Goal: Task Accomplishment & Management: Use online tool/utility

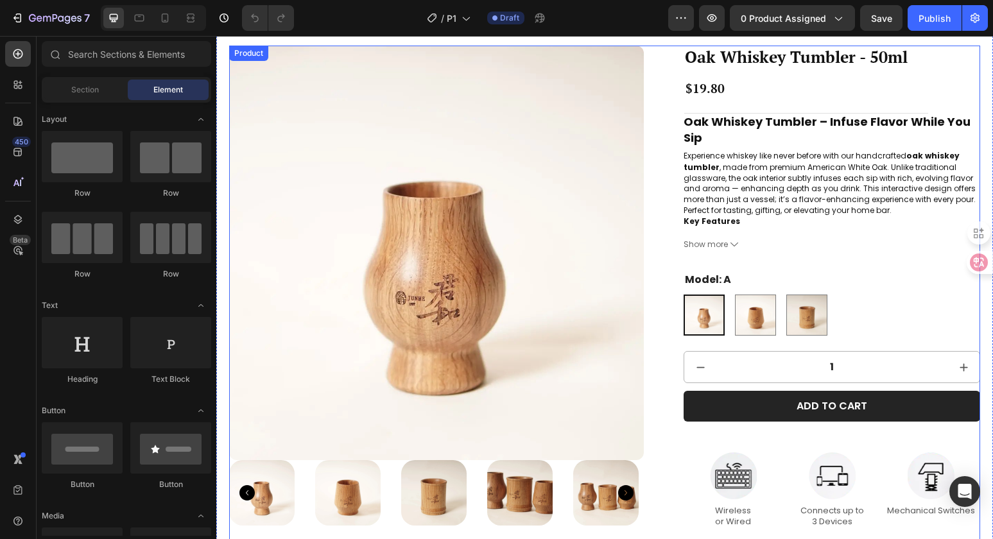
scroll to position [235, 0]
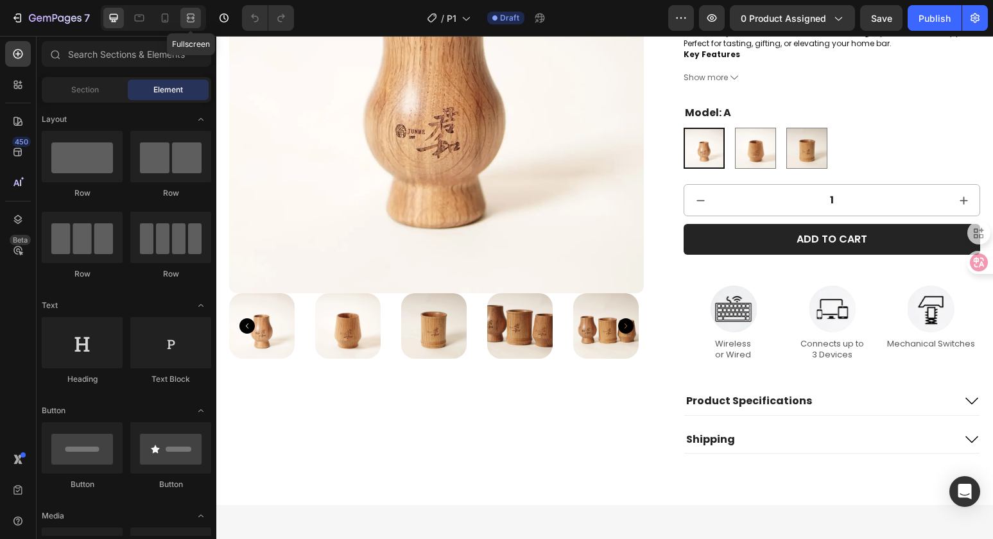
click at [187, 19] on icon at bounding box center [189, 17] width 4 height 3
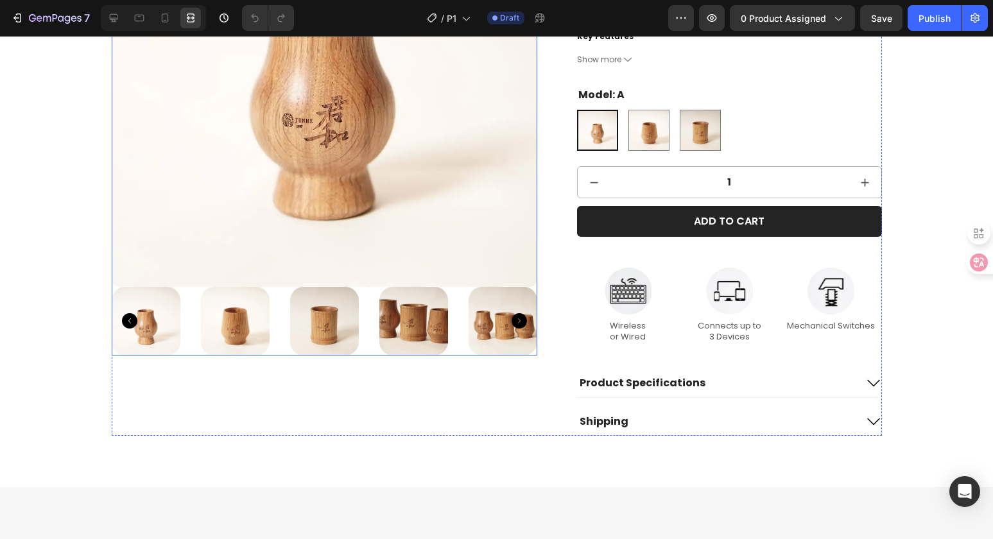
scroll to position [198, 0]
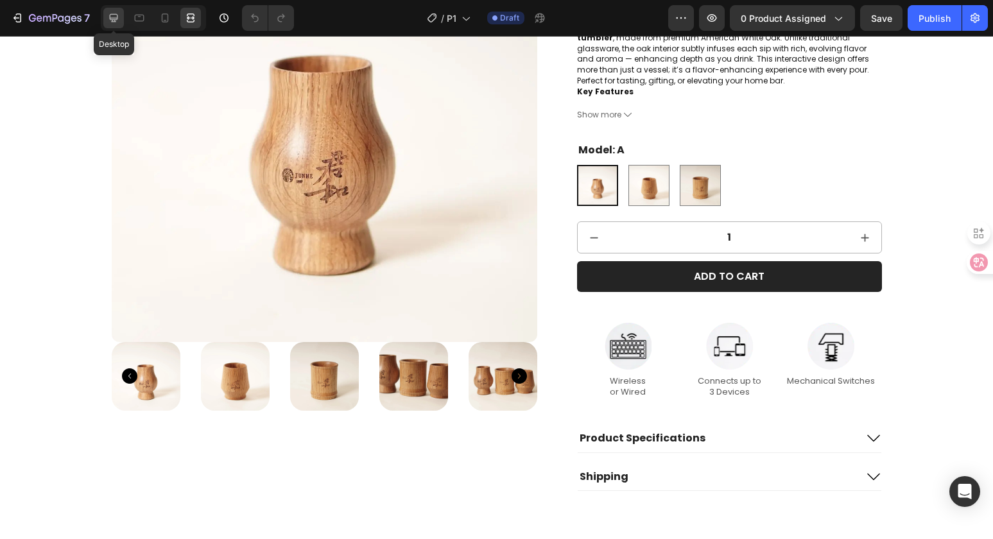
click at [112, 12] on icon at bounding box center [113, 18] width 13 height 13
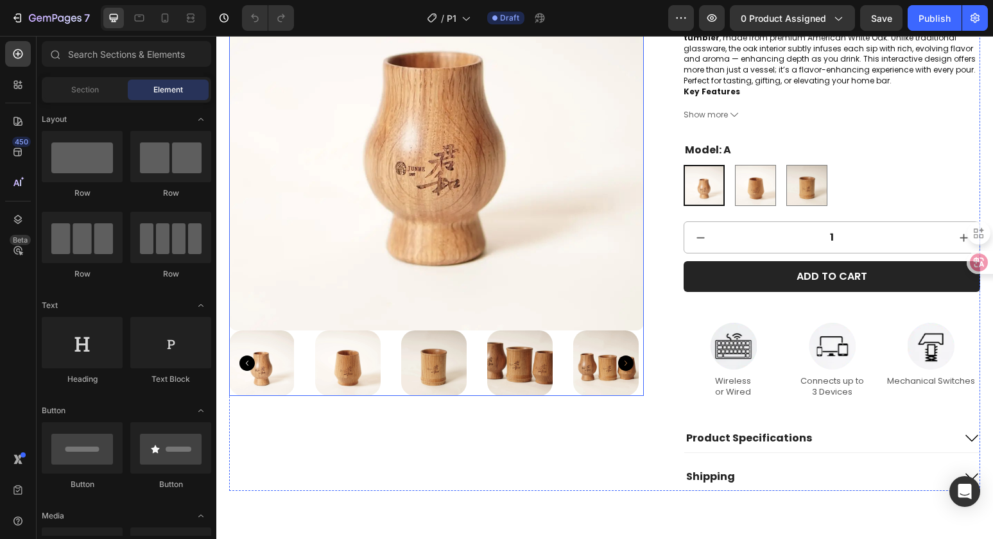
click at [298, 297] on img at bounding box center [436, 123] width 415 height 415
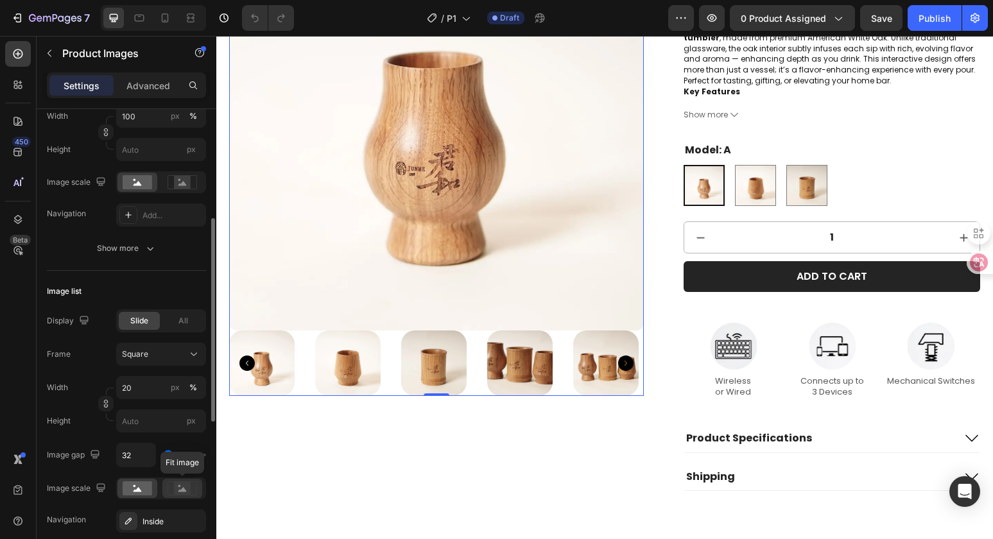
scroll to position [267, 0]
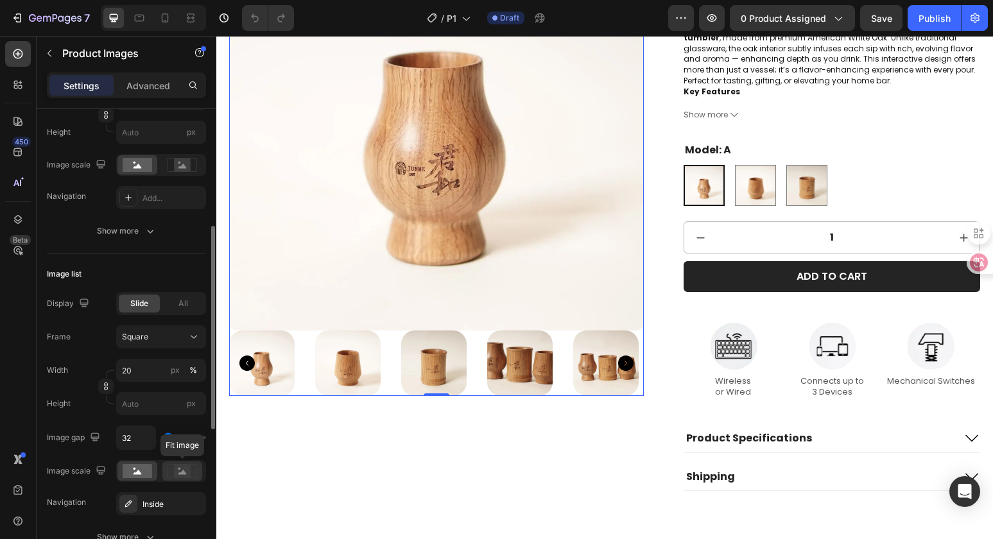
click at [181, 468] on rect at bounding box center [182, 471] width 17 height 13
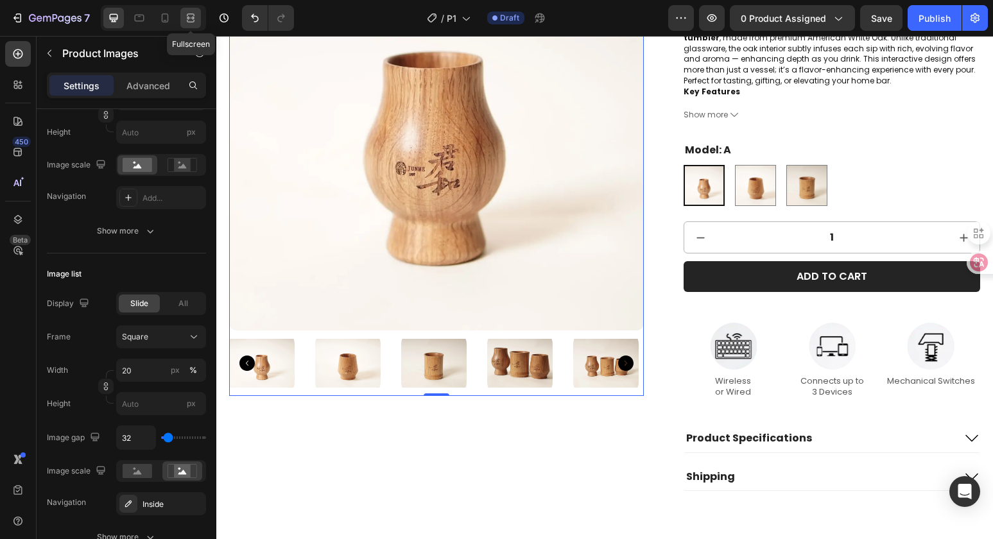
click at [185, 14] on icon at bounding box center [190, 18] width 13 height 13
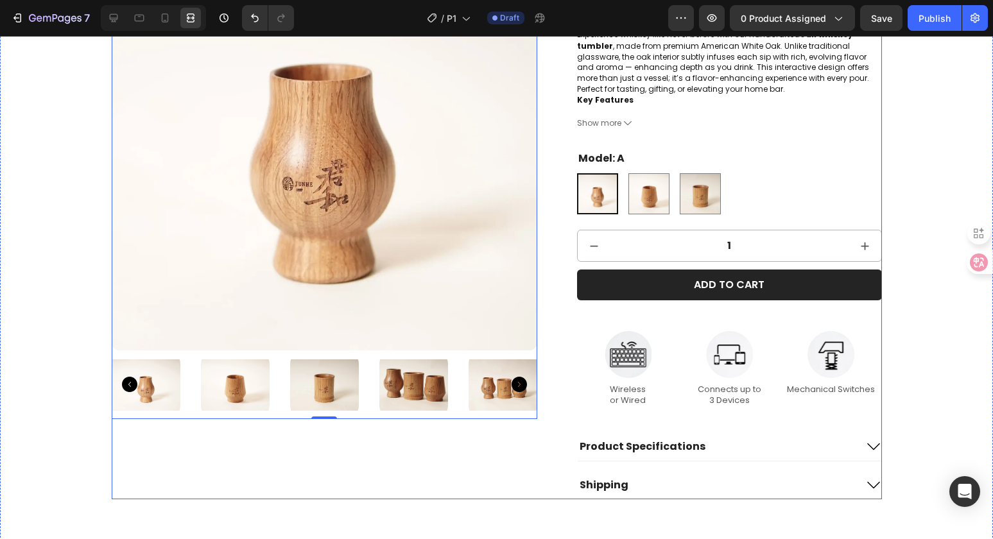
scroll to position [190, 0]
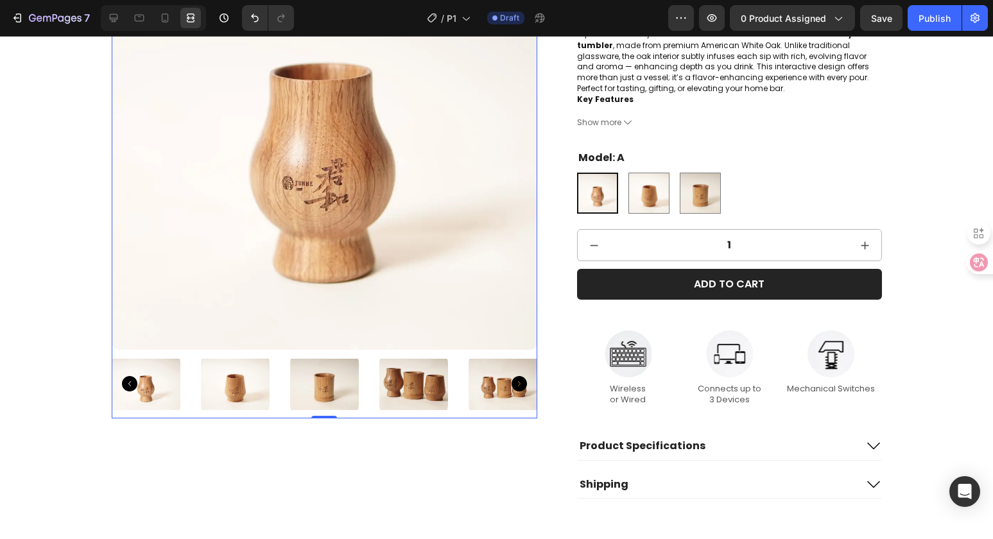
click at [235, 384] on img at bounding box center [235, 384] width 69 height 69
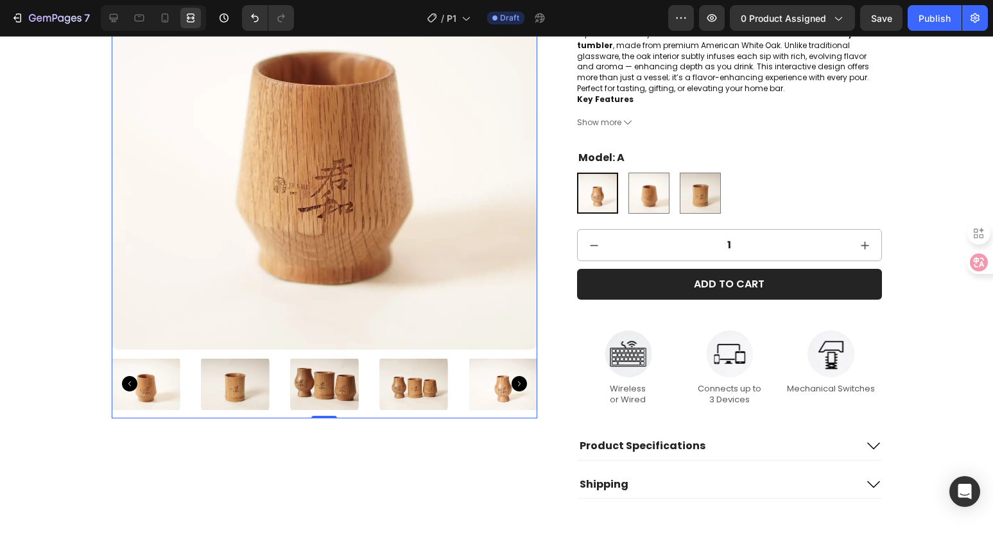
click at [246, 382] on img at bounding box center [235, 384] width 69 height 69
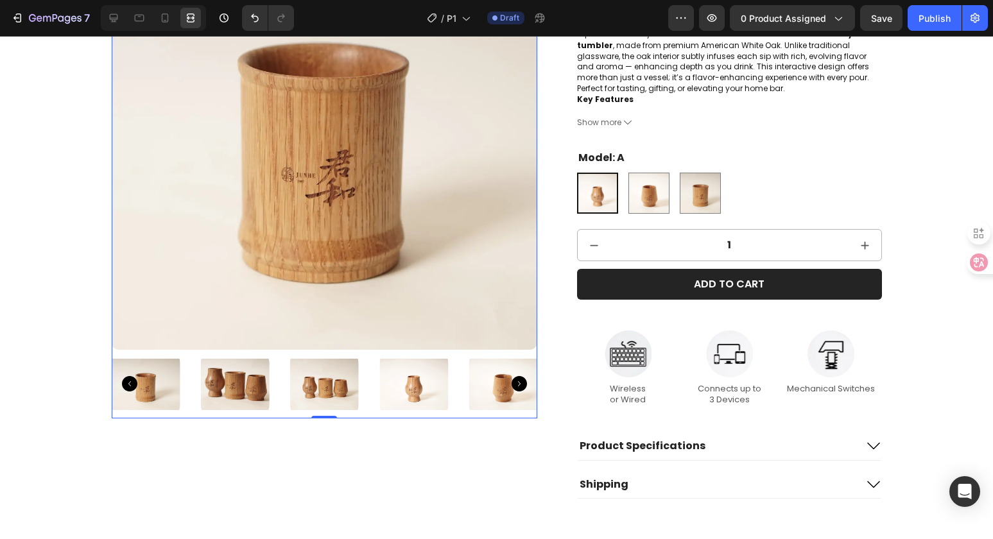
click at [268, 387] on div at bounding box center [325, 384] width 426 height 69
click at [253, 383] on img at bounding box center [235, 384] width 69 height 69
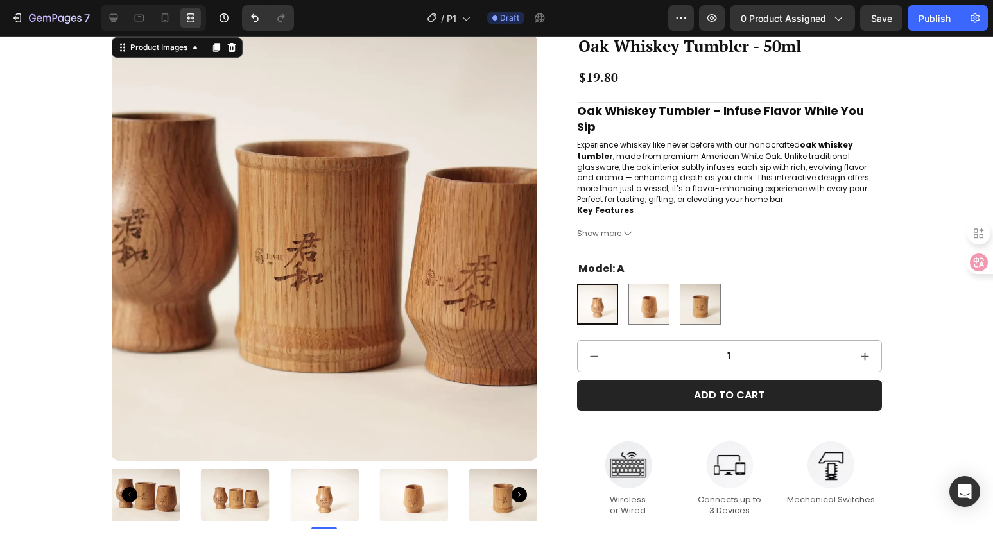
scroll to position [79, 0]
click at [317, 492] on img at bounding box center [324, 495] width 69 height 69
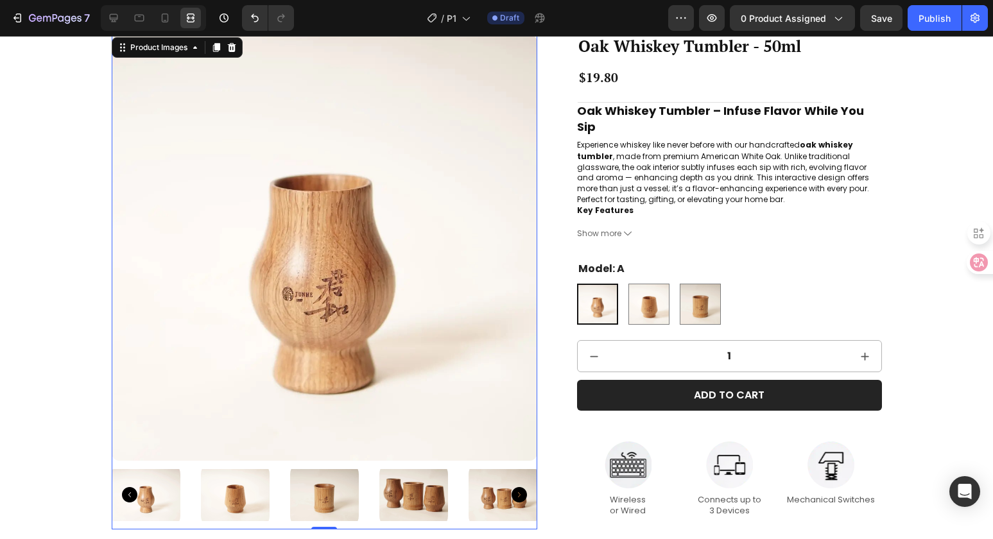
click at [321, 493] on img at bounding box center [324, 495] width 69 height 69
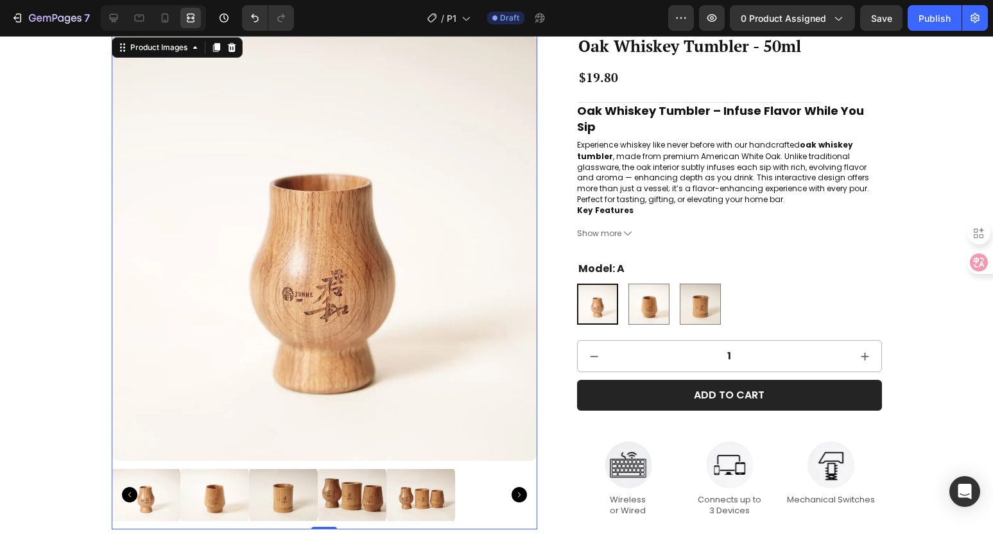
click at [386, 492] on img at bounding box center [420, 495] width 69 height 69
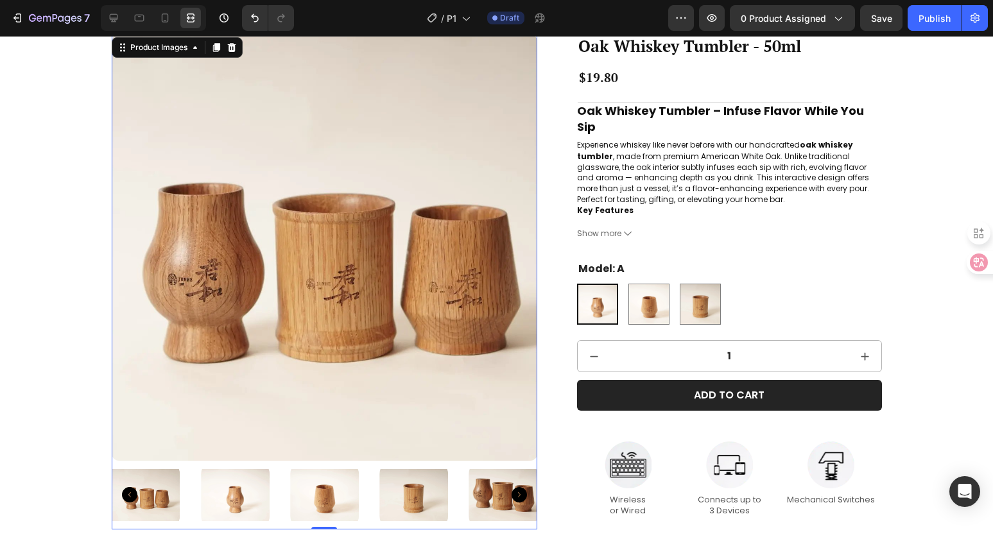
click at [309, 491] on img at bounding box center [324, 495] width 69 height 69
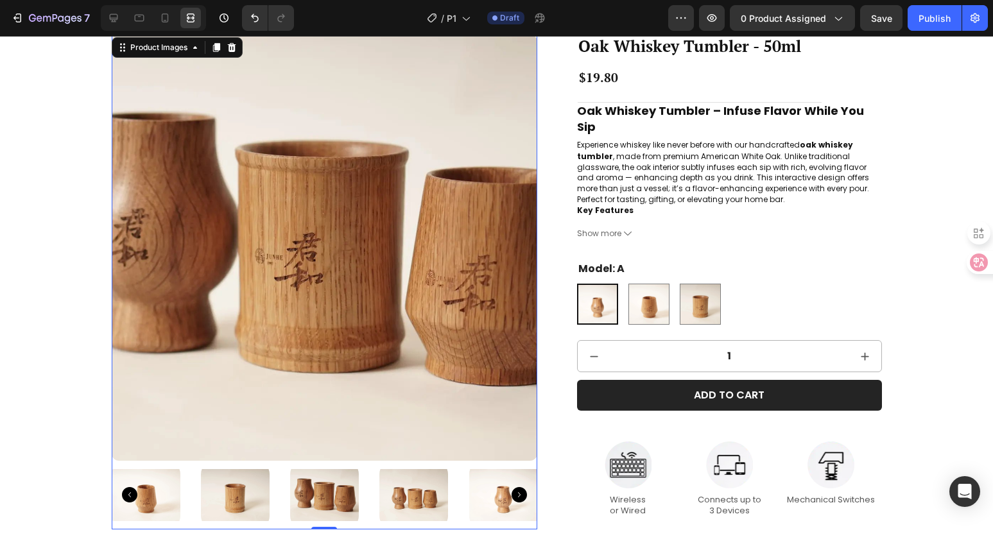
click at [307, 490] on img at bounding box center [324, 495] width 69 height 69
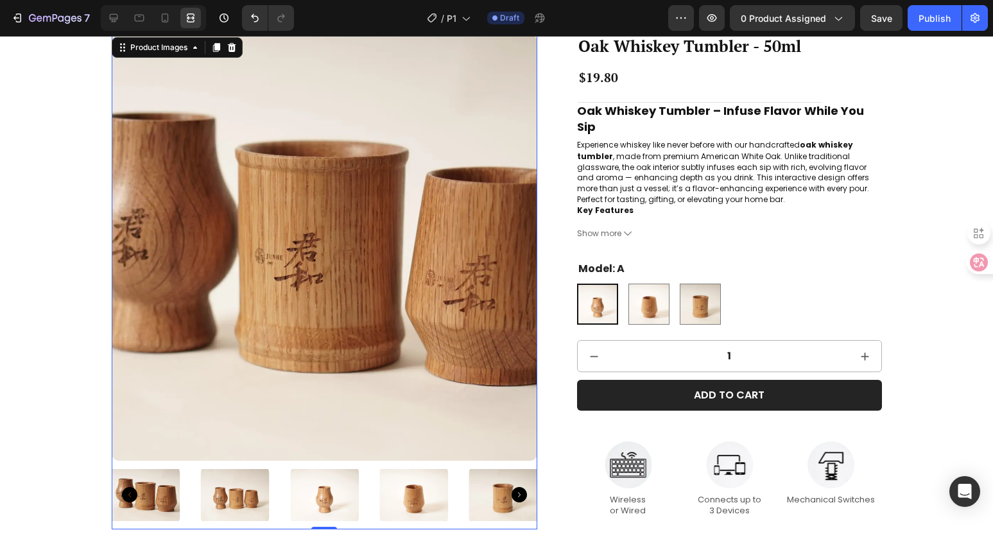
click at [248, 489] on img at bounding box center [235, 495] width 69 height 69
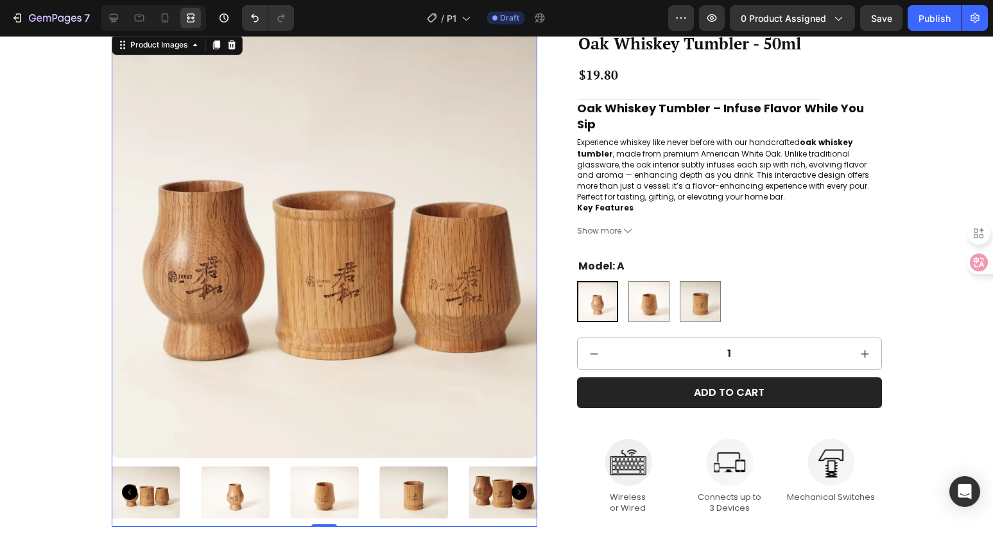
scroll to position [81, 0]
click at [491, 492] on img at bounding box center [502, 492] width 69 height 69
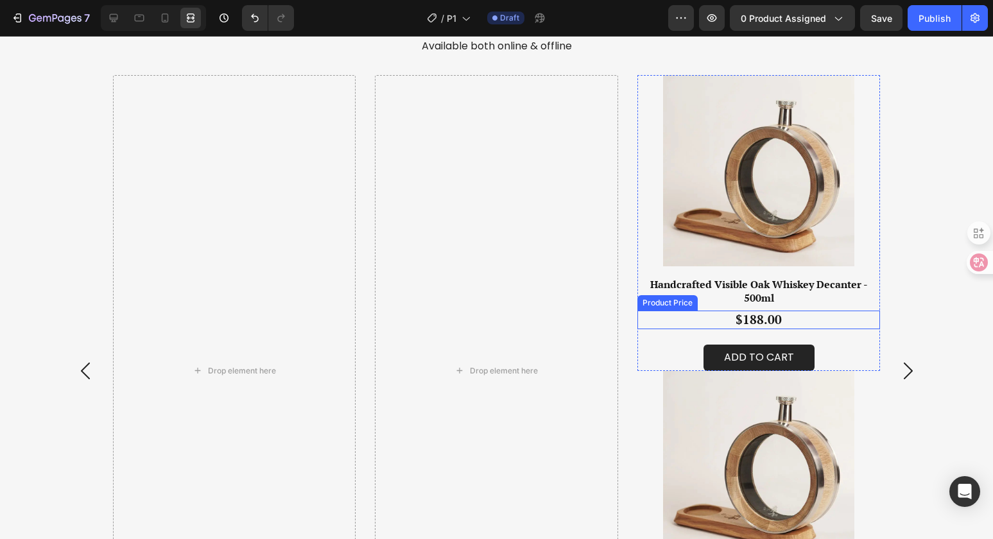
scroll to position [855, 0]
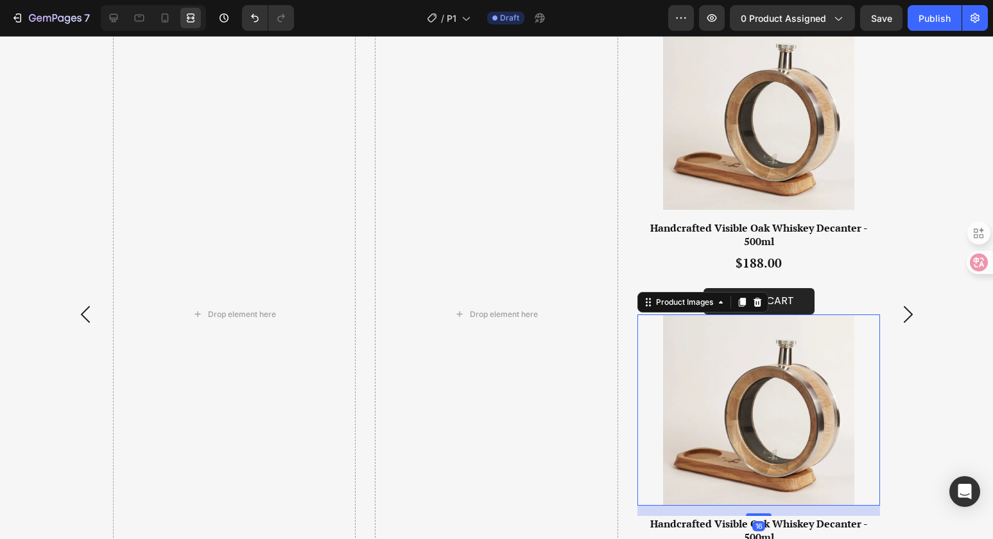
click at [646, 338] on img at bounding box center [758, 409] width 243 height 191
click at [753, 305] on icon at bounding box center [757, 302] width 8 height 9
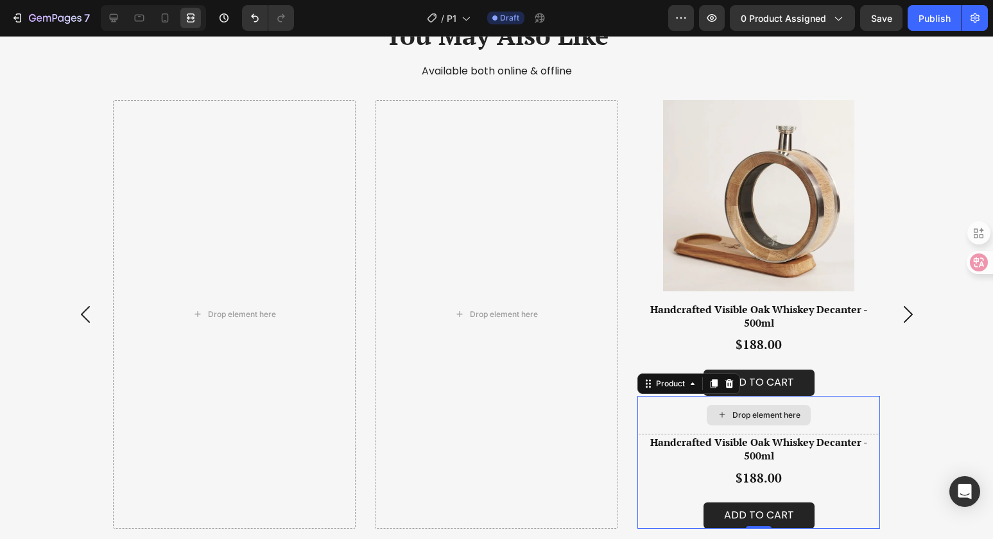
click at [698, 413] on div "Drop element here" at bounding box center [758, 415] width 243 height 38
click at [724, 382] on icon at bounding box center [728, 383] width 8 height 9
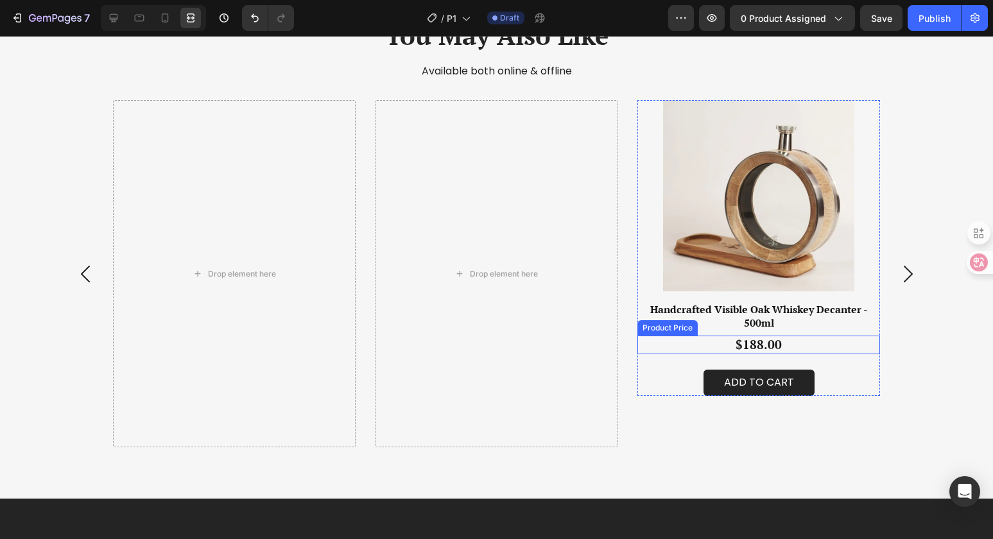
scroll to position [733, 0]
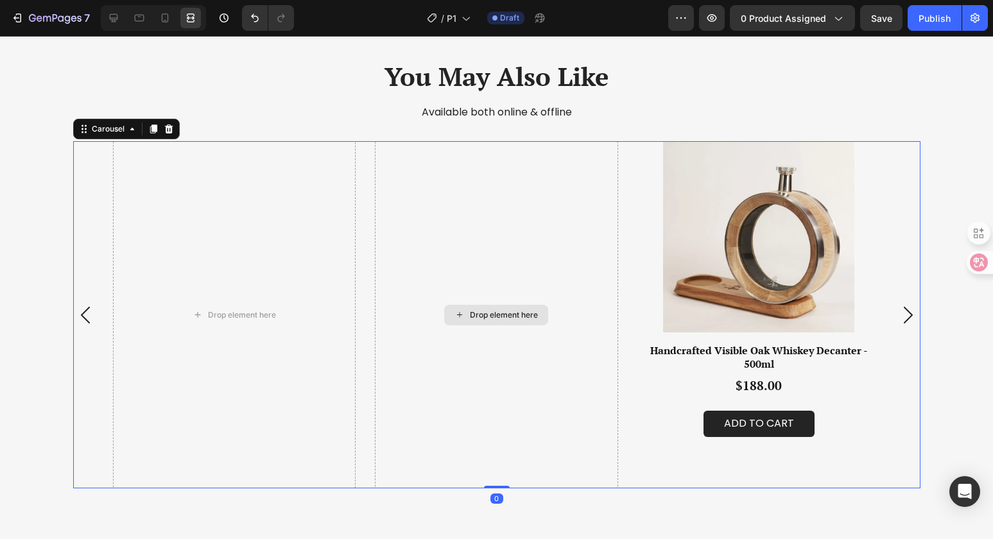
click at [475, 206] on div "Drop element here" at bounding box center [496, 315] width 243 height 348
click at [146, 22] on div at bounding box center [139, 18] width 21 height 21
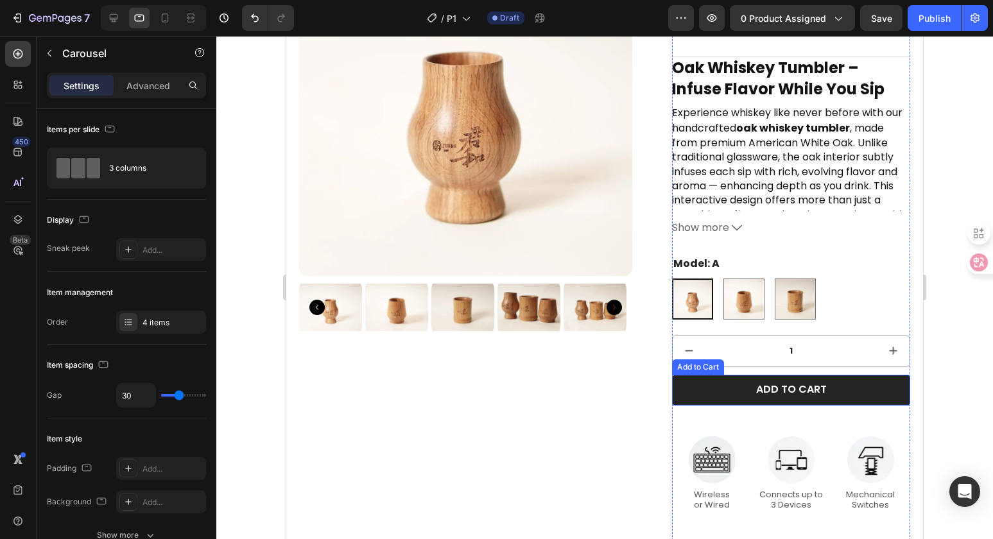
scroll to position [274, 0]
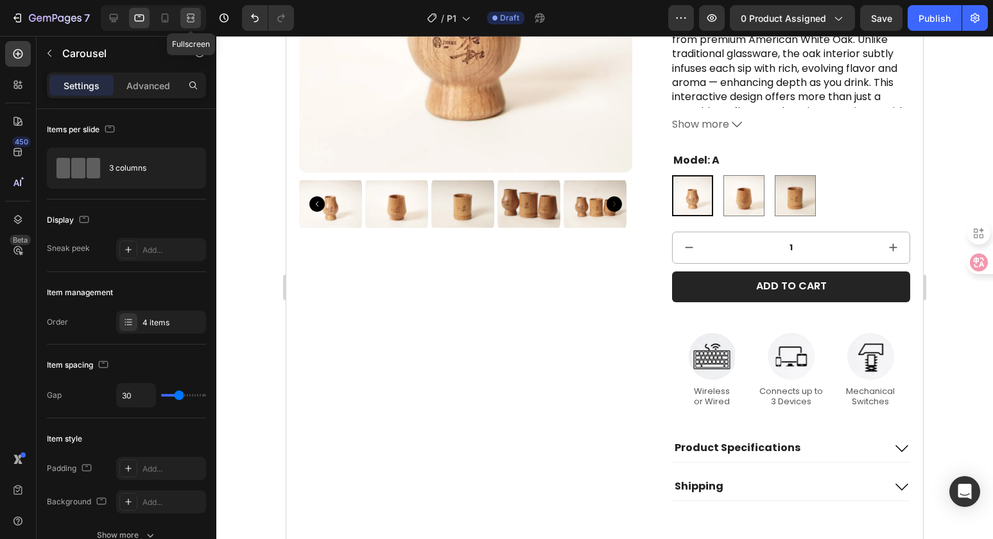
click at [187, 19] on icon at bounding box center [190, 18] width 13 height 13
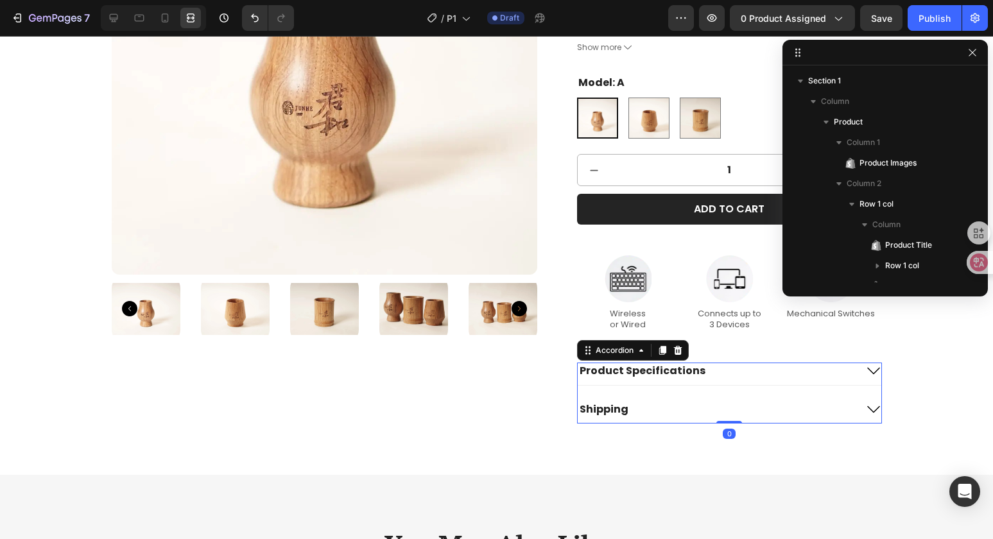
scroll to position [222, 0]
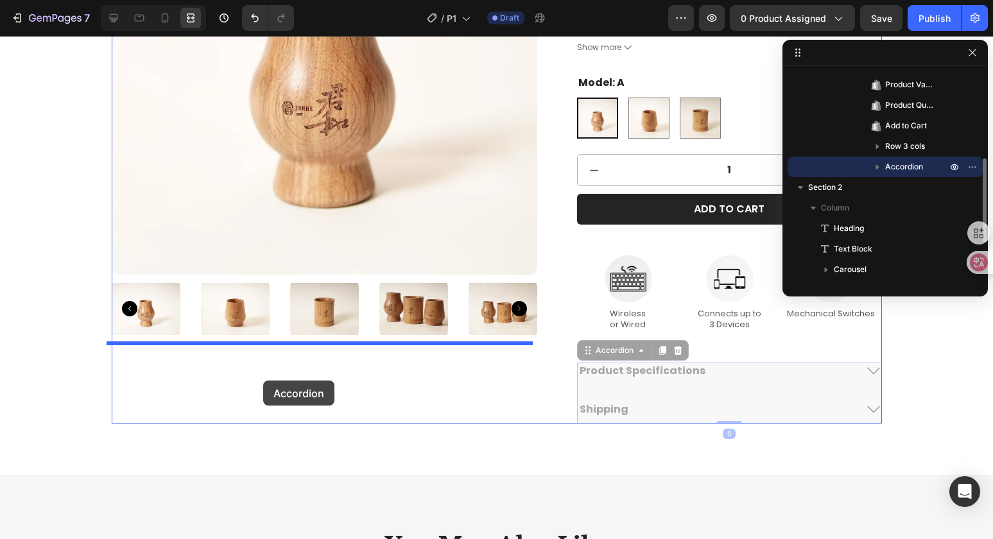
drag, startPoint x: 771, startPoint y: 373, endPoint x: 232, endPoint y: 376, distance: 539.0
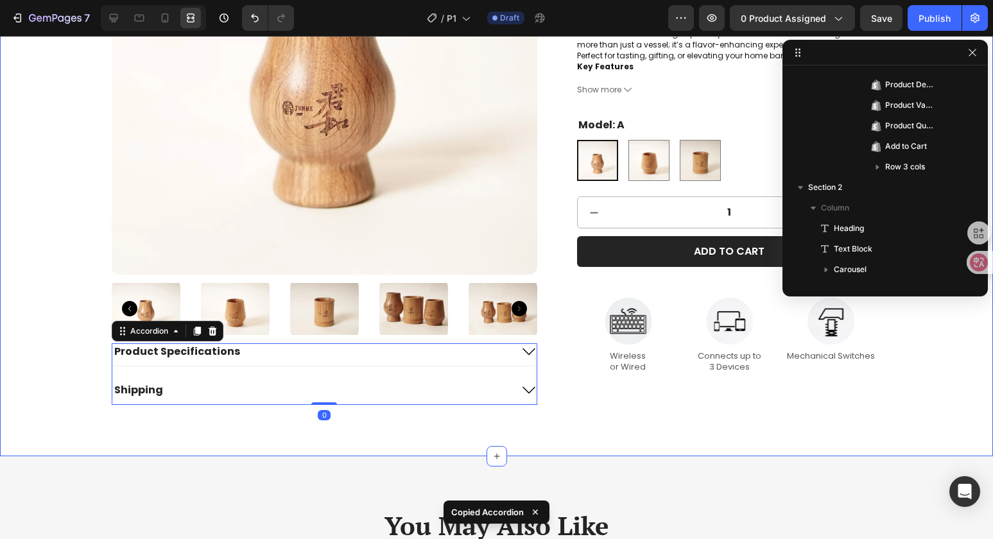
click at [692, 453] on div "Product Images Product Specifications Shipping Accordion 0 Oak Whiskey Tumbler …" at bounding box center [496, 126] width 993 height 659
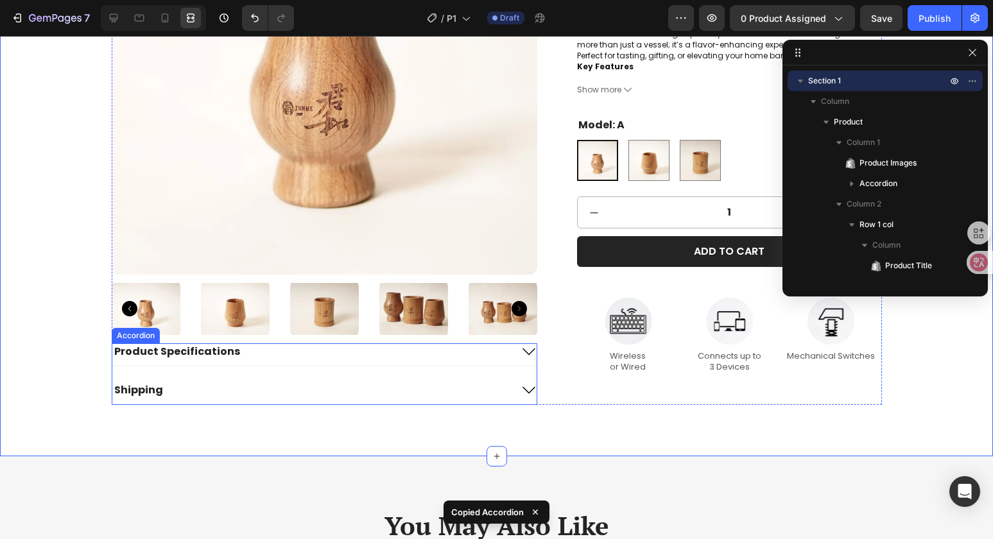
click at [522, 350] on icon at bounding box center [528, 351] width 15 height 15
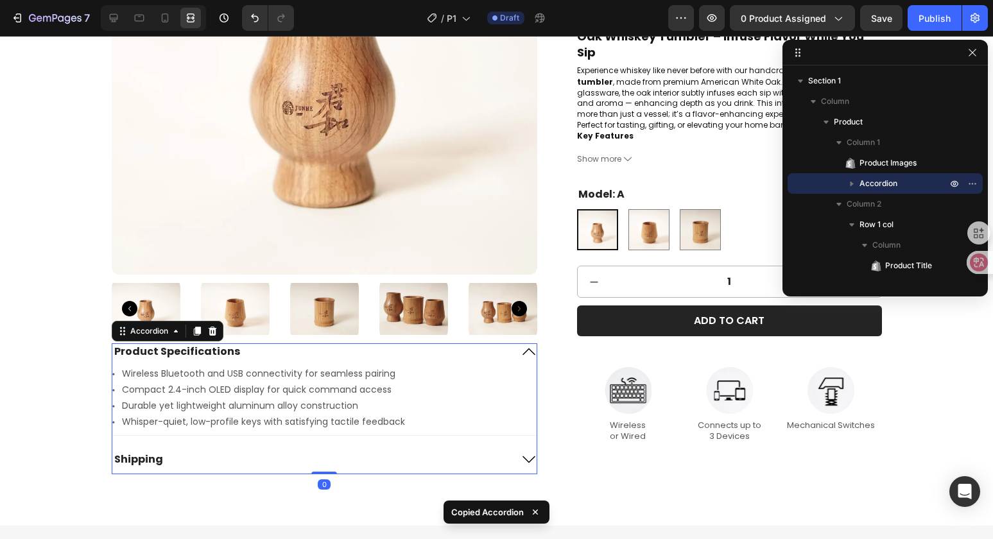
click at [523, 350] on icon at bounding box center [529, 351] width 13 height 7
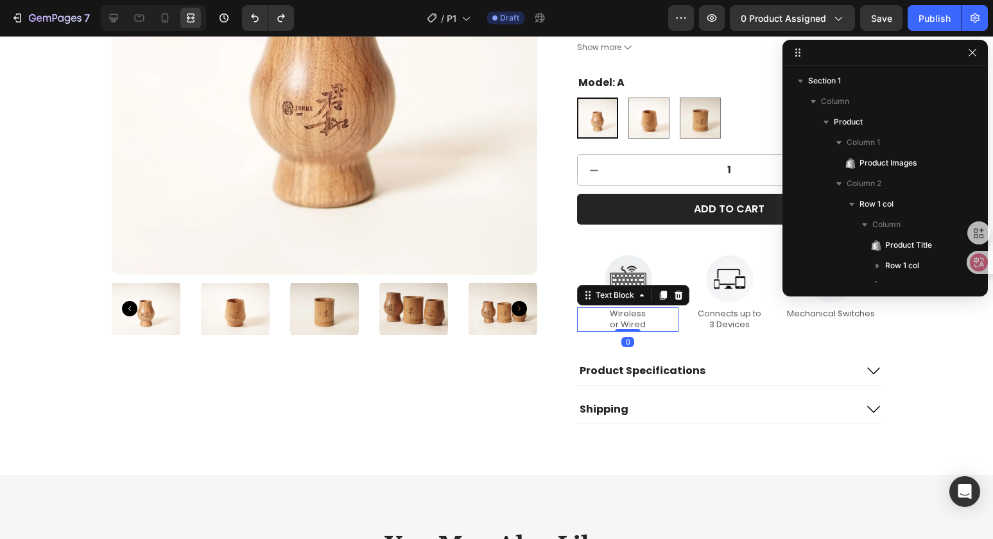
scroll to position [263, 0]
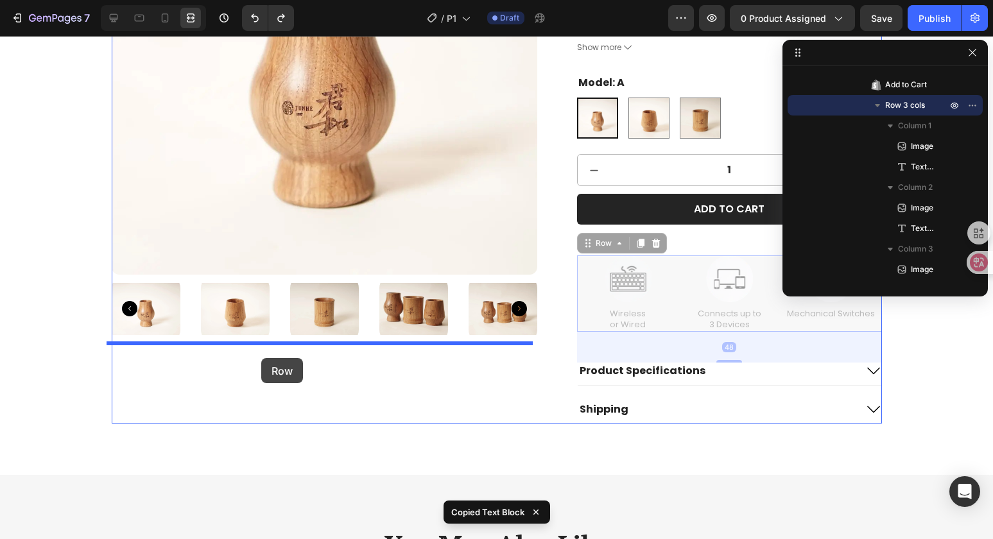
drag, startPoint x: 680, startPoint y: 257, endPoint x: 261, endPoint y: 358, distance: 430.3
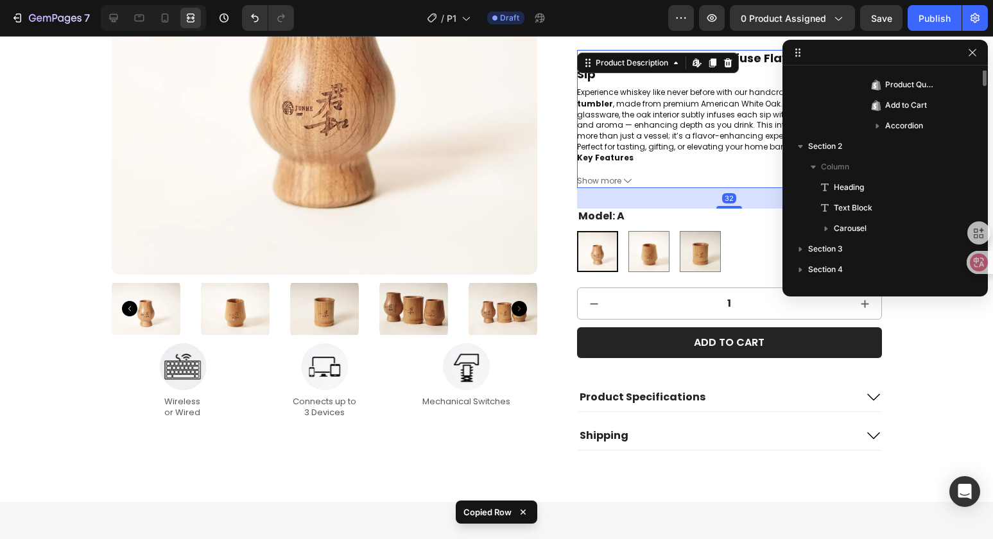
click at [703, 171] on p "Flavor-on-the-Go: The oak interior subtly ages and enhances whiskey in real tim…" at bounding box center [742, 182] width 278 height 22
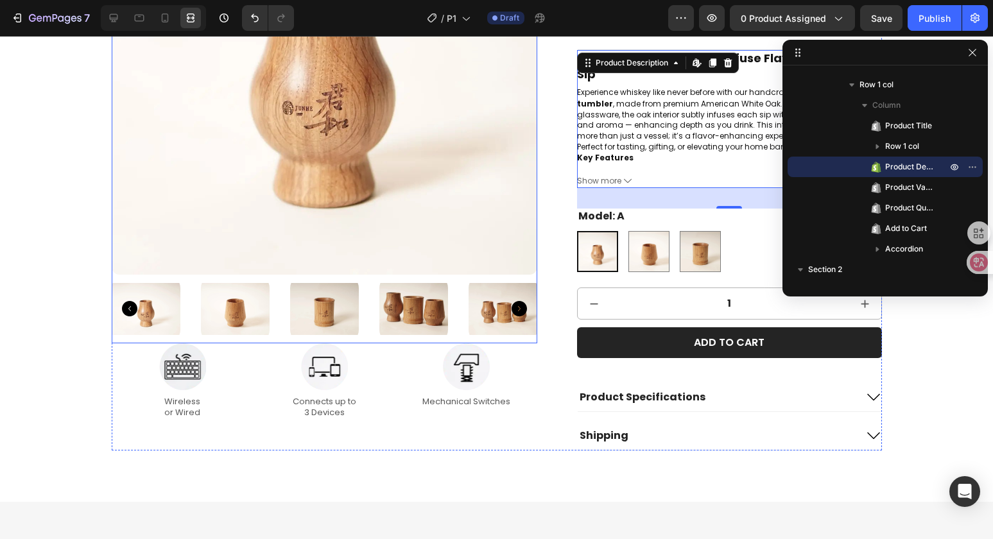
click at [273, 339] on div at bounding box center [325, 309] width 426 height 69
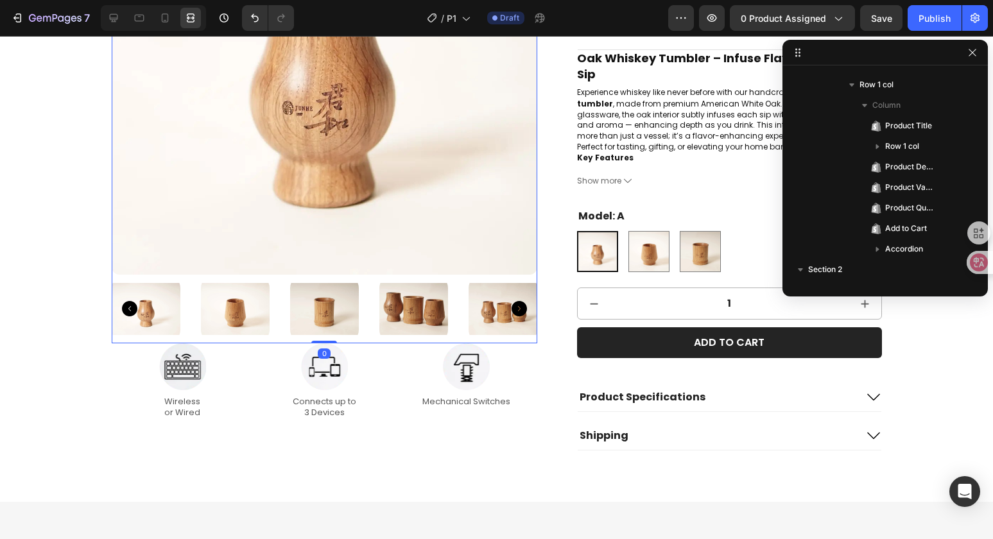
scroll to position [0, 0]
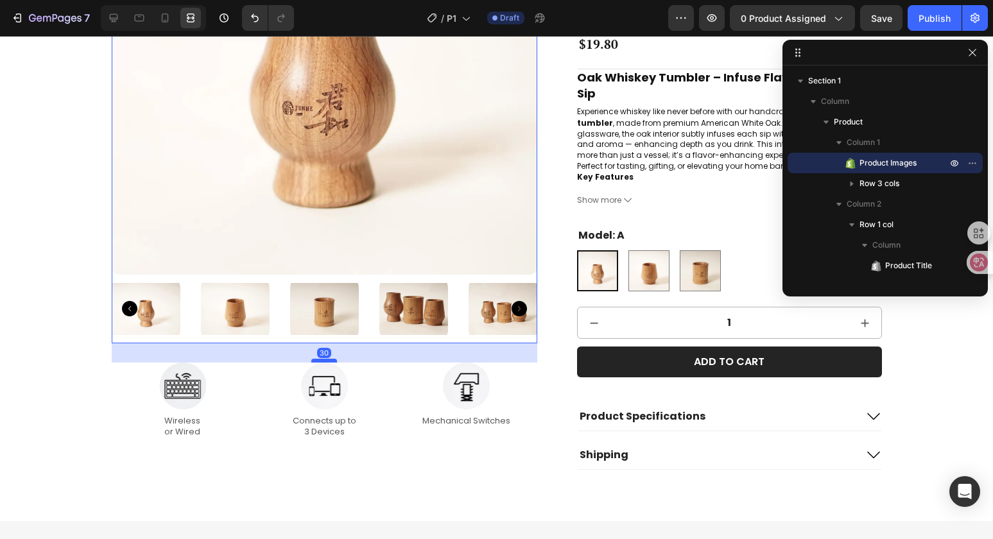
drag, startPoint x: 322, startPoint y: 340, endPoint x: 321, endPoint y: 359, distance: 19.3
click at [321, 359] on div at bounding box center [324, 361] width 26 height 4
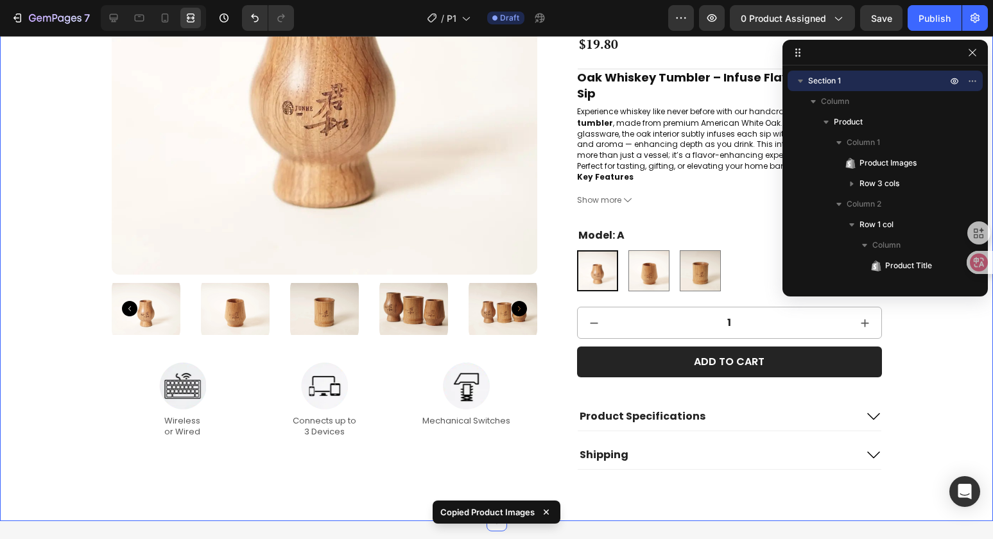
click at [955, 373] on div "Product Images Image Wireless or Wired Text Block Image Connects up to 3 Device…" at bounding box center [496, 159] width 967 height 621
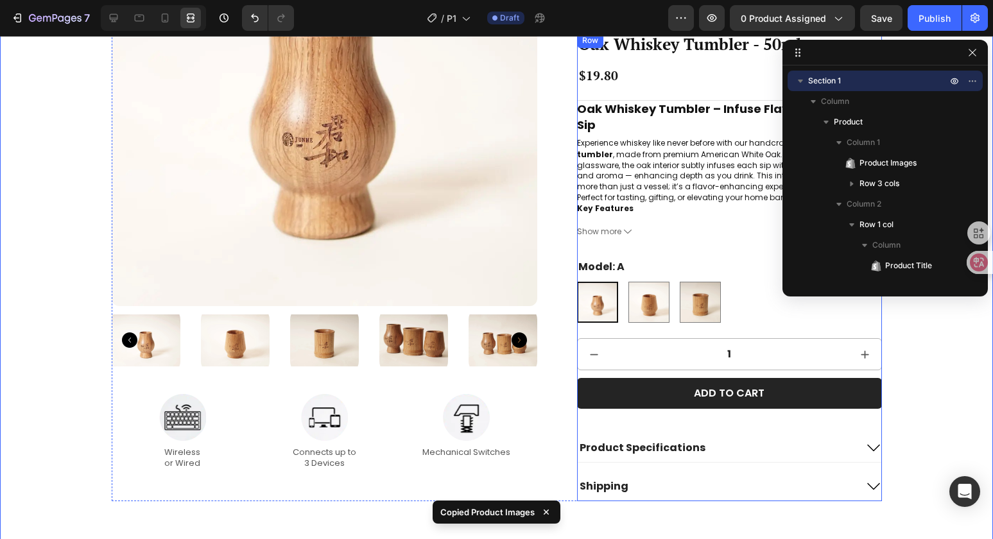
scroll to position [213, 0]
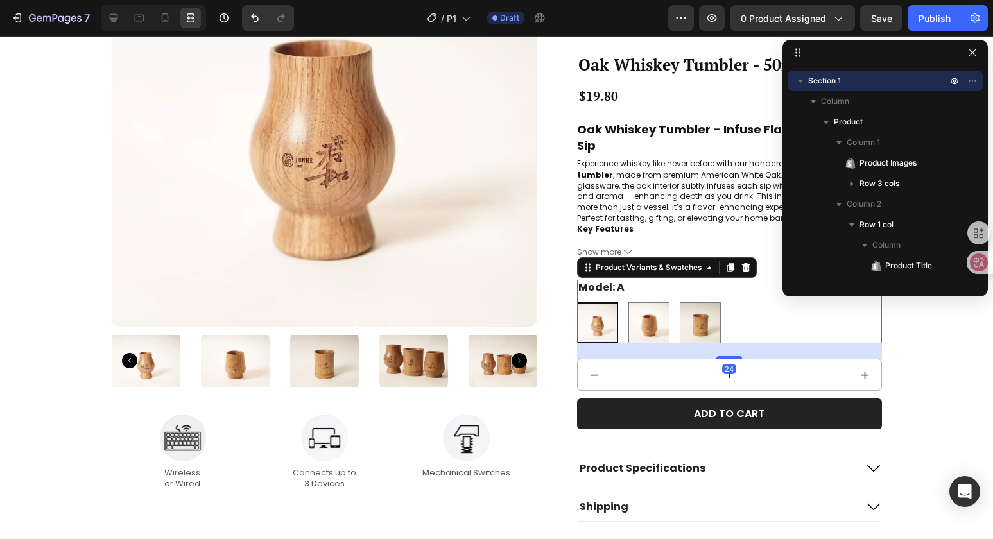
click at [703, 289] on div "Model: A A A B B C C" at bounding box center [729, 312] width 304 height 64
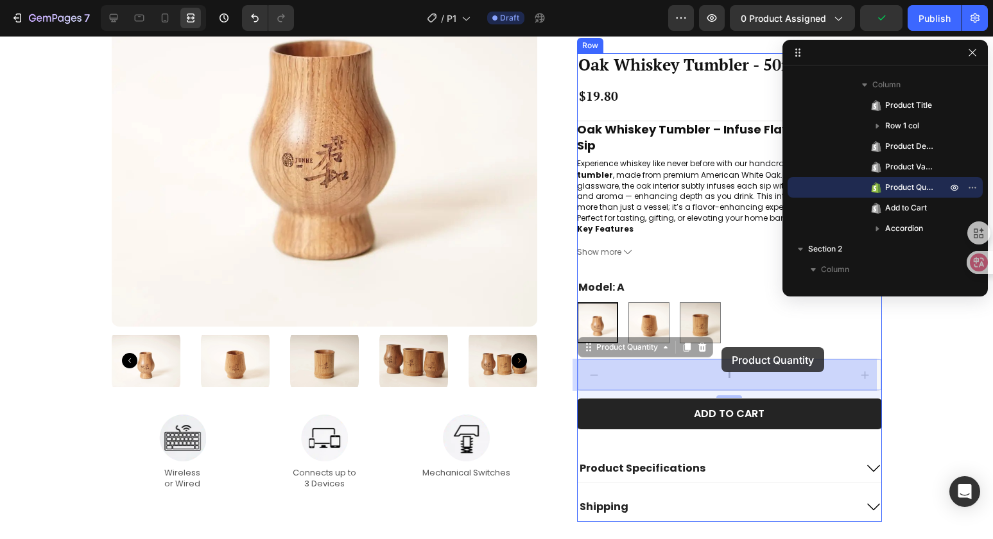
drag, startPoint x: 721, startPoint y: 361, endPoint x: 721, endPoint y: 347, distance: 13.5
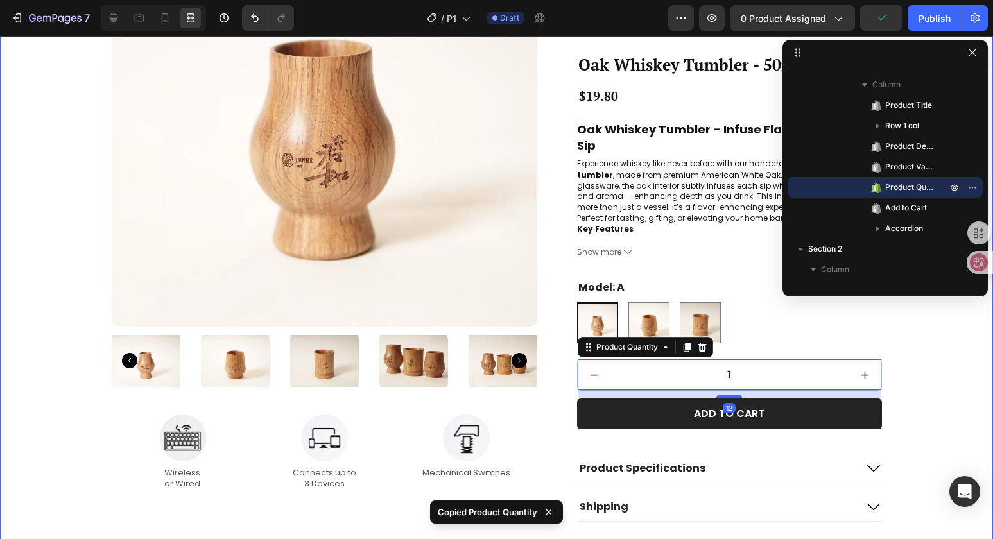
click at [913, 388] on div "Product Images Image Wireless or Wired Text Block Image Connects up to 3 Device…" at bounding box center [496, 211] width 967 height 621
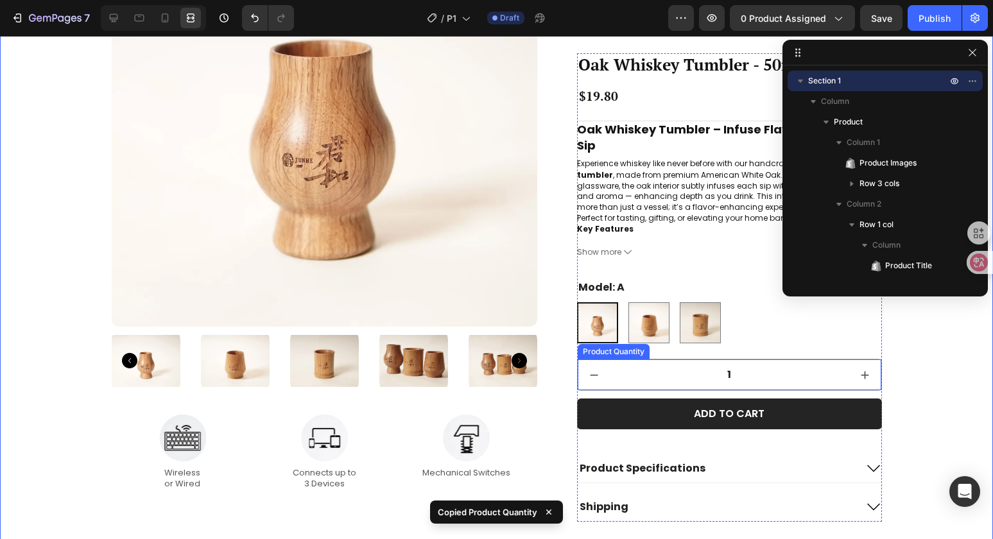
click at [693, 372] on input "1" at bounding box center [729, 374] width 239 height 31
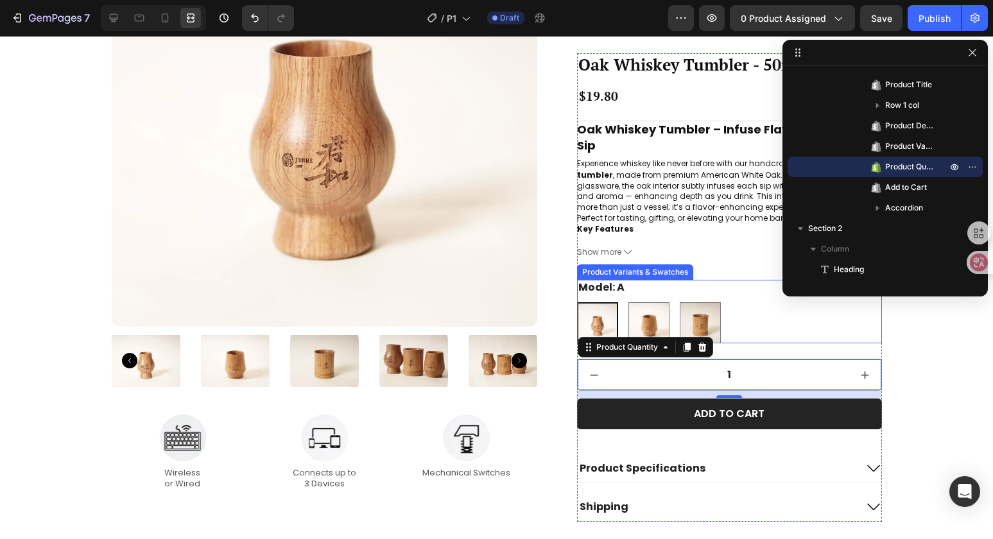
click at [739, 325] on div "A A B B C C" at bounding box center [729, 322] width 304 height 41
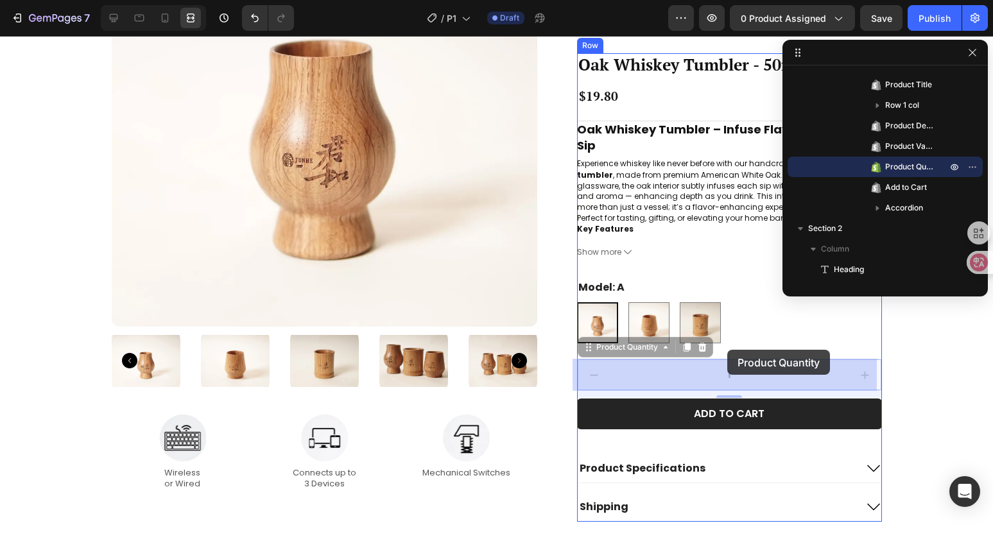
drag, startPoint x: 728, startPoint y: 361, endPoint x: 727, endPoint y: 350, distance: 10.9
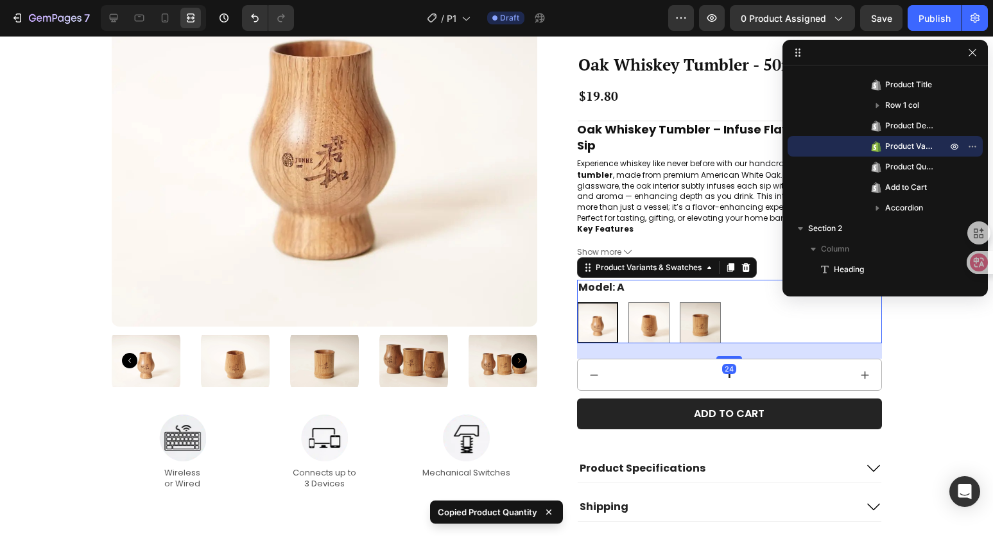
click at [733, 323] on div "A A B B C C" at bounding box center [729, 322] width 304 height 41
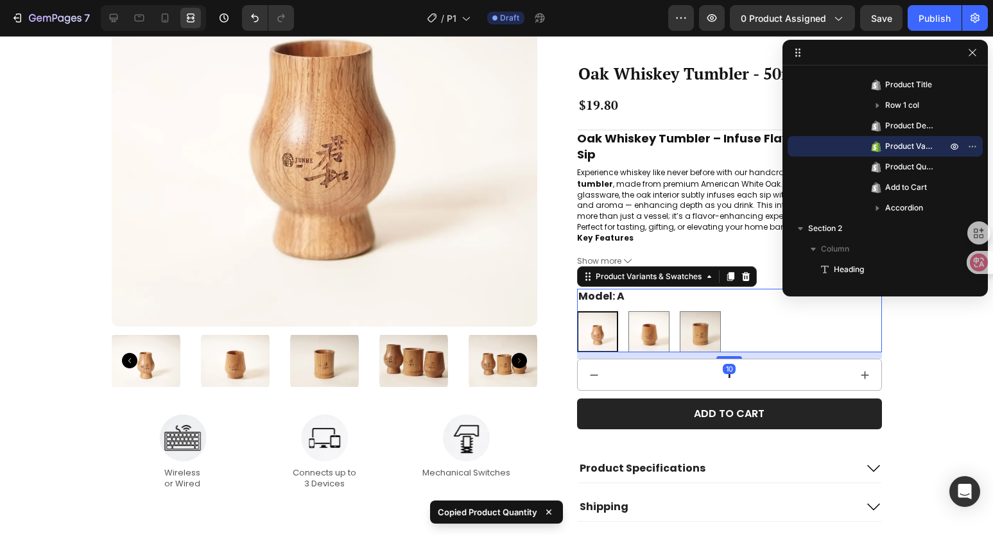
drag, startPoint x: 726, startPoint y: 357, endPoint x: 724, endPoint y: 348, distance: 9.2
click at [724, 348] on div "Model: A A A B B C C Product Variants & Swatches 10" at bounding box center [729, 321] width 304 height 64
radio input "true"
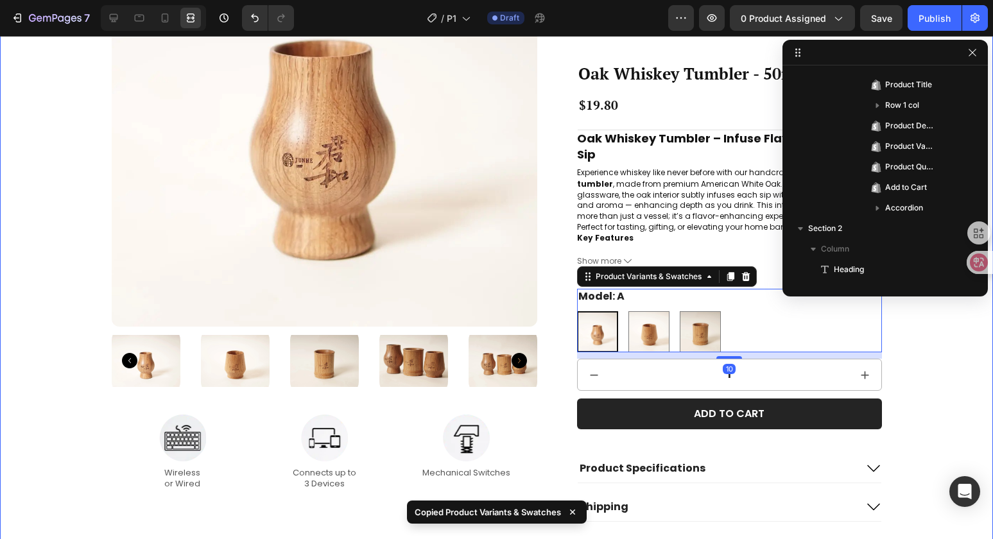
click at [946, 351] on div "Product Images Image Wireless or Wired Text Block Image Connects up to 3 Device…" at bounding box center [496, 211] width 967 height 621
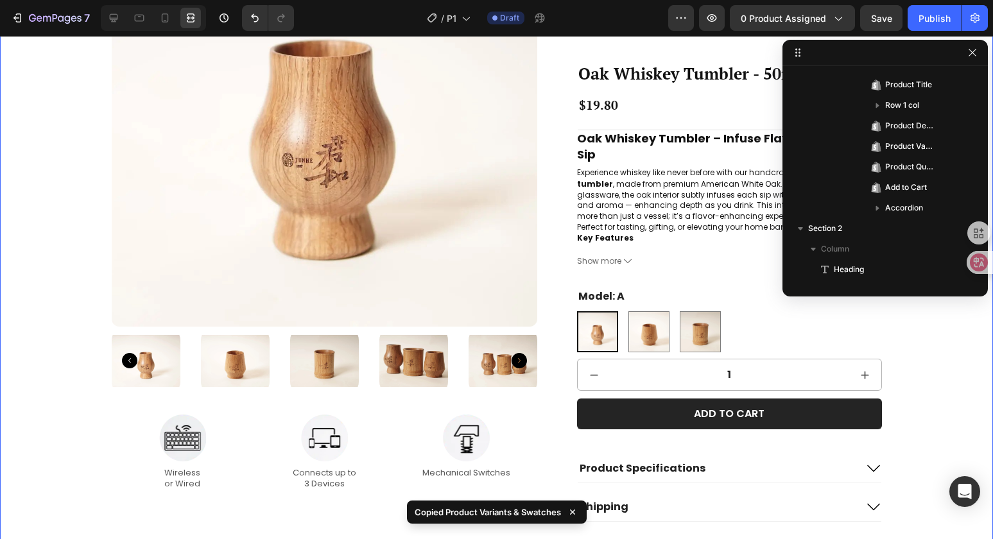
scroll to position [0, 0]
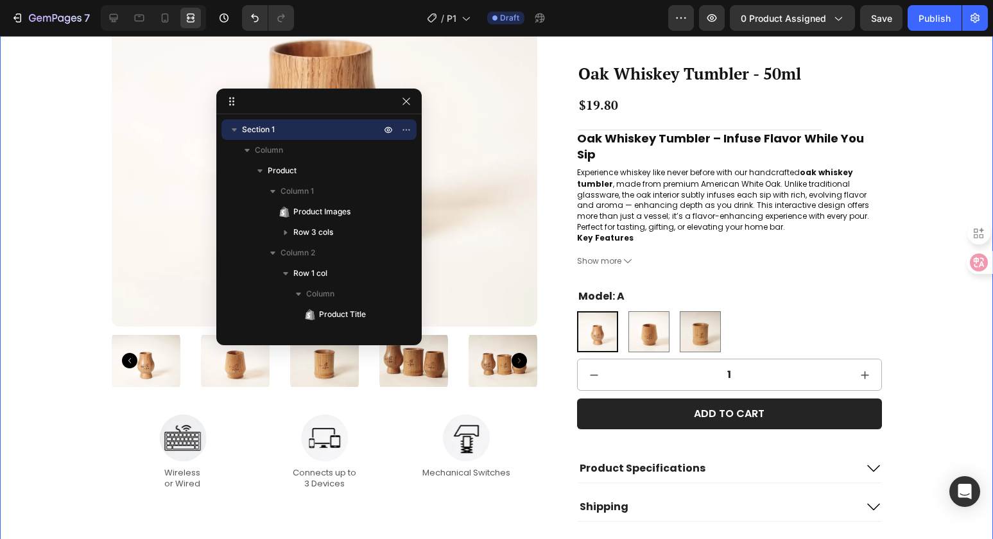
drag, startPoint x: 922, startPoint y: 57, endPoint x: 122, endPoint y: 98, distance: 801.2
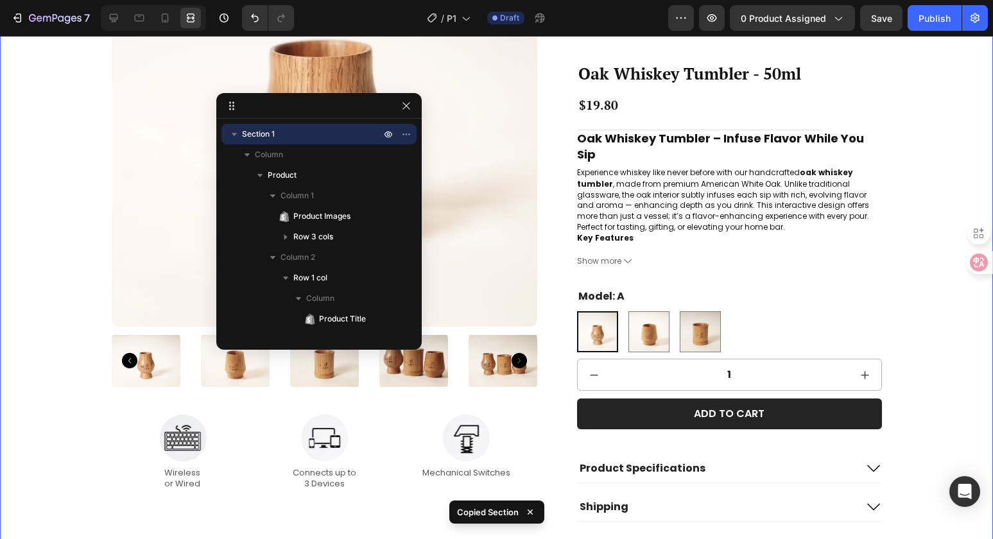
drag, startPoint x: 300, startPoint y: 110, endPoint x: 271, endPoint y: 119, distance: 29.6
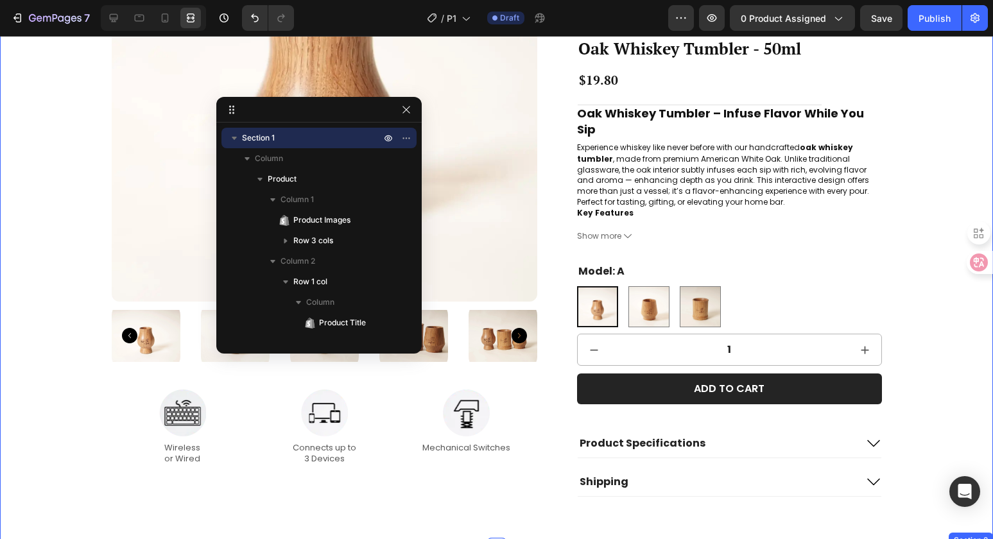
scroll to position [160, 0]
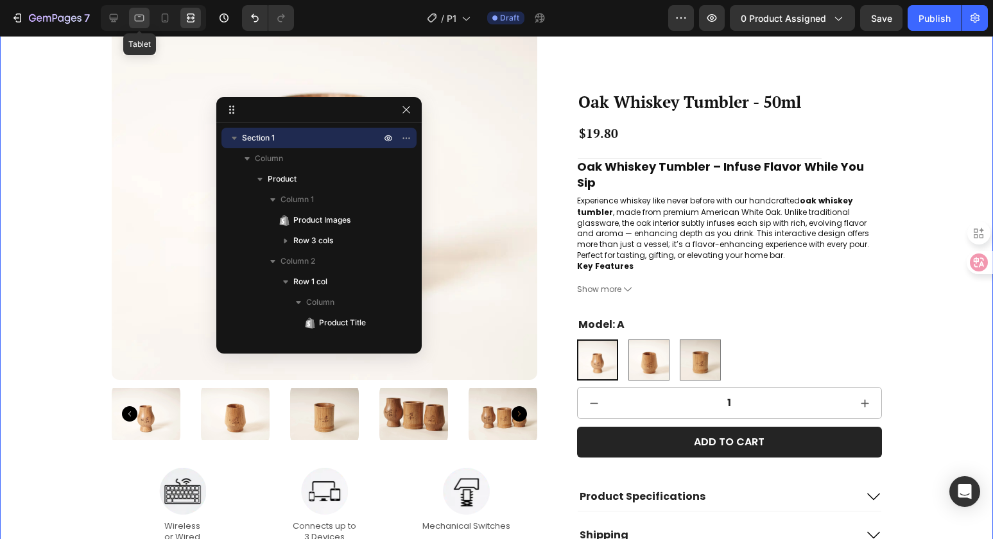
click at [133, 20] on icon at bounding box center [139, 18] width 13 height 13
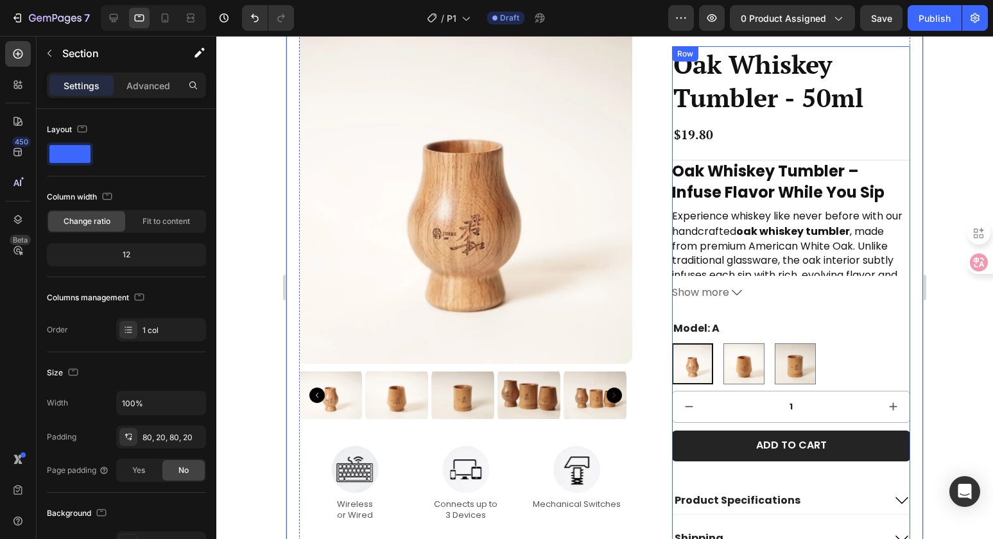
scroll to position [115, 0]
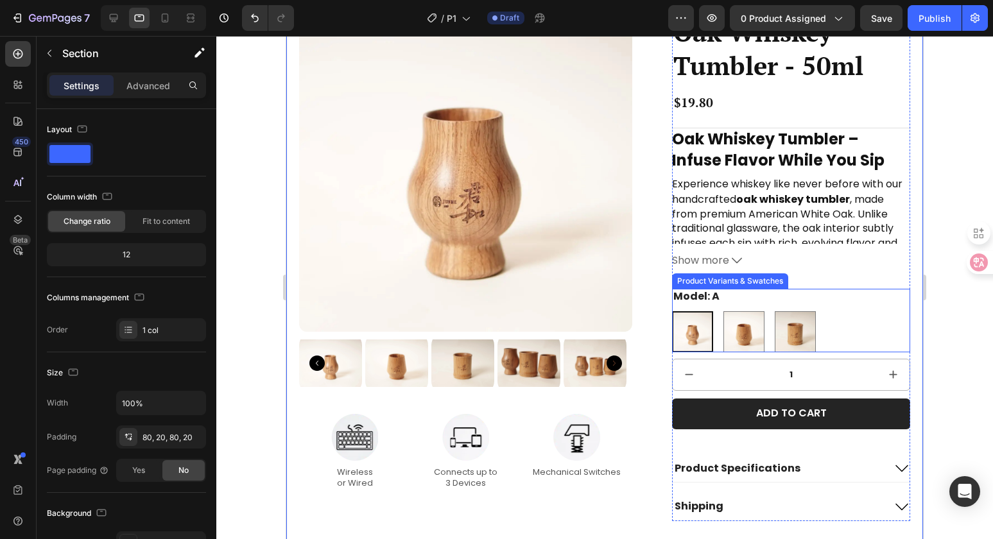
click at [817, 304] on div "Model: A A A B B C C" at bounding box center [791, 321] width 238 height 64
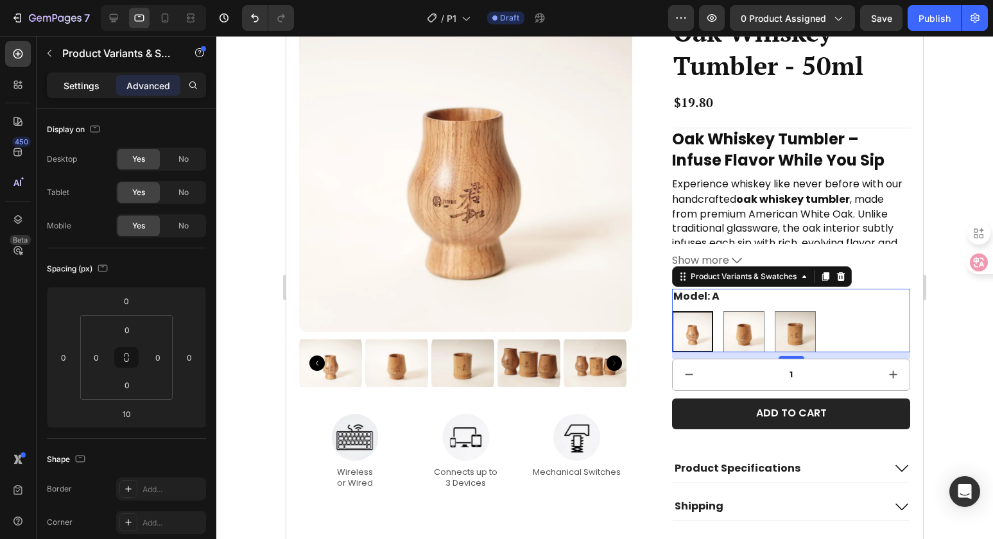
click at [74, 91] on p "Settings" at bounding box center [82, 85] width 36 height 13
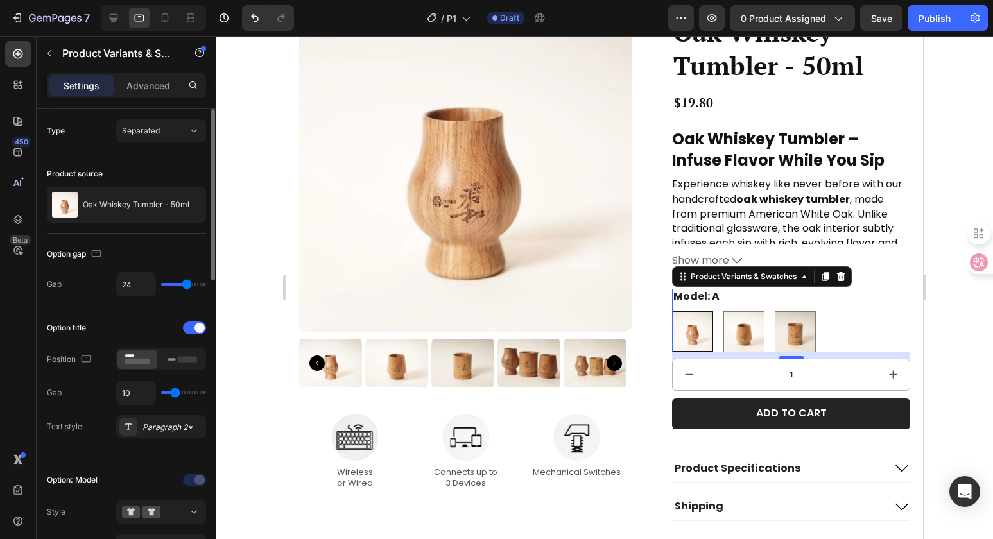
type input "25"
type input "26"
type input "28"
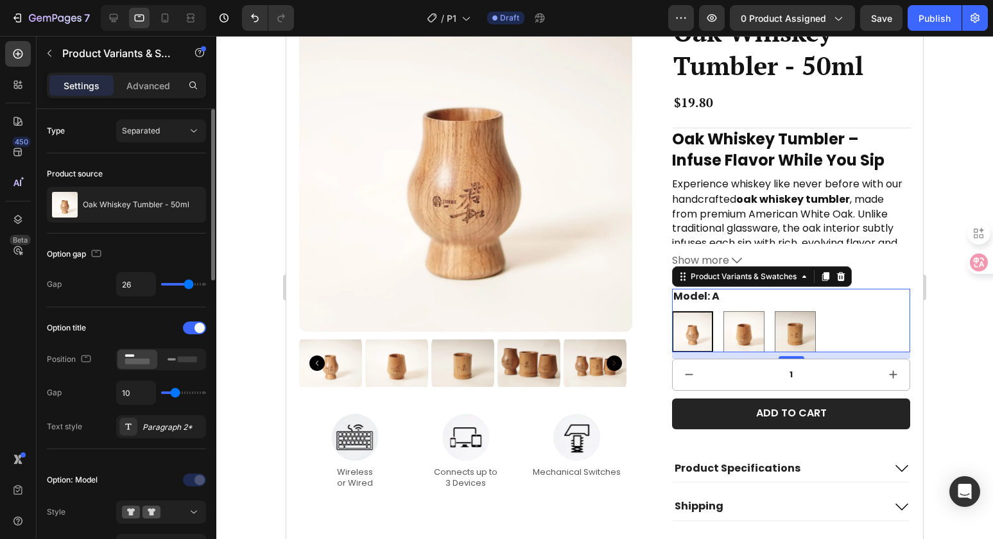
type input "28"
type input "30"
type input "33"
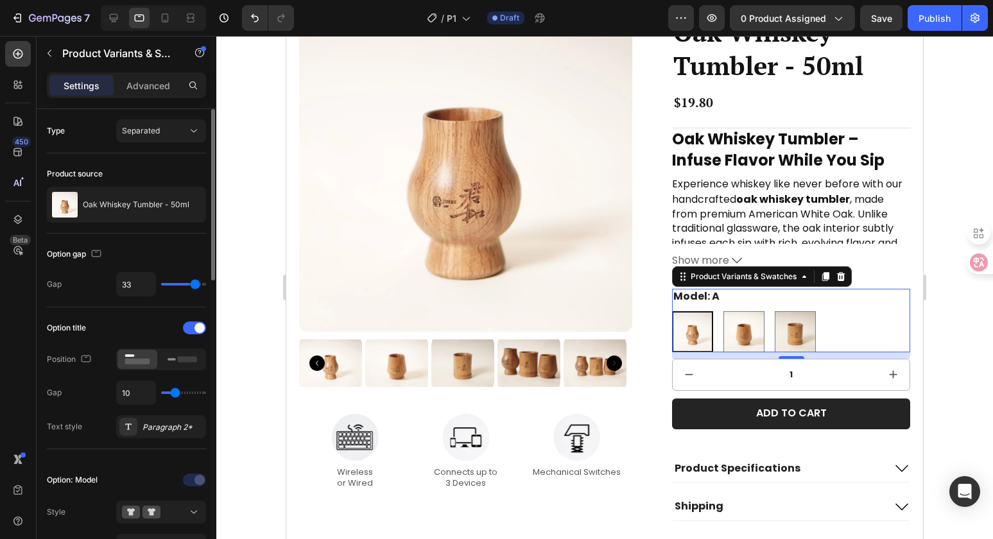
type input "36"
type input "37"
type input "39"
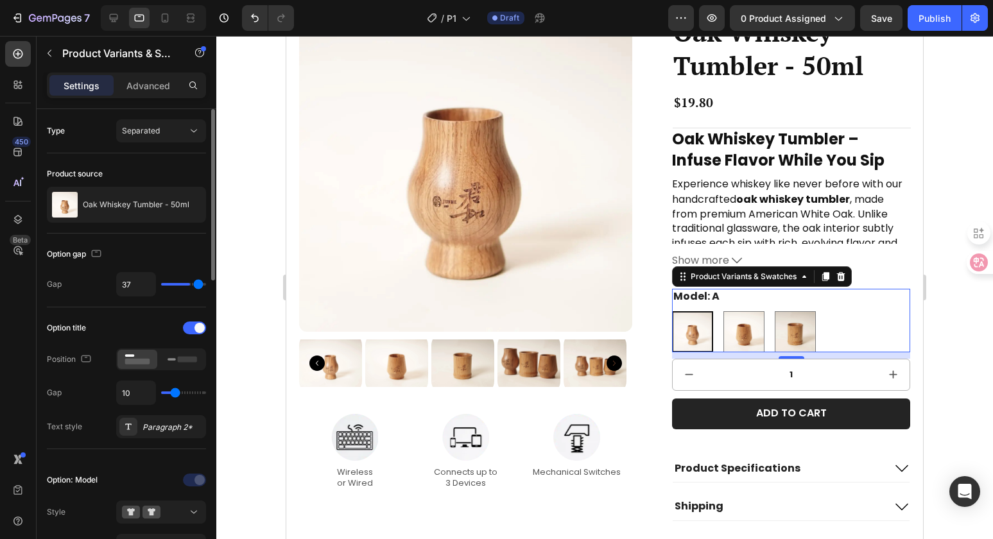
type input "39"
type input "40"
drag, startPoint x: 187, startPoint y: 285, endPoint x: 207, endPoint y: 282, distance: 20.7
type input "40"
click at [206, 283] on input "range" at bounding box center [183, 284] width 45 height 3
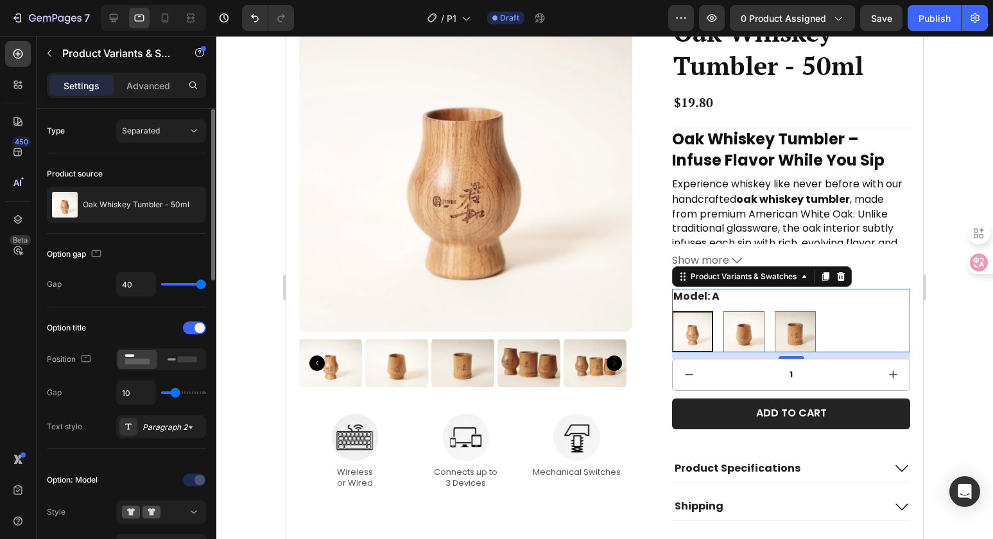
type input "37"
type input "36"
type input "35"
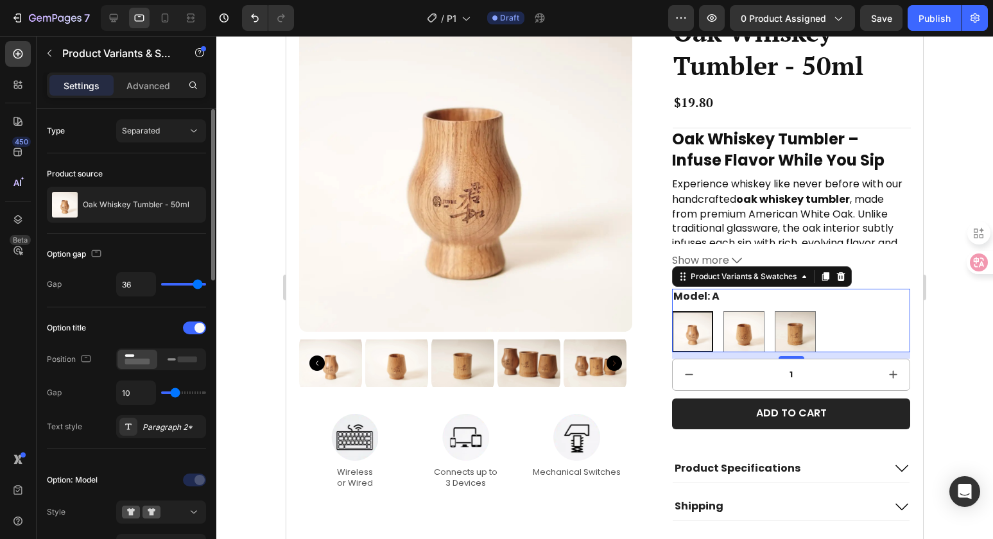
type input "35"
type input "34"
type input "33"
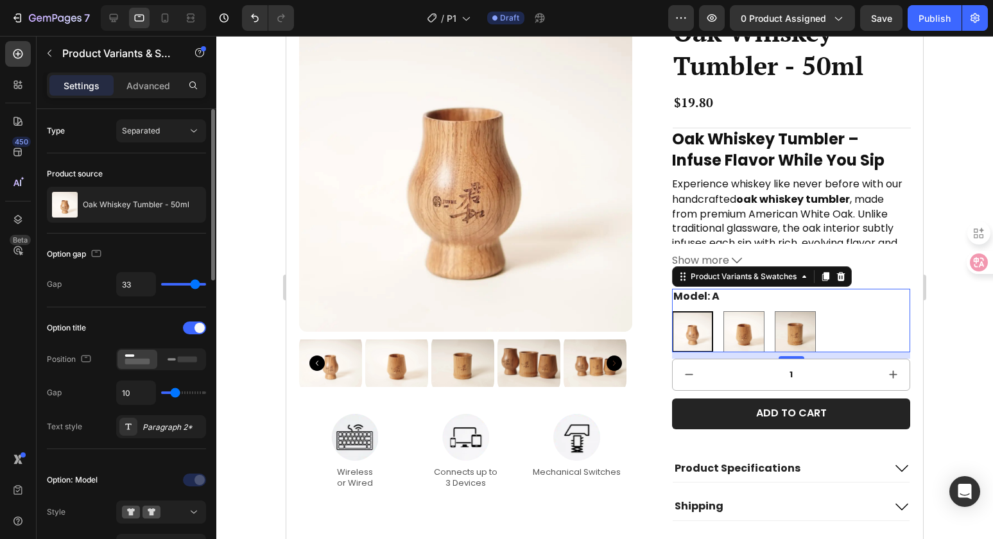
type input "31"
type input "29"
type input "28"
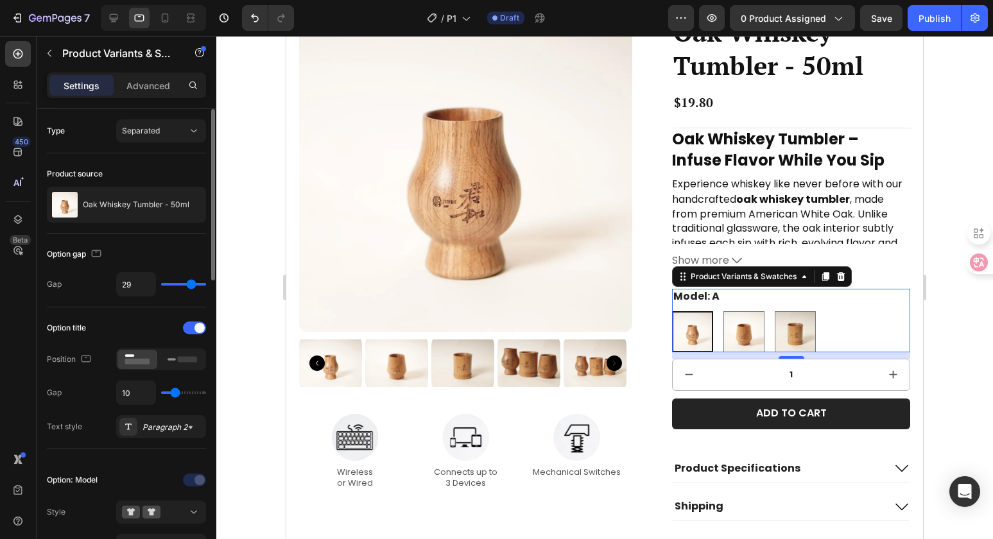
type input "28"
type input "26"
type input "25"
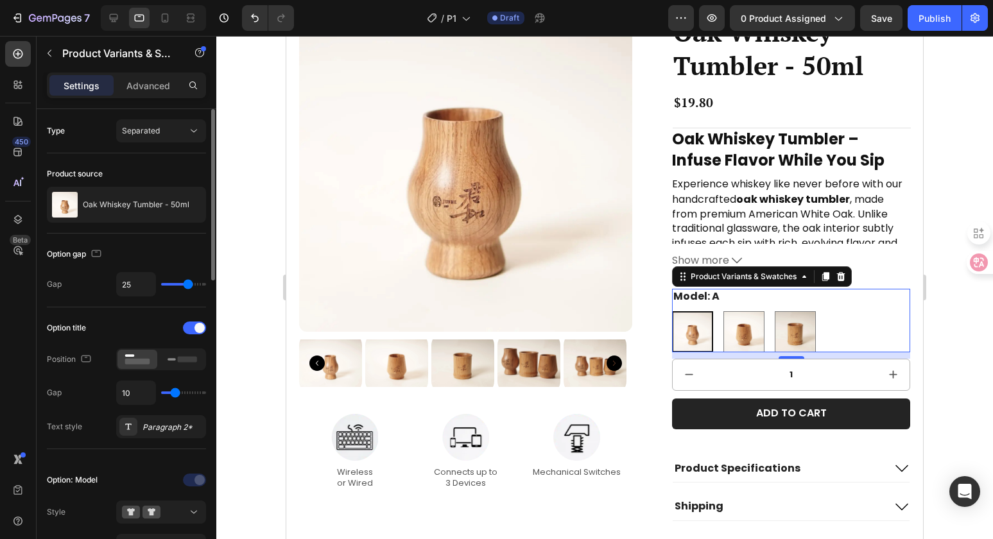
type input "24"
type input "23"
type input "22"
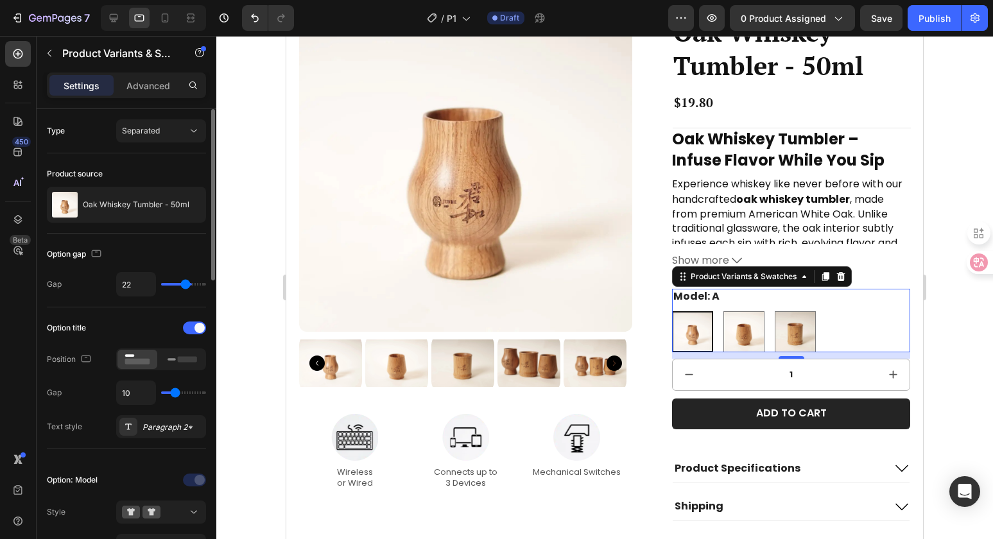
drag, startPoint x: 198, startPoint y: 285, endPoint x: 185, endPoint y: 287, distance: 13.7
type input "22"
click at [185, 286] on input "range" at bounding box center [183, 284] width 45 height 3
type input "24"
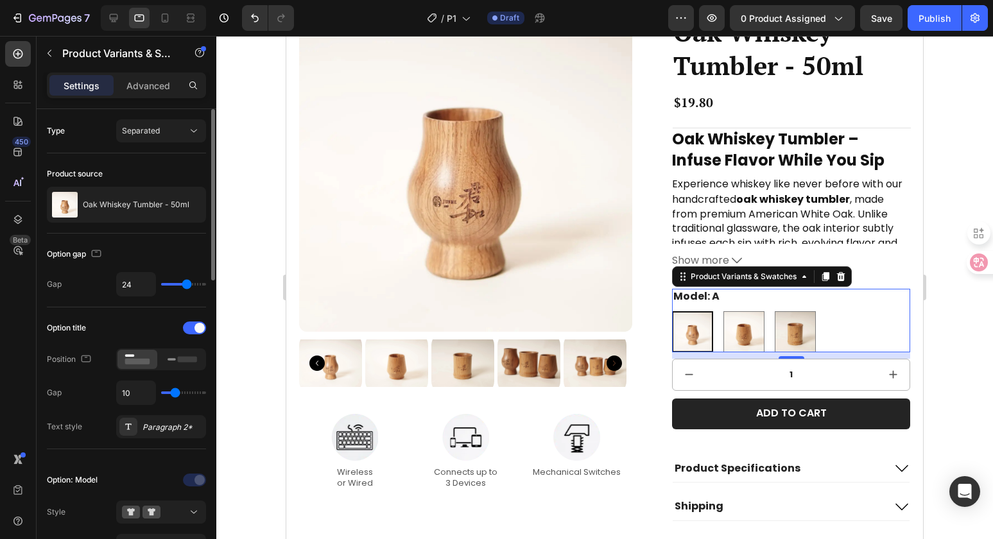
type input "25"
type input "26"
type input "25"
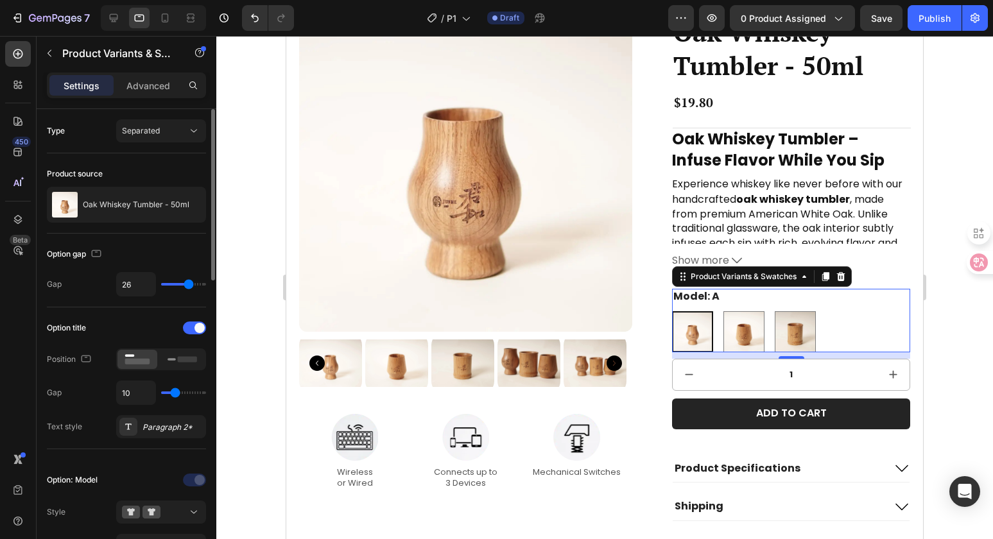
type input "25"
type input "24"
type input "25"
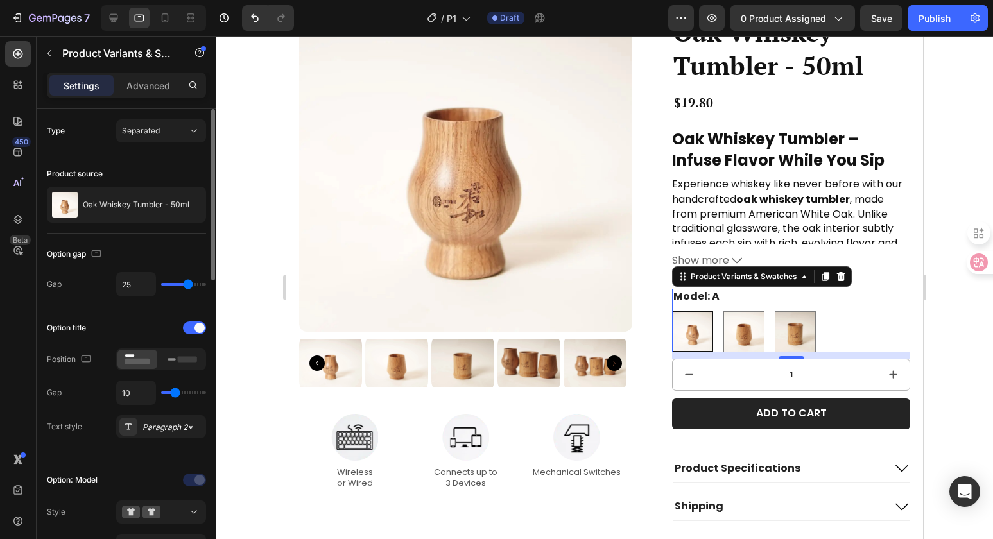
type input "26"
type input "25"
click at [188, 286] on input "range" at bounding box center [183, 284] width 45 height 3
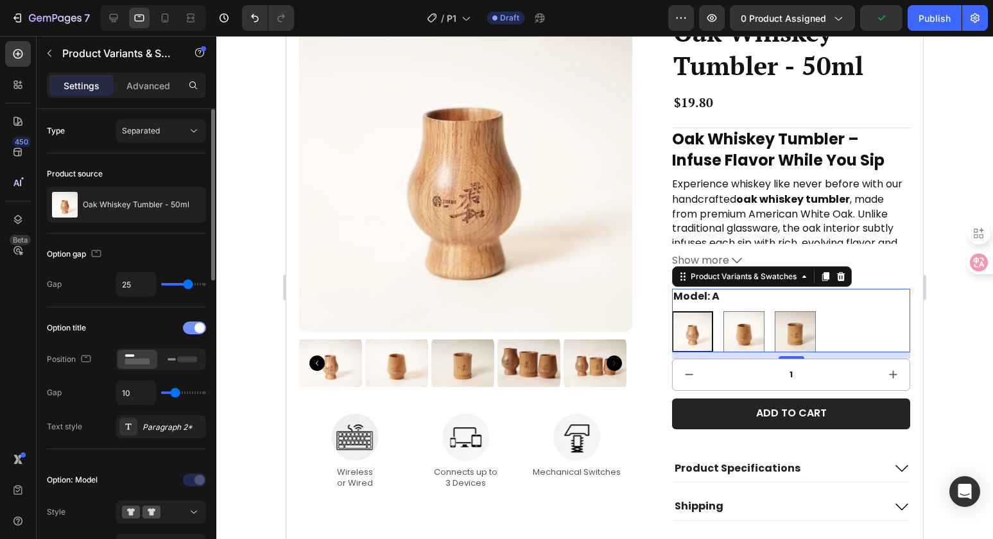
click at [195, 325] on span at bounding box center [199, 328] width 10 height 10
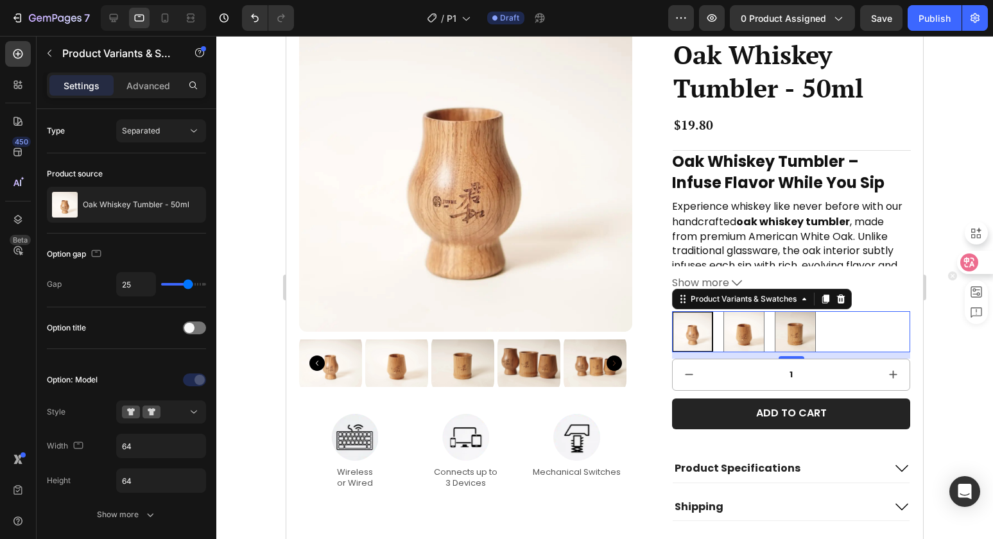
click at [948, 252] on div at bounding box center [970, 262] width 45 height 23
click at [758, 218] on strong "oak whiskey tumbler" at bounding box center [793, 221] width 114 height 15
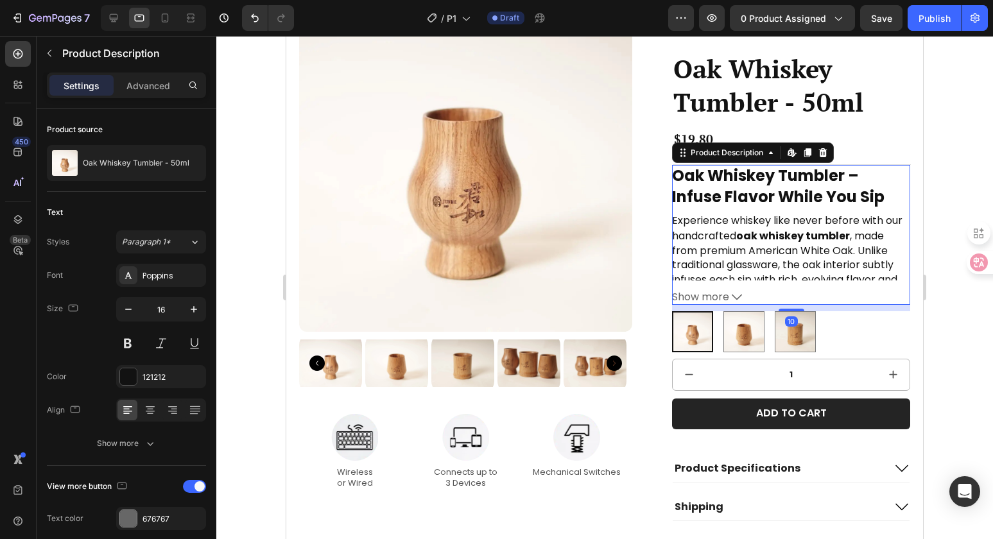
drag, startPoint x: 790, startPoint y: 302, endPoint x: 792, endPoint y: 287, distance: 14.2
click at [792, 287] on div "Oak Whiskey Tumbler – Infuse Flavor While You Sip Experience whiskey like never…" at bounding box center [791, 234] width 238 height 140
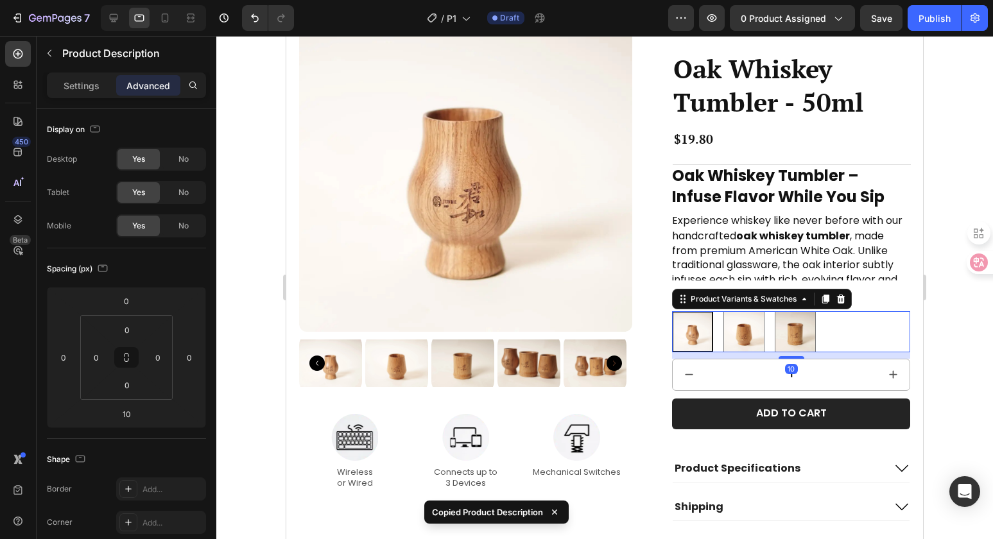
click at [835, 335] on div "A A B B C C" at bounding box center [791, 331] width 238 height 41
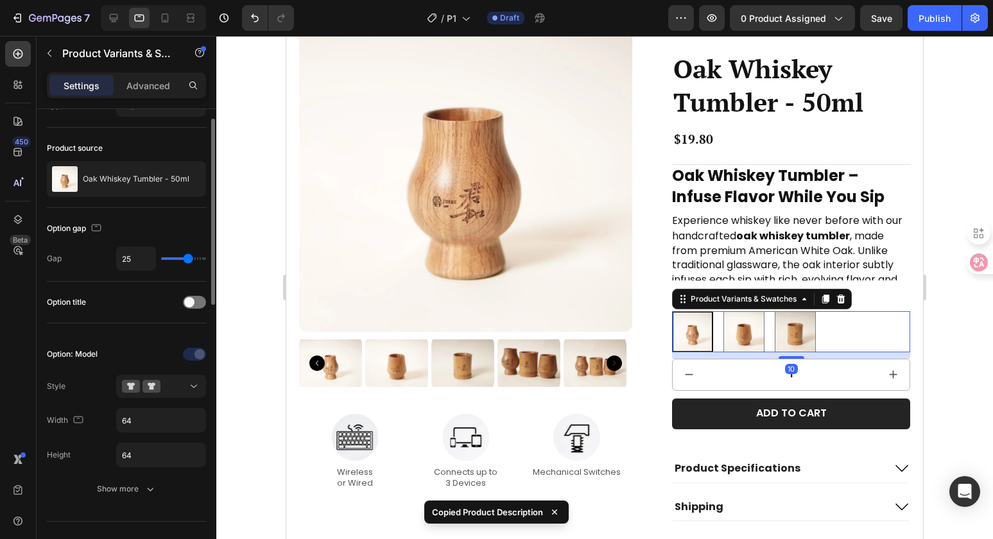
scroll to position [69, 0]
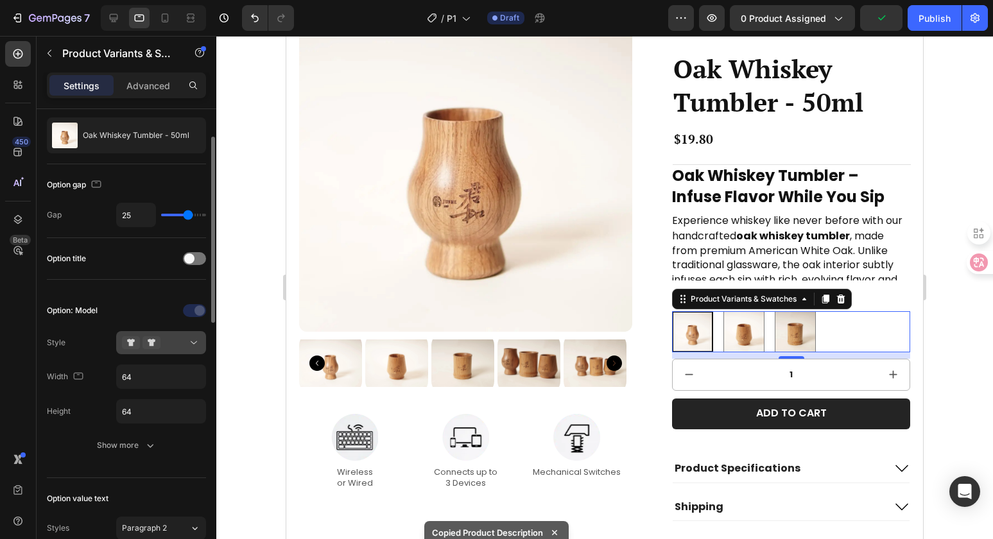
click at [173, 344] on div at bounding box center [161, 342] width 78 height 13
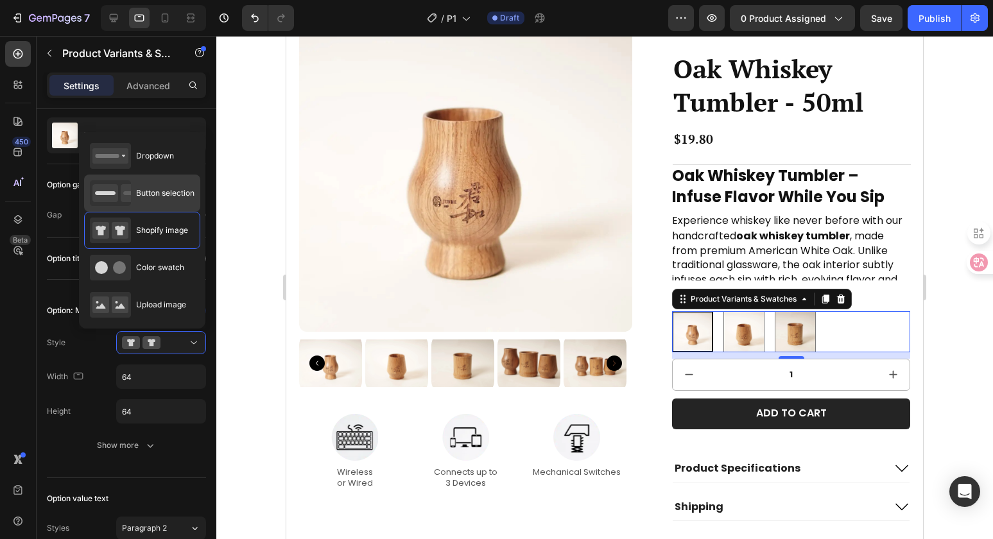
click at [132, 201] on div "Button selection" at bounding box center [142, 193] width 105 height 26
type input "45"
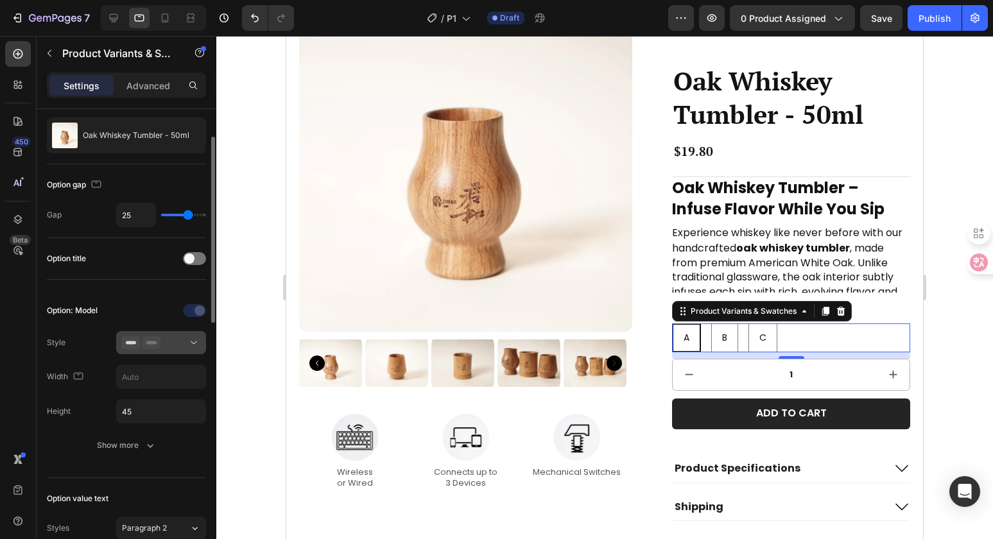
click at [191, 343] on icon at bounding box center [193, 342] width 13 height 13
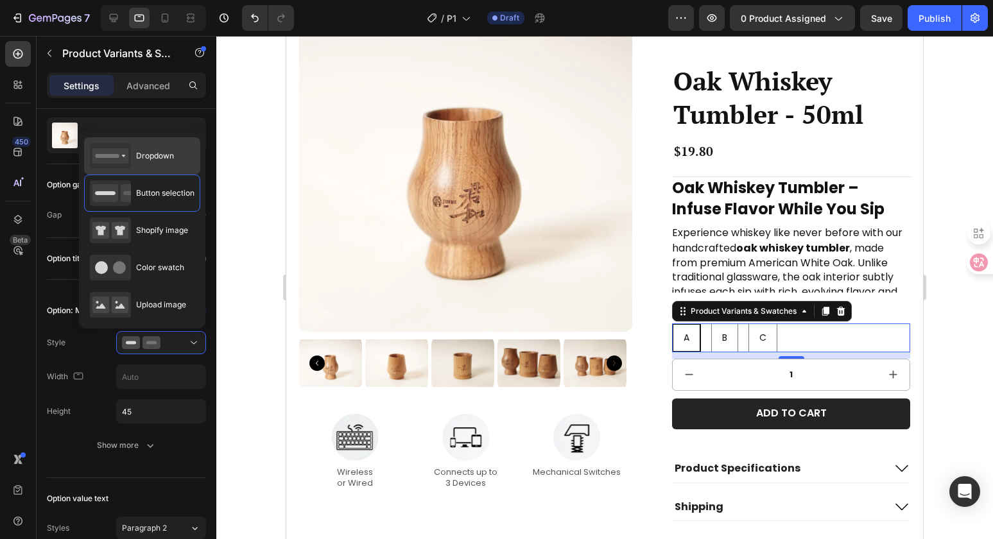
click at [166, 164] on div "Dropdown" at bounding box center [132, 156] width 84 height 26
type input "100%"
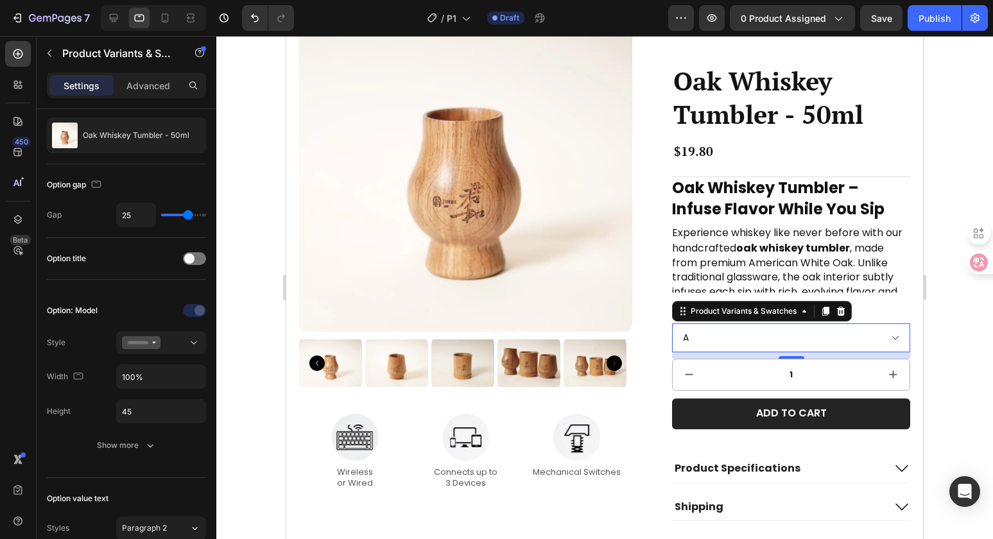
click at [883, 334] on select "A B C" at bounding box center [791, 337] width 238 height 29
click at [672, 323] on select "A B C" at bounding box center [791, 337] width 238 height 29
select select "B"
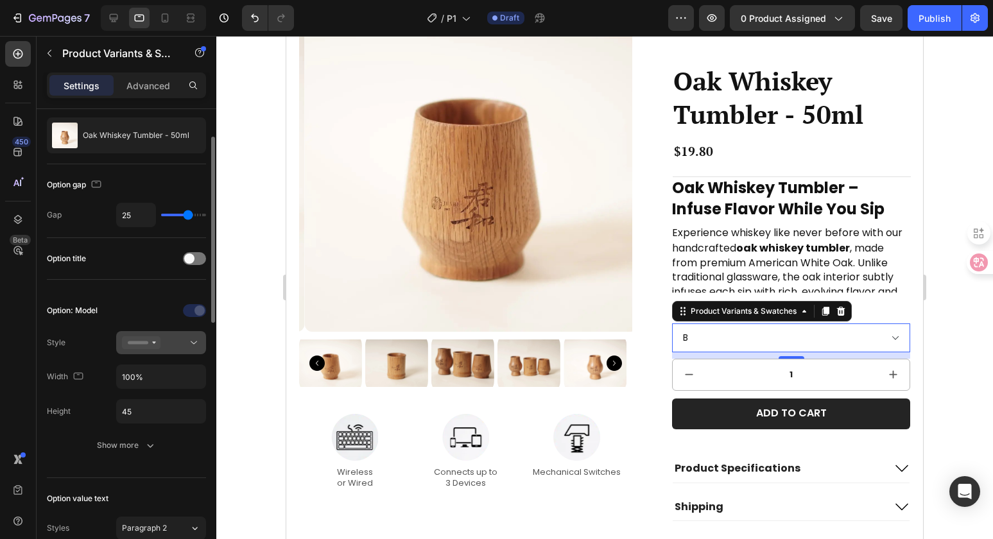
click at [179, 339] on div at bounding box center [161, 342] width 78 height 13
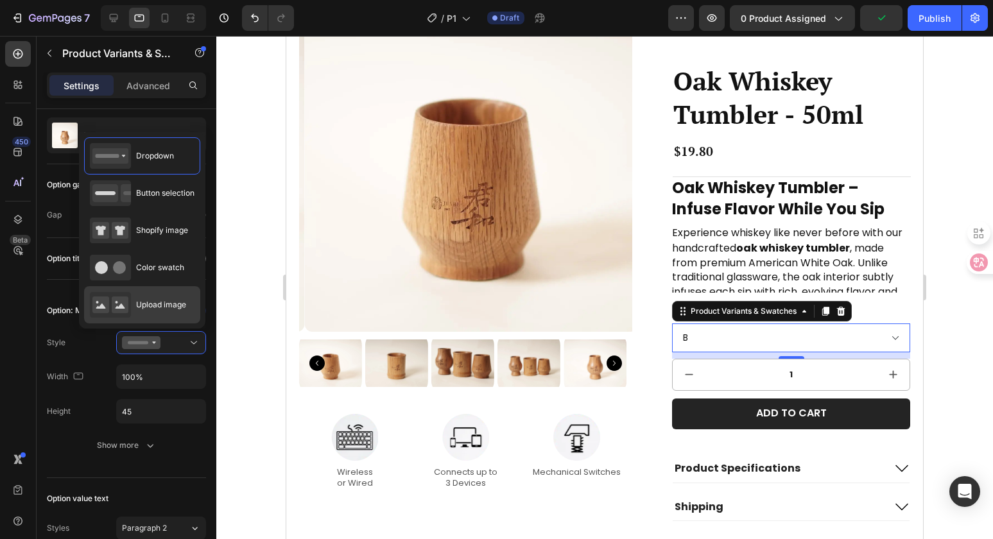
click at [169, 295] on div "Upload image" at bounding box center [138, 305] width 96 height 26
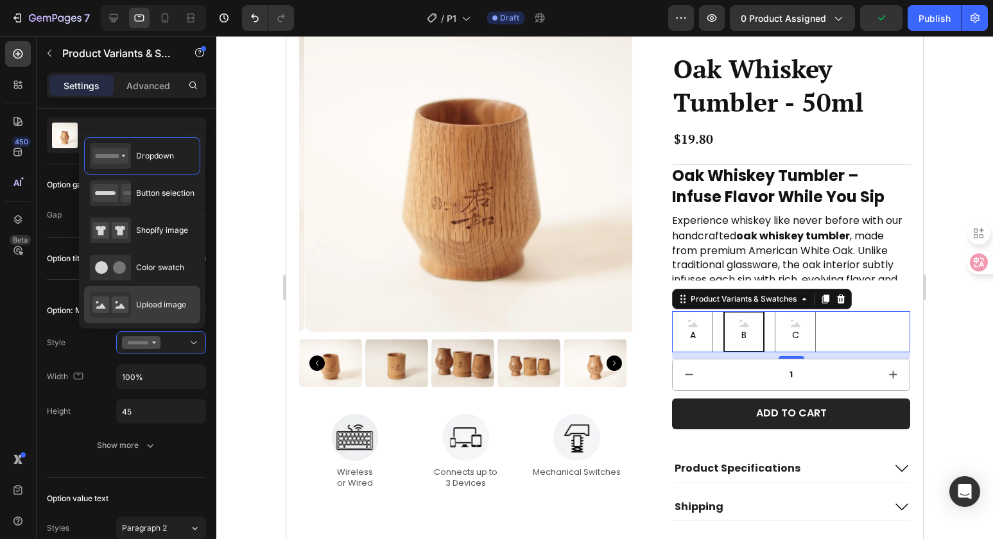
type input "64"
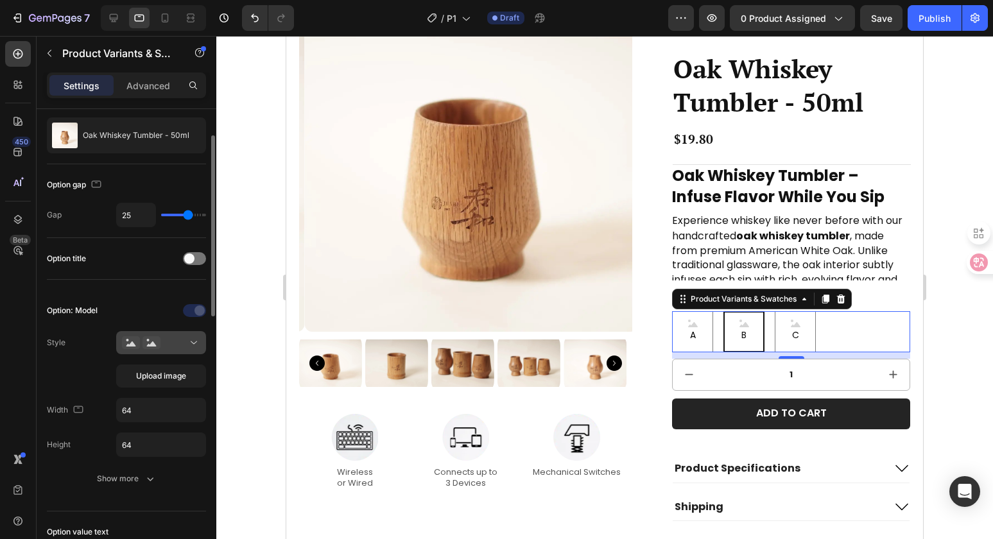
click at [166, 340] on div at bounding box center [161, 342] width 78 height 13
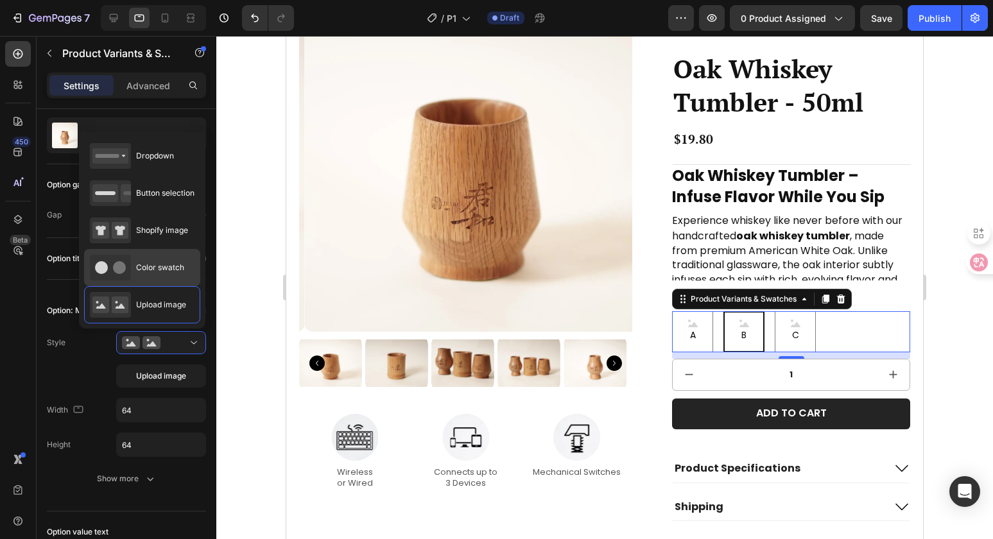
click at [179, 276] on div "Color swatch" at bounding box center [137, 268] width 94 height 26
type input "45"
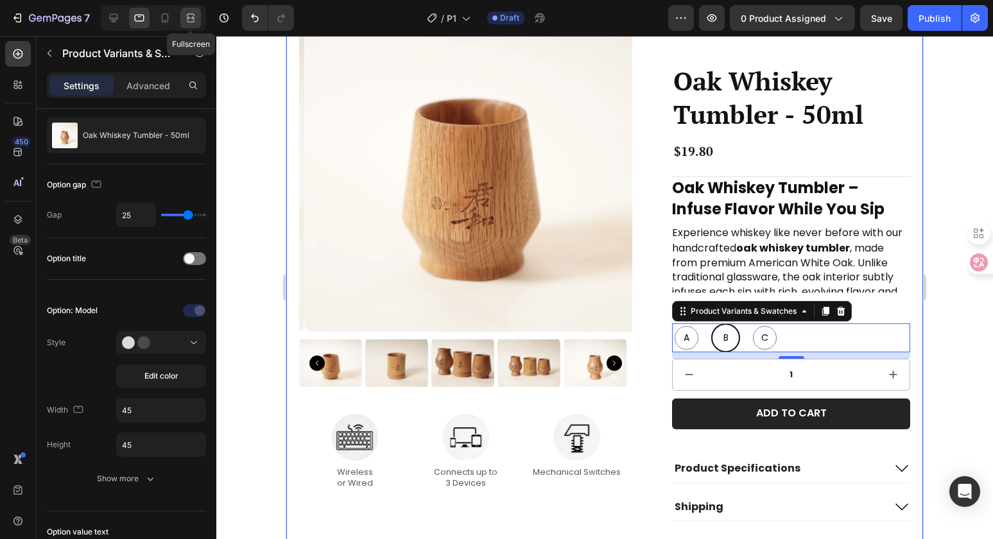
click at [187, 15] on icon at bounding box center [190, 18] width 13 height 13
type input "24"
type input "10"
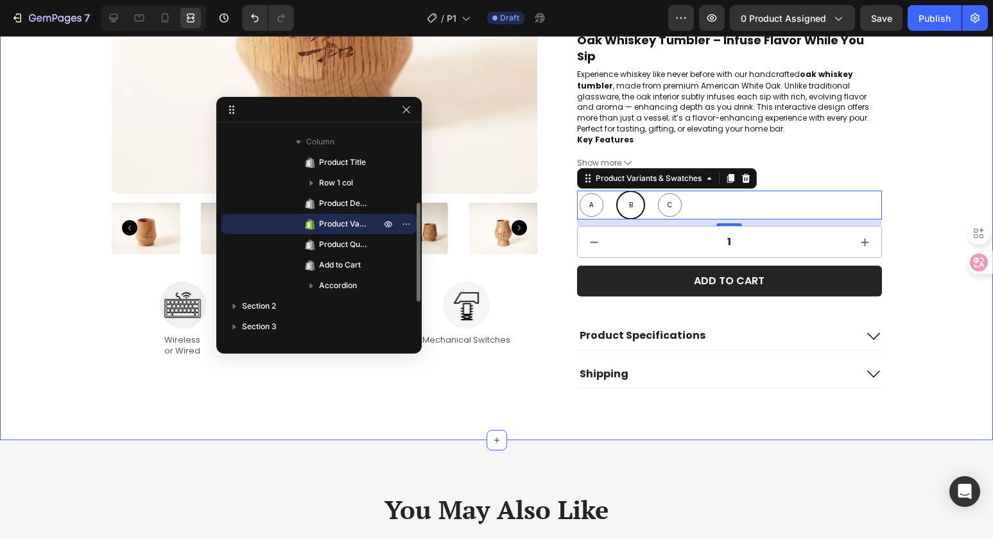
scroll to position [351, 0]
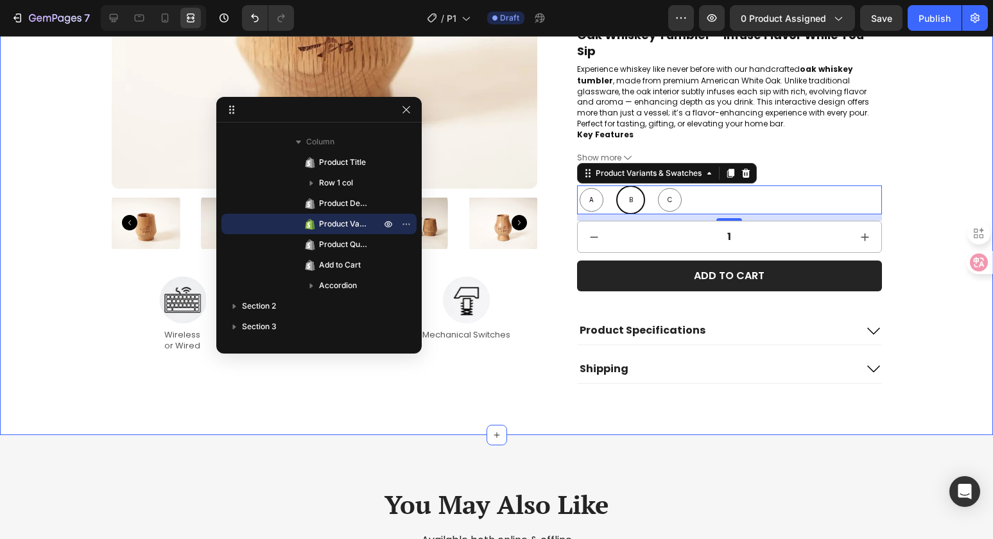
click at [942, 357] on div "Product Images Image Wireless or Wired Text Block Image Connects up to 3 Device…" at bounding box center [496, 73] width 967 height 621
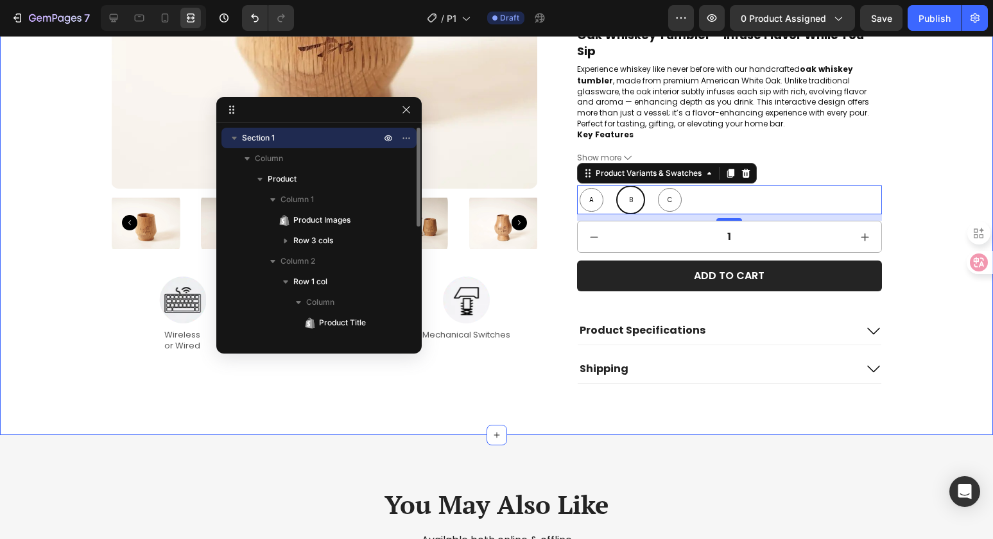
scroll to position [0, 0]
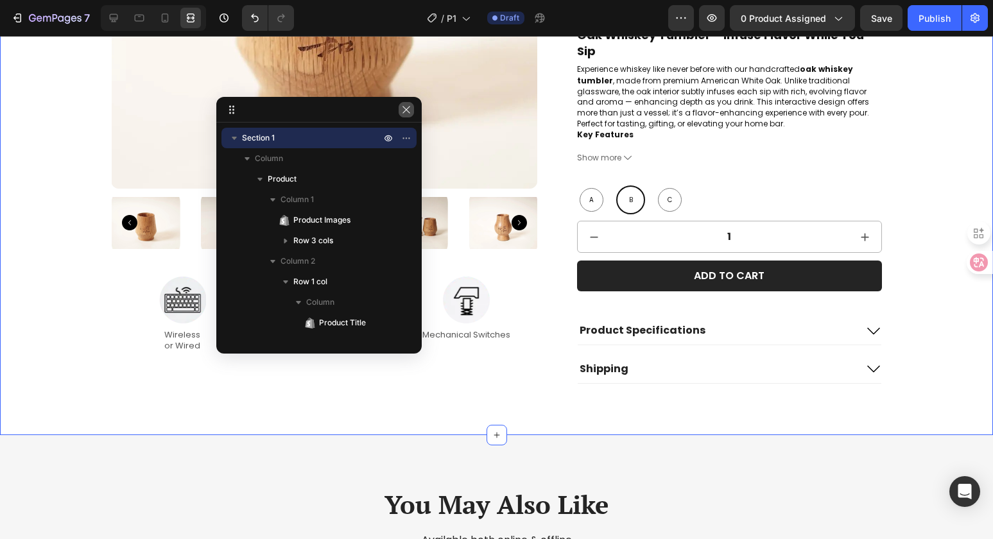
click at [407, 112] on icon "button" at bounding box center [406, 110] width 10 height 10
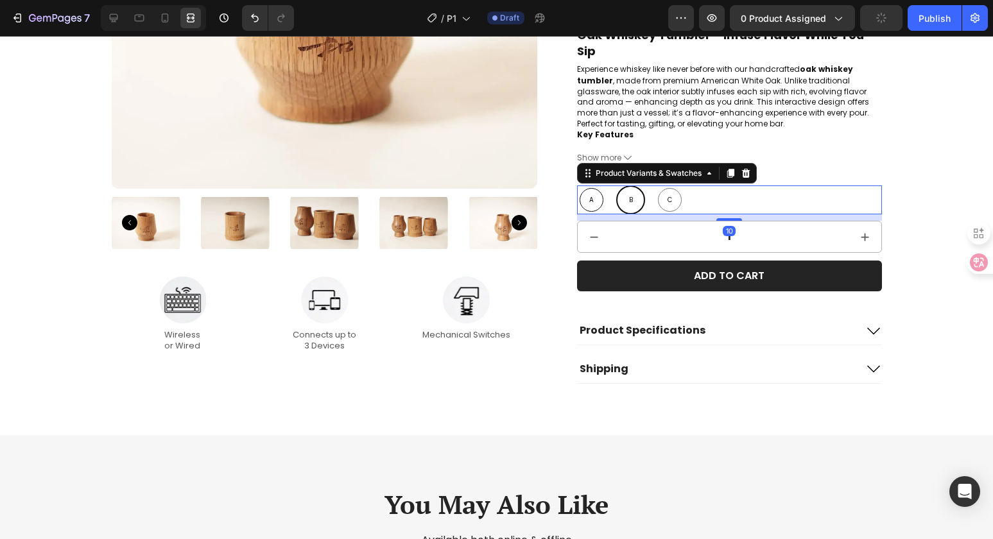
click at [586, 197] on span "A" at bounding box center [591, 200] width 10 height 12
click at [577, 185] on input "A A A" at bounding box center [576, 185] width 1 height 1
radio input "true"
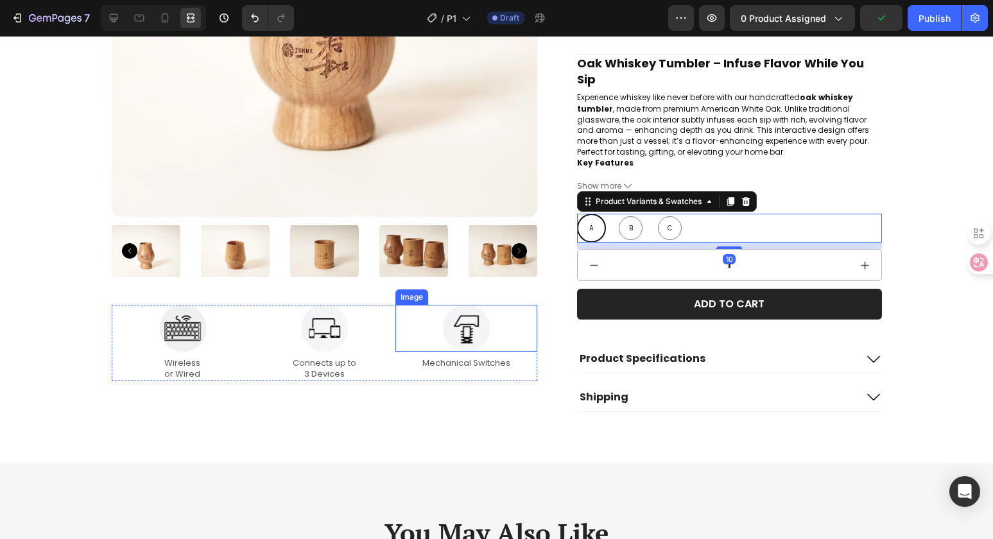
scroll to position [253, 0]
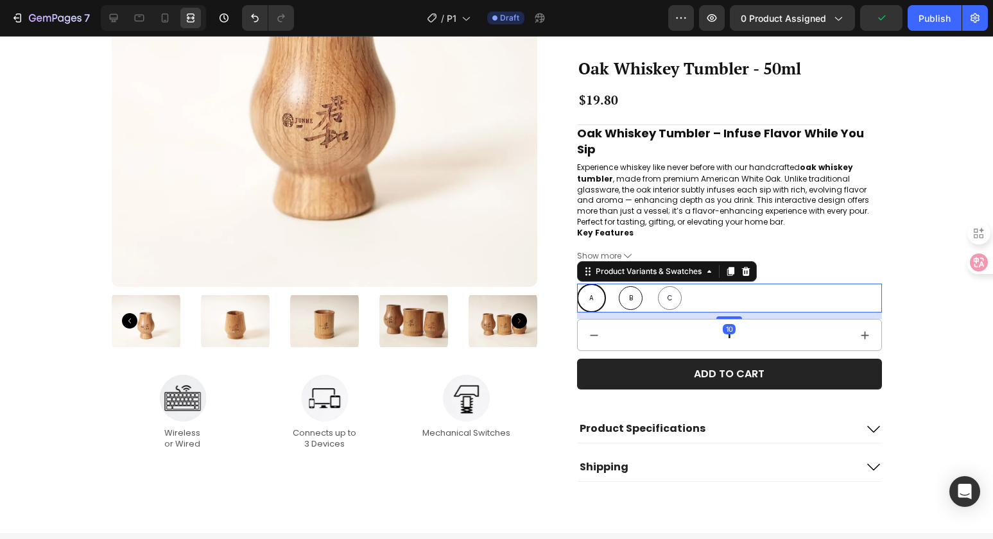
click at [634, 297] on div "B" at bounding box center [631, 298] width 24 height 24
click at [616, 284] on input "B B B" at bounding box center [615, 283] width 1 height 1
radio input "true"
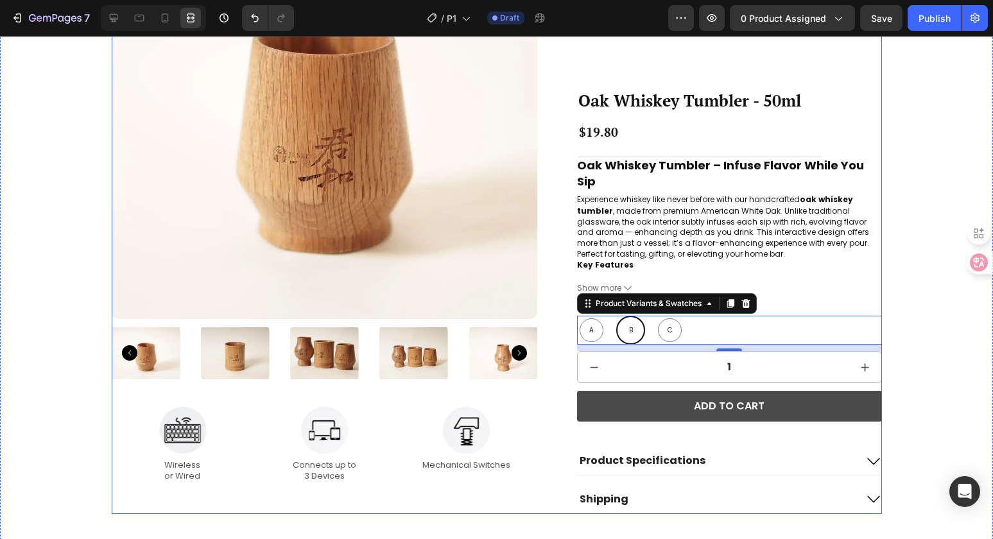
scroll to position [219, 0]
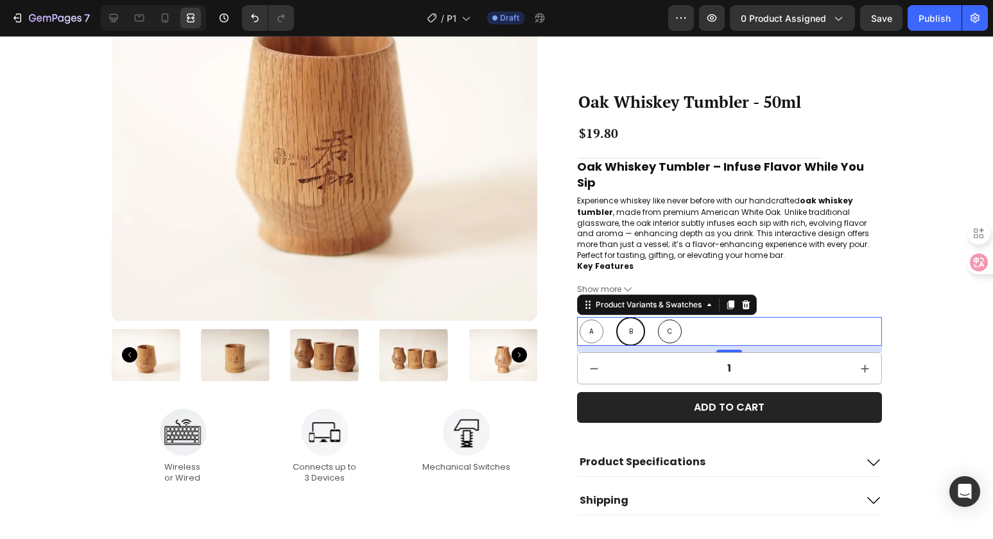
click at [672, 335] on div "C" at bounding box center [670, 332] width 24 height 24
click at [655, 317] on input "C C C" at bounding box center [654, 316] width 1 height 1
radio input "true"
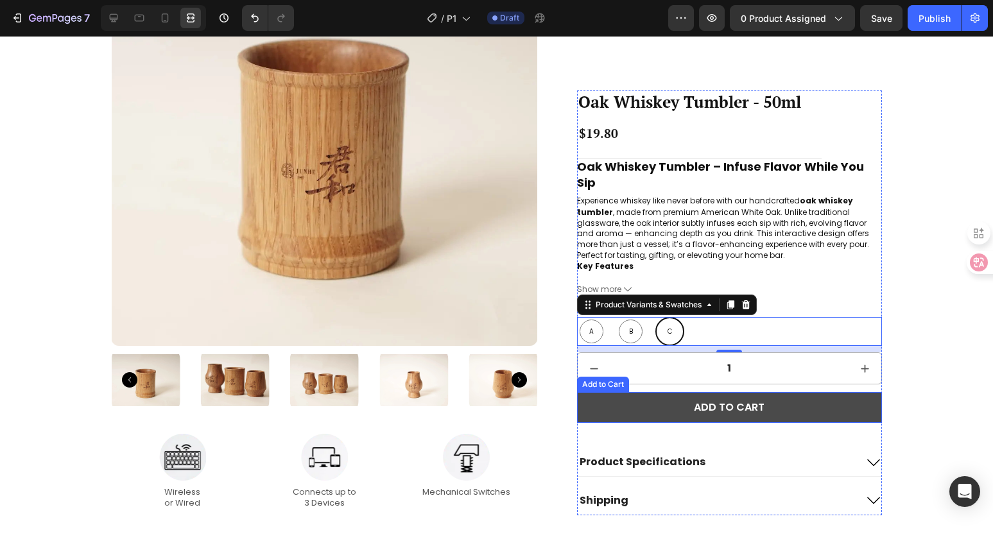
scroll to position [126, 0]
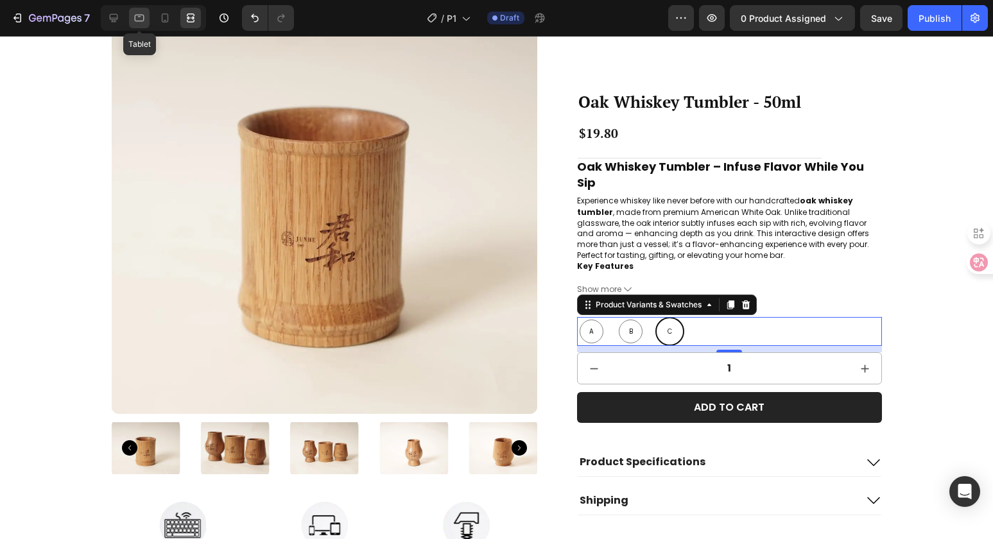
click at [136, 15] on icon at bounding box center [139, 18] width 13 height 13
type input "14"
type input "25"
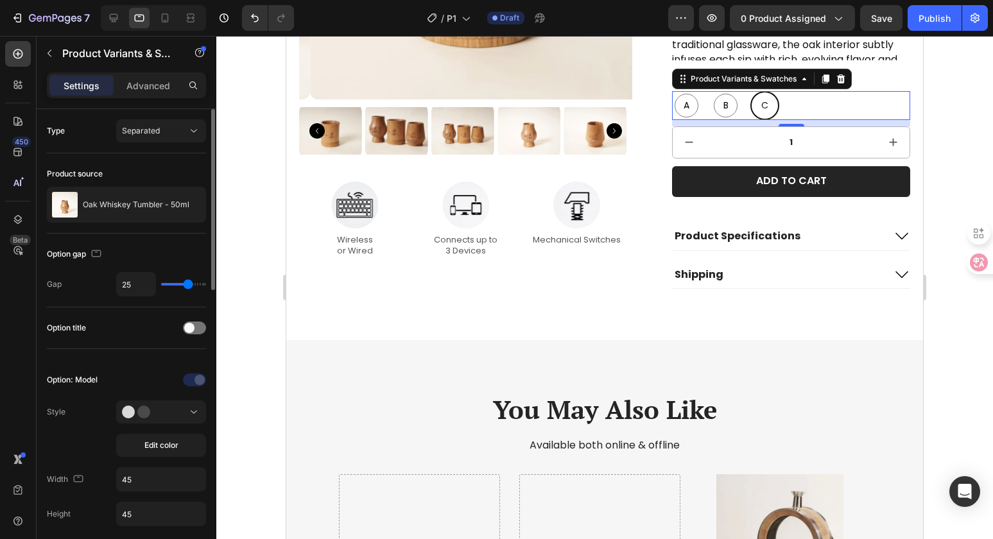
scroll to position [351, 0]
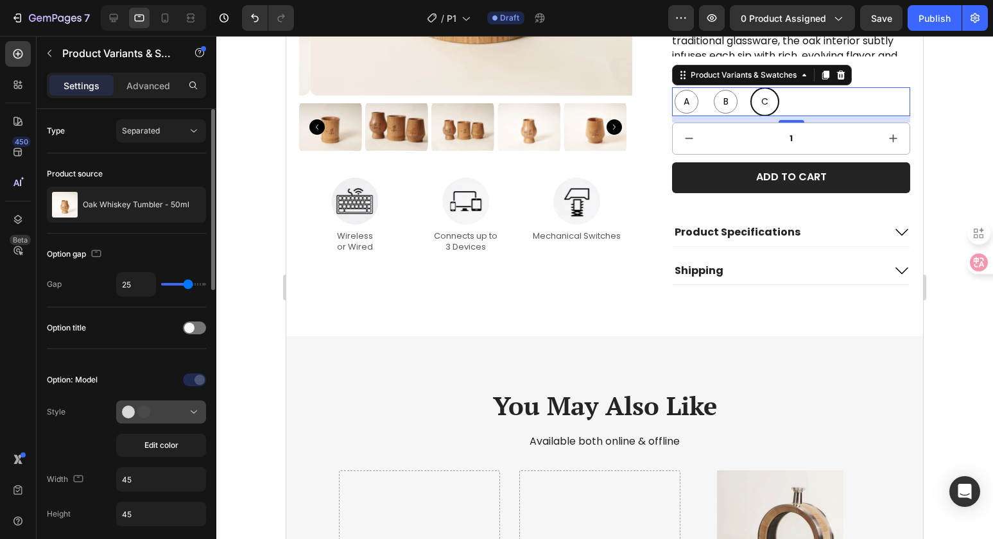
click at [171, 416] on div at bounding box center [161, 412] width 78 height 13
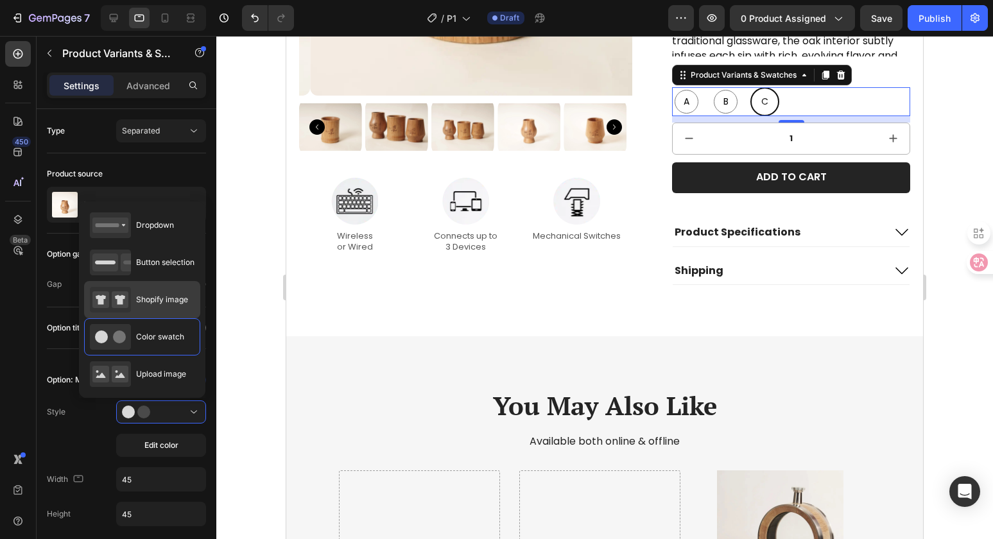
click at [160, 302] on span "Shopify image" at bounding box center [162, 300] width 52 height 12
type input "64"
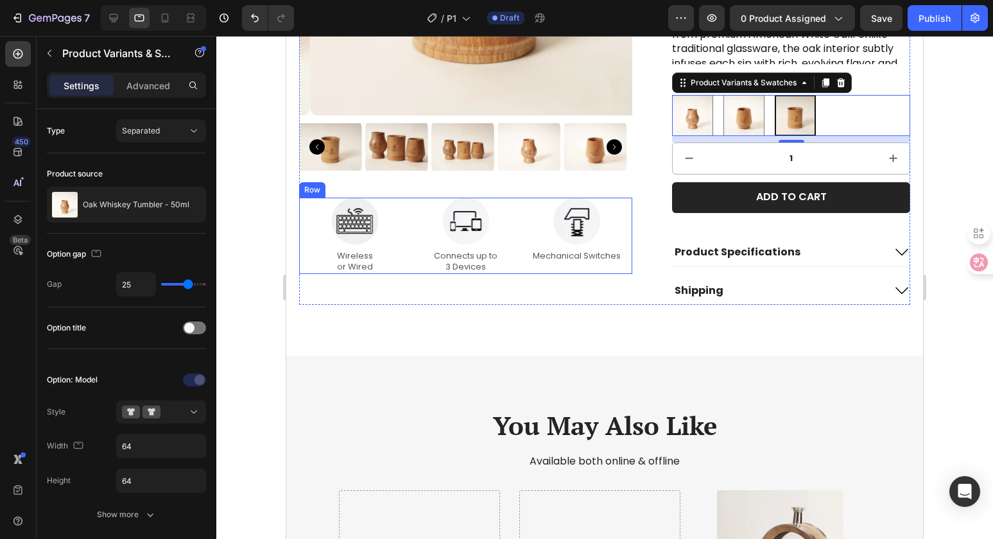
scroll to position [219, 0]
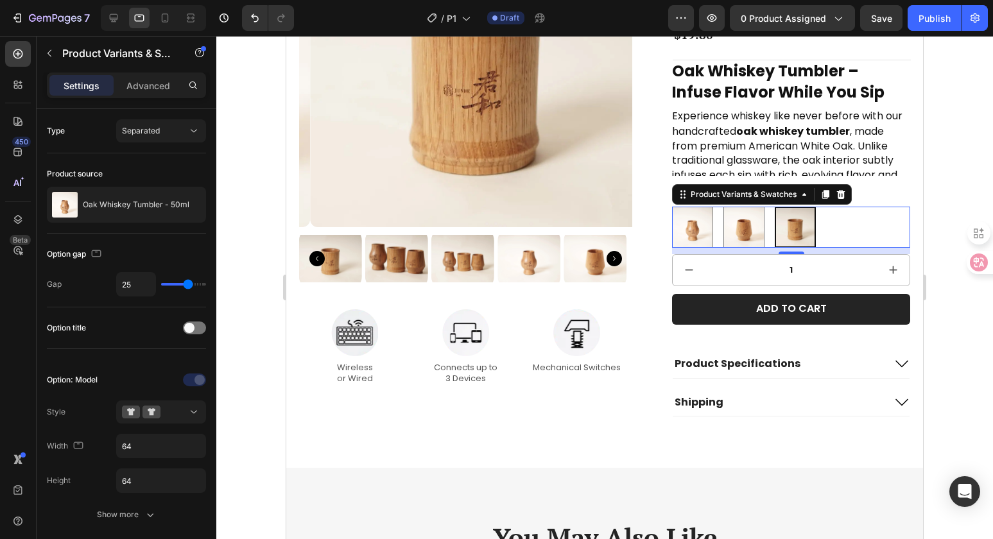
click at [782, 247] on div "10" at bounding box center [791, 250] width 238 height 6
click at [194, 21] on icon at bounding box center [190, 18] width 13 height 13
type input "10"
type input "24"
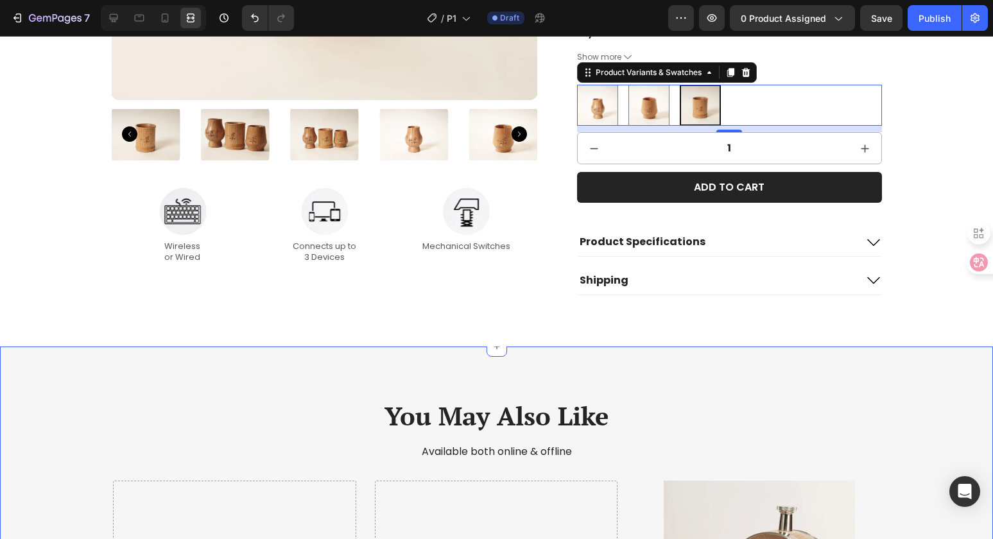
scroll to position [443, 0]
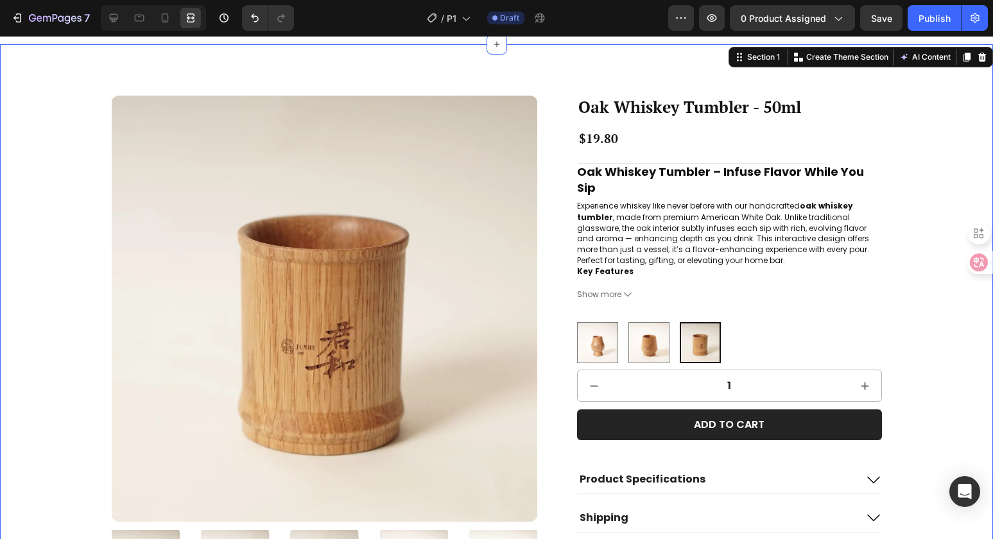
scroll to position [17, 0]
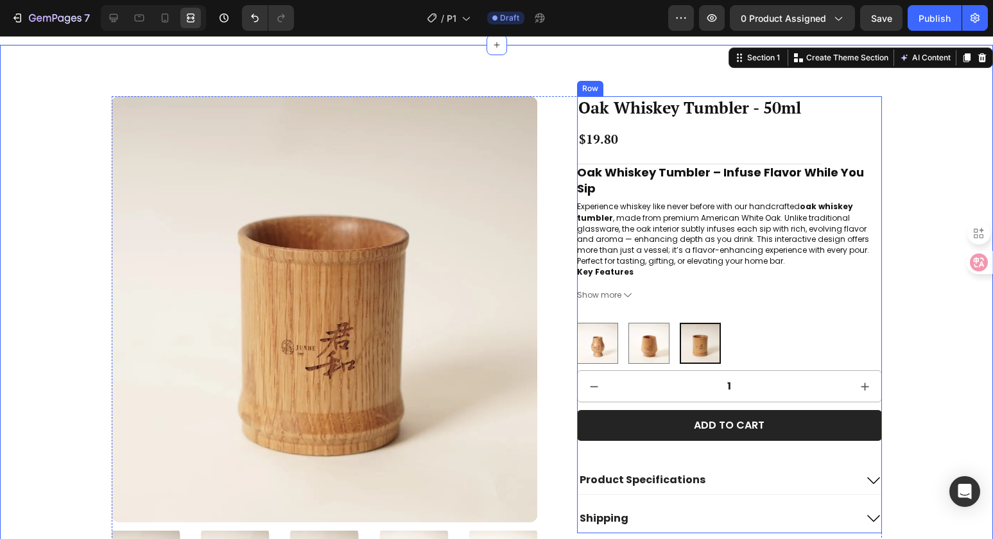
click at [641, 308] on div "Oak Whiskey Tumbler - 50ml Product Title $19.80 Product Price Product Price Row…" at bounding box center [729, 314] width 304 height 437
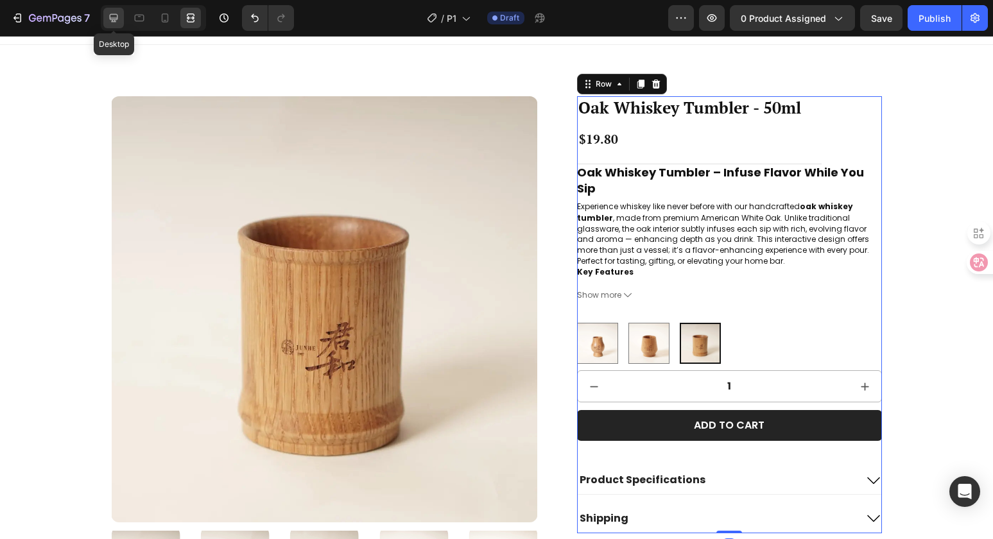
click at [120, 15] on div at bounding box center [113, 18] width 21 height 21
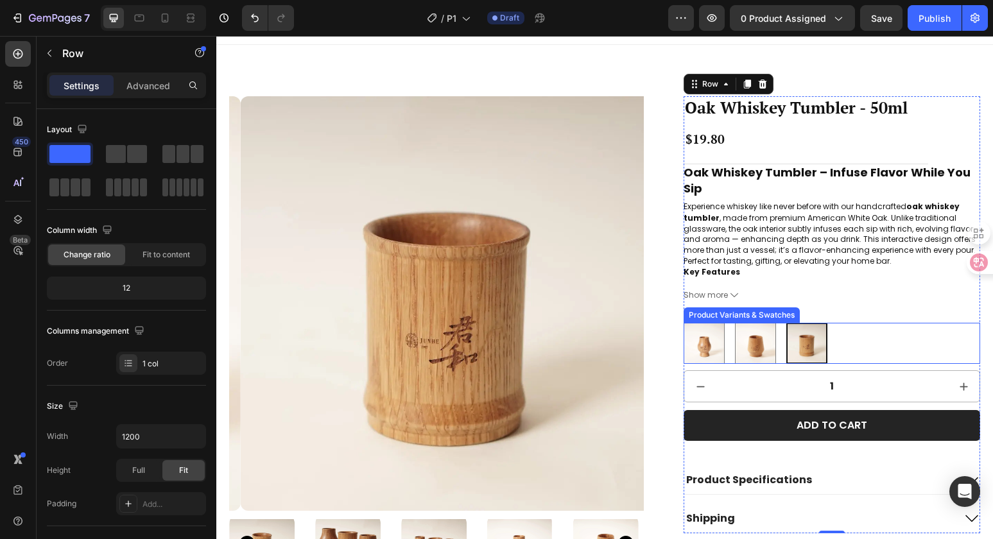
click at [890, 339] on div "A A B B C C" at bounding box center [831, 343] width 296 height 41
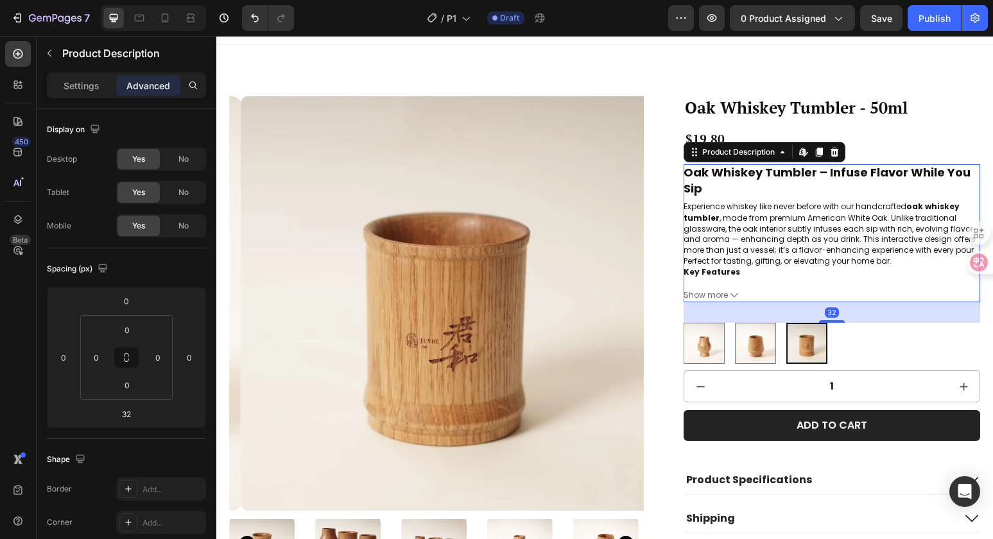
click at [871, 281] on div "Oak Whiskey Tumbler – Infuse Flavor While You Sip Experience whiskey like never…" at bounding box center [831, 233] width 296 height 138
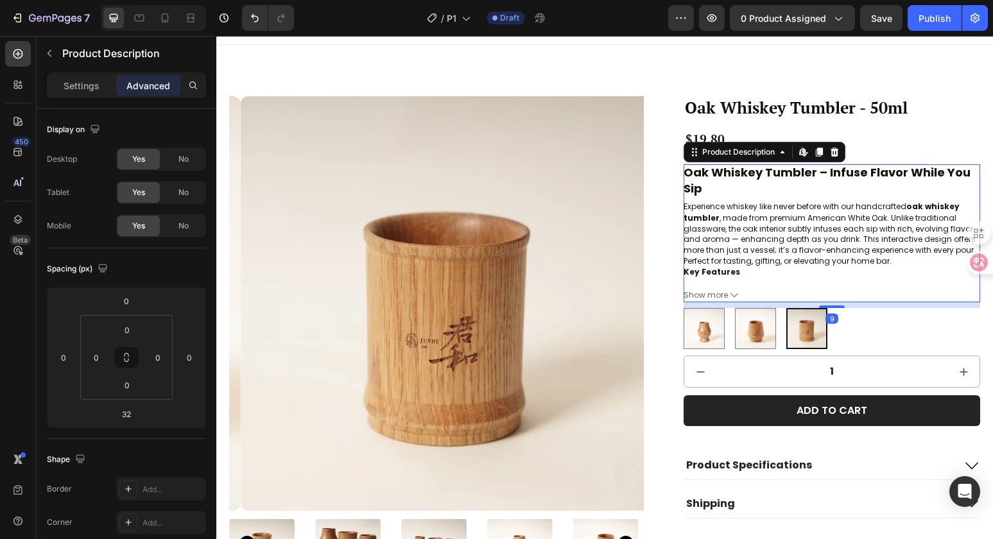
drag, startPoint x: 826, startPoint y: 319, endPoint x: 835, endPoint y: 304, distance: 17.3
click at [835, 302] on div "9" at bounding box center [831, 302] width 296 height 0
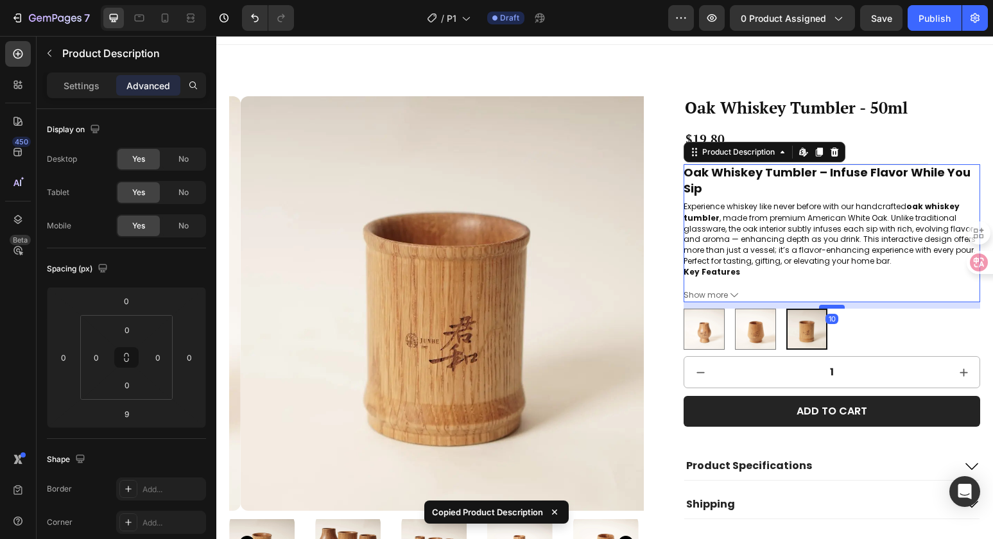
click at [824, 305] on div at bounding box center [832, 307] width 26 height 4
type input "10"
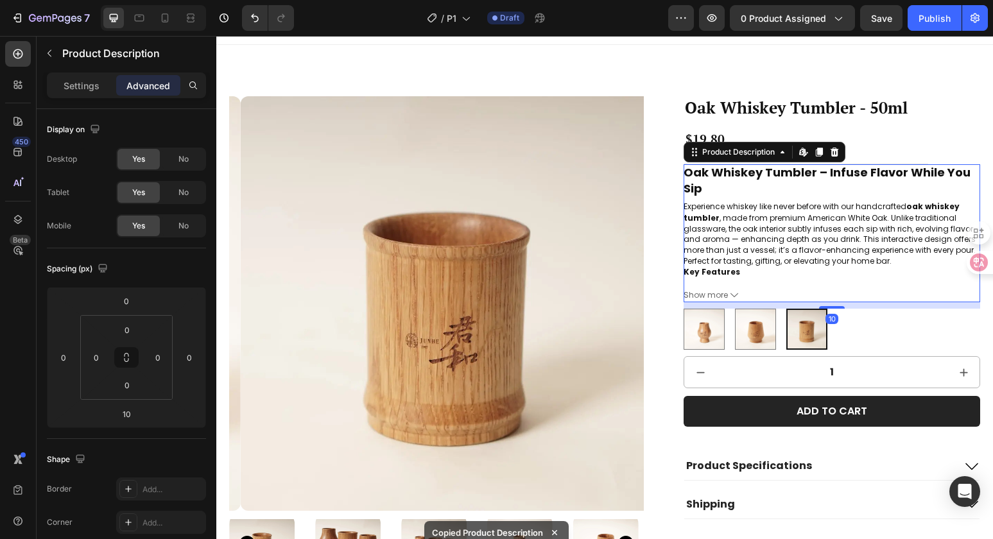
click at [873, 270] on div "Oak Whiskey Tumbler – Infuse Flavor While You Sip Experience whiskey like never…" at bounding box center [831, 221] width 296 height 115
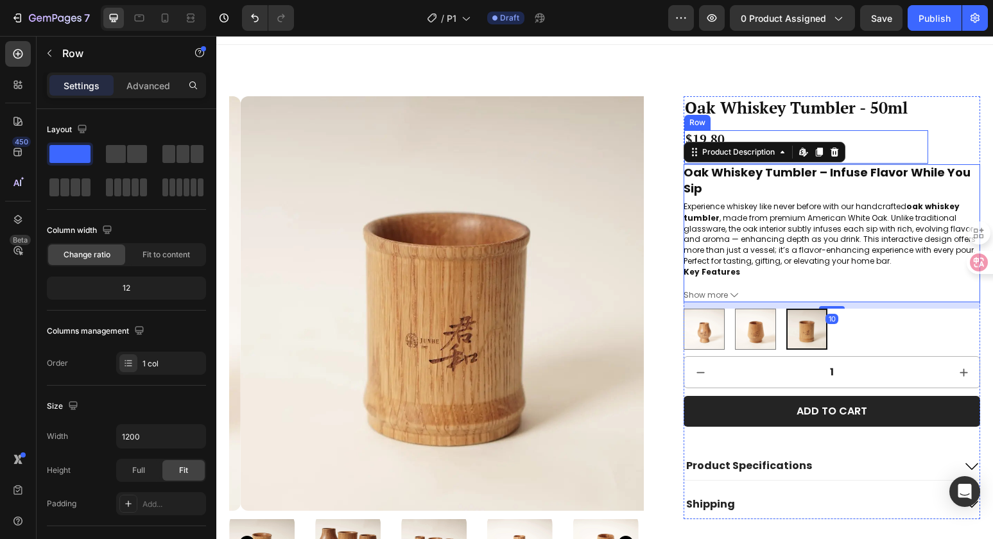
click at [890, 125] on div "Oak Whiskey Tumbler - 50ml Product Title $19.80 Product Price Product Price Row…" at bounding box center [831, 307] width 296 height 423
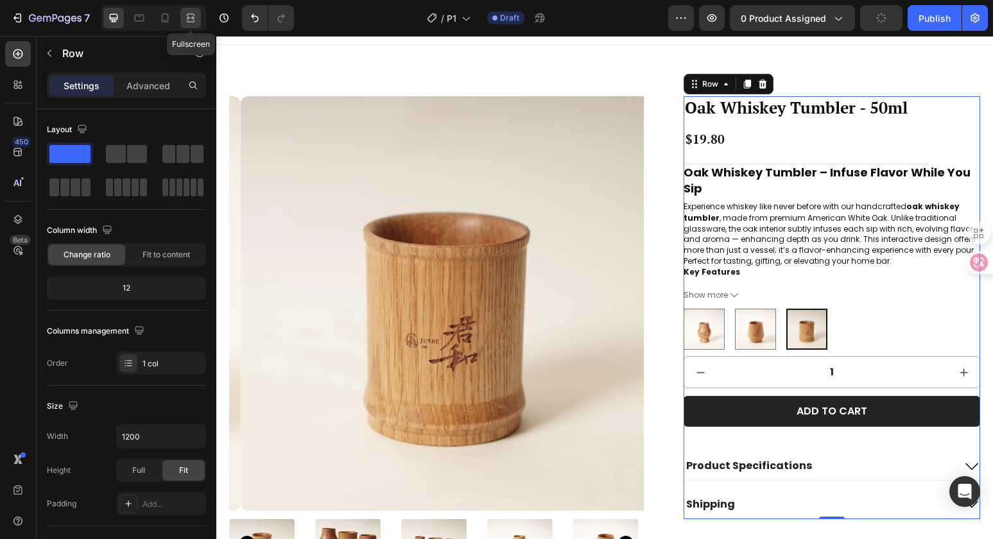
click at [187, 18] on icon at bounding box center [189, 17] width 4 height 3
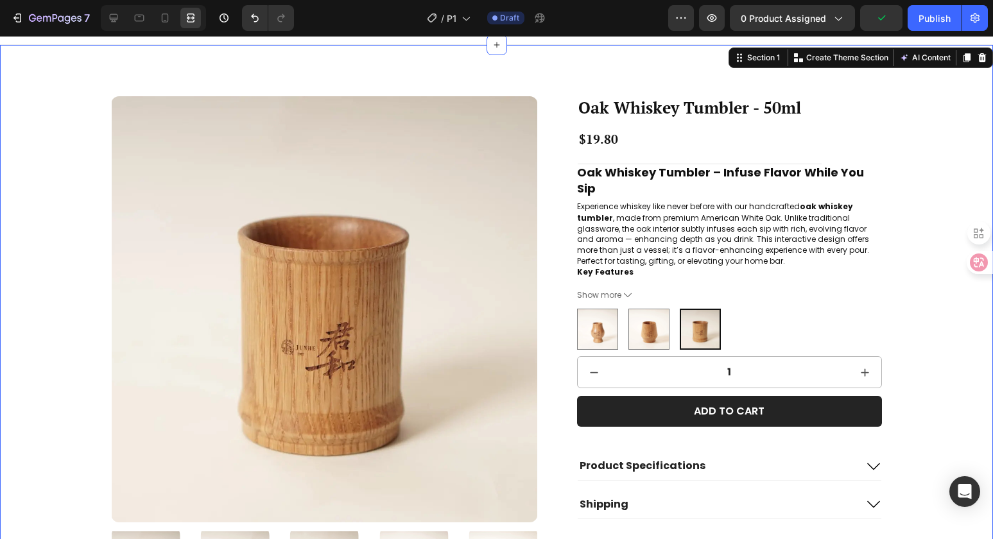
click at [964, 303] on div "Product Images Image Wireless or Wired Text Block Image Connects up to 3 Device…" at bounding box center [496, 406] width 967 height 621
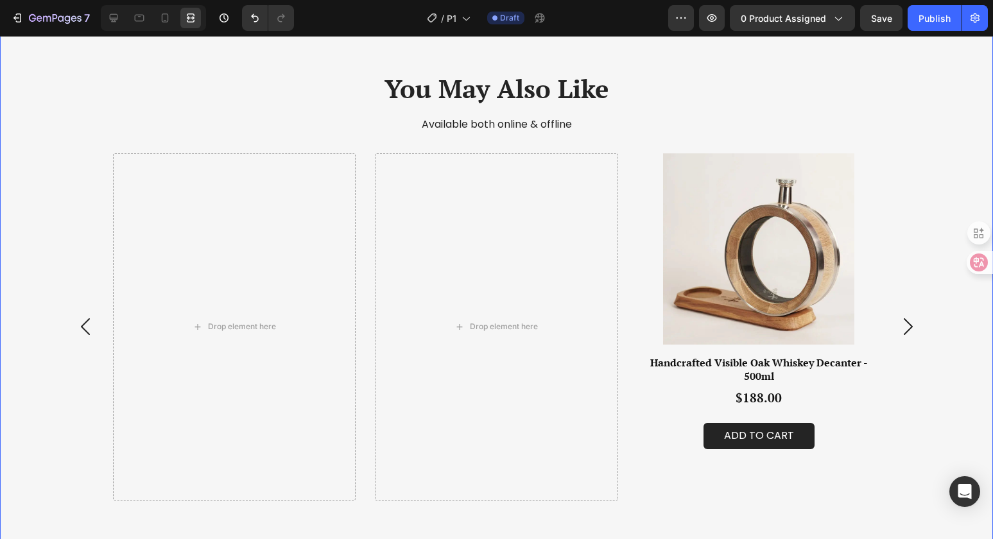
scroll to position [776, 0]
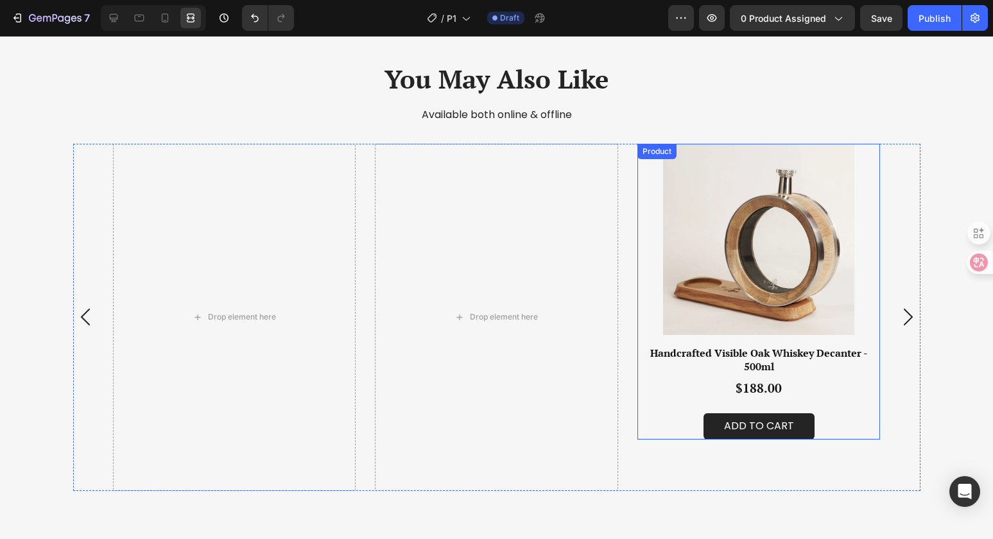
click at [663, 406] on div "Handcrafted Visible Oak Whiskey Decanter - 500ml Product Title $188.00 Product …" at bounding box center [758, 392] width 243 height 94
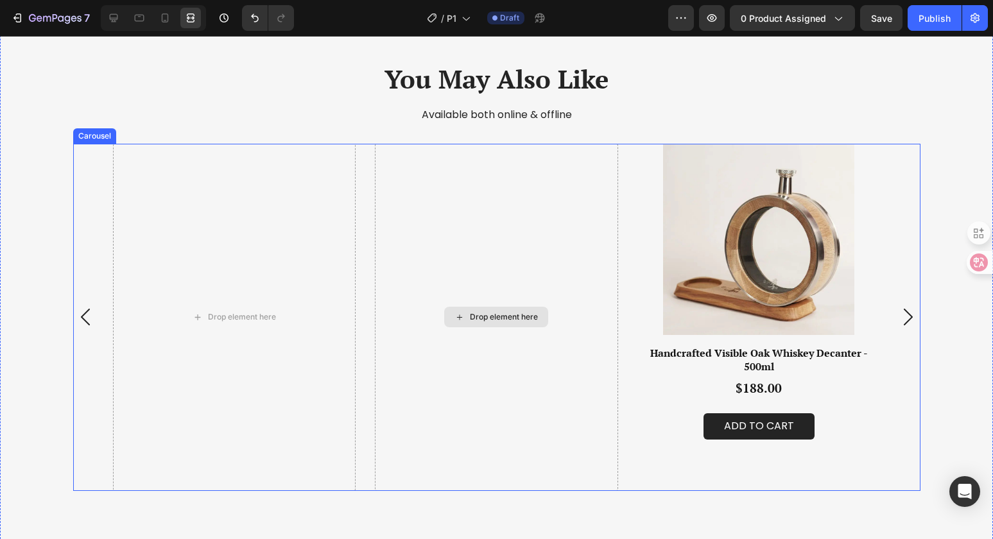
click at [494, 309] on div "Drop element here" at bounding box center [496, 317] width 104 height 21
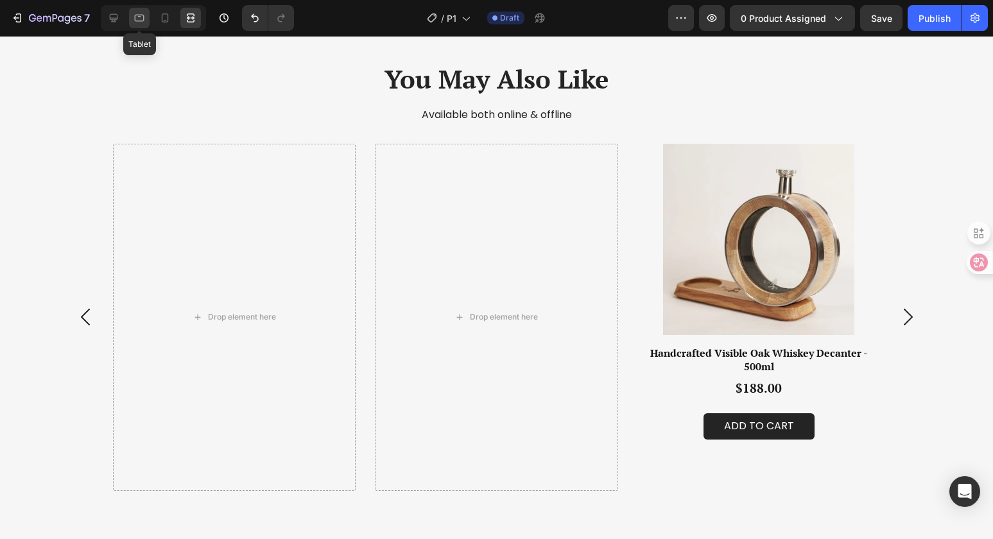
click at [131, 14] on div at bounding box center [139, 18] width 21 height 21
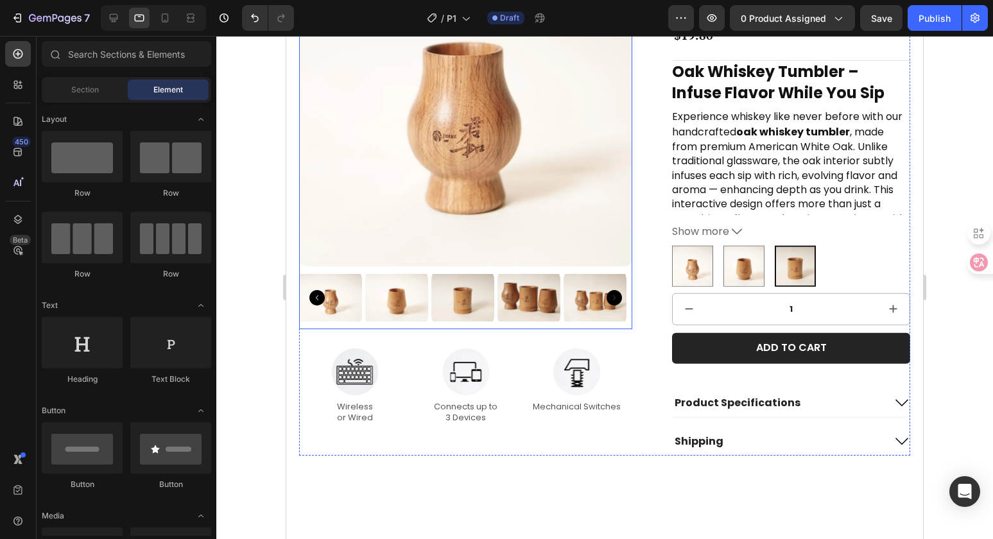
scroll to position [255, 0]
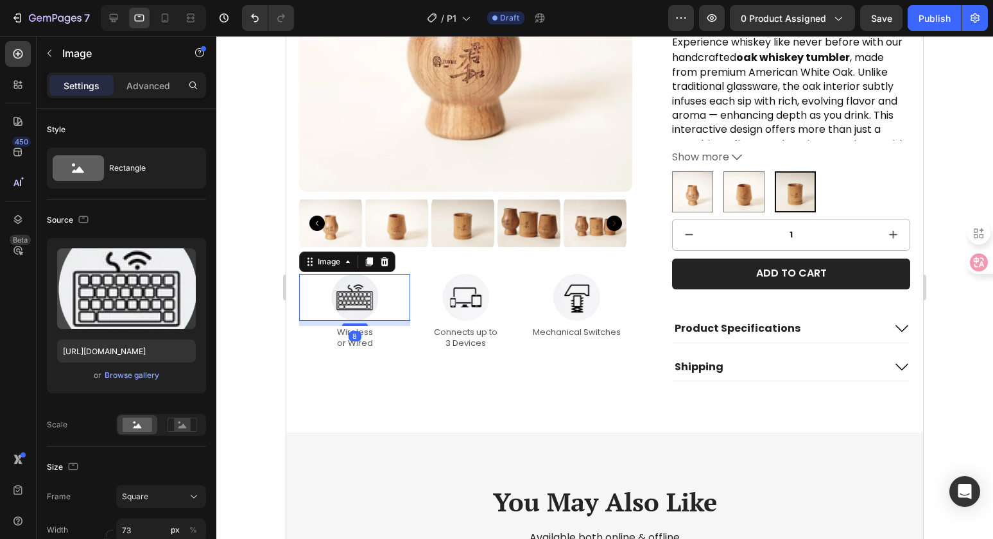
click at [356, 294] on img at bounding box center [354, 297] width 47 height 47
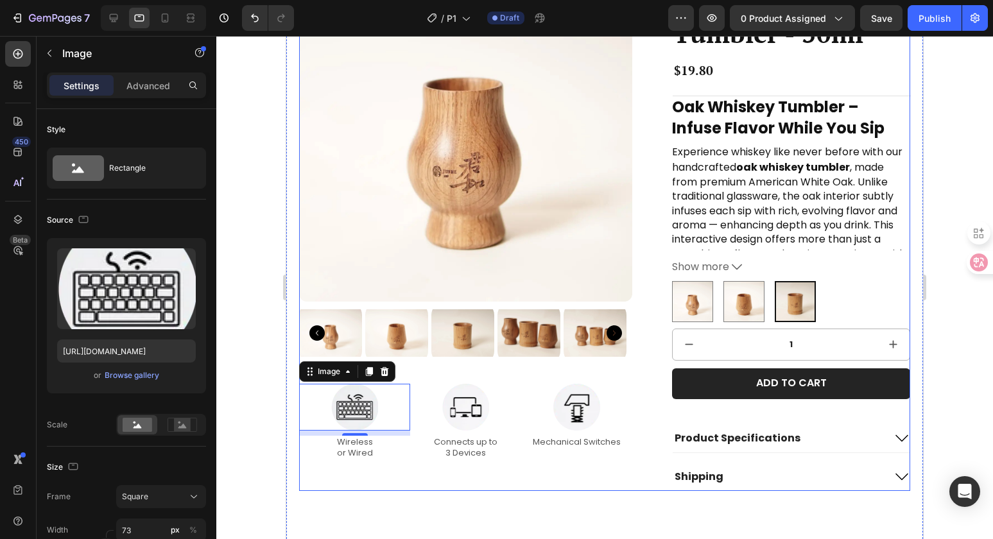
scroll to position [143, 0]
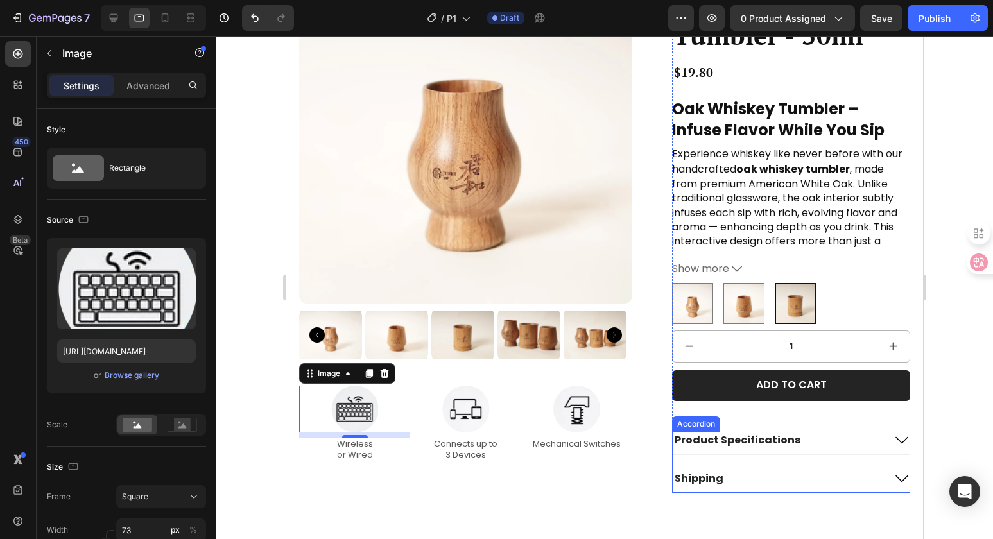
click at [771, 433] on p "Product Specifications" at bounding box center [737, 439] width 126 height 13
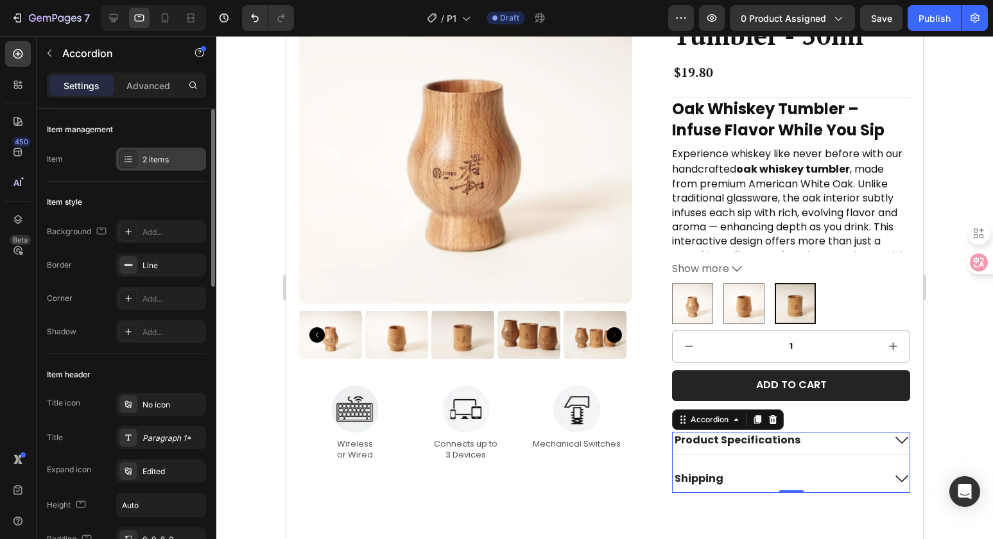
click at [161, 157] on div "2 items" at bounding box center [172, 160] width 60 height 12
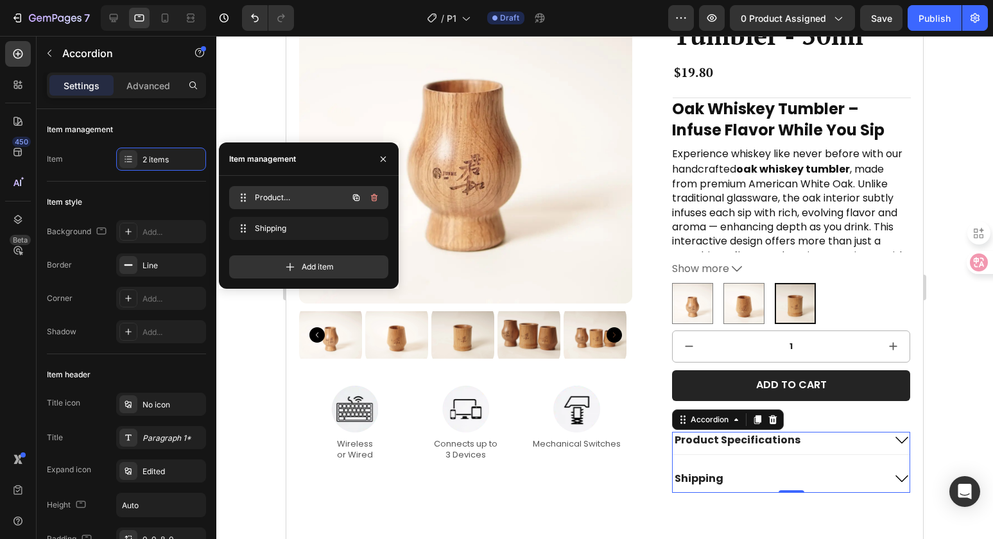
click at [342, 201] on div "Product Specifications Product Specifications" at bounding box center [290, 198] width 113 height 18
click at [278, 198] on span "Product Specifications" at bounding box center [299, 198] width 95 height 12
click at [806, 437] on div "Product Specifications" at bounding box center [777, 439] width 211 height 17
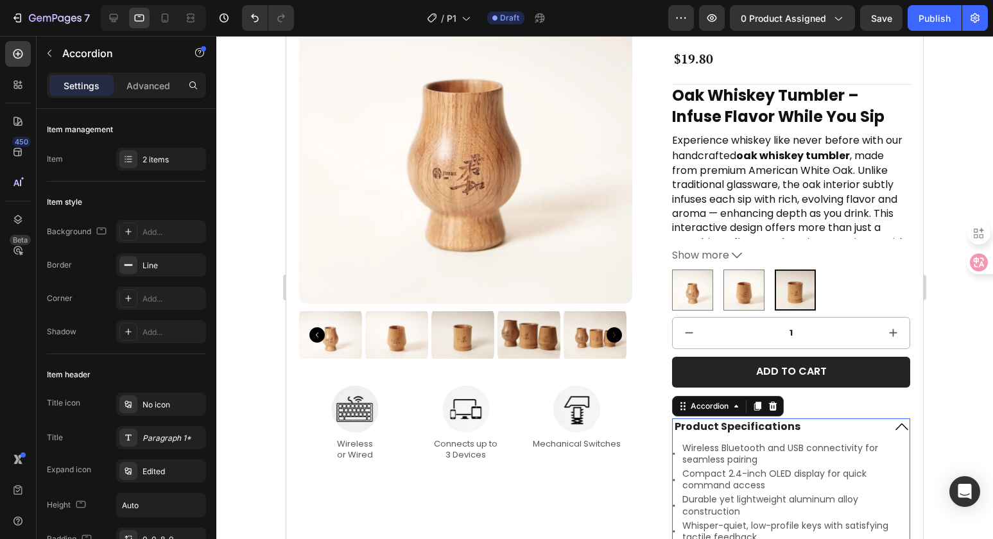
click at [802, 429] on div "Product Specifications" at bounding box center [777, 426] width 211 height 17
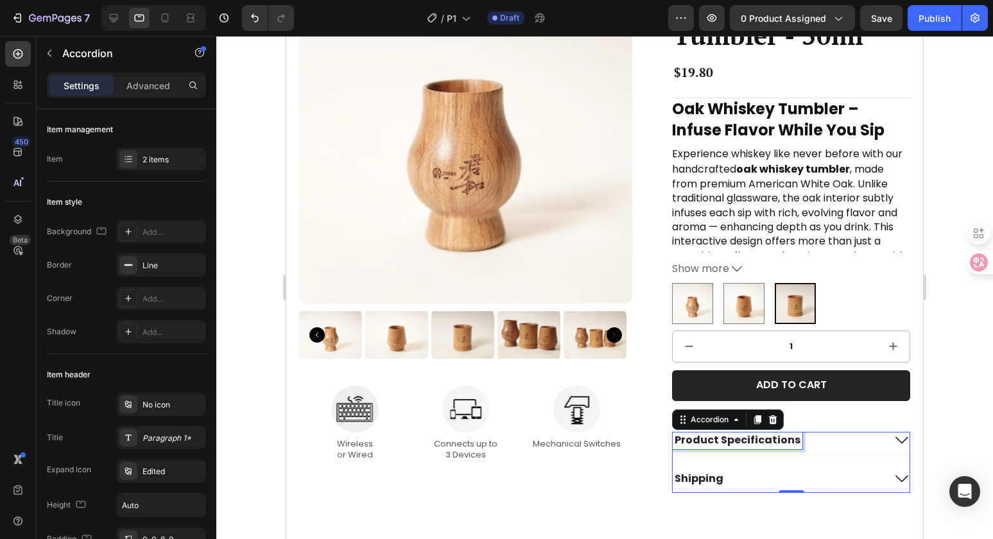
click at [754, 433] on p "Product Specifications" at bounding box center [737, 439] width 126 height 13
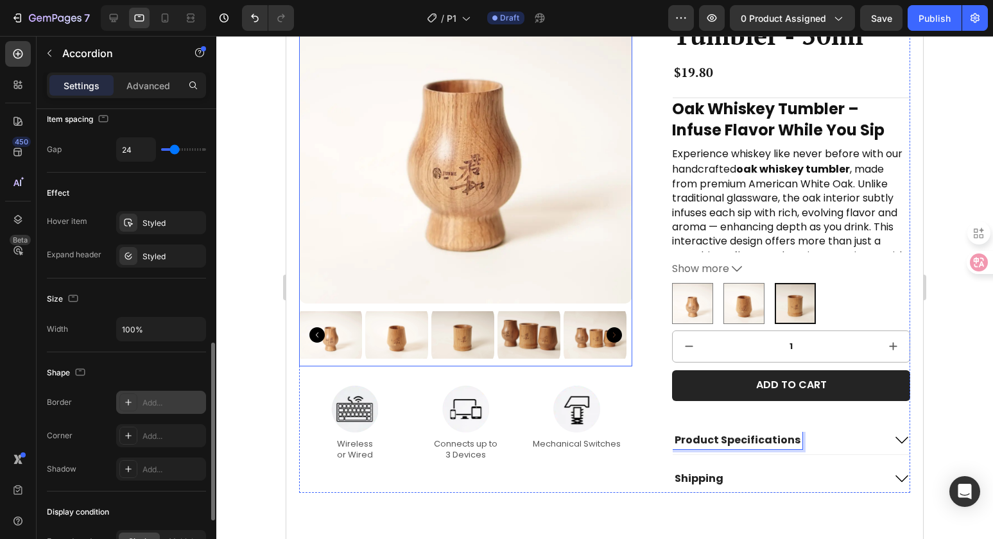
scroll to position [755, 0]
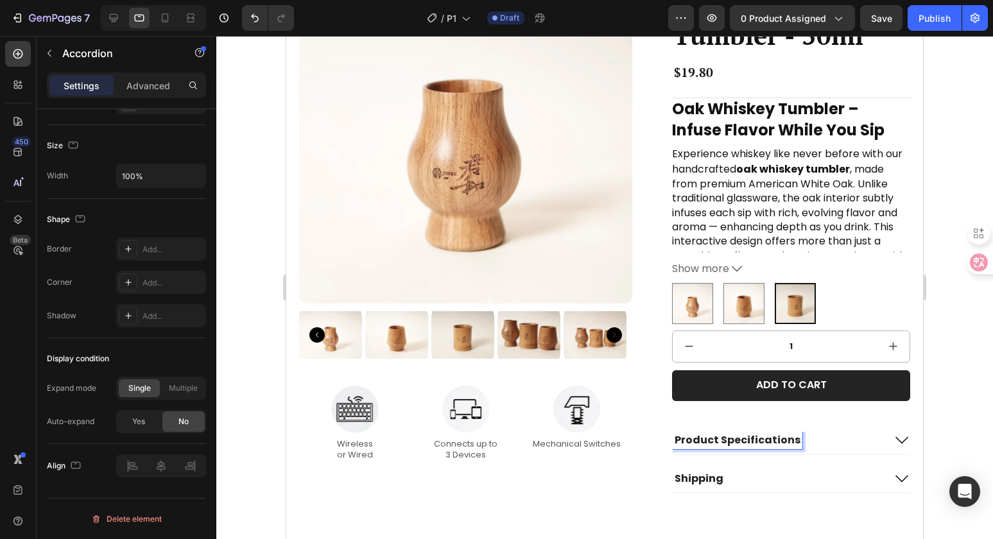
click at [894, 432] on icon at bounding box center [901, 439] width 15 height 15
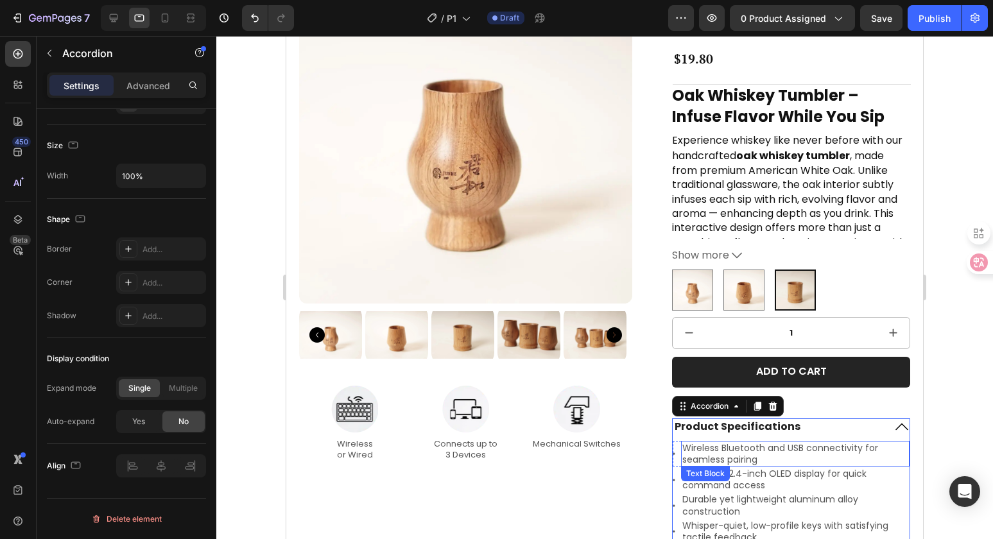
click at [769, 453] on p "Wireless Bluetooth and USB connectivity for seamless pairing" at bounding box center [795, 453] width 226 height 23
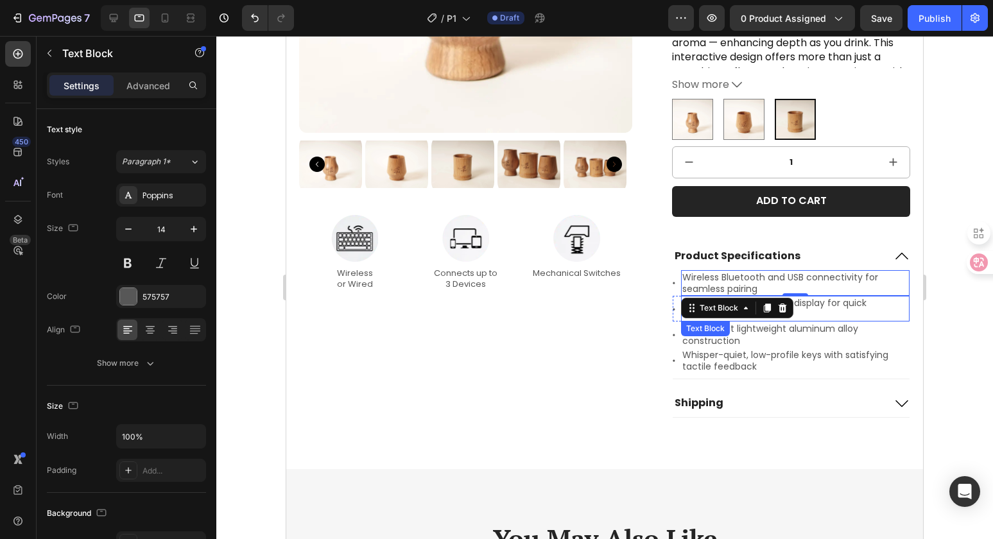
scroll to position [330, 0]
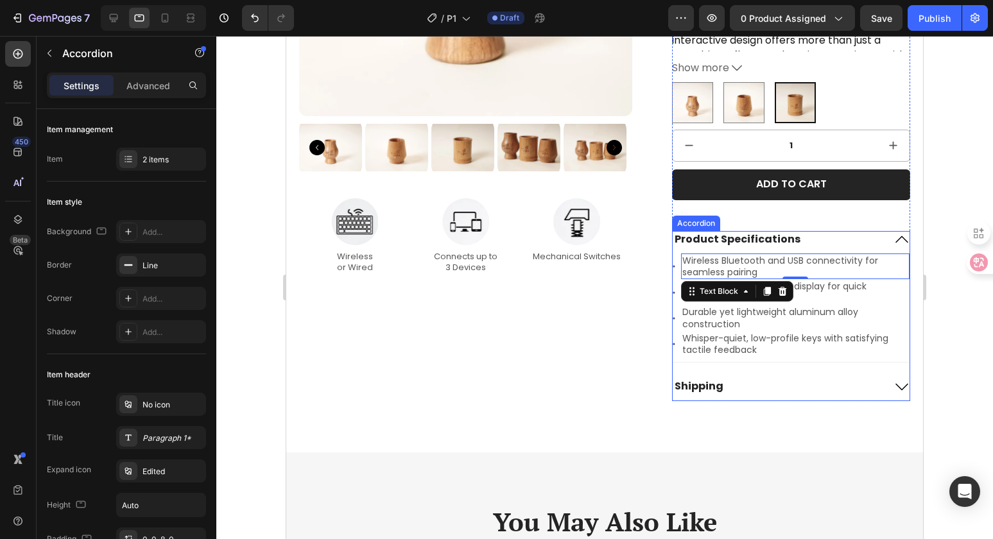
click at [739, 381] on div "Shipping" at bounding box center [777, 386] width 211 height 17
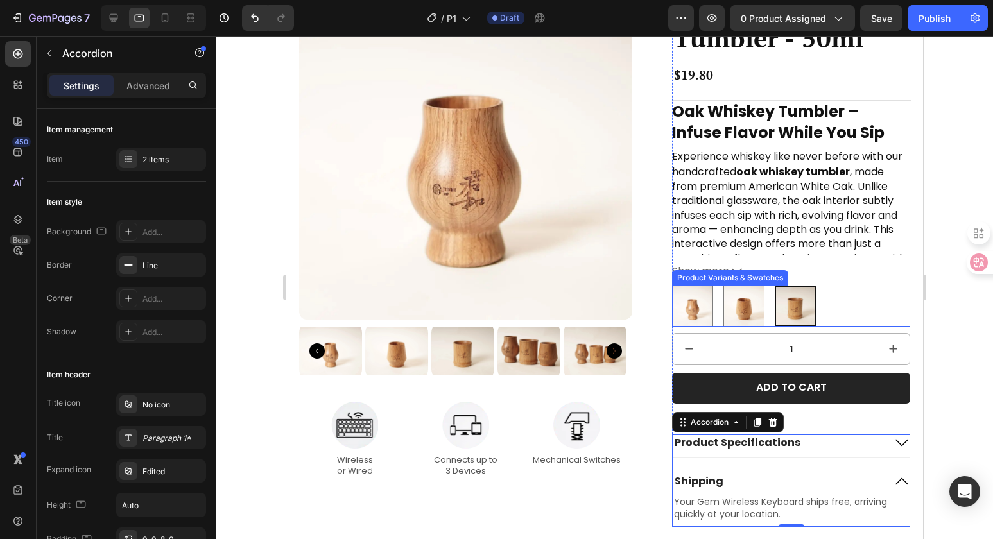
scroll to position [198, 0]
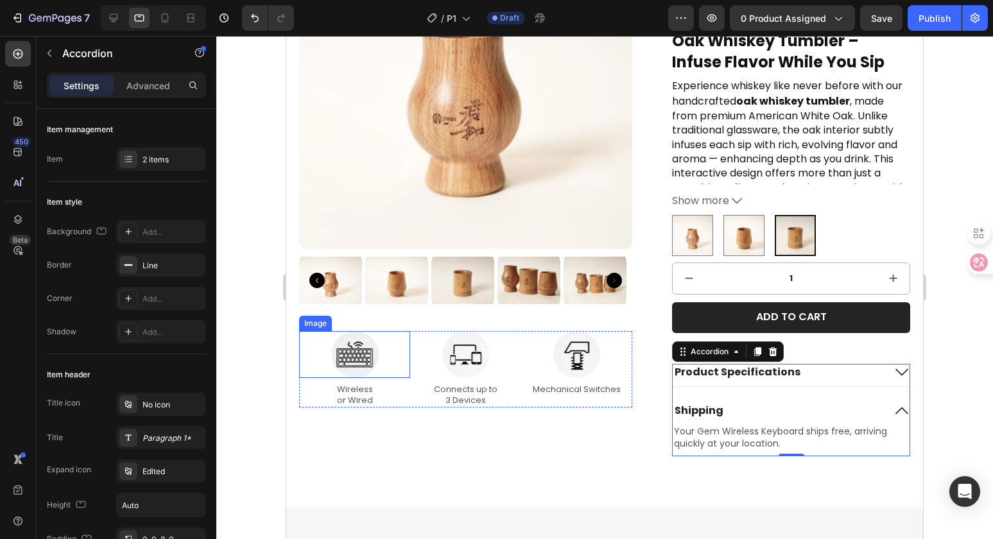
click at [352, 351] on img at bounding box center [354, 354] width 47 height 47
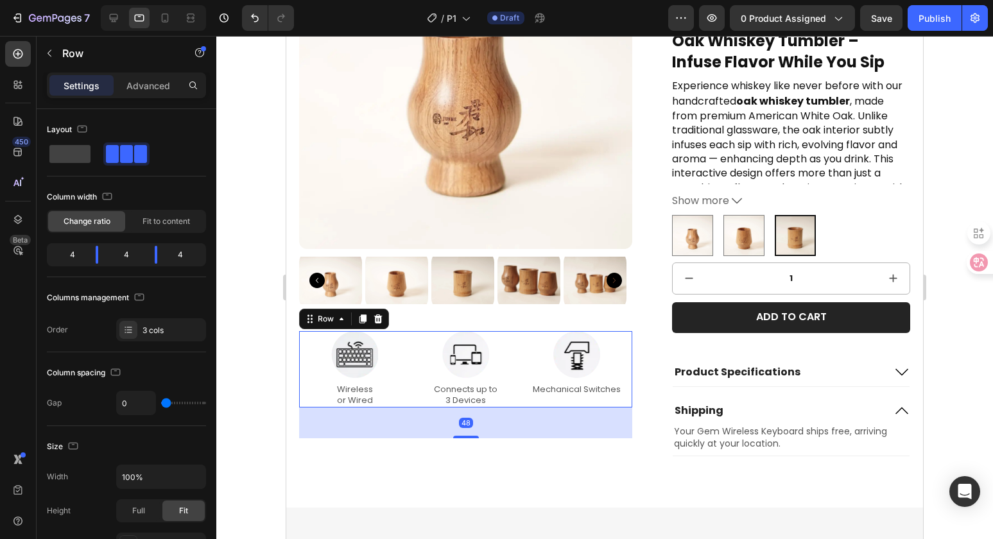
click at [524, 398] on div "Image Mechanical Switches Text Block" at bounding box center [576, 369] width 111 height 76
click at [375, 318] on icon at bounding box center [378, 319] width 10 height 10
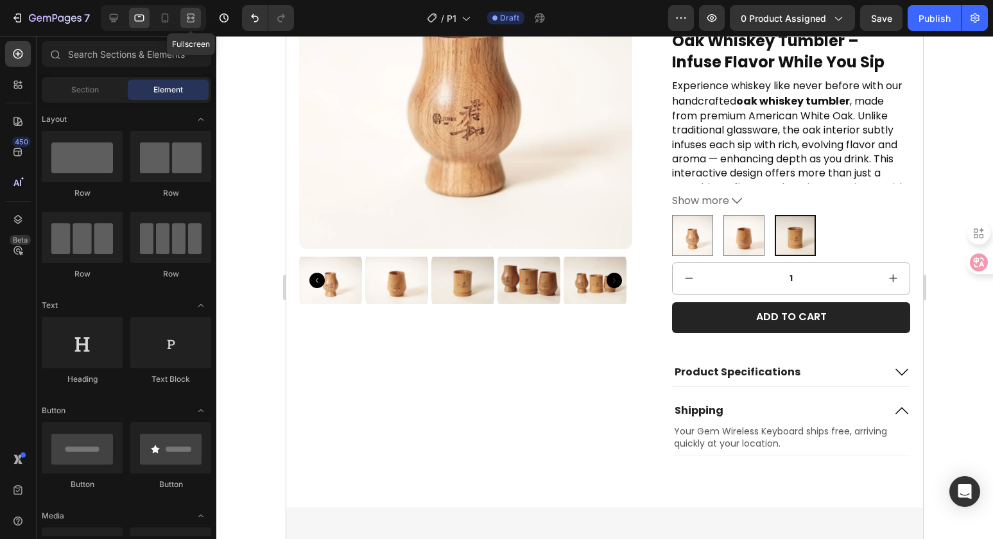
click at [197, 20] on div at bounding box center [190, 18] width 21 height 21
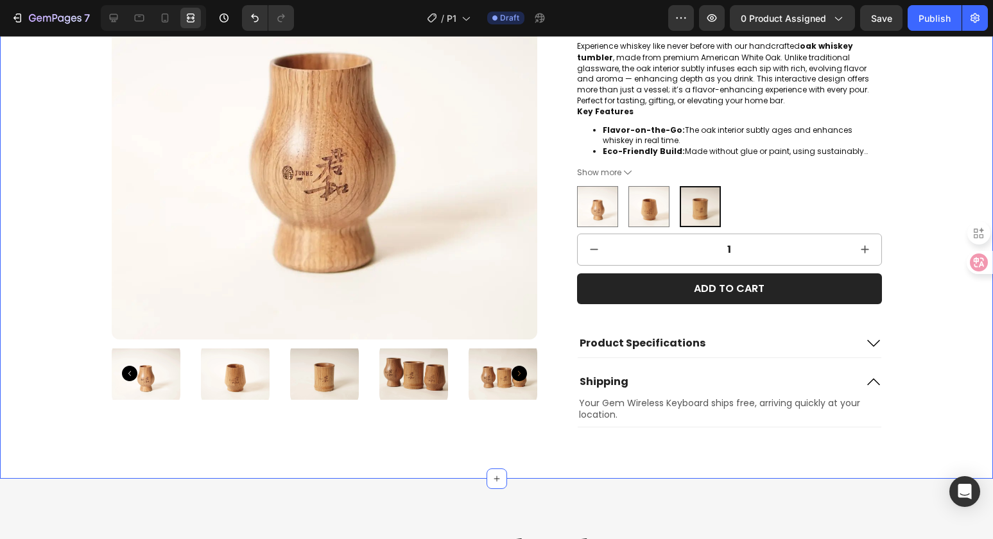
scroll to position [200, 0]
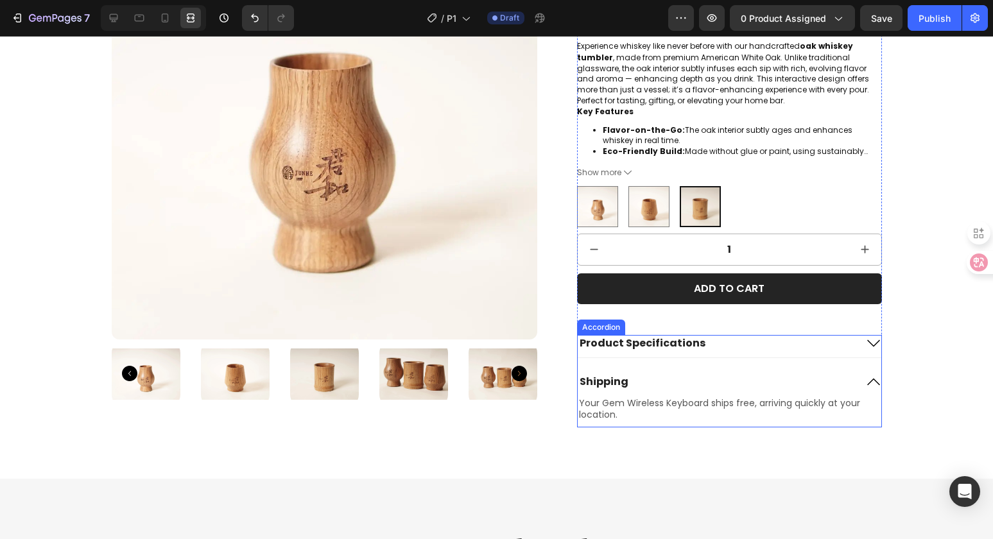
click at [868, 380] on icon at bounding box center [873, 381] width 15 height 15
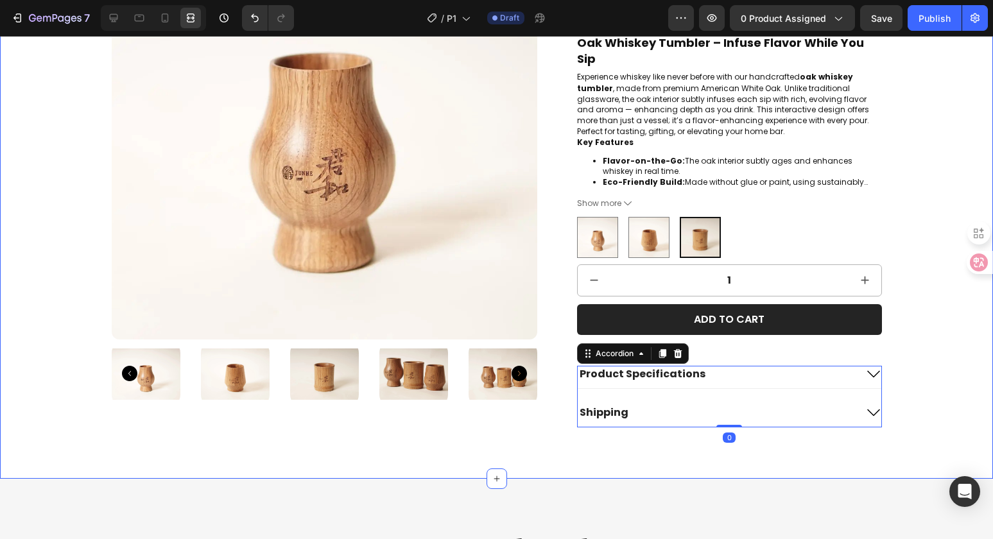
click at [930, 359] on div "Product Images Oak Whiskey Tumbler - 50ml Product Title $19.80 Product Price Pr…" at bounding box center [496, 170] width 967 height 514
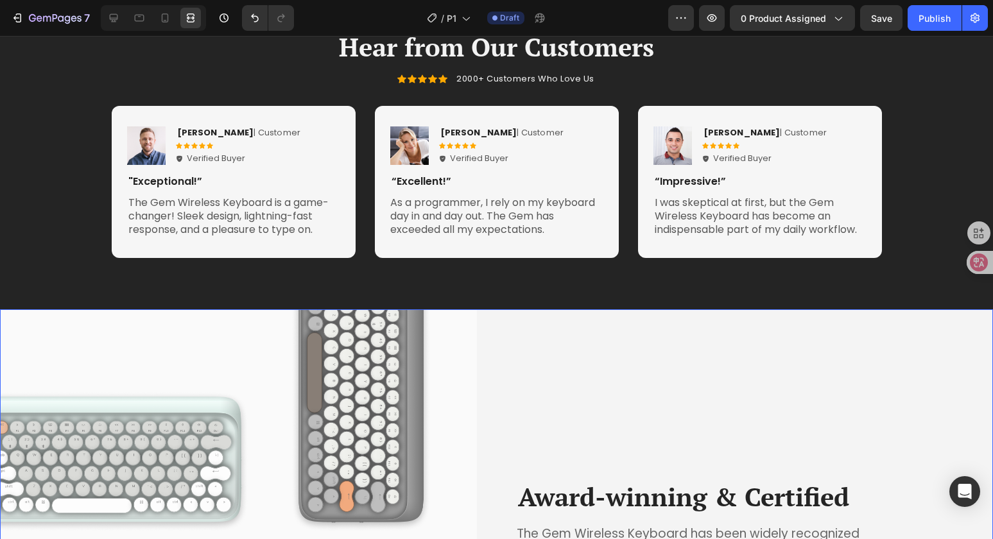
scroll to position [1484, 0]
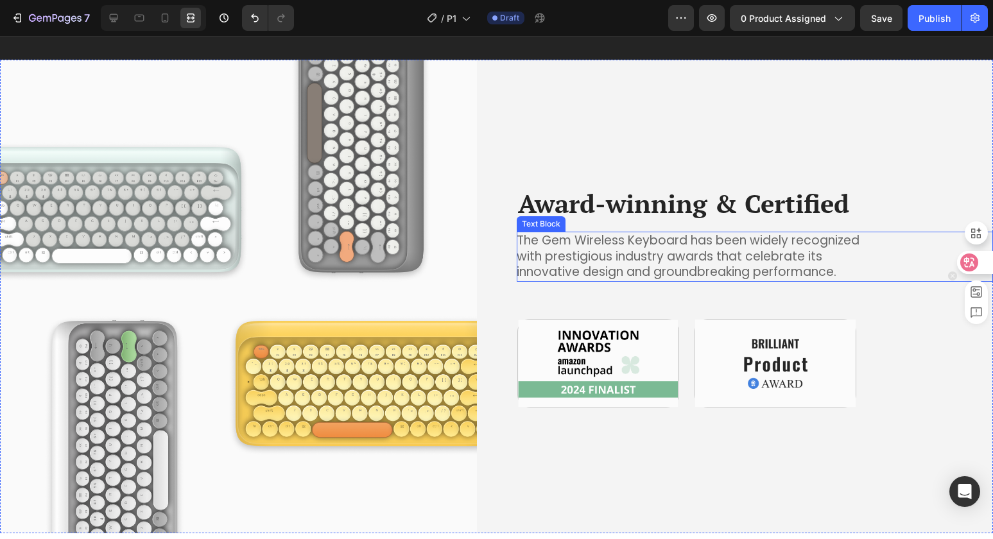
click at [944, 240] on div "The Gem Wireless Keyboard has been widely recognized with prestigious industry …" at bounding box center [749, 257] width 464 height 50
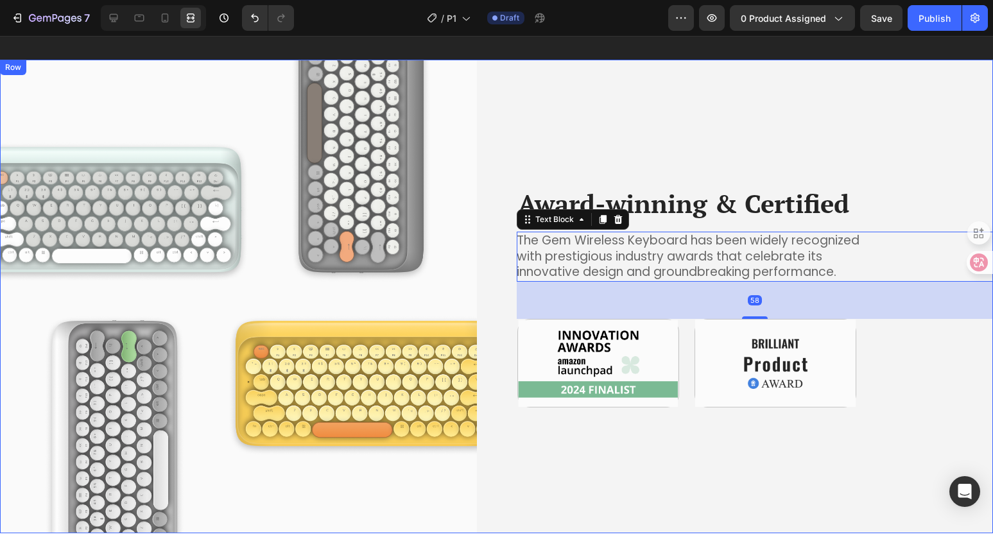
click at [738, 151] on div "Award-winning & Certified Heading The Gem Wireless Keyboard has been widely rec…" at bounding box center [755, 296] width 477 height 473
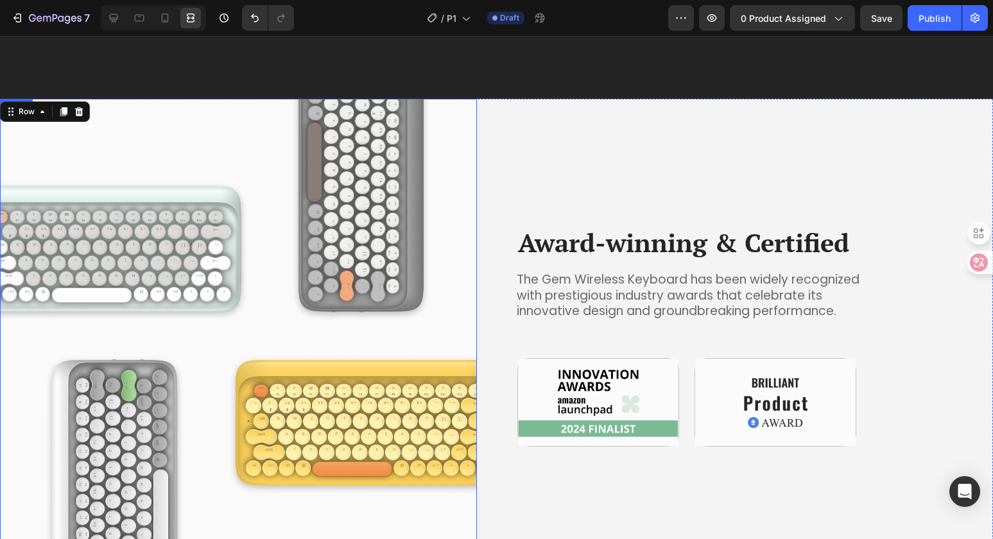
scroll to position [1314, 0]
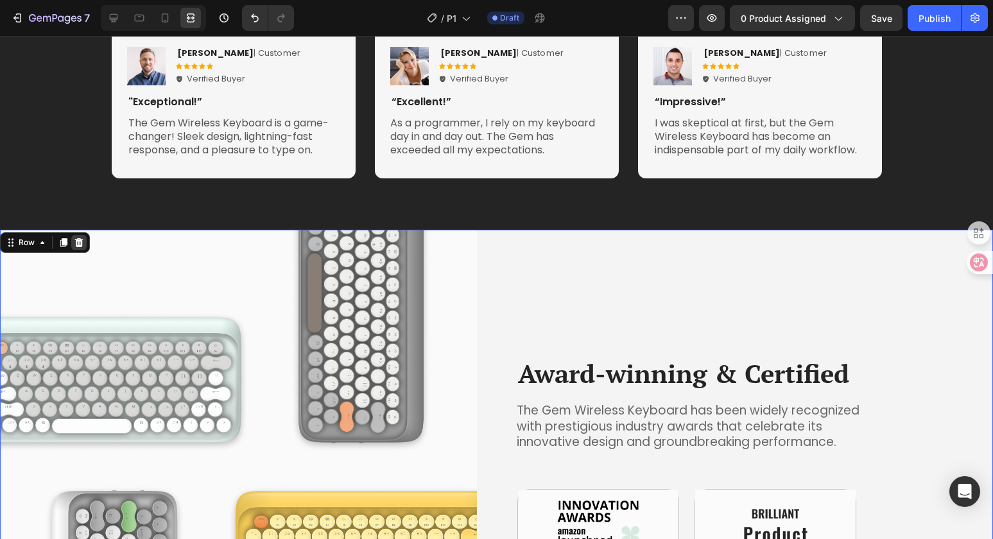
click at [78, 245] on icon at bounding box center [79, 242] width 8 height 9
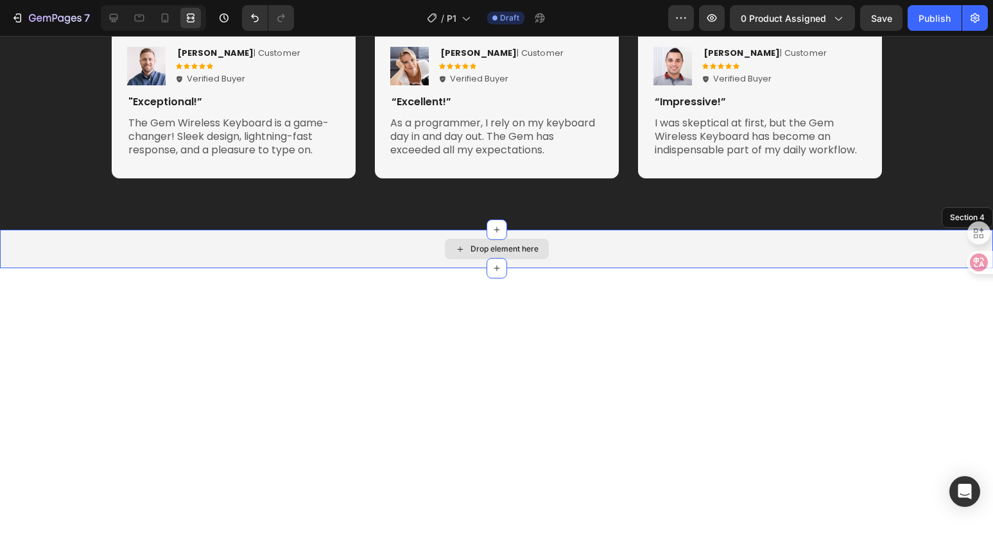
click at [613, 251] on div "Drop element here" at bounding box center [496, 249] width 993 height 38
click at [977, 214] on icon at bounding box center [982, 217] width 10 height 10
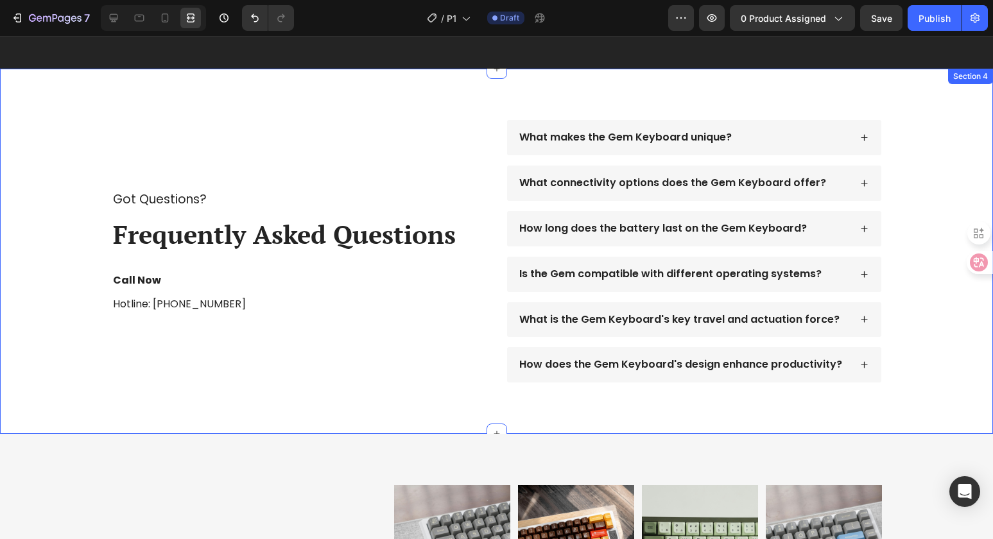
scroll to position [1584, 0]
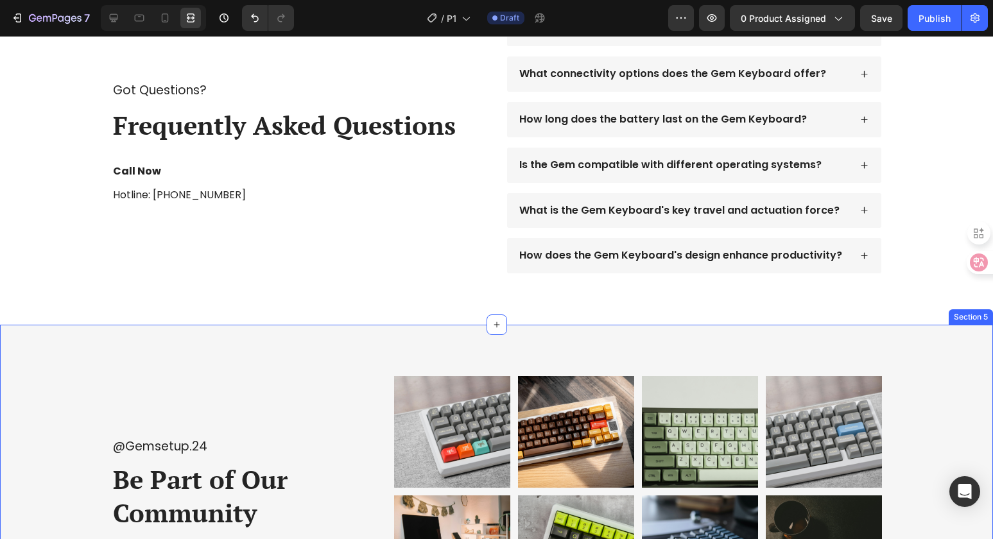
click at [312, 350] on div "@Gemsetup.24 Text Block Be Part of Our Community Heading Image Image Image Imag…" at bounding box center [496, 492] width 993 height 334
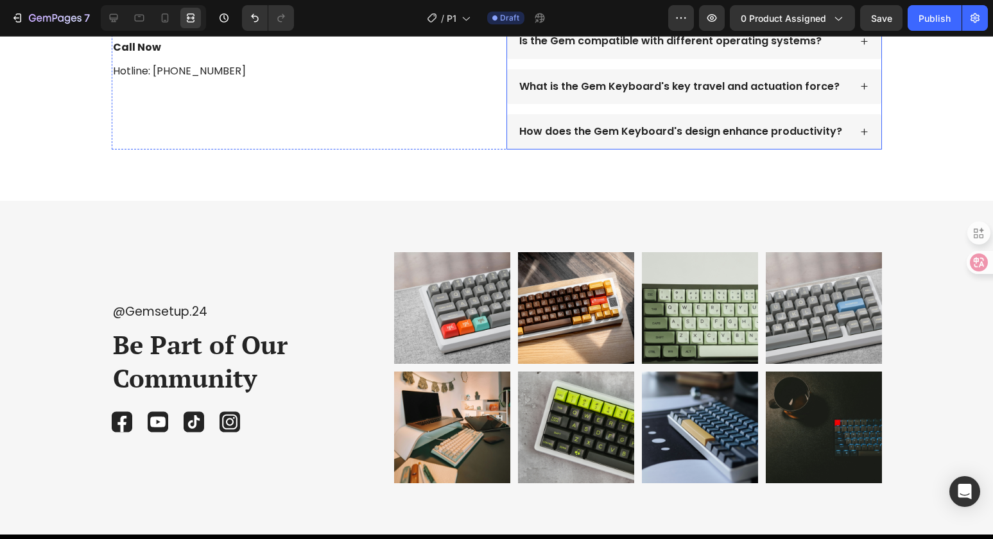
scroll to position [1761, 0]
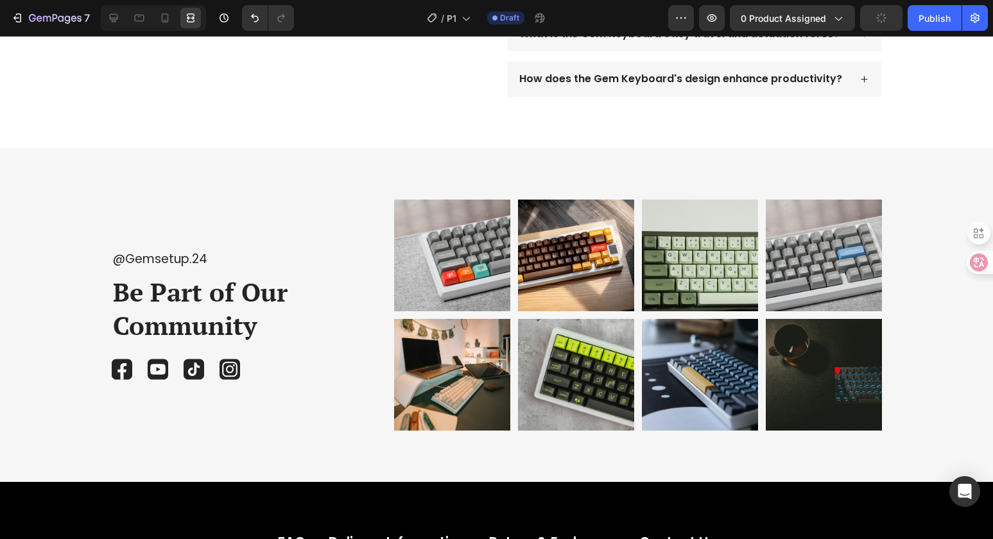
click at [903, 164] on div "@Gemsetup.24 Text Block Be Part of Our Community Heading Image Image Image Imag…" at bounding box center [496, 315] width 993 height 334
click at [798, 170] on div "@Gemsetup.24 Text Block Be Part of Our Community Heading Image Image Image Imag…" at bounding box center [496, 315] width 993 height 334
click at [314, 172] on div "@Gemsetup.24 Text Block Be Part of Our Community Heading Image Image Image Imag…" at bounding box center [496, 315] width 993 height 334
click at [273, 178] on div "@Gemsetup.24 Text Block Be Part of Our Community Heading Image Image Image Imag…" at bounding box center [496, 315] width 993 height 334
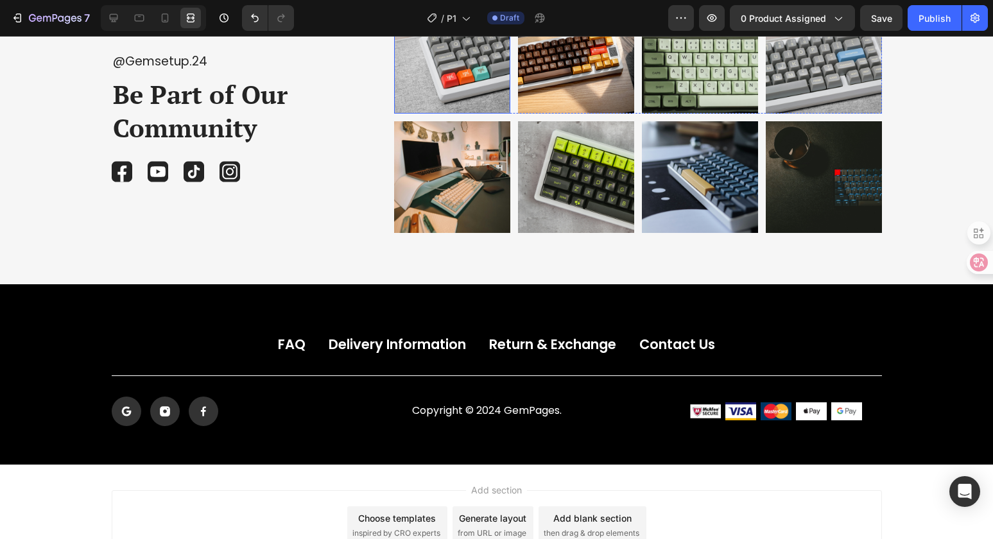
scroll to position [2023, 0]
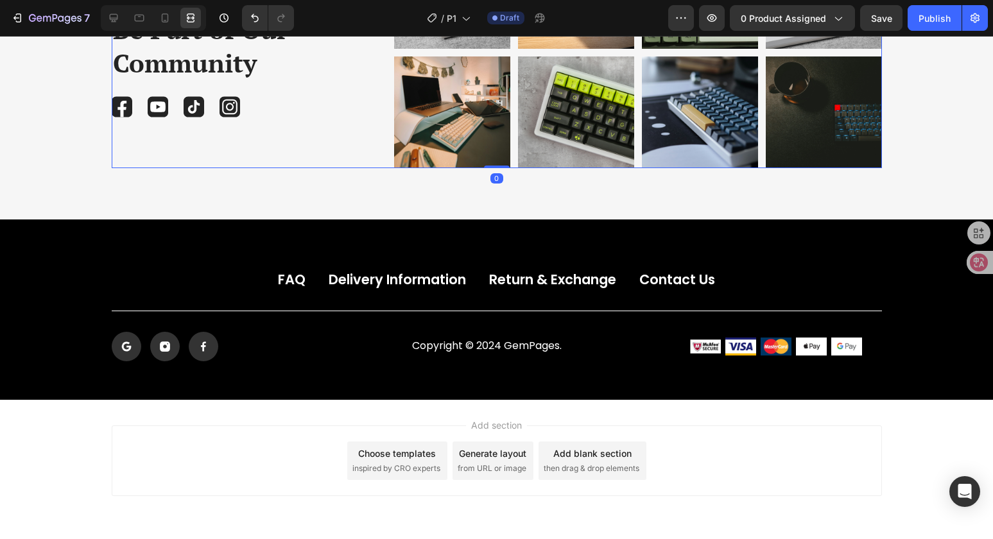
click at [306, 158] on div "@Gemsetup.24 Text Block Be Part of Our Community Heading Image Image Image Imag…" at bounding box center [234, 52] width 244 height 231
click at [323, 199] on div "@Gemsetup.24 Text Block Be Part of Our Community Heading Image Image Image Imag…" at bounding box center [496, 53] width 993 height 334
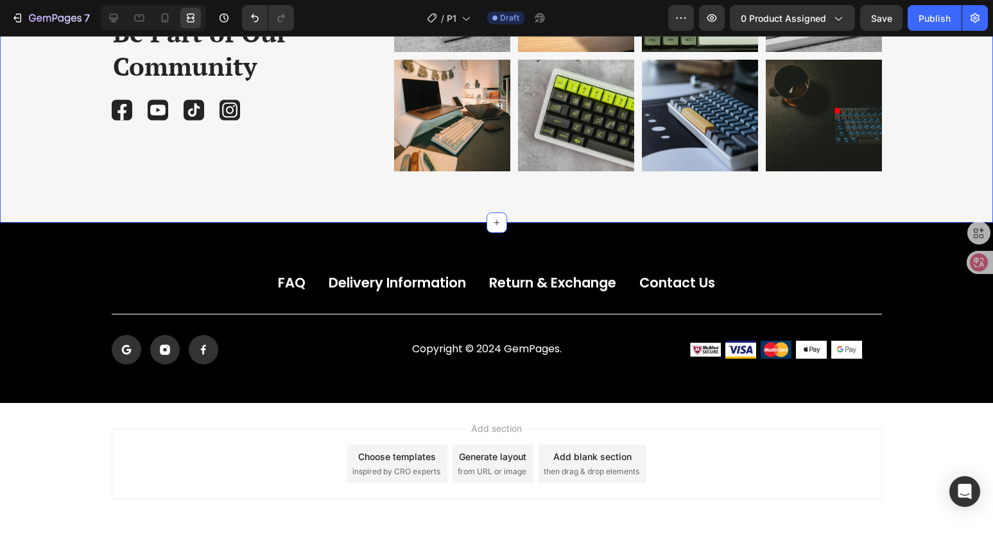
scroll to position [1848, 0]
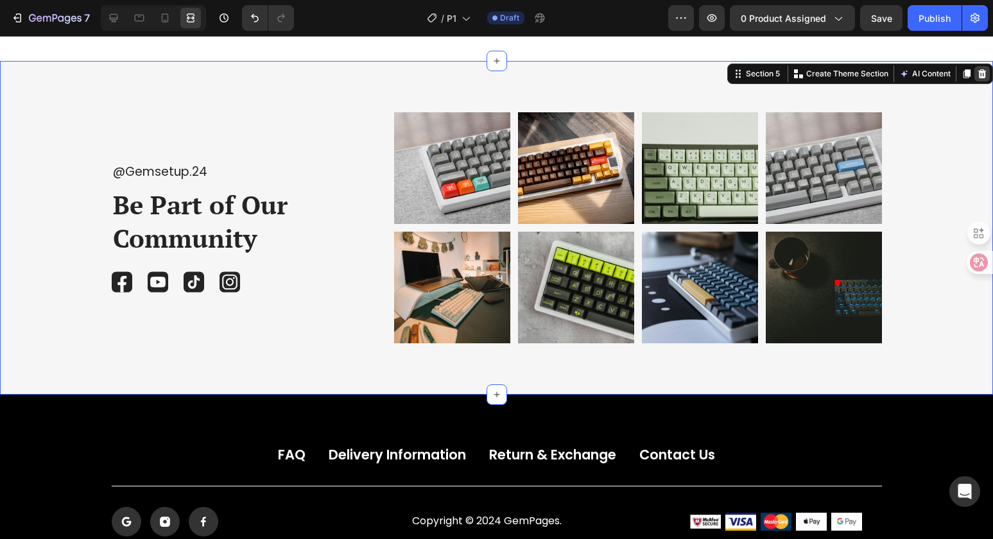
click at [977, 72] on icon at bounding box center [982, 74] width 10 height 10
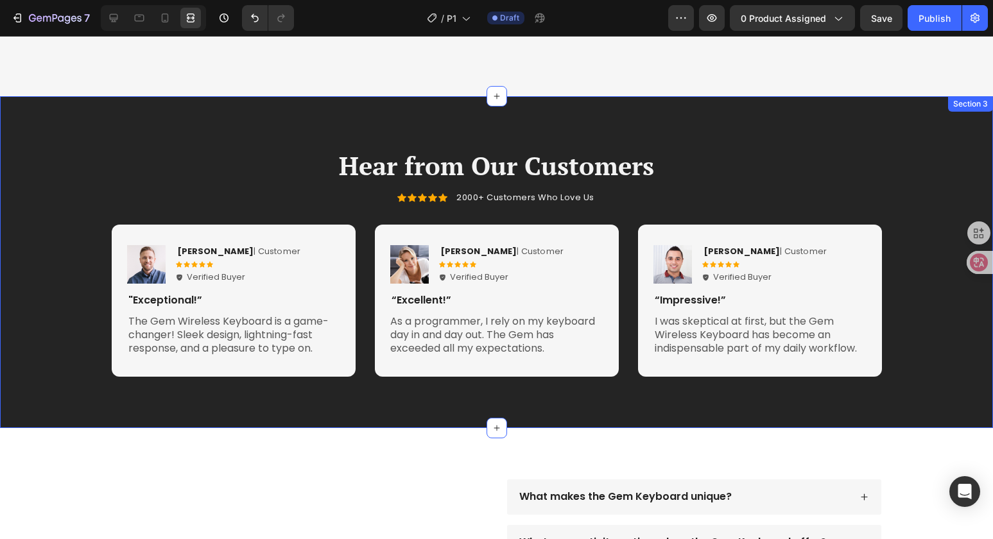
scroll to position [1027, 0]
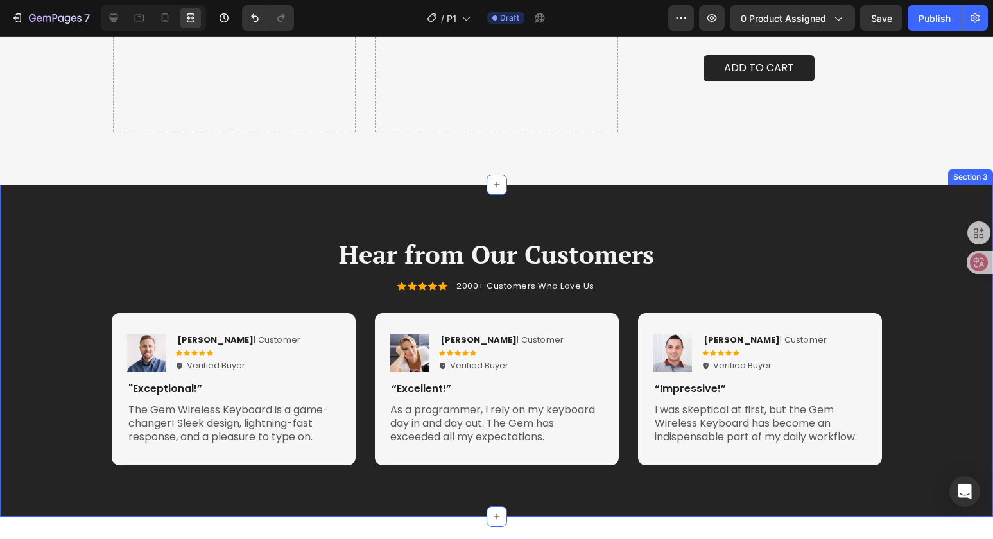
click at [823, 214] on div "Hear from Our Customers Heading Icon Icon Icon Icon Icon Icon List 2000+ Custom…" at bounding box center [496, 351] width 993 height 332
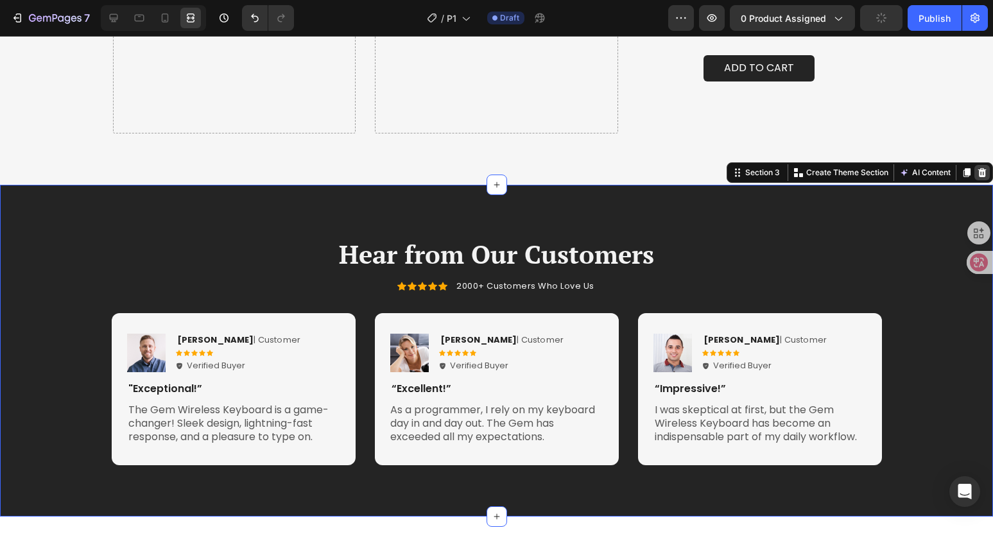
click at [977, 171] on div at bounding box center [981, 172] width 15 height 15
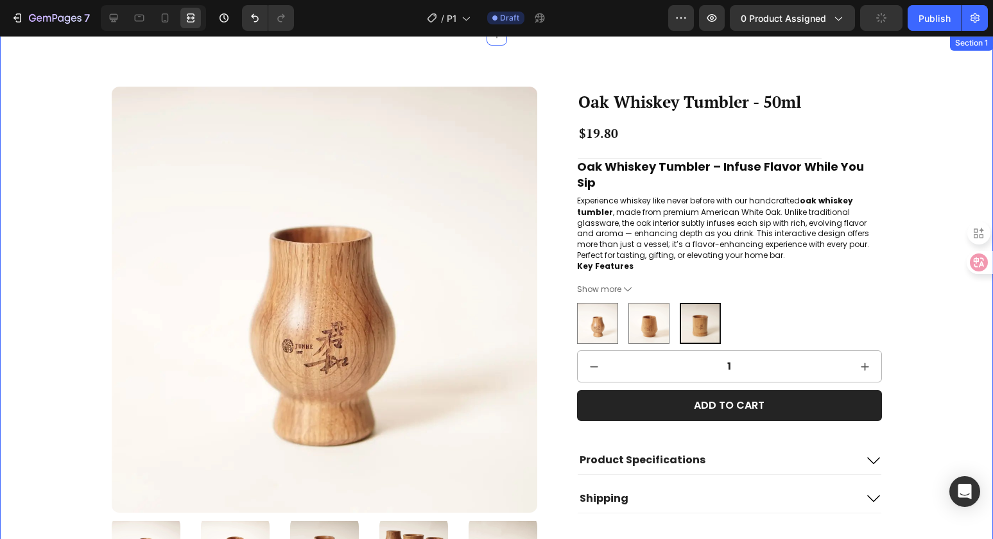
scroll to position [0, 0]
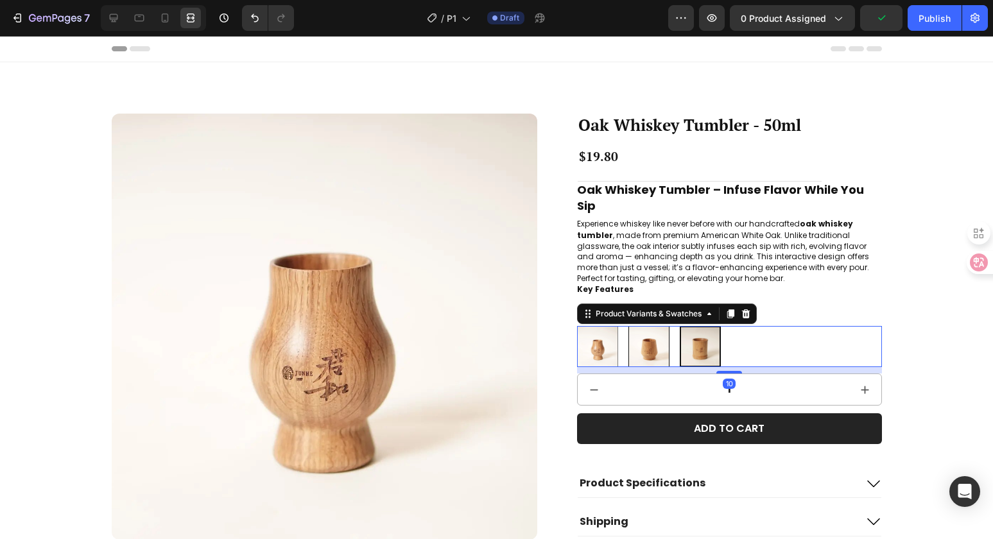
click at [654, 346] on img at bounding box center [649, 347] width 40 height 40
click at [628, 326] on input "B B" at bounding box center [628, 325] width 1 height 1
radio input "true"
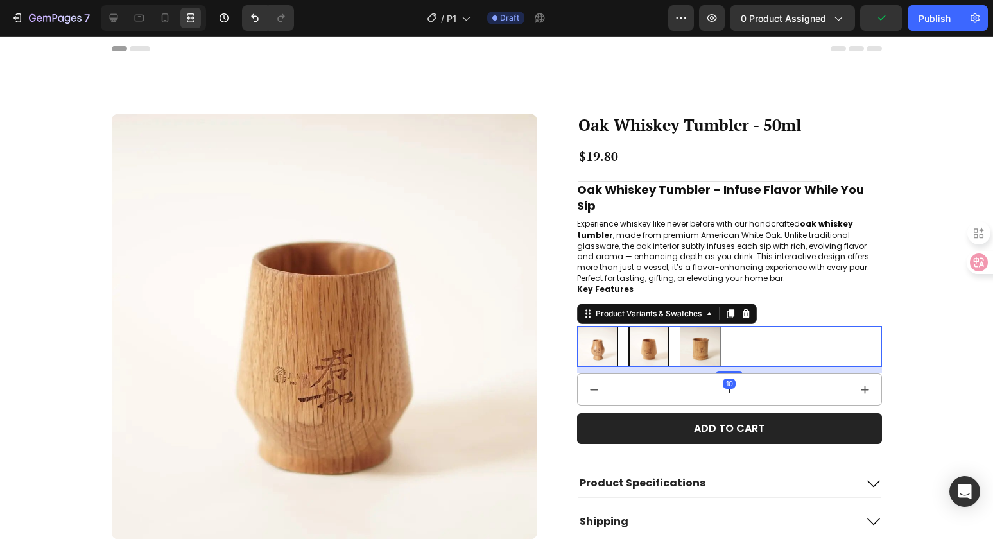
click at [602, 346] on img at bounding box center [597, 347] width 40 height 40
click at [577, 326] on input "A A" at bounding box center [576, 325] width 1 height 1
radio input "true"
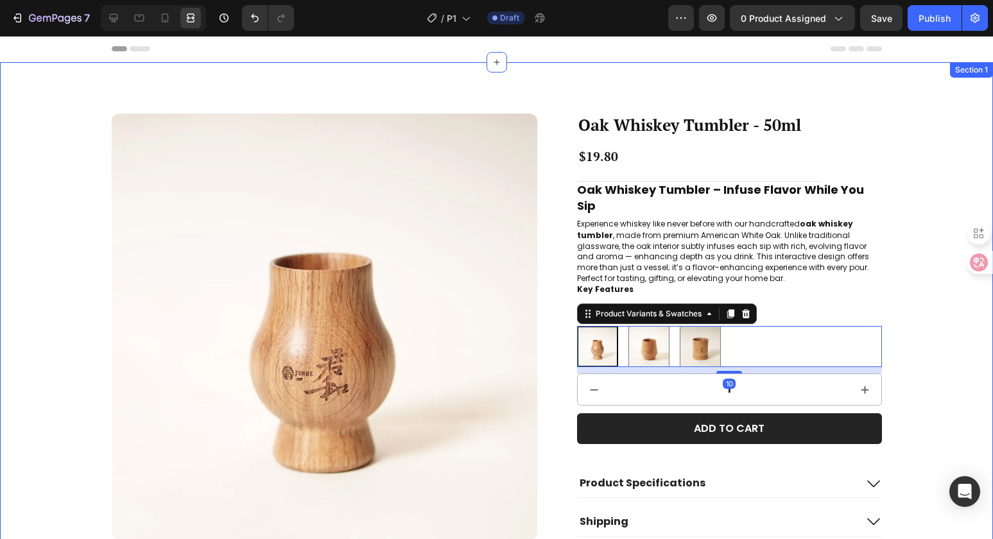
click at [965, 311] on div "Product Images Oak Whiskey Tumbler - 50ml Product Title $19.80 Product Price Pr…" at bounding box center [496, 371] width 967 height 514
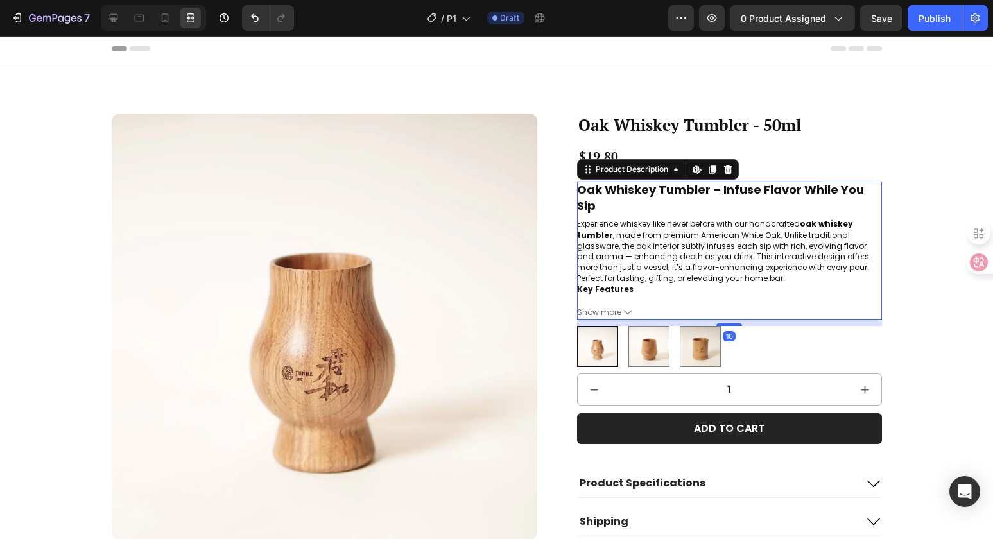
click at [613, 313] on span "Show more" at bounding box center [599, 312] width 44 height 10
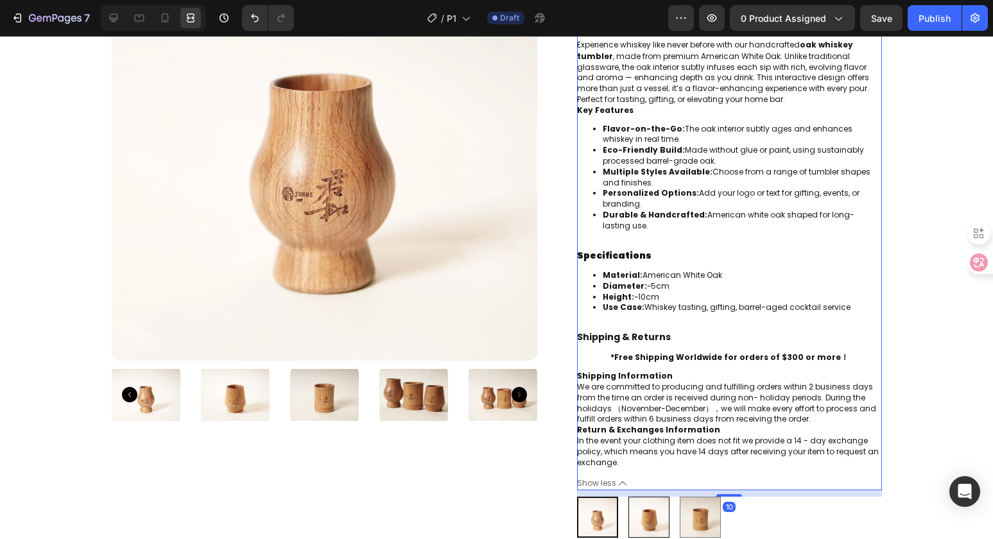
scroll to position [255, 0]
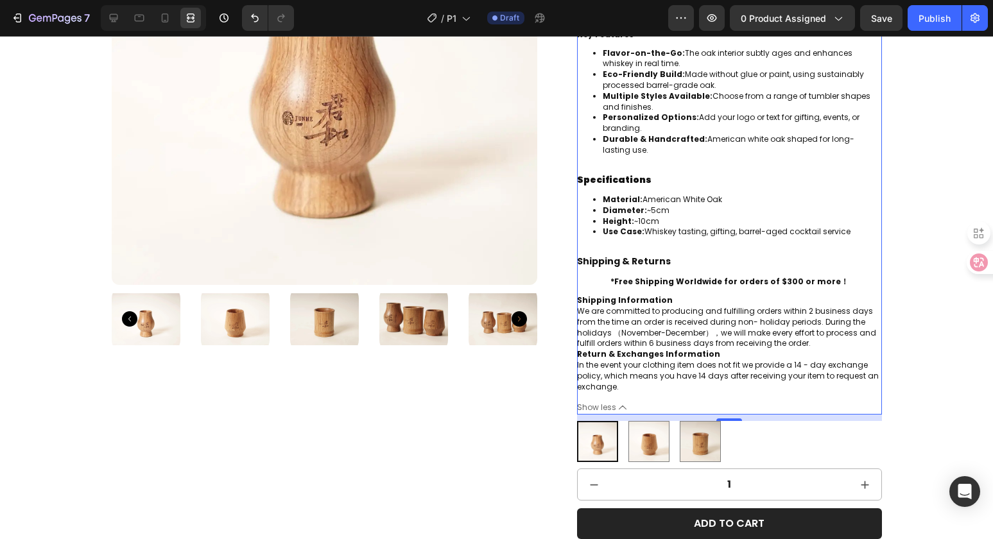
click at [608, 402] on span "Show less" at bounding box center [596, 407] width 39 height 10
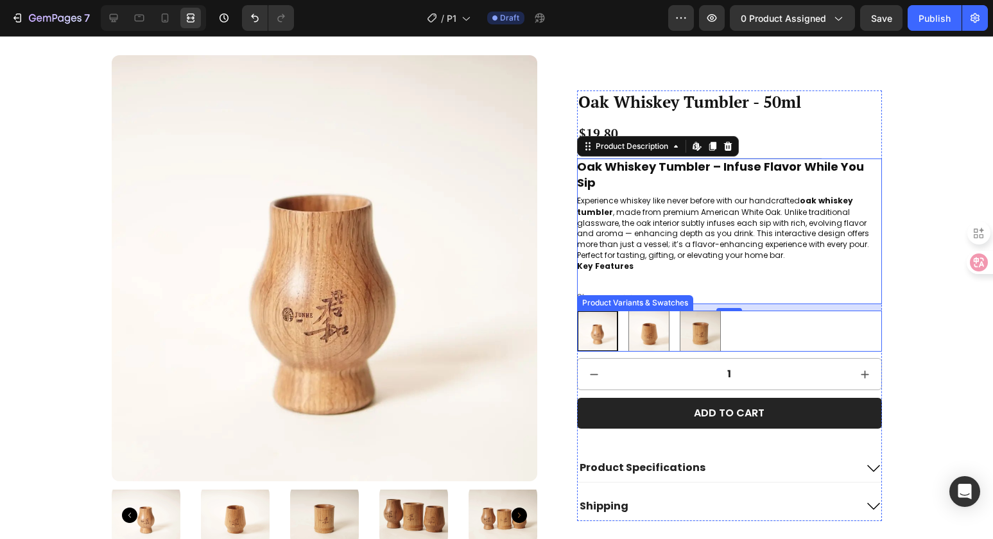
scroll to position [58, 0]
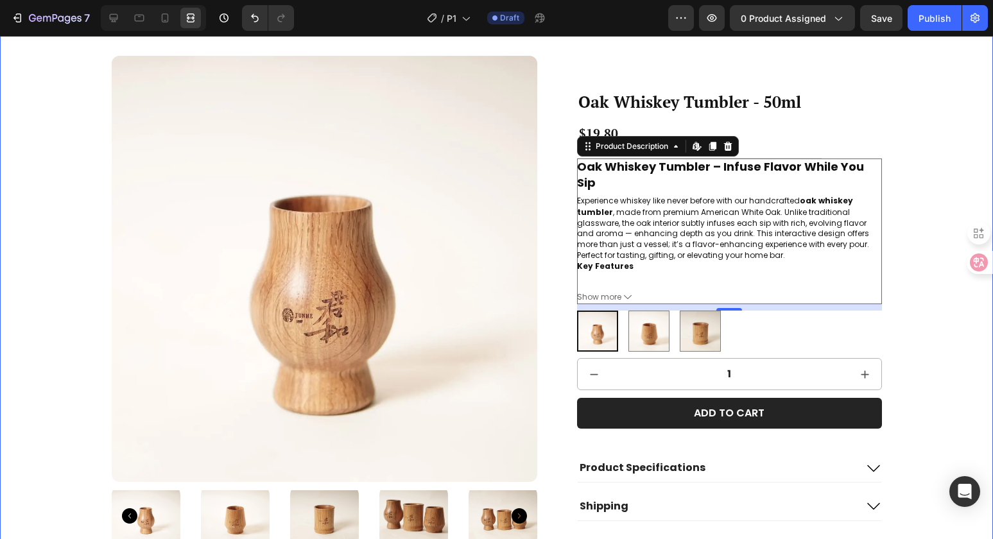
click at [941, 358] on div "Product Images Oak Whiskey Tumbler - 50ml Product Title $19.80 Product Price Pr…" at bounding box center [496, 313] width 967 height 514
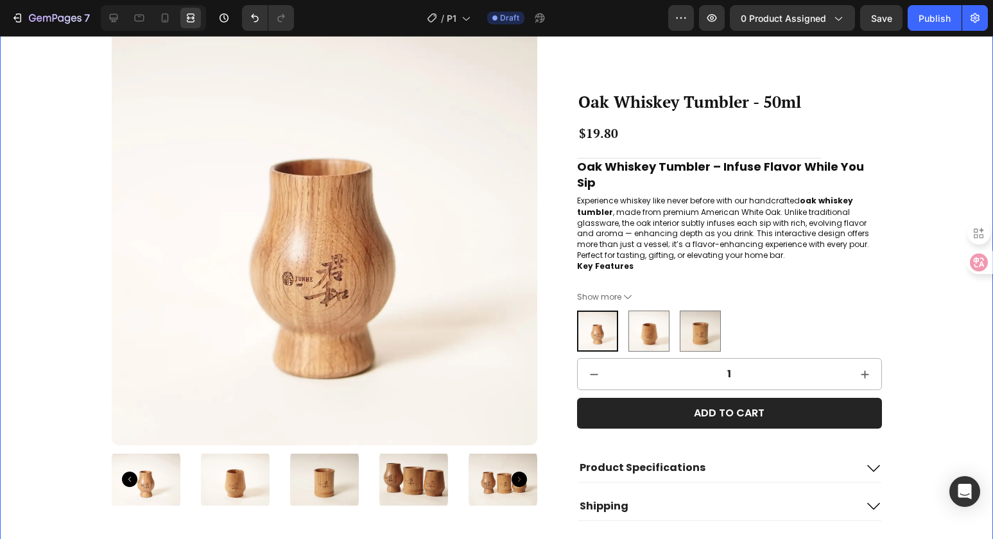
scroll to position [165, 0]
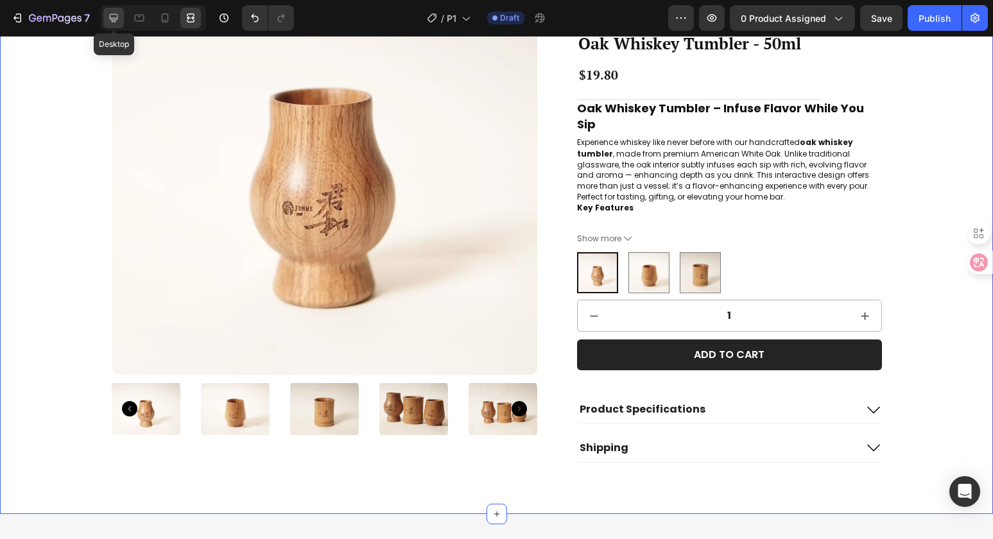
click at [117, 14] on icon at bounding box center [114, 18] width 8 height 8
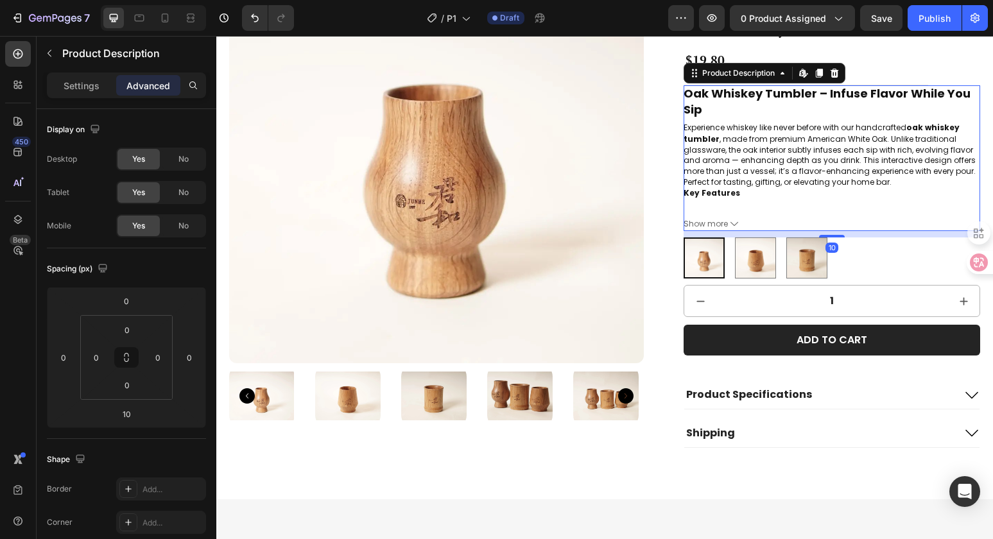
click at [779, 139] on p "Experience whiskey like never before with our handcrafted oak whiskey tumbler ,…" at bounding box center [829, 154] width 292 height 65
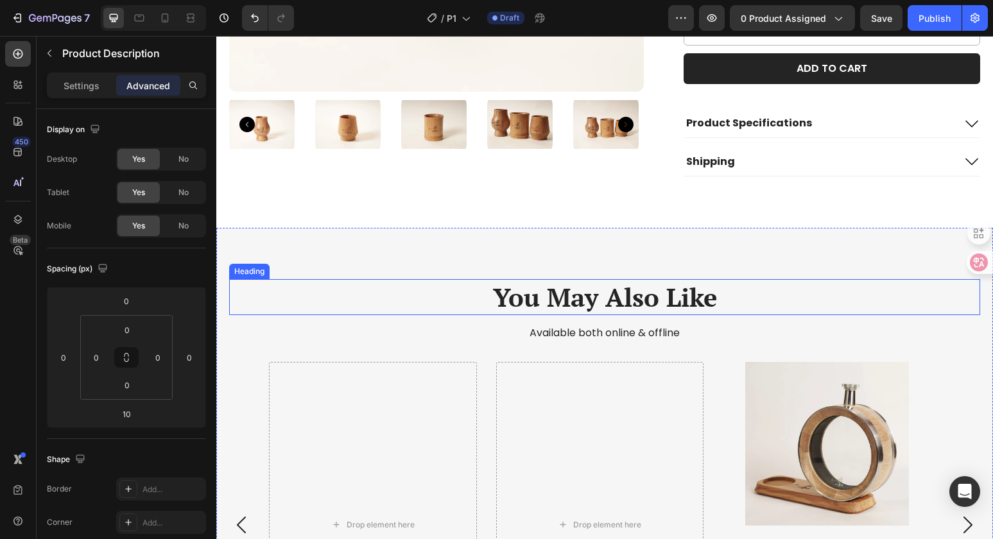
scroll to position [506, 0]
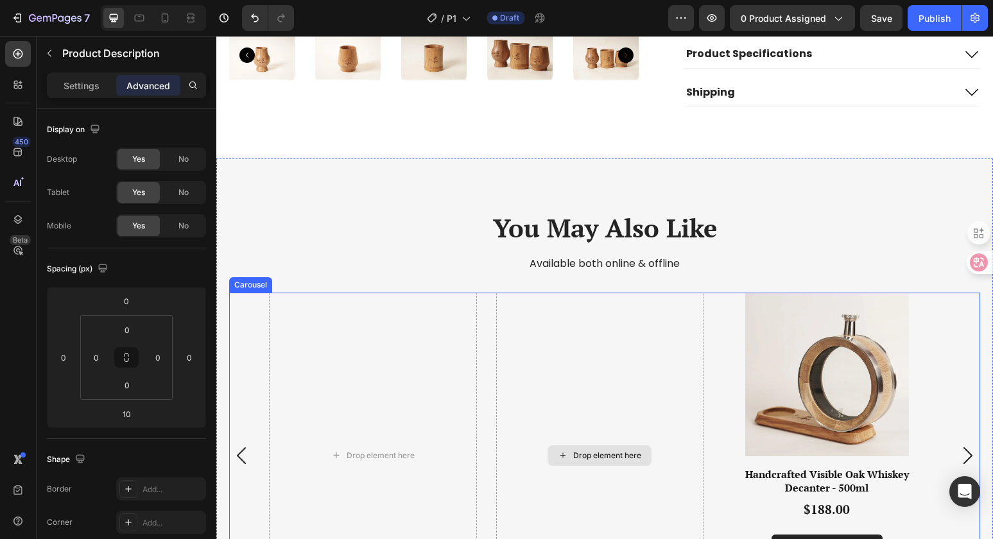
click at [579, 450] on div "Drop element here" at bounding box center [607, 455] width 68 height 10
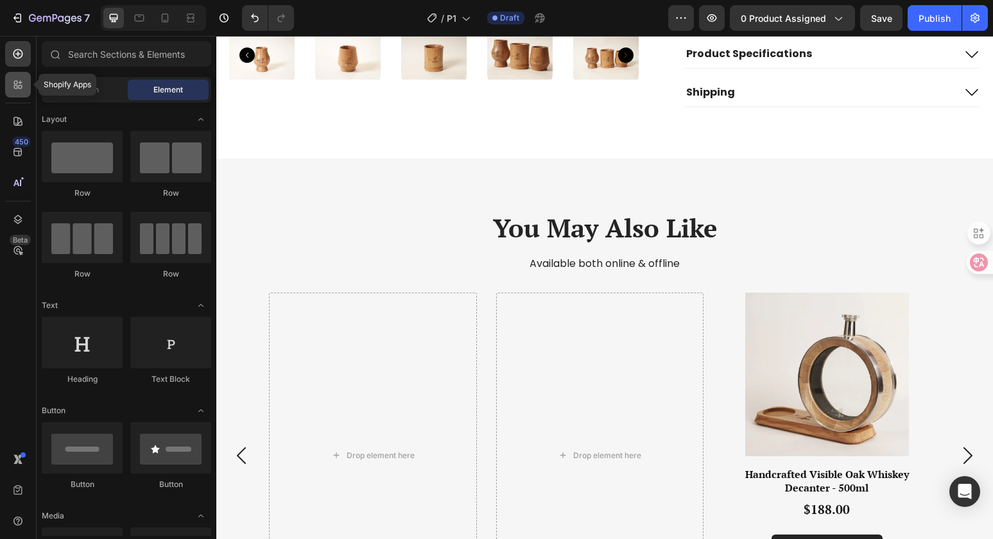
click at [14, 89] on icon at bounding box center [18, 84] width 13 height 13
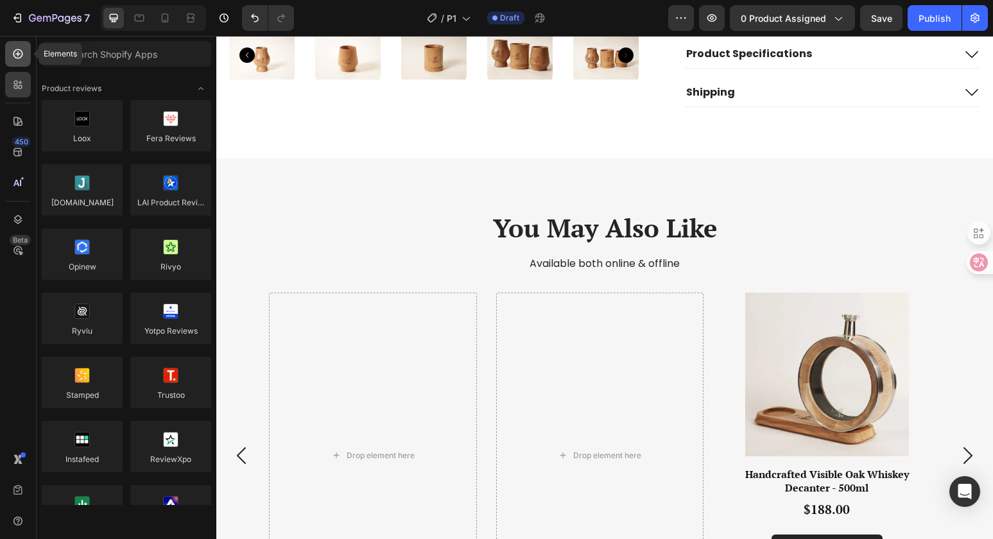
click at [24, 53] on icon at bounding box center [18, 53] width 13 height 13
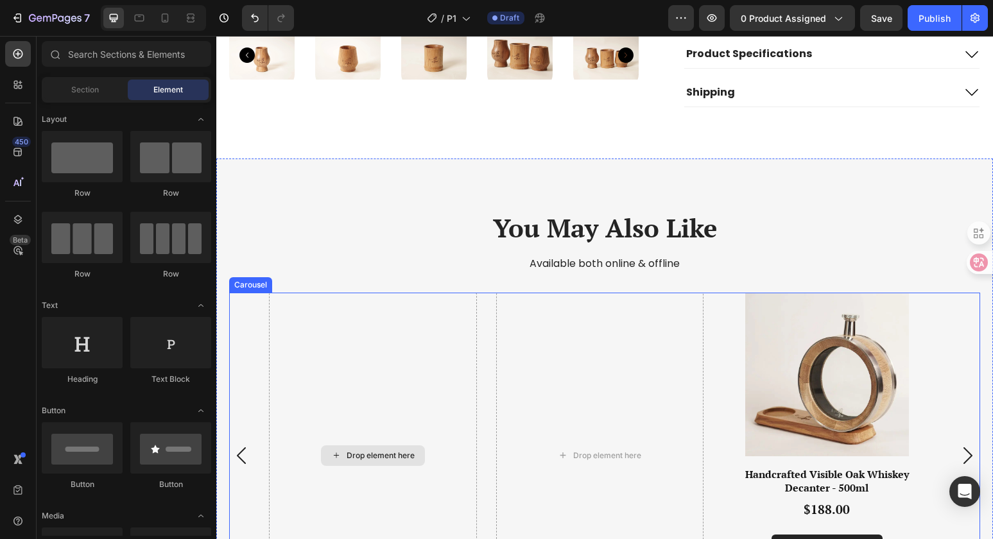
click at [375, 445] on div "Drop element here" at bounding box center [373, 455] width 104 height 21
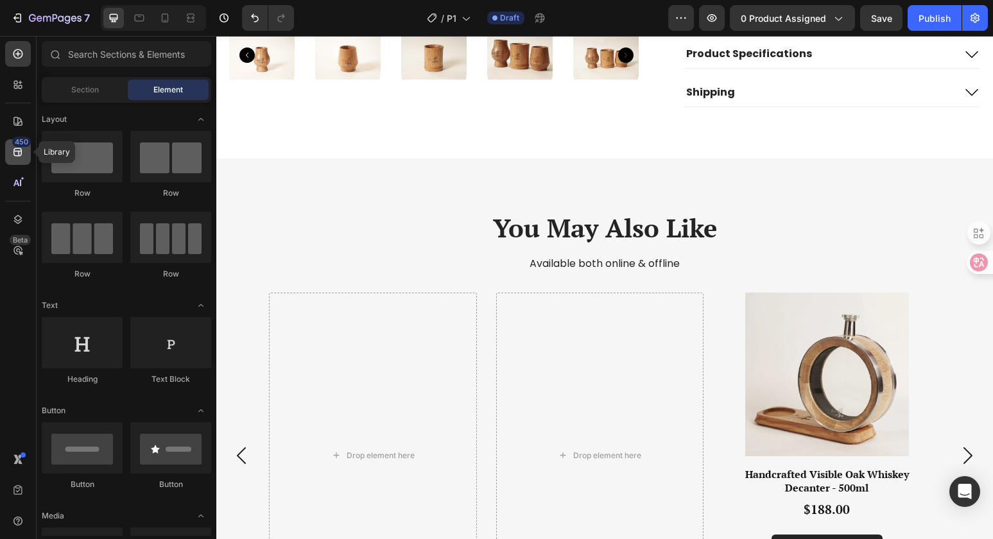
click at [24, 149] on div "450" at bounding box center [18, 152] width 26 height 26
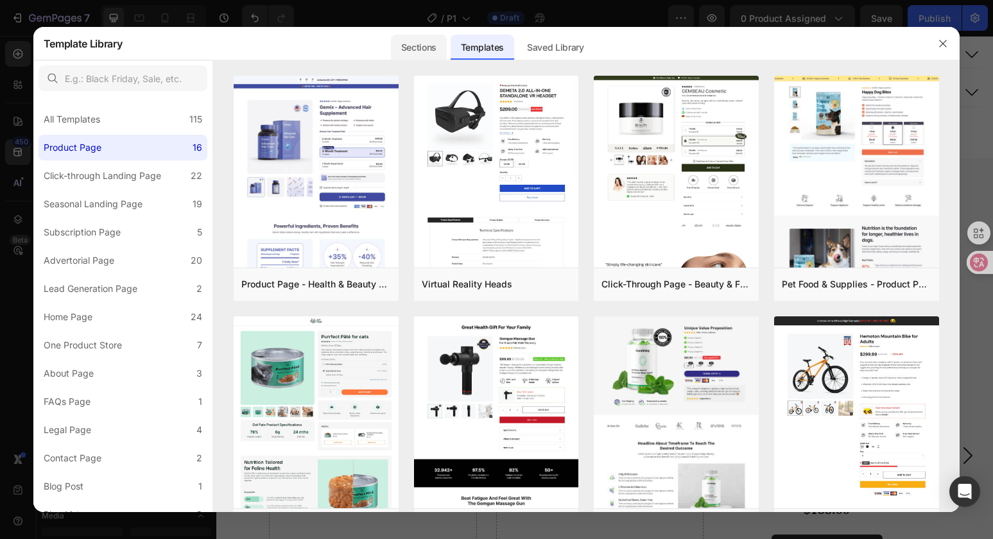
click at [435, 46] on div "Sections" at bounding box center [419, 48] width 56 height 26
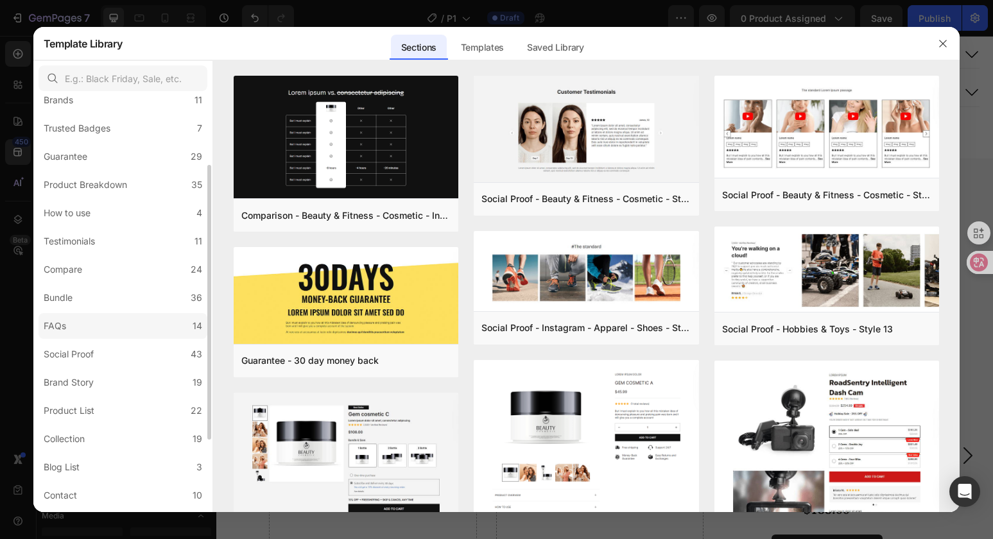
scroll to position [123, 0]
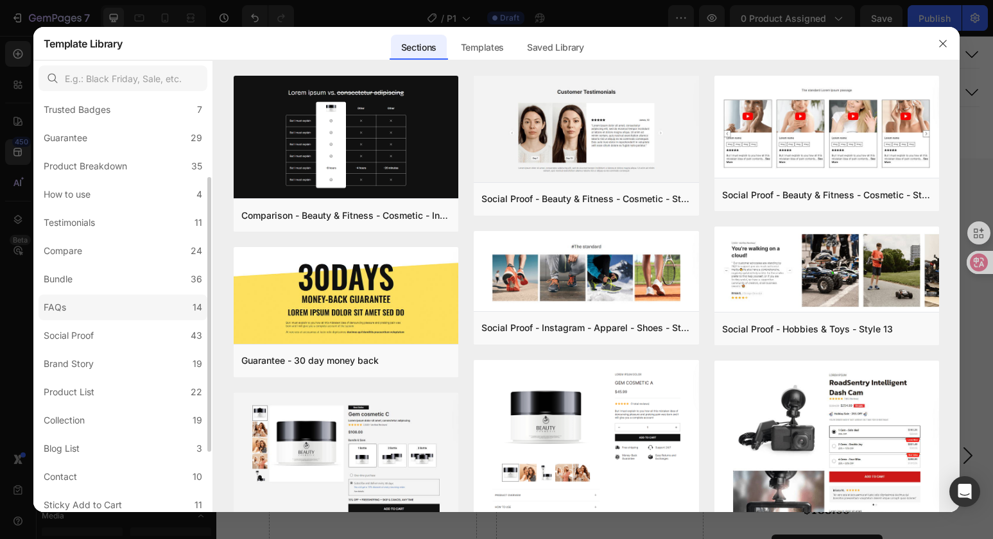
click at [121, 300] on label "FAQs 14" at bounding box center [122, 308] width 169 height 26
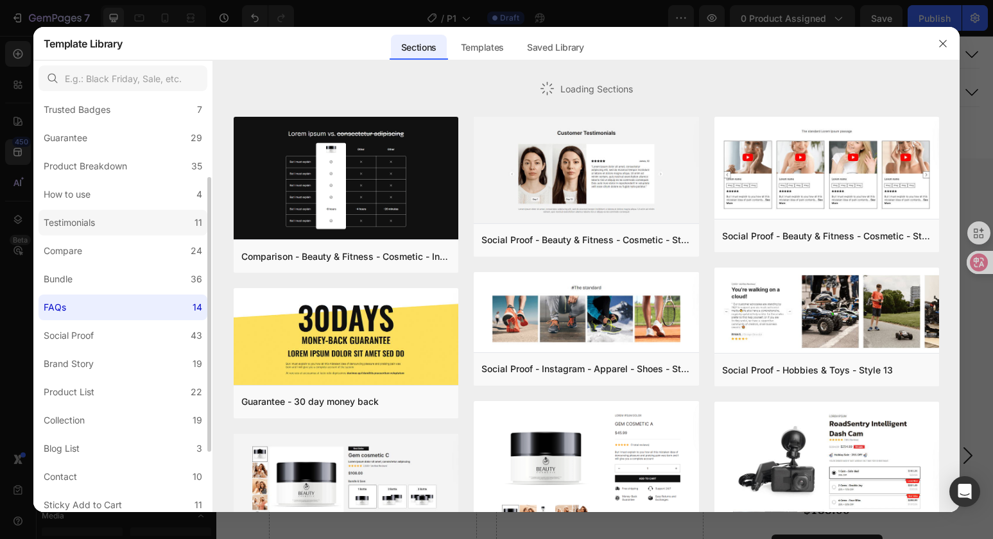
click at [140, 214] on label "Testimonials 11" at bounding box center [122, 223] width 169 height 26
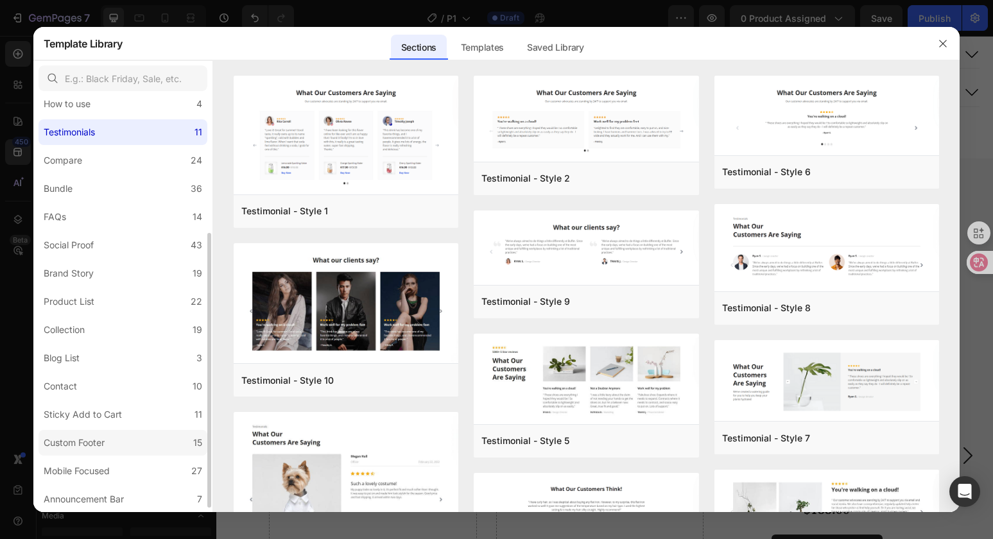
scroll to position [210, 0]
click at [152, 310] on label "Product List 22" at bounding box center [122, 304] width 169 height 26
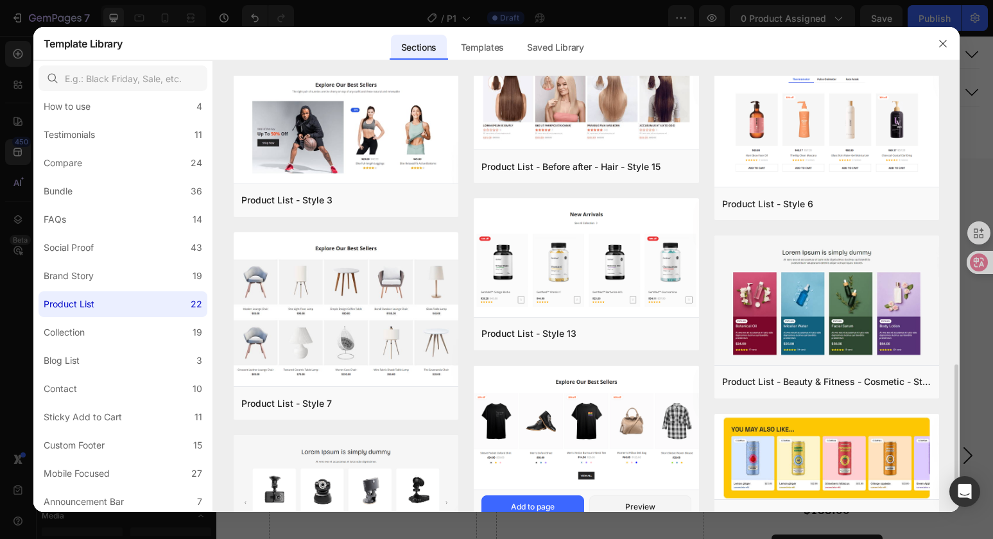
scroll to position [651, 0]
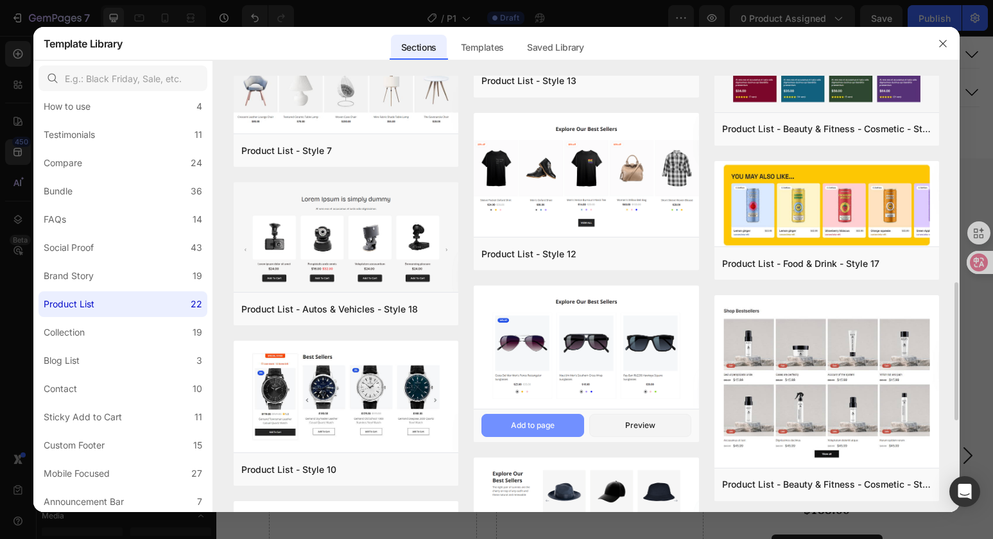
click at [561, 423] on button "Add to page" at bounding box center [532, 425] width 102 height 23
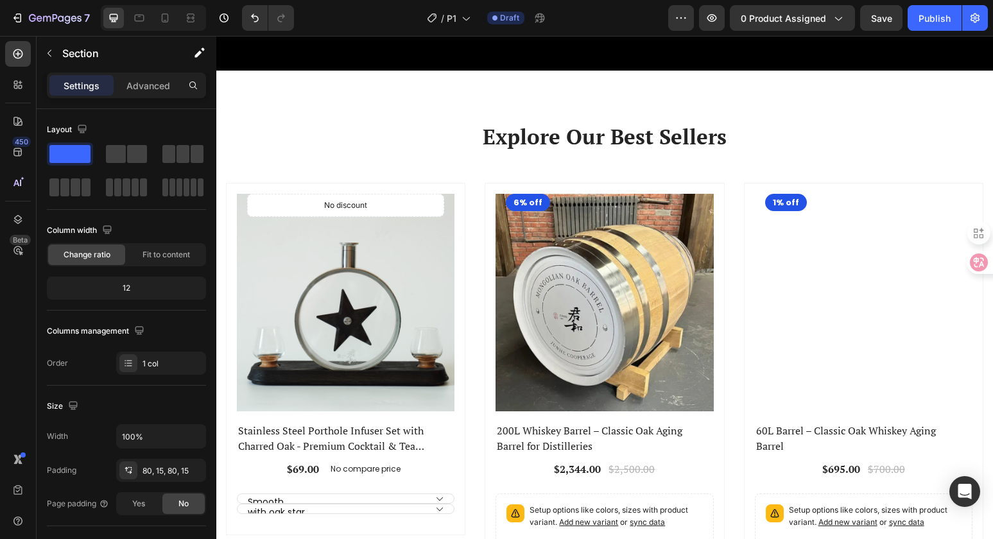
scroll to position [1666, 0]
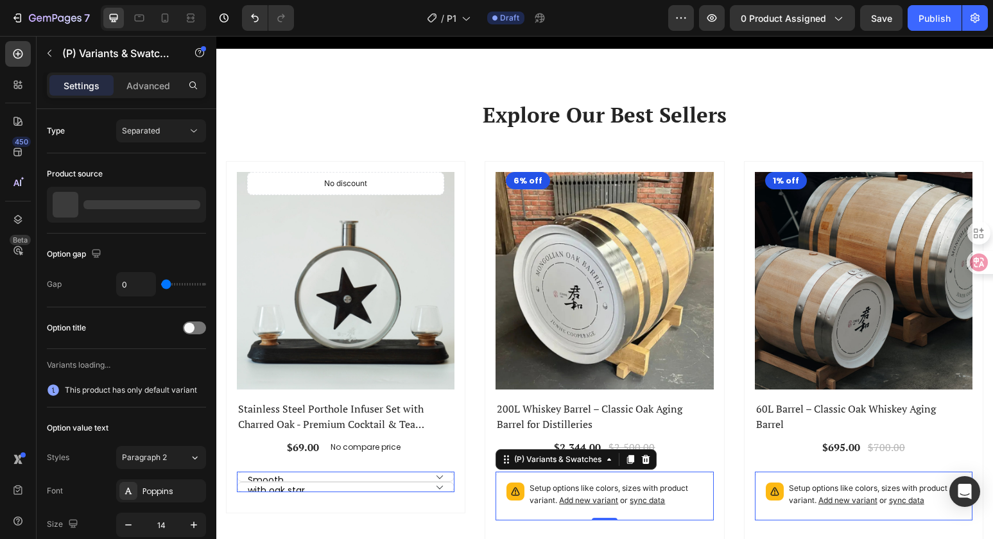
click at [646, 483] on p "Setup options like colors, sizes with product variant. Add new variant or sync …" at bounding box center [615, 495] width 173 height 24
click at [647, 465] on div "(P) Variants & Swatches" at bounding box center [575, 459] width 161 height 21
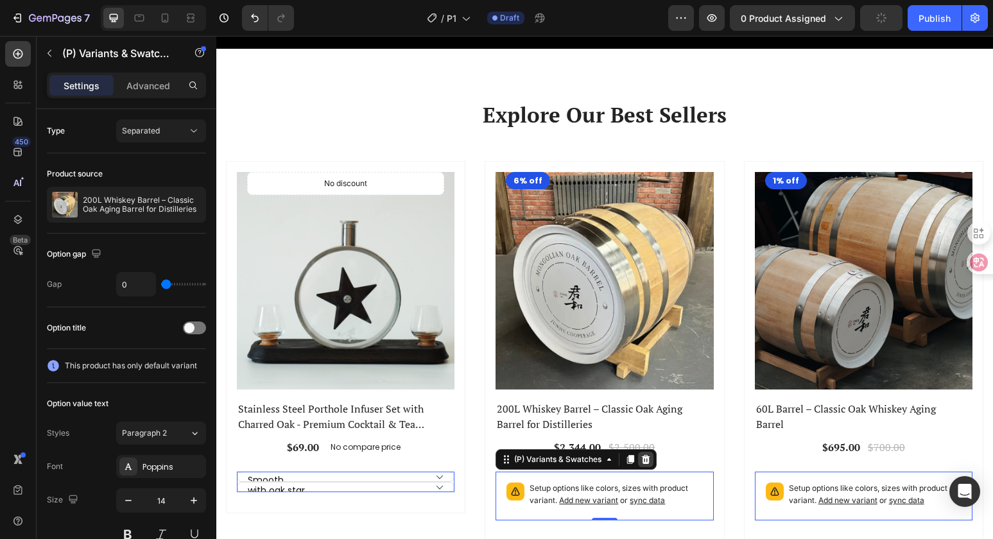
click at [644, 459] on icon at bounding box center [646, 459] width 8 height 9
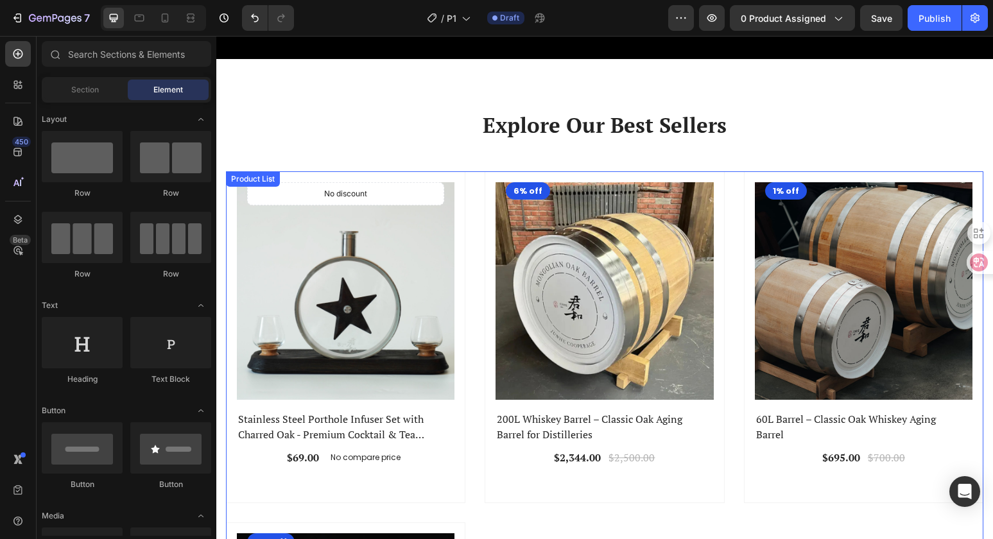
scroll to position [1646, 0]
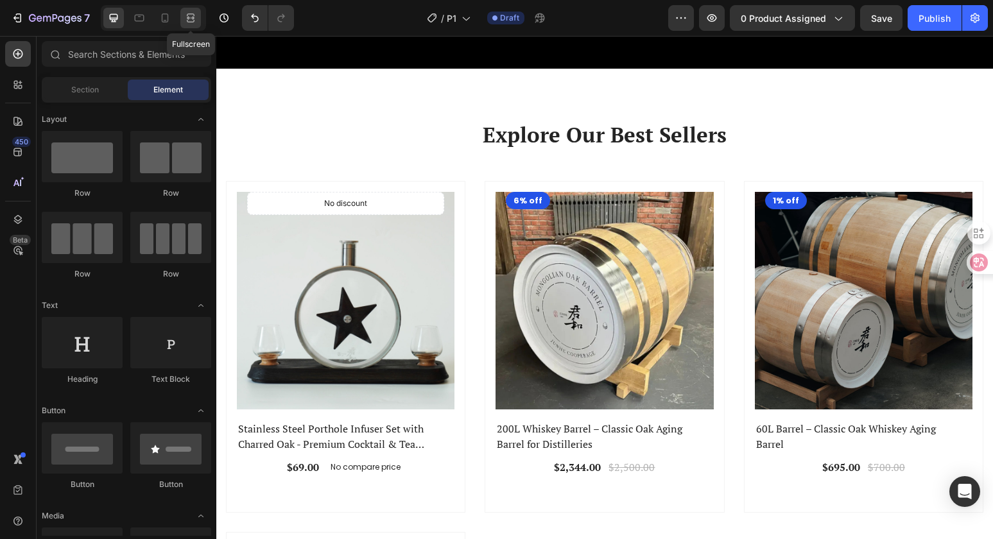
click at [196, 19] on icon at bounding box center [190, 18] width 13 height 13
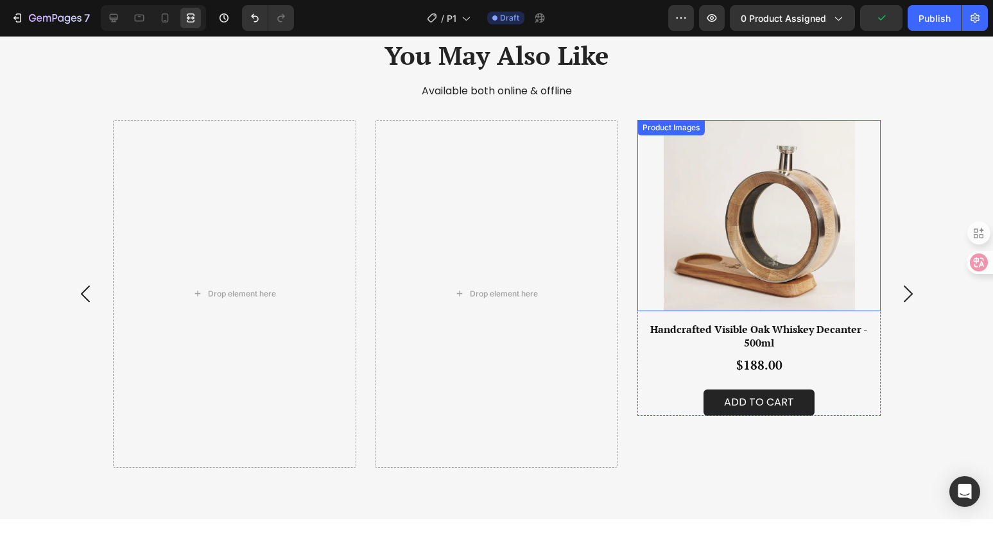
scroll to position [784, 0]
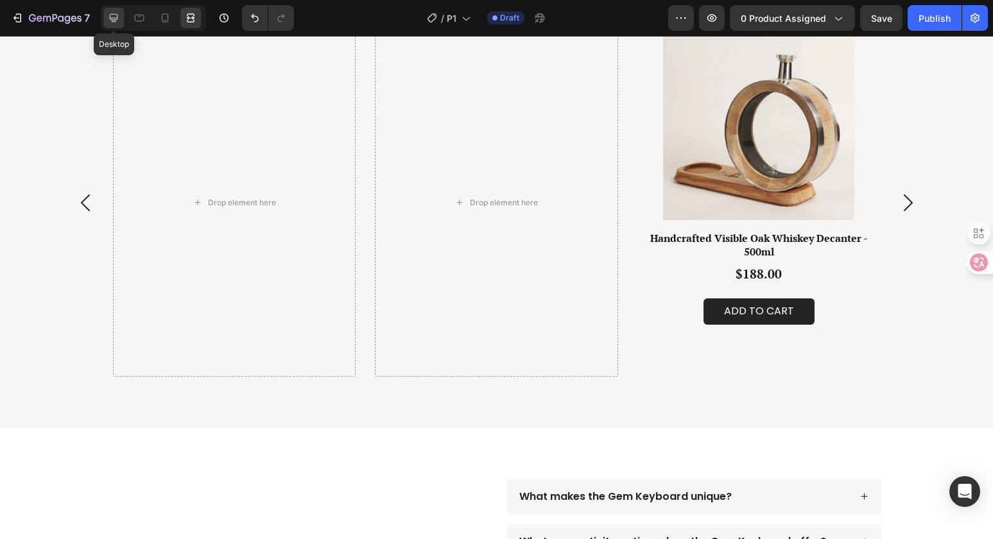
click at [119, 17] on icon at bounding box center [113, 18] width 13 height 13
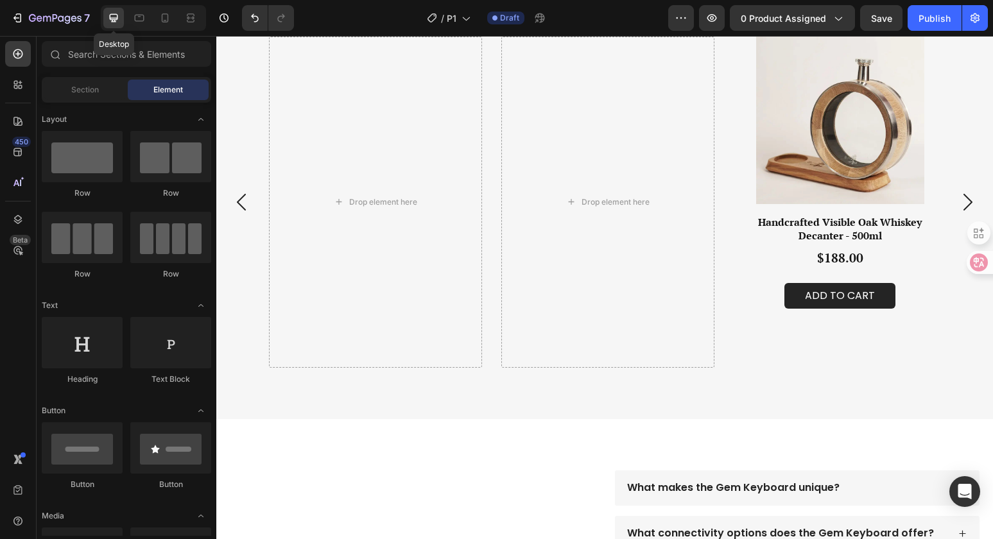
scroll to position [773, 0]
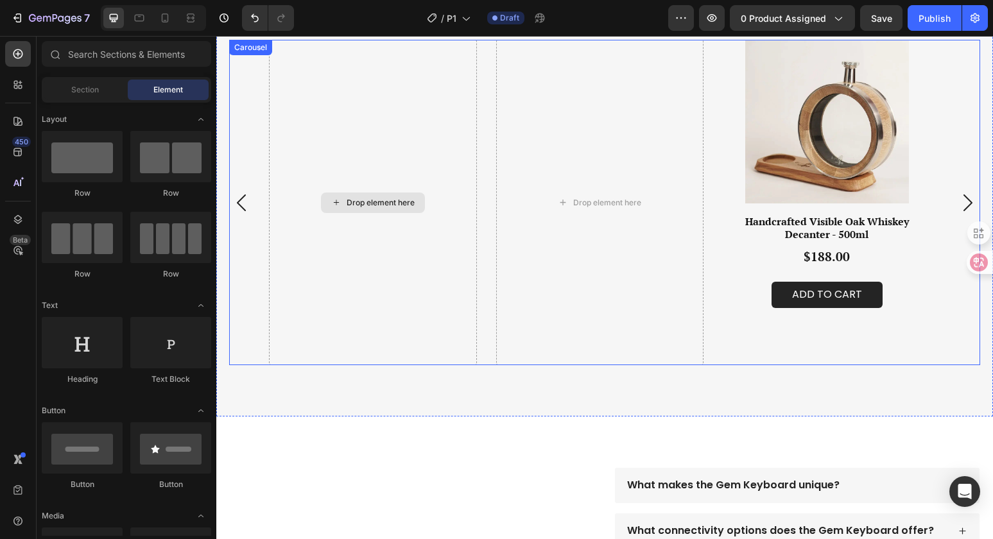
click at [371, 194] on div "Drop element here" at bounding box center [373, 202] width 104 height 21
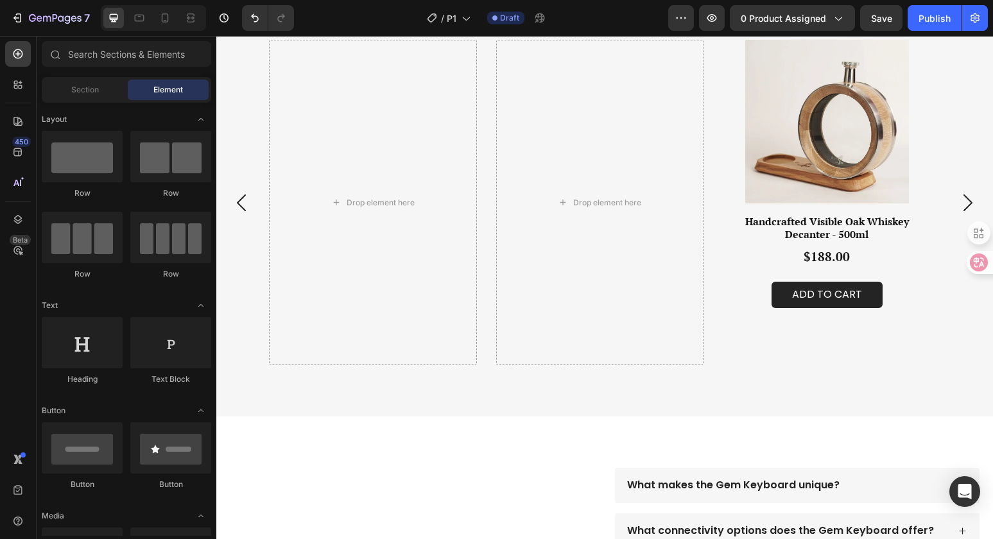
click at [87, 100] on div "Section Element" at bounding box center [126, 90] width 169 height 26
click at [94, 96] on div "Section" at bounding box center [84, 90] width 81 height 21
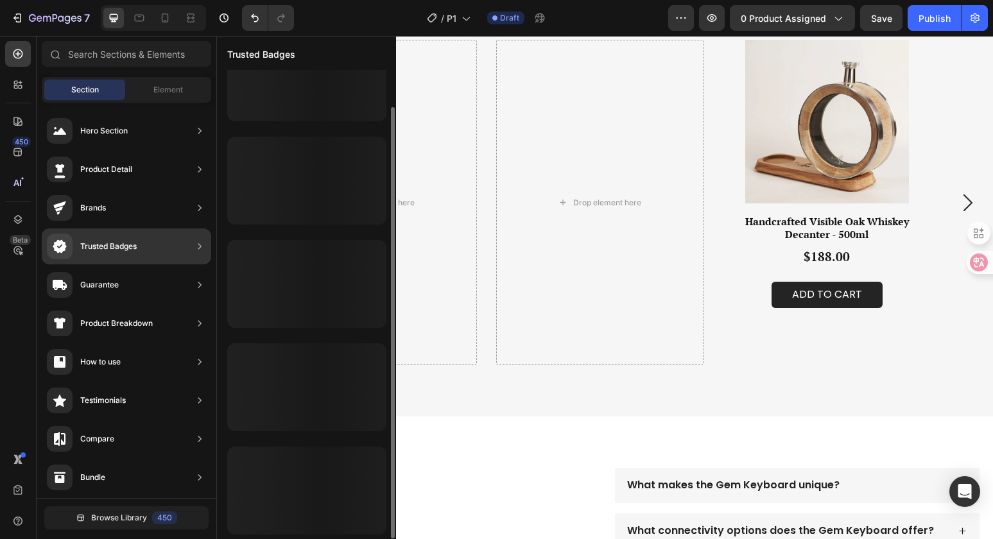
scroll to position [40, 0]
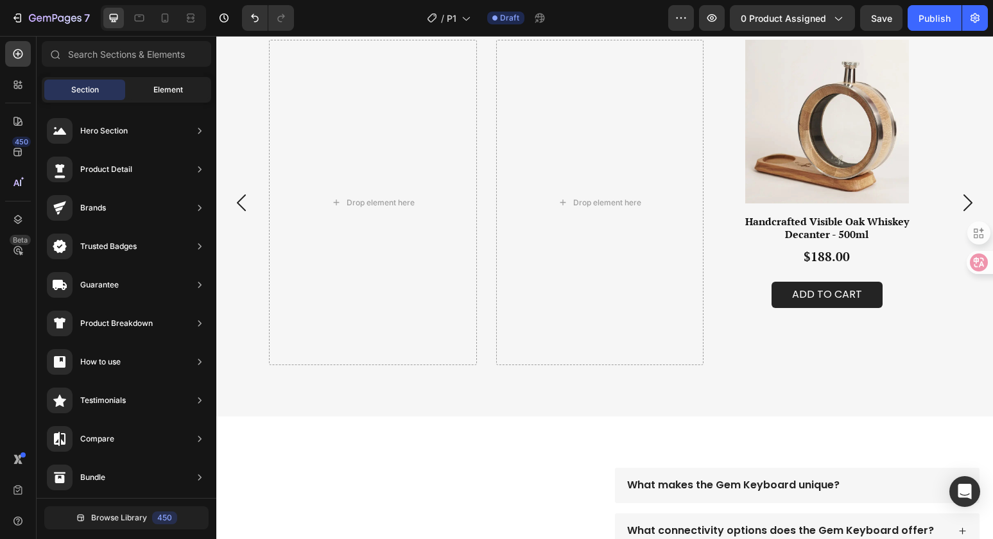
click at [178, 92] on span "Element" at bounding box center [168, 90] width 30 height 12
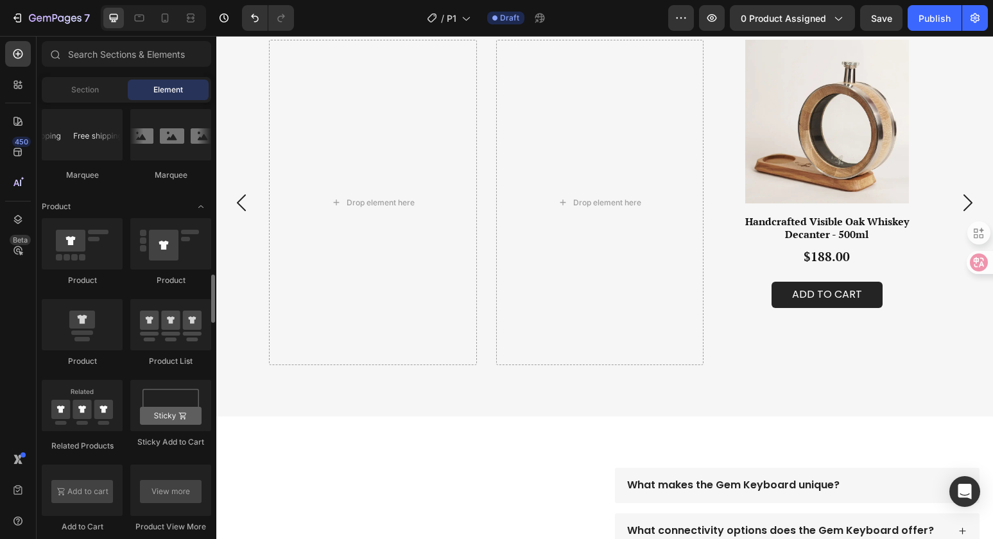
scroll to position [1567, 0]
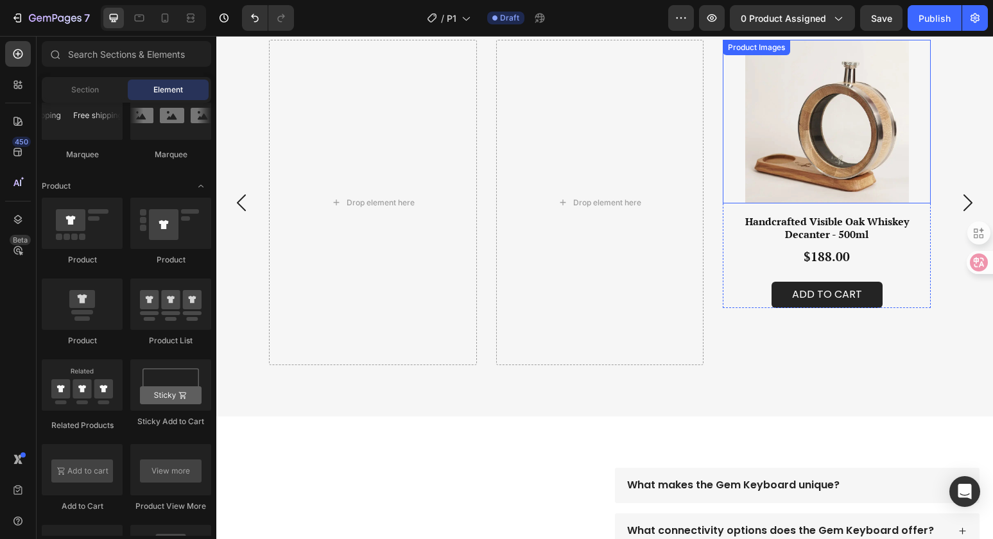
click at [771, 164] on img at bounding box center [827, 122] width 208 height 164
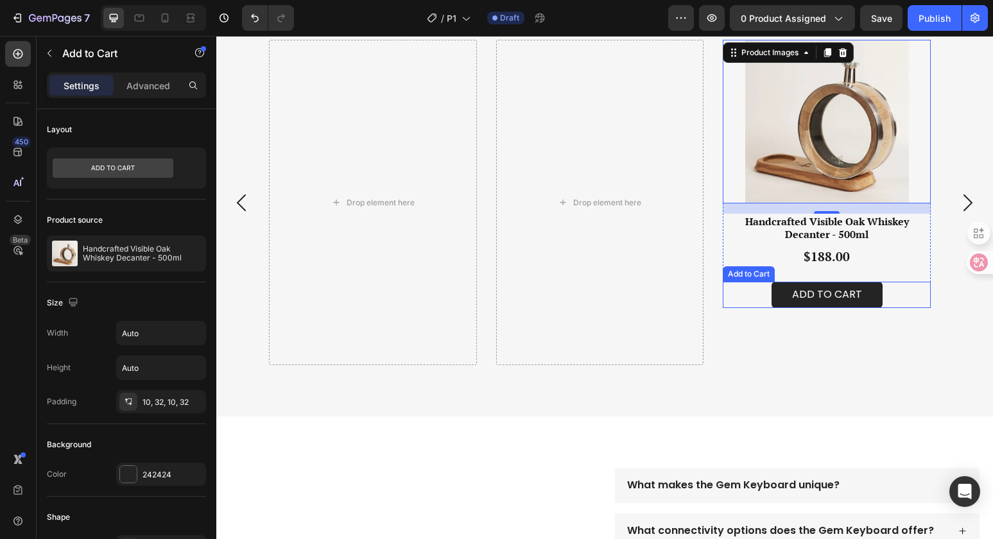
click at [735, 298] on div "Add to cart Add to Cart" at bounding box center [827, 295] width 208 height 26
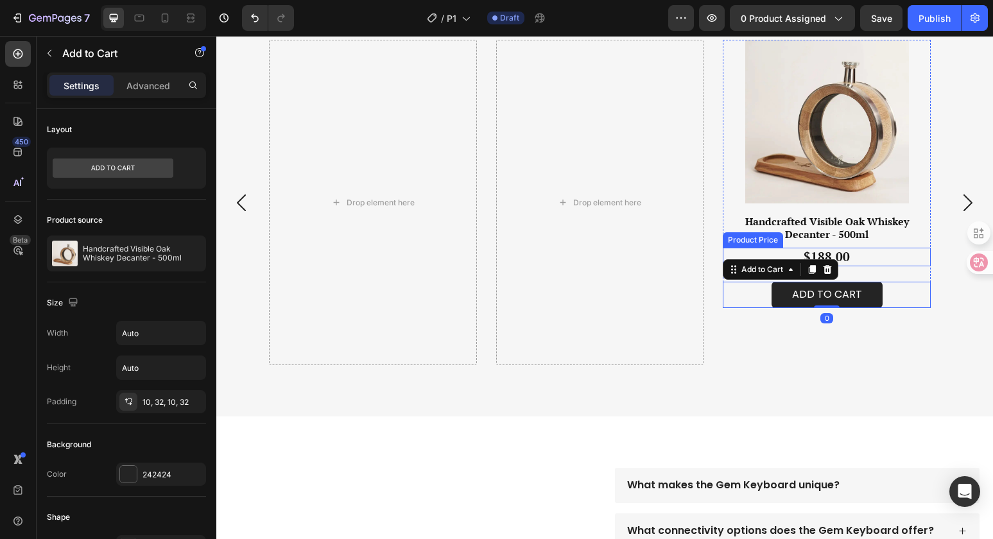
click at [724, 248] on div "$188.00" at bounding box center [827, 257] width 208 height 19
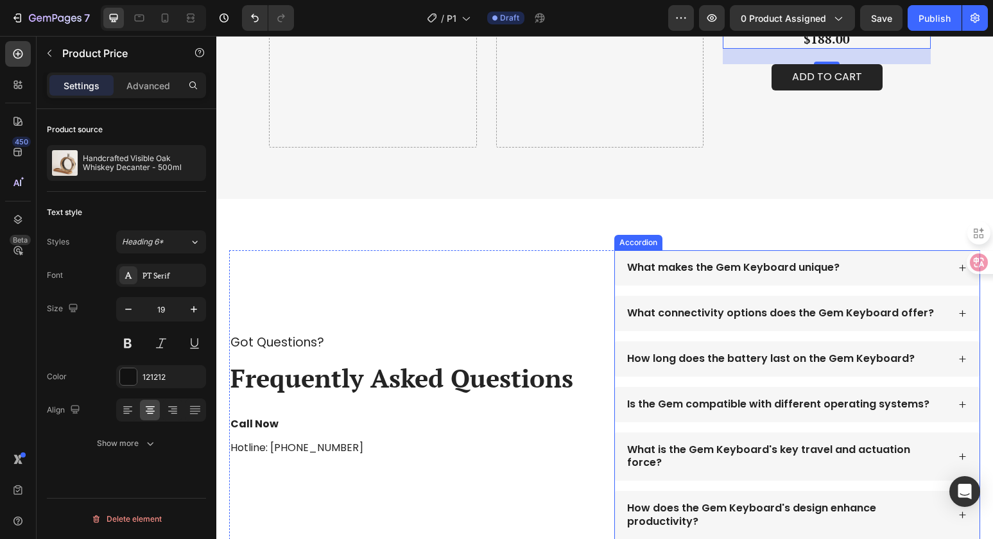
scroll to position [370, 0]
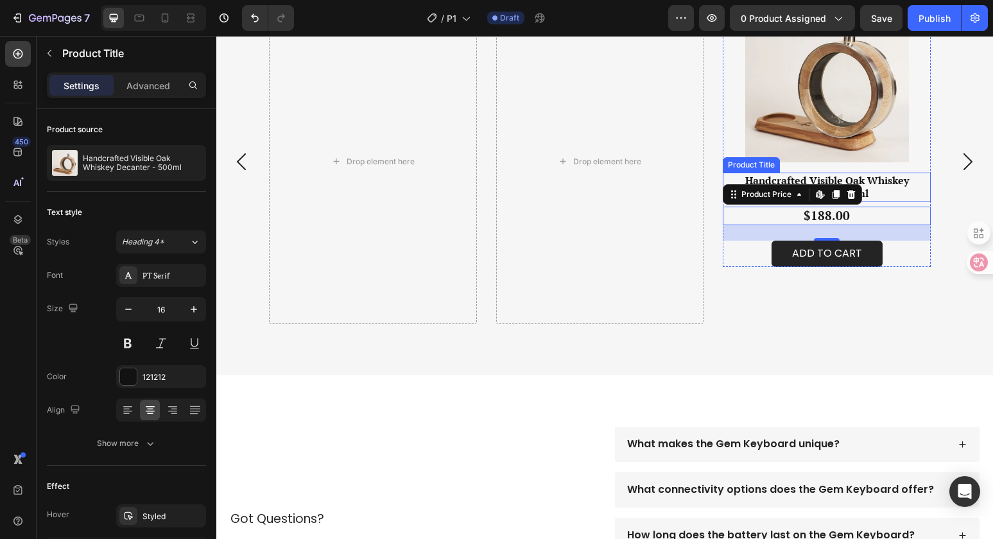
click at [726, 169] on div "Product Title" at bounding box center [751, 164] width 57 height 15
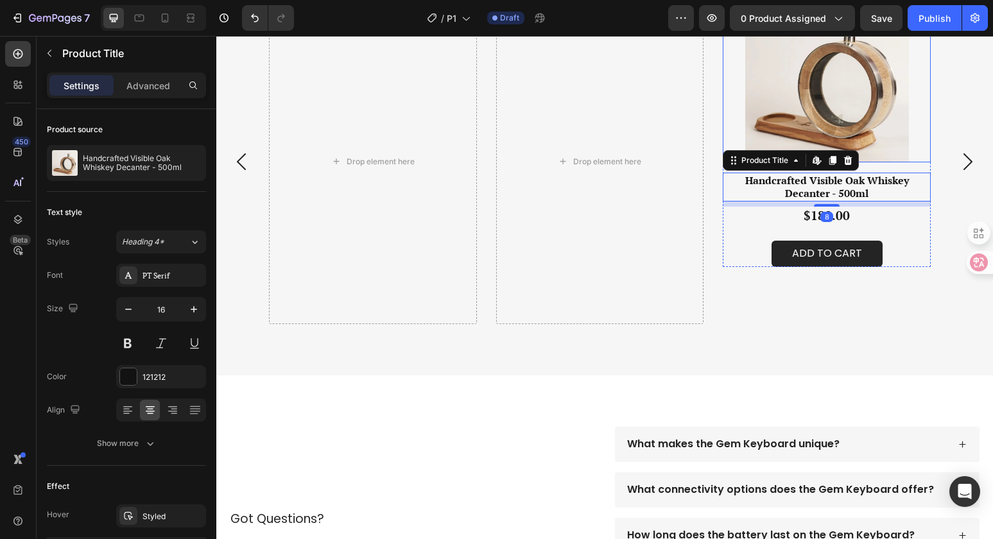
click at [723, 139] on img at bounding box center [827, 81] width 208 height 164
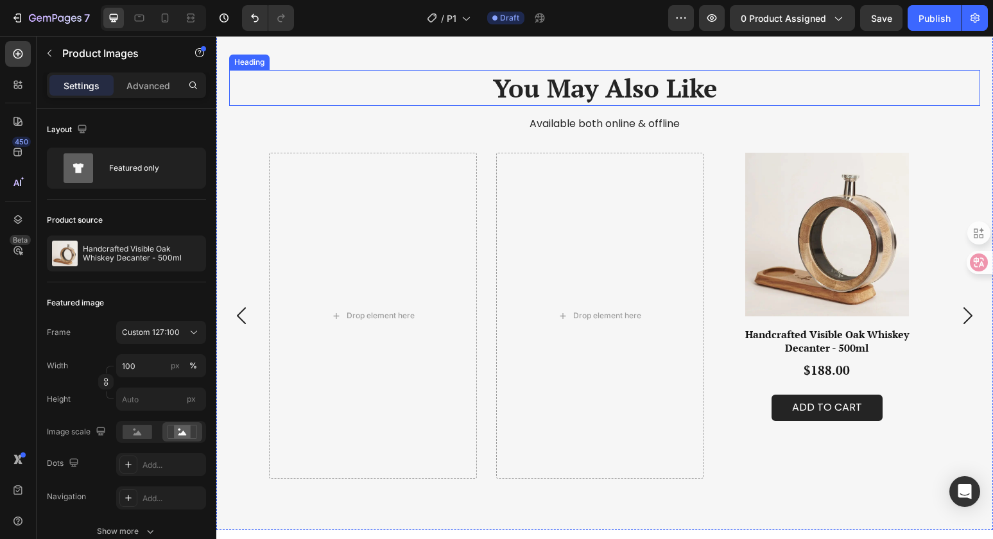
scroll to position [759, 0]
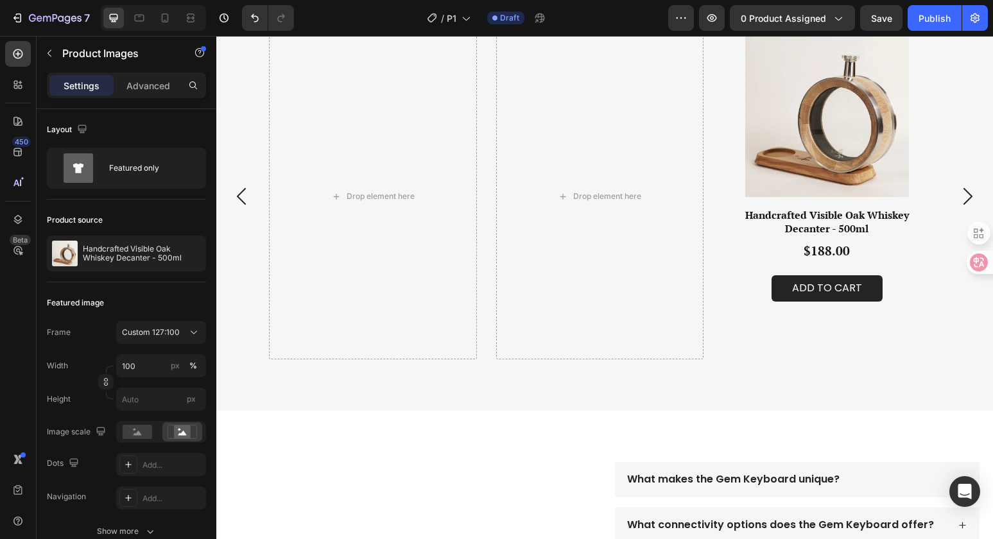
click at [909, 171] on img at bounding box center [827, 115] width 208 height 164
click at [889, 175] on img at bounding box center [827, 115] width 208 height 164
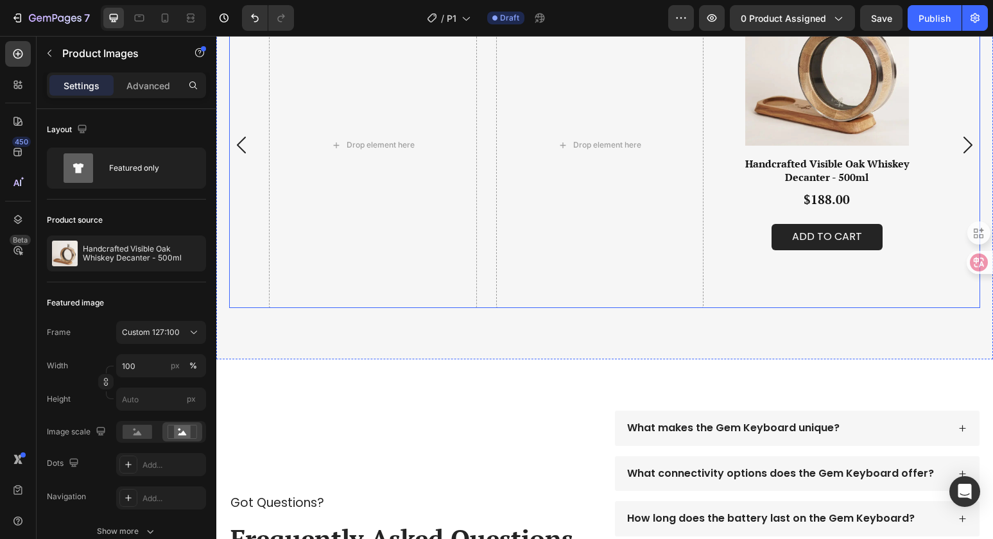
scroll to position [739, 0]
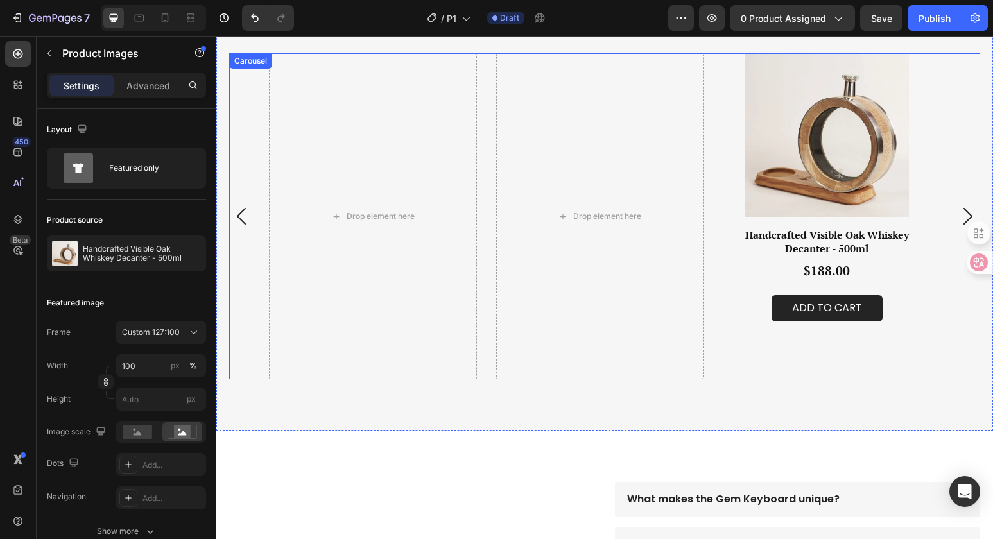
click at [890, 350] on div "Product Images Handcrafted Visible Oak Whiskey Decanter - 500ml Product Title $…" at bounding box center [827, 216] width 208 height 326
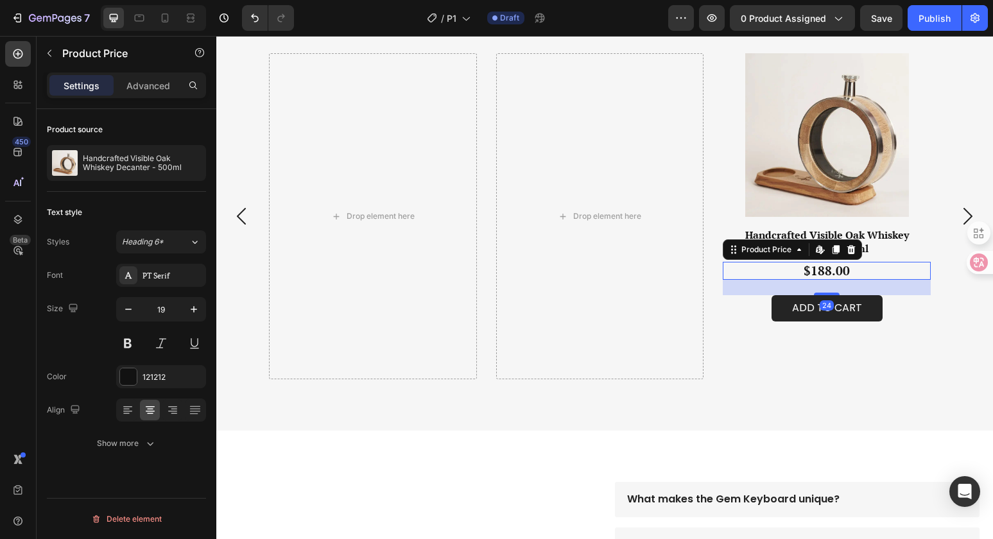
click at [724, 275] on div "$188.00" at bounding box center [827, 271] width 208 height 19
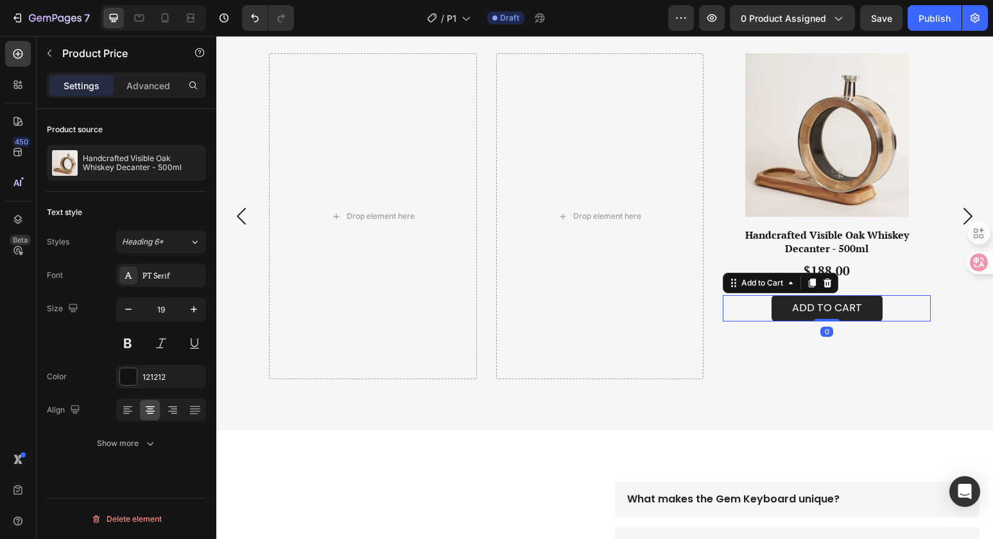
click at [736, 297] on div "Add to cart Add to Cart 0" at bounding box center [827, 308] width 208 height 26
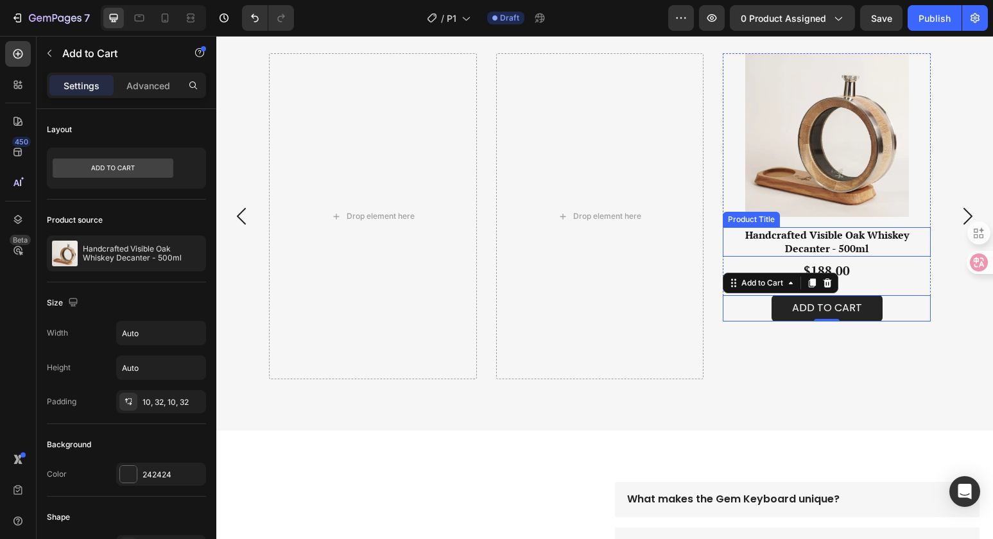
click at [724, 244] on h3 "Handcrafted Visible Oak Whiskey Decanter - 500ml" at bounding box center [827, 242] width 208 height 30
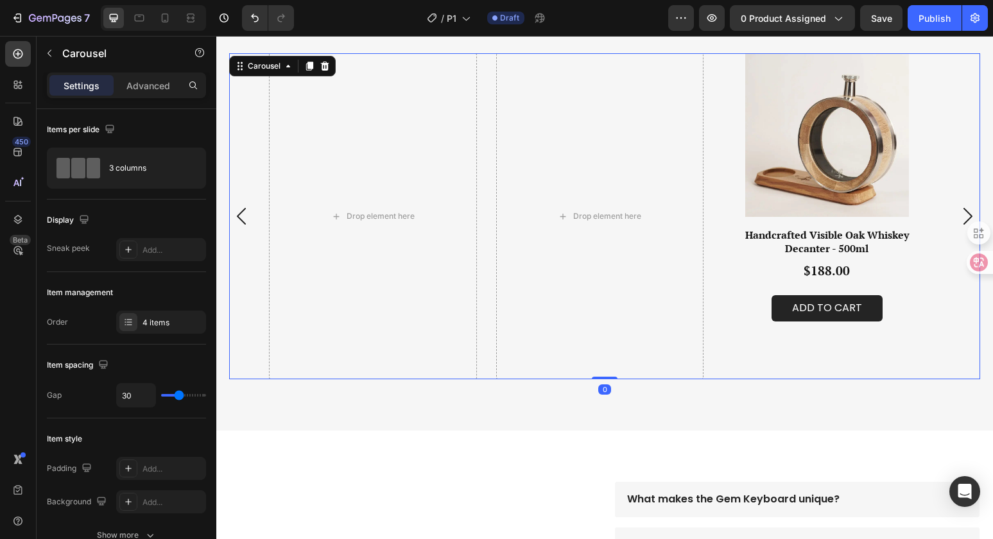
click at [721, 182] on div "Drop element here Drop element here Product Images Handcrafted Visible Oak Whis…" at bounding box center [604, 216] width 671 height 326
click at [726, 167] on img at bounding box center [827, 135] width 208 height 164
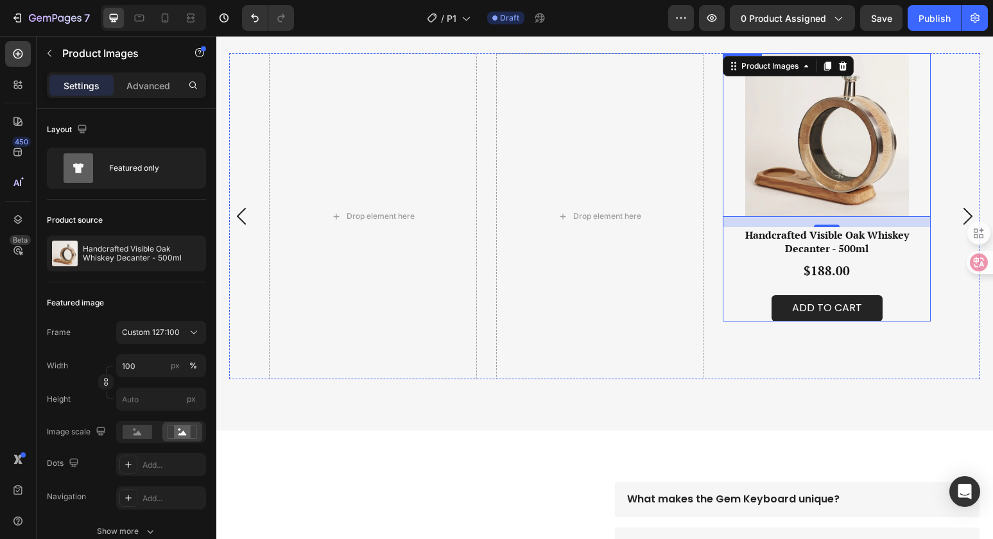
click at [928, 280] on div "Handcrafted Visible Oak Whiskey Decanter - 500ml Product Title $188.00 Product …" at bounding box center [827, 274] width 208 height 94
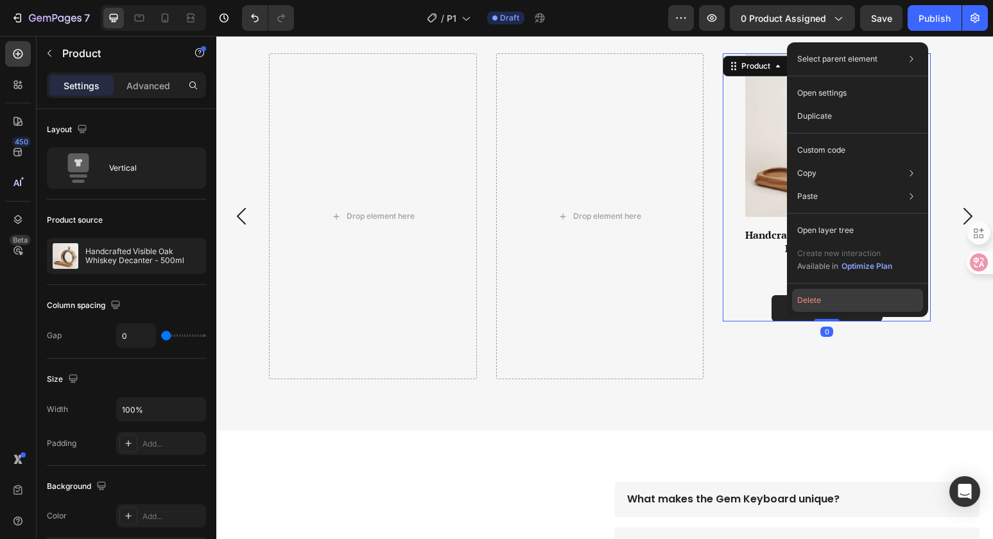
click at [889, 296] on button "Delete" at bounding box center [857, 300] width 131 height 23
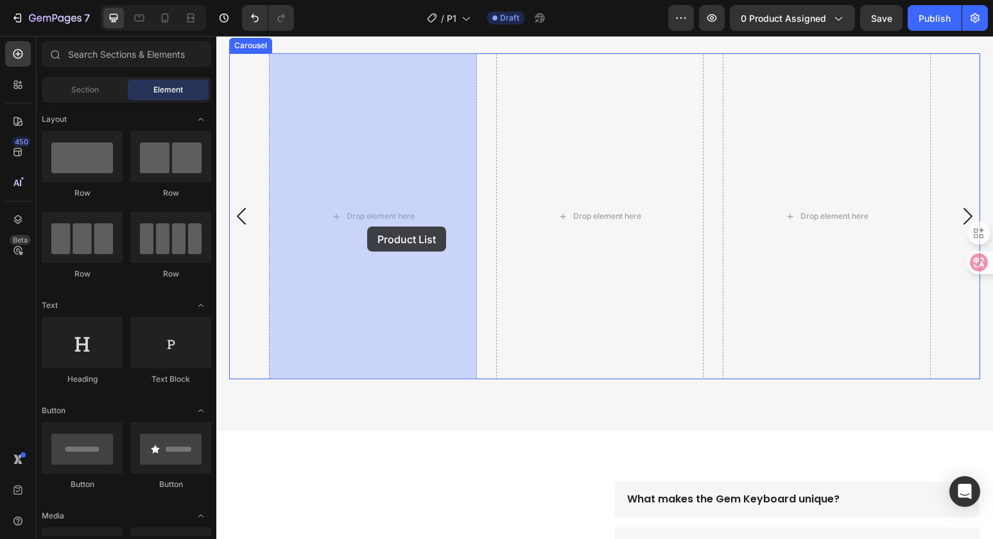
drag, startPoint x: 370, startPoint y: 358, endPoint x: 367, endPoint y: 227, distance: 131.6
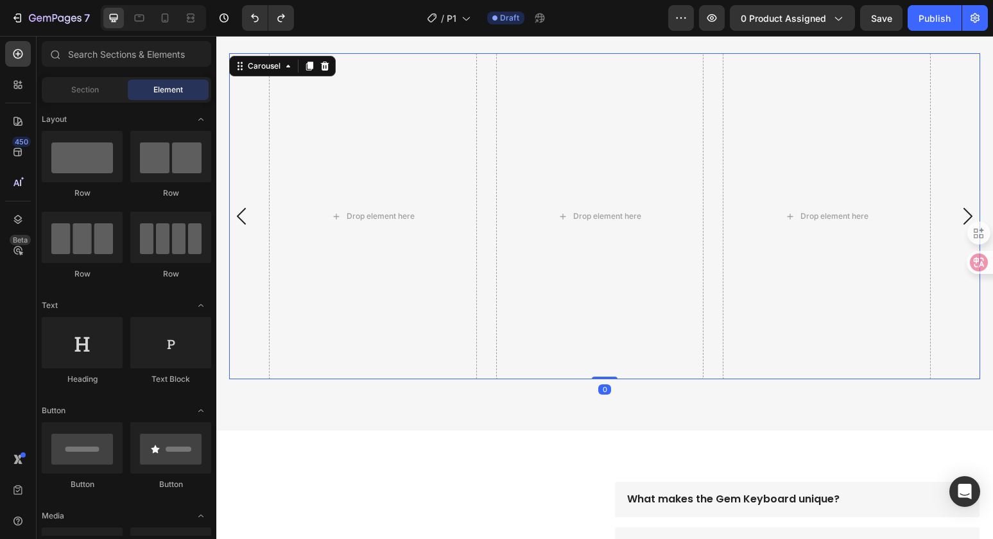
click at [491, 124] on div "Drop element here Drop element here Drop element here Product Images Stainless …" at bounding box center [604, 216] width 671 height 326
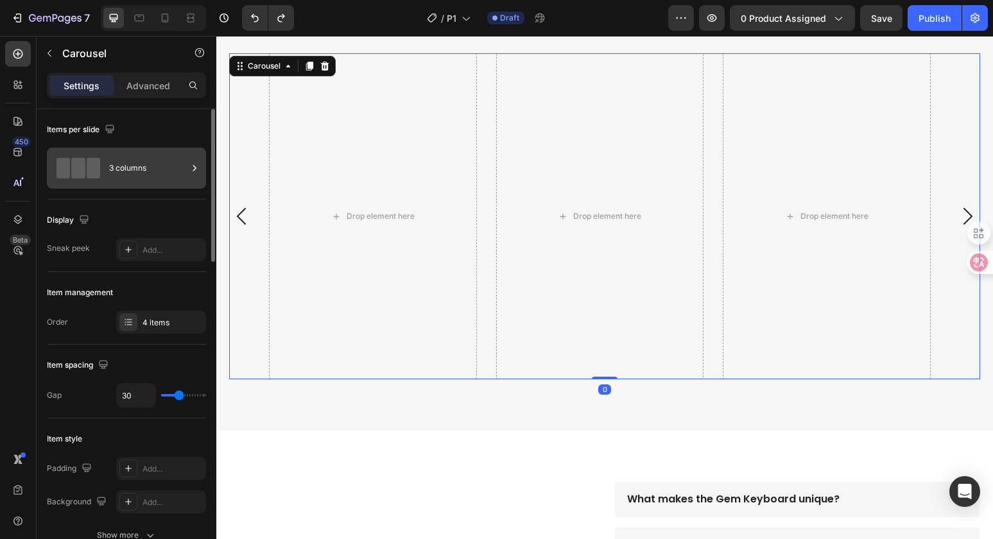
click at [172, 161] on div "3 columns" at bounding box center [148, 168] width 78 height 30
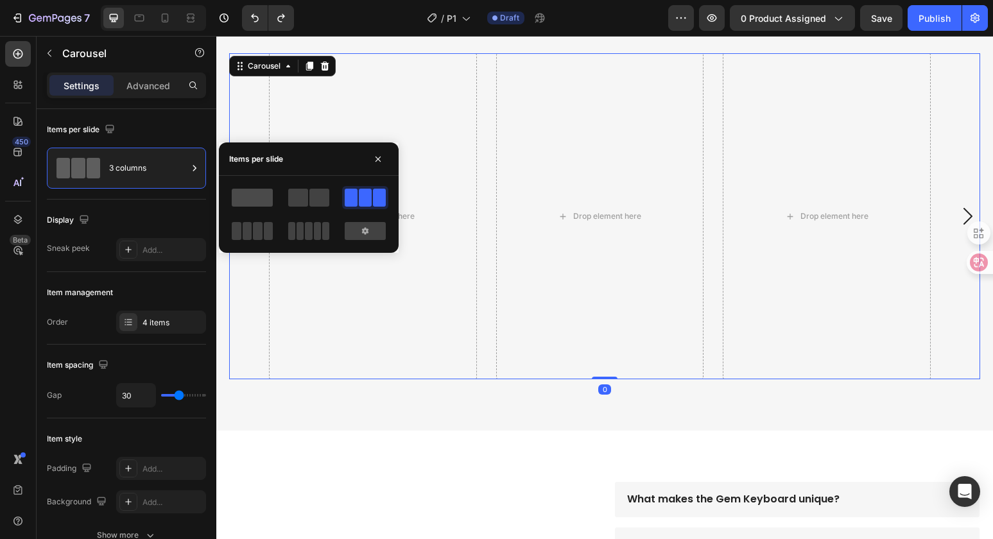
click at [255, 201] on span at bounding box center [252, 198] width 41 height 18
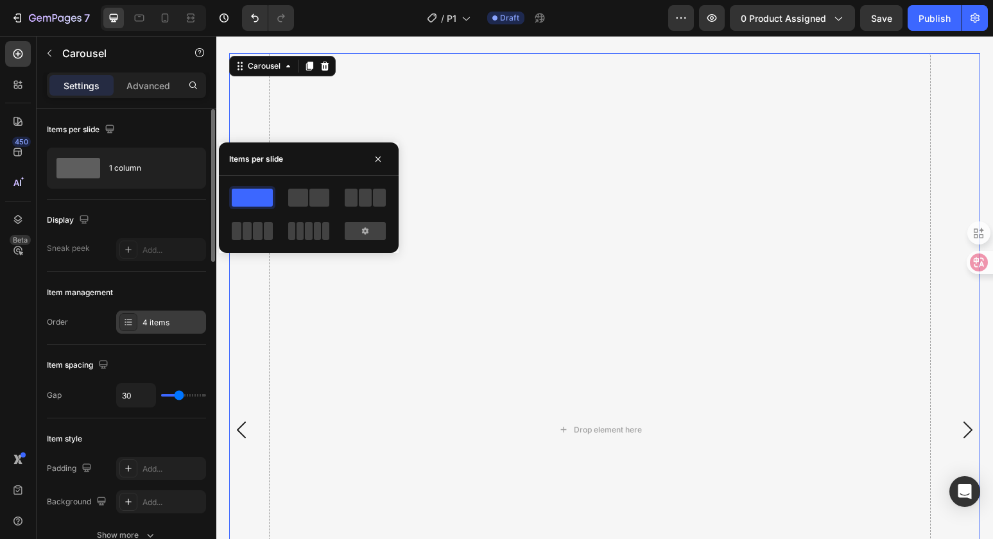
click at [169, 327] on div "4 items" at bounding box center [172, 323] width 60 height 12
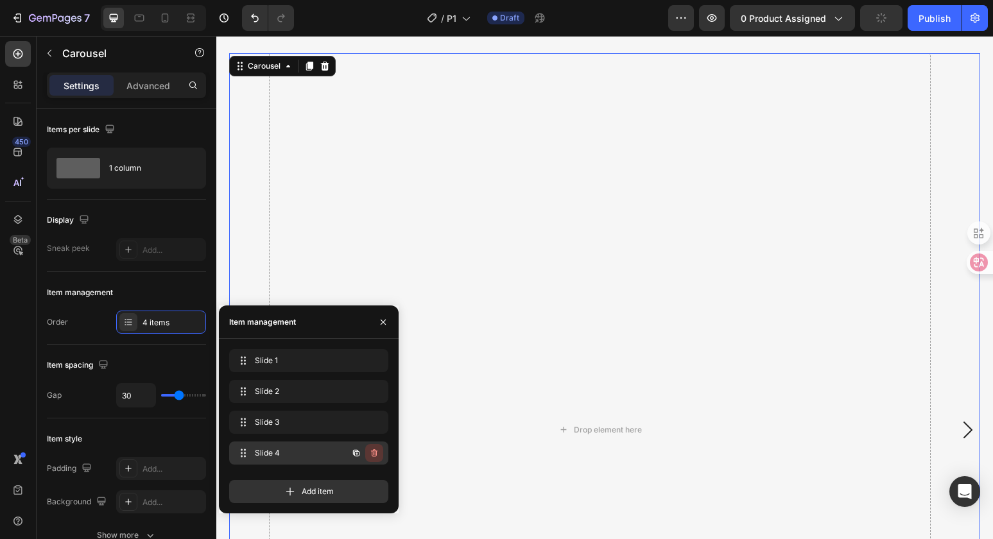
click at [377, 452] on icon "button" at bounding box center [374, 453] width 10 height 10
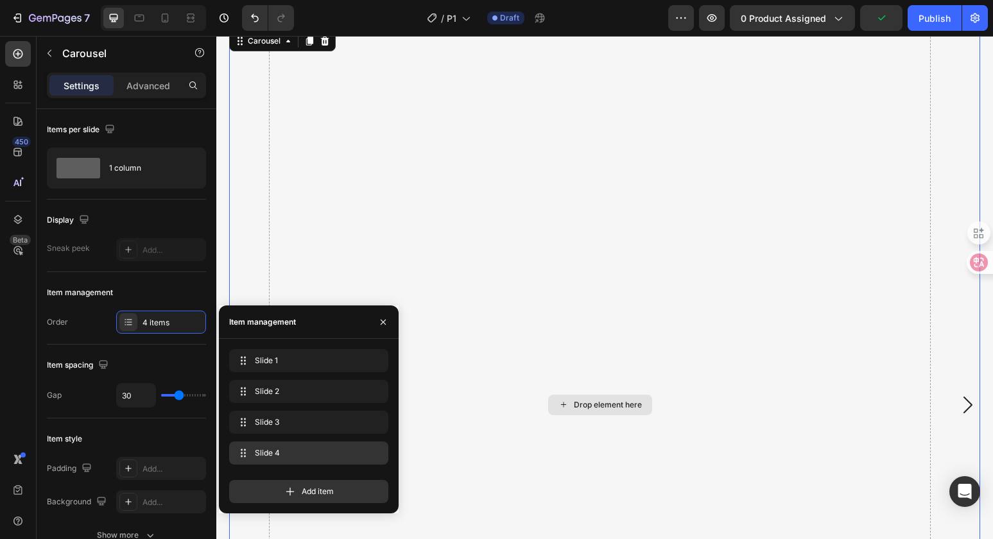
scroll to position [844, 0]
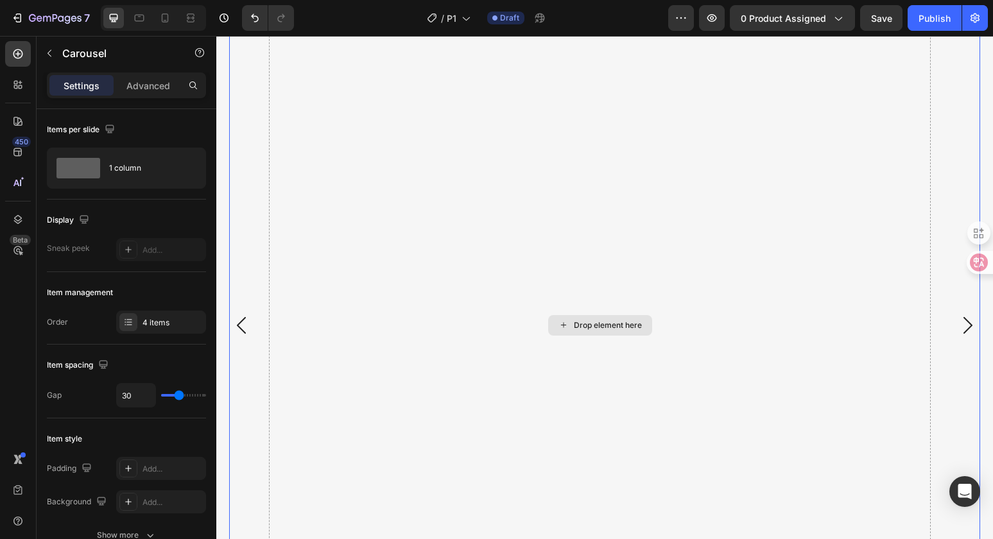
click at [542, 212] on div "Drop element here" at bounding box center [600, 325] width 662 height 753
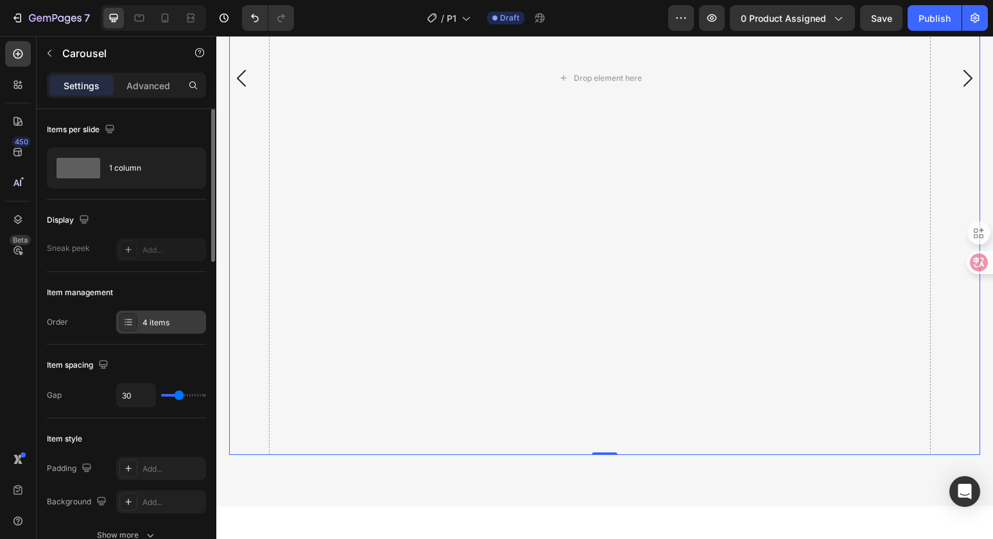
scroll to position [1088, 0]
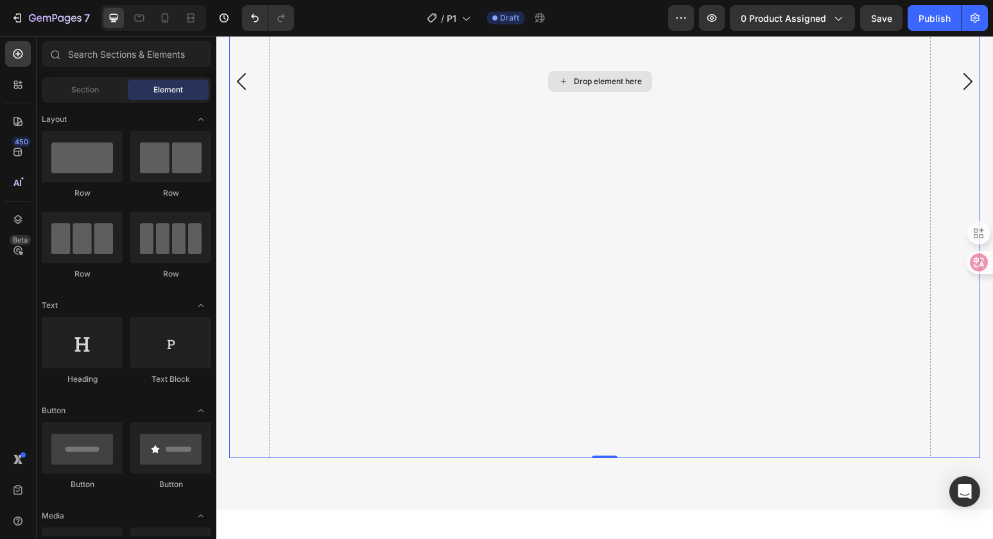
click at [574, 86] on div "Drop element here" at bounding box center [608, 81] width 68 height 10
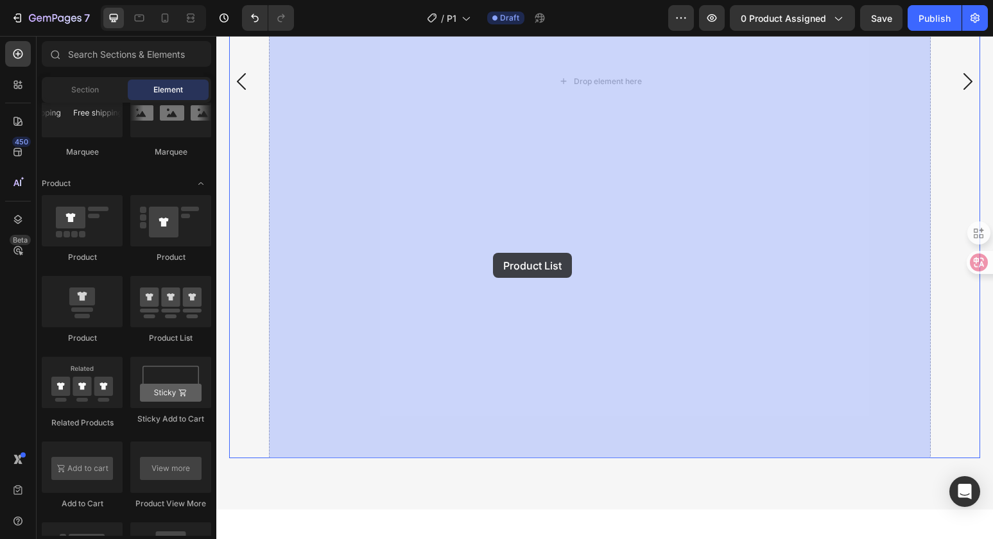
drag, startPoint x: 385, startPoint y: 347, endPoint x: 582, endPoint y: 205, distance: 243.1
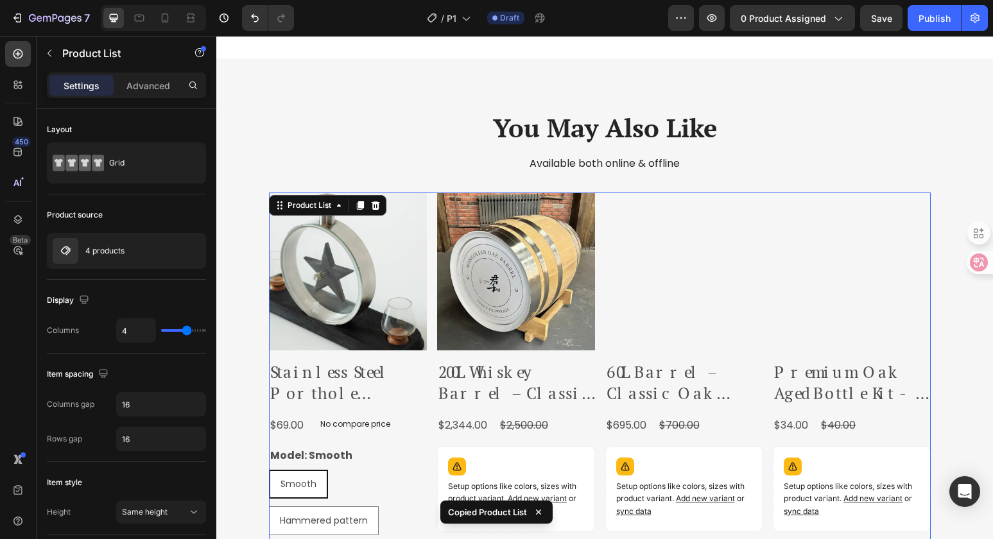
scroll to position [601, 0]
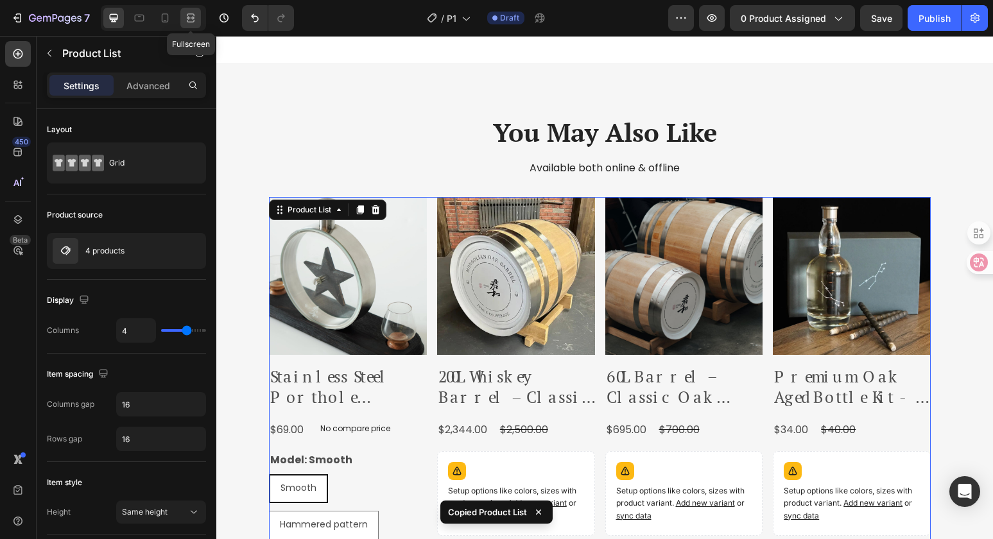
click at [188, 15] on icon at bounding box center [190, 18] width 13 height 13
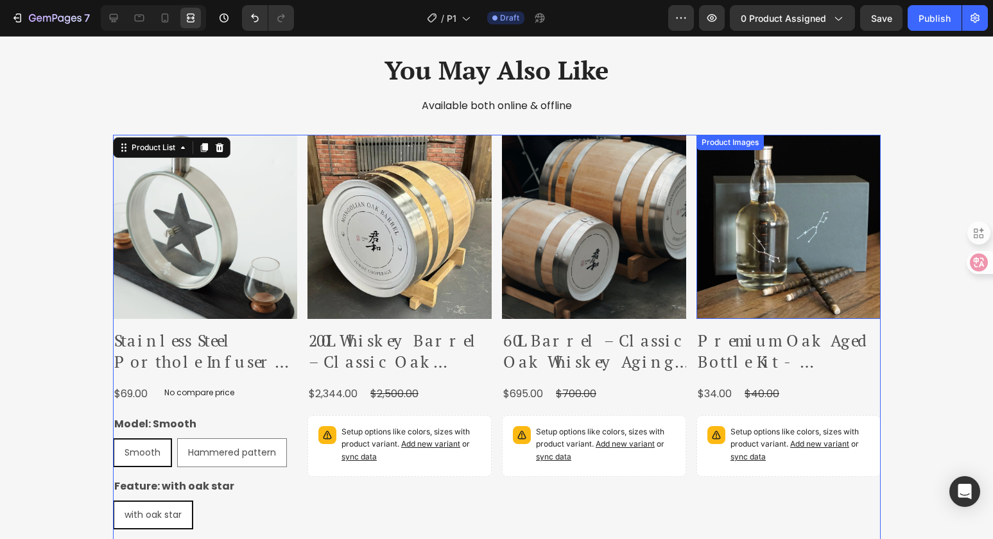
scroll to position [778, 0]
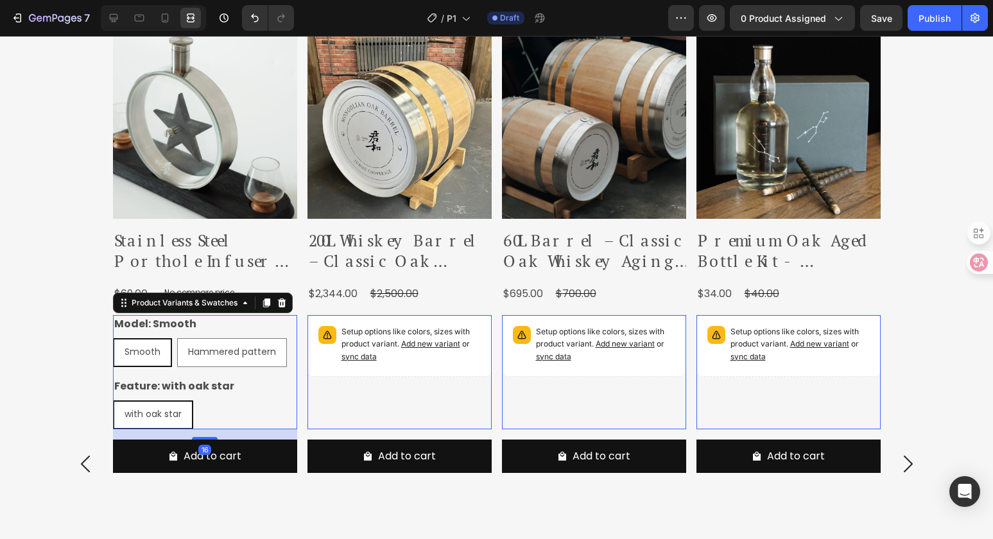
click at [263, 328] on div "Hammered pattern" at bounding box center [231, 323] width 85 height 17
click at [177, 338] on input "Hammered pattern Hammered pattern Hammered pattern" at bounding box center [176, 338] width 1 height 1
radio input "true"
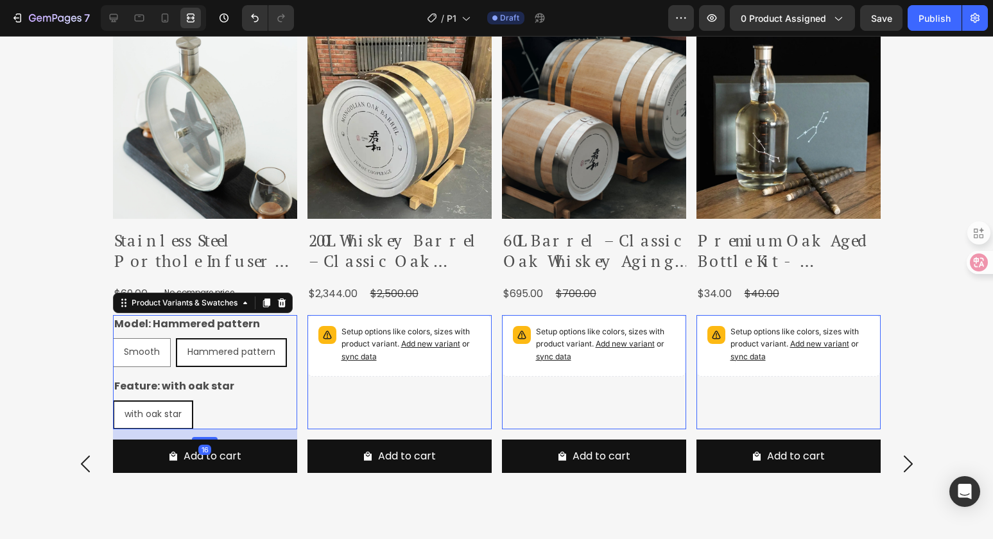
click at [286, 298] on div "Product Variants & Swatches" at bounding box center [203, 303] width 180 height 21
click at [277, 302] on icon at bounding box center [281, 302] width 8 height 9
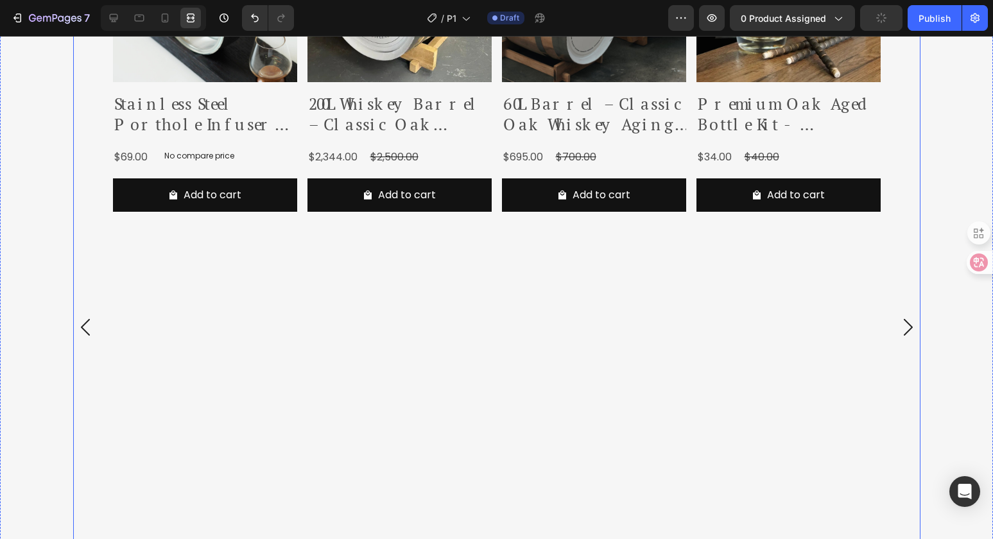
scroll to position [656, 0]
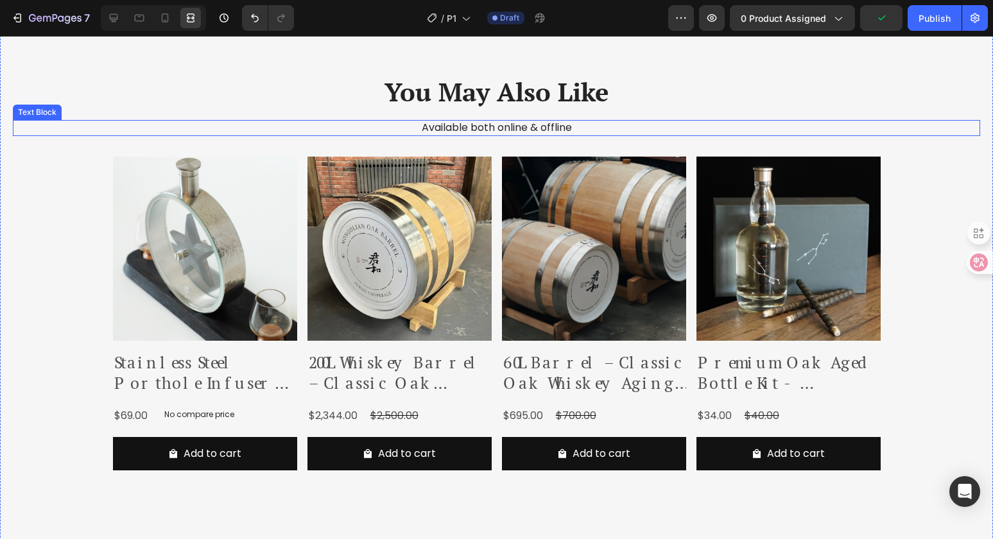
click at [768, 118] on div "You May Also Like Heading Available both online & offline Text Block Product Im…" at bounding box center [496, 544] width 967 height 941
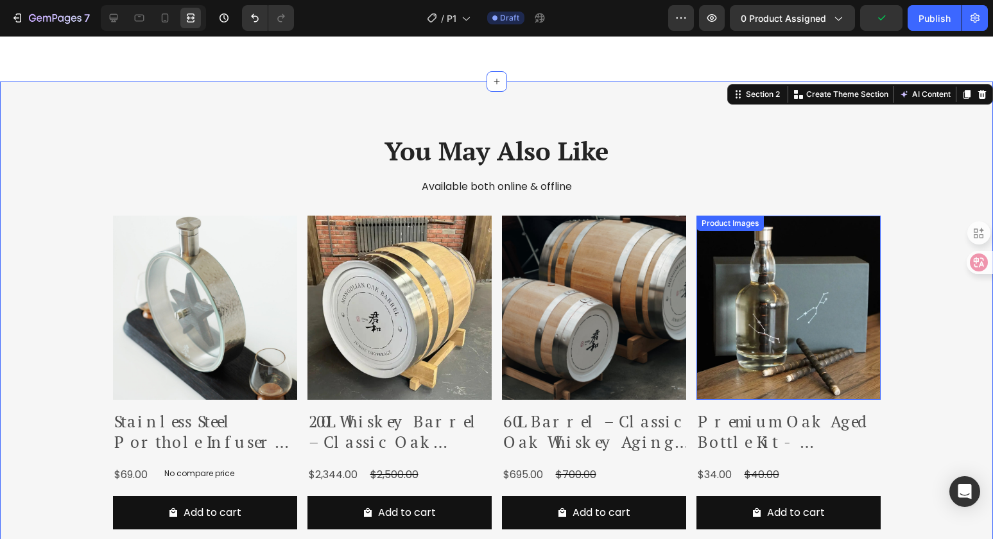
scroll to position [542, 0]
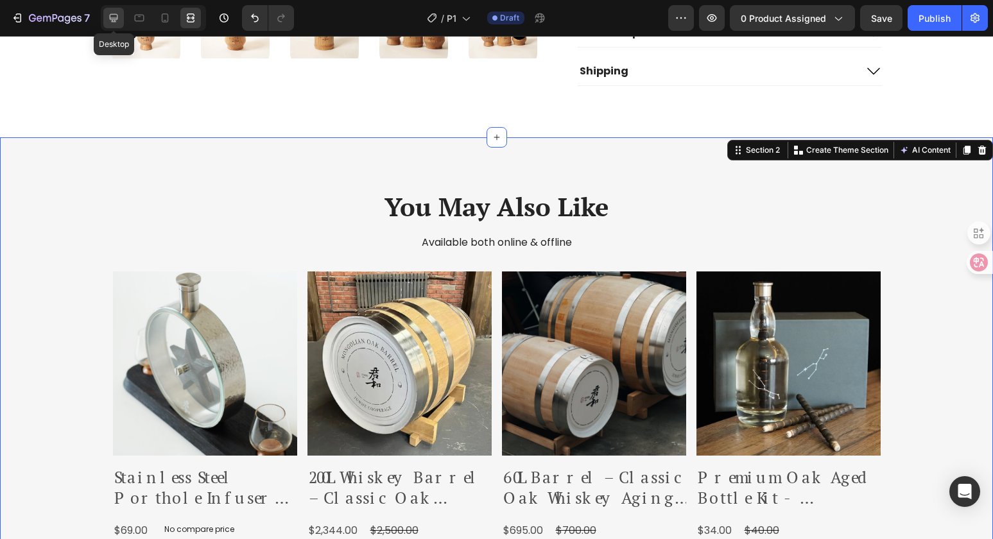
click at [119, 21] on icon at bounding box center [113, 18] width 13 height 13
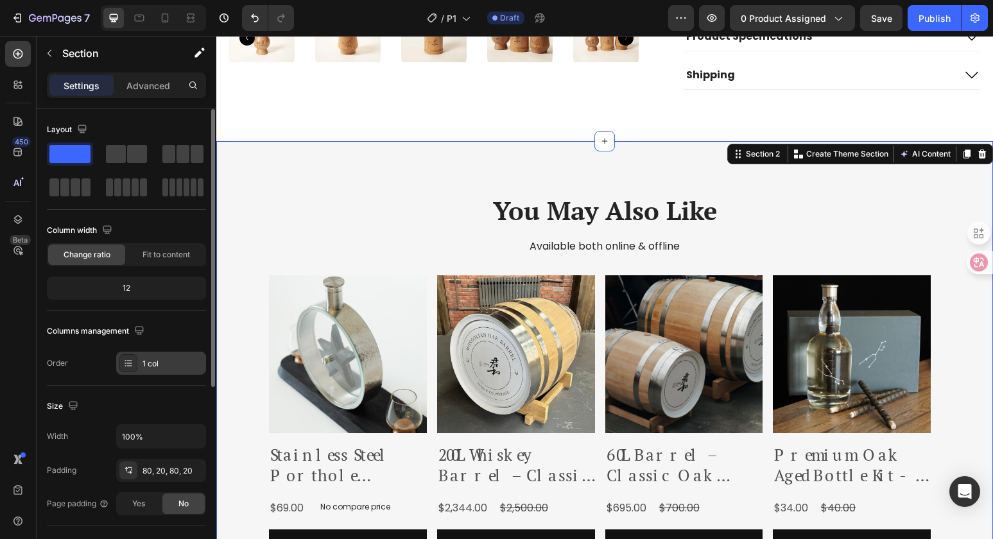
scroll to position [247, 0]
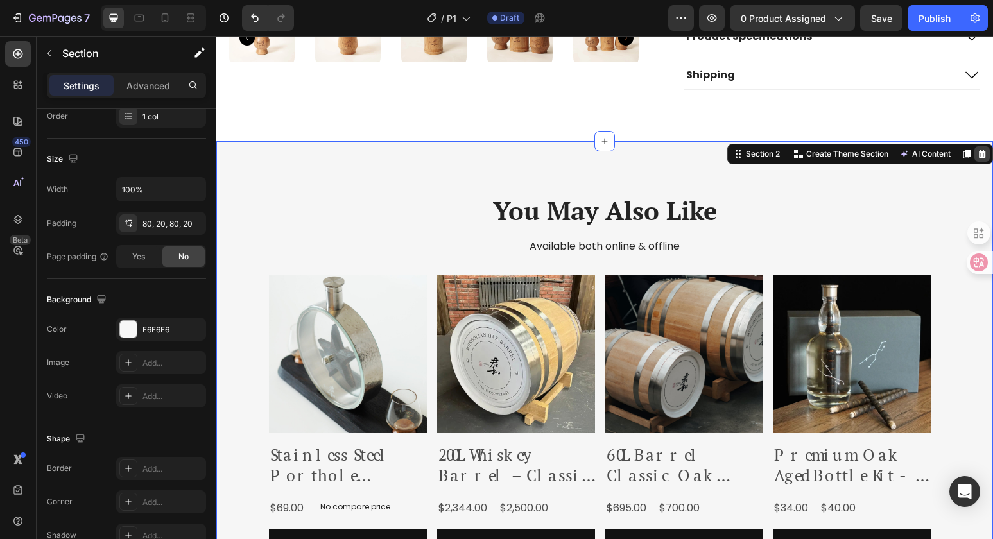
click at [977, 150] on icon at bounding box center [982, 154] width 10 height 10
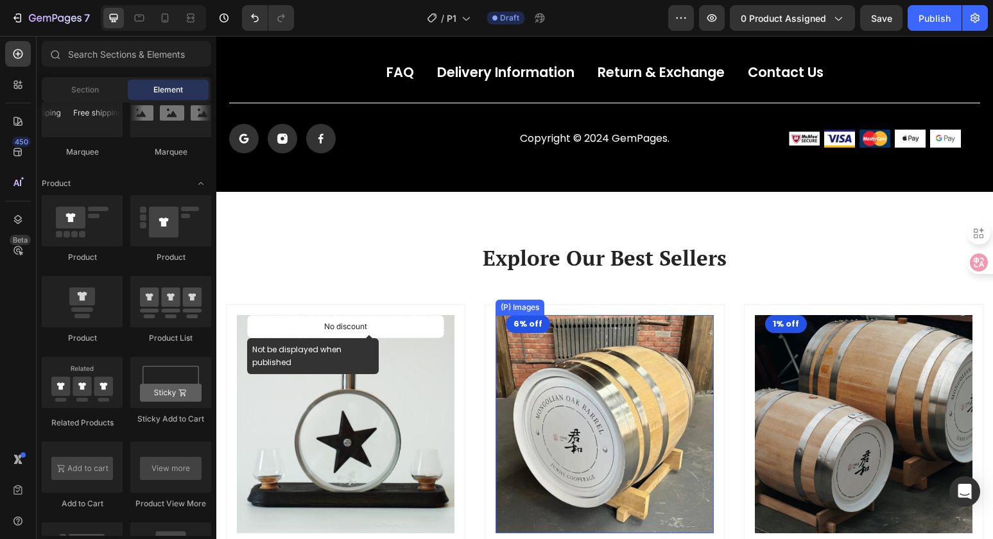
scroll to position [1075, 0]
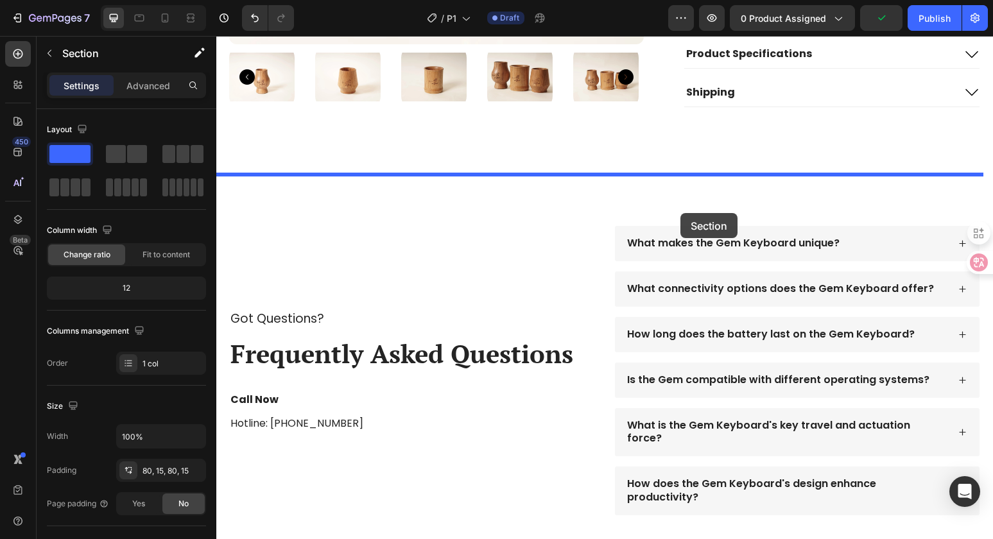
scroll to position [454, 0]
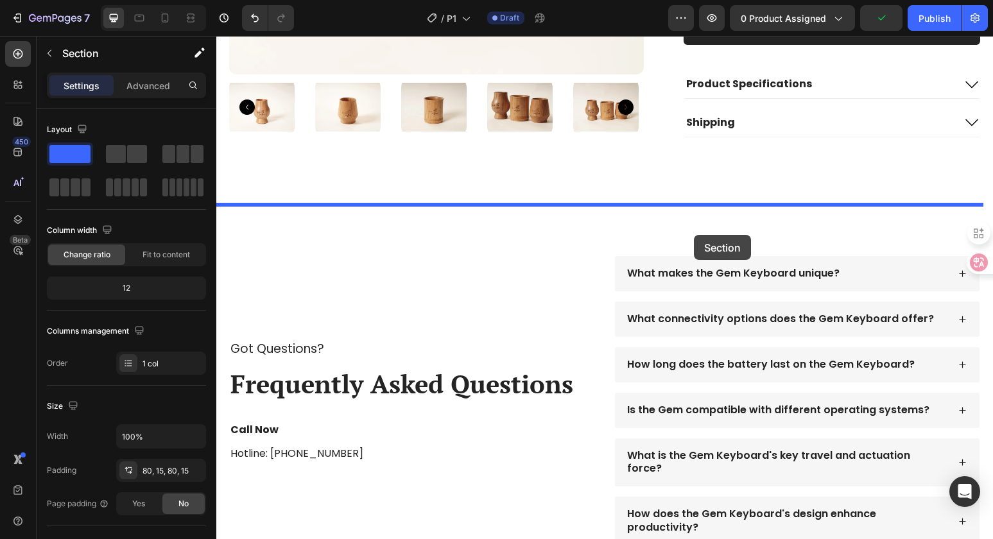
drag, startPoint x: 727, startPoint y: 131, endPoint x: 694, endPoint y: 235, distance: 109.2
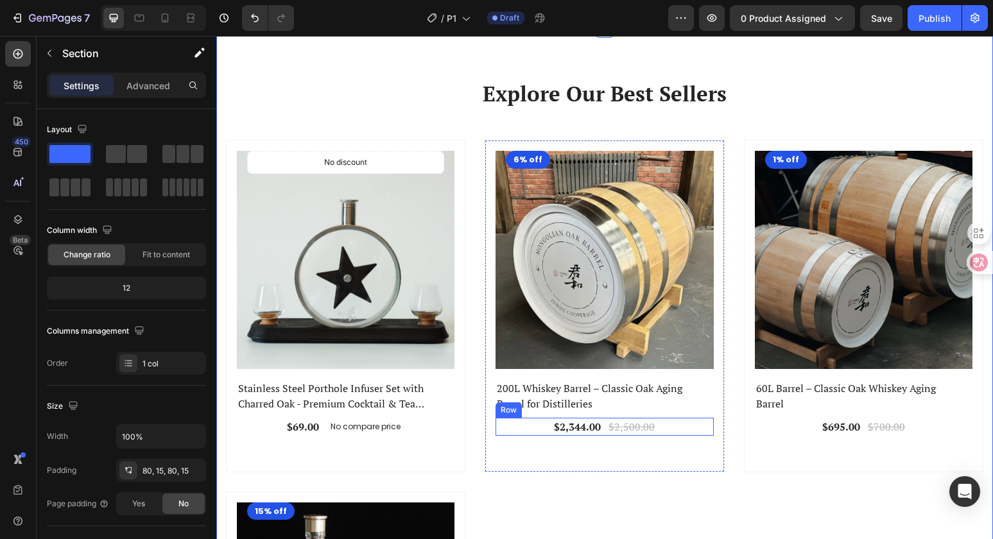
scroll to position [724, 0]
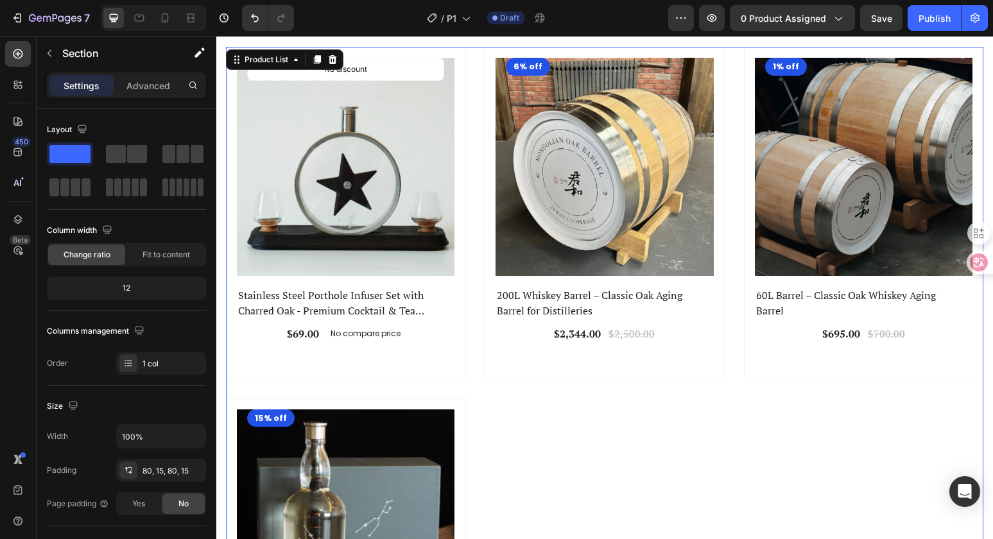
click at [567, 432] on div "(P) Images No discount Not be displayed when published Product Badge Row Stainl…" at bounding box center [604, 388] width 757 height 683
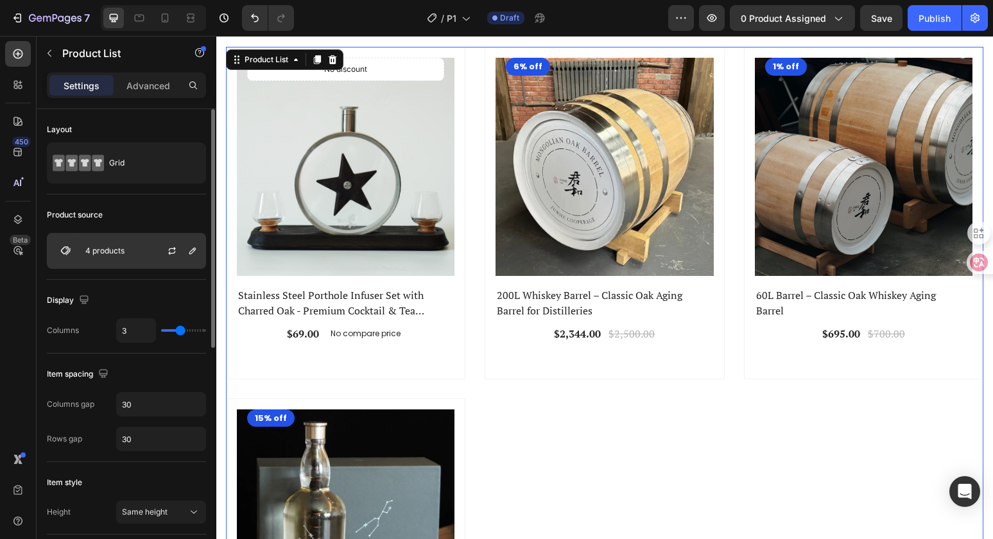
click at [121, 251] on p "4 products" at bounding box center [104, 250] width 39 height 9
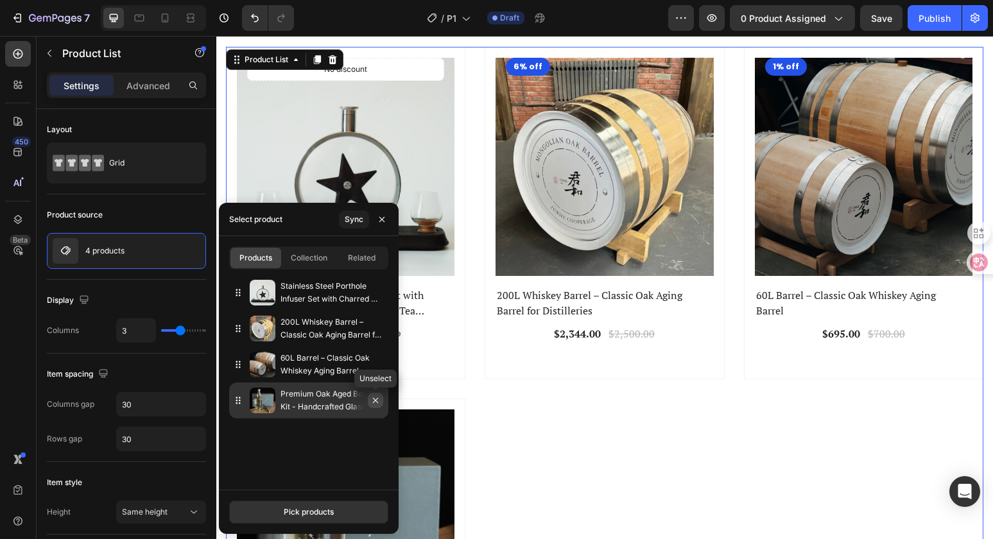
click at [375, 401] on icon "button" at bounding box center [375, 400] width 5 height 5
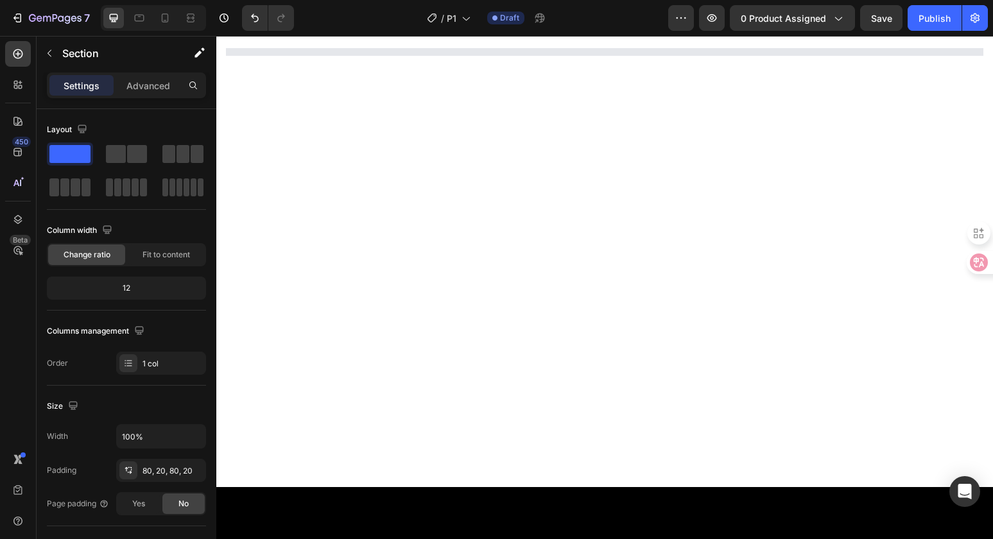
click at [715, 309] on div at bounding box center [604, 297] width 776 height 379
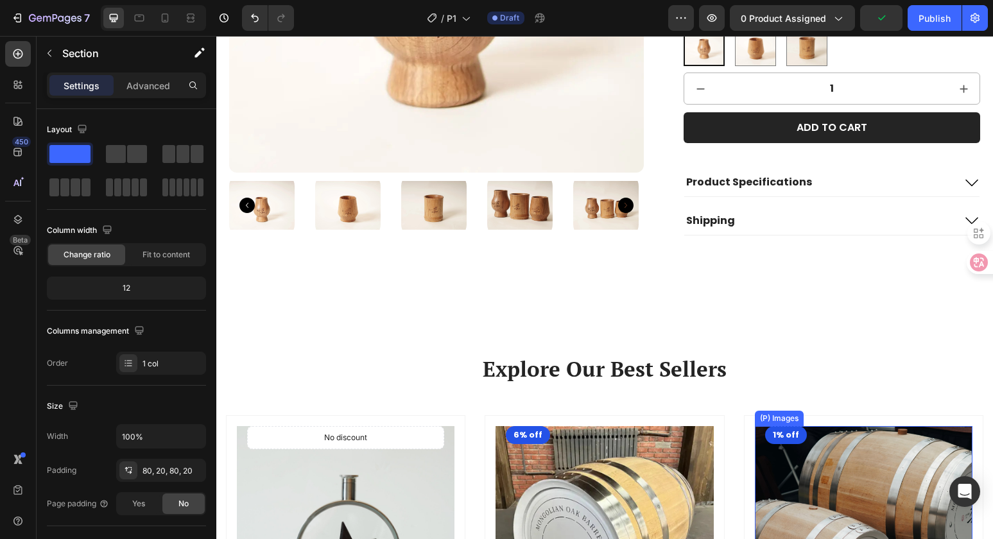
scroll to position [554, 0]
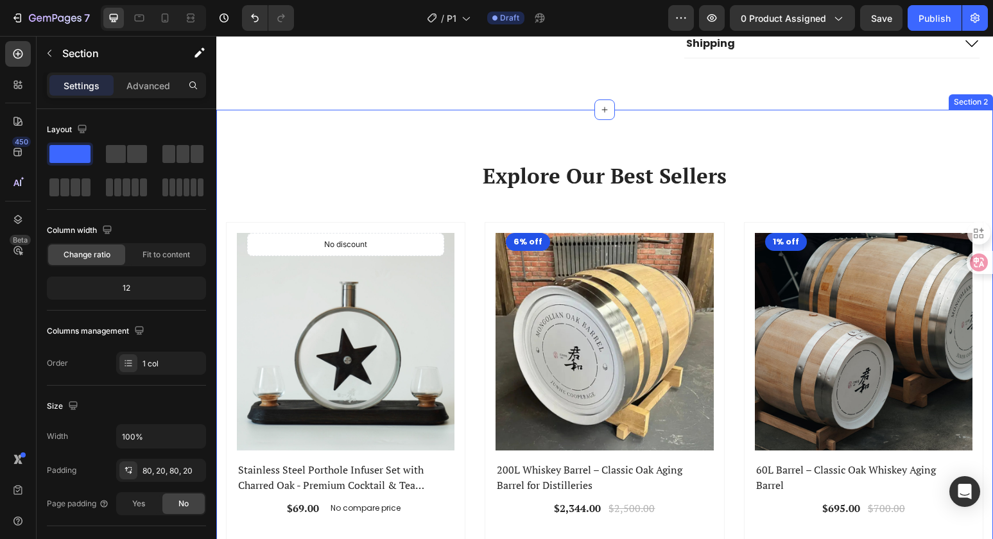
click at [846, 154] on div "Explore Our Best Sellers Heading Row (P) Images No discount Not be displayed wh…" at bounding box center [604, 357] width 776 height 495
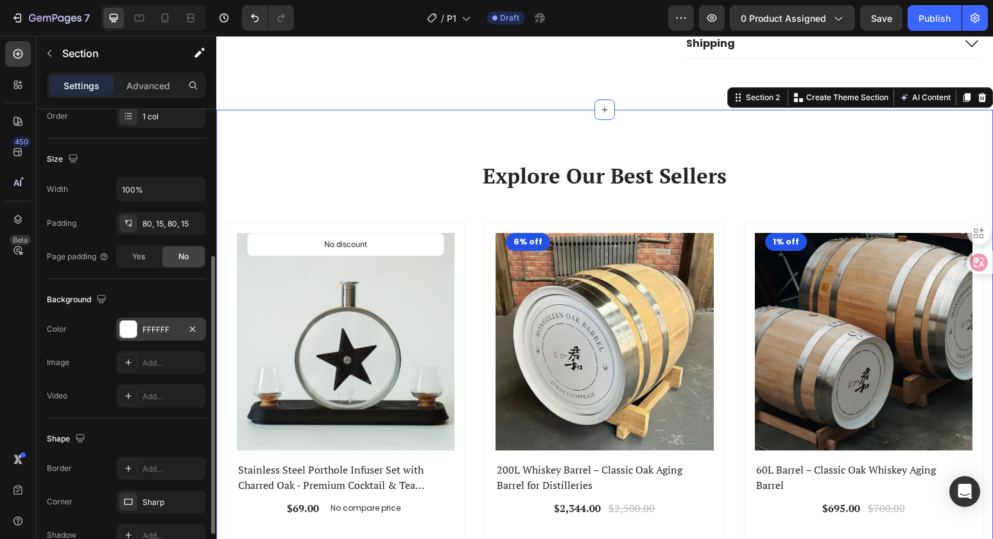
click at [151, 327] on div "FFFFFF" at bounding box center [160, 330] width 37 height 12
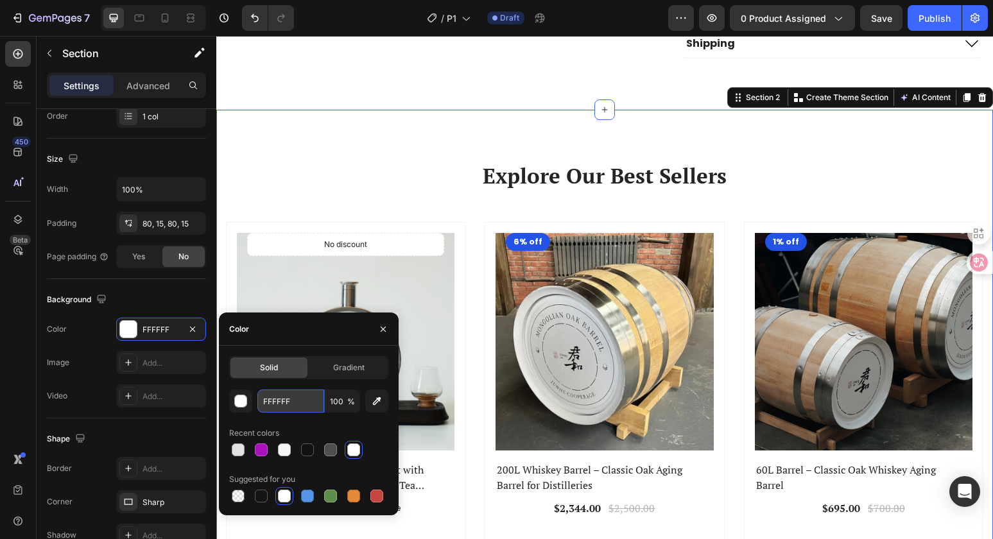
click at [269, 400] on input "FFFFFF" at bounding box center [290, 400] width 67 height 23
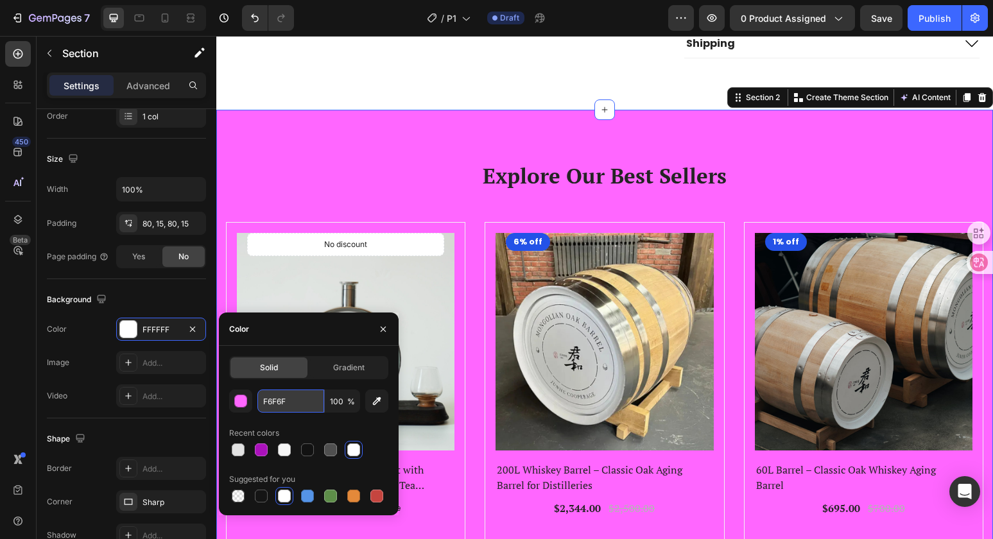
type input "F6F6F6"
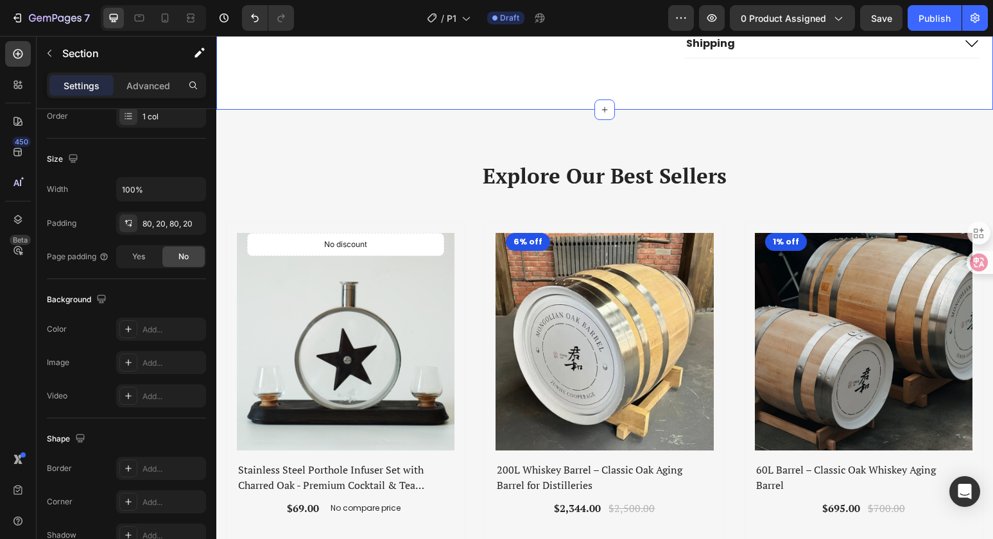
click at [191, 14] on icon at bounding box center [190, 18] width 13 height 13
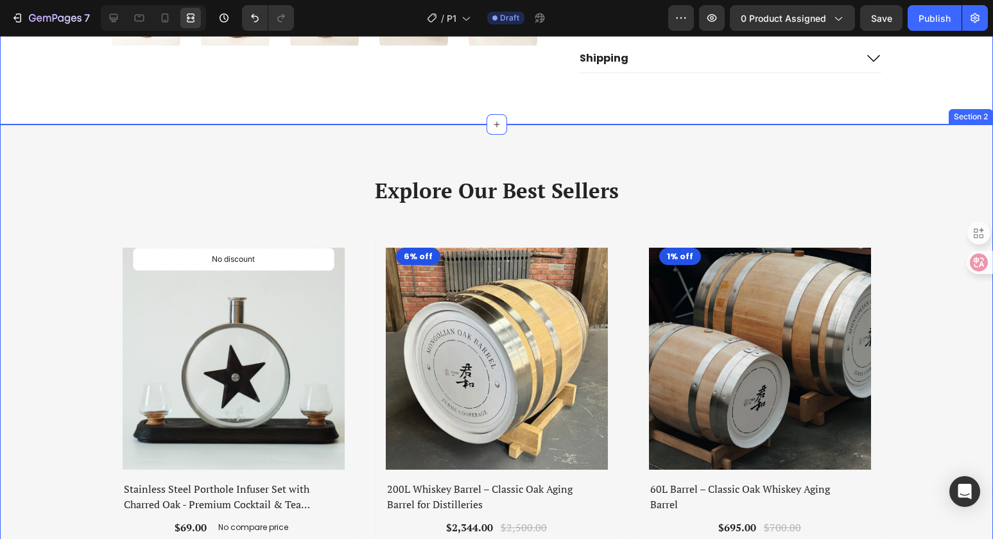
scroll to position [663, 0]
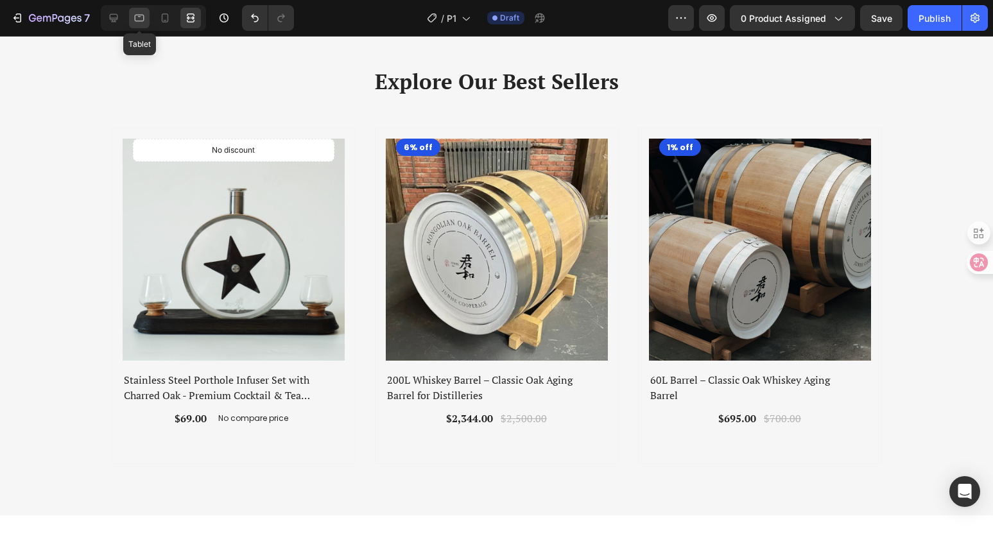
click at [135, 19] on icon at bounding box center [140, 18] width 10 height 7
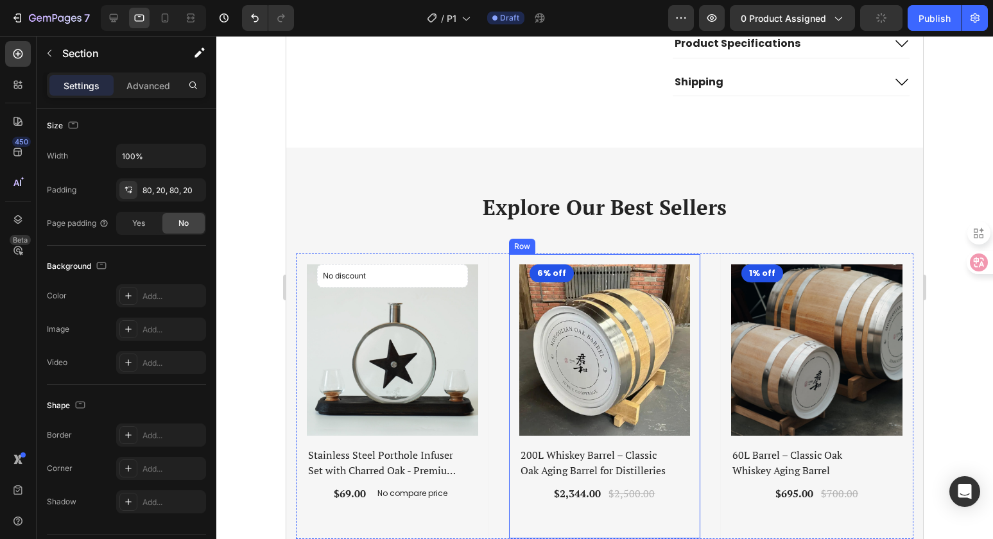
scroll to position [529, 0]
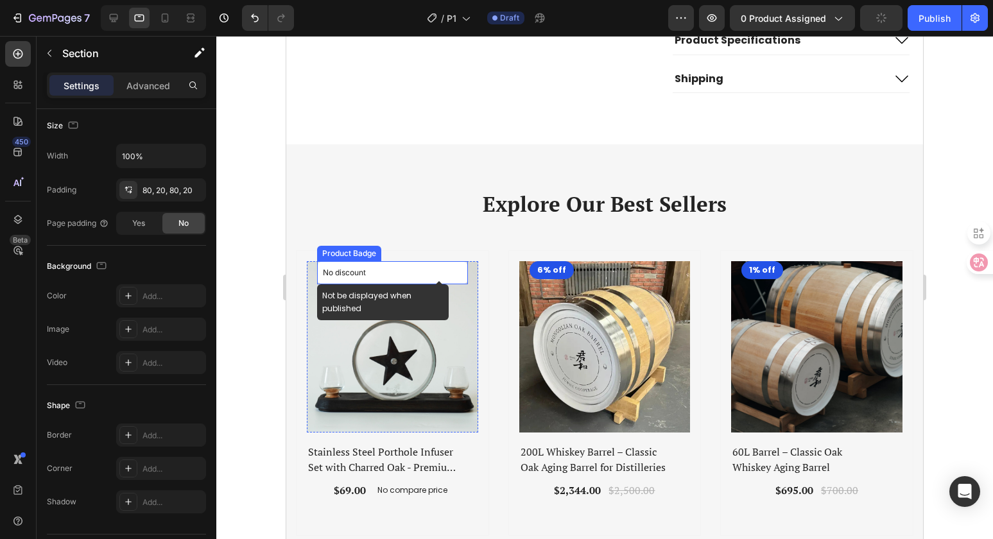
click at [371, 271] on p "No discount" at bounding box center [392, 273] width 139 height 12
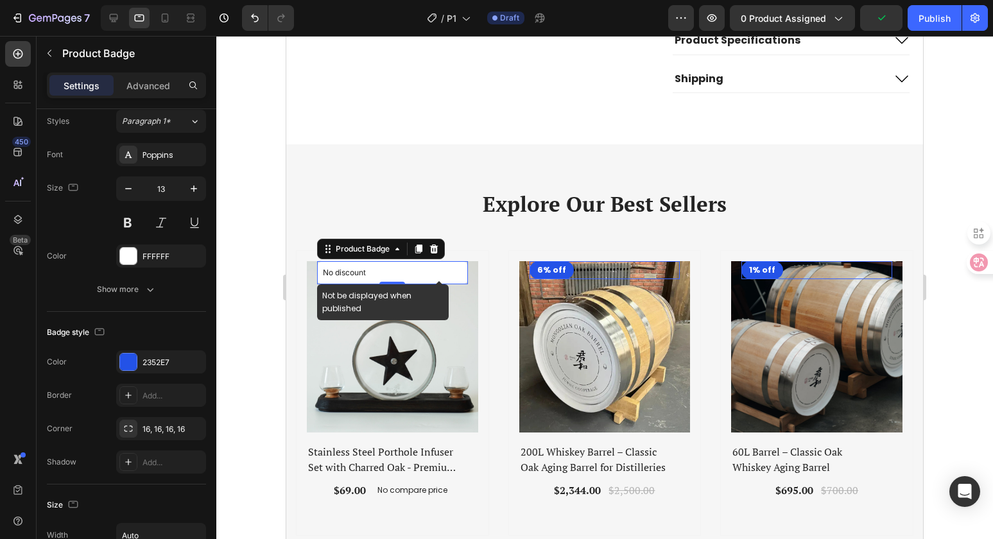
scroll to position [0, 0]
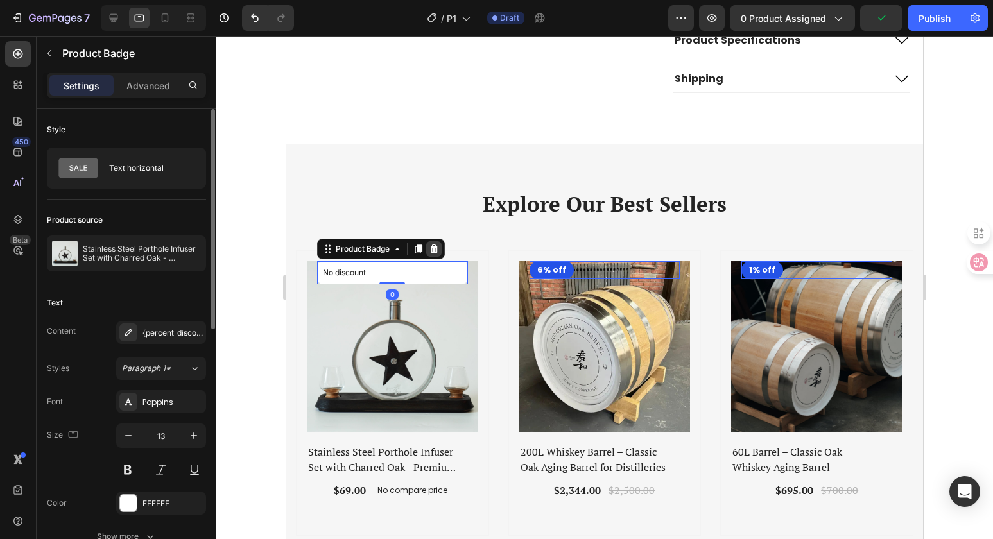
click at [434, 246] on icon at bounding box center [434, 248] width 8 height 9
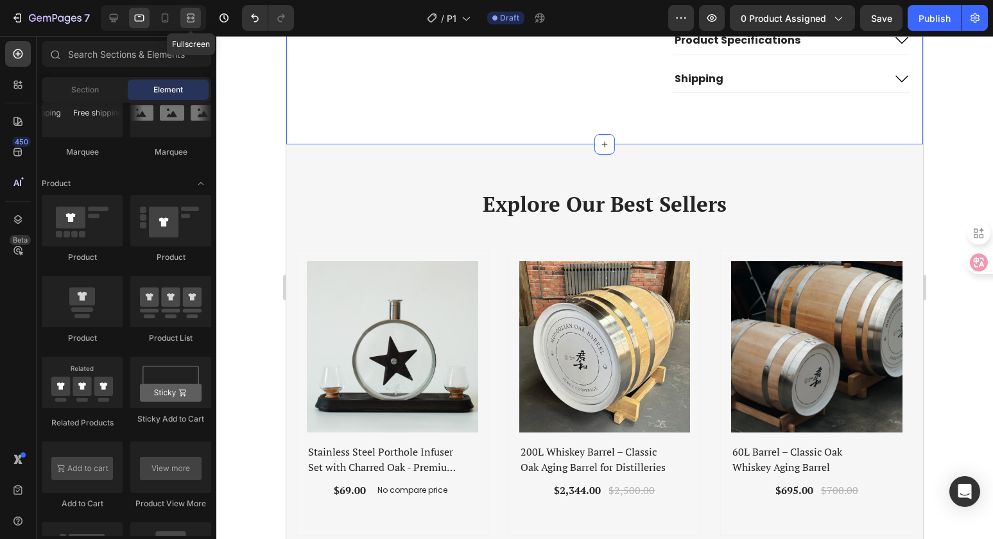
click at [185, 16] on icon at bounding box center [190, 18] width 13 height 13
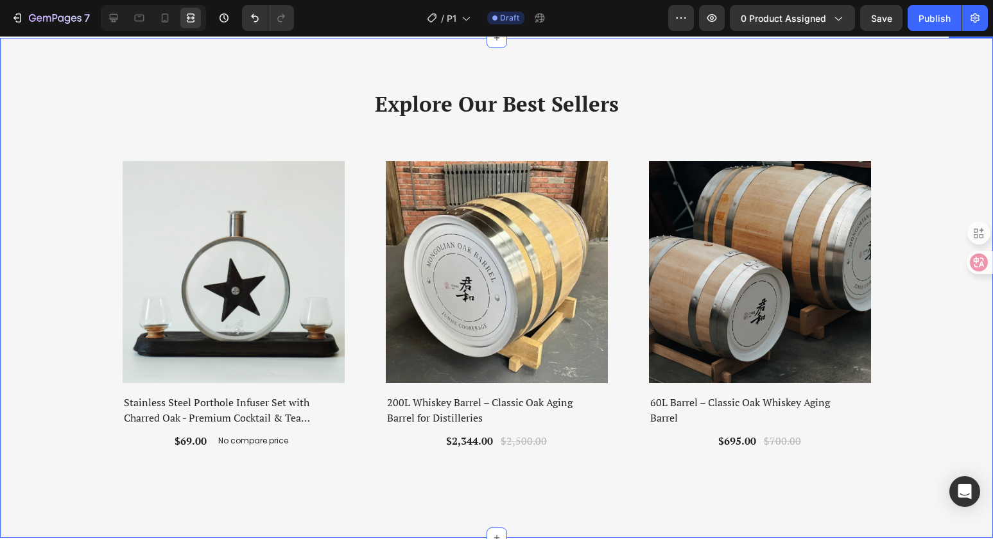
scroll to position [754, 0]
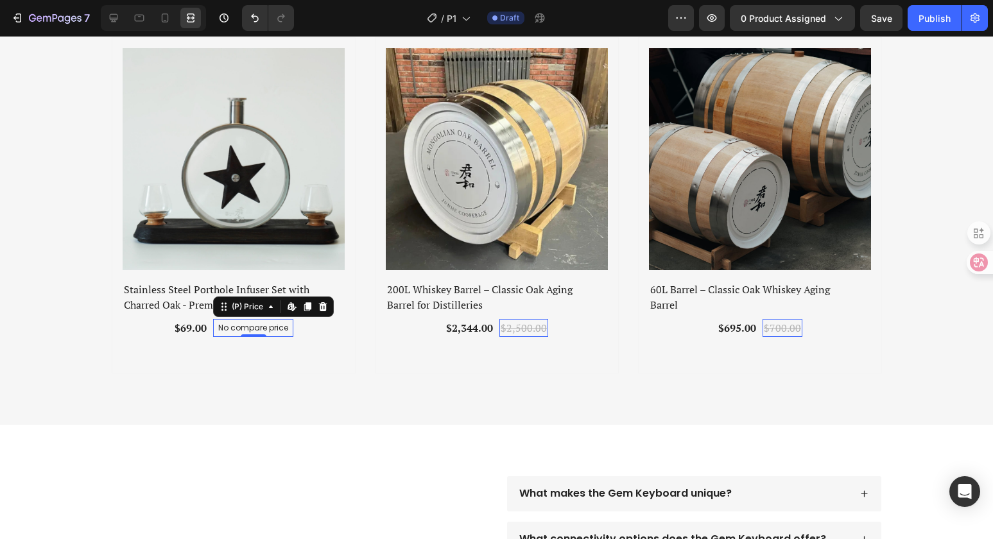
click at [239, 330] on p "No compare price" at bounding box center [253, 328] width 70 height 8
click at [317, 312] on div at bounding box center [322, 306] width 15 height 15
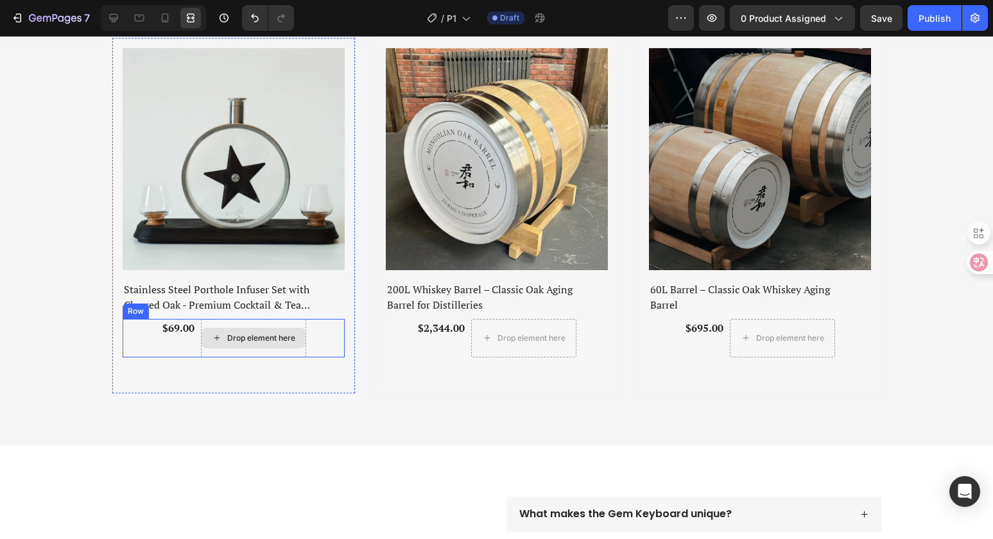
click at [272, 329] on div "Drop element here" at bounding box center [253, 338] width 104 height 21
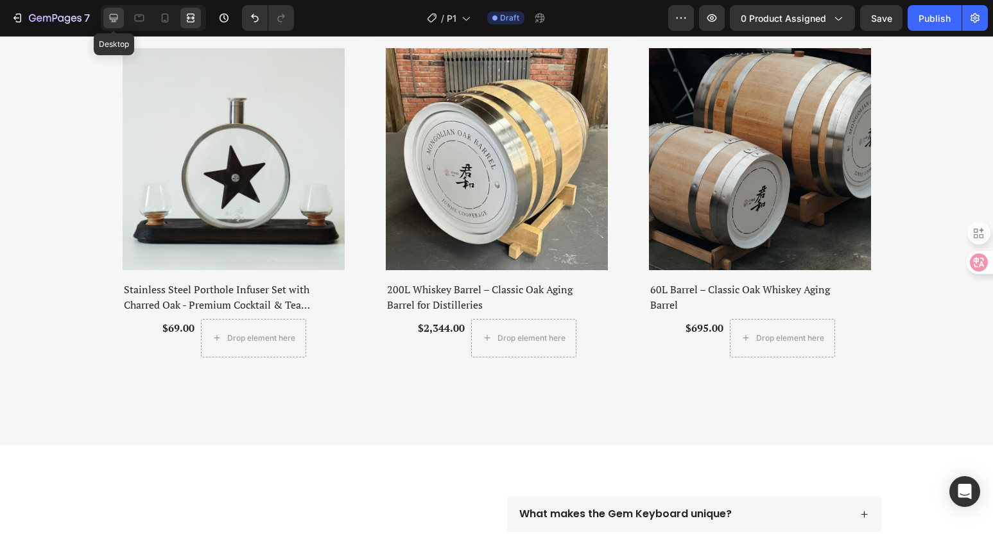
click at [110, 13] on icon at bounding box center [113, 18] width 13 height 13
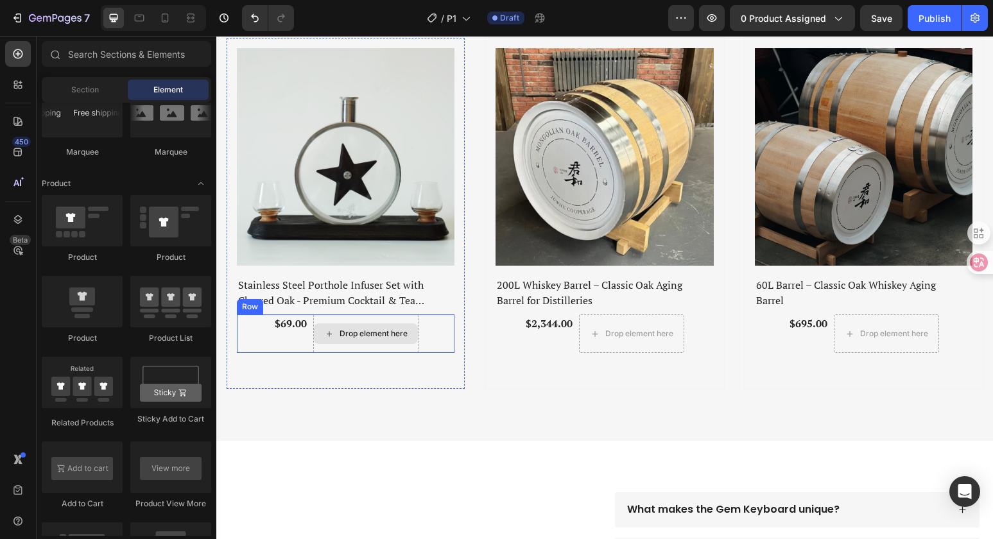
click at [314, 324] on div "Drop element here" at bounding box center [366, 333] width 104 height 21
click at [300, 329] on div "$69.00 (P) Price (P) Price" at bounding box center [290, 333] width 35 height 38
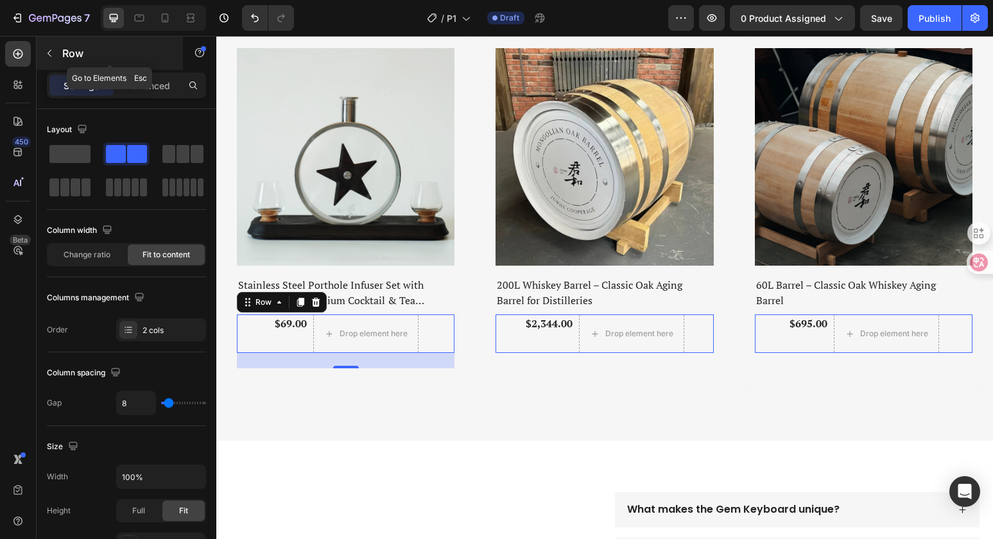
click at [59, 51] on button "button" at bounding box center [49, 53] width 21 height 21
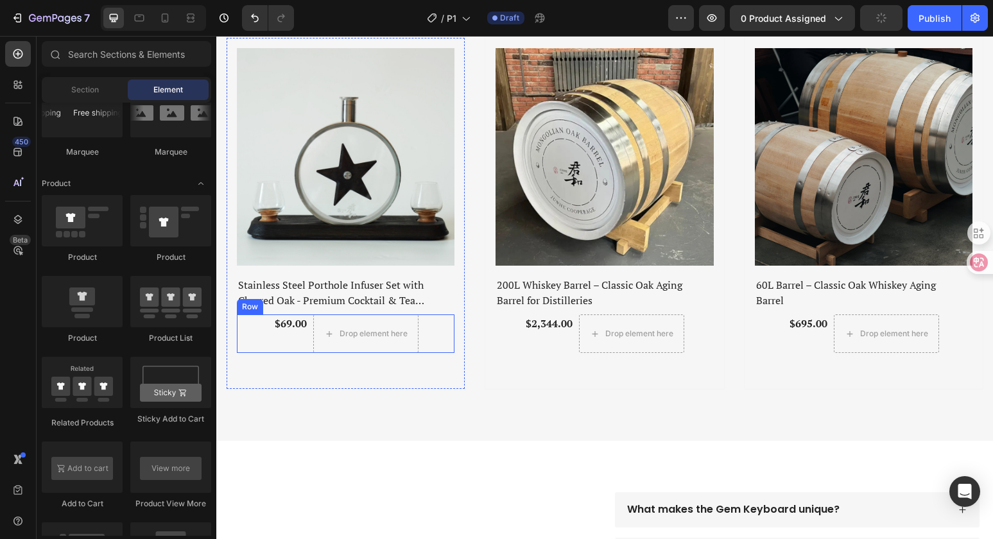
click at [291, 329] on div "$69.00 (P) Price (P) Price" at bounding box center [290, 333] width 35 height 38
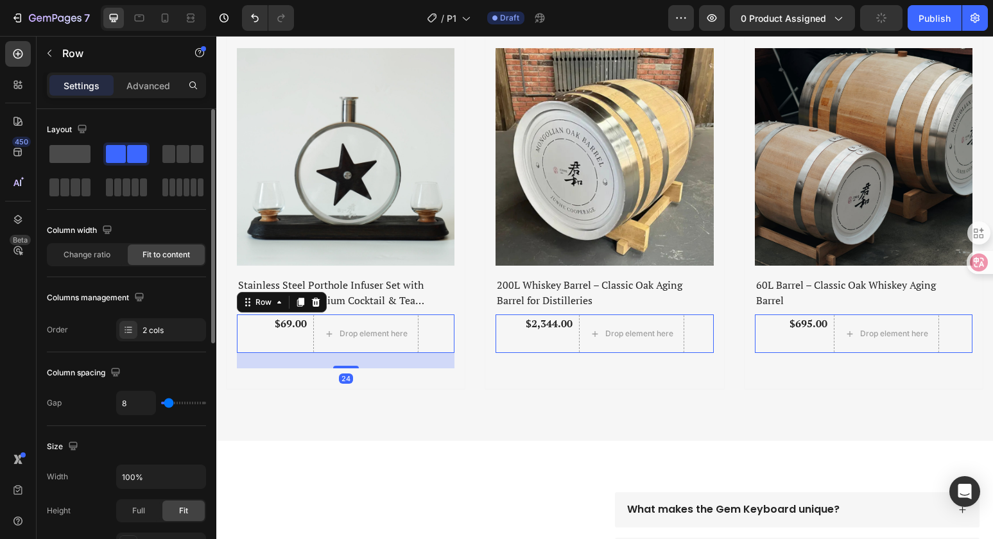
click at [59, 150] on span at bounding box center [69, 154] width 41 height 18
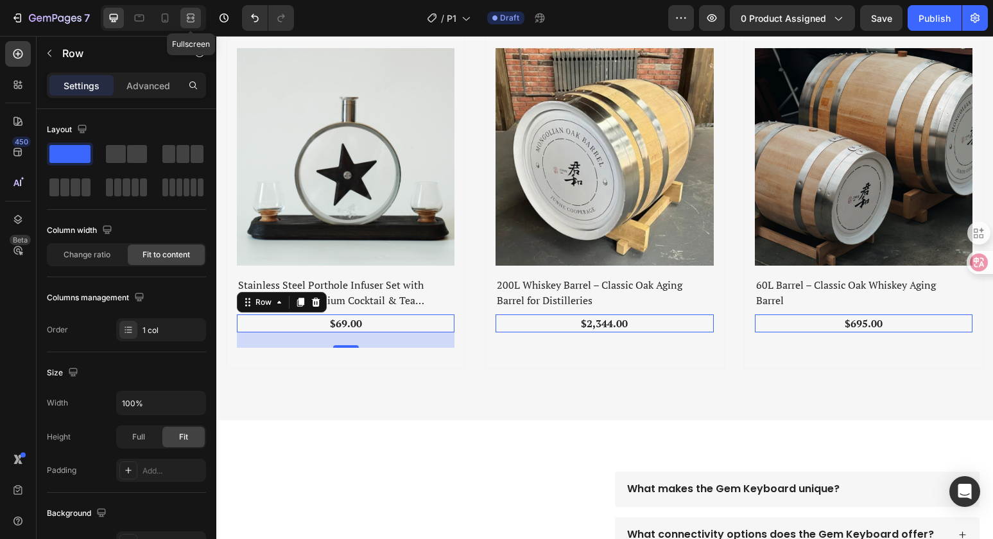
click at [197, 15] on div at bounding box center [190, 18] width 21 height 21
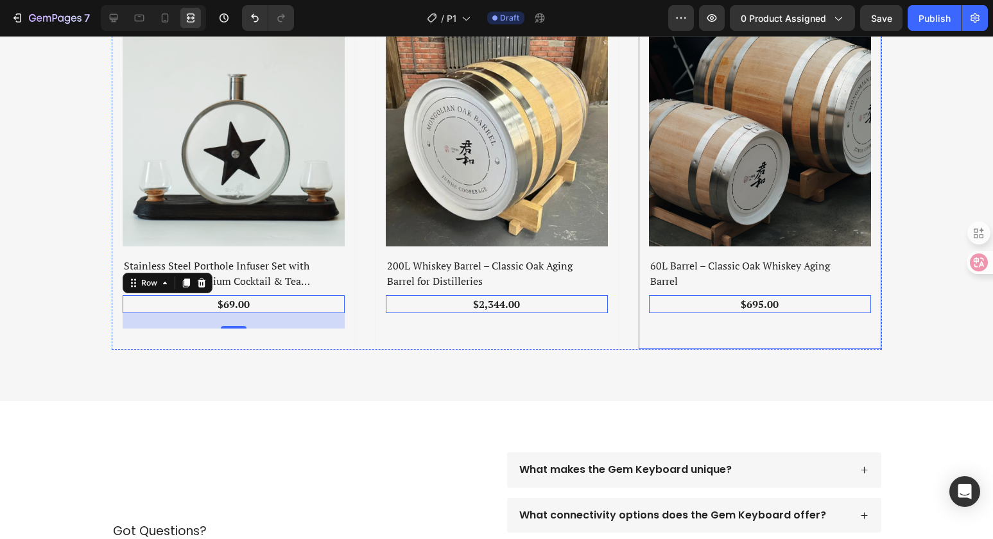
scroll to position [778, 0]
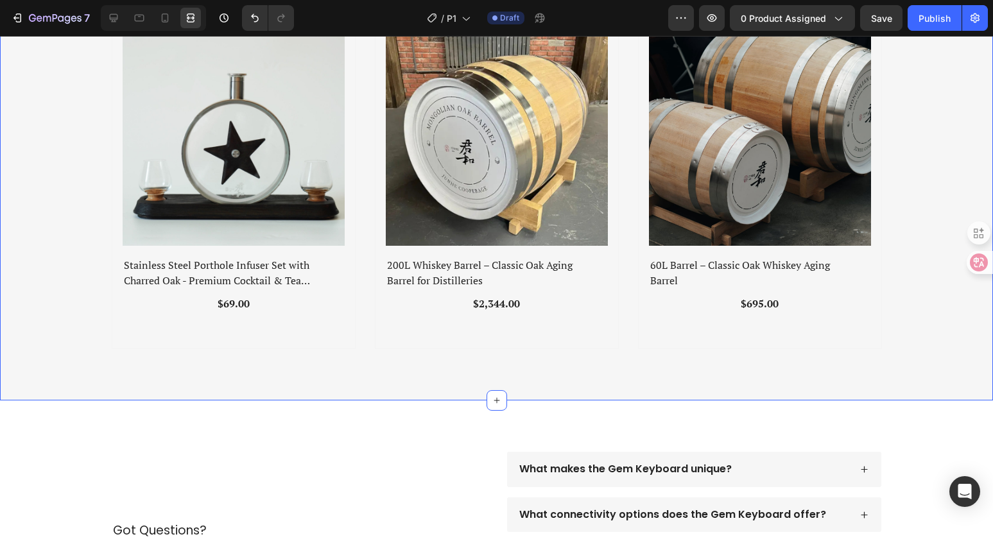
click at [935, 352] on div "Explore Our Best Sellers Heading Row (P) Images Row Stainless Steel Porthole In…" at bounding box center [496, 151] width 993 height 500
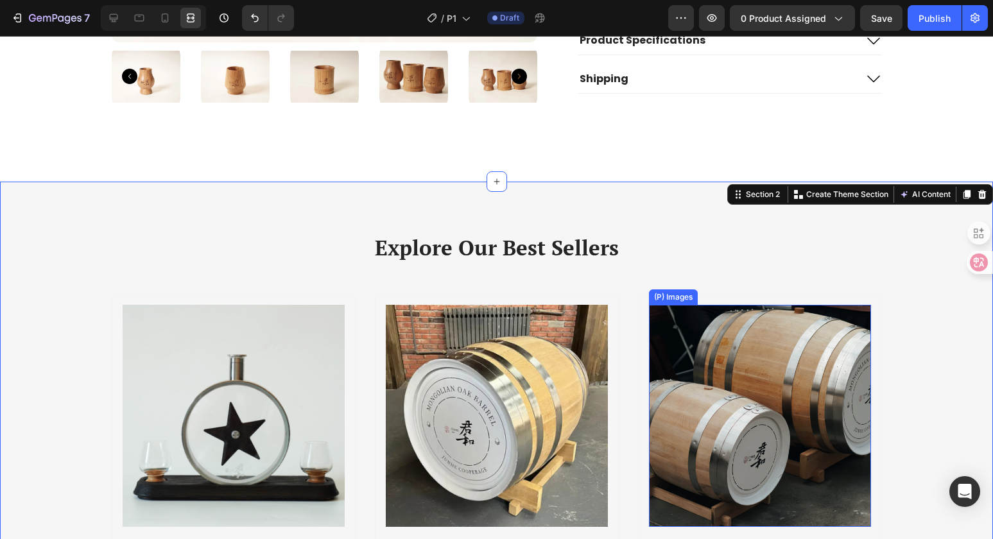
scroll to position [376, 0]
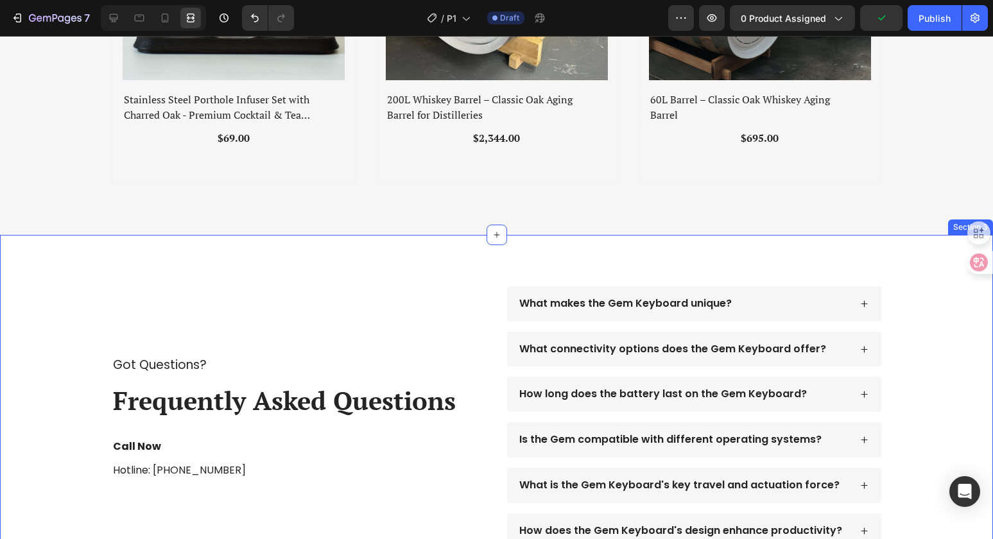
scroll to position [943, 0]
click at [809, 264] on div "Got Questions? Text Block Frequently Asked Questions Heading Call Now Text Bloc…" at bounding box center [496, 417] width 993 height 365
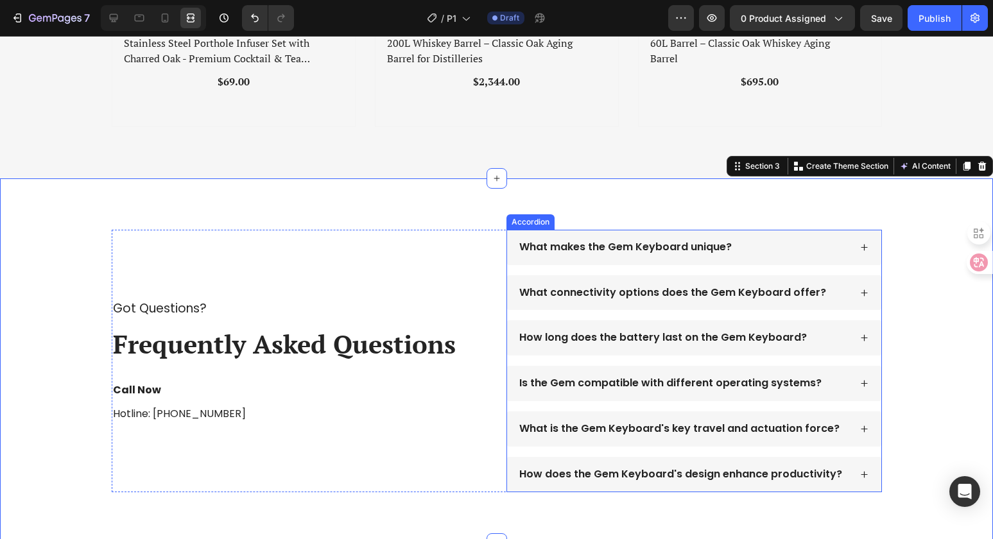
scroll to position [998, 0]
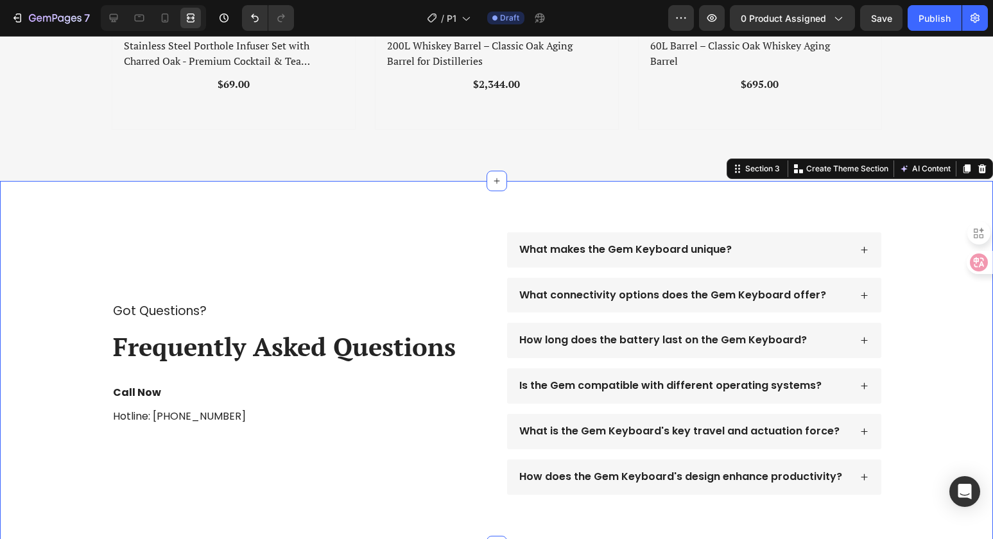
click at [979, 164] on div at bounding box center [981, 168] width 15 height 15
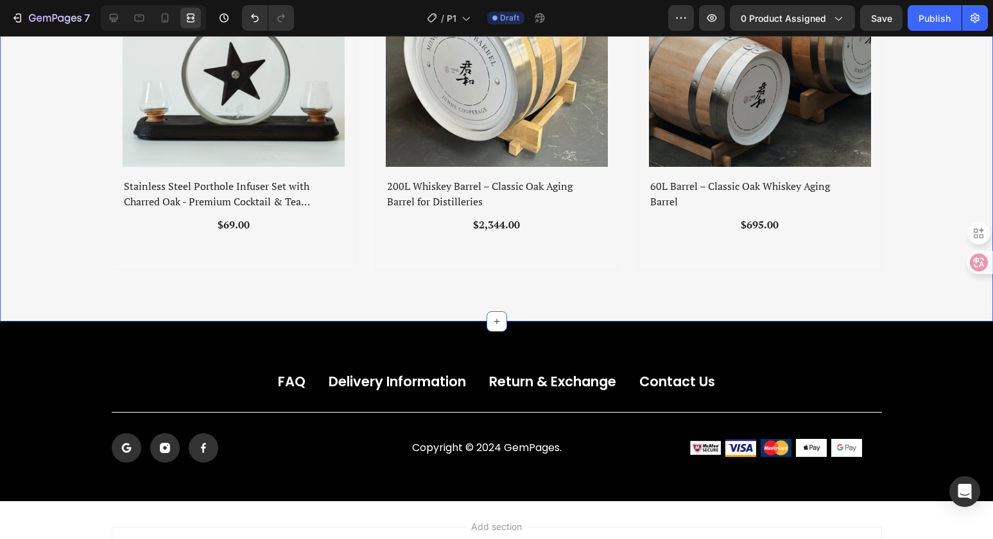
scroll to position [506, 0]
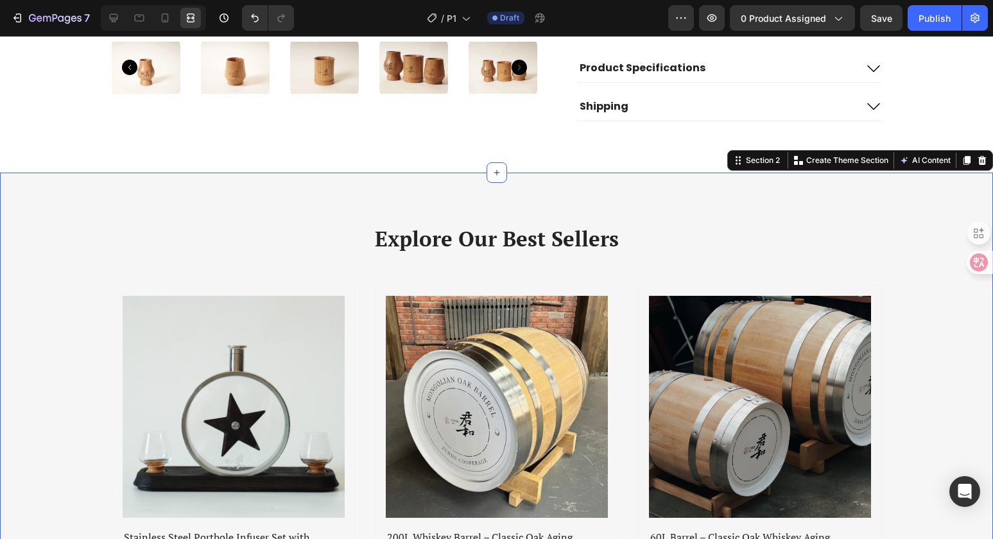
click at [927, 244] on div "Explore Our Best Sellers Heading Row (P) Images Row Stainless Steel Porthole In…" at bounding box center [496, 422] width 973 height 397
click at [135, 15] on icon at bounding box center [140, 18] width 10 height 7
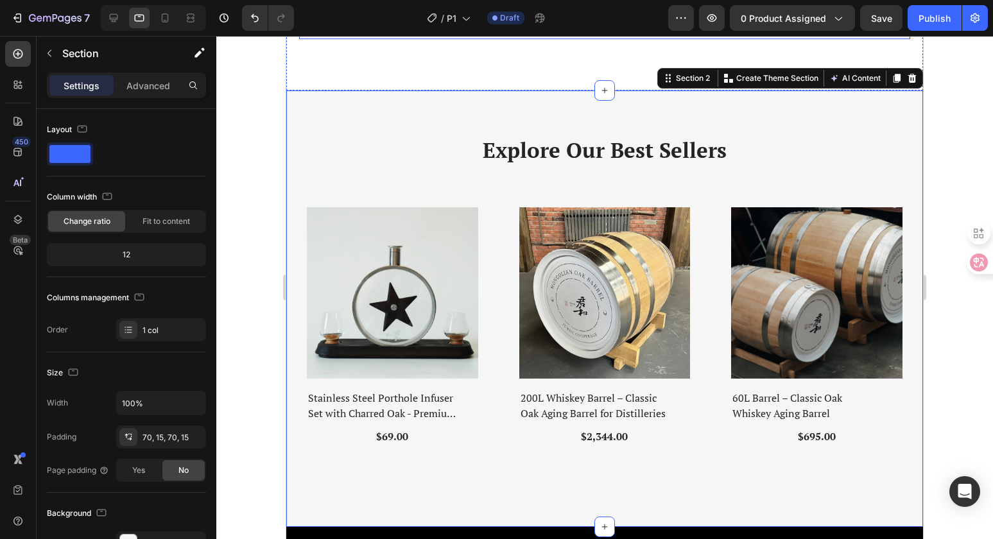
scroll to position [555, 0]
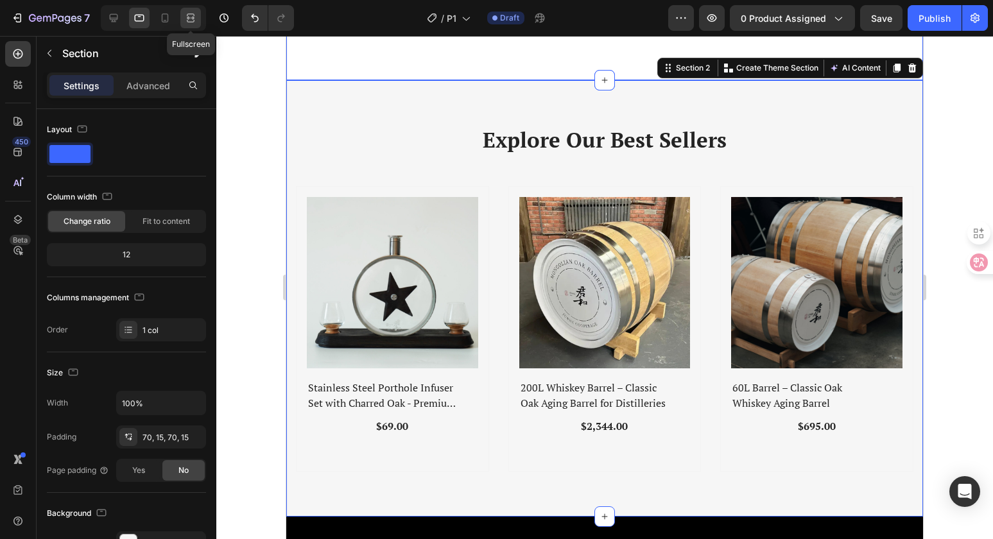
click at [195, 17] on icon at bounding box center [190, 18] width 13 height 13
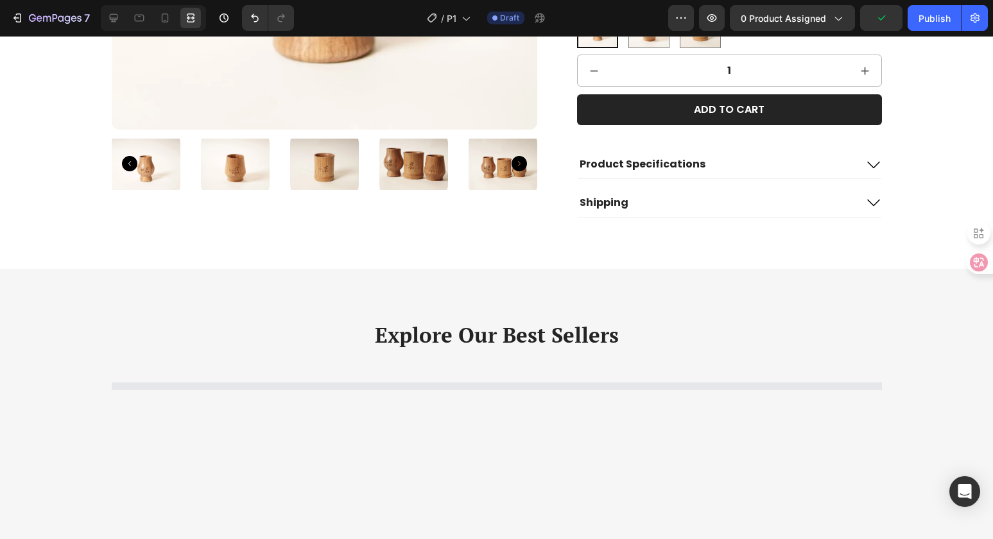
scroll to position [510, 0]
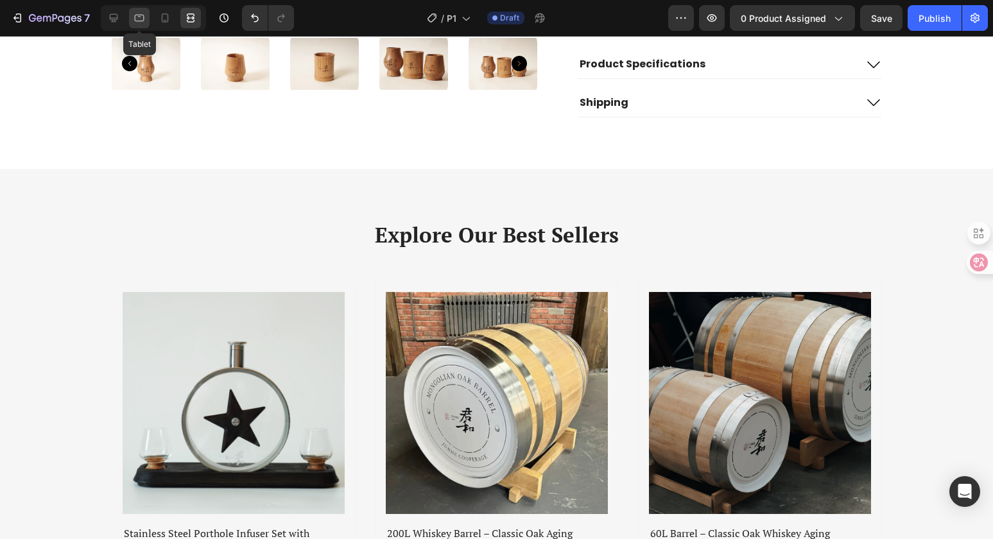
click at [133, 15] on icon at bounding box center [139, 18] width 13 height 13
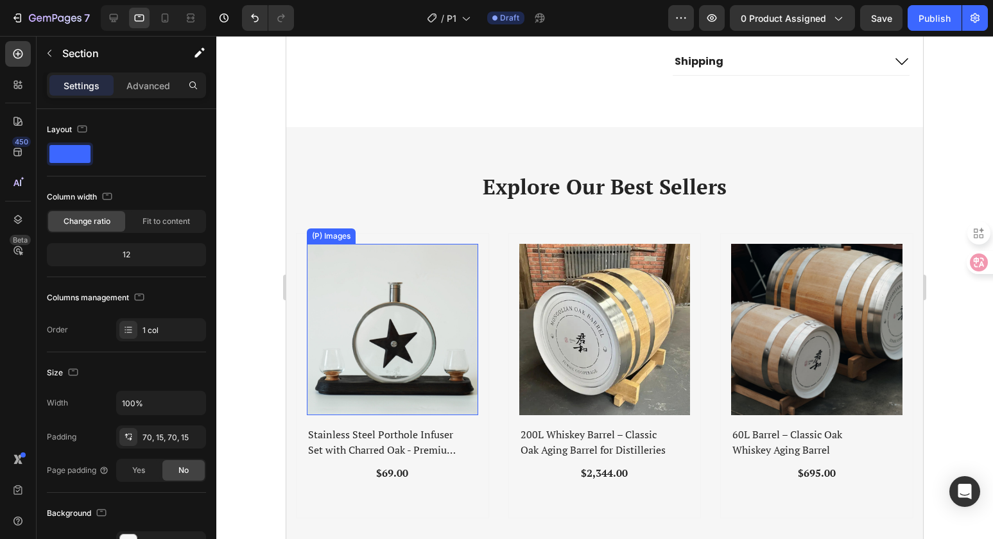
scroll to position [555, 0]
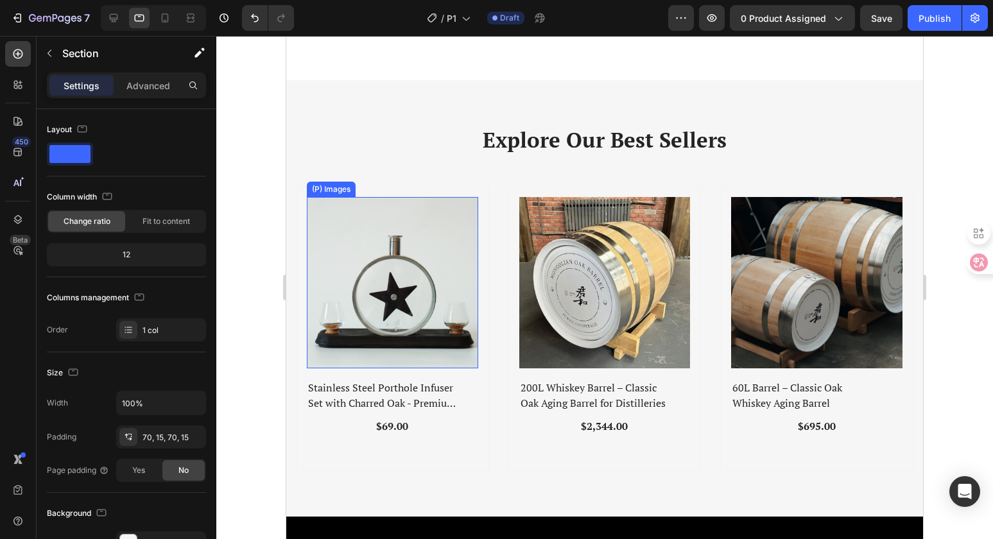
click at [427, 265] on img at bounding box center [392, 282] width 171 height 171
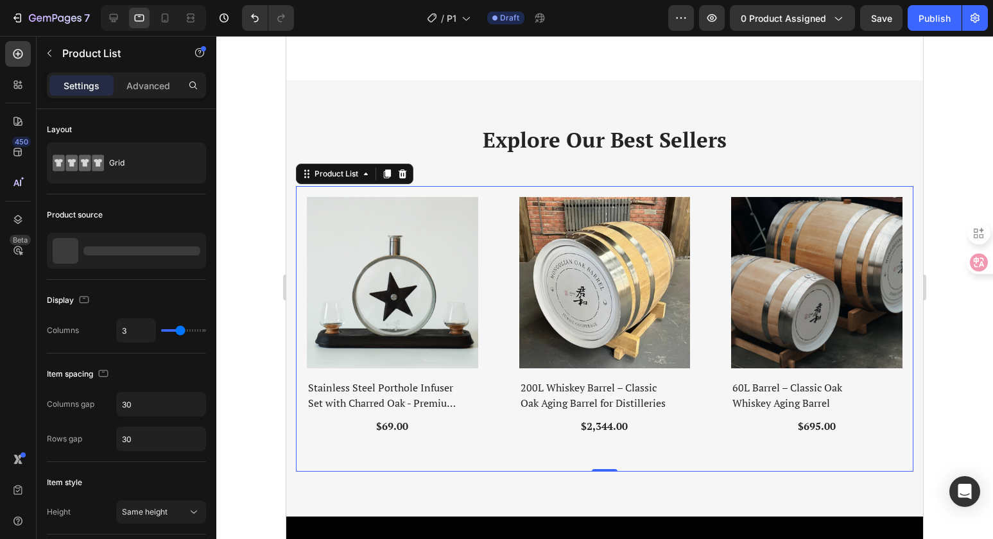
click at [500, 195] on div "(P) Images Row Stainless Steel Porthole Infuser Set with Charred Oak - Premium …" at bounding box center [604, 329] width 617 height 286
click at [187, 250] on icon "button" at bounding box center [192, 251] width 10 height 10
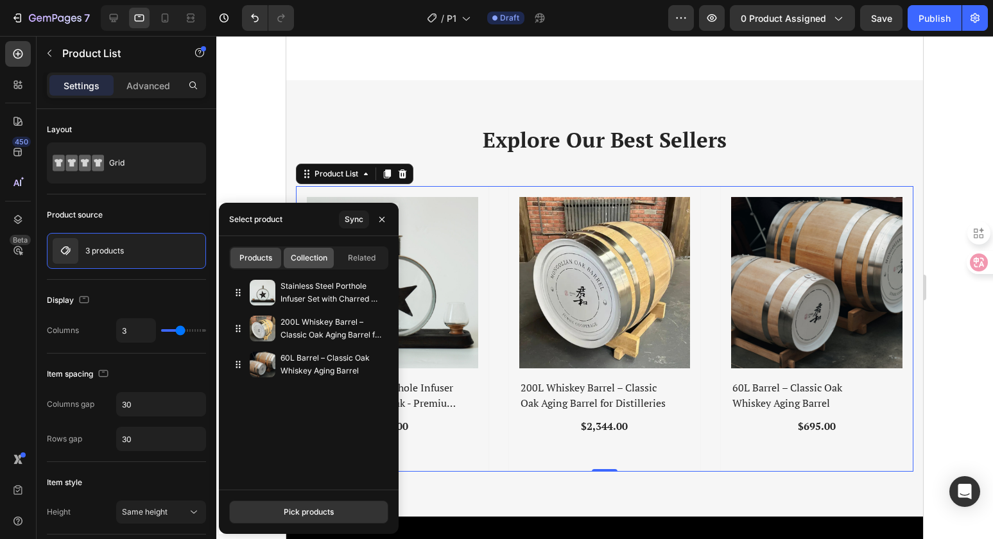
click at [312, 259] on span "Collection" at bounding box center [309, 258] width 37 height 12
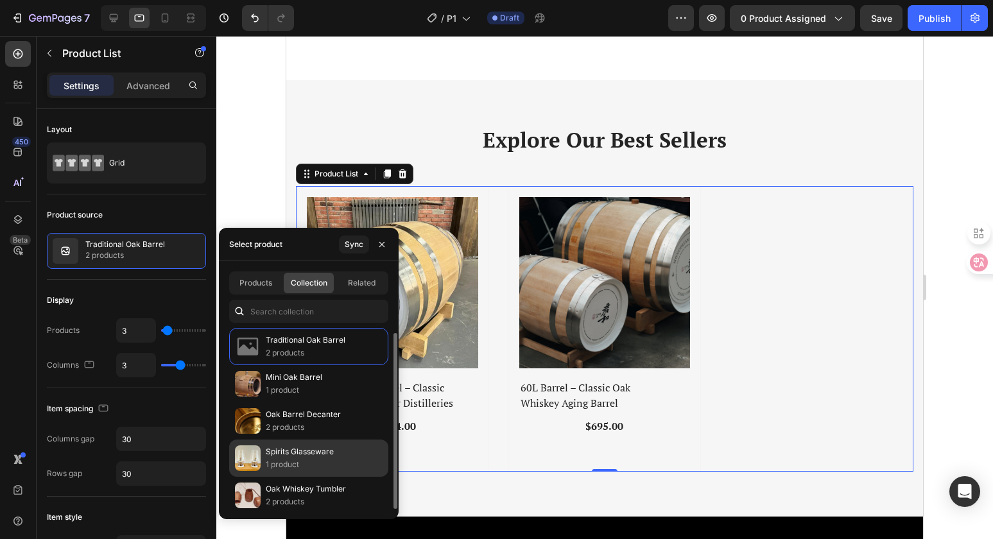
scroll to position [5, 0]
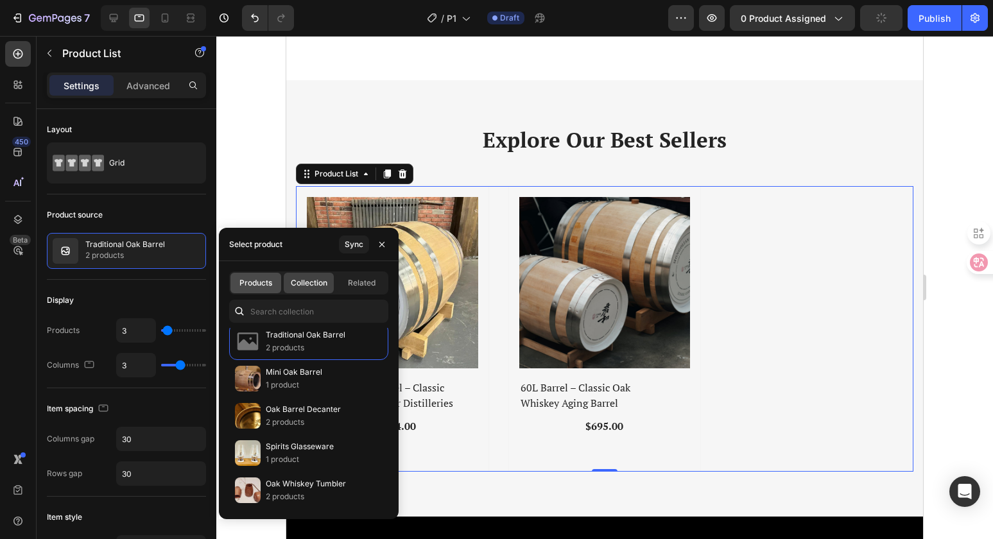
click at [251, 274] on div "Products" at bounding box center [255, 283] width 51 height 21
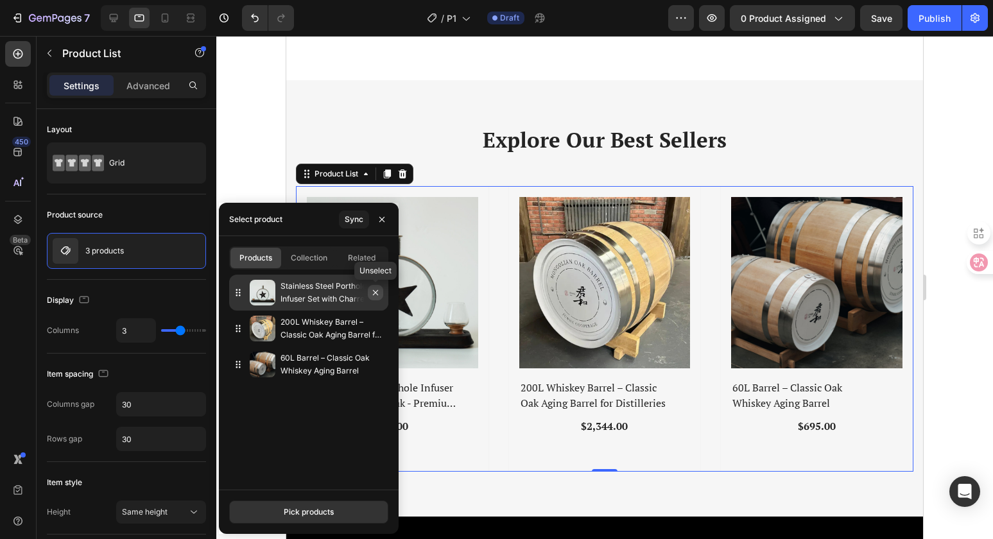
click at [375, 296] on icon "button" at bounding box center [375, 292] width 10 height 10
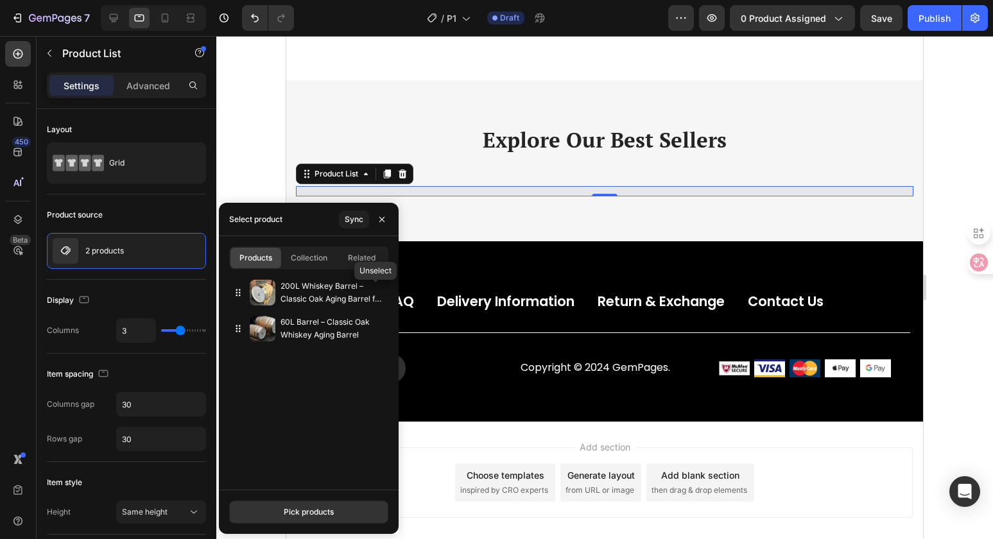
click at [0, 0] on icon "button" at bounding box center [0, 0] width 0 height 0
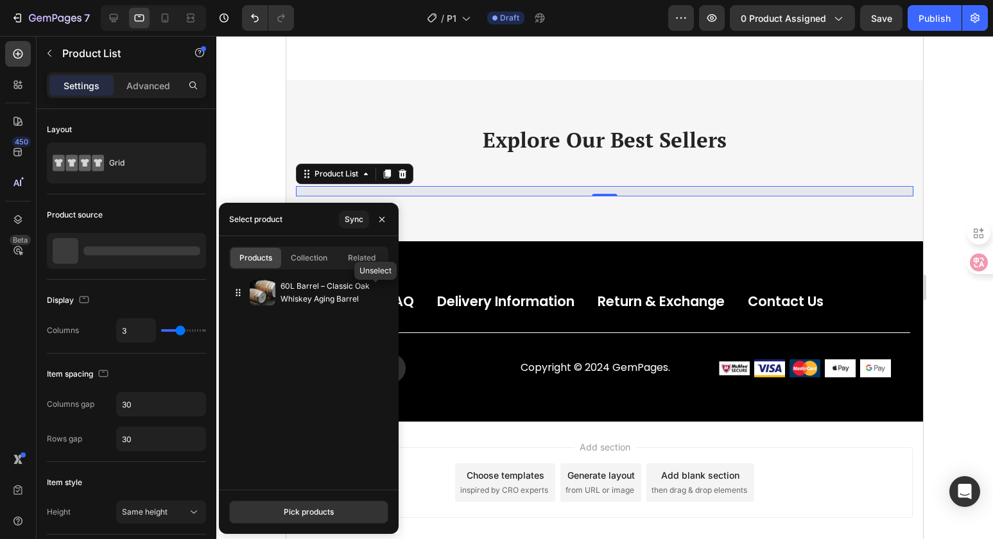
click at [0, 0] on icon "button" at bounding box center [0, 0] width 0 height 0
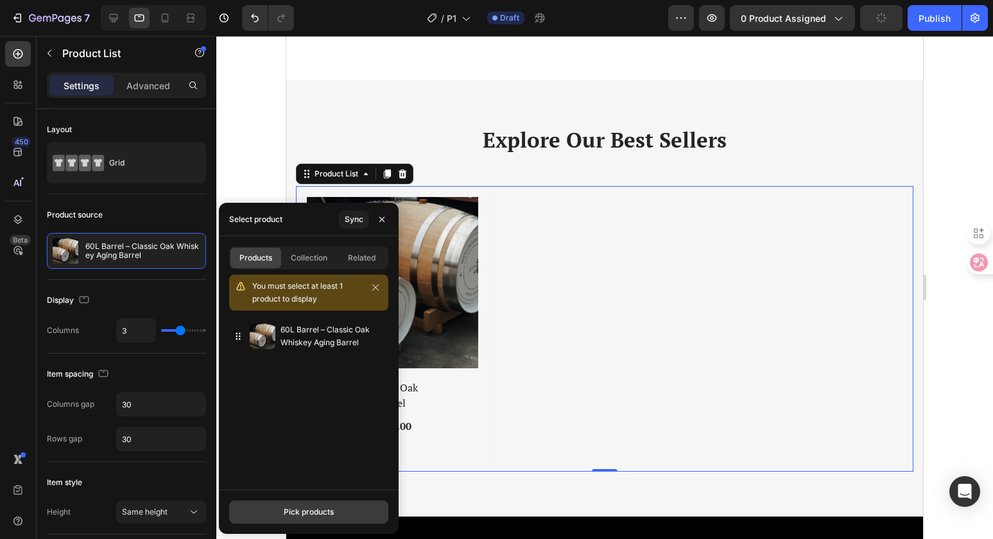
click at [320, 513] on div "Pick products" at bounding box center [309, 512] width 50 height 12
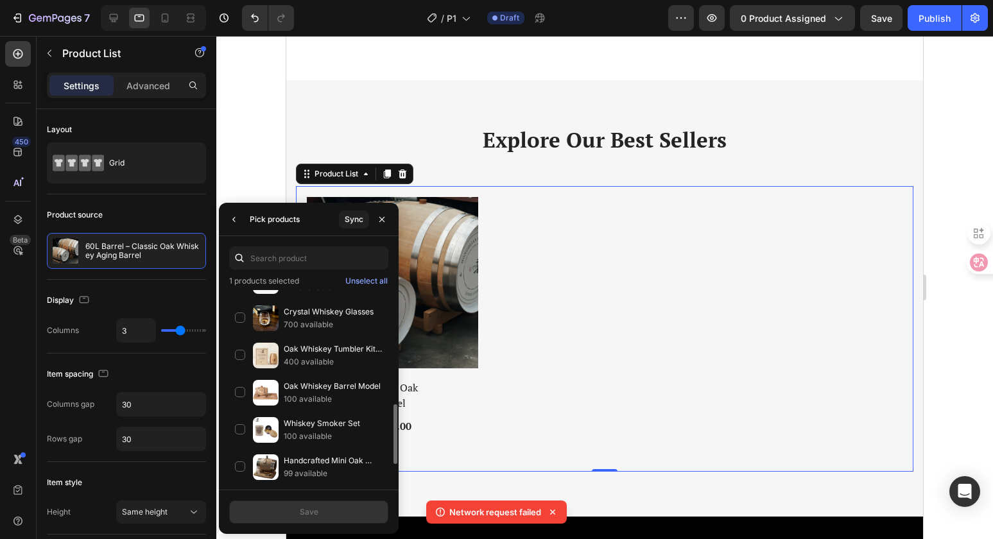
scroll to position [438, 0]
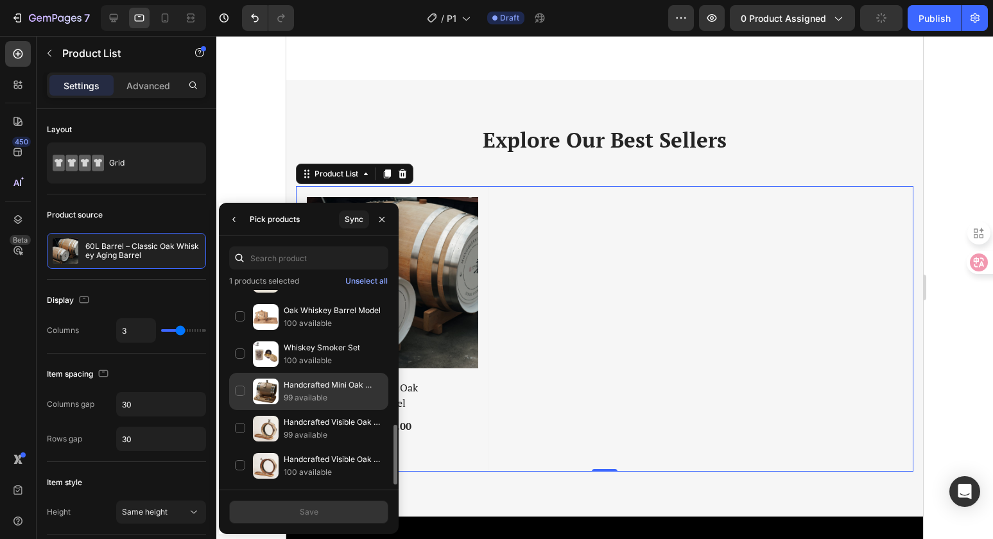
click at [317, 388] on p "Handcrafted Mini Oak Whiskey Barrel - 3L" at bounding box center [333, 385] width 99 height 13
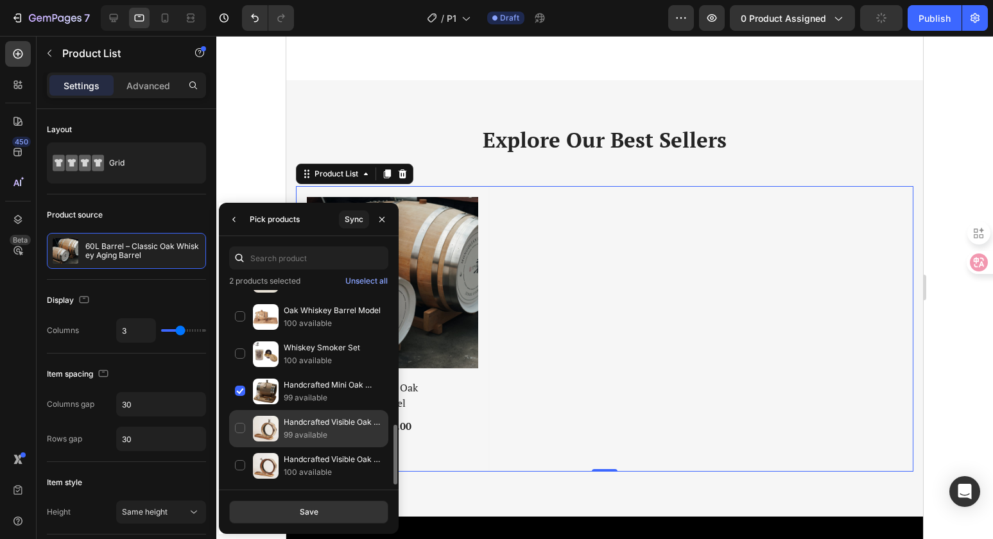
click at [285, 421] on p "Handcrafted Visible Oak Whiskey Decanter - 500ml" at bounding box center [333, 422] width 99 height 13
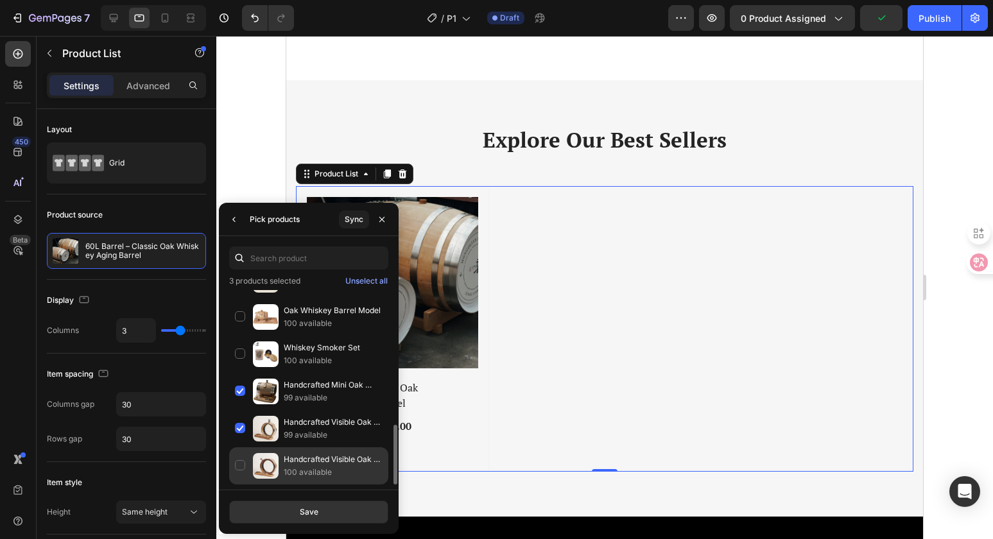
click at [314, 477] on p "100 available" at bounding box center [333, 472] width 99 height 13
click at [316, 508] on div "Save" at bounding box center [309, 512] width 19 height 12
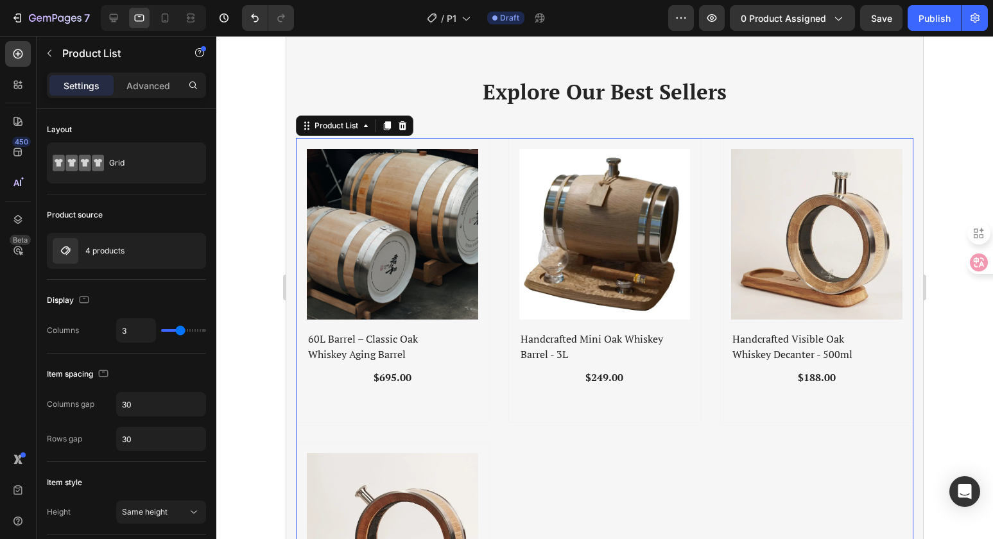
scroll to position [634, 0]
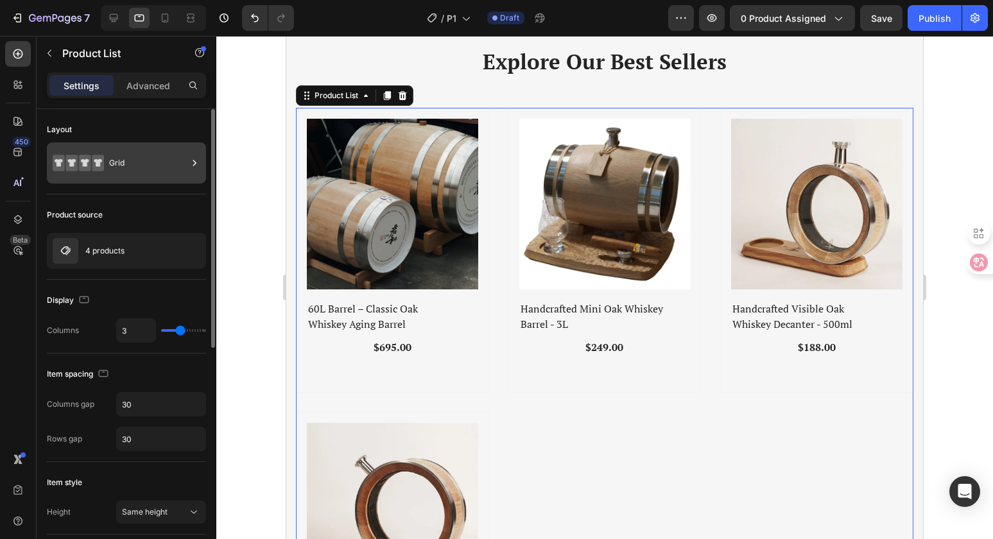
click at [192, 157] on icon at bounding box center [194, 163] width 13 height 13
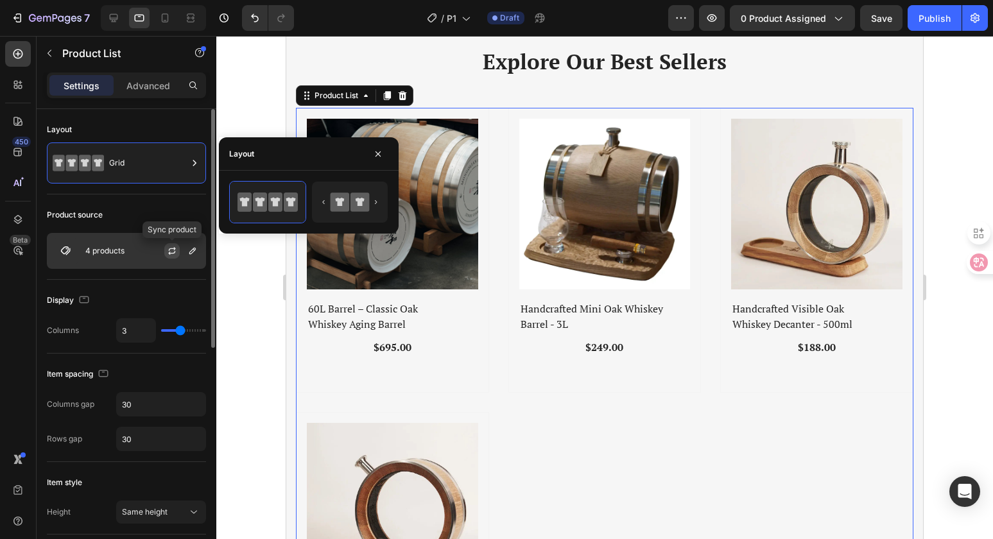
click at [179, 248] on button "button" at bounding box center [171, 250] width 15 height 15
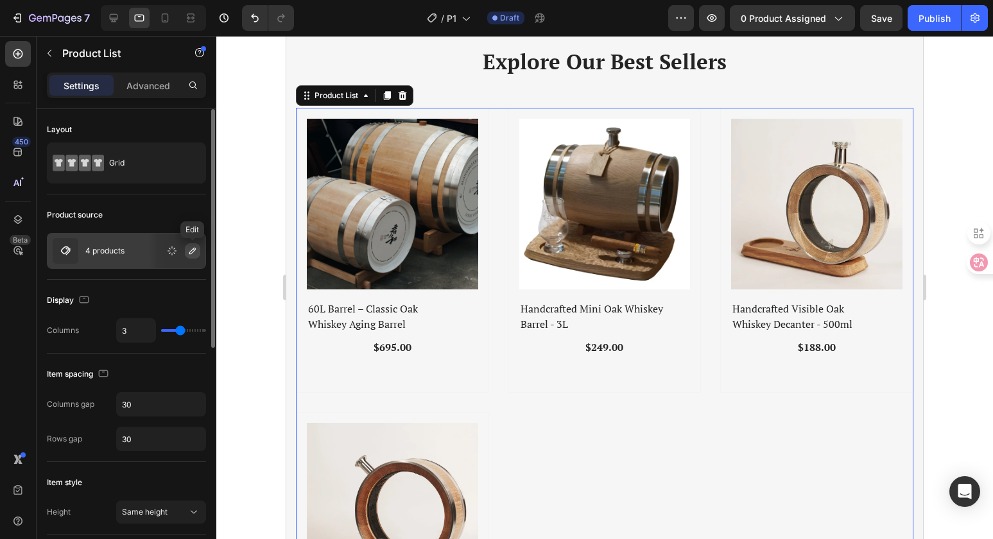
click at [192, 253] on icon "button" at bounding box center [192, 251] width 10 height 10
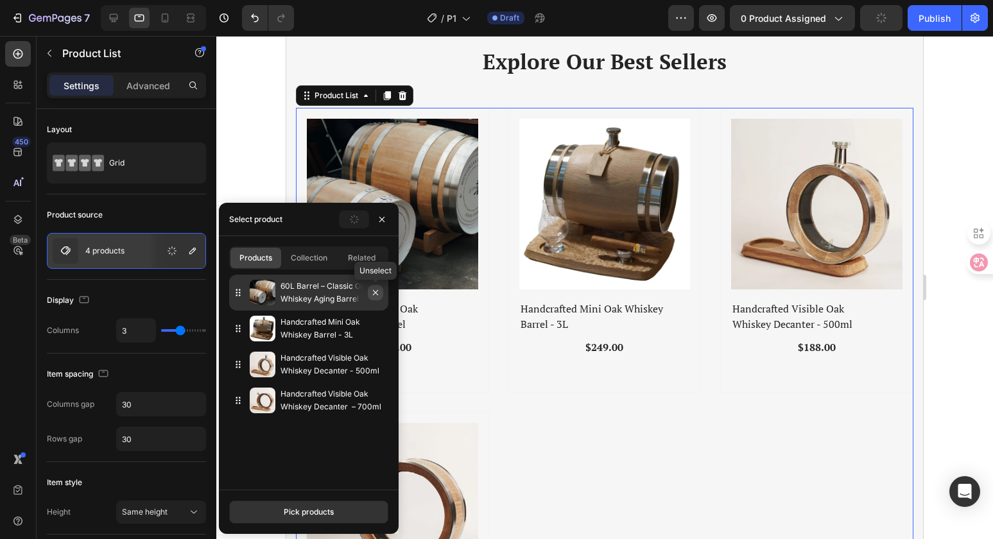
click at [374, 294] on icon "button" at bounding box center [375, 292] width 10 height 10
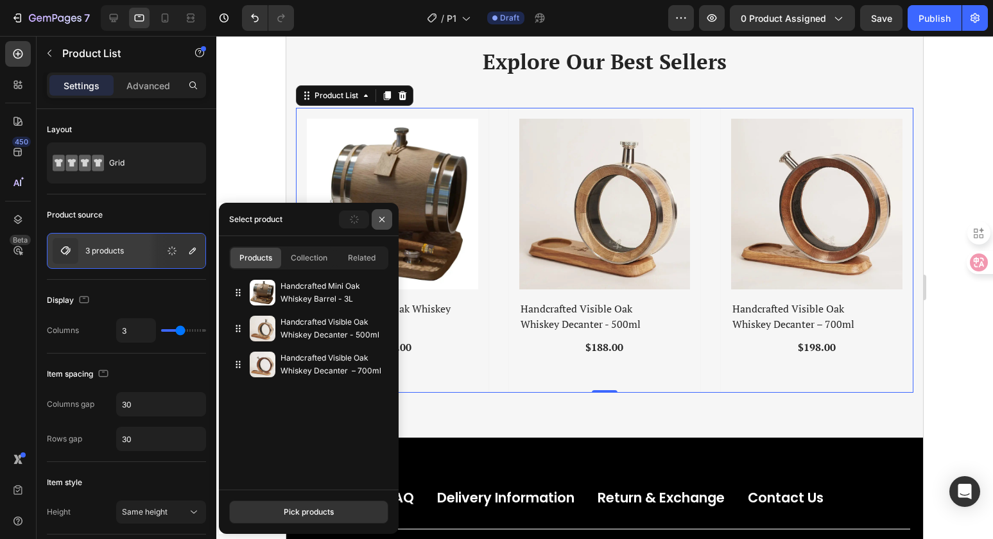
drag, startPoint x: 379, startPoint y: 216, endPoint x: 27, endPoint y: 199, distance: 352.7
click at [379, 216] on icon "button" at bounding box center [382, 219] width 10 height 10
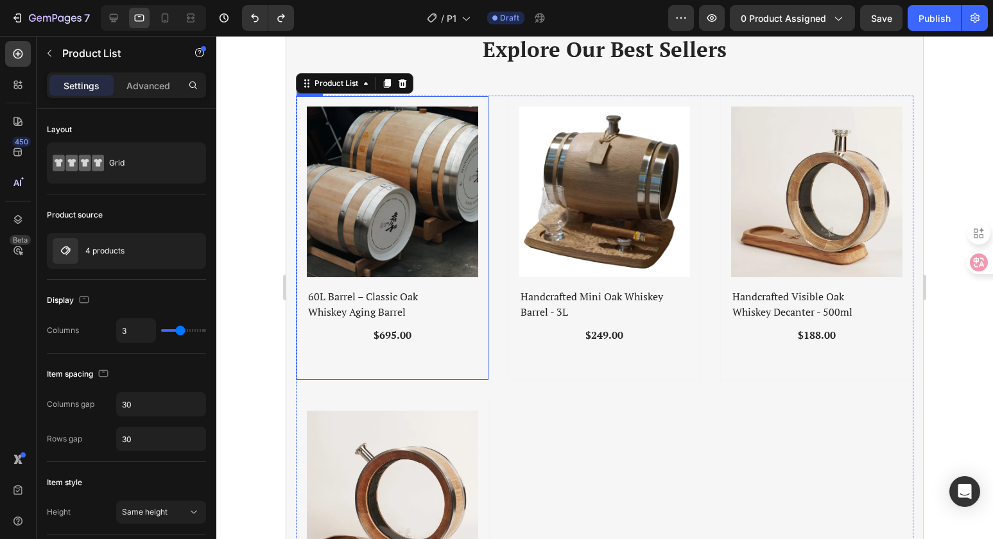
scroll to position [760, 0]
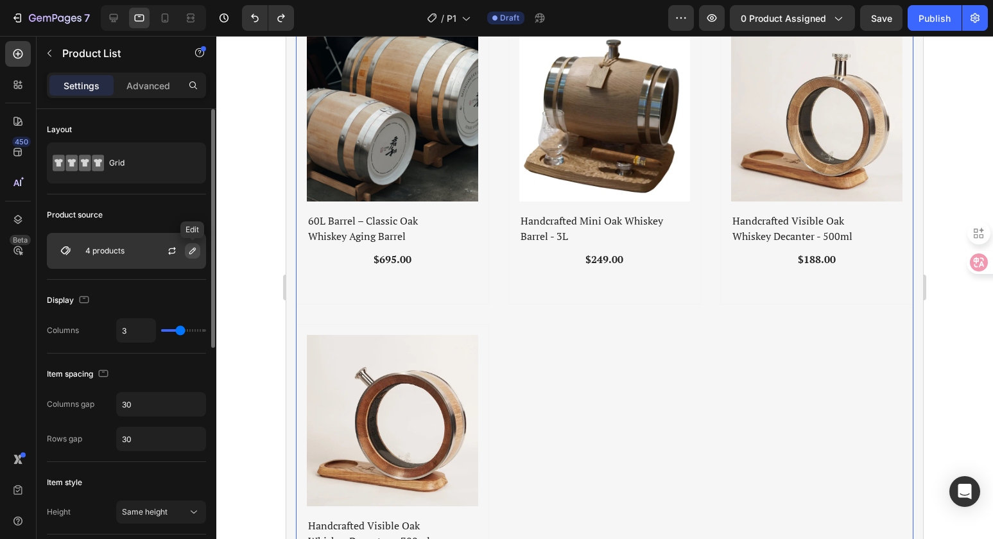
click at [198, 252] on button "button" at bounding box center [192, 250] width 15 height 15
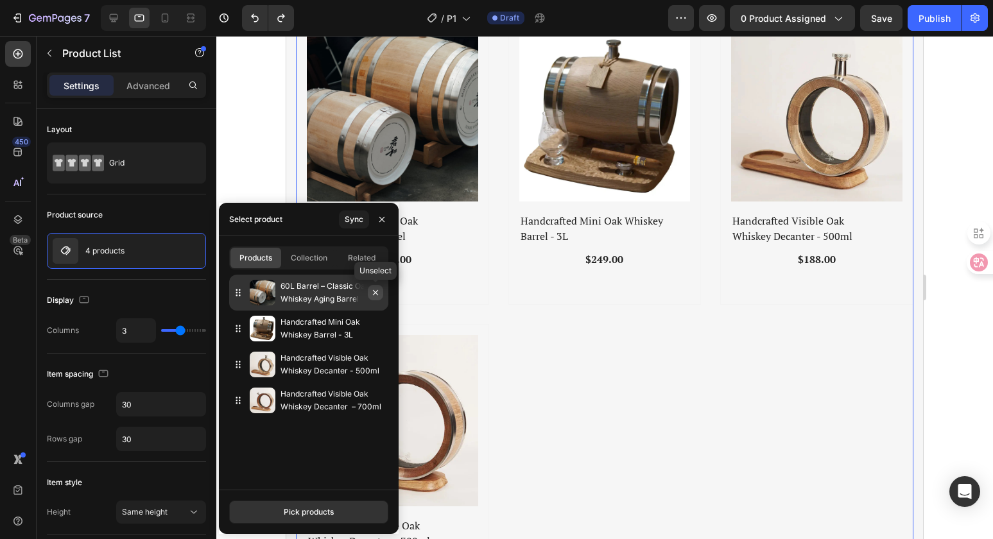
click at [373, 293] on icon "button" at bounding box center [375, 292] width 10 height 10
click at [379, 295] on icon "button" at bounding box center [375, 292] width 10 height 10
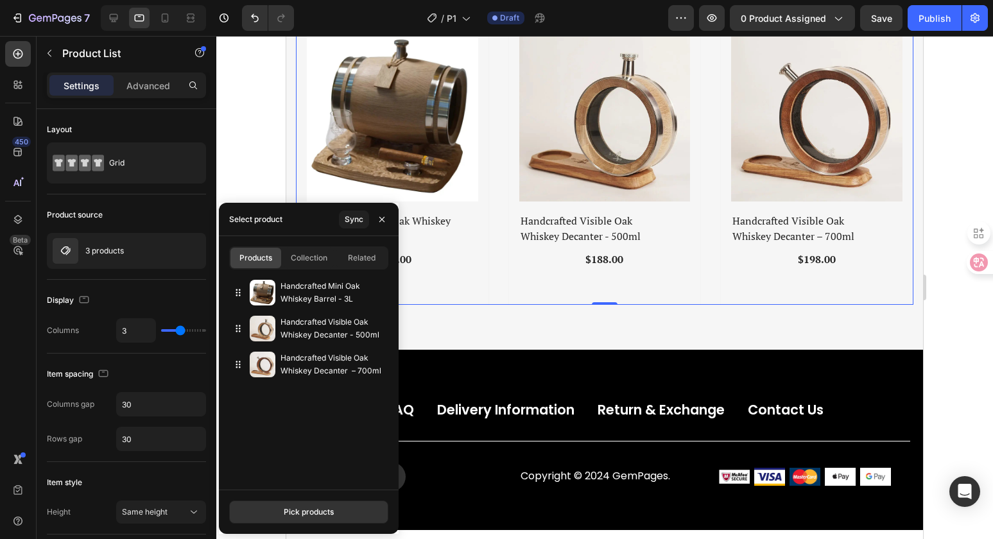
click at [962, 187] on div at bounding box center [604, 287] width 776 height 503
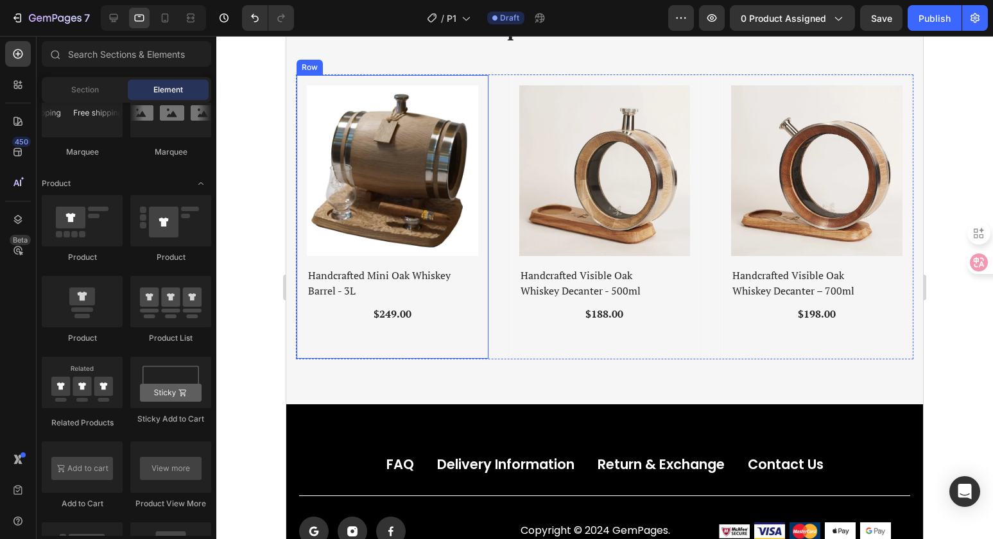
scroll to position [650, 0]
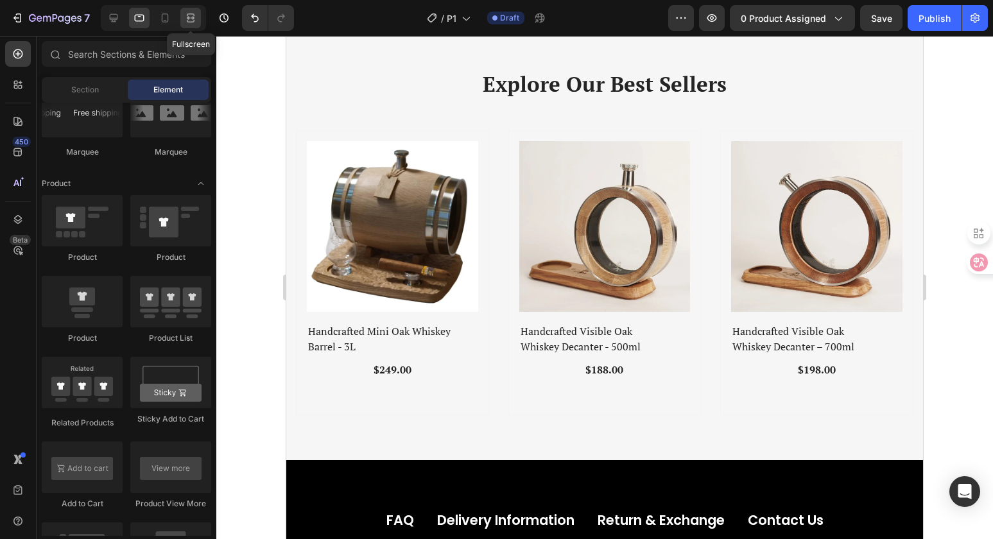
click at [194, 14] on icon at bounding box center [191, 14] width 8 height 3
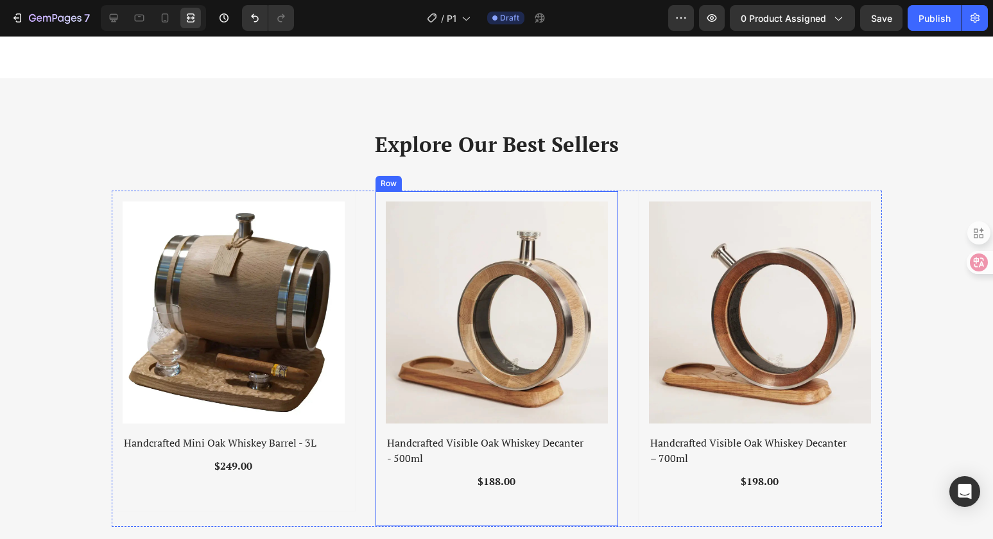
scroll to position [703, 0]
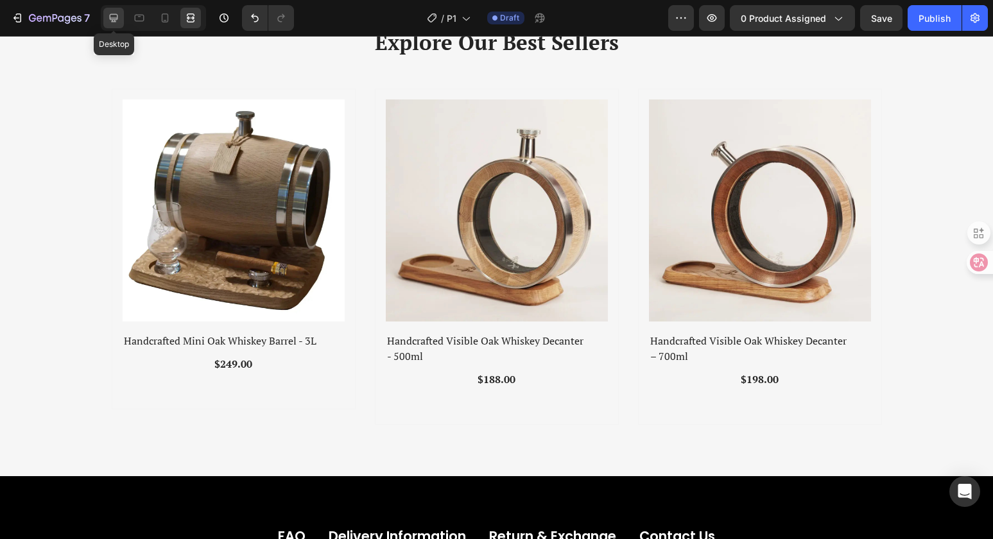
click at [108, 22] on icon at bounding box center [113, 18] width 13 height 13
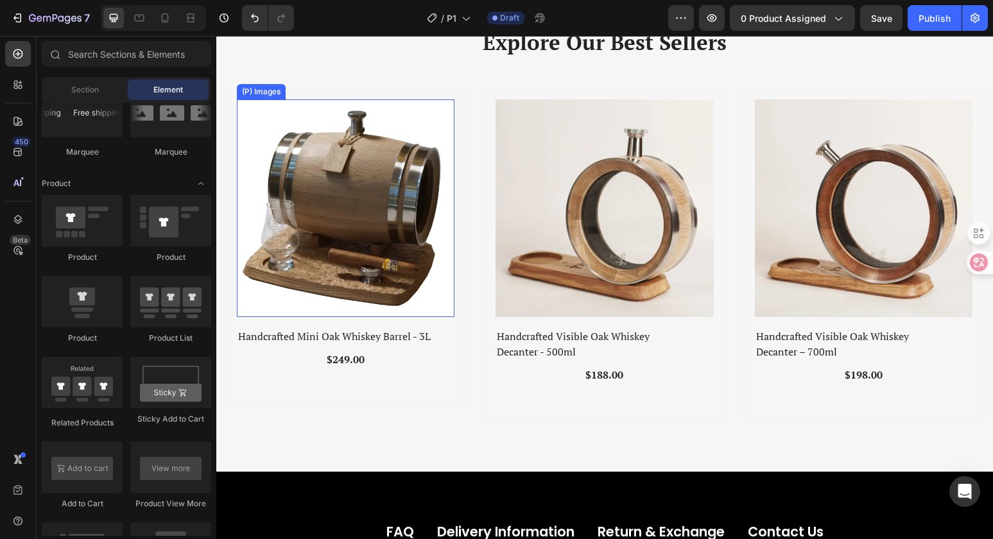
click at [325, 194] on img at bounding box center [346, 208] width 218 height 218
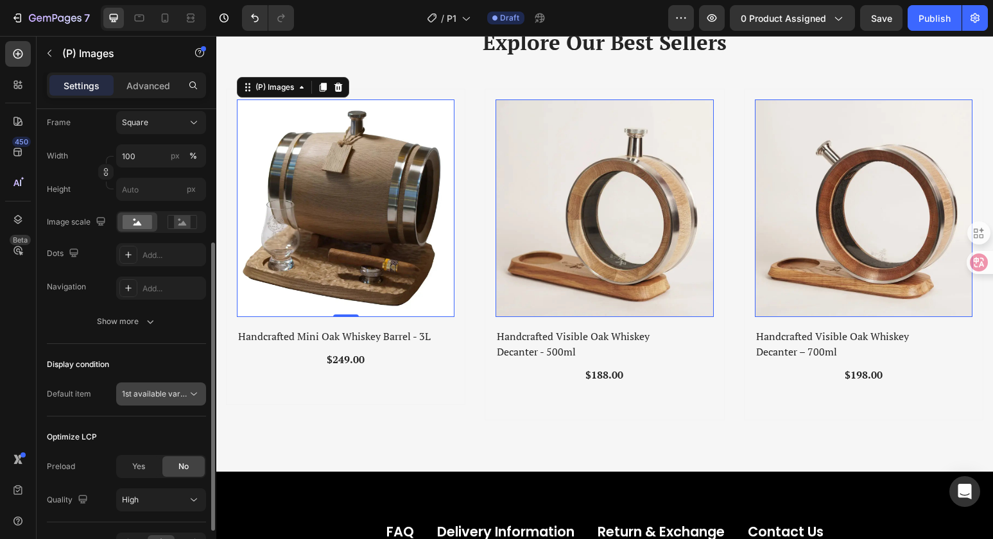
scroll to position [212, 0]
click at [167, 390] on span "1st available variant" at bounding box center [158, 391] width 72 height 10
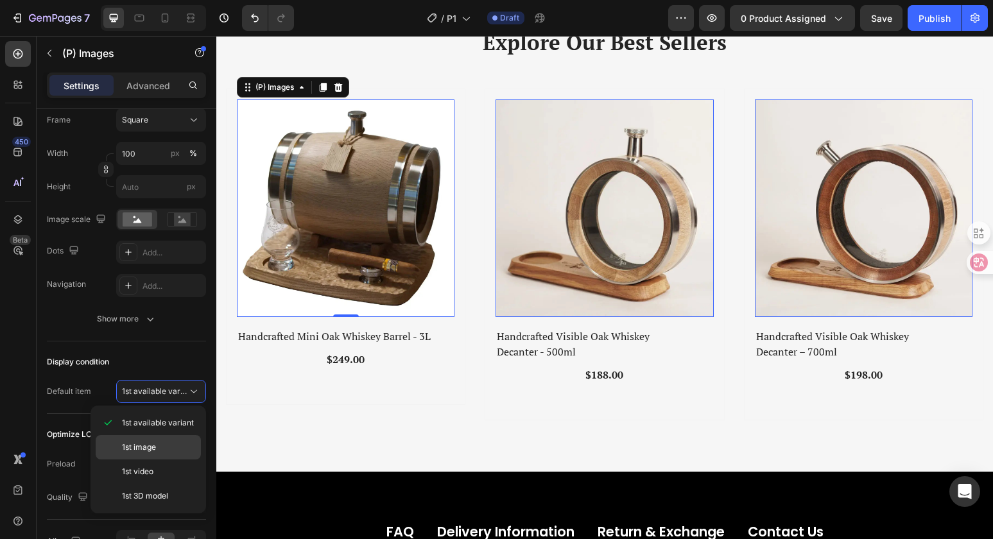
click at [162, 449] on p "1st image" at bounding box center [158, 447] width 73 height 12
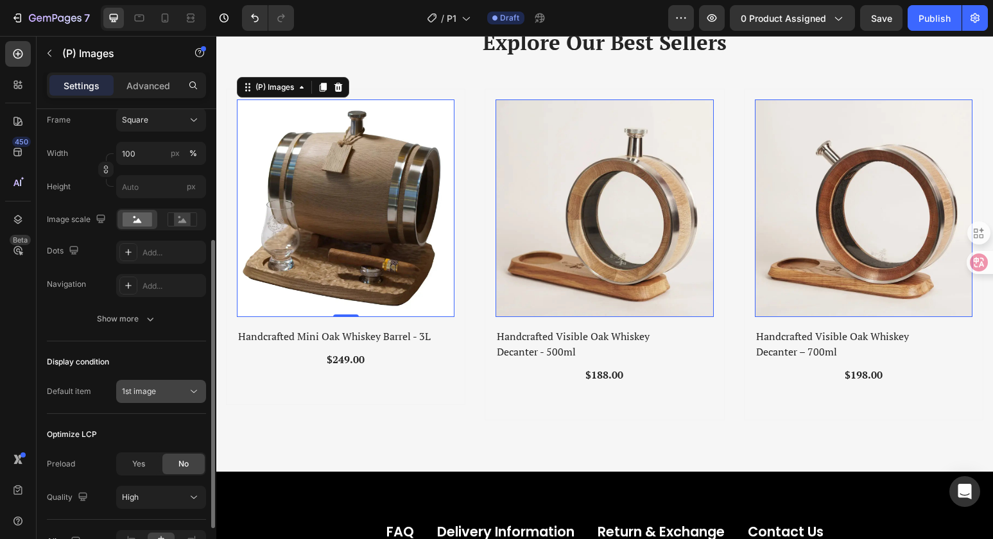
click at [173, 394] on div "1st image" at bounding box center [154, 392] width 65 height 12
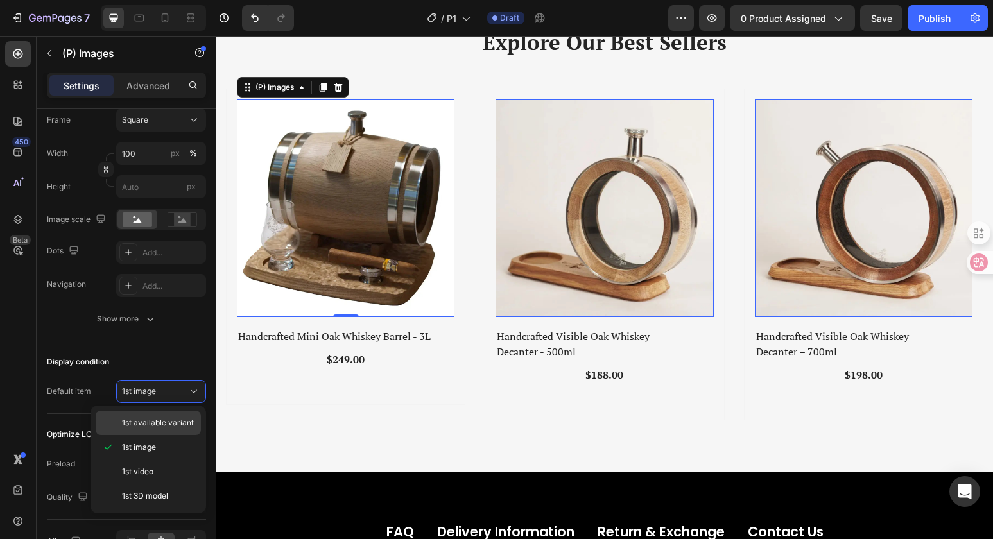
click at [165, 419] on span "1st available variant" at bounding box center [158, 423] width 72 height 12
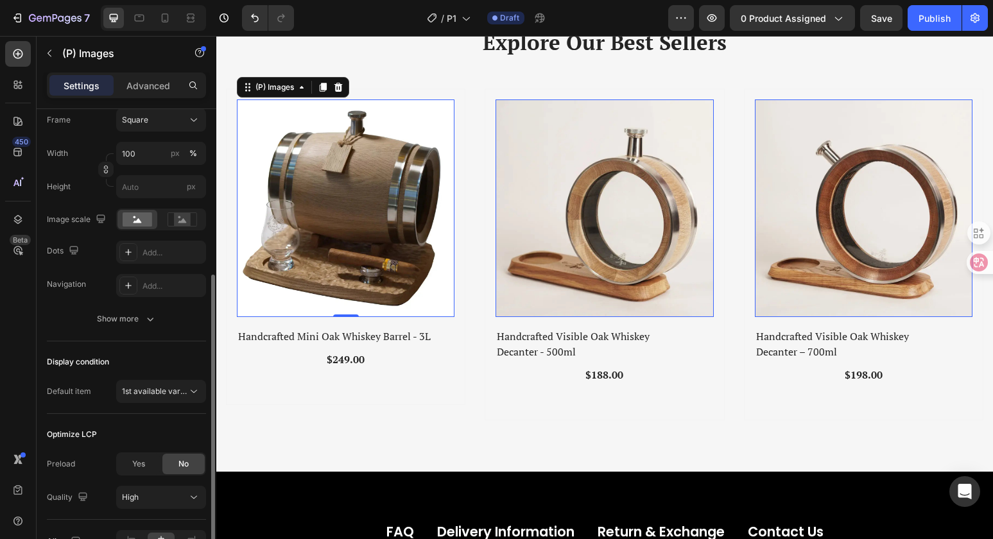
scroll to position [279, 0]
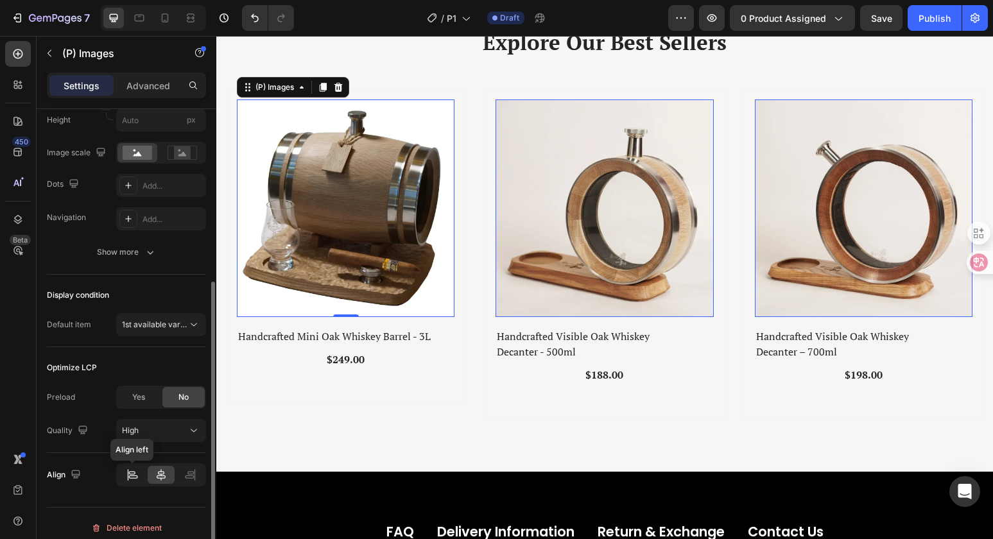
click at [143, 471] on div at bounding box center [132, 475] width 26 height 18
click at [170, 470] on div at bounding box center [161, 475] width 26 height 18
click at [185, 323] on span "1st available variant" at bounding box center [158, 325] width 72 height 10
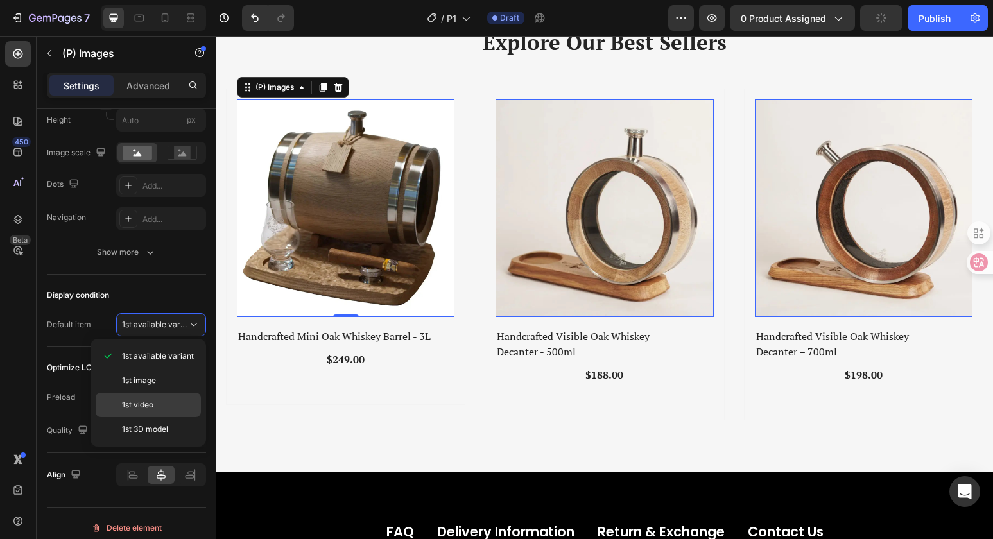
click at [179, 407] on p "1st video" at bounding box center [158, 405] width 73 height 12
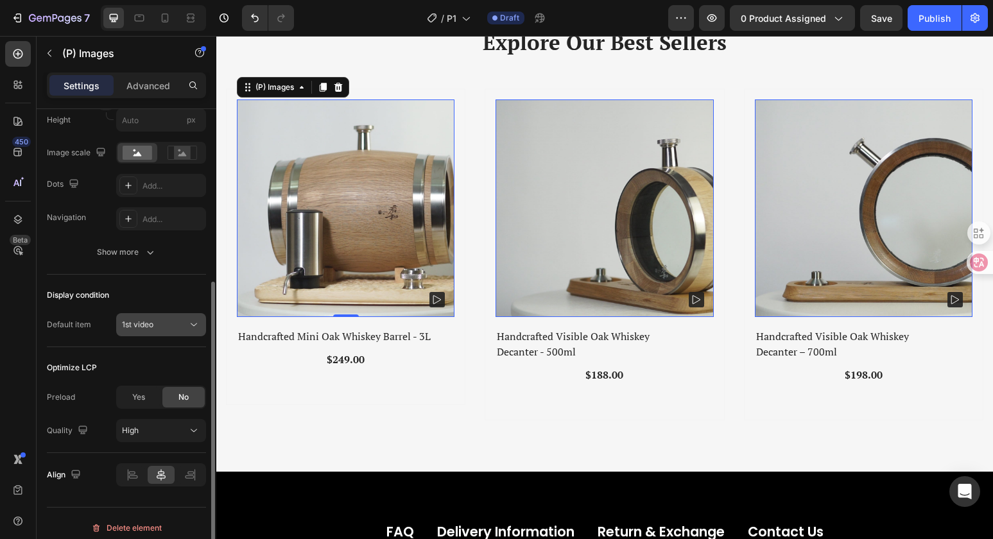
click at [170, 326] on div "1st video" at bounding box center [154, 325] width 65 height 12
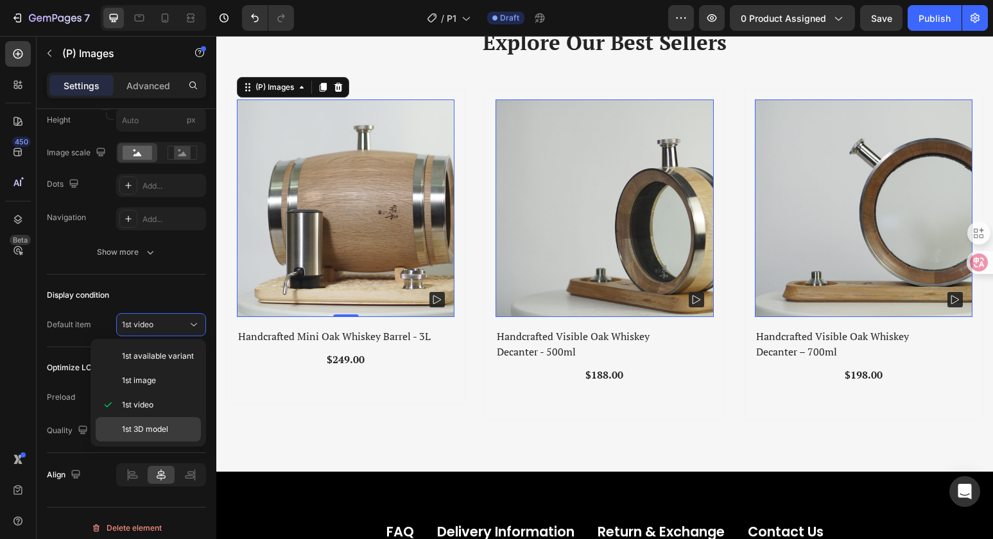
click at [160, 431] on span "1st 3D model" at bounding box center [145, 429] width 46 height 12
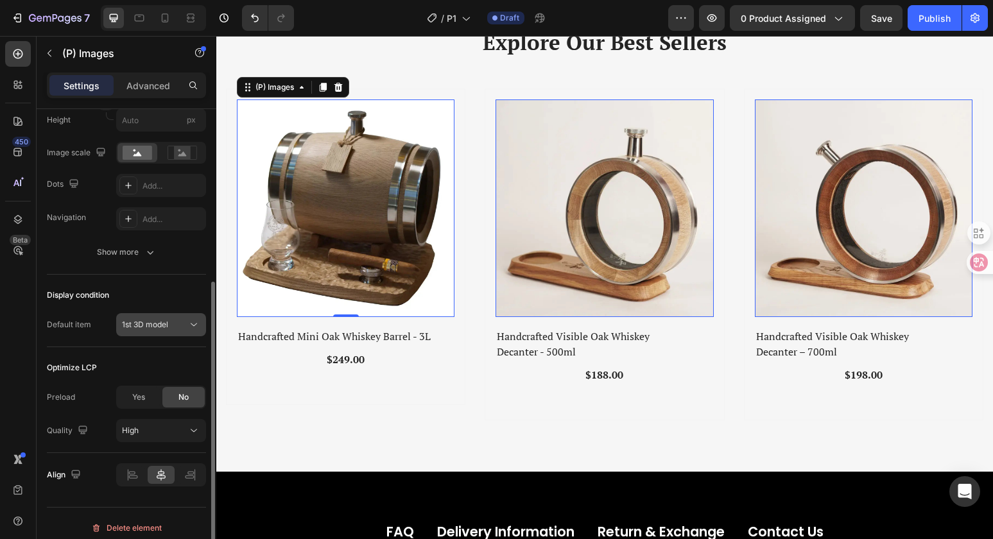
click at [176, 314] on button "1st 3D model" at bounding box center [161, 324] width 90 height 23
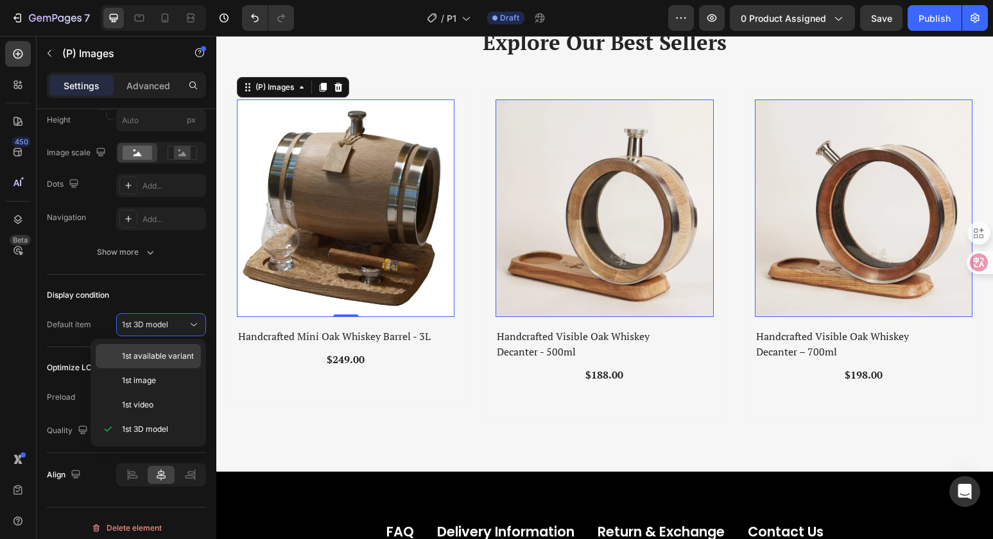
click at [167, 355] on span "1st available variant" at bounding box center [158, 356] width 72 height 12
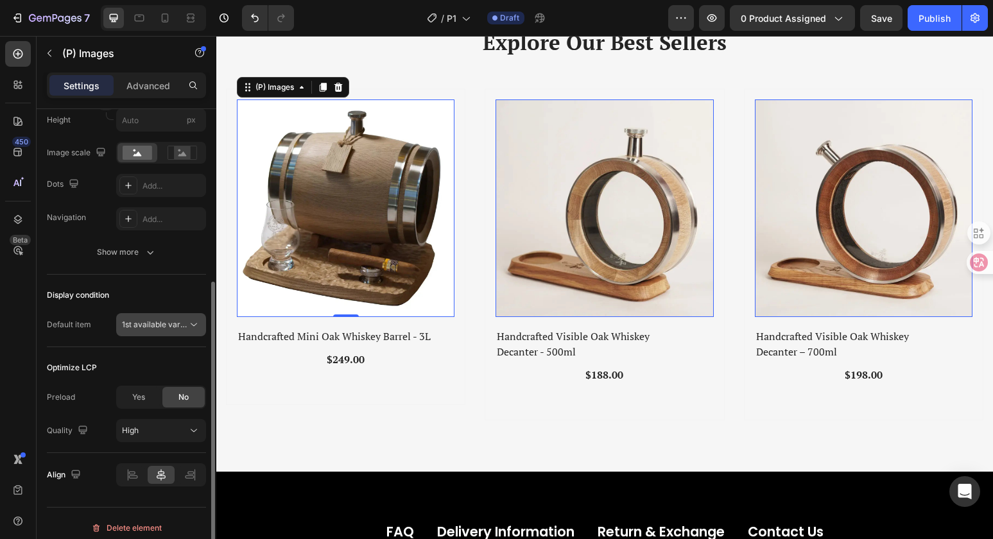
click at [187, 325] on icon at bounding box center [193, 324] width 13 height 13
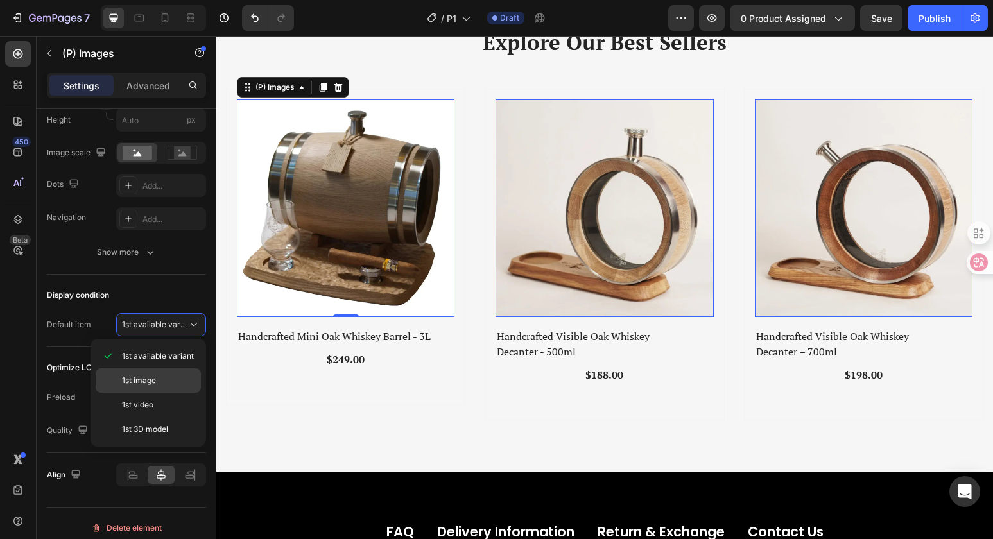
click at [182, 378] on p "1st image" at bounding box center [158, 381] width 73 height 12
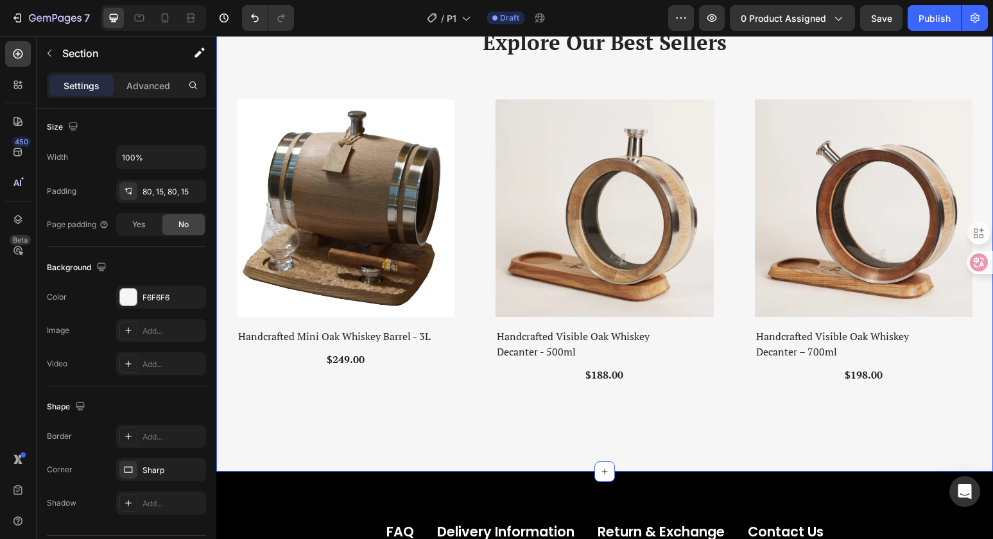
click at [869, 429] on div "Explore Our Best Sellers Heading Row (P) Images Row Handcrafted Mini Oak Whiske…" at bounding box center [604, 223] width 776 height 495
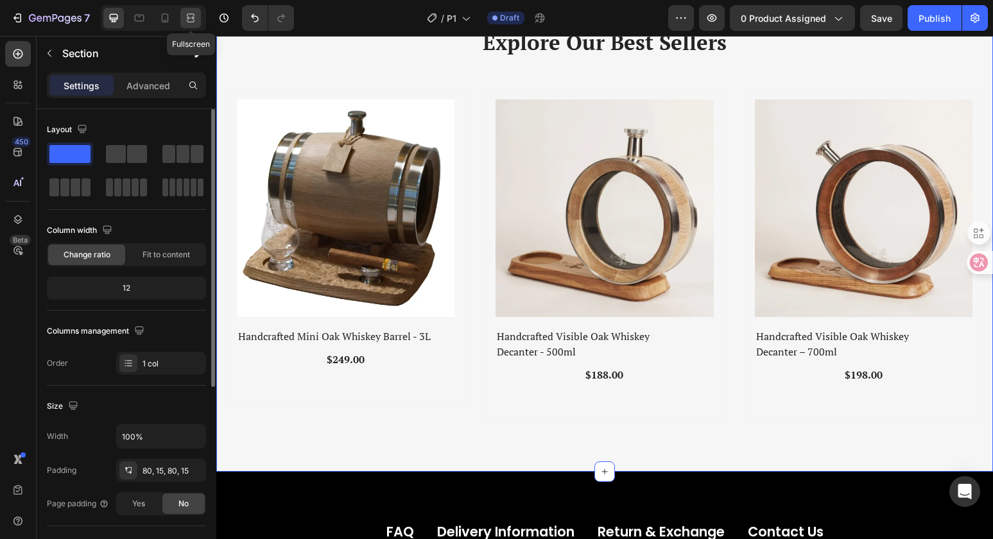
drag, startPoint x: 188, startPoint y: 16, endPoint x: 291, endPoint y: 72, distance: 116.9
click at [188, 16] on icon at bounding box center [190, 18] width 13 height 13
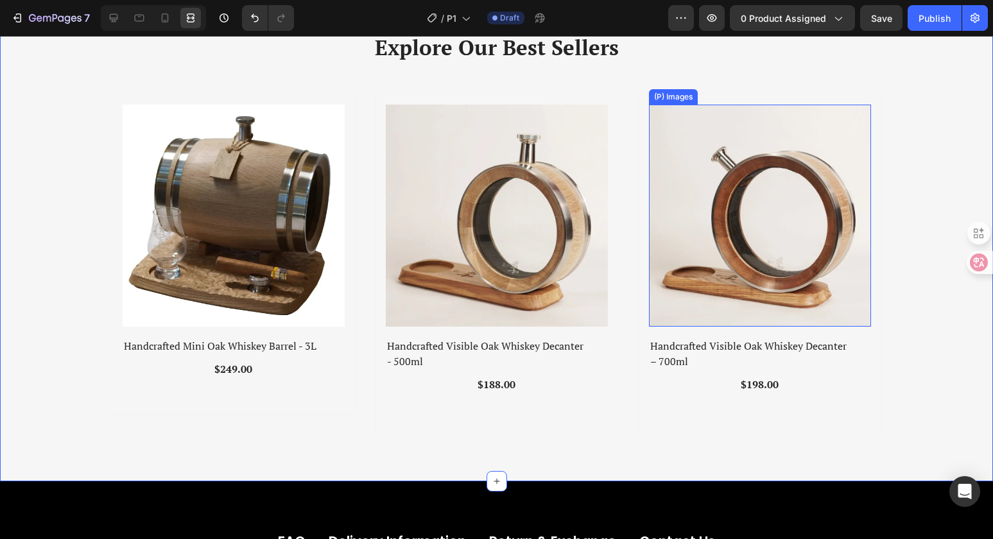
scroll to position [691, 0]
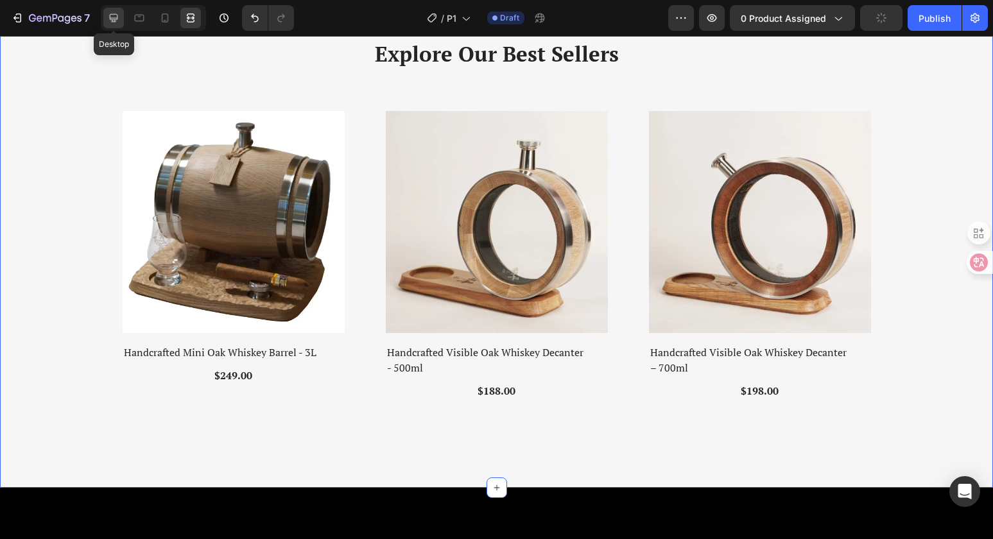
click at [117, 19] on icon at bounding box center [113, 18] width 13 height 13
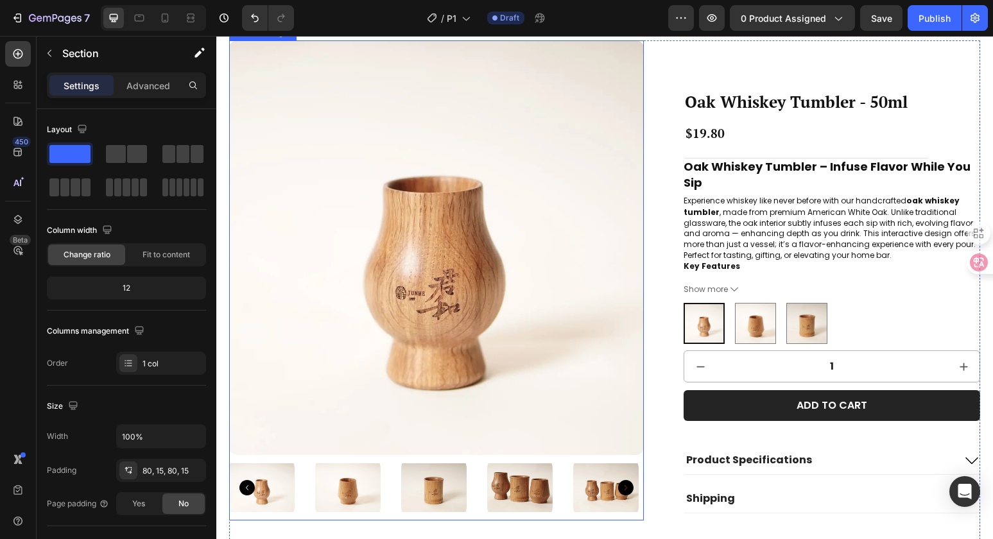
scroll to position [133, 0]
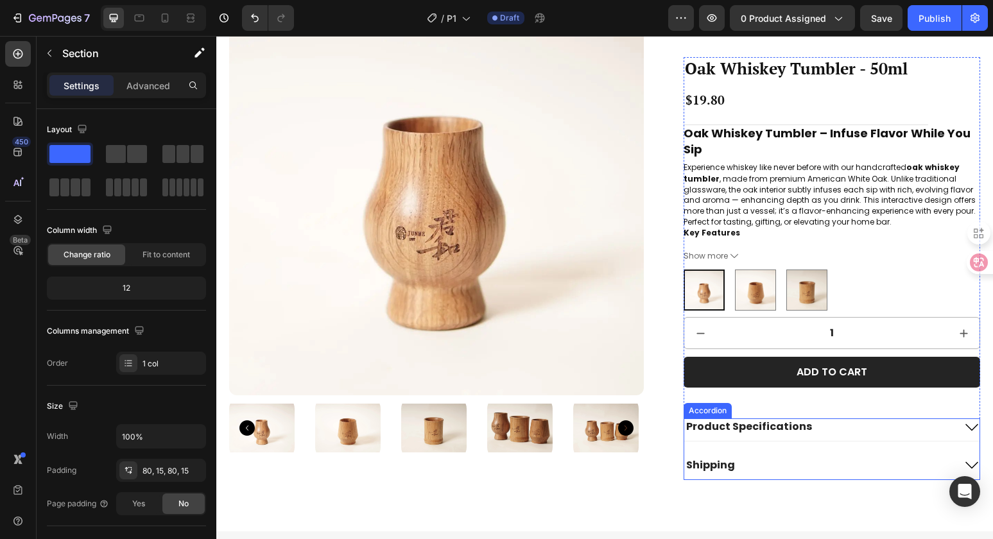
click at [966, 420] on icon at bounding box center [971, 427] width 15 height 15
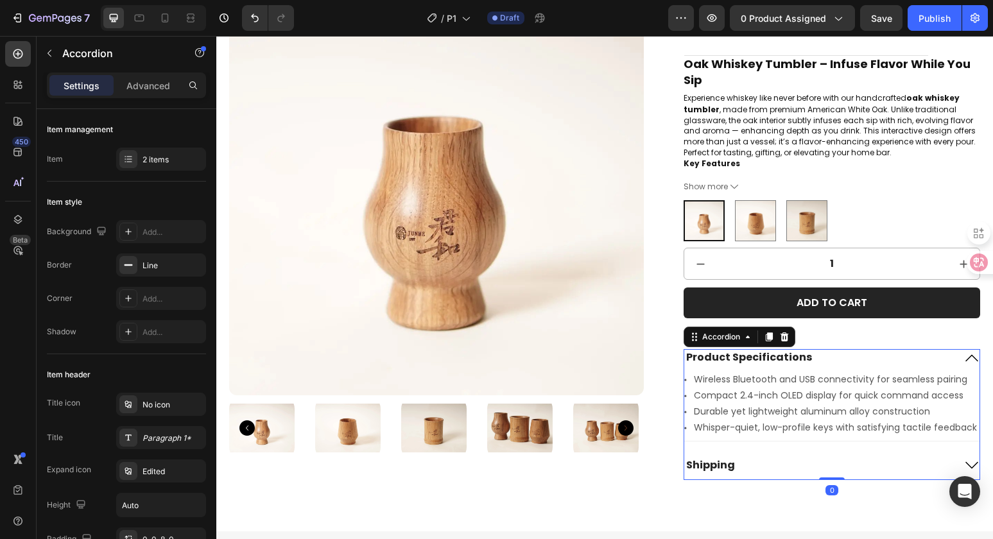
click at [964, 350] on icon at bounding box center [971, 357] width 15 height 15
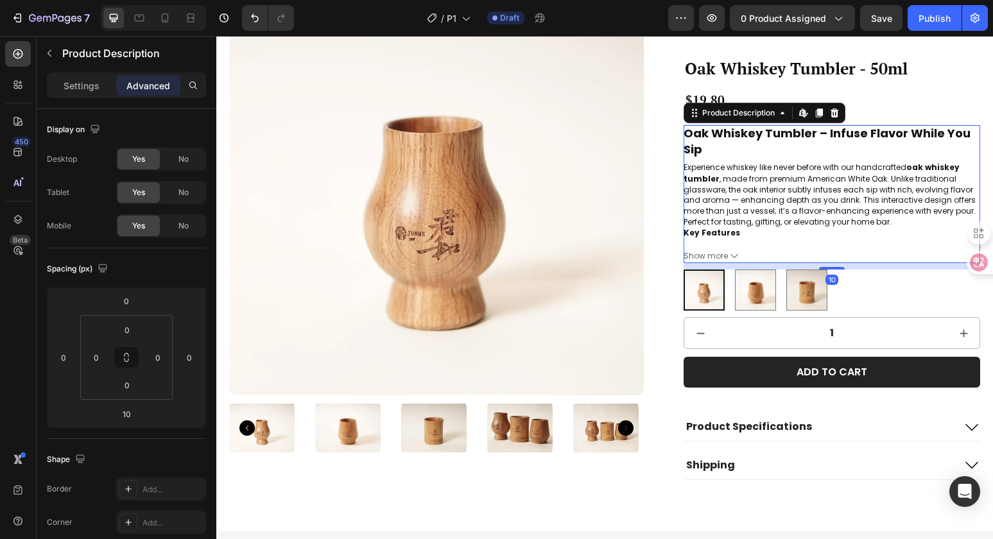
click at [717, 252] on span "Show more" at bounding box center [705, 257] width 44 height 10
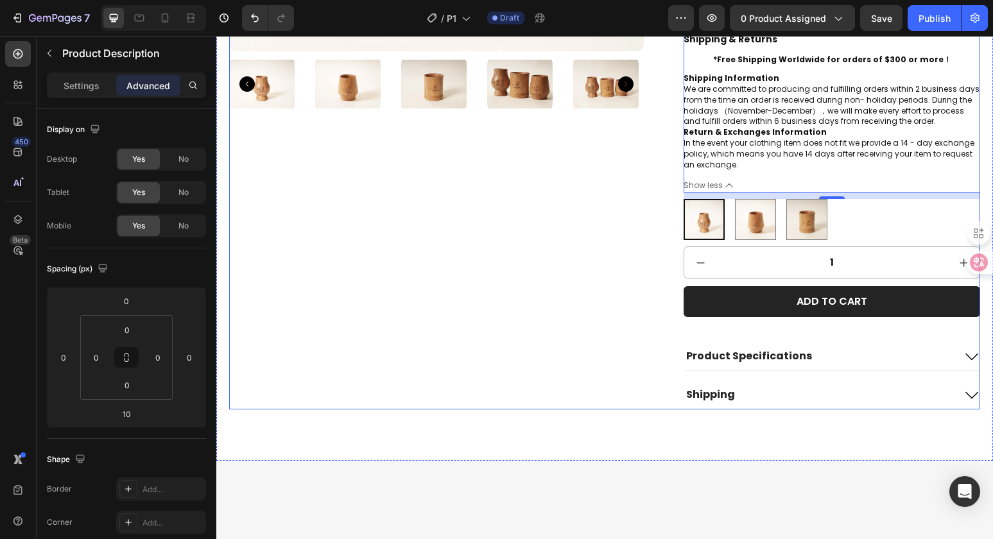
scroll to position [341, 0]
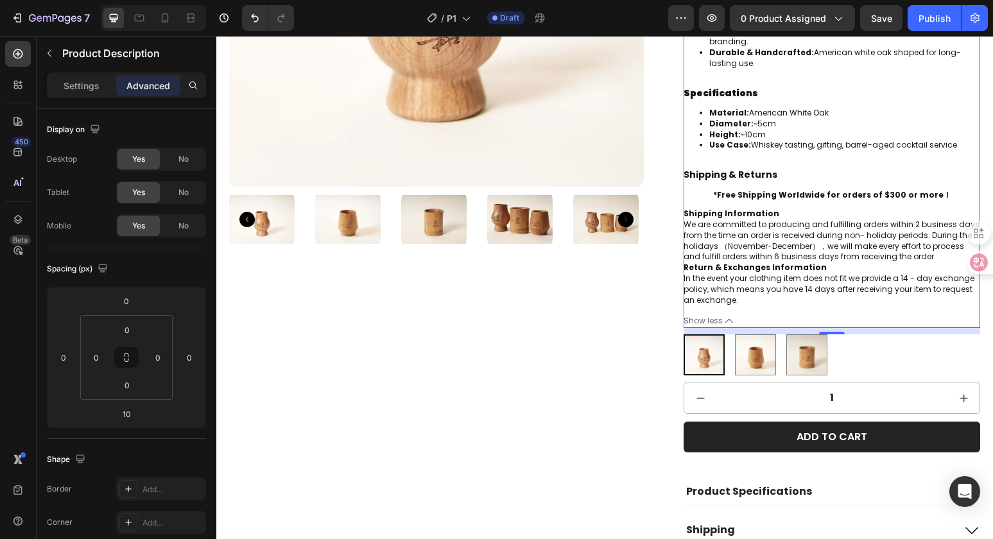
click at [715, 322] on button "Show less" at bounding box center [831, 321] width 296 height 10
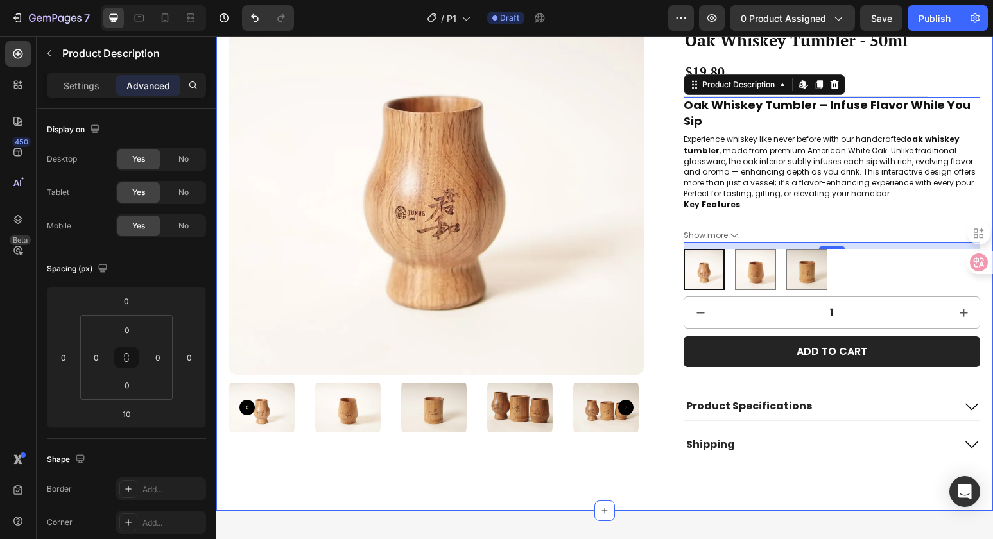
scroll to position [88, 0]
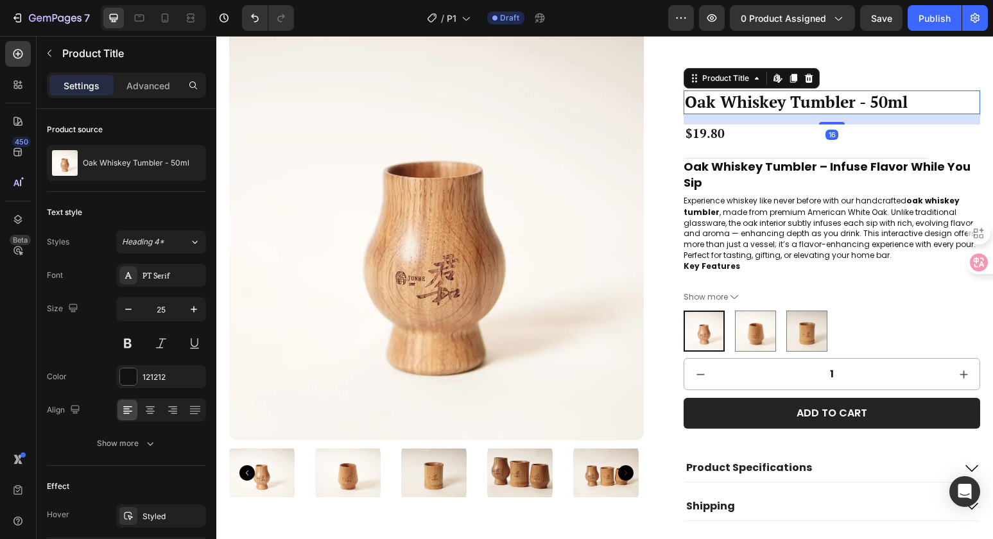
click at [928, 100] on h1 "Oak Whiskey Tumbler - 50ml" at bounding box center [831, 102] width 296 height 24
drag, startPoint x: 824, startPoint y: 122, endPoint x: 832, endPoint y: 121, distance: 7.7
click at [832, 121] on div at bounding box center [832, 122] width 26 height 4
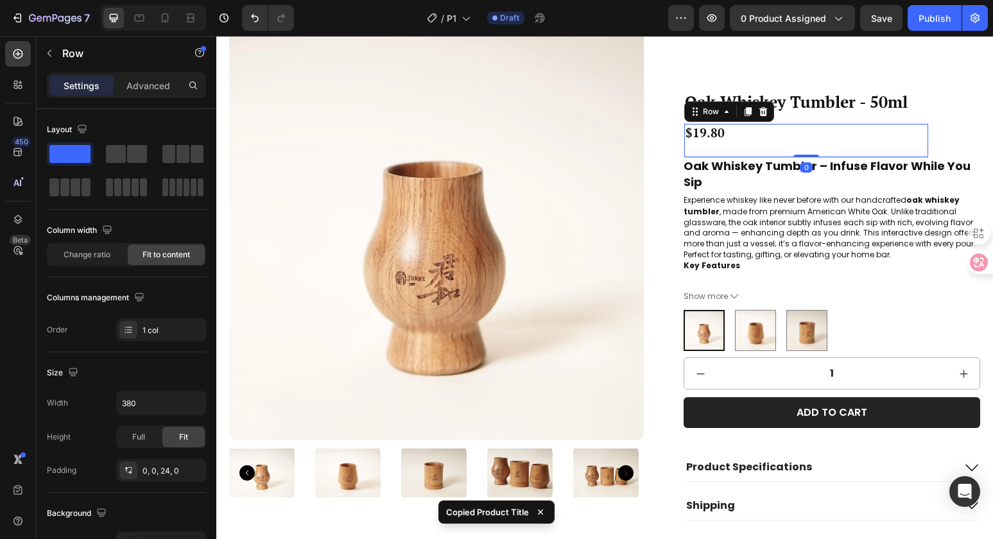
click at [770, 144] on div "$19.80 Product Price Product Price Row 0" at bounding box center [806, 141] width 244 height 35
drag, startPoint x: 795, startPoint y: 154, endPoint x: 794, endPoint y: 144, distance: 9.7
click at [794, 144] on div "$19.80 Product Price Product Price Row 0" at bounding box center [806, 141] width 244 height 35
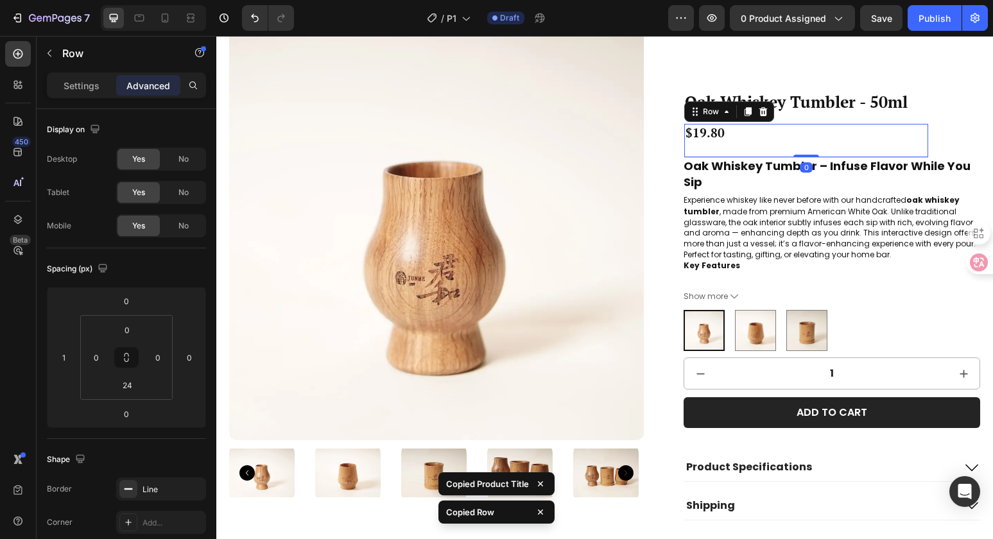
click at [782, 139] on div "$19.80 Product Price Product Price Row 0" at bounding box center [806, 141] width 244 height 35
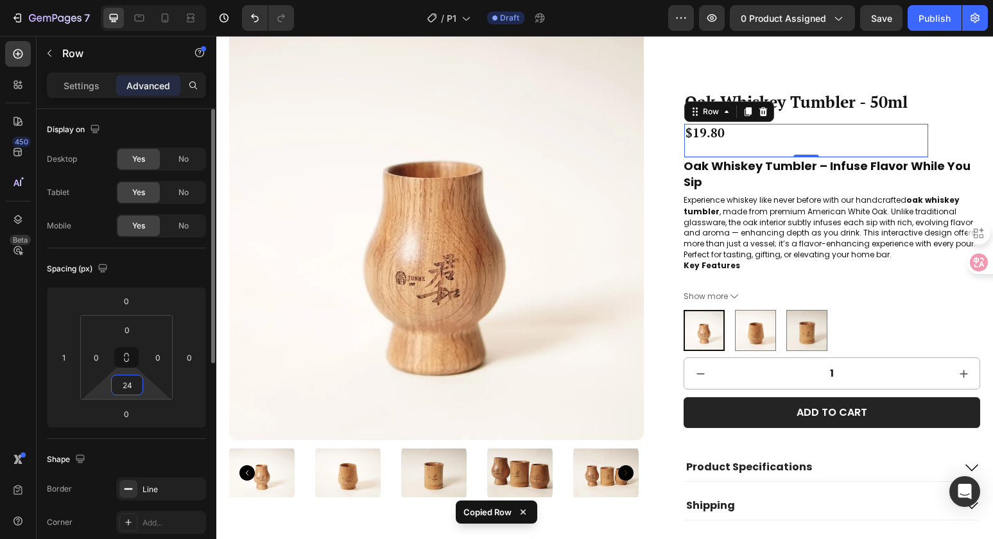
drag, startPoint x: 131, startPoint y: 388, endPoint x: 117, endPoint y: 388, distance: 13.5
click at [118, 388] on input "24" at bounding box center [127, 384] width 26 height 19
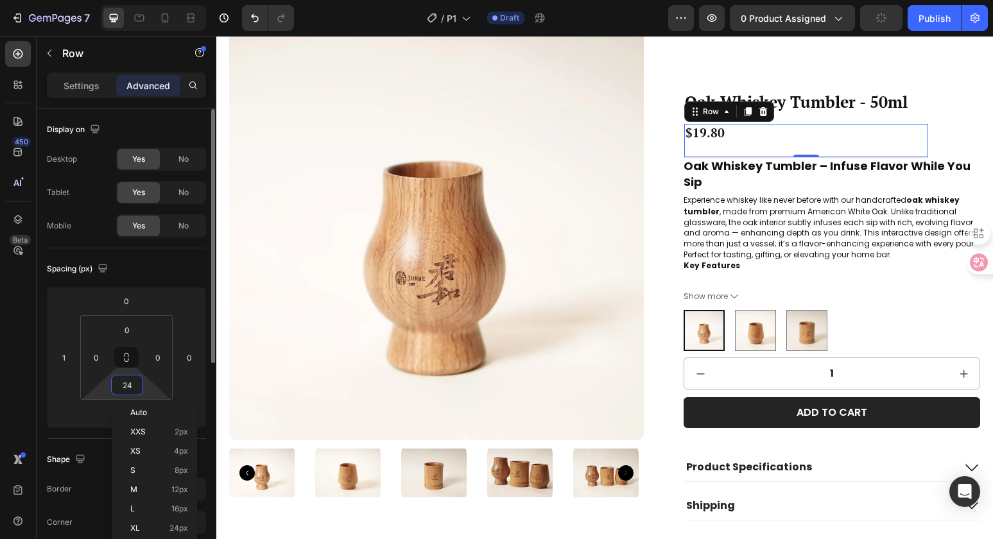
type input "2"
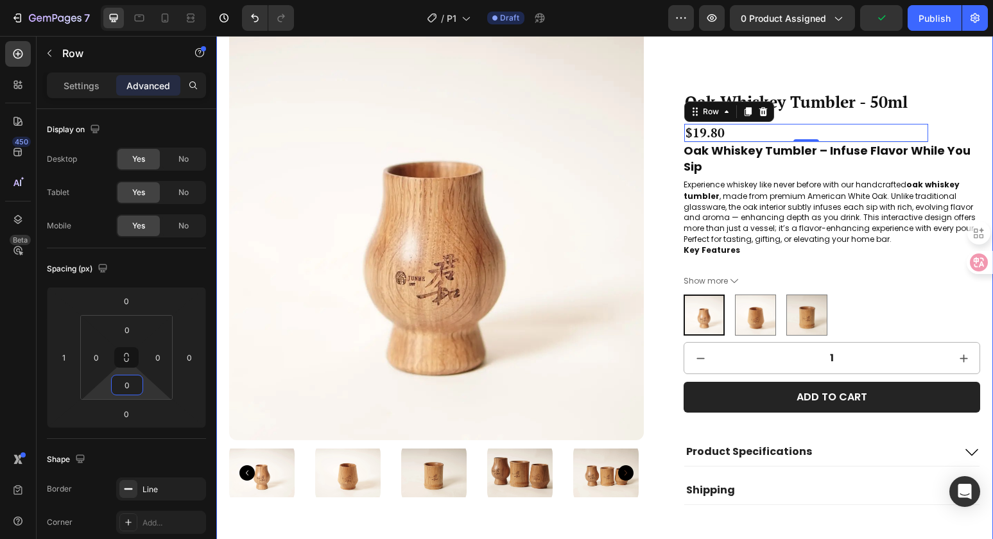
click at [973, 166] on div "Product Images Oak Whiskey Tumbler - 50ml Product Title $19.80 Product Price Pr…" at bounding box center [604, 275] width 776 height 602
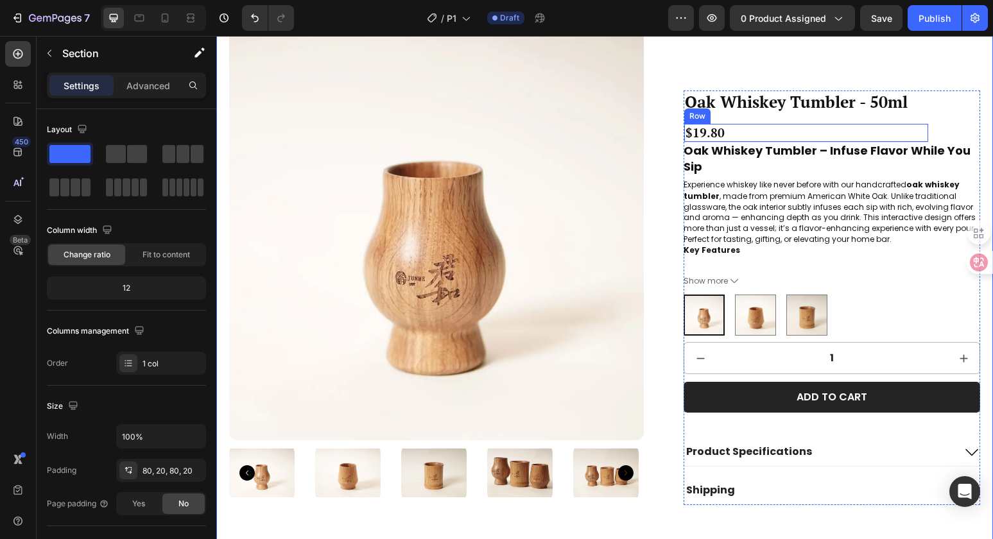
click at [823, 133] on div "$19.80 Product Price Product Price Row" at bounding box center [806, 133] width 244 height 19
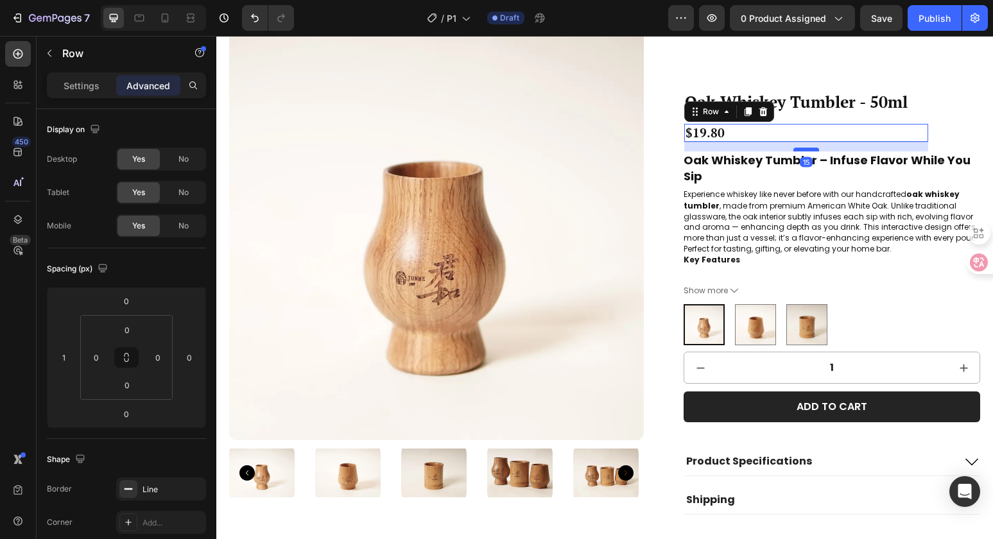
drag, startPoint x: 807, startPoint y: 141, endPoint x: 805, endPoint y: 150, distance: 9.7
click at [805, 150] on div at bounding box center [806, 150] width 26 height 4
type input "15"
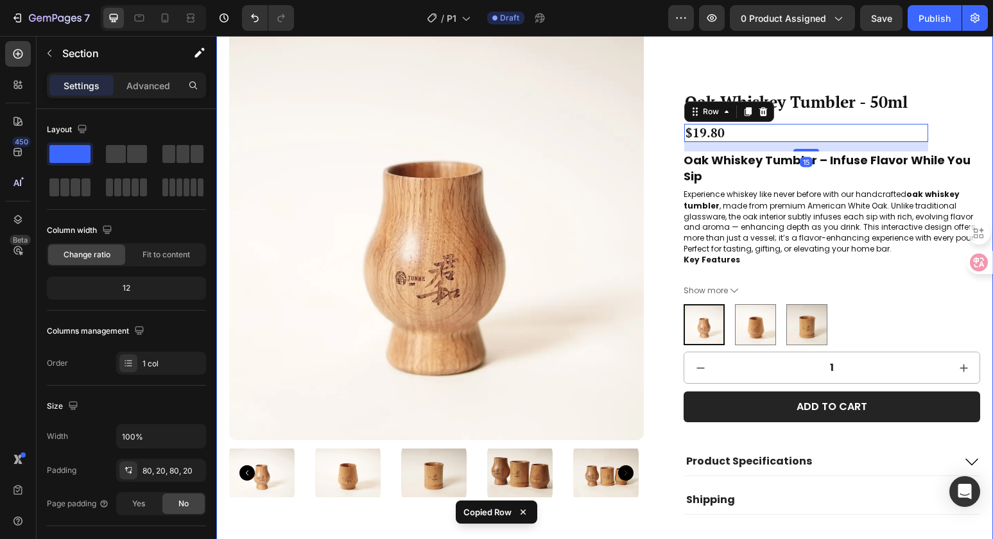
click at [977, 145] on div "Product Images Oak Whiskey Tumbler - 50ml Product Title $19.80 Product Price Pr…" at bounding box center [604, 275] width 776 height 602
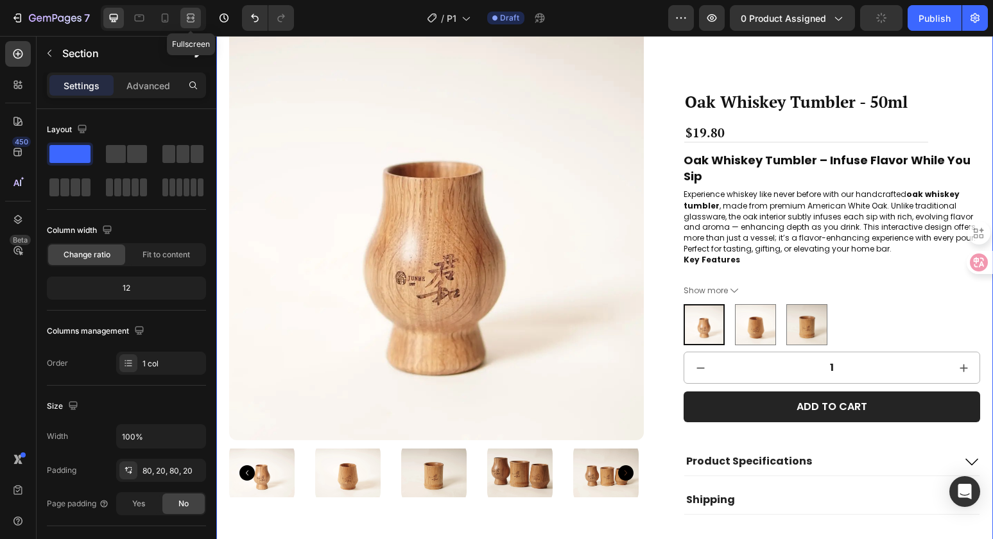
click at [196, 21] on icon at bounding box center [190, 18] width 13 height 13
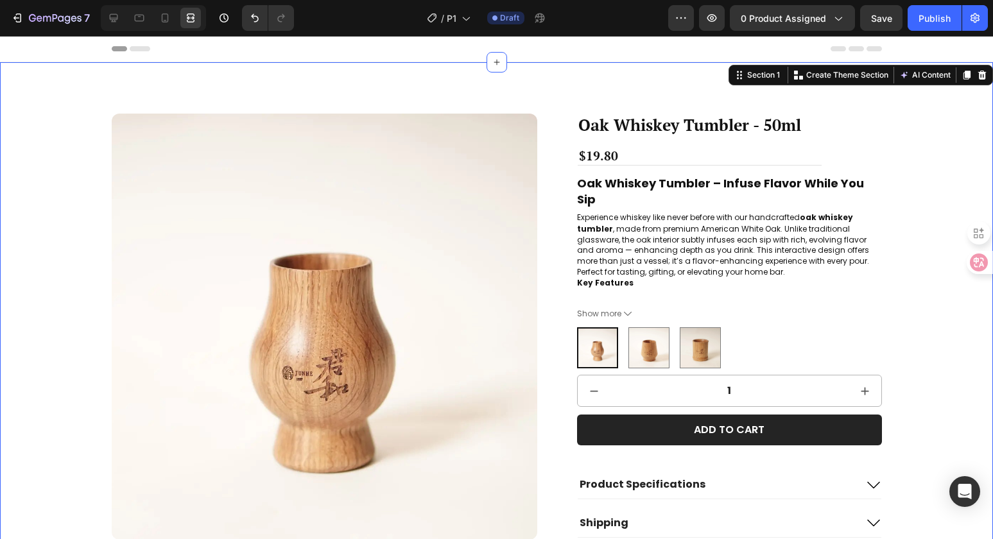
click at [948, 170] on div "Product Images Oak Whiskey Tumbler - 50ml Product Title $19.80 Product Price Pr…" at bounding box center [496, 371] width 967 height 514
click at [137, 13] on icon at bounding box center [139, 18] width 13 height 13
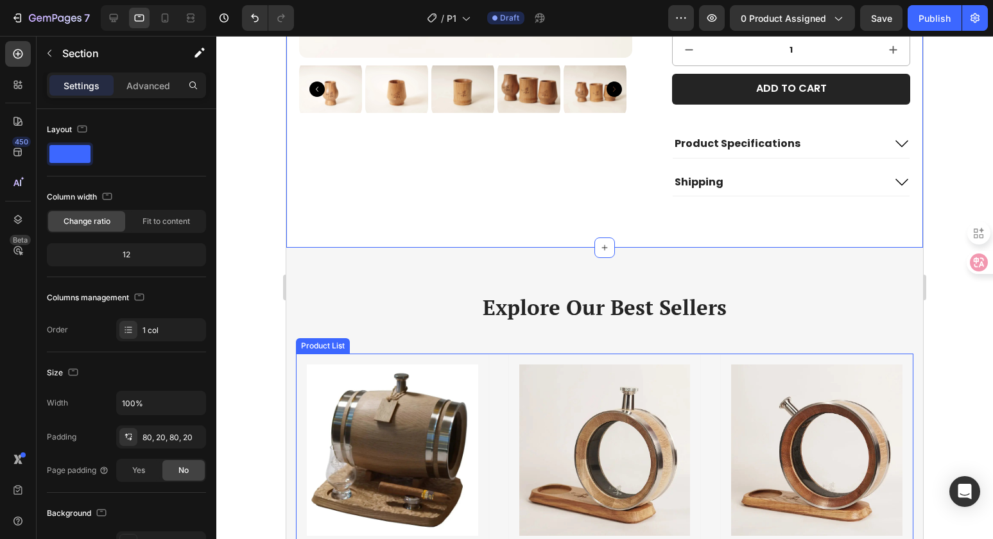
scroll to position [255, 0]
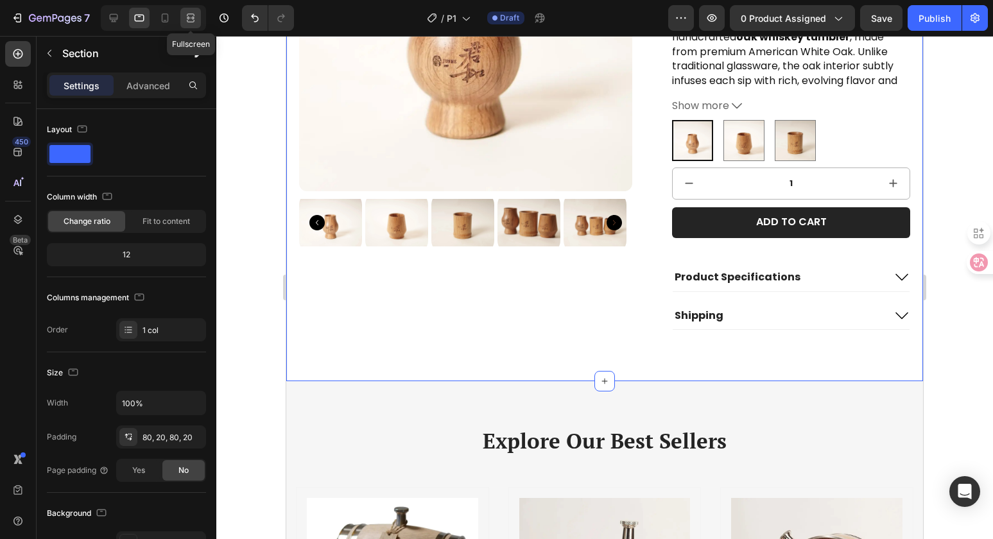
click at [200, 22] on div at bounding box center [190, 18] width 21 height 21
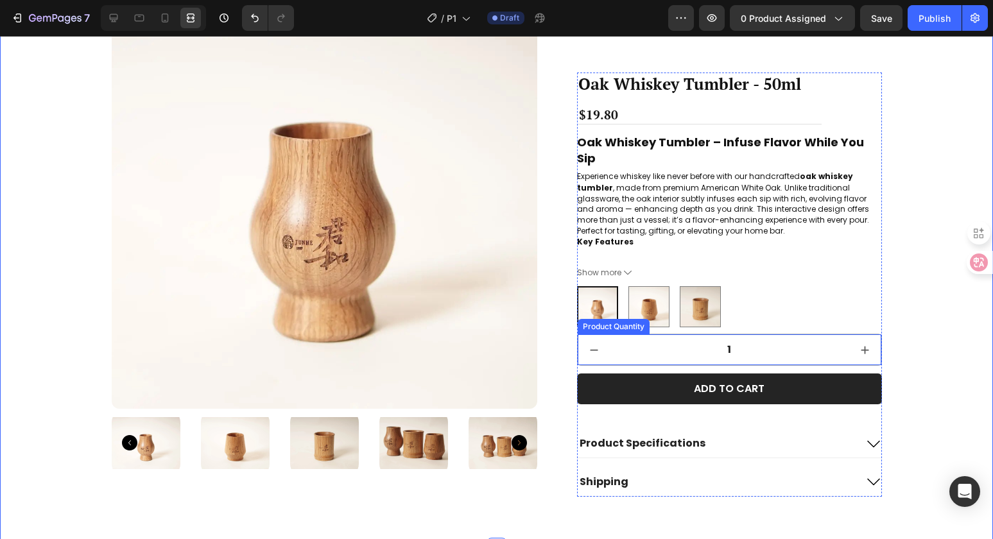
scroll to position [191, 0]
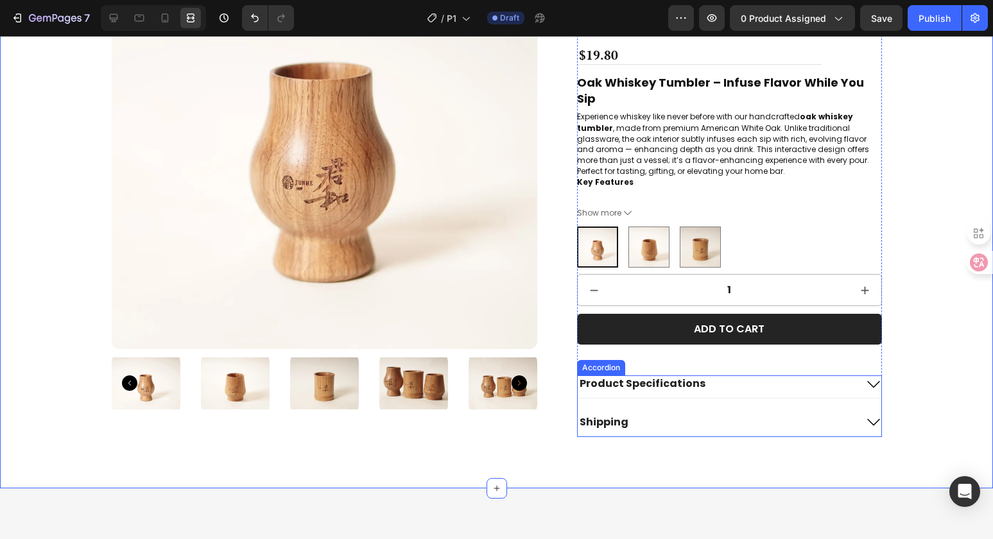
click at [869, 389] on icon at bounding box center [873, 384] width 15 height 15
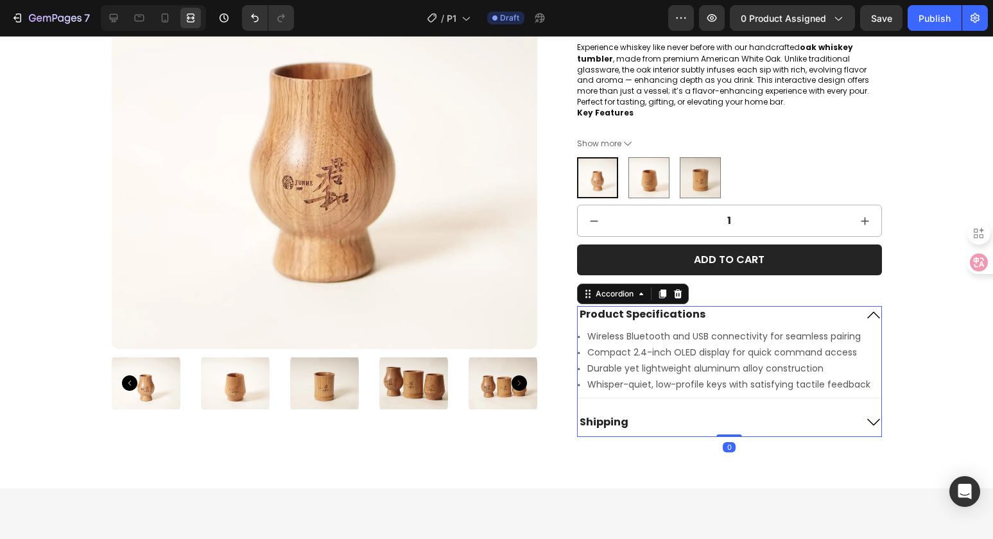
click at [869, 315] on icon at bounding box center [873, 314] width 15 height 15
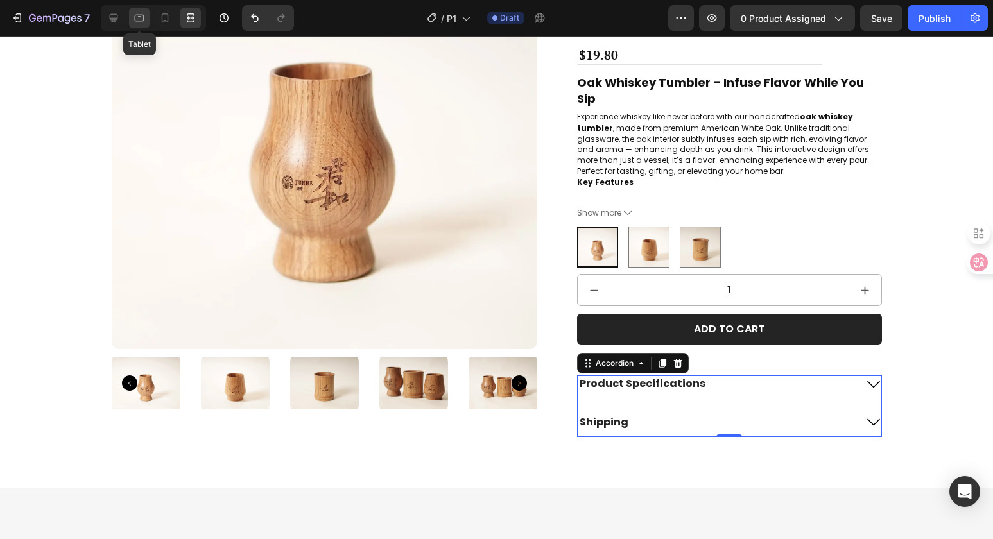
click at [144, 21] on icon at bounding box center [139, 18] width 13 height 13
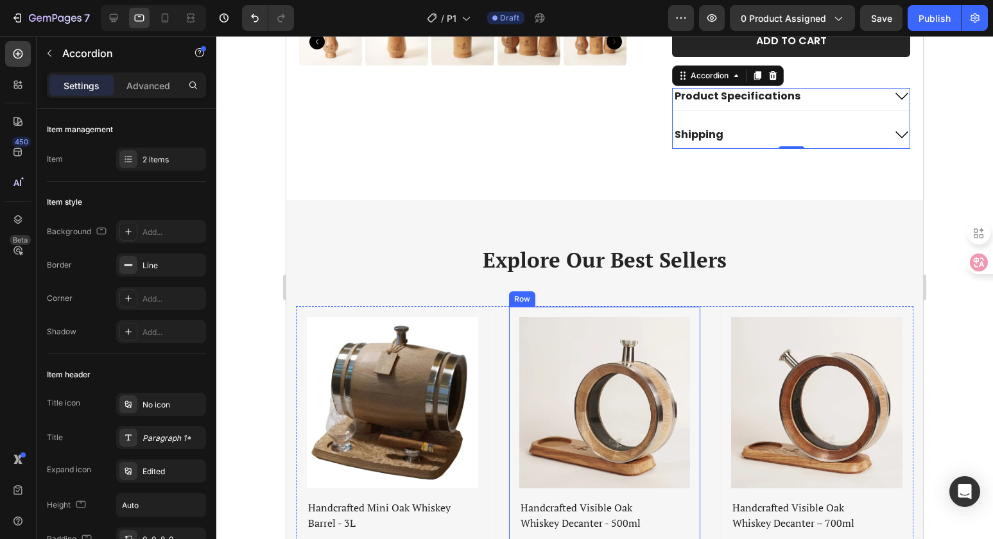
scroll to position [443, 0]
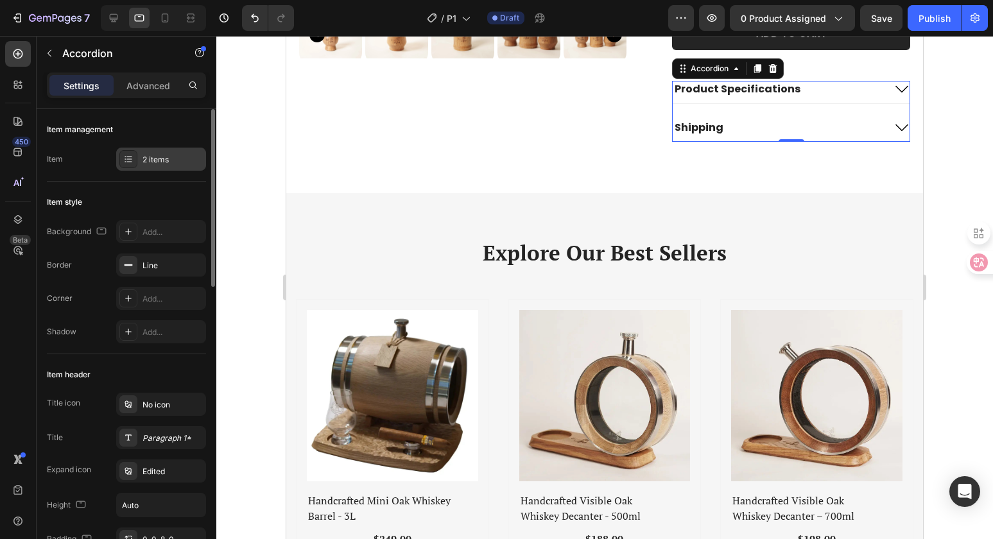
click at [146, 168] on div "2 items" at bounding box center [161, 159] width 90 height 23
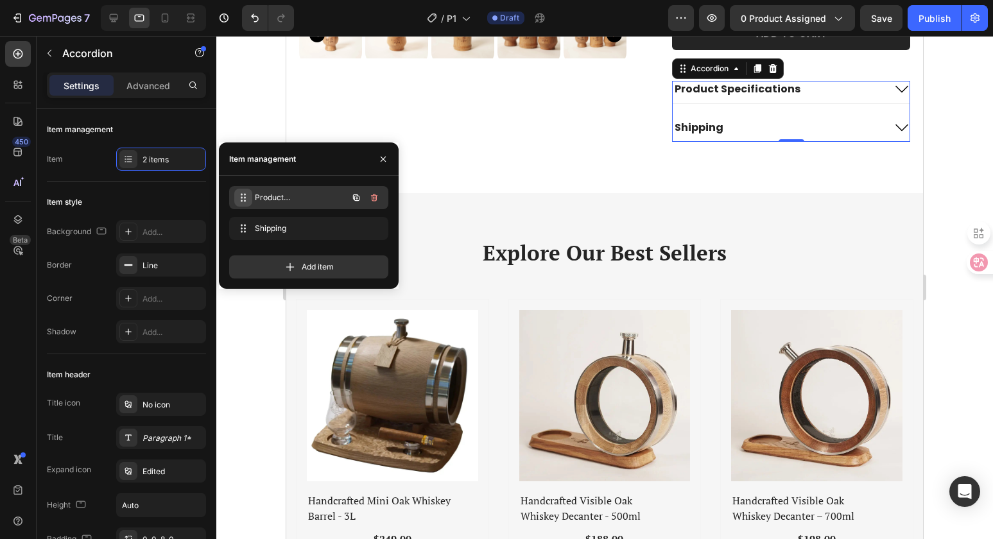
click at [241, 196] on icon at bounding box center [243, 197] width 10 height 10
click at [318, 204] on div "Product Specifications Product Specifications" at bounding box center [290, 198] width 113 height 18
click at [146, 192] on div "Item style" at bounding box center [126, 202] width 159 height 21
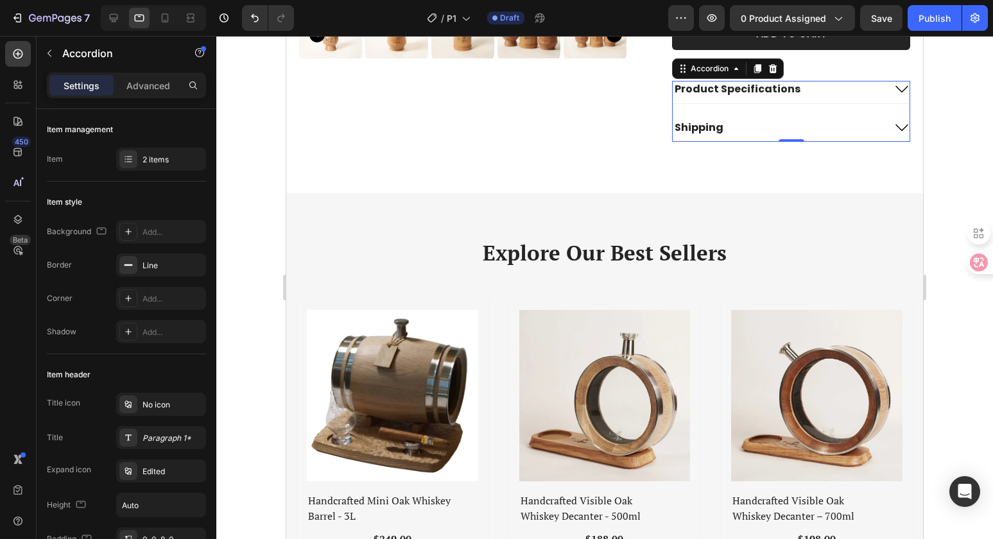
click at [746, 89] on p "Product Specifications" at bounding box center [737, 89] width 126 height 13
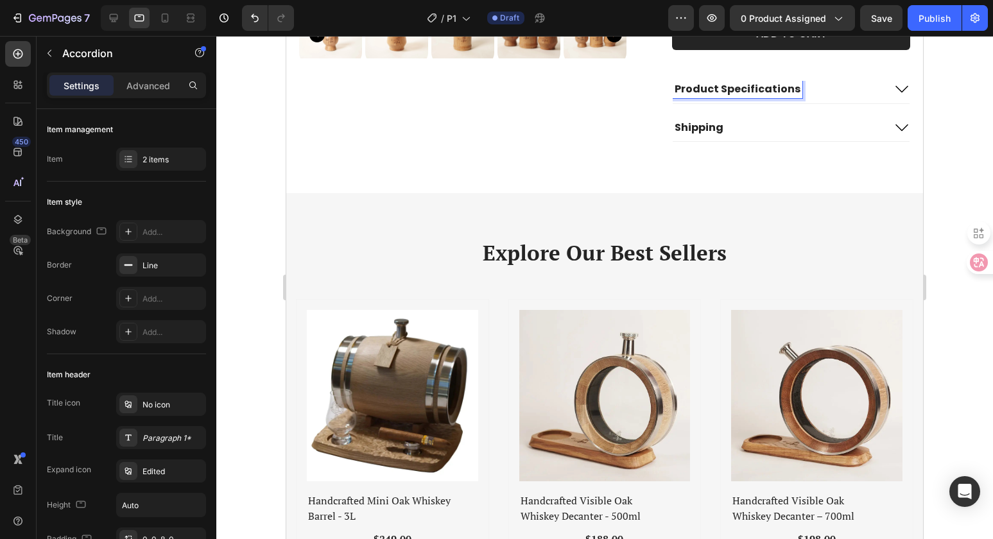
click at [820, 93] on div "Product Specifications" at bounding box center [777, 89] width 211 height 17
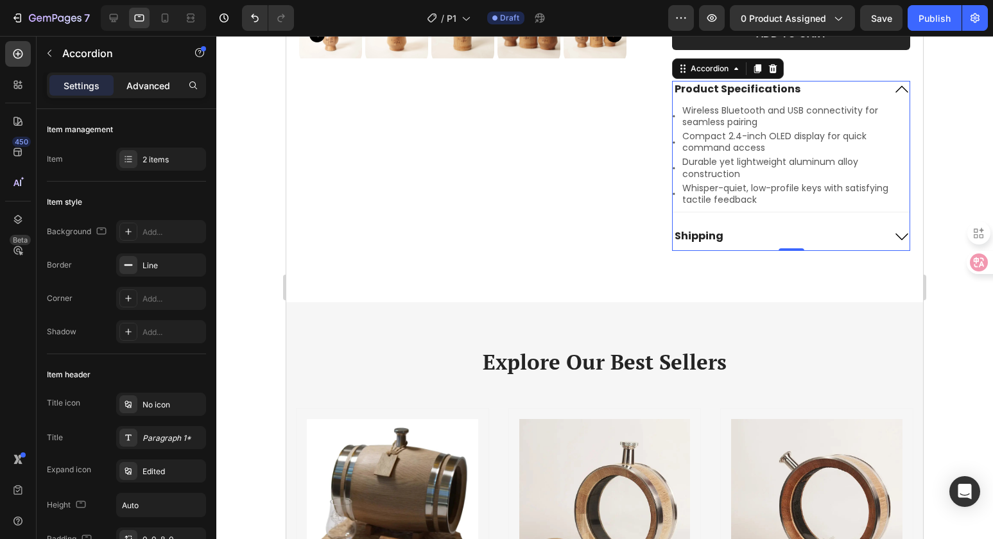
click at [141, 81] on p "Advanced" at bounding box center [148, 85] width 44 height 13
type input "100%"
type input "100"
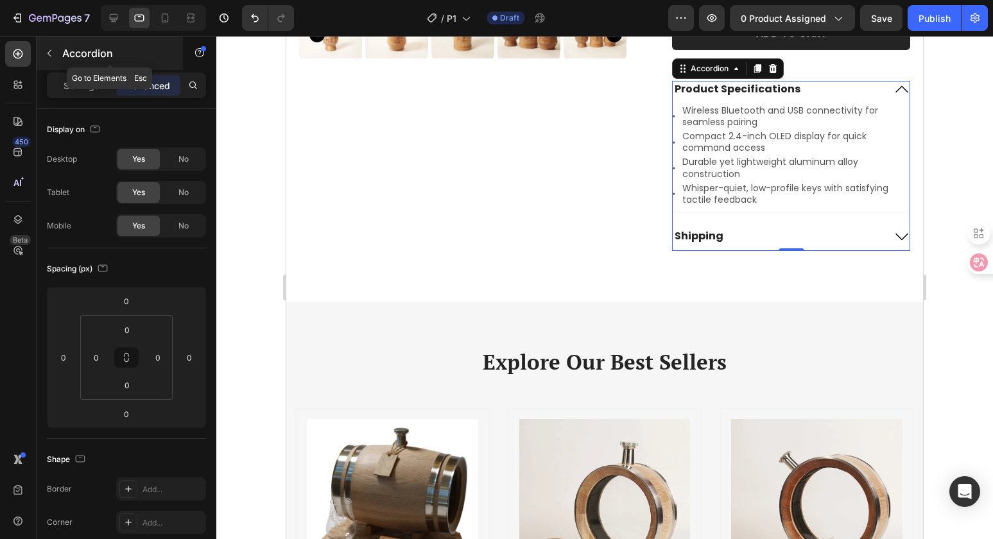
click at [49, 59] on button "button" at bounding box center [49, 53] width 21 height 21
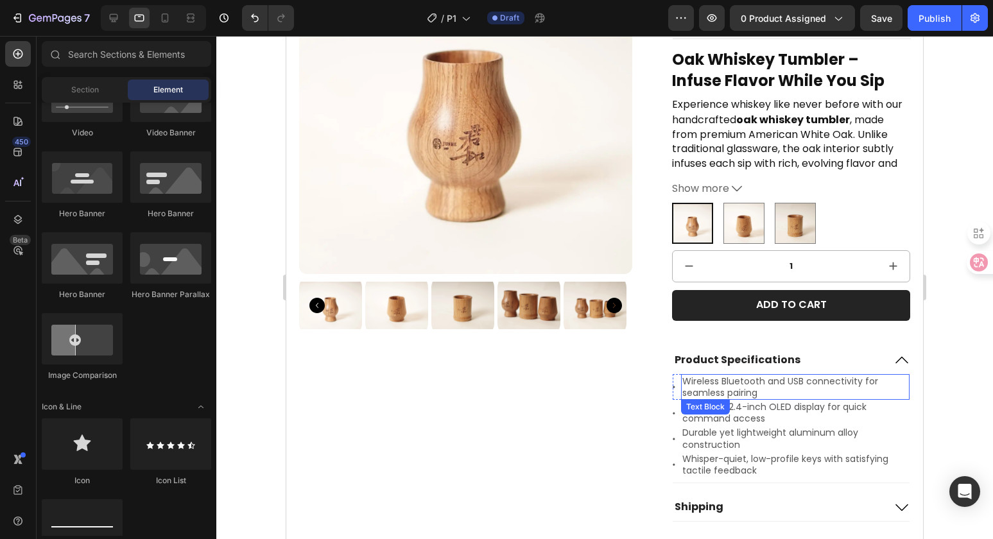
scroll to position [316, 0]
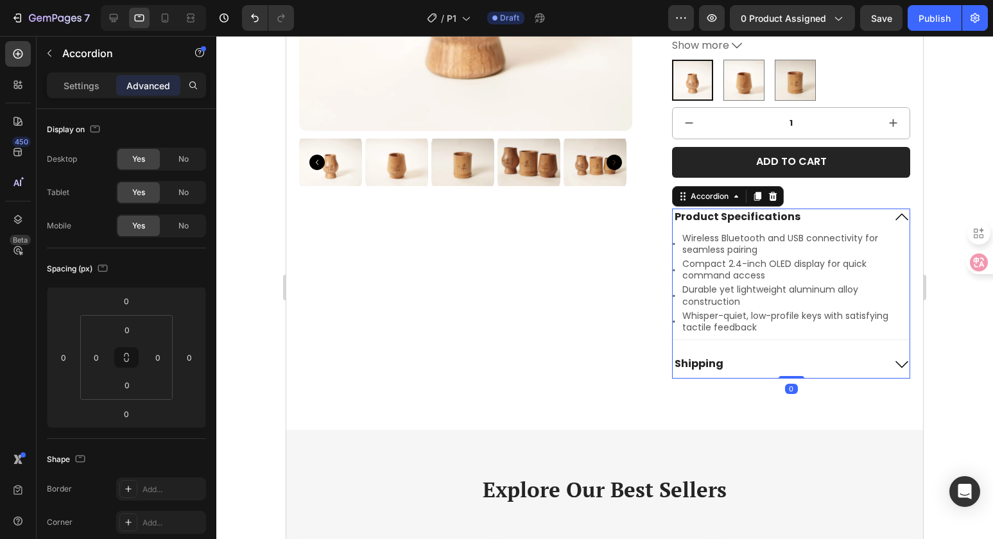
click at [894, 218] on icon at bounding box center [901, 216] width 15 height 15
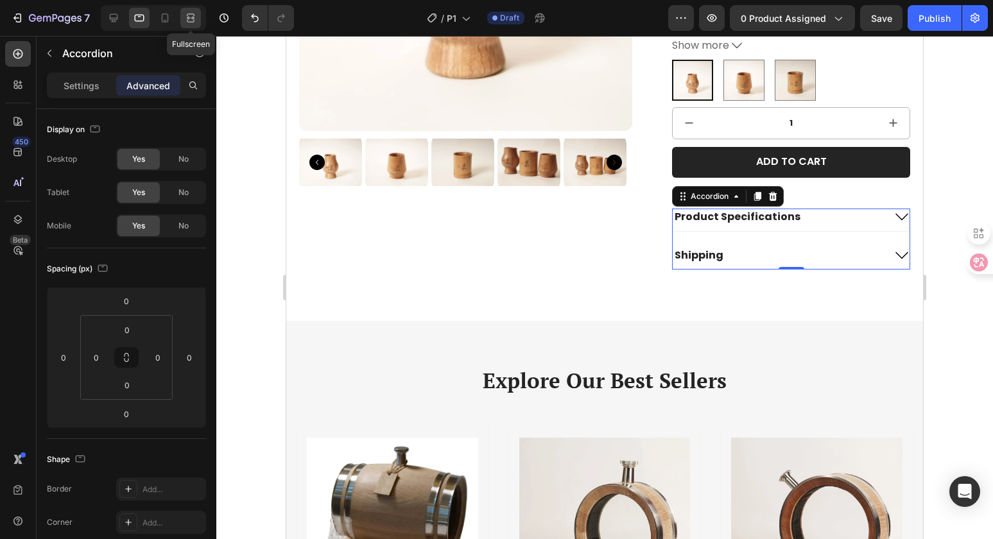
click at [191, 15] on icon at bounding box center [190, 18] width 13 height 13
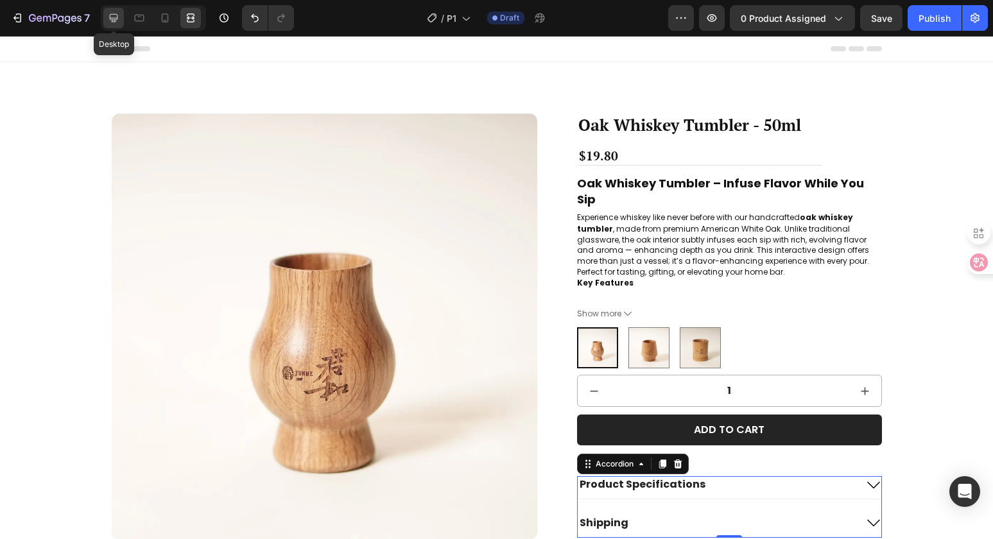
click at [112, 19] on icon at bounding box center [114, 18] width 8 height 8
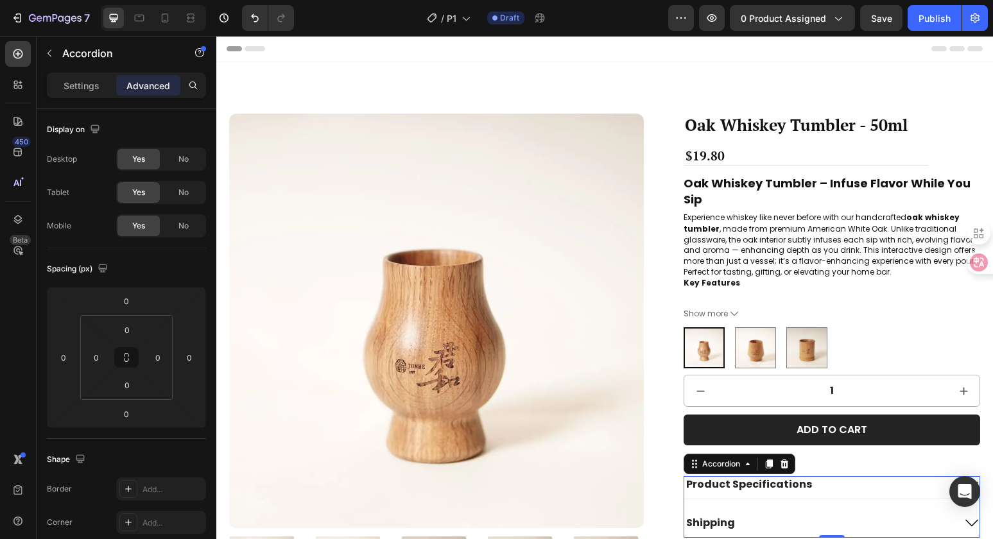
click at [835, 477] on div "Product Specifications" at bounding box center [818, 484] width 269 height 17
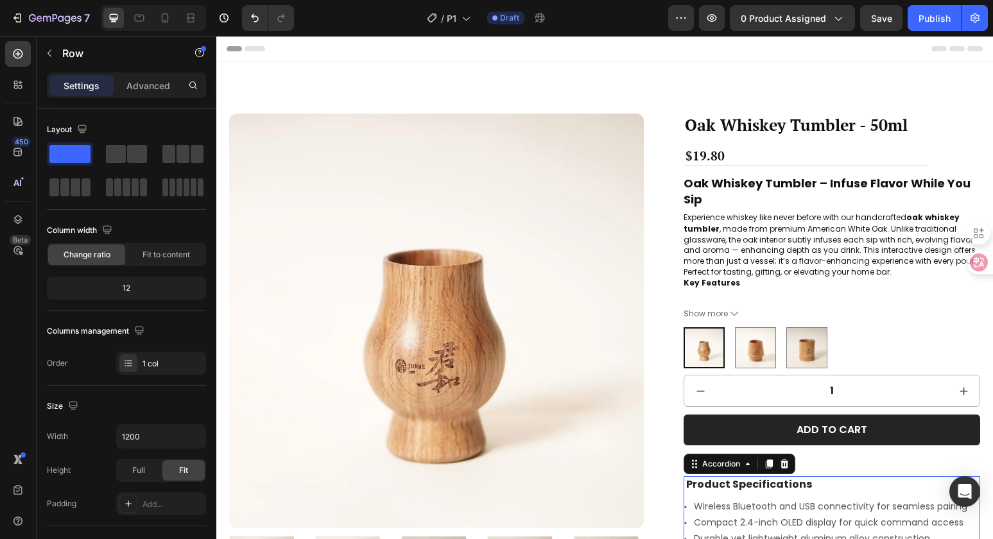
click at [834, 475] on div "Add to cart Add to Cart" at bounding box center [831, 446] width 296 height 62
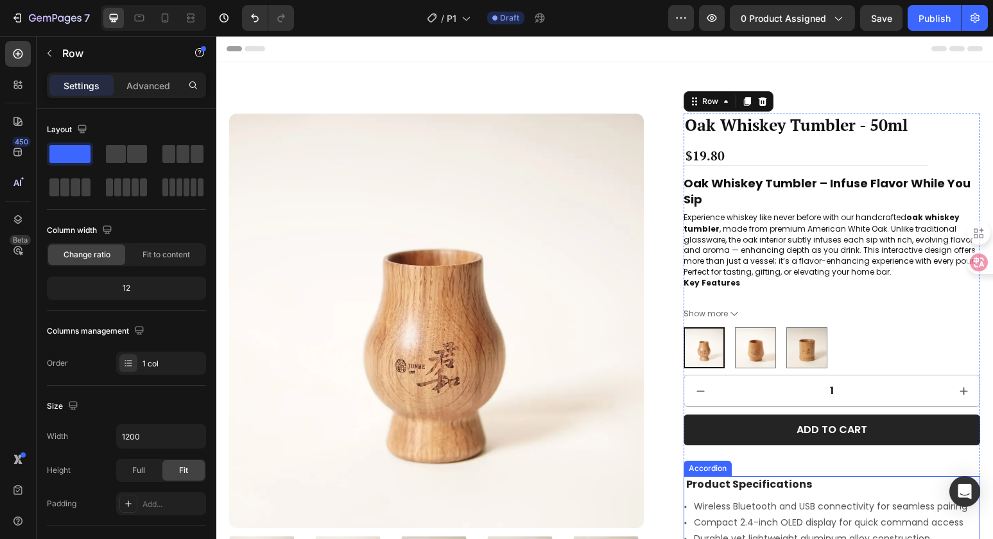
click at [800, 481] on div "Product Specifications" at bounding box center [749, 484] width 130 height 17
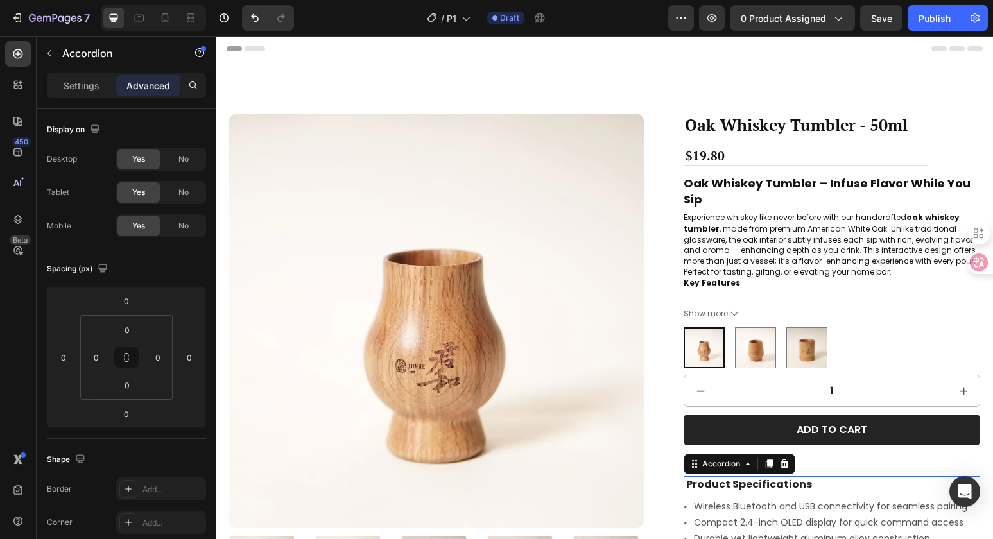
click at [856, 488] on div "Product Specifications" at bounding box center [818, 484] width 269 height 17
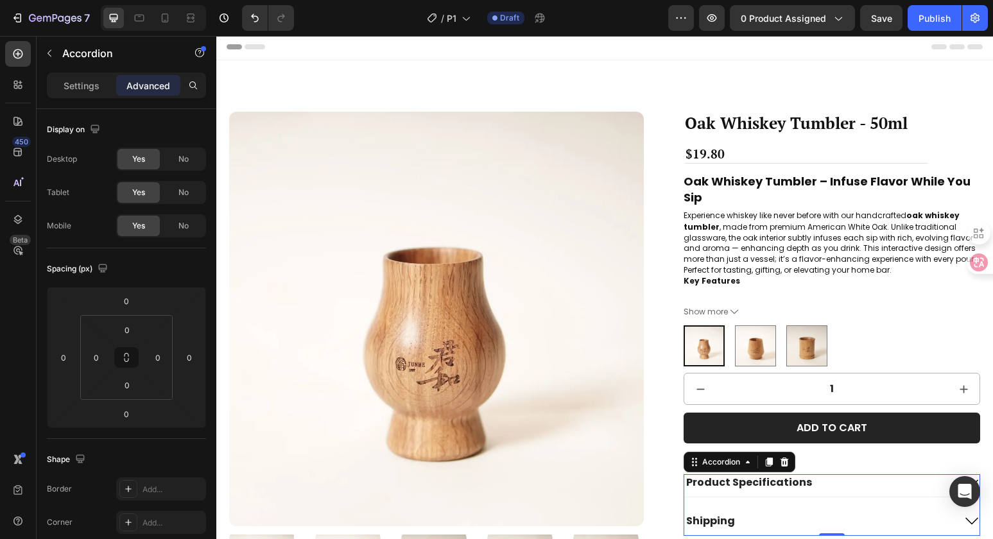
scroll to position [3, 0]
click at [20, 90] on icon at bounding box center [18, 84] width 13 height 13
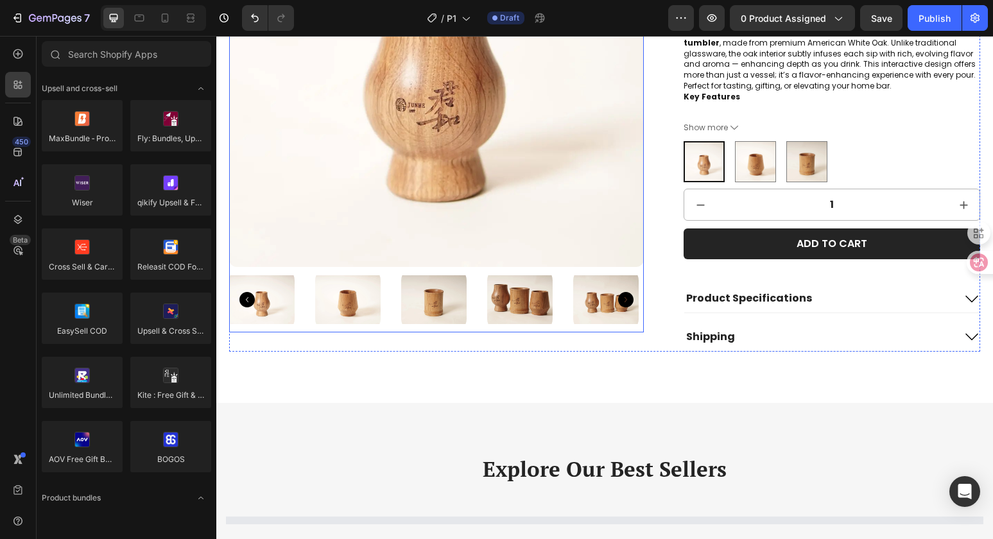
scroll to position [155, 0]
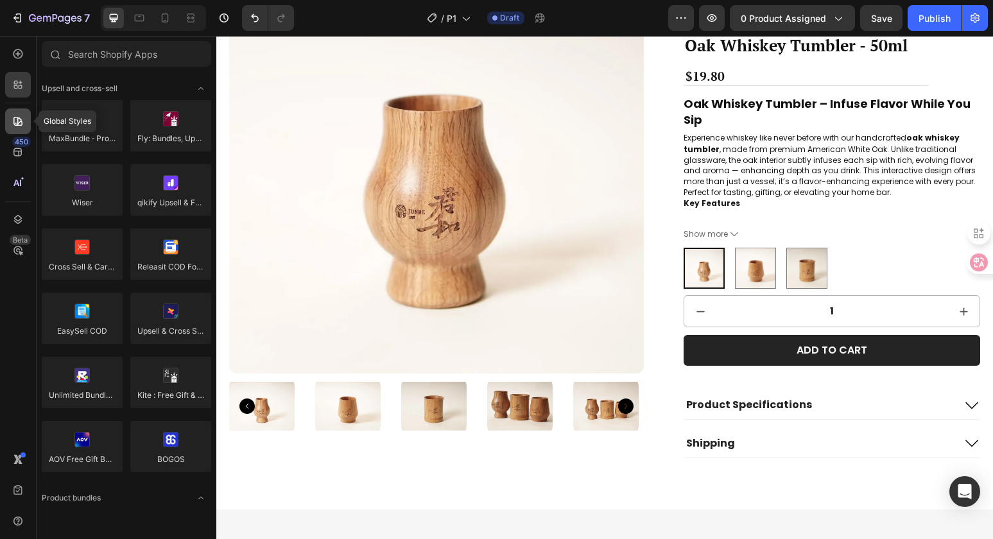
click at [13, 128] on div at bounding box center [18, 121] width 26 height 26
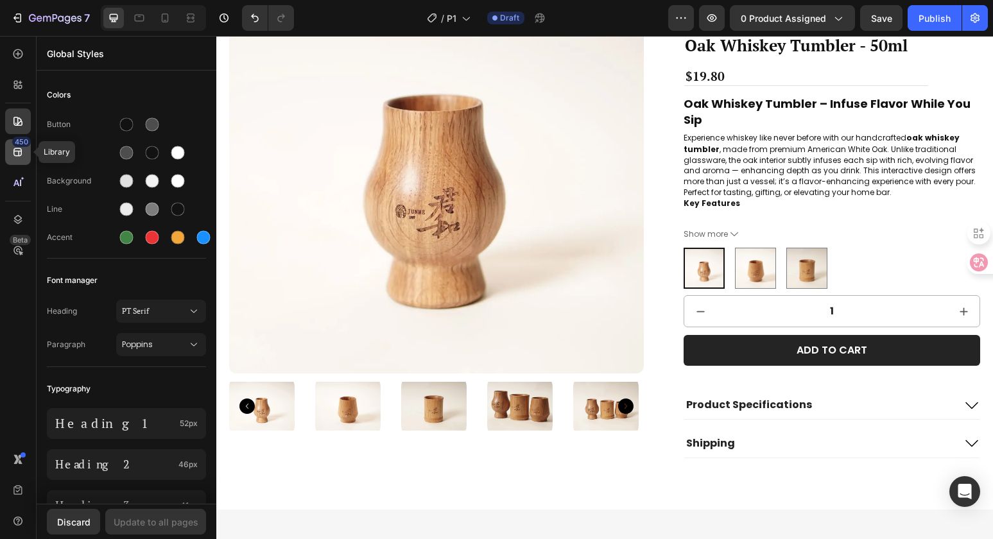
click at [23, 157] on icon at bounding box center [18, 152] width 13 height 13
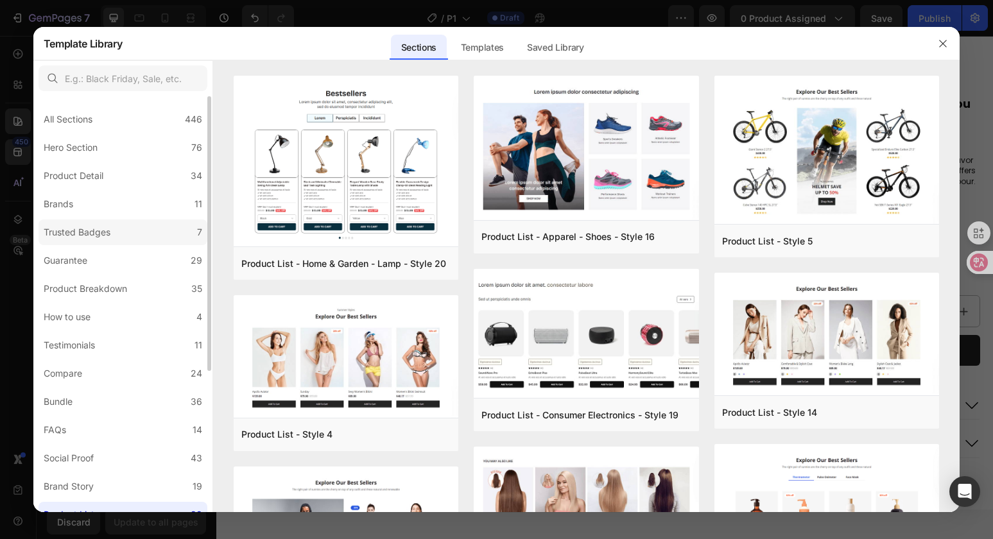
click at [134, 243] on label "Trusted Badges 7" at bounding box center [122, 232] width 169 height 26
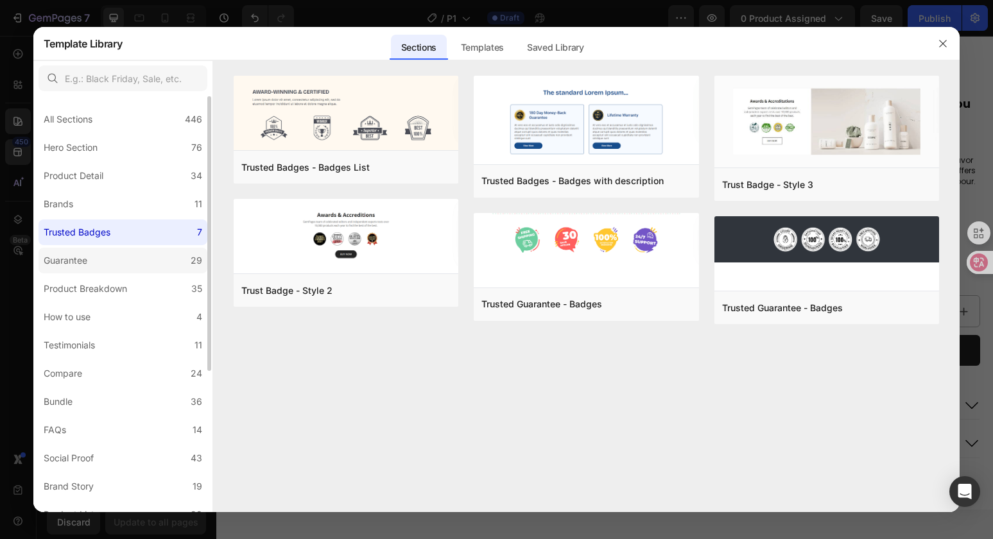
click at [116, 252] on label "Guarantee 29" at bounding box center [122, 261] width 169 height 26
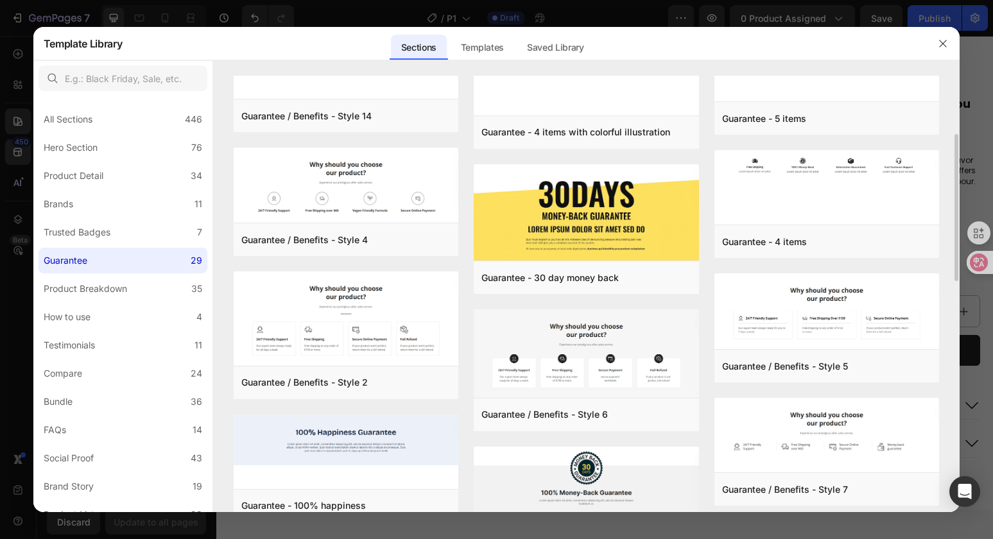
scroll to position [158, 0]
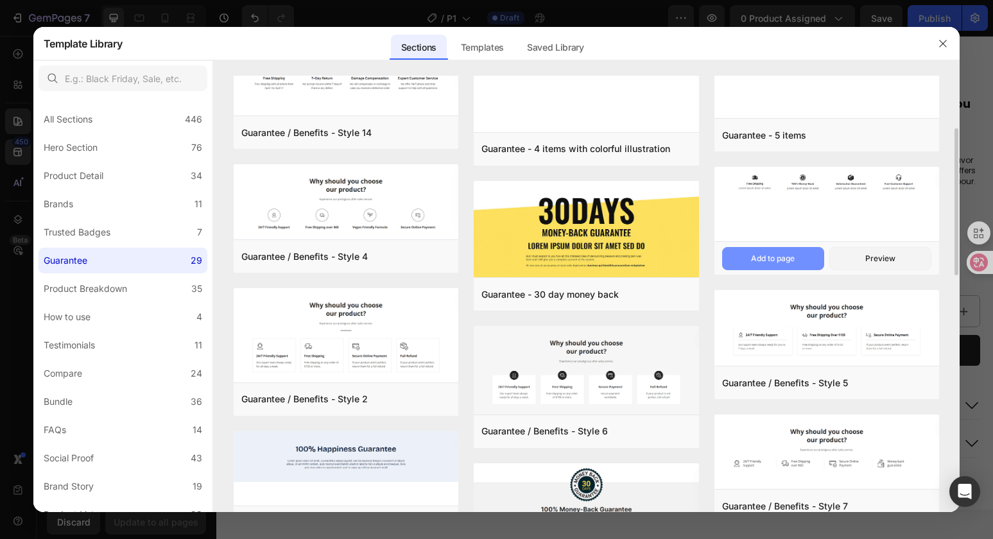
click at [803, 259] on button "Add to page" at bounding box center [773, 258] width 102 height 23
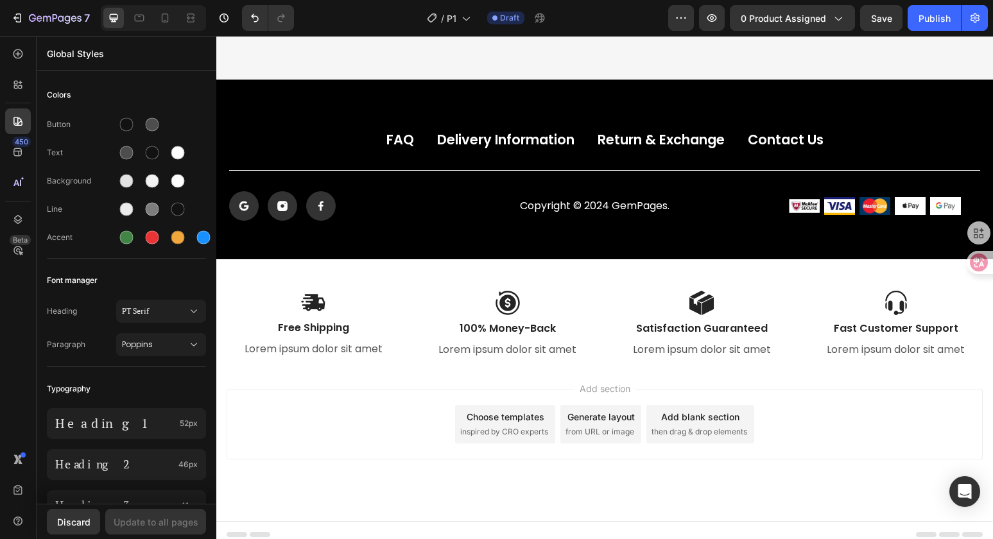
scroll to position [1080, 0]
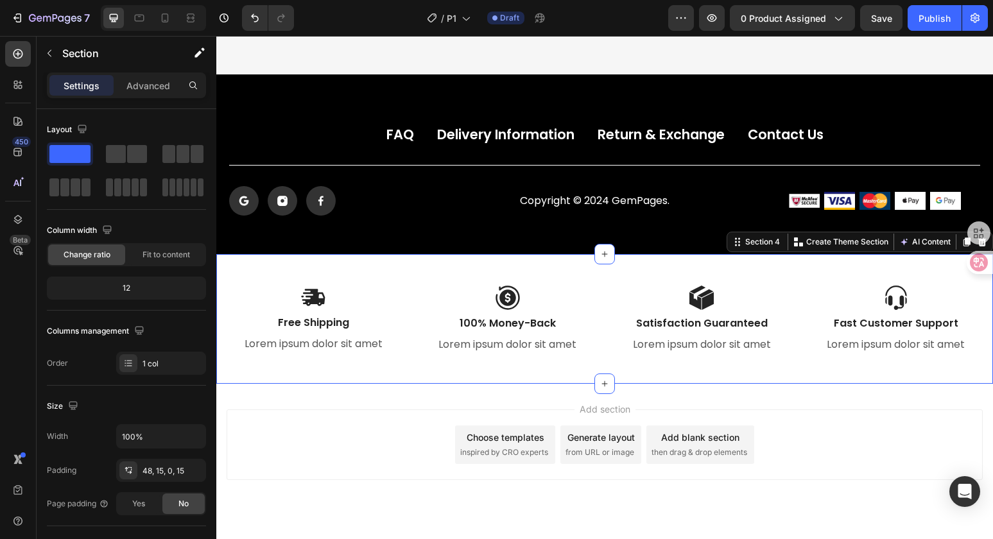
click at [638, 264] on div "Image Free Shipping Text Block Lorem ipsum dolor sit amet Text Block Image 100%…" at bounding box center [604, 319] width 776 height 130
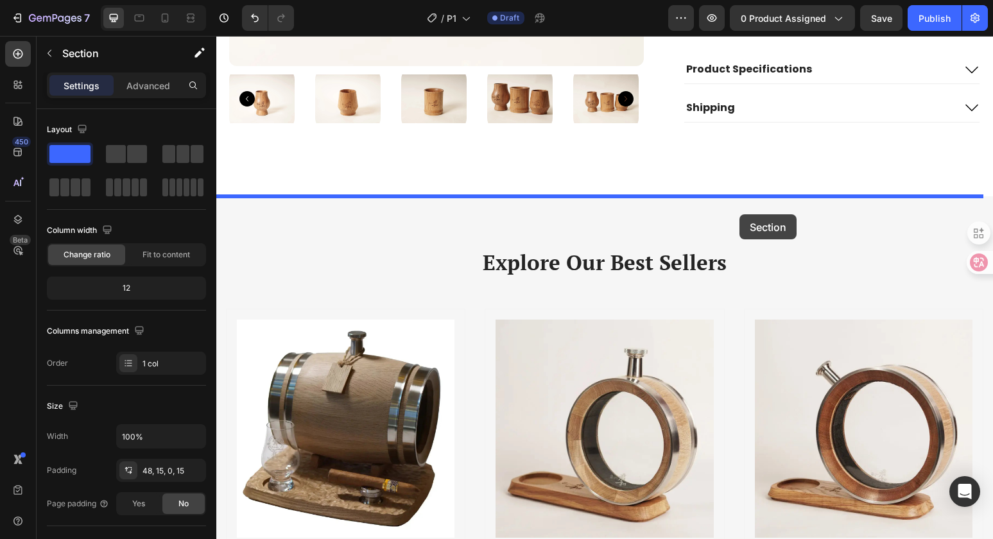
scroll to position [455, 0]
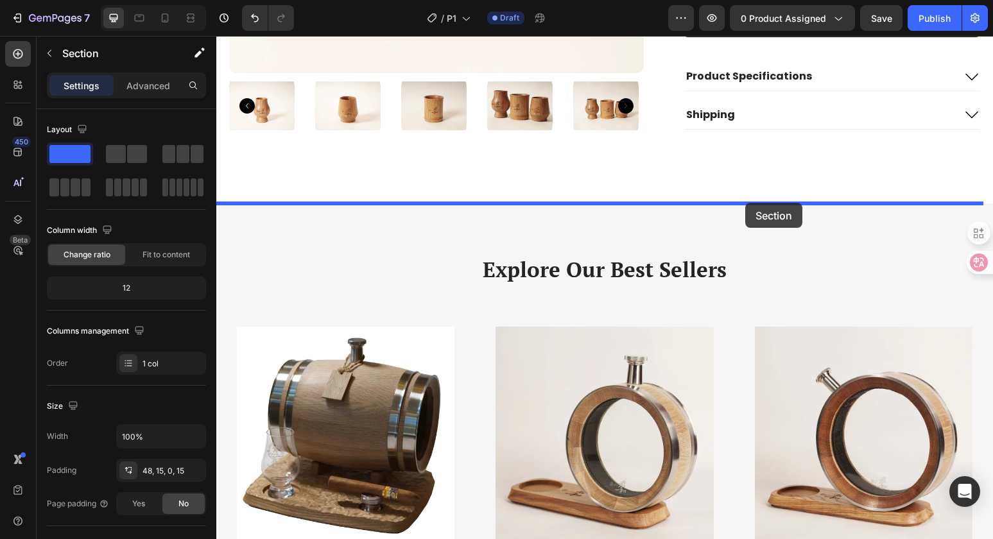
drag, startPoint x: 733, startPoint y: 242, endPoint x: 745, endPoint y: 202, distance: 41.4
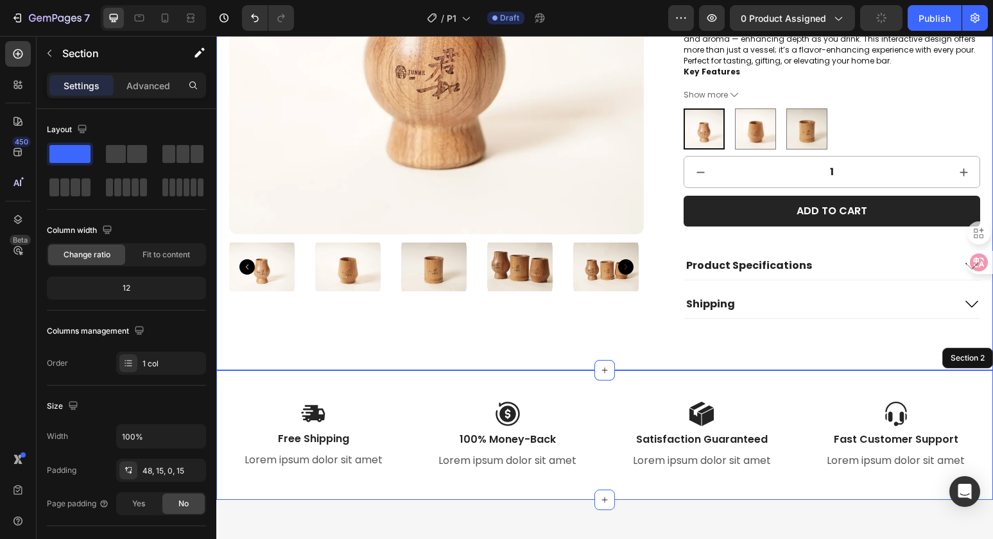
scroll to position [264, 0]
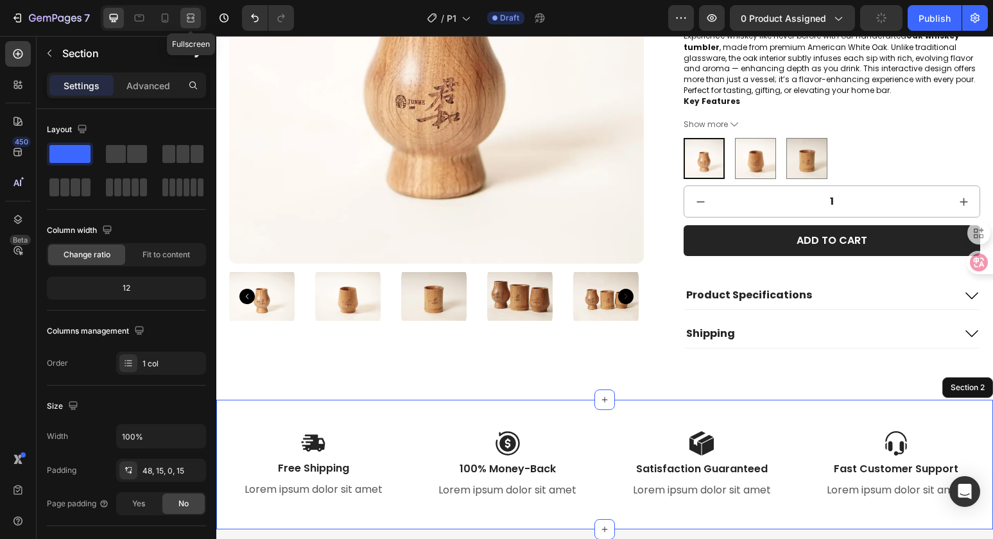
click at [188, 15] on icon at bounding box center [190, 18] width 13 height 13
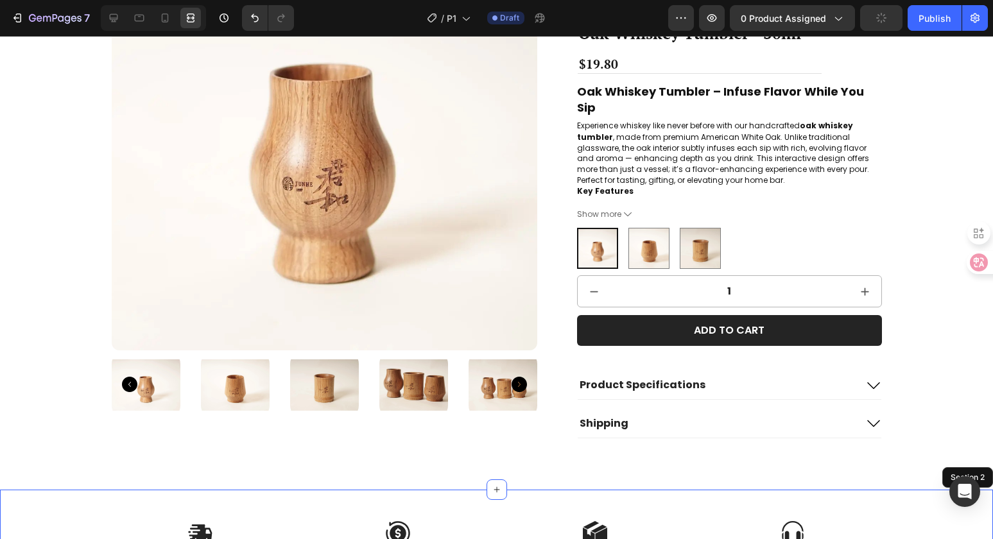
scroll to position [184, 0]
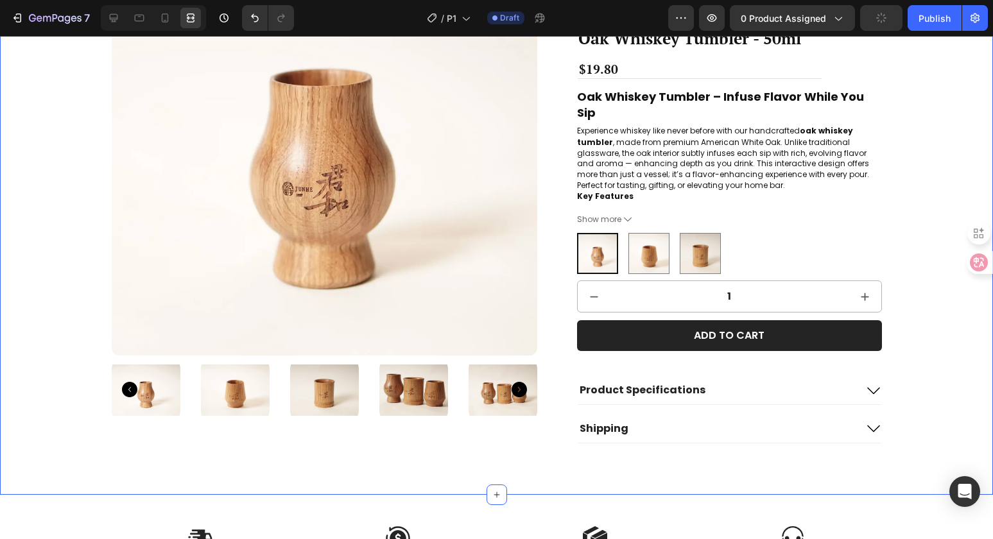
click at [946, 169] on div "Product Images Oak Whiskey Tumbler - 50ml Product Title $19.80 Product Price Pr…" at bounding box center [496, 186] width 967 height 514
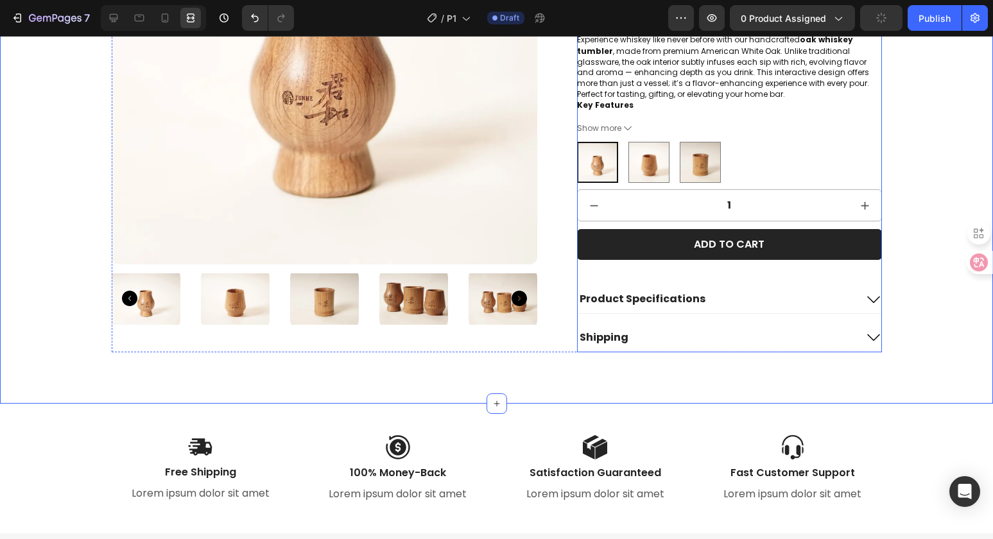
scroll to position [305, 0]
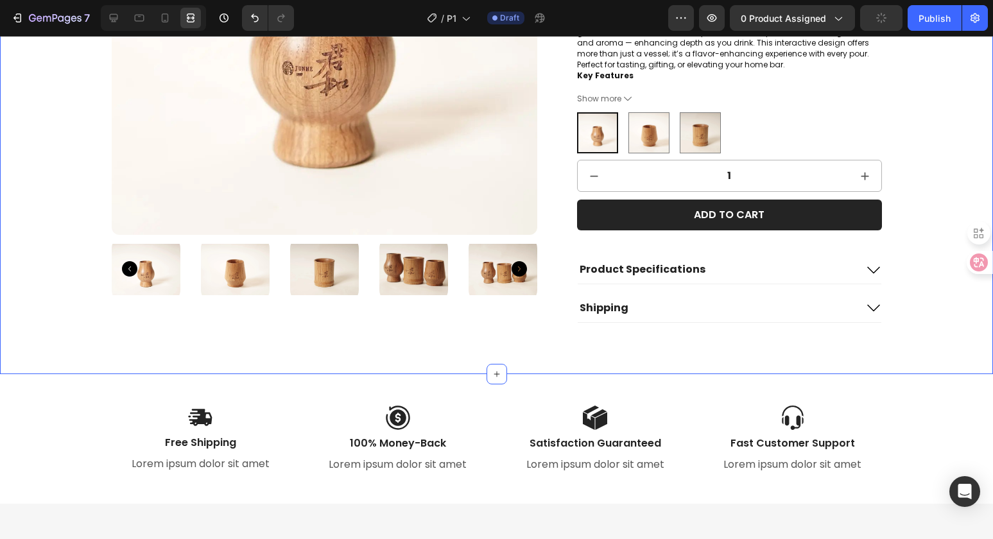
click at [930, 339] on div "Product Images Oak Whiskey Tumbler - 50ml Product Title $19.80 Product Price Pr…" at bounding box center [496, 65] width 993 height 617
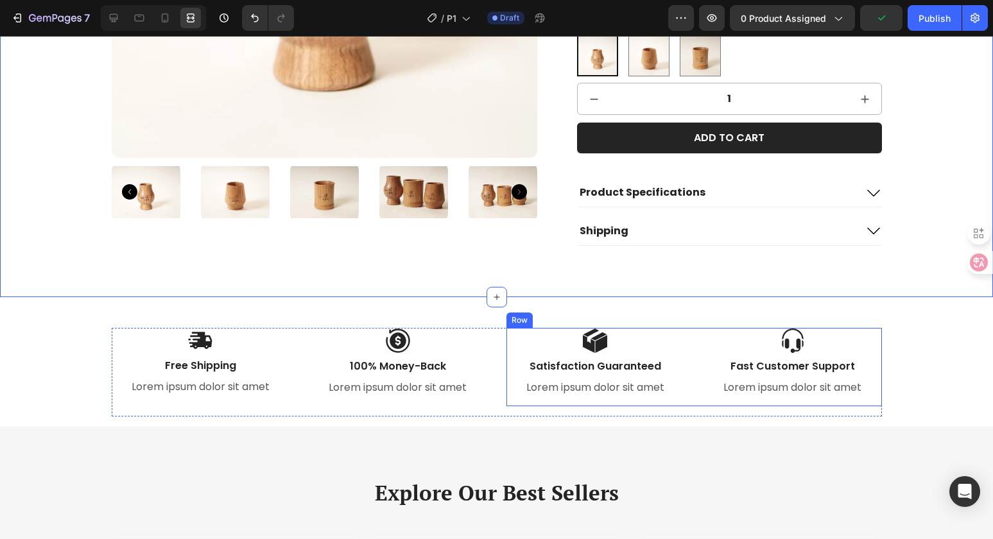
scroll to position [484, 0]
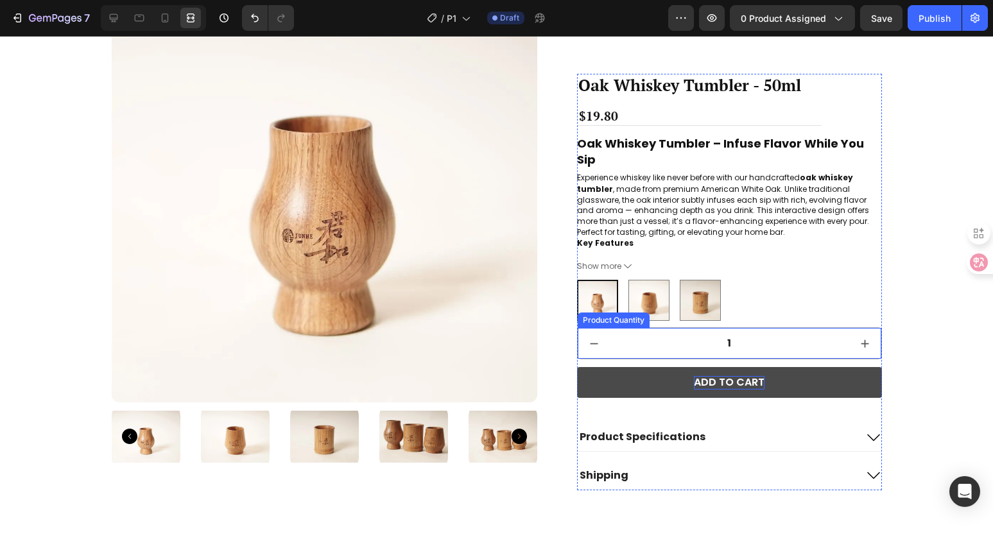
scroll to position [71, 0]
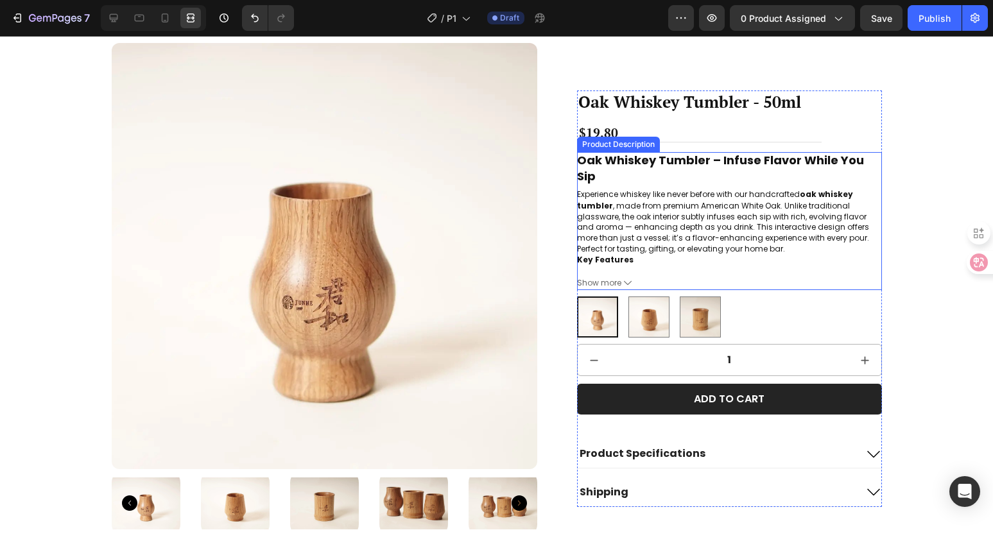
click at [603, 286] on span "Show more" at bounding box center [599, 283] width 44 height 10
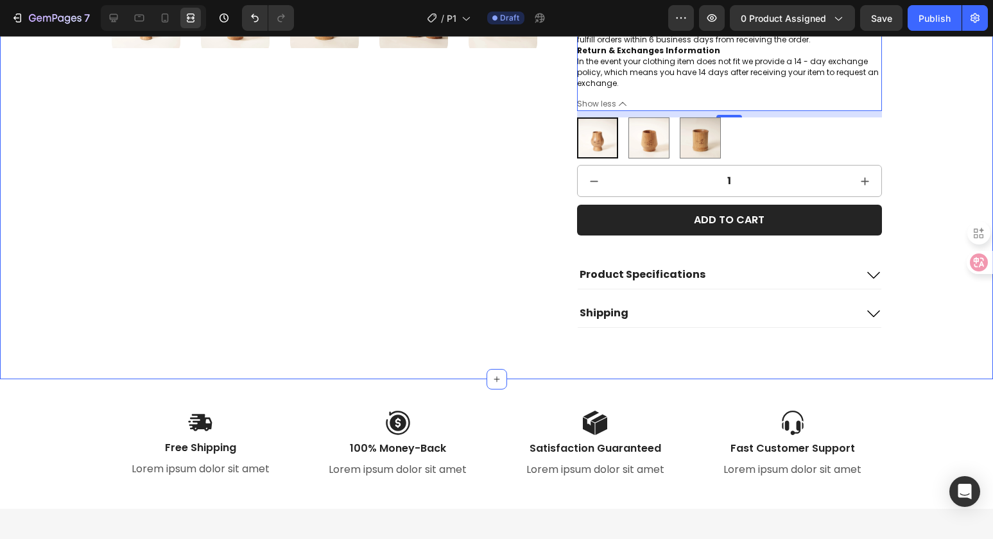
scroll to position [715, 0]
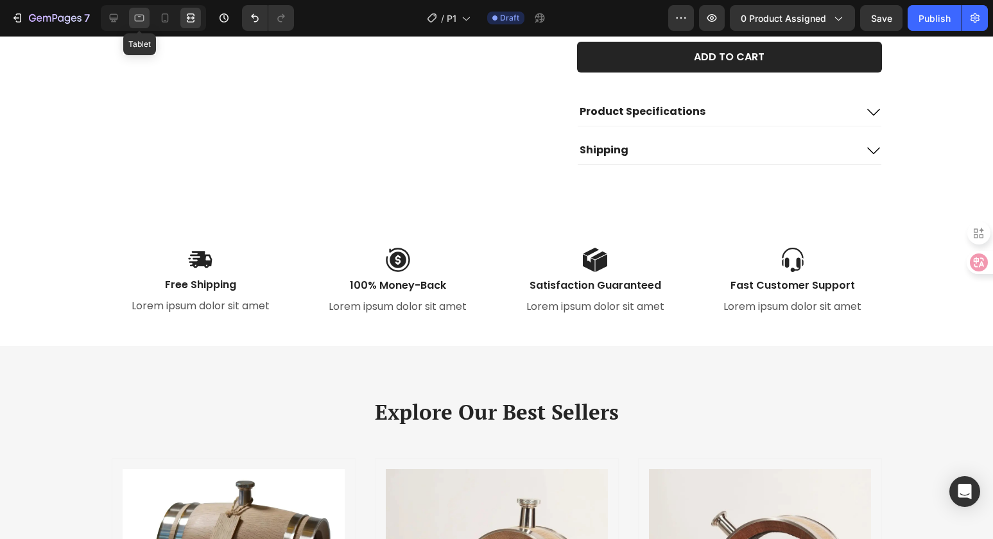
click at [136, 17] on icon at bounding box center [139, 18] width 13 height 13
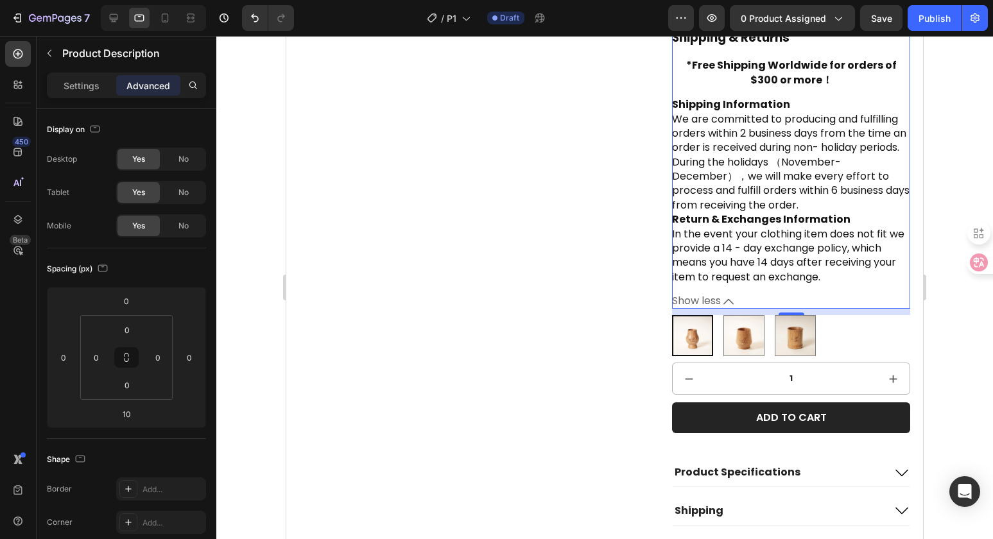
scroll to position [789, 0]
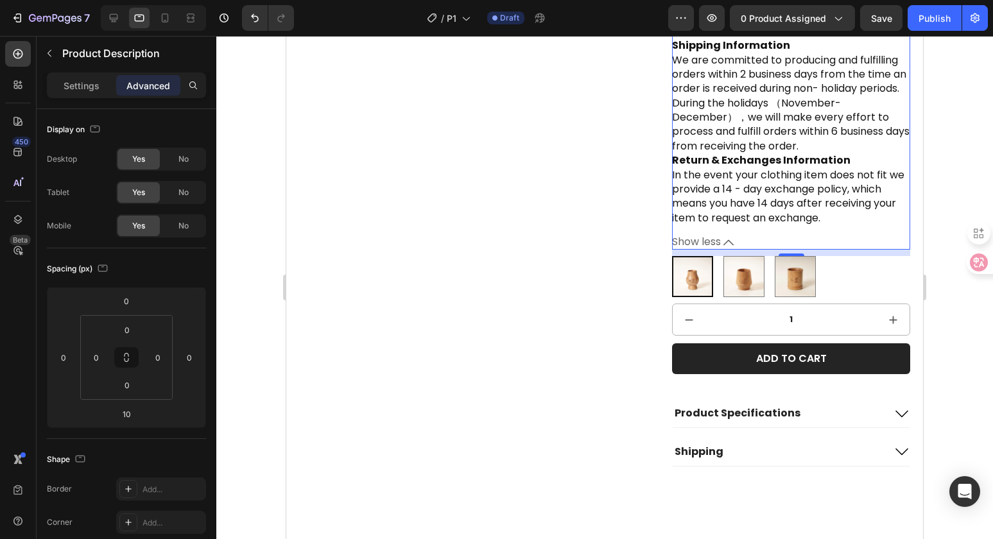
click at [715, 241] on span "Show less" at bounding box center [696, 241] width 49 height 13
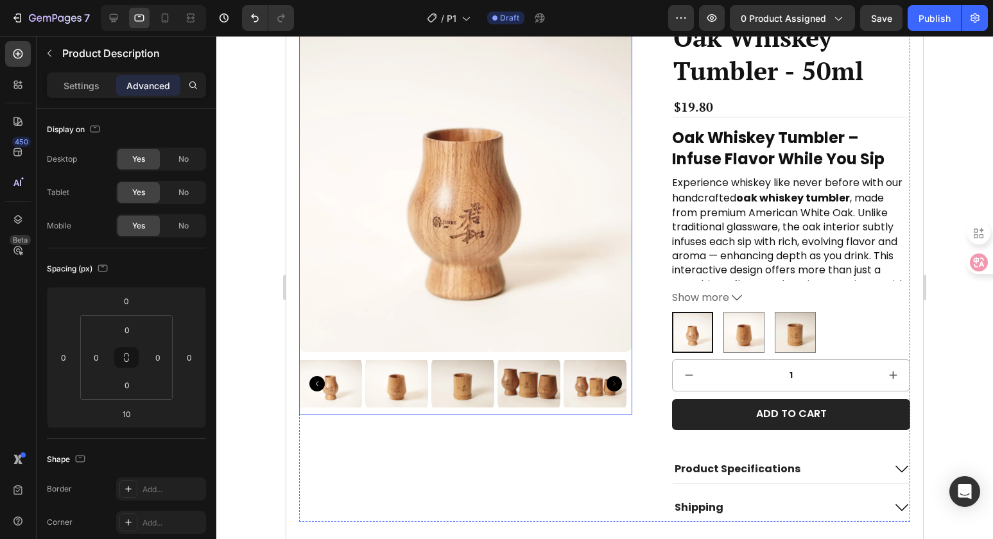
scroll to position [12, 0]
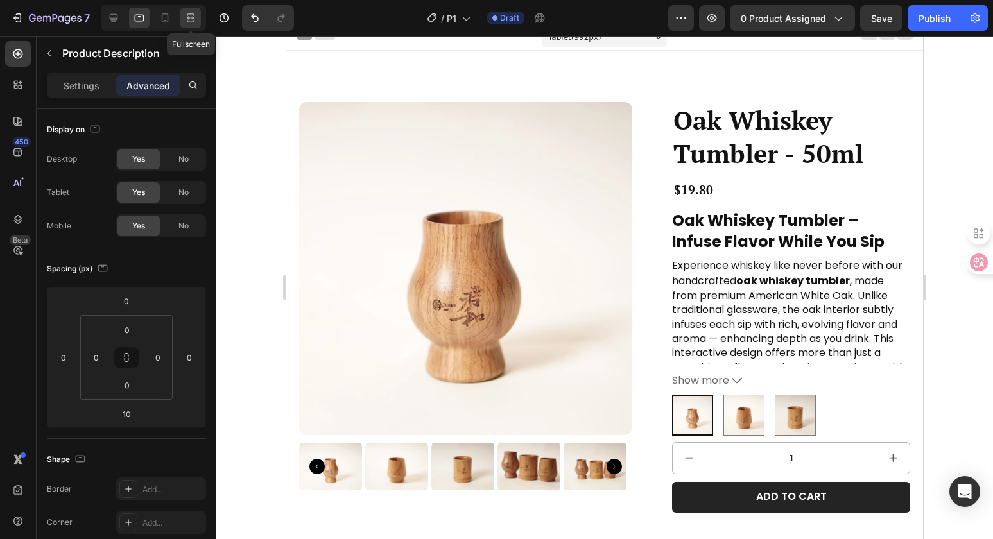
click at [194, 17] on icon at bounding box center [190, 18] width 13 height 13
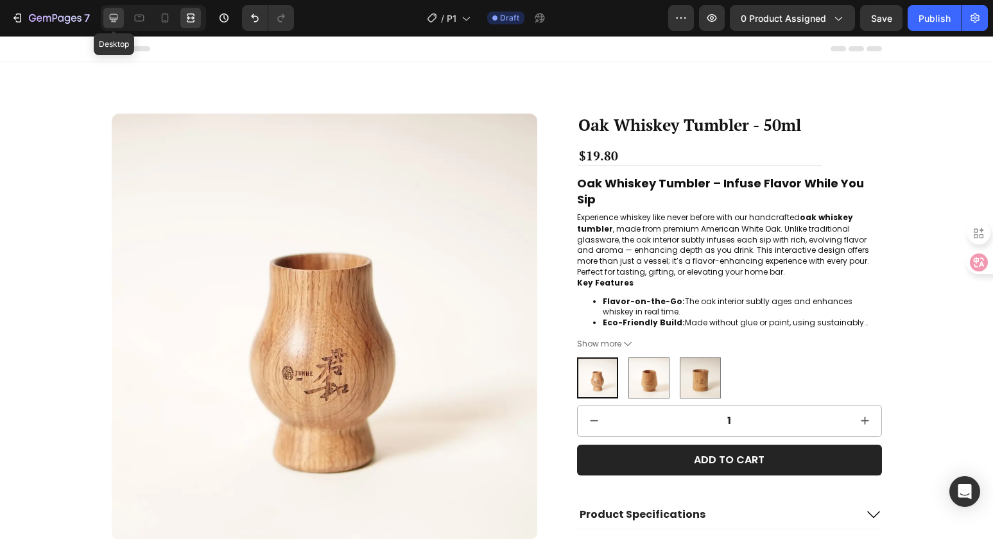
click at [113, 13] on icon at bounding box center [113, 18] width 13 height 13
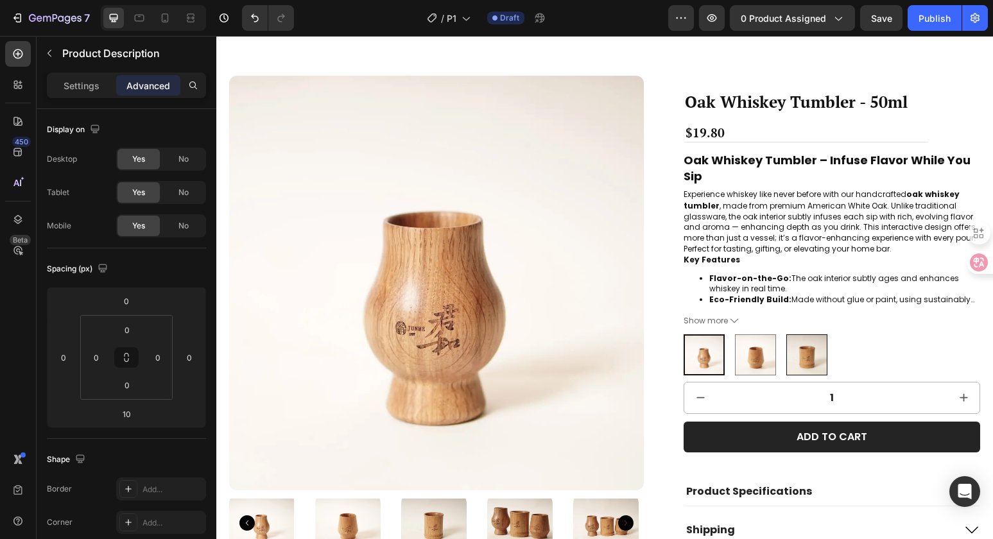
scroll to position [117, 0]
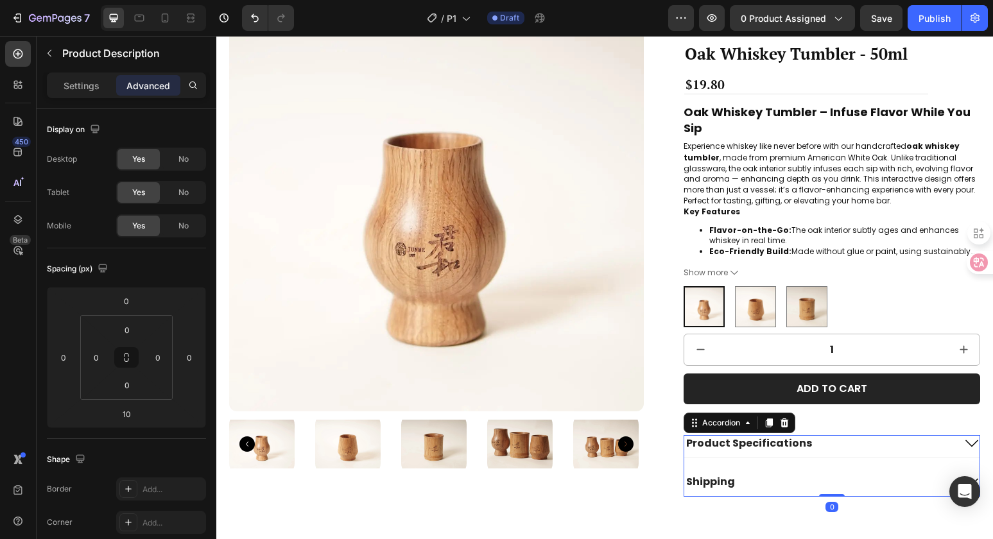
click at [964, 436] on icon at bounding box center [971, 443] width 15 height 15
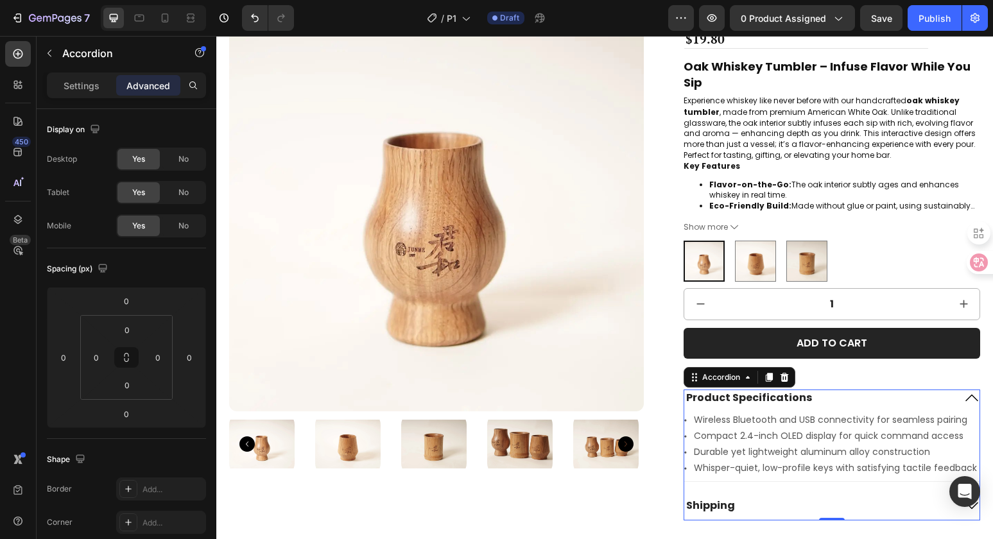
click at [964, 398] on icon at bounding box center [971, 397] width 15 height 15
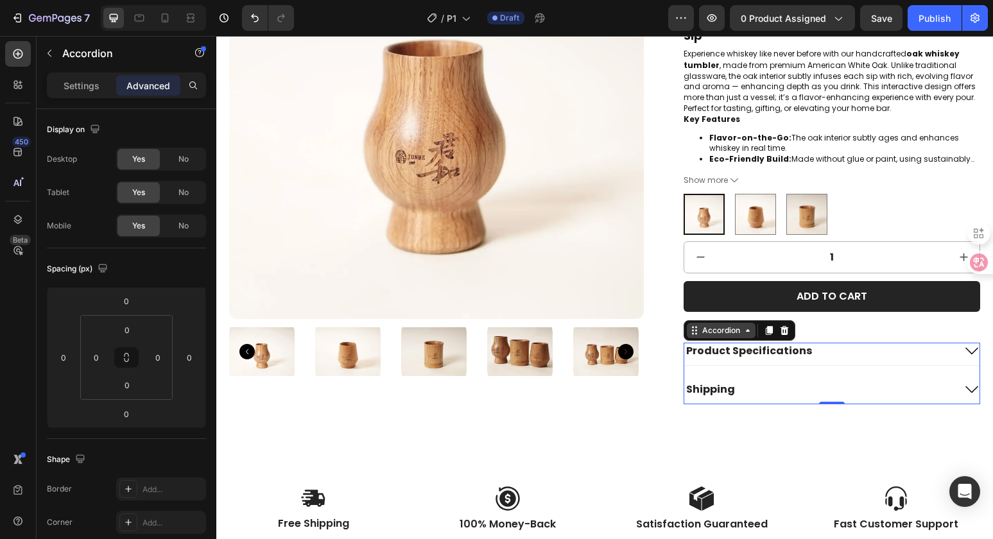
scroll to position [100, 0]
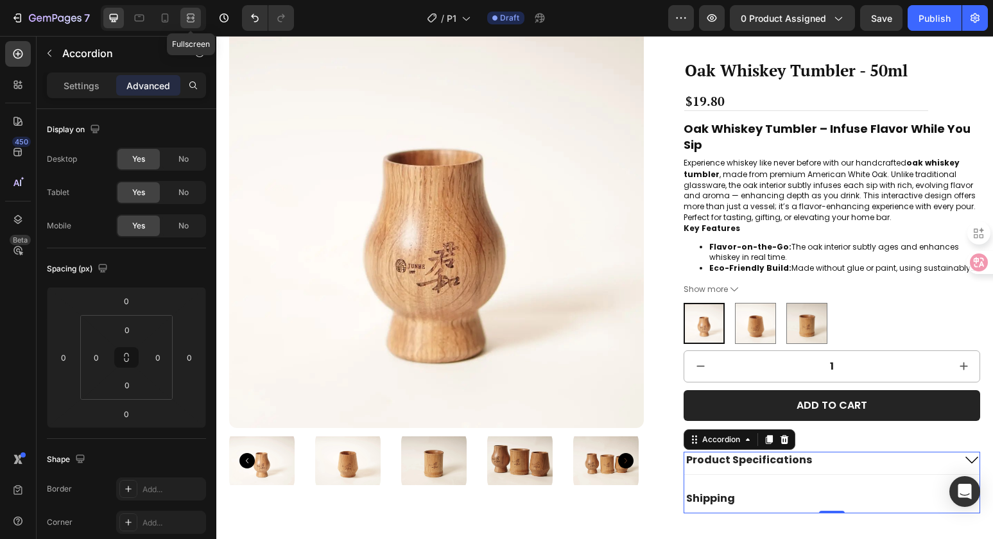
click at [192, 19] on icon at bounding box center [190, 18] width 13 height 13
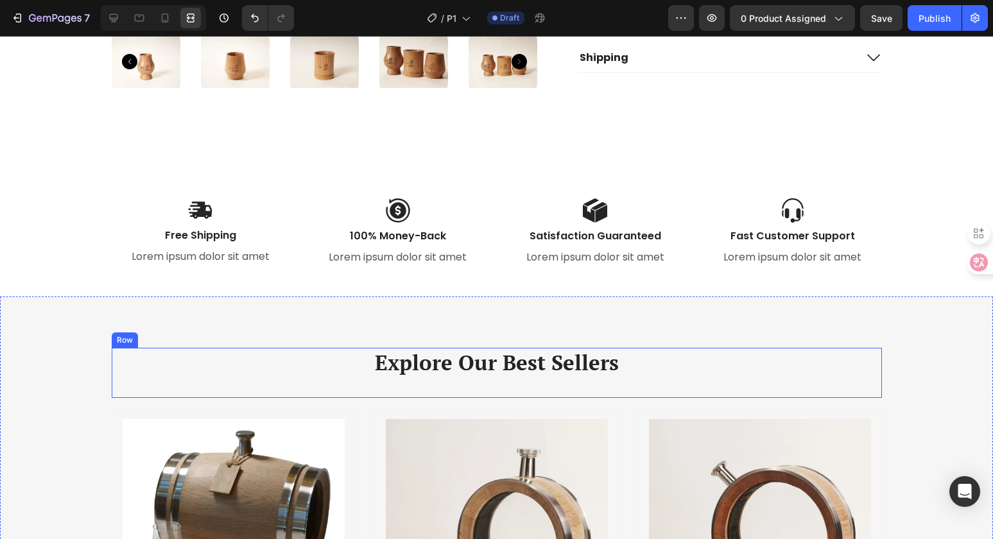
scroll to position [354, 0]
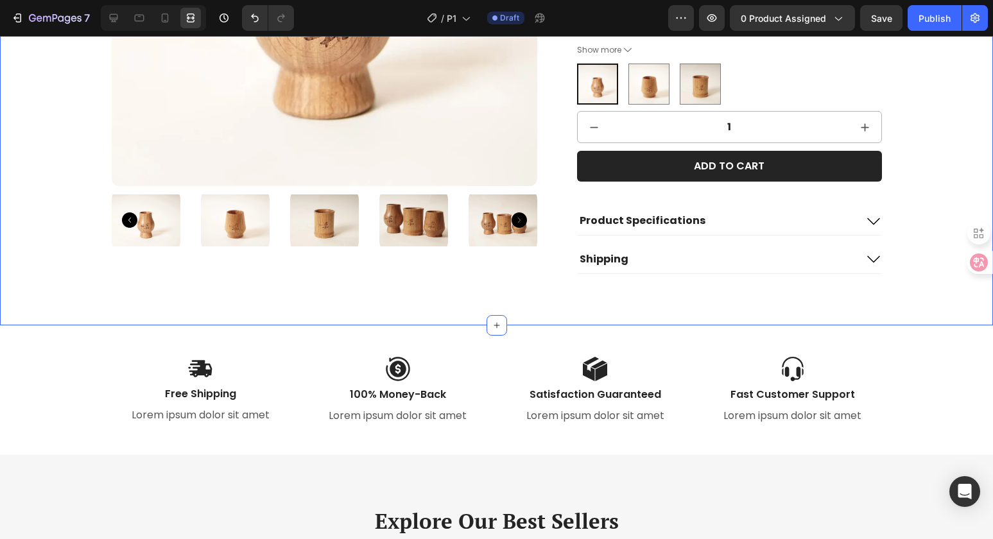
click at [582, 295] on div "Product Images Oak Whiskey Tumbler - 50ml Product Title $19.80 Product Price Pr…" at bounding box center [496, 17] width 993 height 617
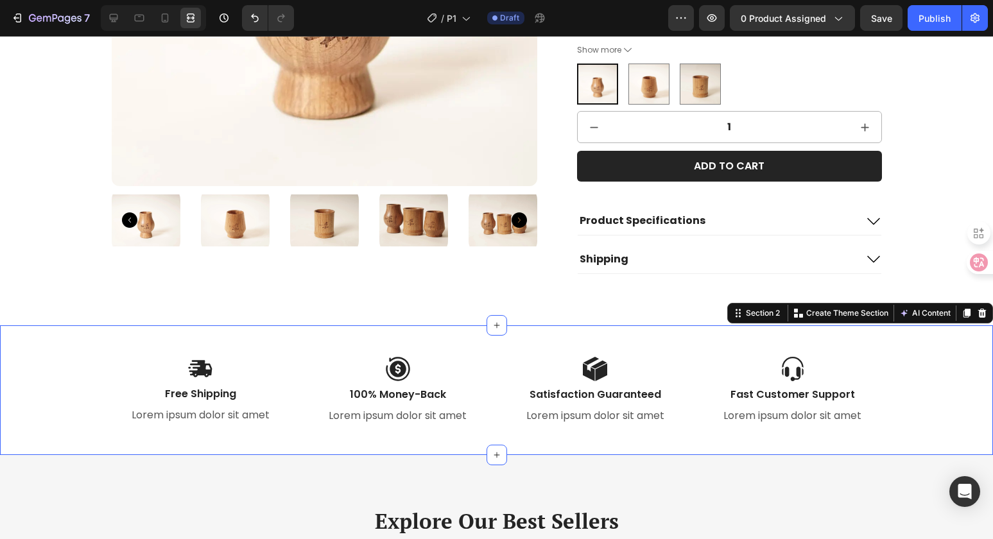
click at [280, 349] on div "Image Free Shipping Text Block Lorem ipsum dolor sit amet Text Block Image 100%…" at bounding box center [496, 390] width 993 height 130
click at [767, 393] on p "Fast Customer Support" at bounding box center [793, 394] width 176 height 13
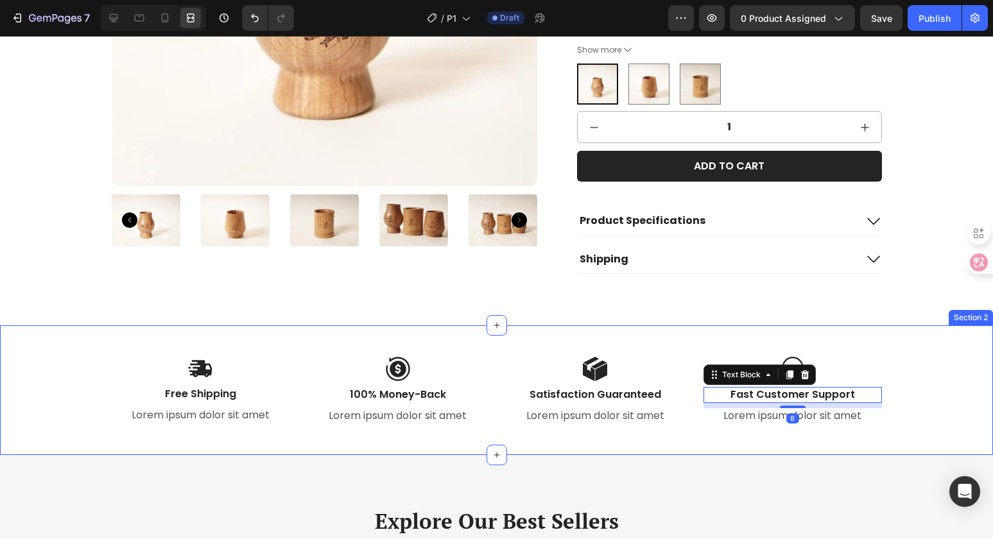
click at [662, 349] on div "Image Free Shipping Text Block Lorem ipsum dolor sit amet Text Block Image 100%…" at bounding box center [496, 390] width 993 height 130
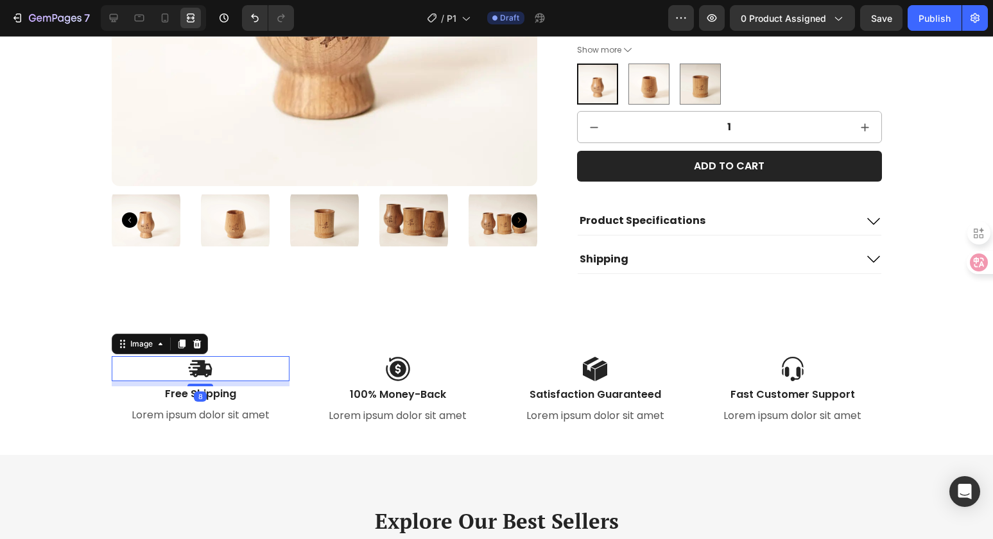
click at [258, 374] on div at bounding box center [201, 368] width 178 height 25
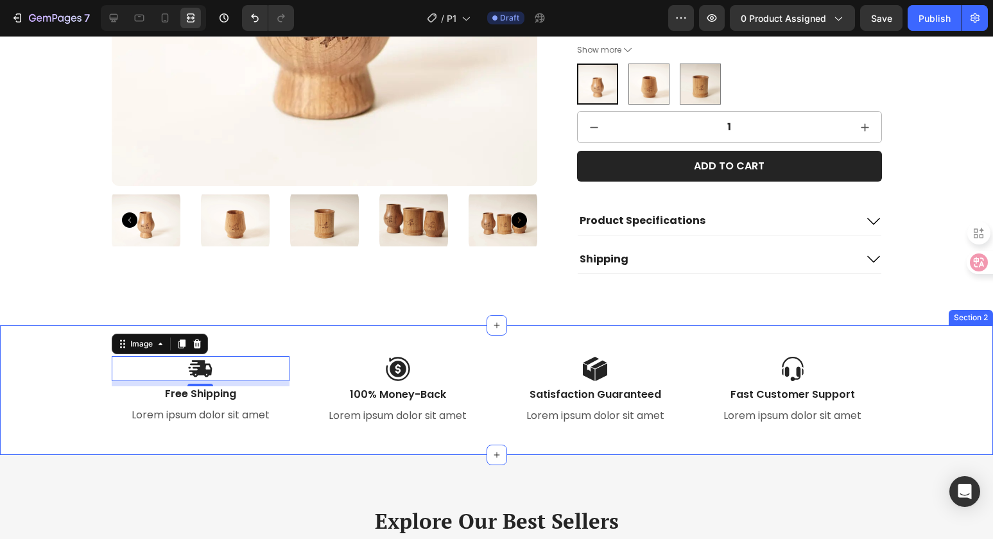
click at [562, 349] on div "Image 8 Free Shipping Text Block Lorem ipsum dolor sit amet Text Block Image 10…" at bounding box center [496, 390] width 993 height 130
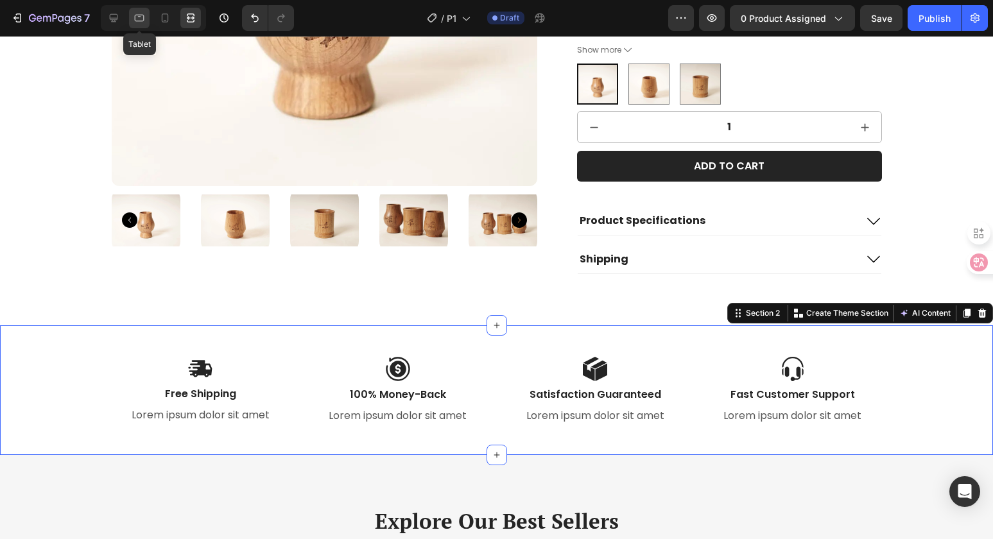
click at [135, 17] on icon at bounding box center [140, 18] width 10 height 7
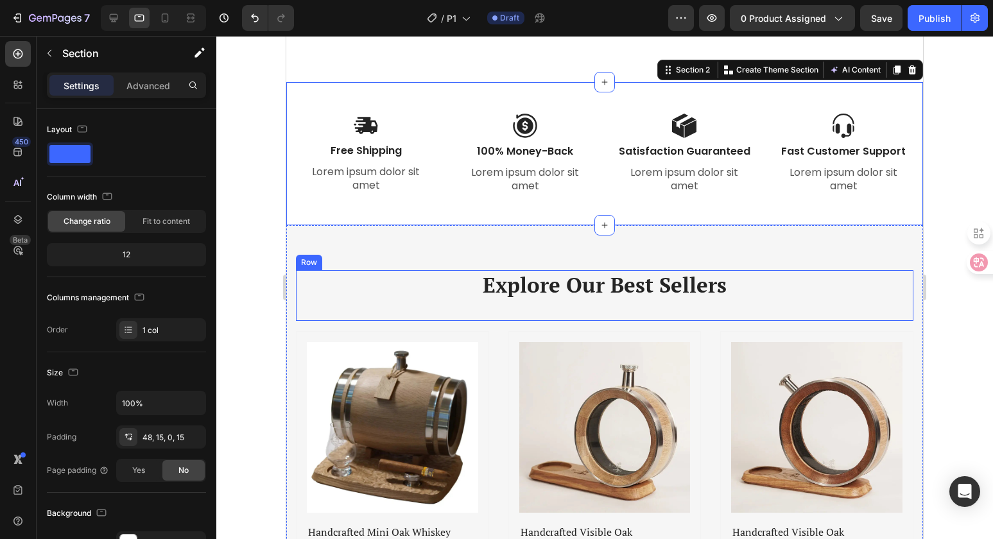
scroll to position [549, 0]
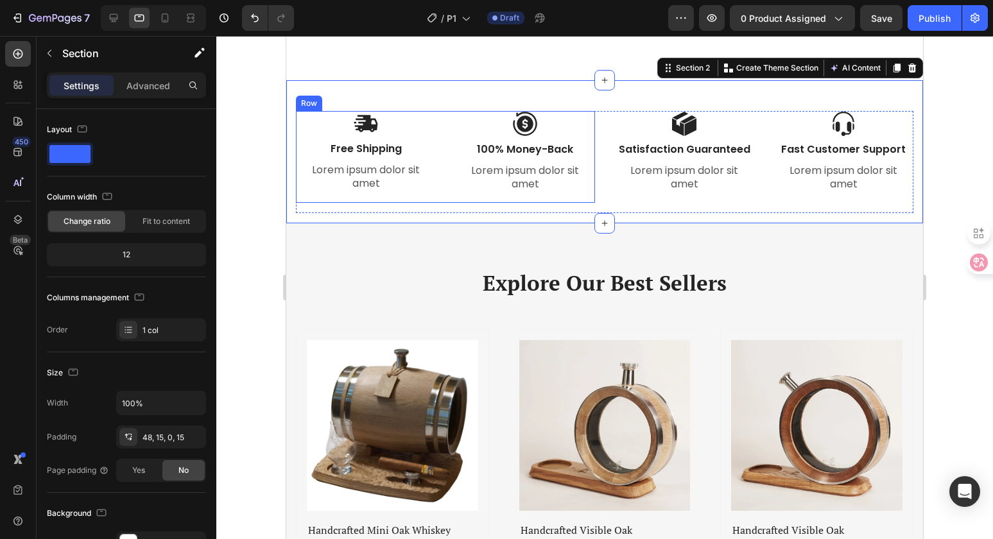
click at [359, 158] on div "Image Free Shipping Text Block Lorem ipsum dolor sit amet Text Block" at bounding box center [366, 156] width 140 height 91
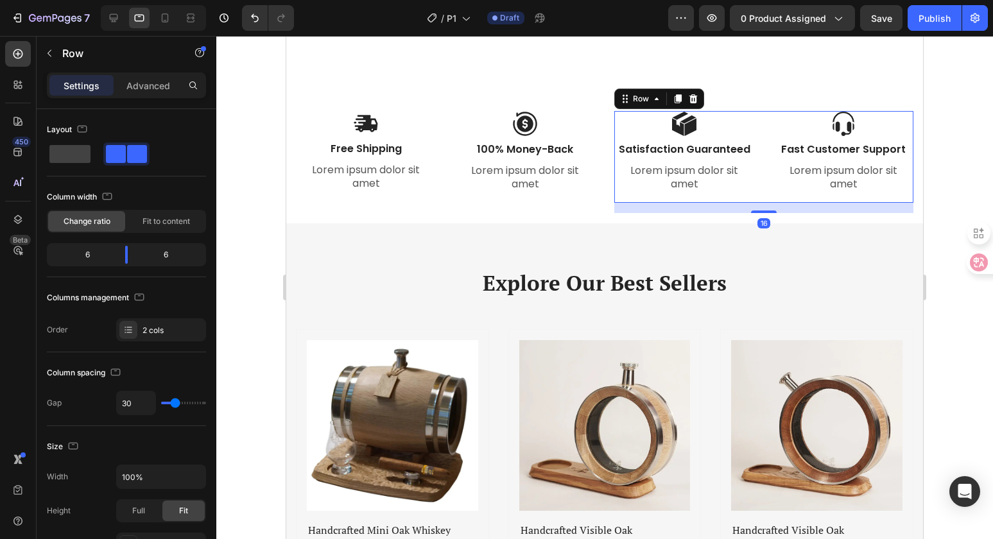
click at [616, 200] on div "Image Satisfaction Guaranteed Text Block Lorem ipsum dolor sit amet Text Block" at bounding box center [684, 156] width 140 height 91
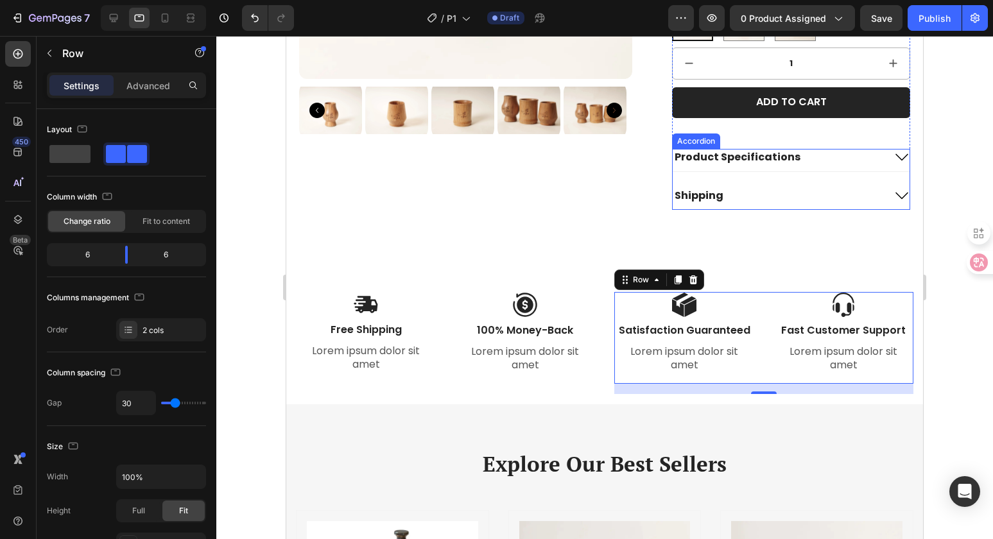
scroll to position [311, 0]
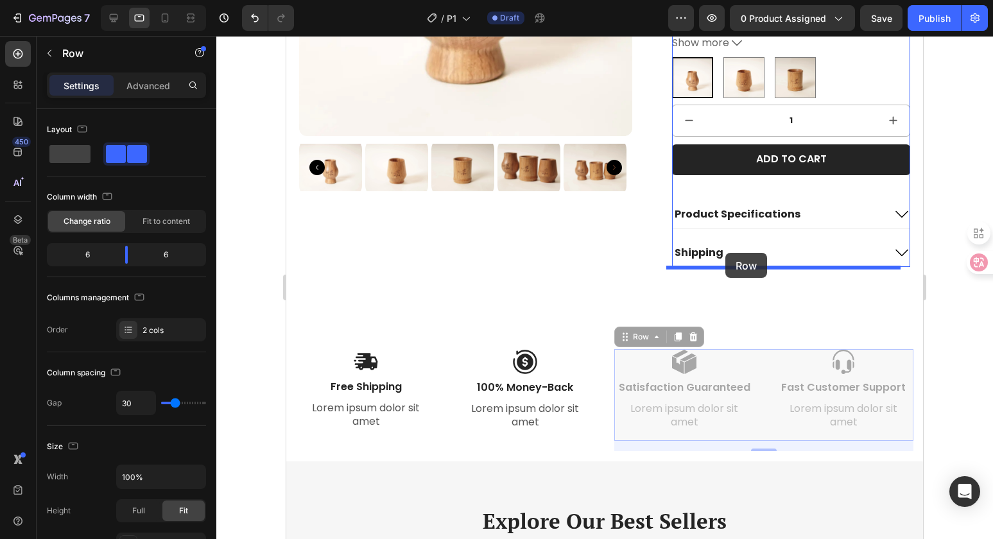
drag, startPoint x: 623, startPoint y: 338, endPoint x: 725, endPoint y: 253, distance: 133.0
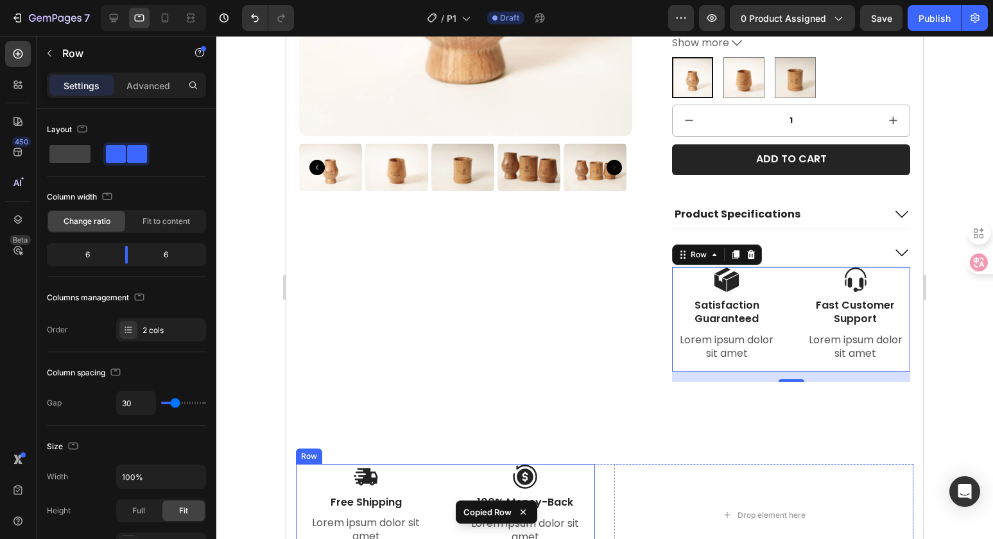
click at [434, 475] on div "Image Free Shipping Text Block Lorem ipsum dolor sit amet Text Block Image 100%…" at bounding box center [445, 509] width 299 height 91
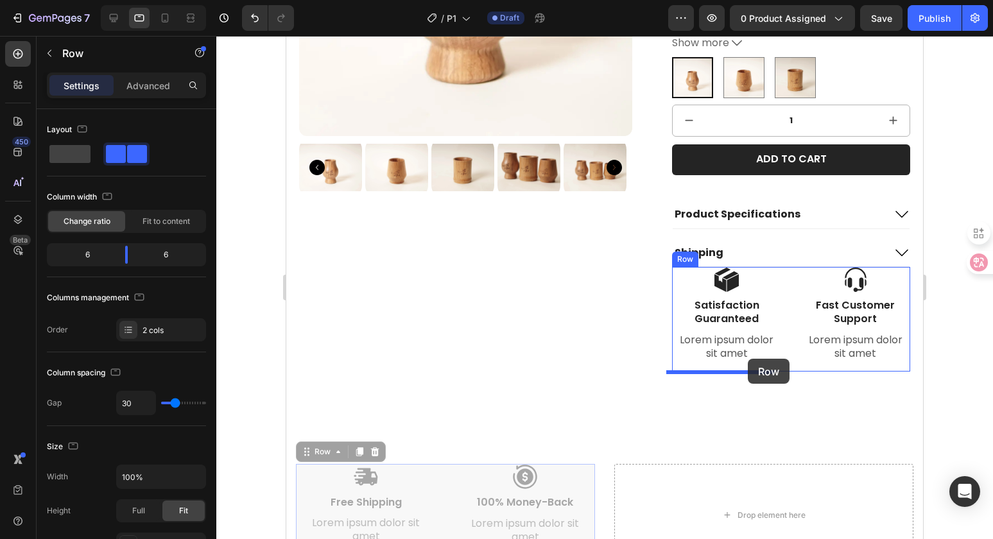
drag, startPoint x: 309, startPoint y: 452, endPoint x: 748, endPoint y: 361, distance: 447.8
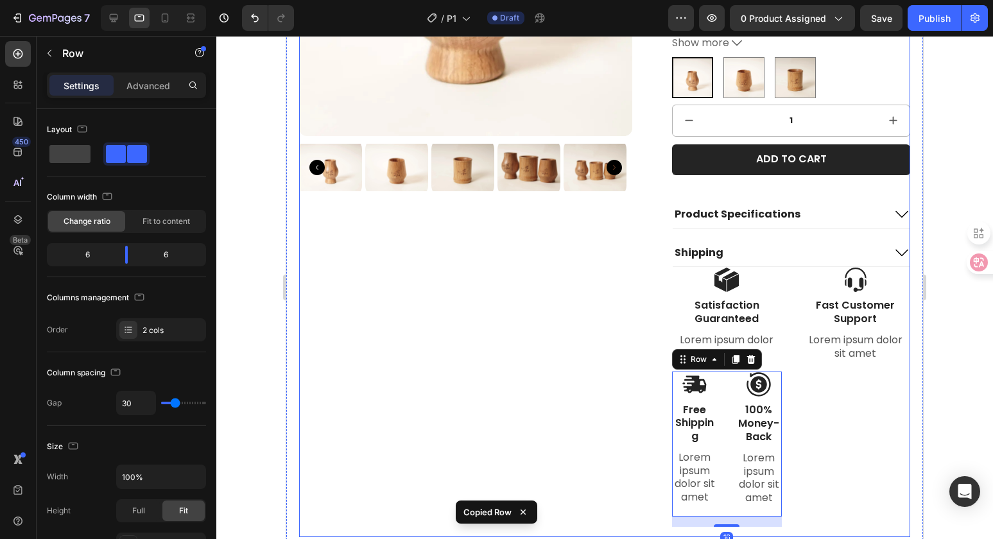
scroll to position [434, 0]
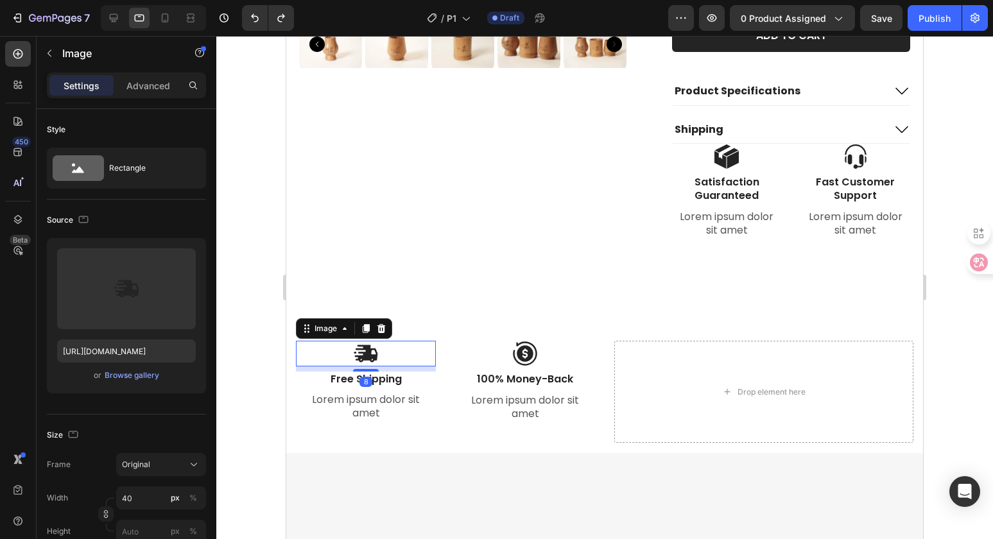
click at [320, 341] on div "Image 8" at bounding box center [366, 353] width 140 height 25
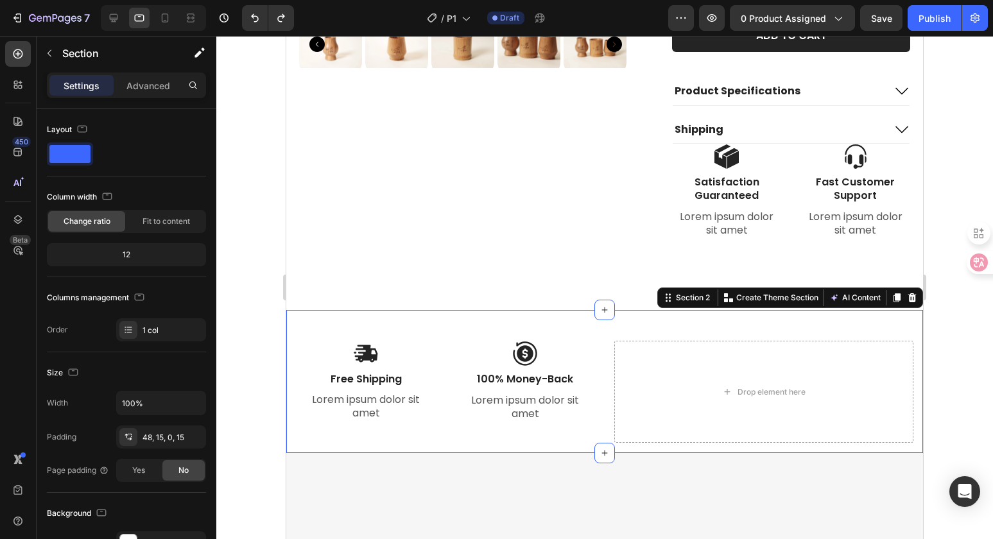
click at [440, 329] on div "Image Free Shipping Text Block Lorem ipsum dolor sit amet Text Block Image 100%…" at bounding box center [604, 381] width 637 height 142
click at [296, 430] on div "Image Free Shipping Text Block Lorem ipsum dolor sit amet Text Block" at bounding box center [366, 386] width 140 height 91
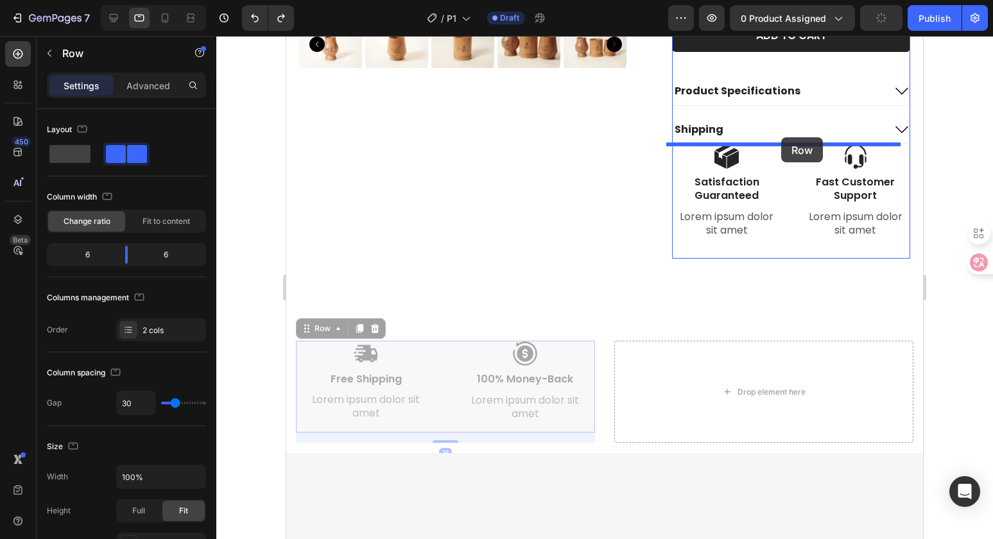
drag, startPoint x: 305, startPoint y: 329, endPoint x: 781, endPoint y: 137, distance: 512.7
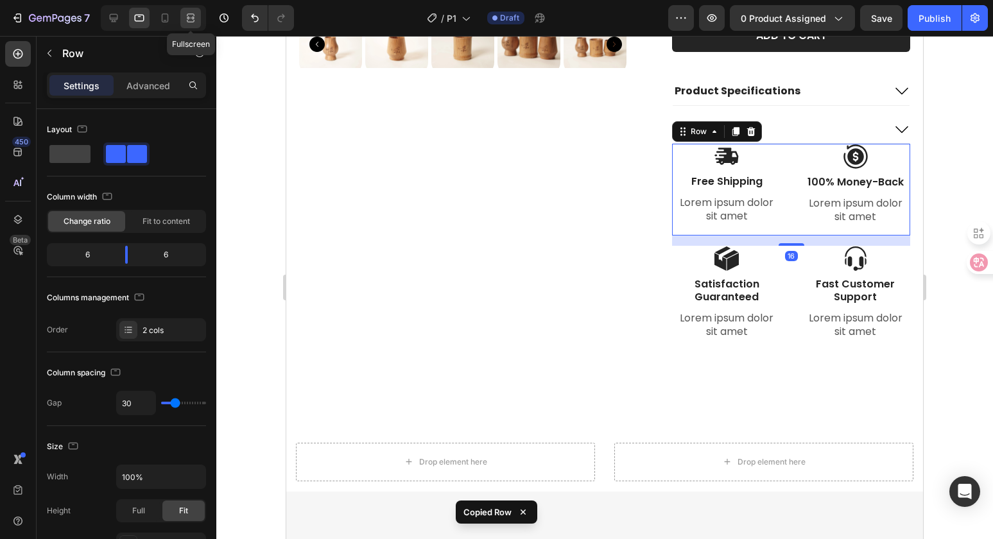
click at [200, 20] on div at bounding box center [190, 18] width 21 height 21
type input "1200"
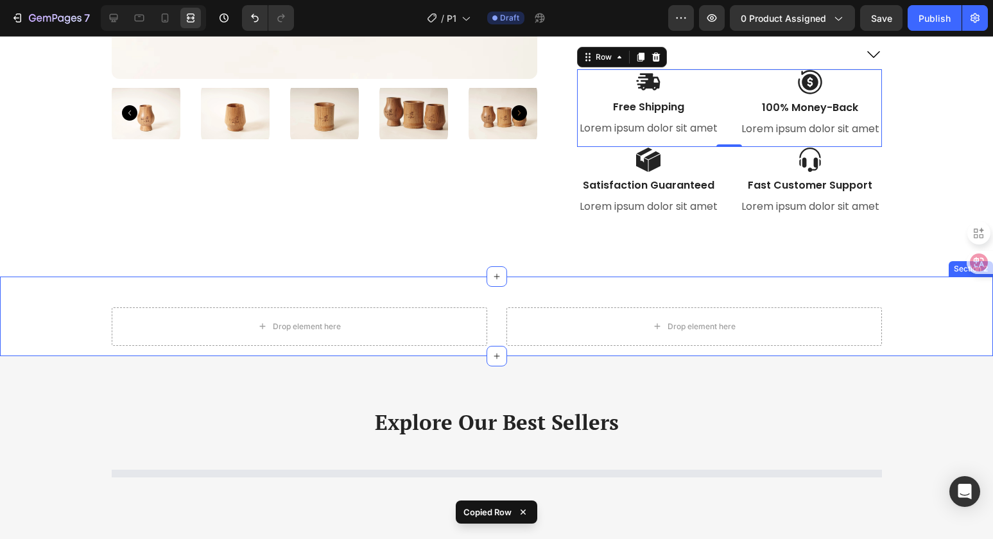
scroll to position [255, 0]
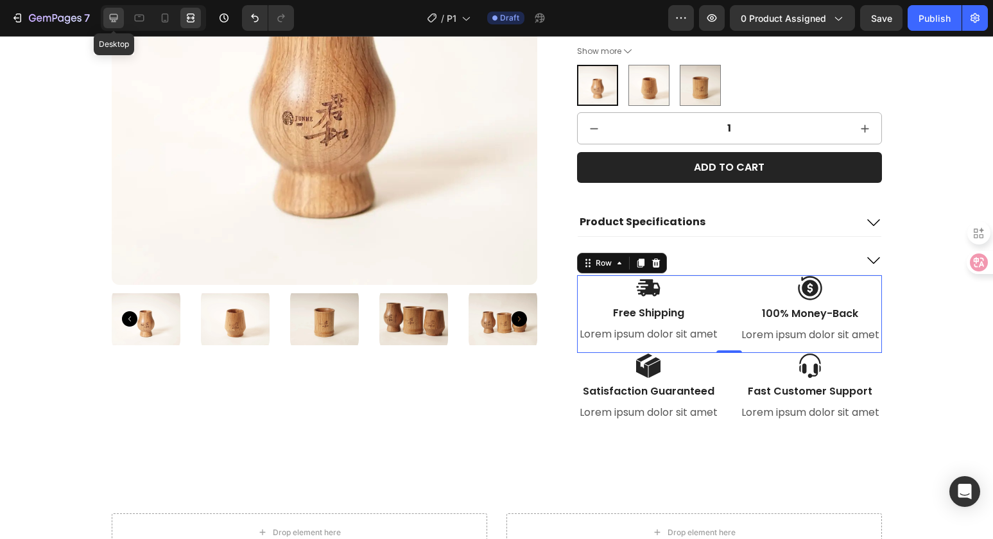
click at [113, 18] on icon at bounding box center [114, 18] width 8 height 8
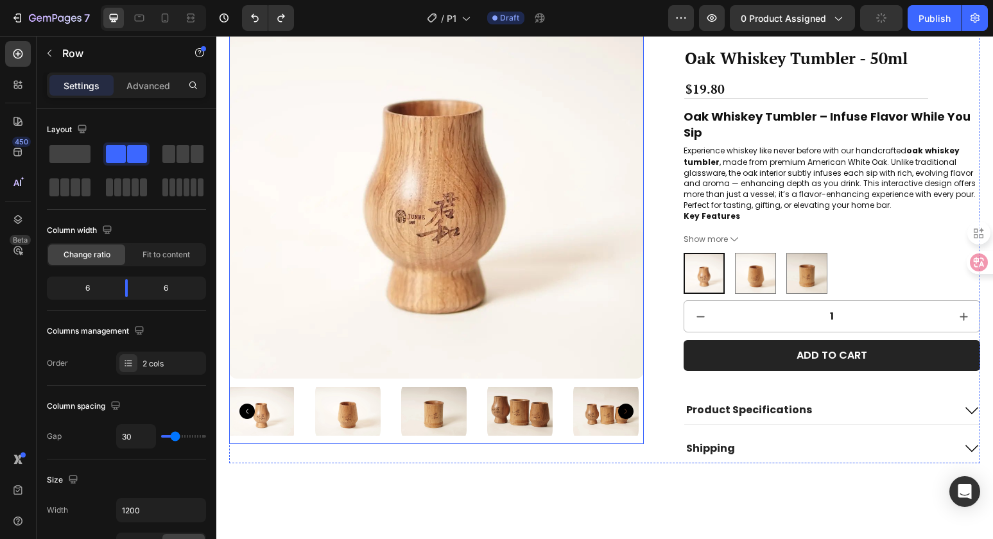
scroll to position [239, 0]
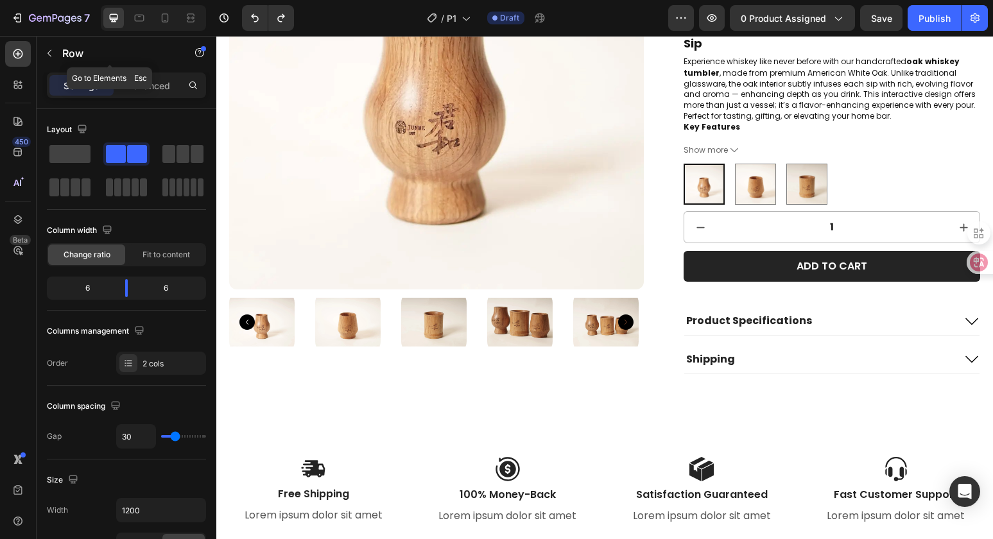
click at [44, 54] on icon "button" at bounding box center [49, 53] width 10 height 10
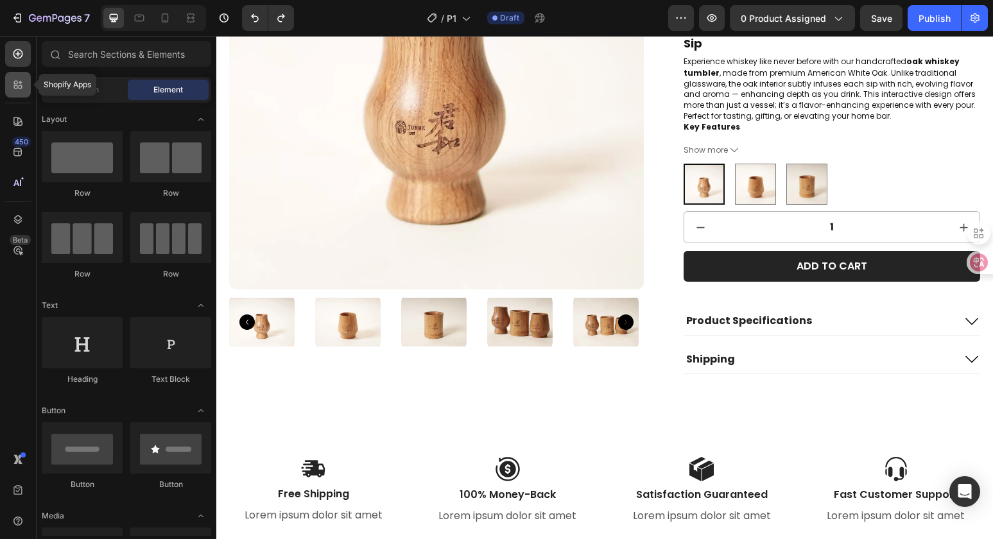
click at [21, 89] on icon at bounding box center [18, 84] width 13 height 13
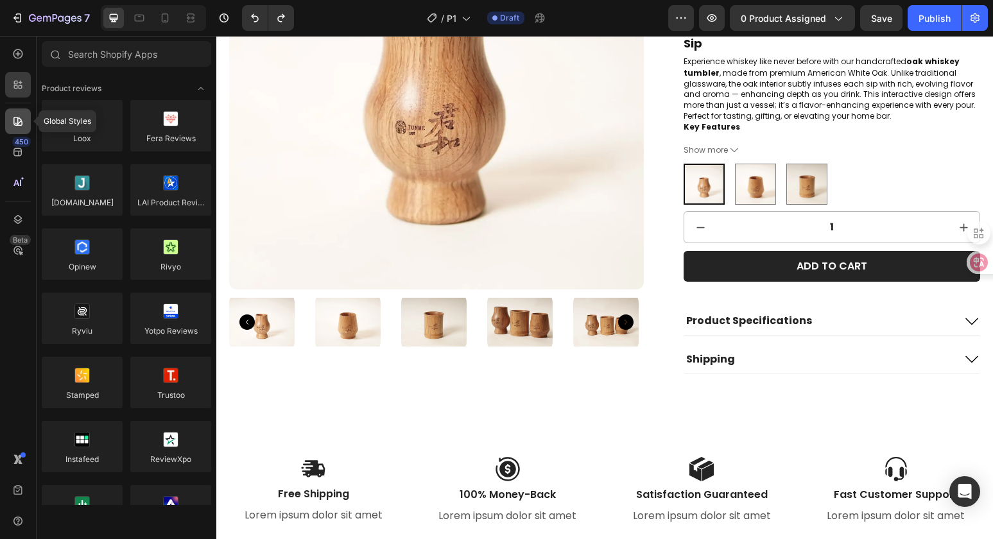
click at [26, 124] on div at bounding box center [18, 121] width 26 height 26
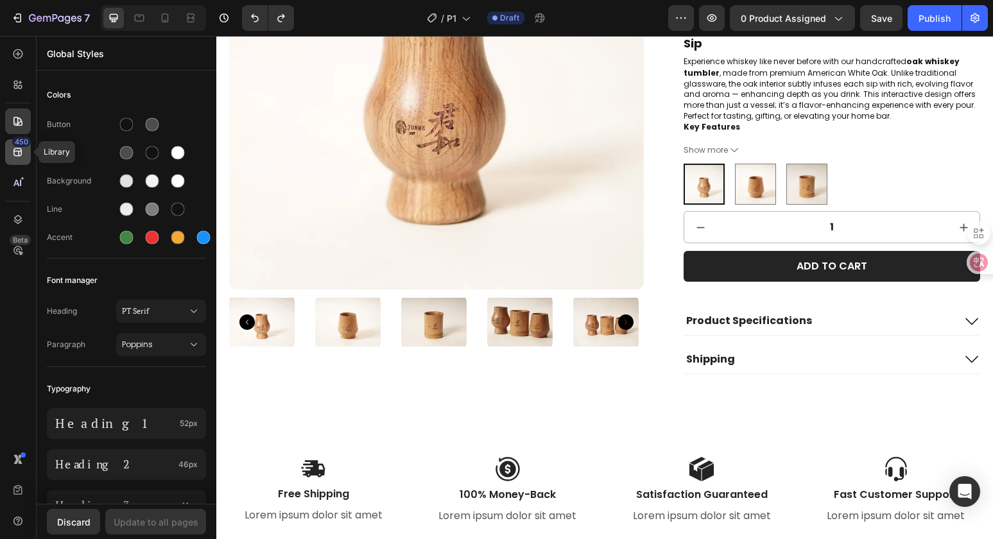
click at [18, 161] on div "450" at bounding box center [18, 152] width 26 height 26
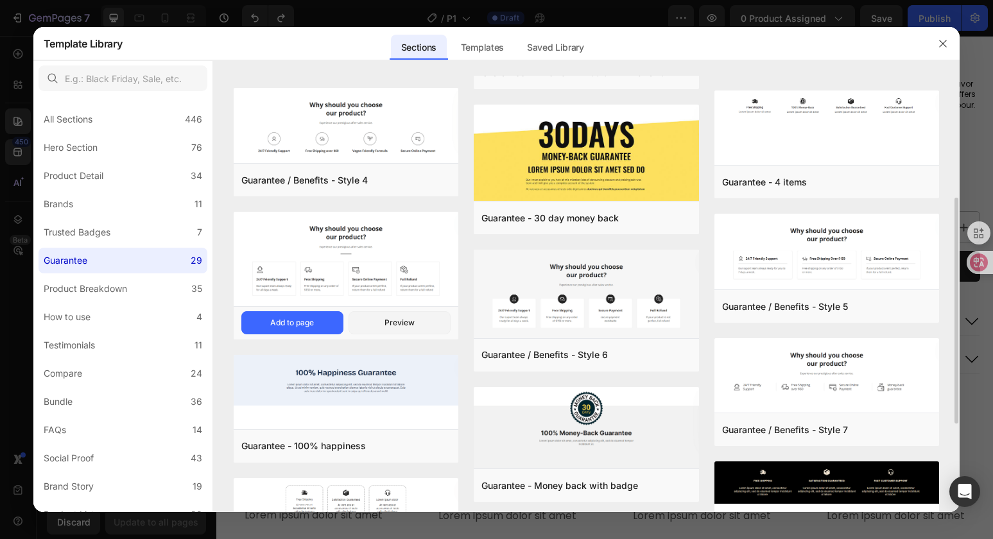
scroll to position [237, 0]
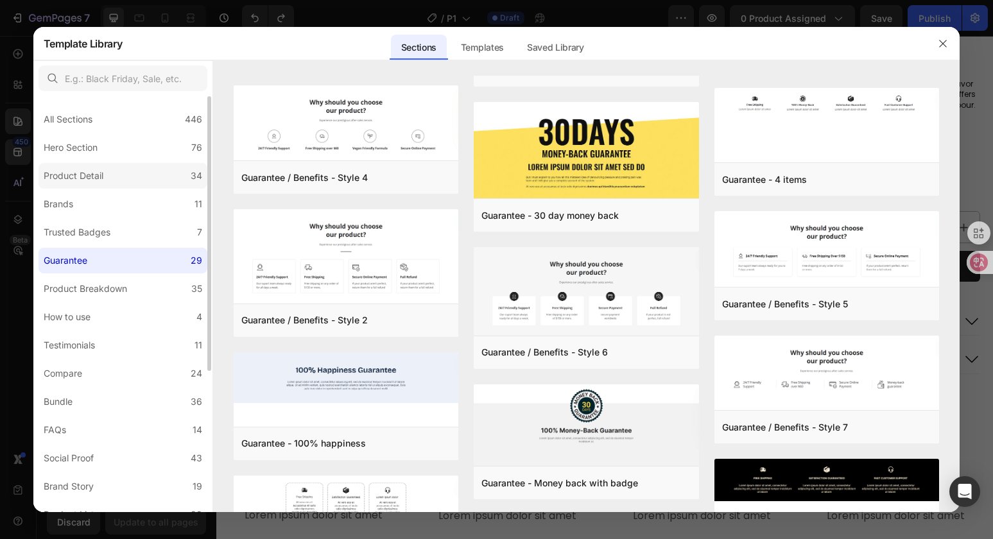
click at [127, 176] on label "Product Detail 34" at bounding box center [122, 176] width 169 height 26
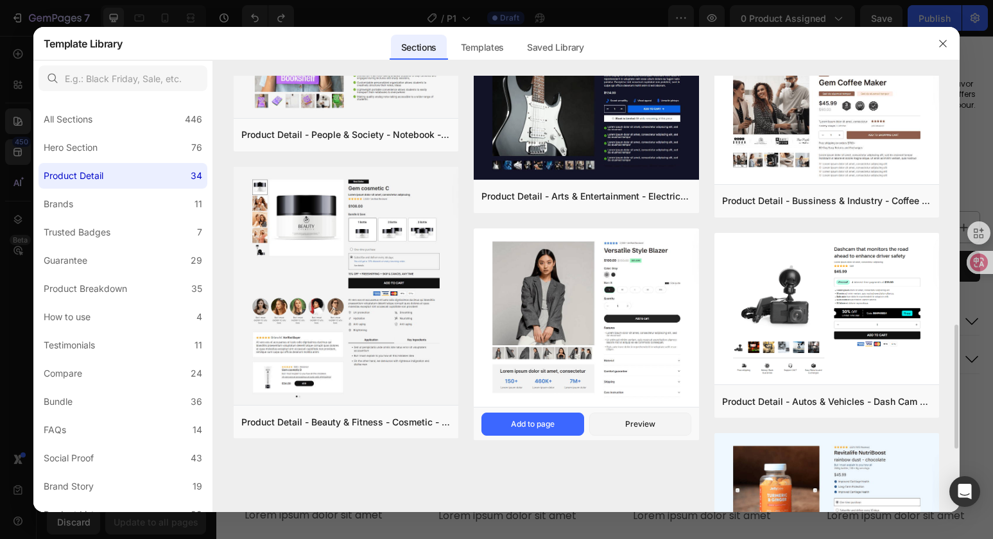
scroll to position [983, 0]
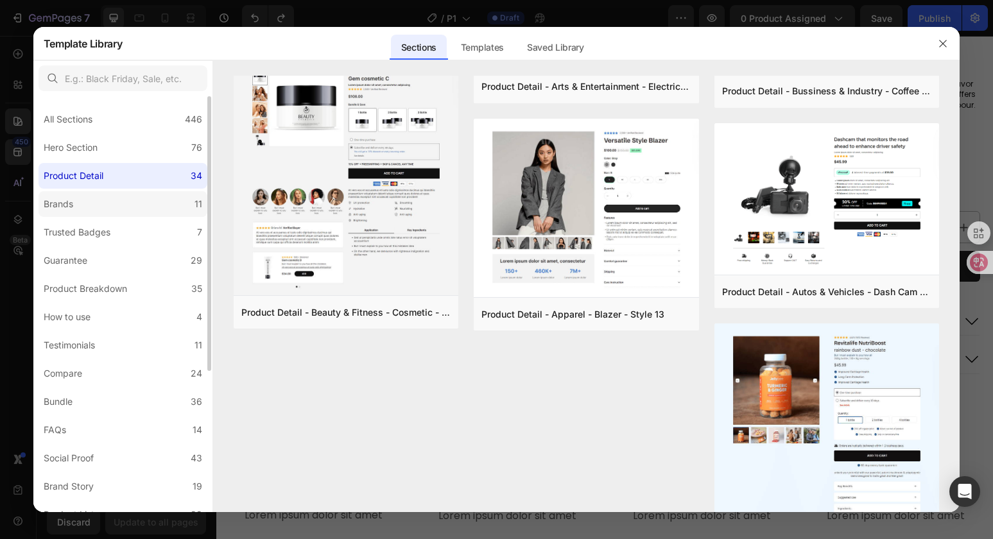
click at [122, 201] on label "Brands 11" at bounding box center [122, 204] width 169 height 26
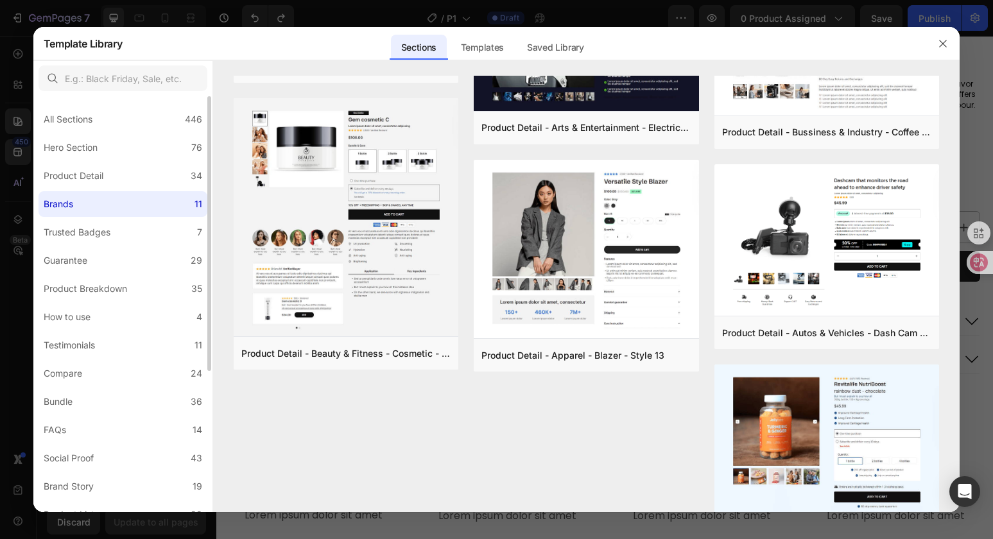
scroll to position [0, 0]
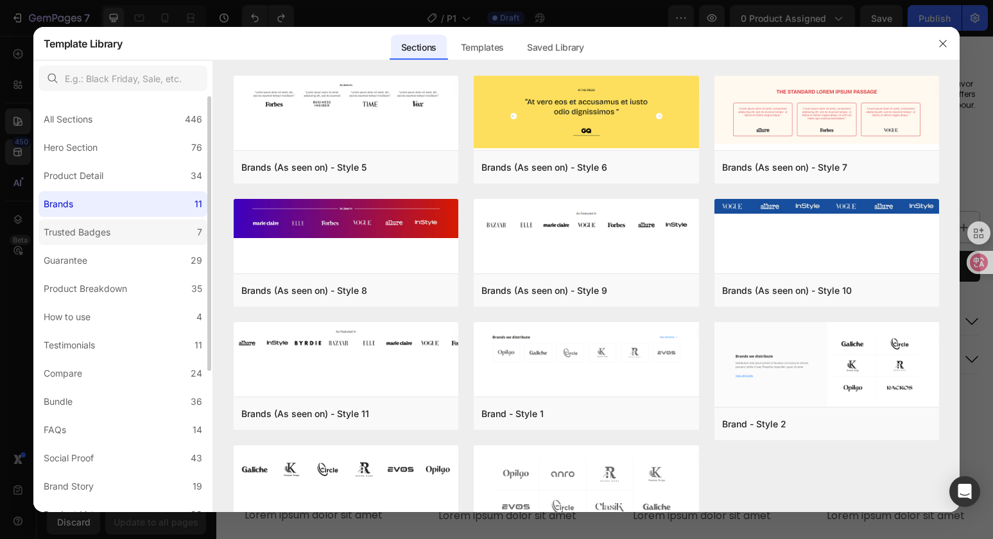
click at [118, 223] on label "Trusted Badges 7" at bounding box center [122, 232] width 169 height 26
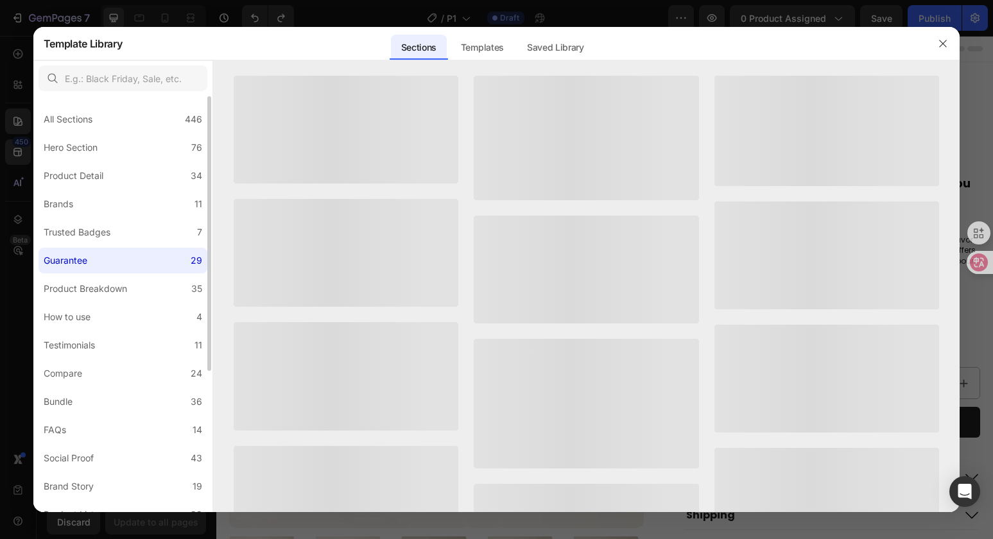
scroll to position [239, 0]
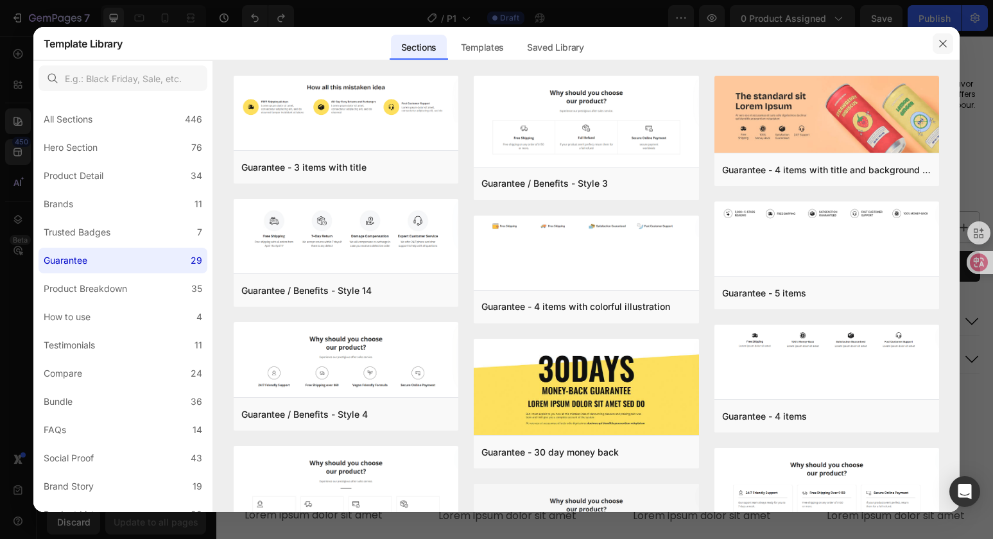
click at [938, 40] on icon "button" at bounding box center [942, 43] width 10 height 10
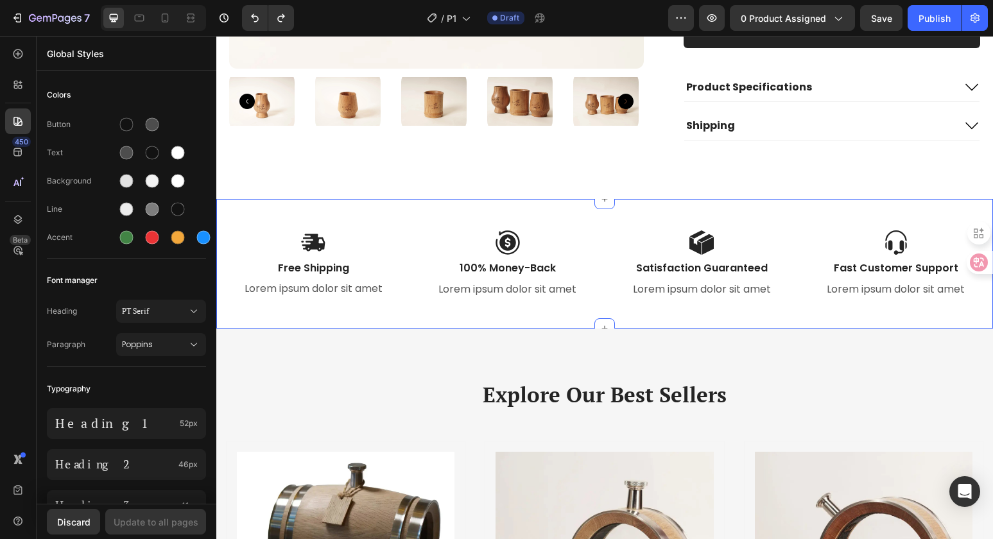
scroll to position [354, 0]
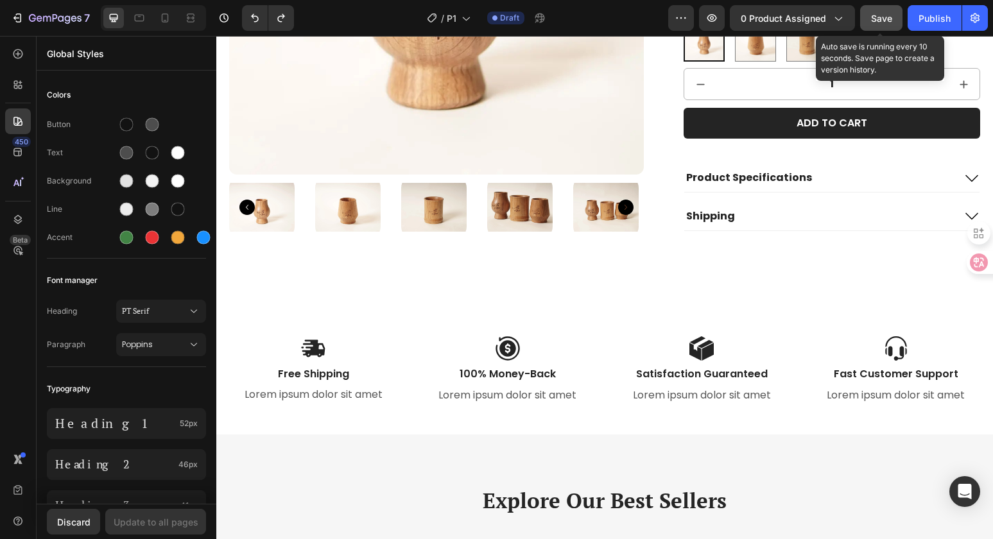
click at [879, 15] on span "Save" at bounding box center [881, 18] width 21 height 11
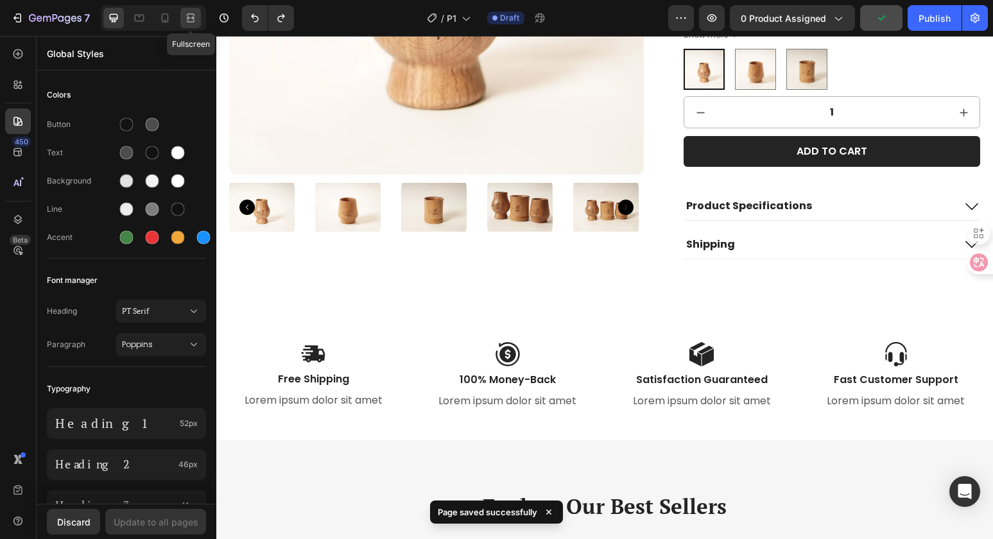
click at [192, 14] on icon at bounding box center [190, 18] width 13 height 13
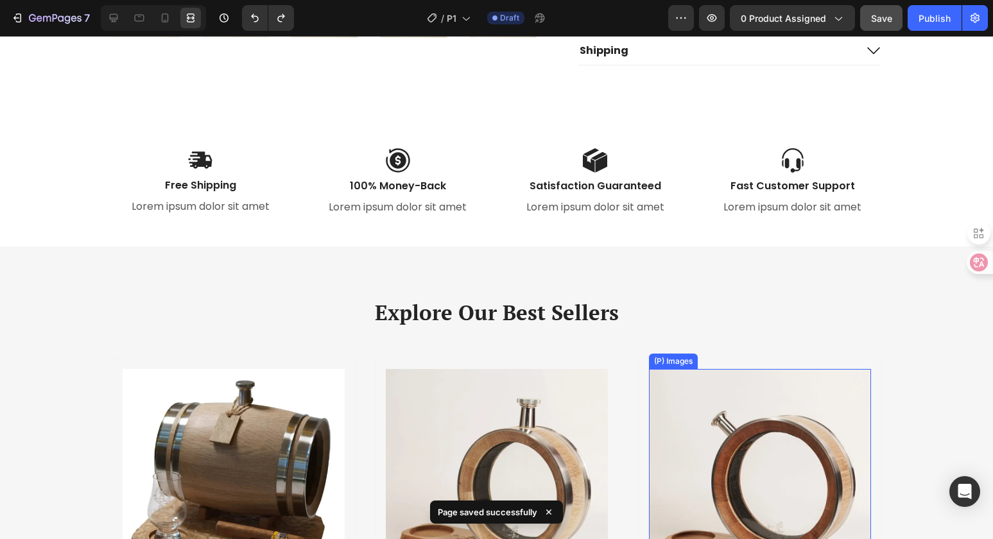
scroll to position [419, 0]
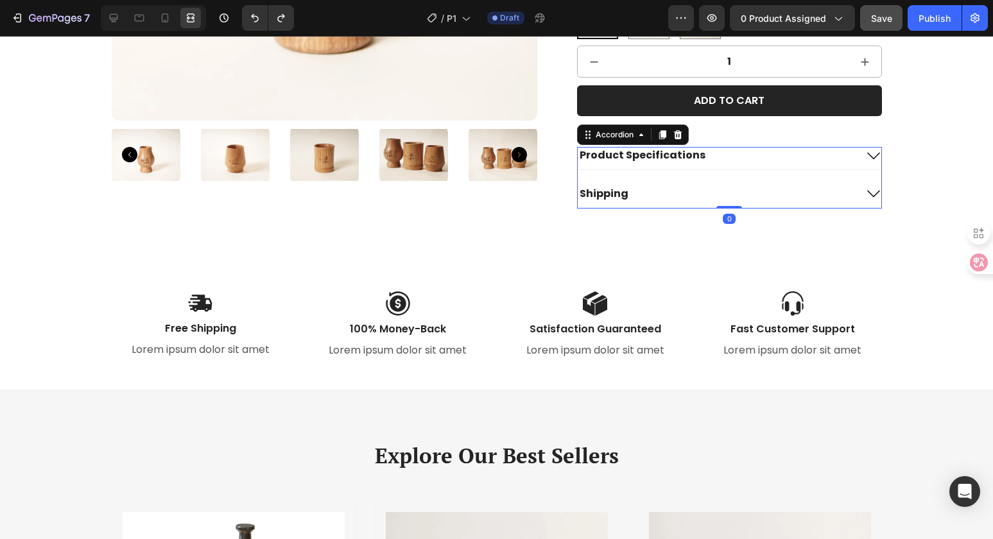
click at [870, 189] on icon at bounding box center [873, 194] width 15 height 15
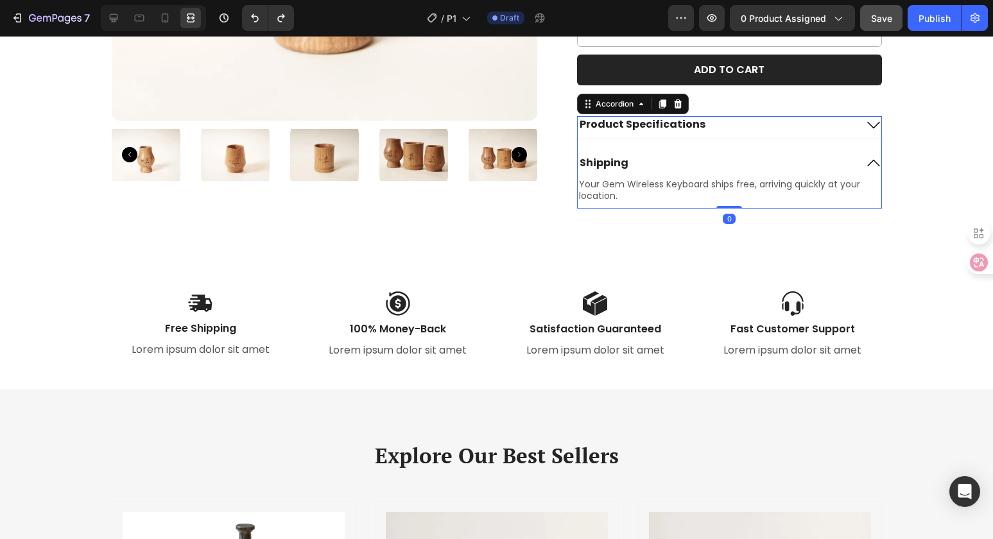
click at [870, 159] on icon at bounding box center [873, 162] width 15 height 15
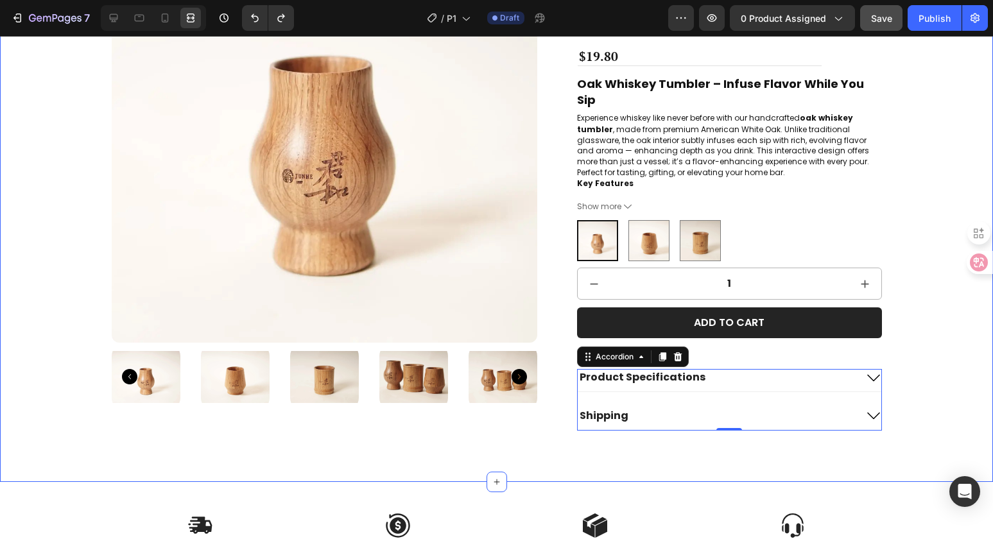
scroll to position [391, 0]
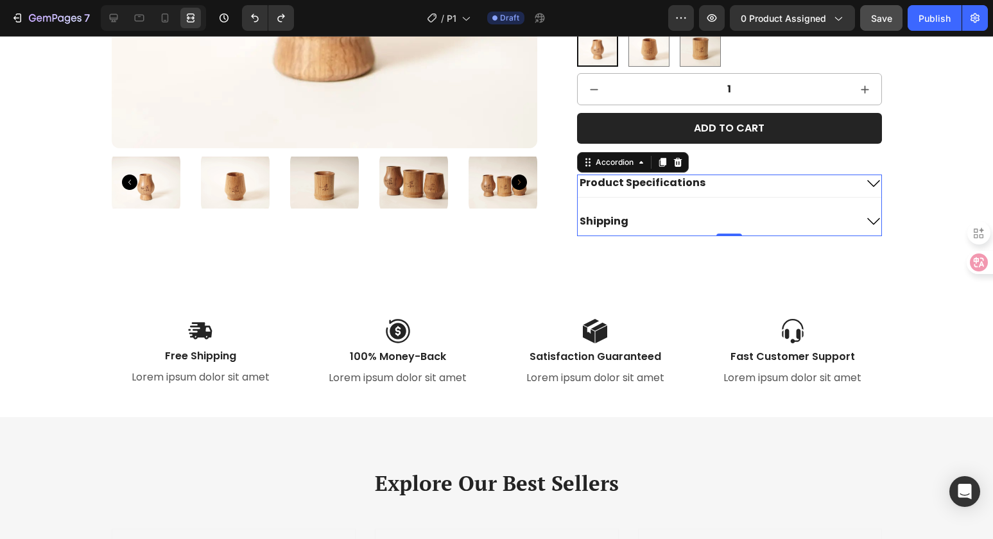
click at [866, 185] on icon at bounding box center [873, 183] width 15 height 15
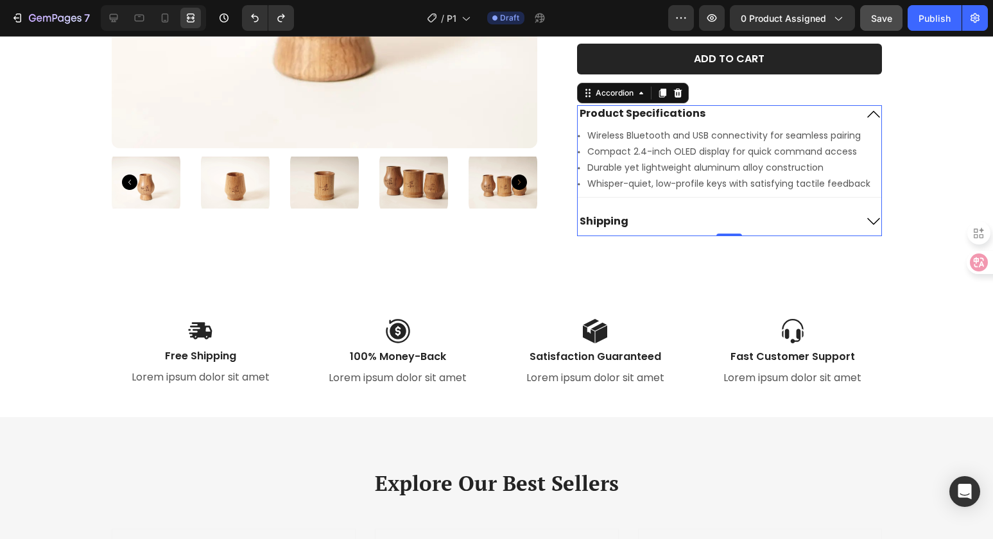
click at [866, 220] on icon at bounding box center [873, 221] width 15 height 15
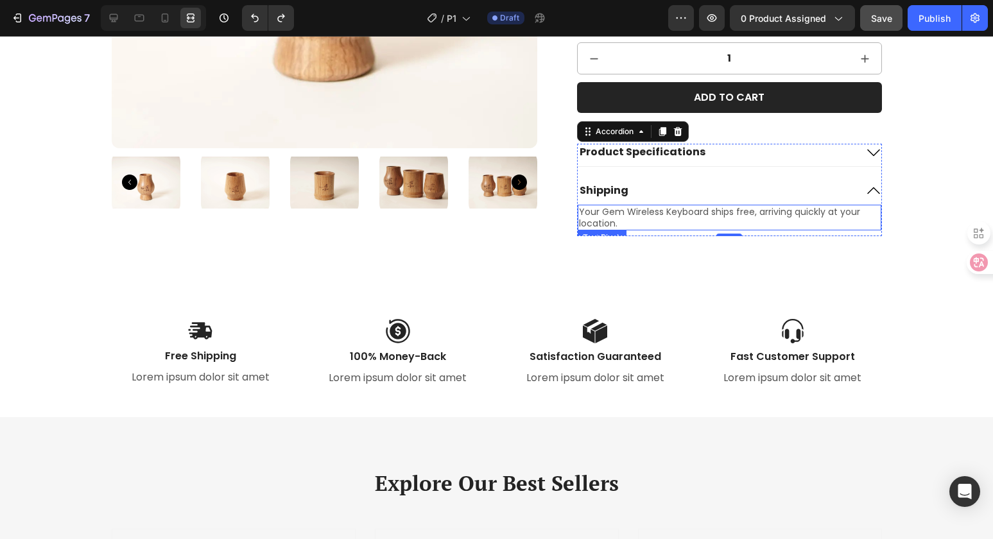
click at [665, 214] on p "Your Gem Wireless Keyboard ships free, arriving quickly at your location." at bounding box center [729, 217] width 300 height 23
click at [622, 216] on p "Your Gem Wireless Keyboard ships free, arriving quickly at your location." at bounding box center [729, 217] width 300 height 23
click at [613, 220] on p "Your Gem Wireless Keyboard ships free, arriving quickly at your location." at bounding box center [729, 217] width 300 height 23
copy p "ion."
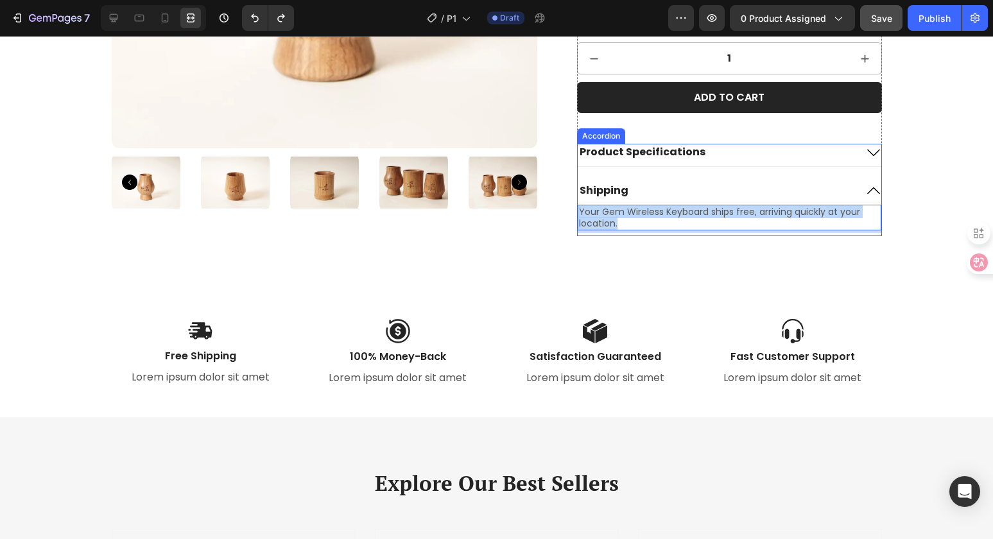
drag, startPoint x: 613, startPoint y: 220, endPoint x: 572, endPoint y: 209, distance: 43.3
click at [577, 209] on div "Product Specifications Shipping Your Gem Wireless Keyboard ships free, arriving…" at bounding box center [729, 190] width 304 height 92
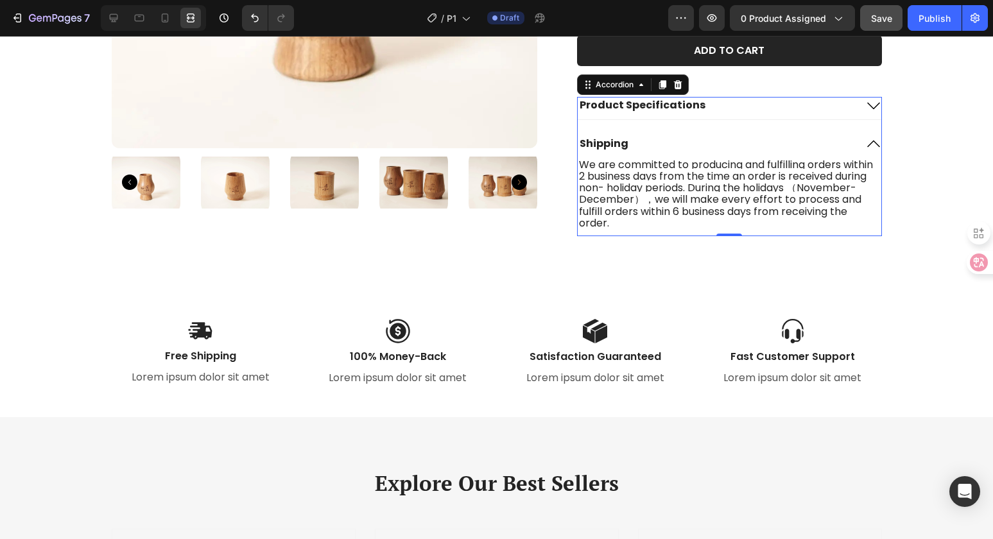
click at [870, 142] on icon at bounding box center [873, 143] width 15 height 15
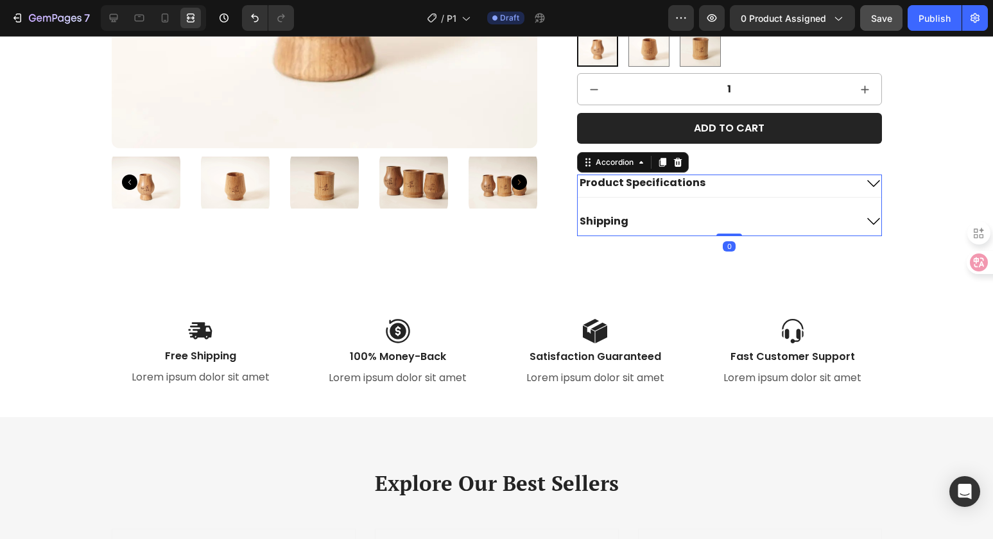
click at [744, 180] on div "Product Specifications" at bounding box center [715, 183] width 277 height 17
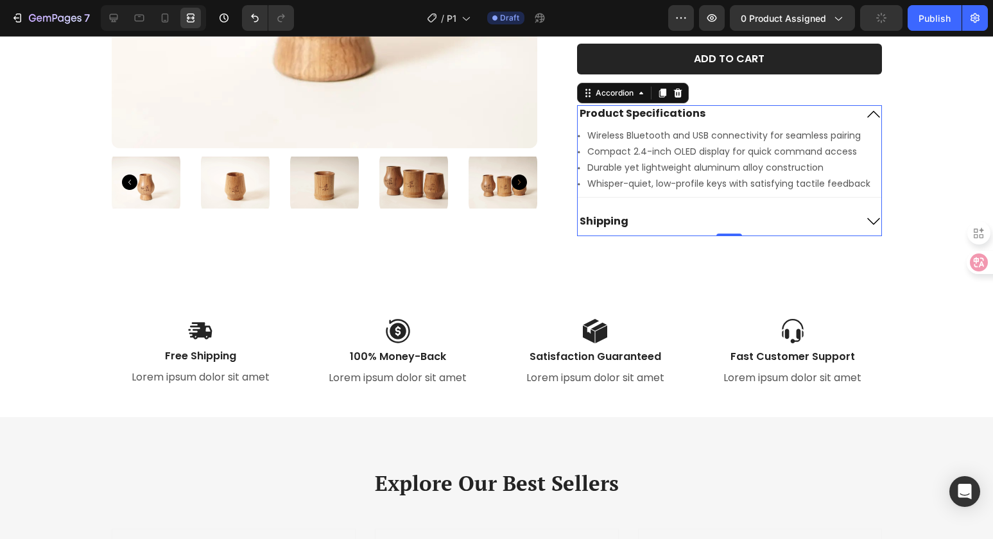
click at [771, 123] on div "Product Specifications" at bounding box center [728, 116] width 303 height 22
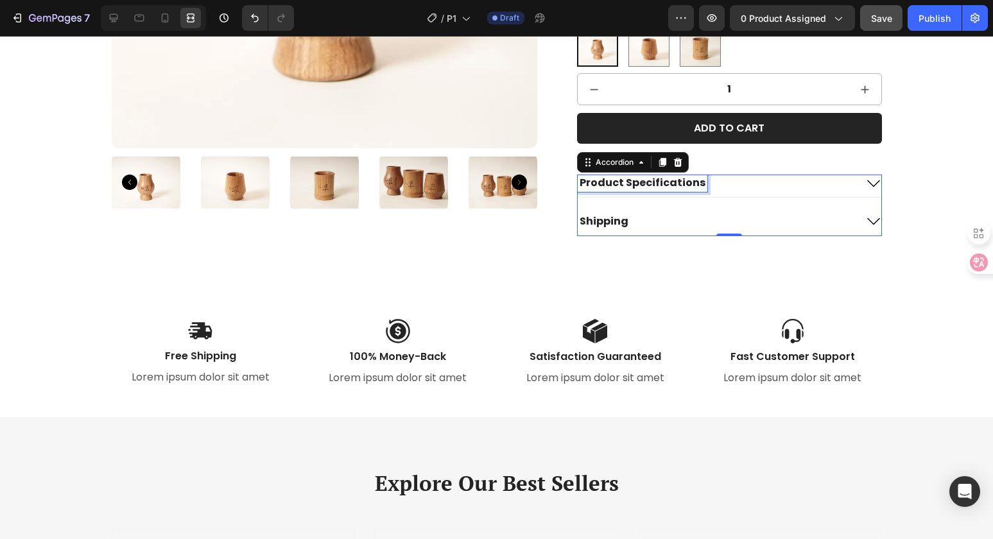
click at [656, 185] on p "Product Specifications" at bounding box center [642, 182] width 126 height 13
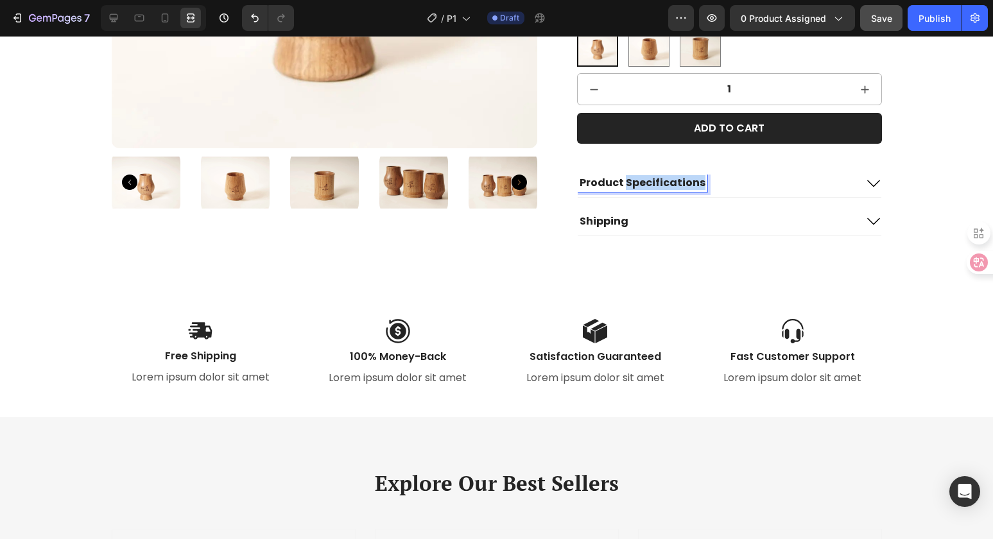
copy p "Specifications"
click at [608, 185] on p "Product Specifications" at bounding box center [642, 182] width 126 height 13
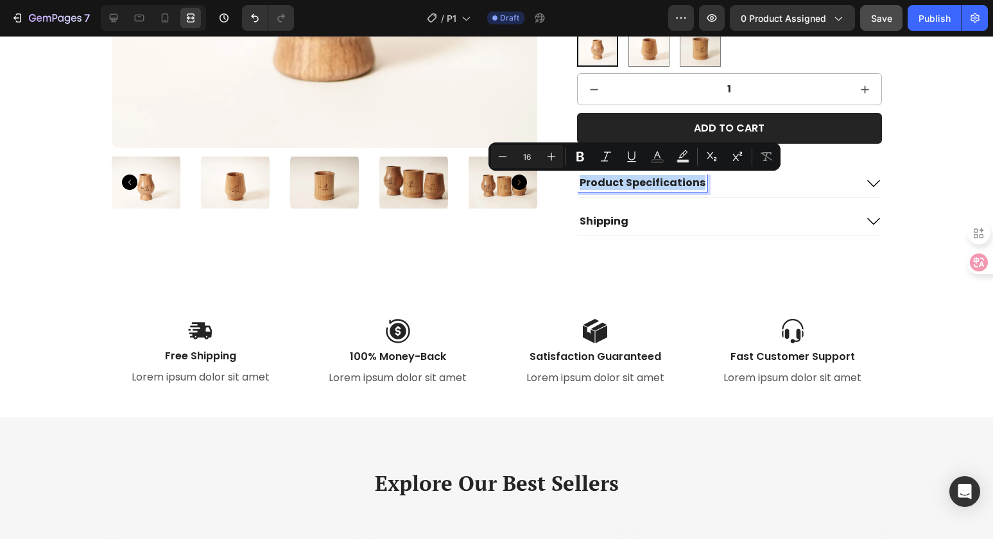
drag, startPoint x: 576, startPoint y: 184, endPoint x: 692, endPoint y: 188, distance: 116.9
click at [692, 188] on p "Product Specifications" at bounding box center [642, 182] width 126 height 13
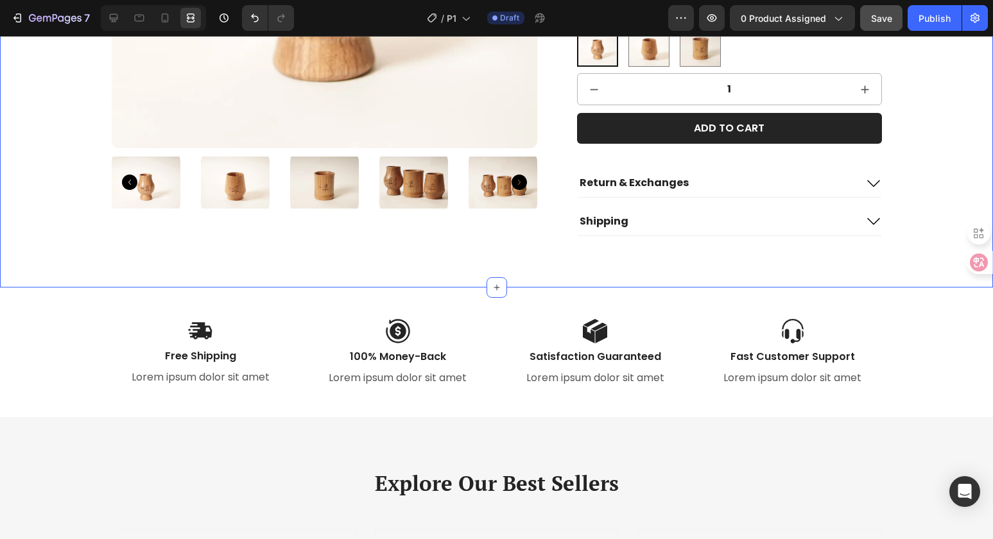
click at [874, 185] on icon at bounding box center [873, 183] width 15 height 15
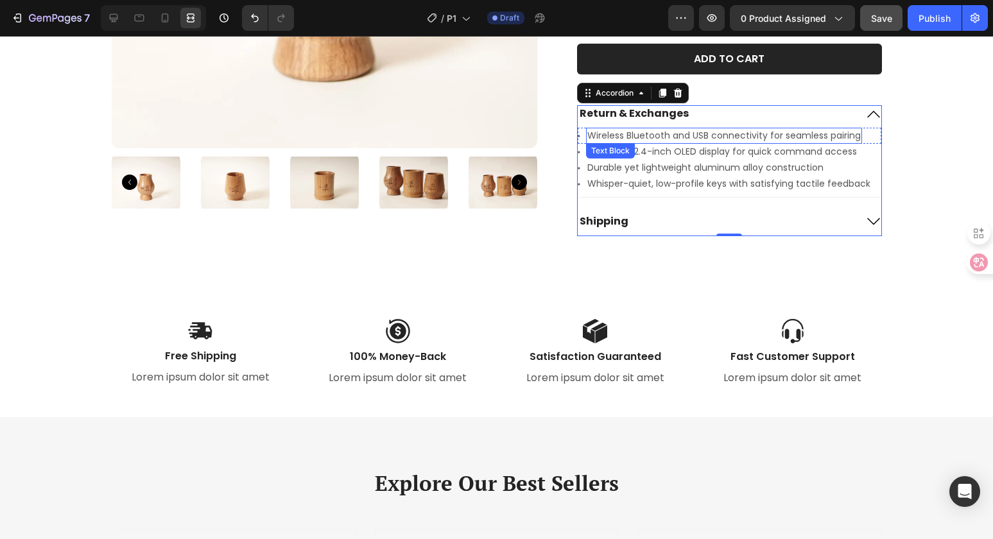
click at [684, 139] on p "Wireless Bluetooth and USB connectivity for seamless pairing" at bounding box center [723, 135] width 273 height 13
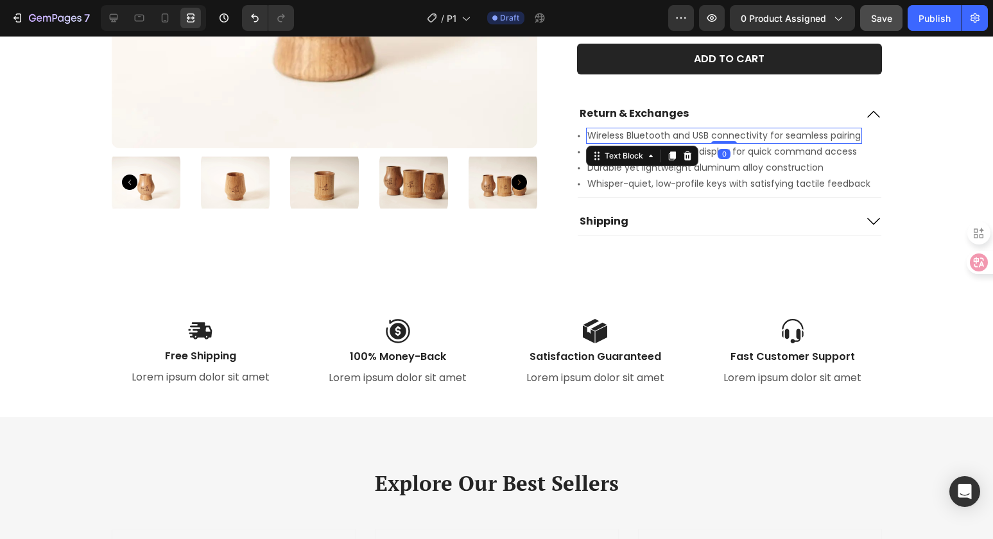
click at [661, 134] on p "Wireless Bluetooth and USB connectivity for seamless pairing" at bounding box center [723, 135] width 273 height 13
click at [117, 19] on icon at bounding box center [113, 18] width 13 height 13
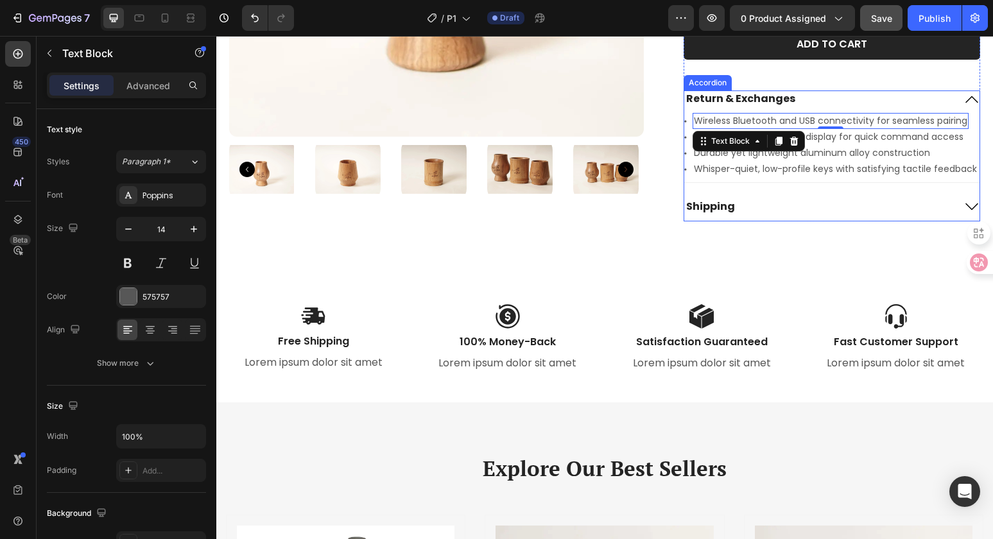
click at [964, 210] on icon at bounding box center [971, 207] width 15 height 15
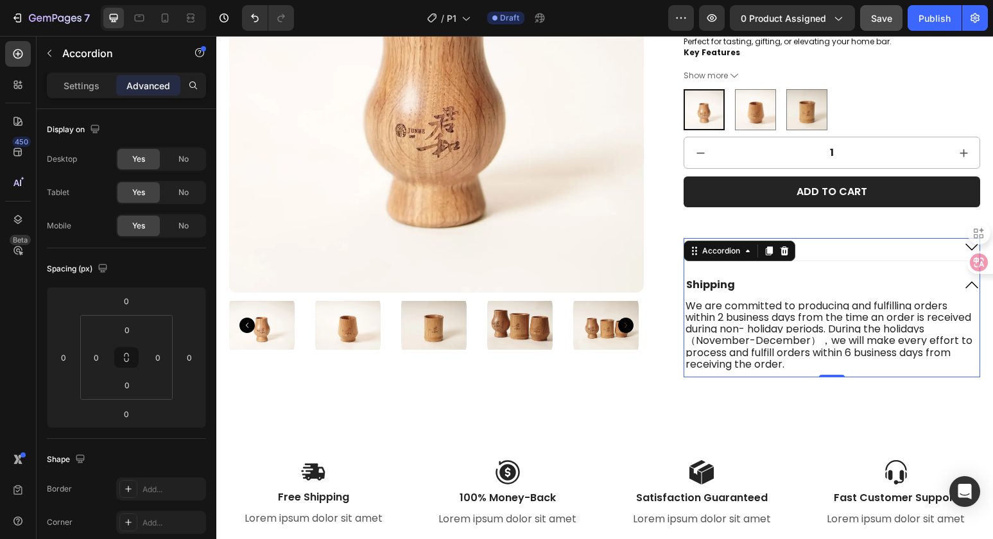
scroll to position [227, 0]
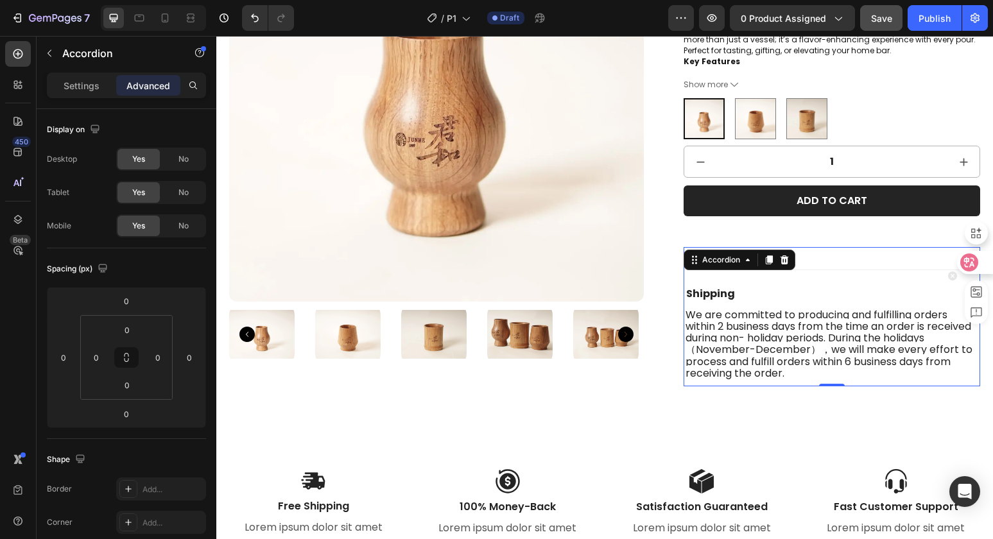
click at [955, 247] on div at bounding box center [970, 269] width 45 height 109
click at [960, 251] on div at bounding box center [970, 262] width 45 height 23
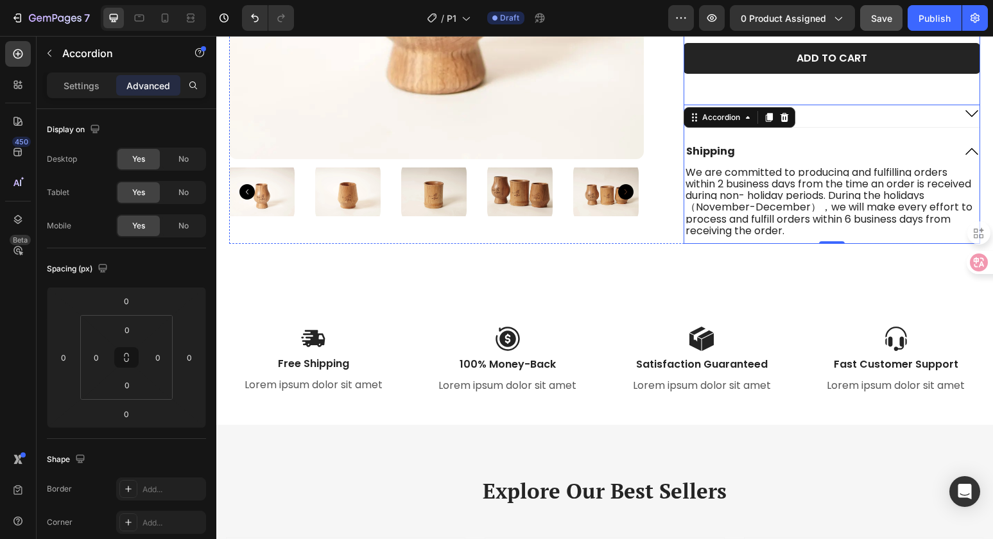
scroll to position [306, 0]
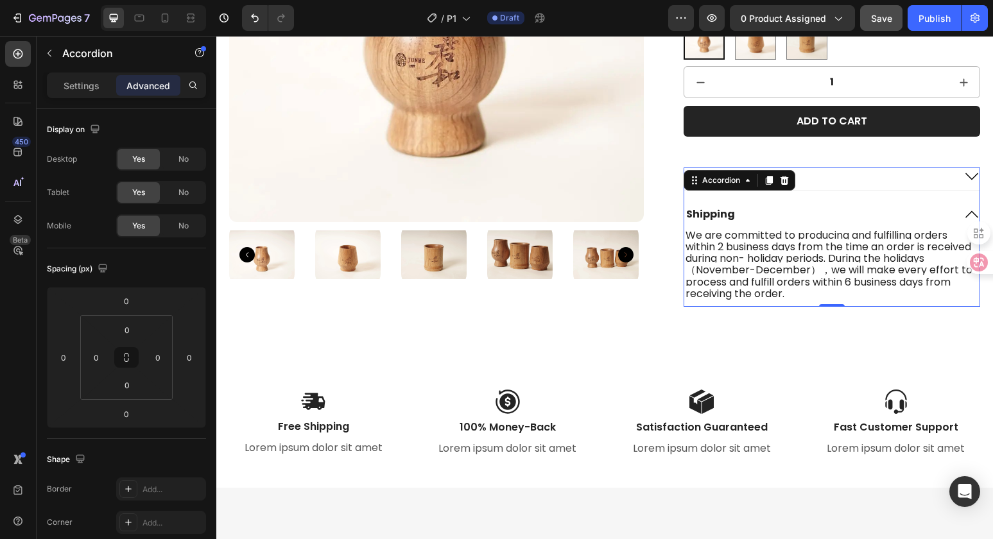
click at [965, 173] on icon at bounding box center [971, 176] width 13 height 7
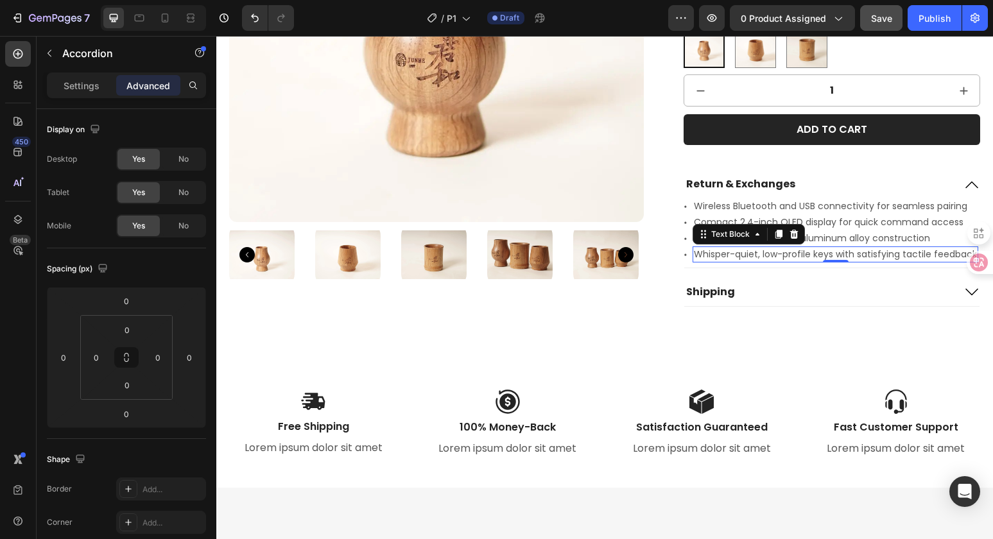
click at [724, 248] on p "Whisper-quiet, low-profile keys with satisfying tactile feedback" at bounding box center [835, 254] width 283 height 13
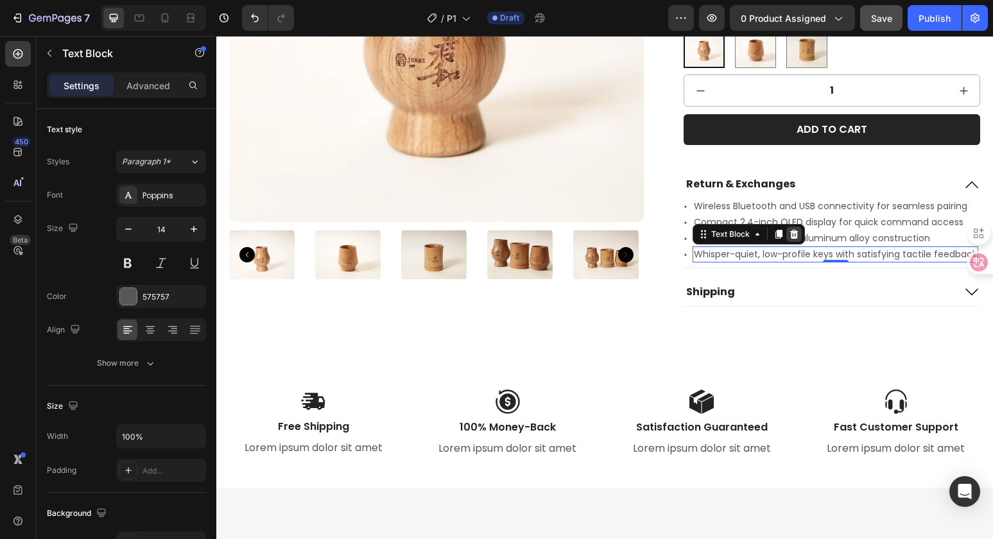
click at [793, 229] on icon at bounding box center [794, 234] width 10 height 10
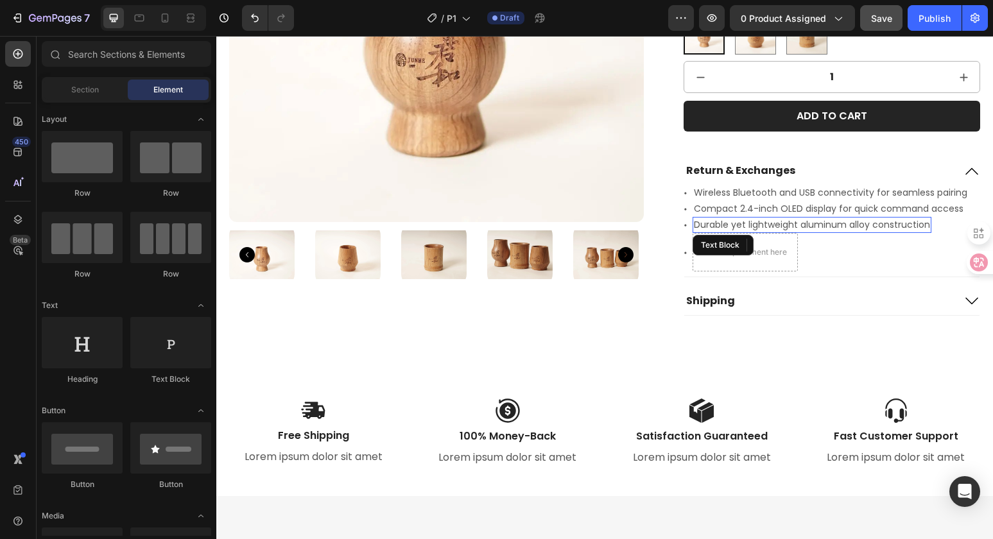
click at [764, 227] on p "Durable yet lightweight aluminum alloy construction" at bounding box center [812, 224] width 236 height 13
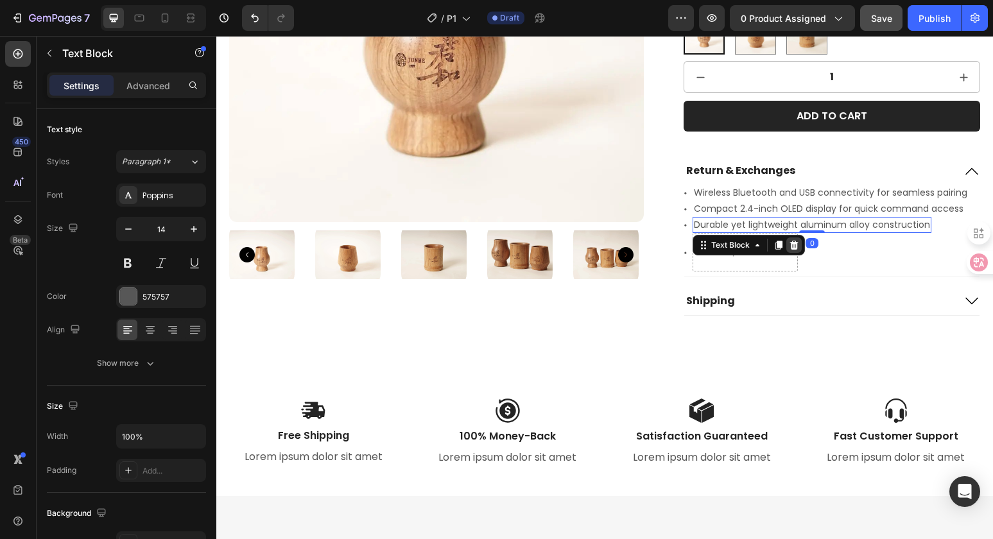
click at [791, 248] on icon at bounding box center [794, 245] width 10 height 10
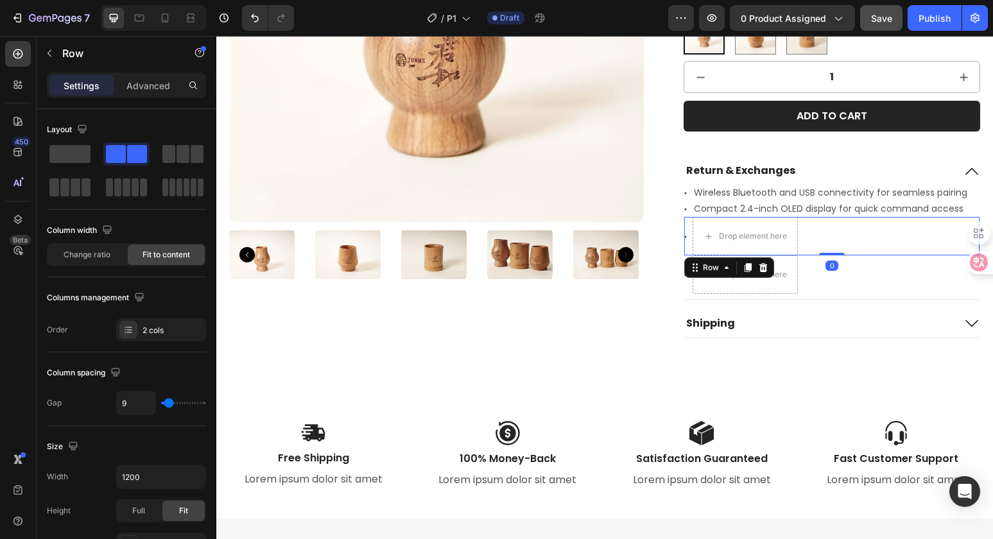
click at [801, 232] on div "Icon Drop element here Row 0" at bounding box center [831, 236] width 295 height 38
click at [759, 269] on icon at bounding box center [763, 267] width 8 height 9
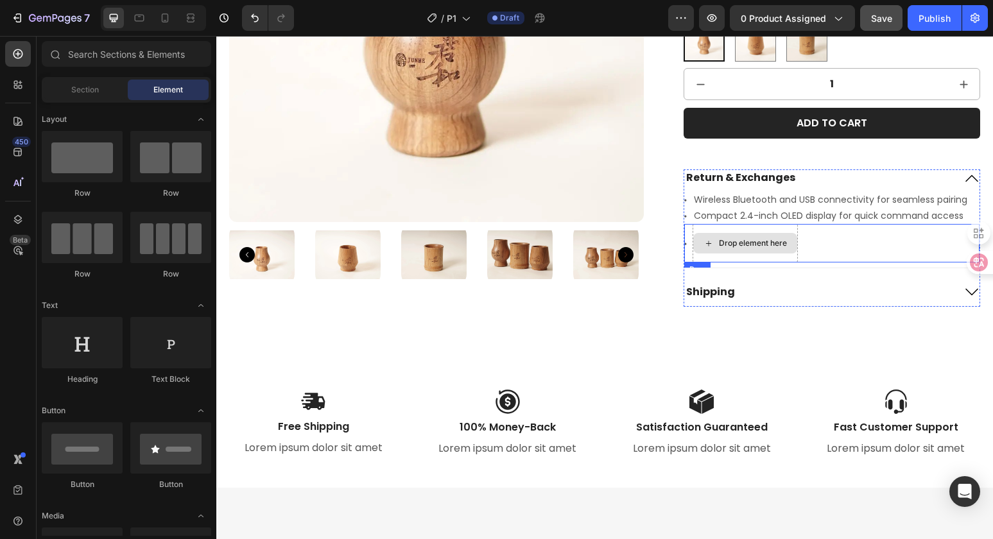
click at [789, 233] on div "Drop element here" at bounding box center [745, 243] width 104 height 21
click at [811, 233] on div "Icon Drop element here Row" at bounding box center [831, 243] width 295 height 38
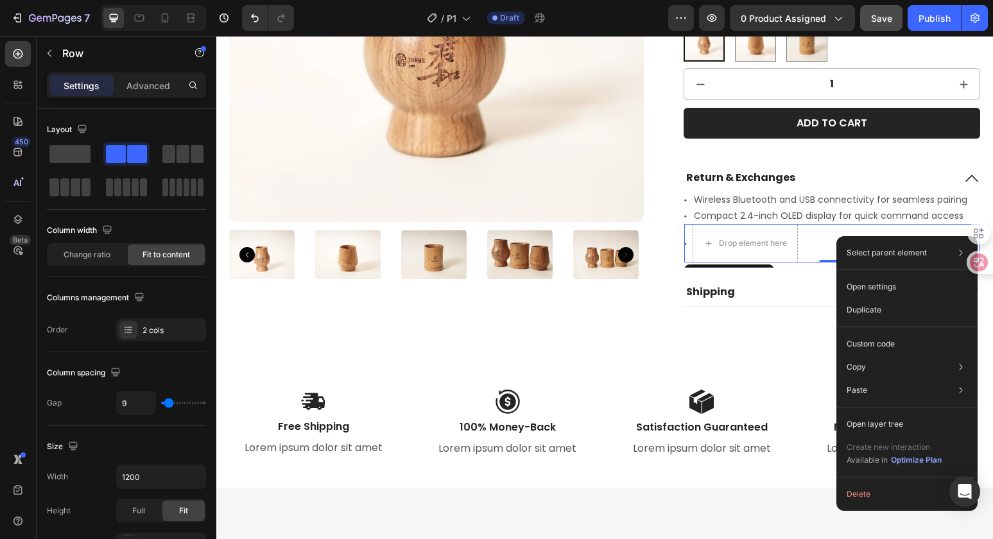
drag, startPoint x: 836, startPoint y: 236, endPoint x: 1057, endPoint y: 311, distance: 232.9
drag, startPoint x: 871, startPoint y: 494, endPoint x: 603, endPoint y: 368, distance: 296.8
click at [871, 494] on button "Delete" at bounding box center [906, 494] width 131 height 23
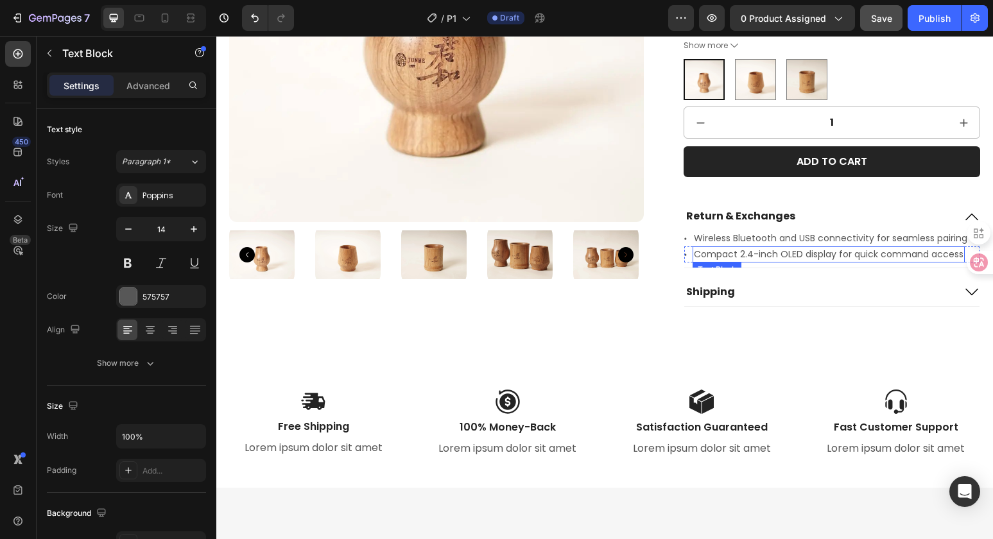
click at [787, 251] on p "Compact 2.4-inch OLED display for quick command access" at bounding box center [828, 254] width 269 height 13
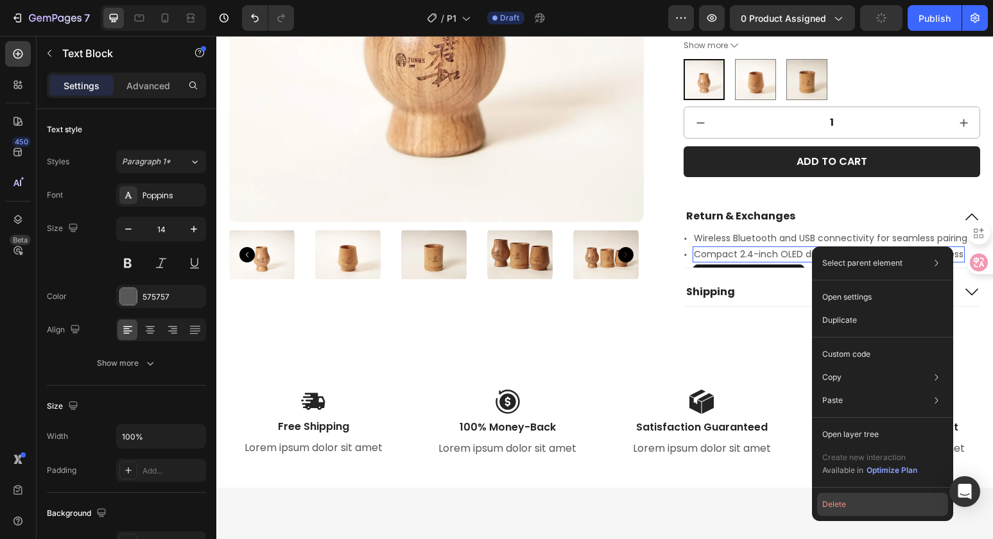
click at [868, 499] on button "Delete" at bounding box center [882, 504] width 131 height 23
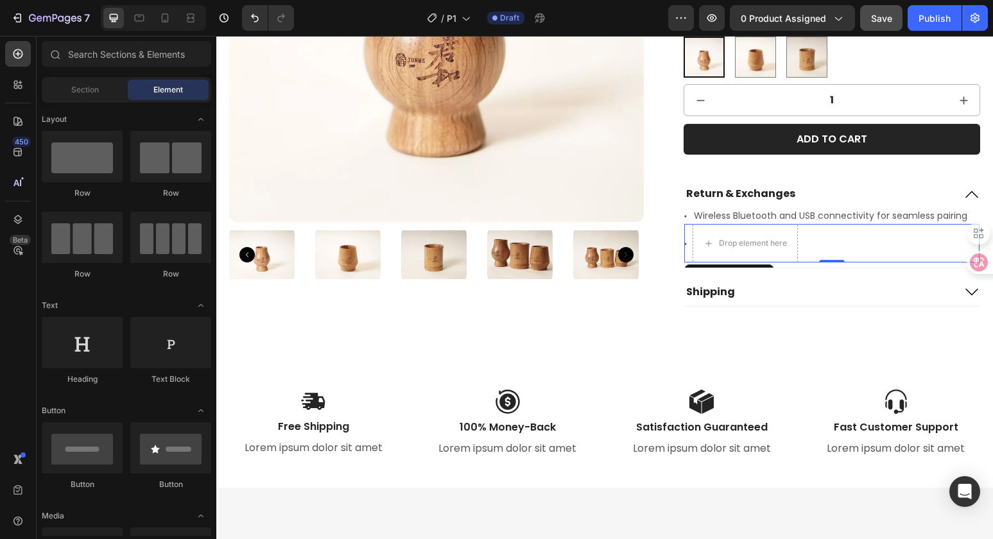
click at [814, 245] on div "Icon Drop element here Row 0" at bounding box center [831, 243] width 295 height 38
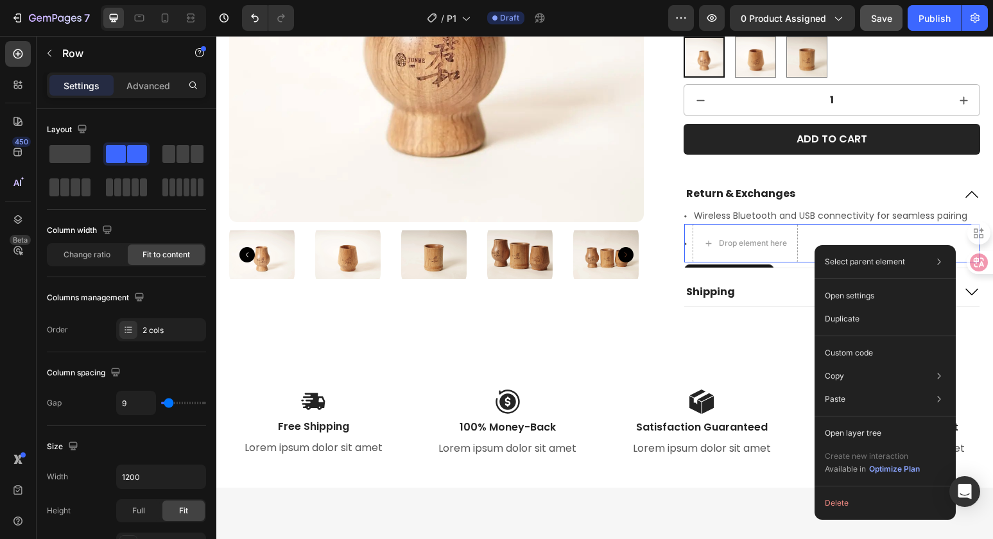
drag, startPoint x: 814, startPoint y: 245, endPoint x: 1066, endPoint y: 403, distance: 297.5
click at [876, 502] on button "Delete" at bounding box center [884, 503] width 131 height 23
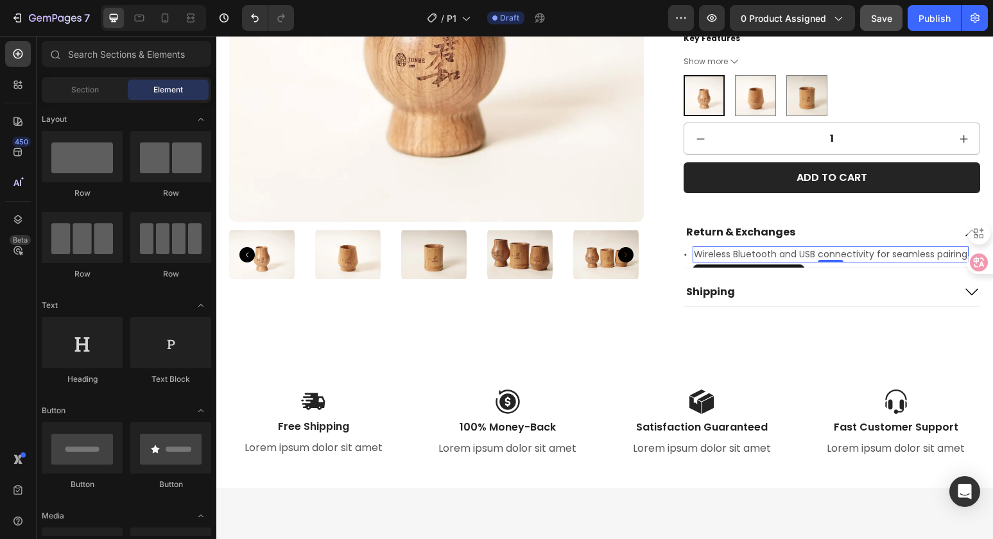
click at [788, 248] on p "Wireless Bluetooth and USB connectivity for seamless pairing" at bounding box center [830, 254] width 273 height 13
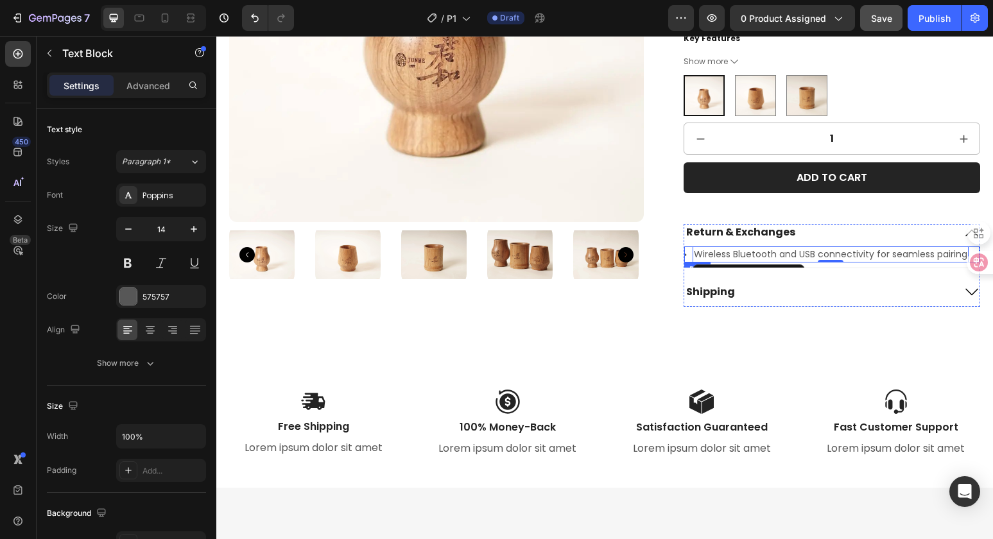
click at [684, 248] on div "Icon Wireless Bluetooth and USB connectivity for seamless pairing Text Block 0 …" at bounding box center [831, 254] width 295 height 16
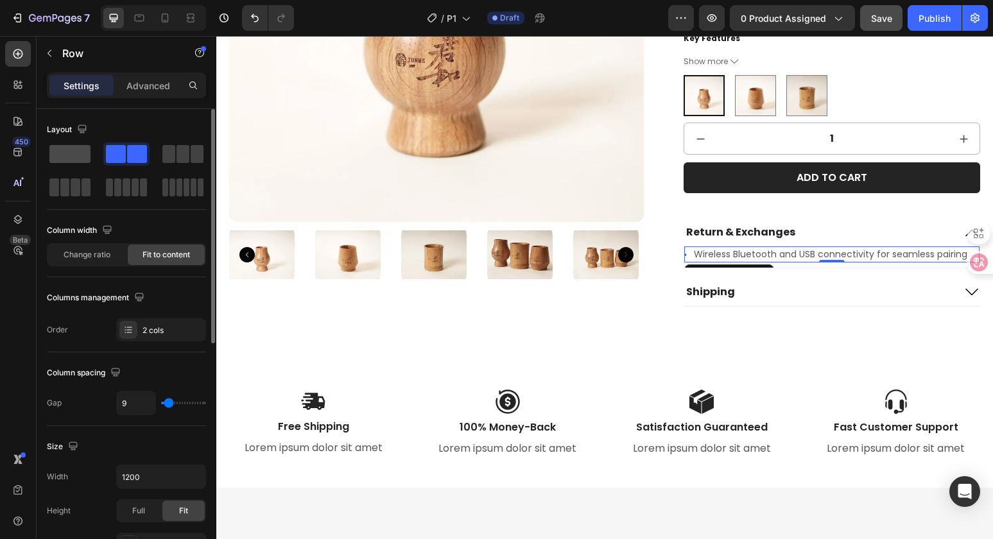
drag, startPoint x: 52, startPoint y: 145, endPoint x: 64, endPoint y: 151, distance: 12.9
click at [52, 146] on span at bounding box center [69, 154] width 41 height 18
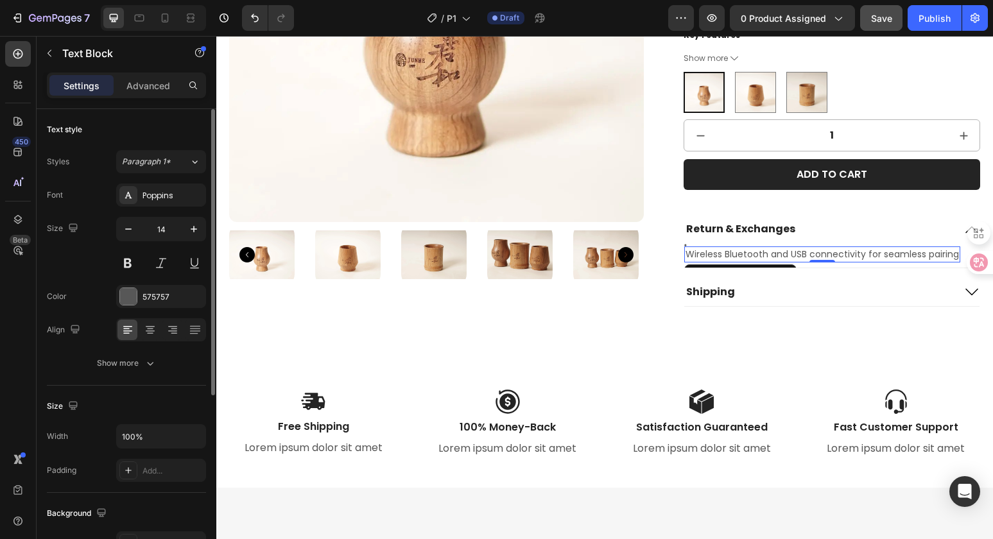
click at [717, 248] on p "Wireless Bluetooth and USB connectivity for seamless pairing" at bounding box center [821, 254] width 273 height 13
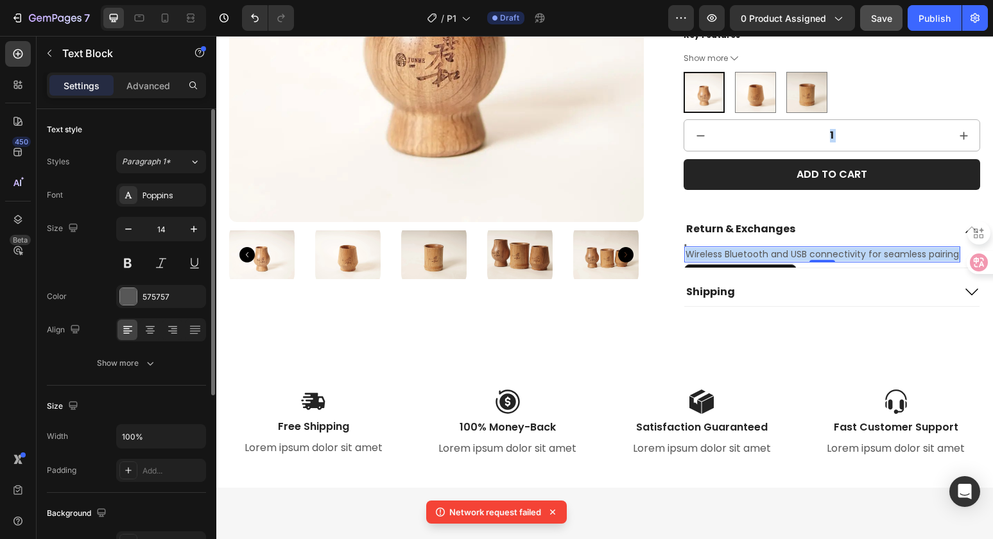
click at [717, 248] on p "Wireless Bluetooth and USB connectivity for seamless pairing" at bounding box center [821, 254] width 273 height 13
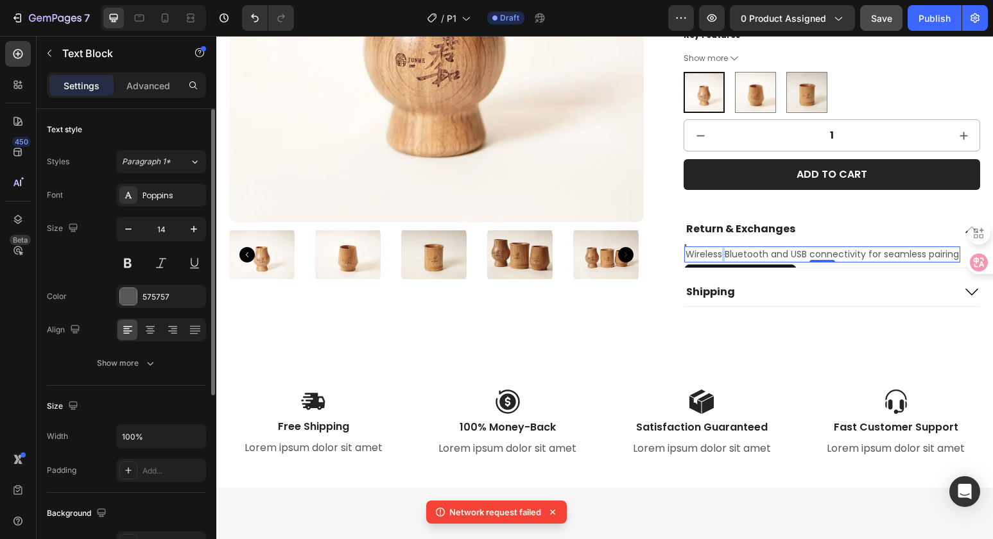
click at [717, 248] on p "Wireless Bluetooth and USB connectivity for seamless pairing" at bounding box center [821, 254] width 273 height 13
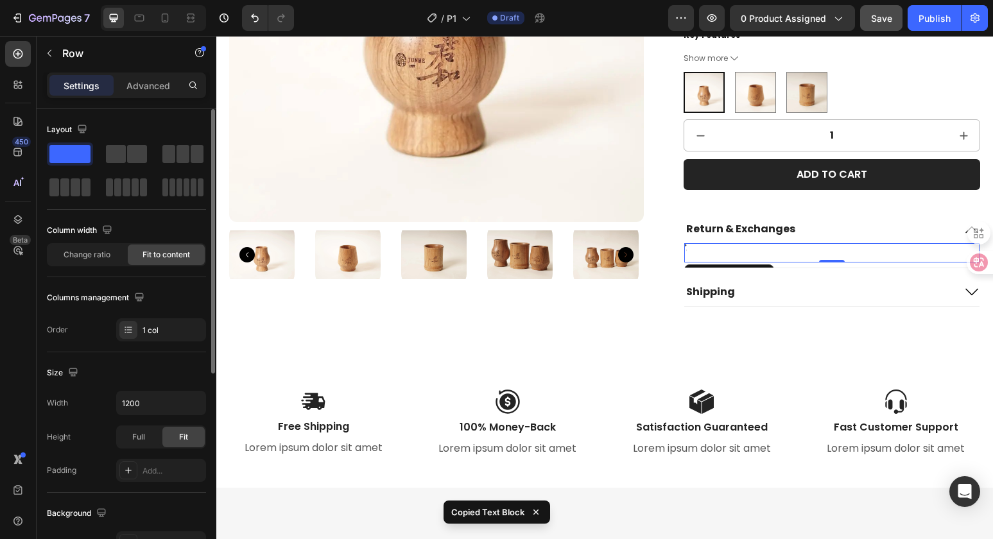
click at [733, 243] on div "Icon Text Block Row 0" at bounding box center [831, 252] width 295 height 19
click at [704, 243] on div "Icon Text Block Row 0" at bounding box center [831, 252] width 295 height 19
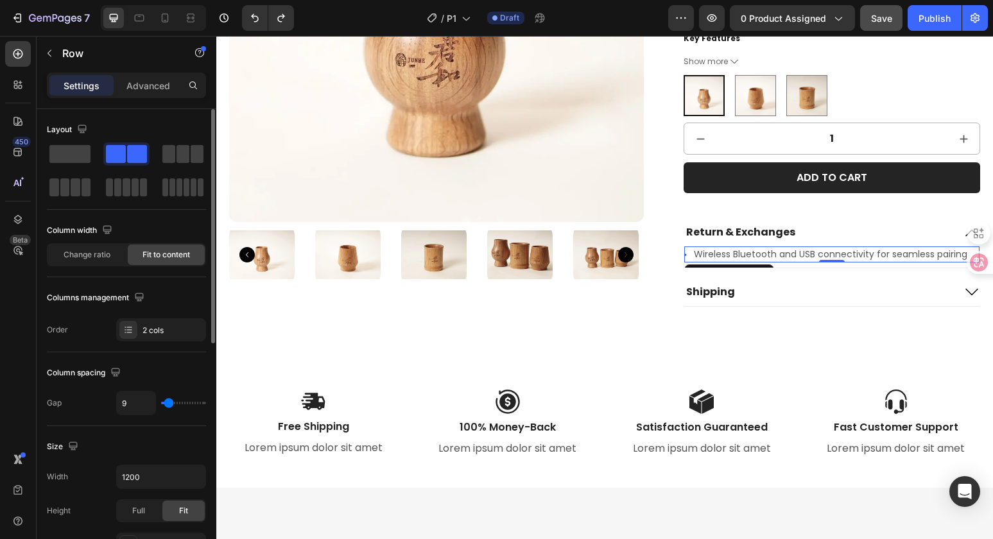
click at [684, 248] on div "Icon Wireless Bluetooth and USB connectivity for seamless pairing Text Block Ro…" at bounding box center [831, 254] width 295 height 16
click at [692, 246] on div "Wireless Bluetooth and USB connectivity for seamless pairing" at bounding box center [830, 254] width 276 height 16
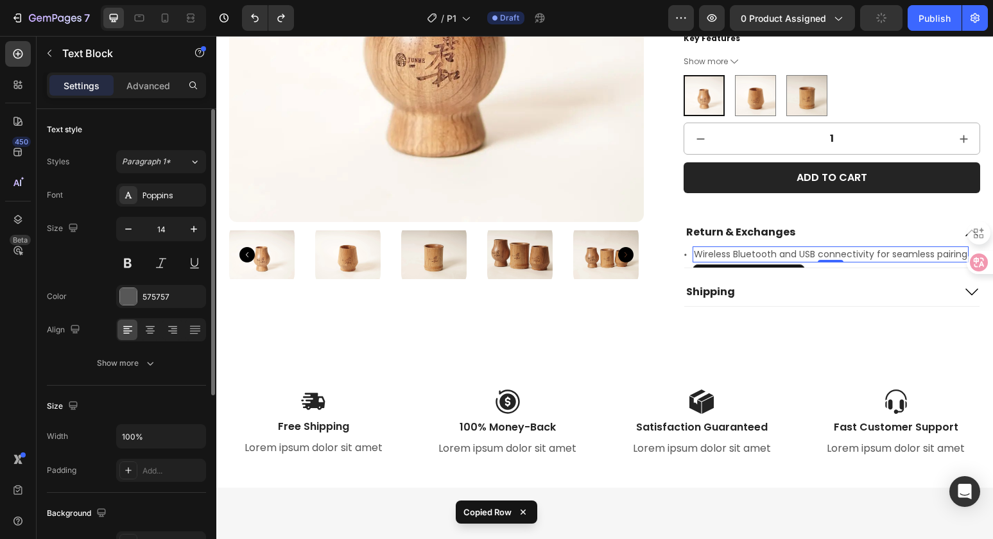
click at [730, 249] on p "Wireless Bluetooth and USB connectivity for seamless pairing" at bounding box center [830, 254] width 273 height 13
click at [684, 253] on div "Icon 0" at bounding box center [685, 254] width 3 height 3
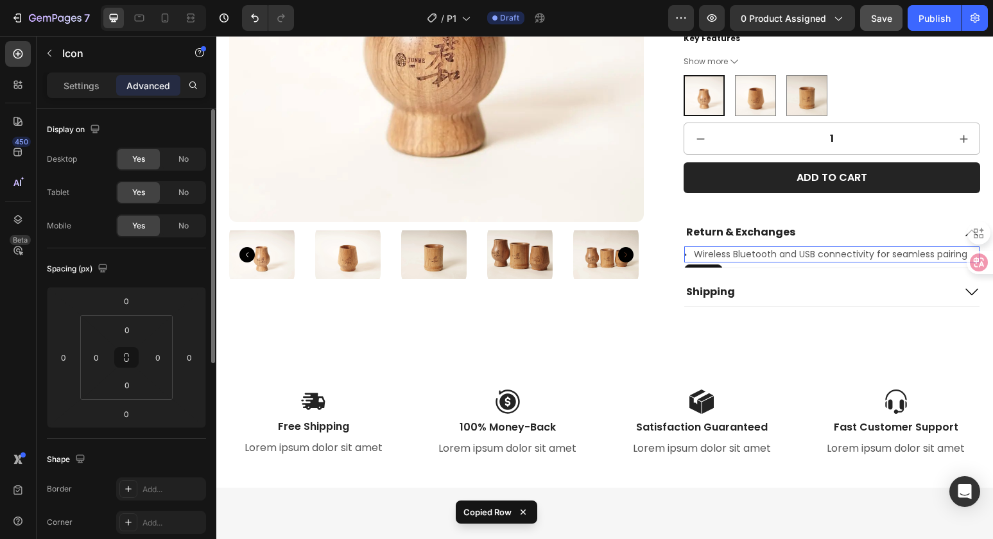
click at [684, 247] on div "Icon 0 Wireless Bluetooth and USB connectivity for seamless pairing Text Block …" at bounding box center [831, 254] width 295 height 16
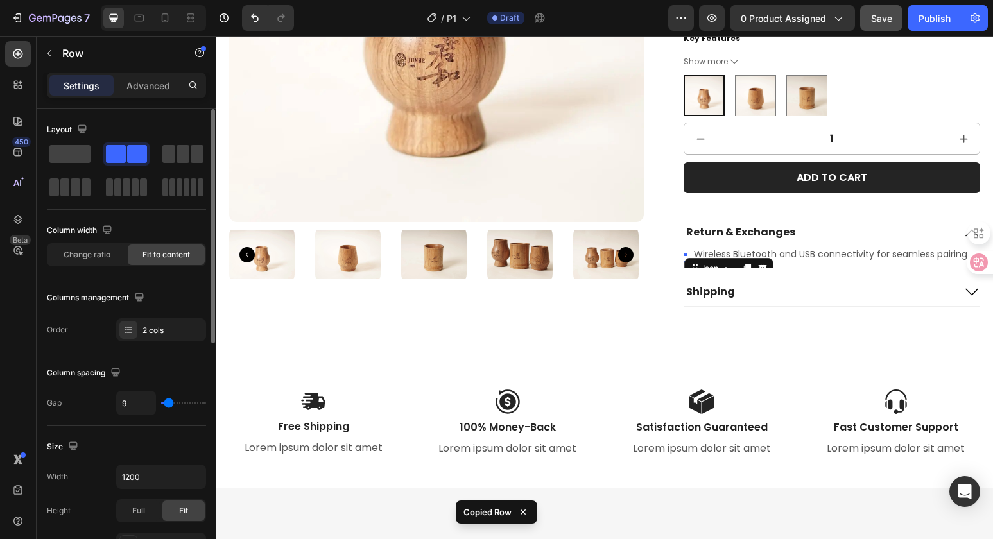
click at [684, 253] on div "Icon 0" at bounding box center [685, 254] width 3 height 3
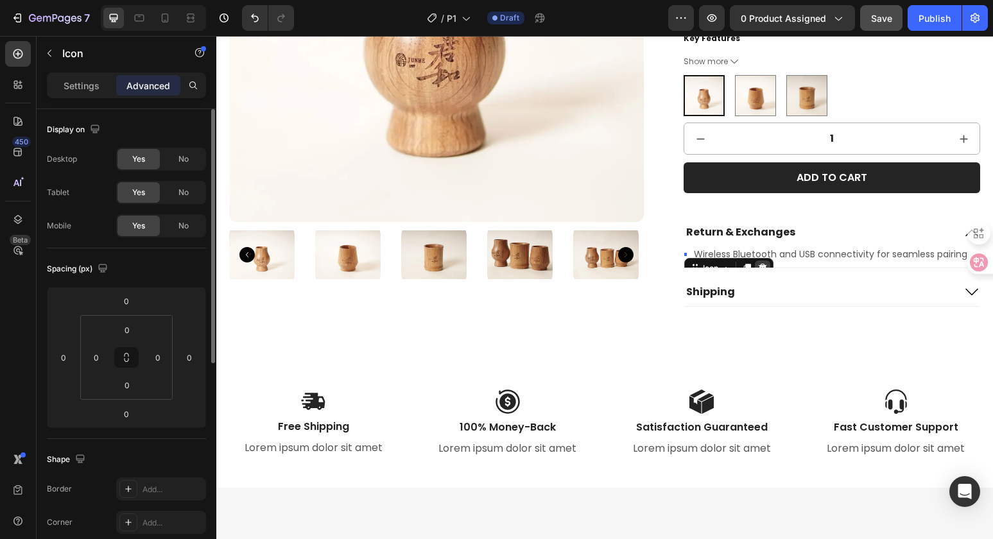
click at [757, 263] on icon at bounding box center [762, 268] width 10 height 10
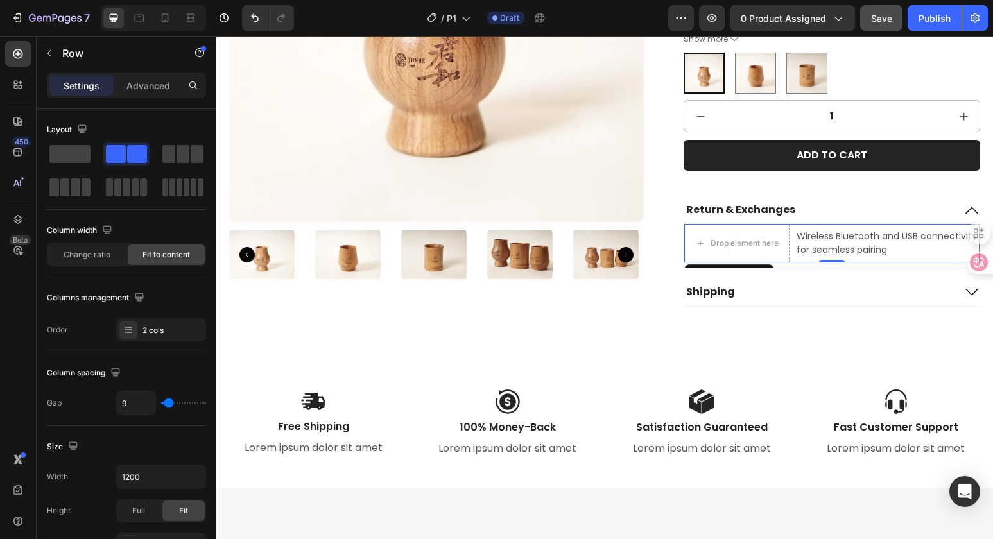
click at [787, 227] on div "Drop element here Wireless Bluetooth and USB connectivity for seamless pairing …" at bounding box center [831, 243] width 295 height 38
click at [62, 155] on span at bounding box center [69, 154] width 41 height 18
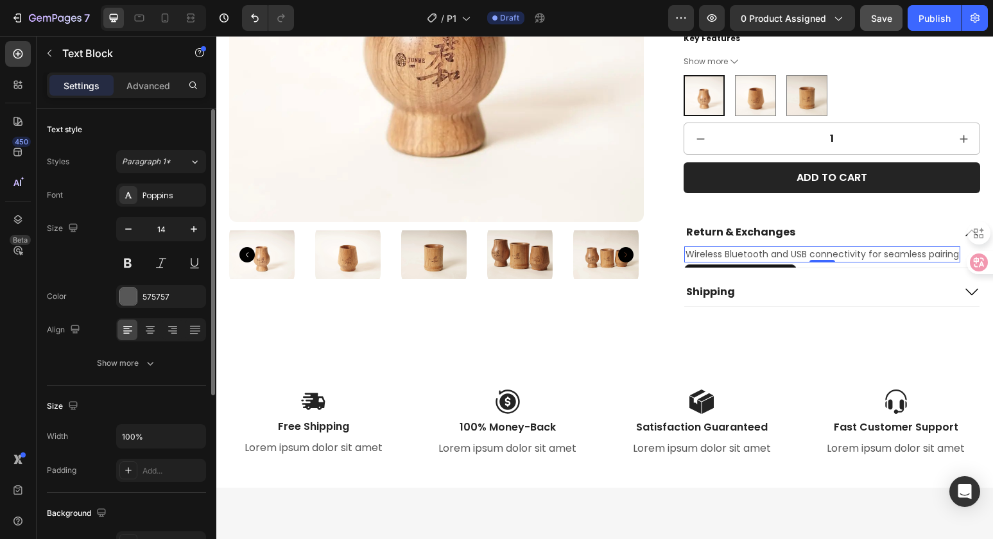
click at [737, 248] on p "Wireless Bluetooth and USB connectivity for seamless pairing" at bounding box center [821, 254] width 273 height 13
click at [738, 248] on p "Wireless Bluetooth and USB connectivity for seamless pairing" at bounding box center [821, 254] width 273 height 13
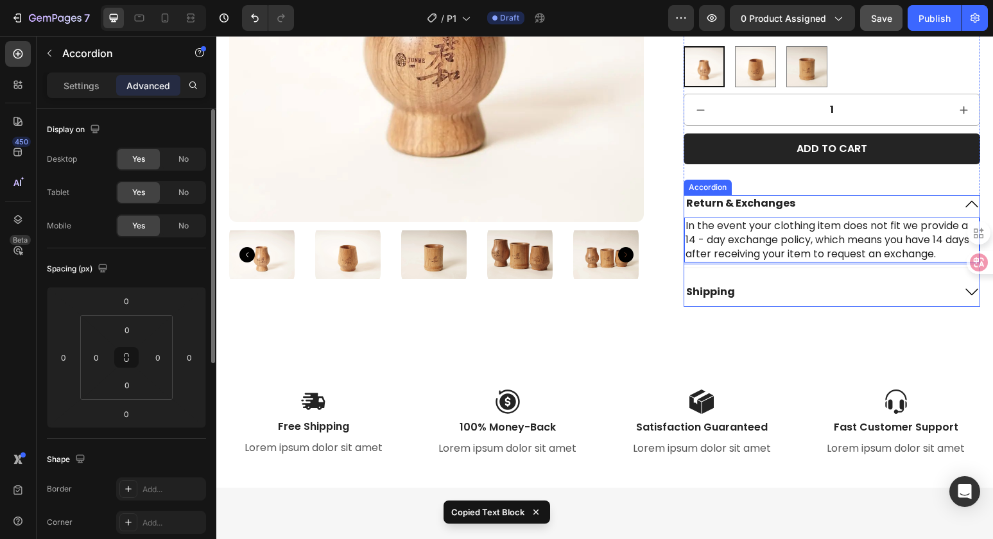
click at [865, 198] on div "Return & Exchanges" at bounding box center [818, 204] width 269 height 17
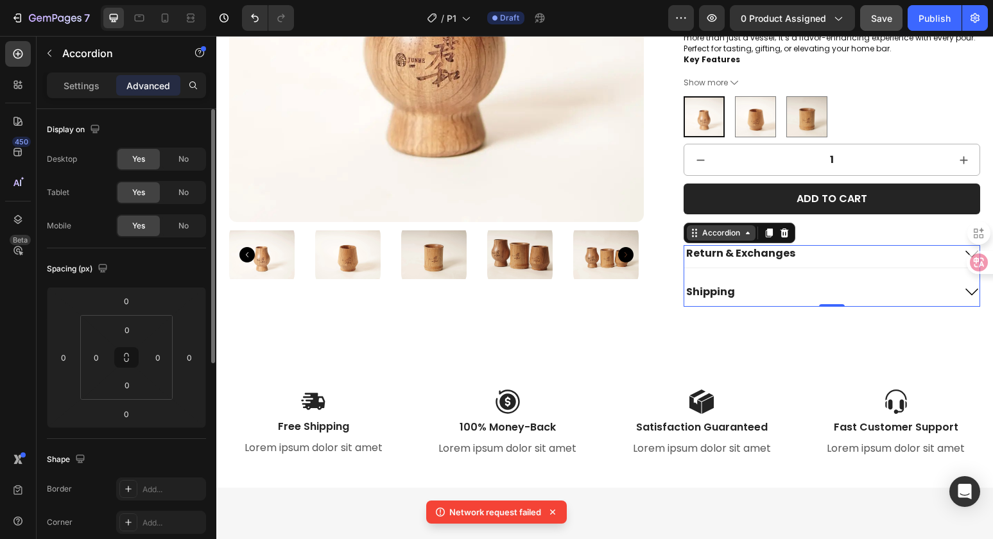
click at [690, 228] on icon at bounding box center [694, 233] width 10 height 10
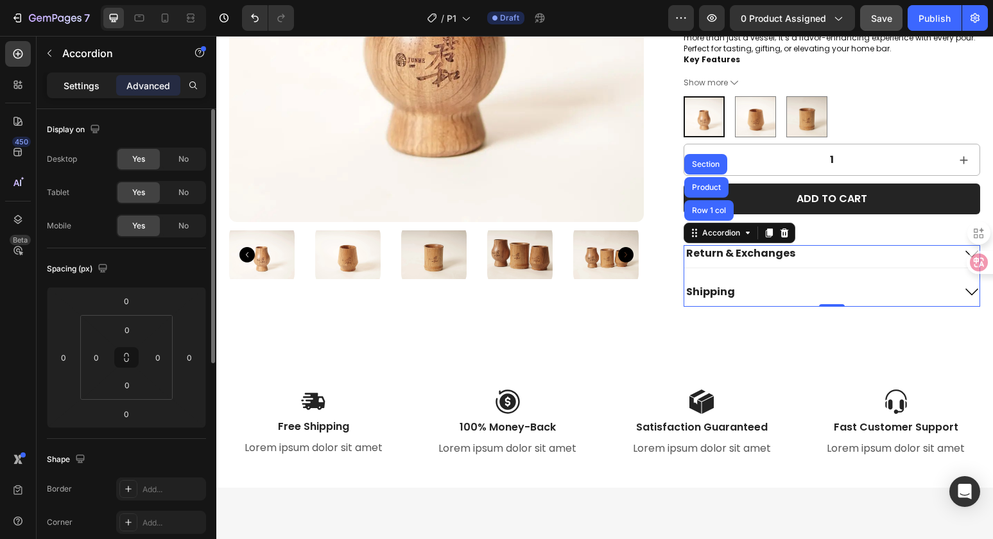
click at [94, 85] on p "Settings" at bounding box center [82, 85] width 36 height 13
type input "24"
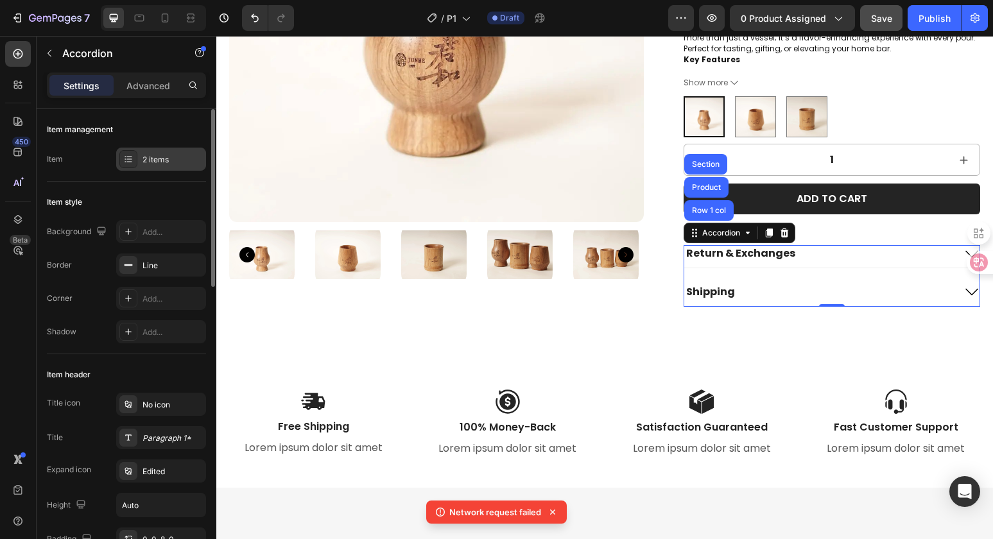
click at [176, 165] on div "2 items" at bounding box center [161, 159] width 90 height 23
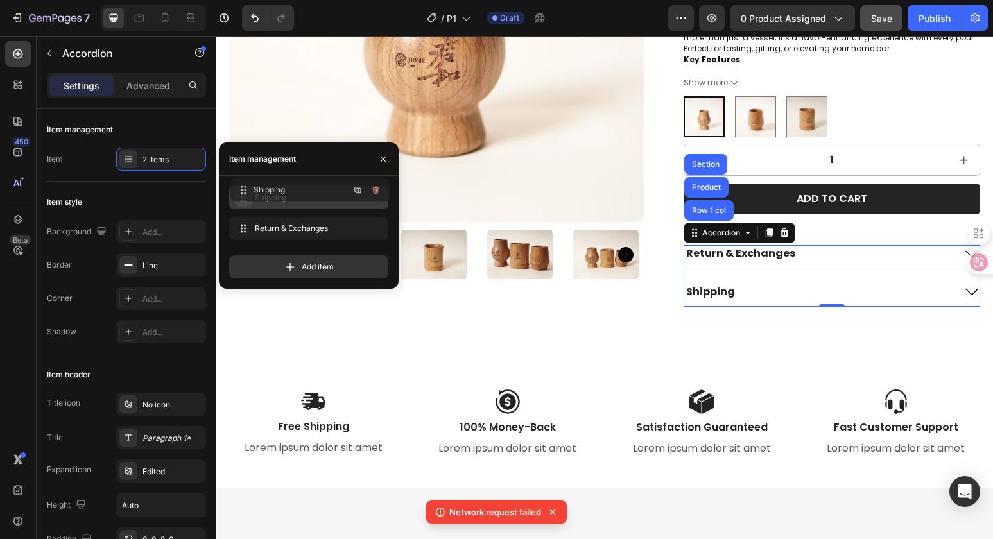
drag, startPoint x: 244, startPoint y: 230, endPoint x: 246, endPoint y: 192, distance: 38.5
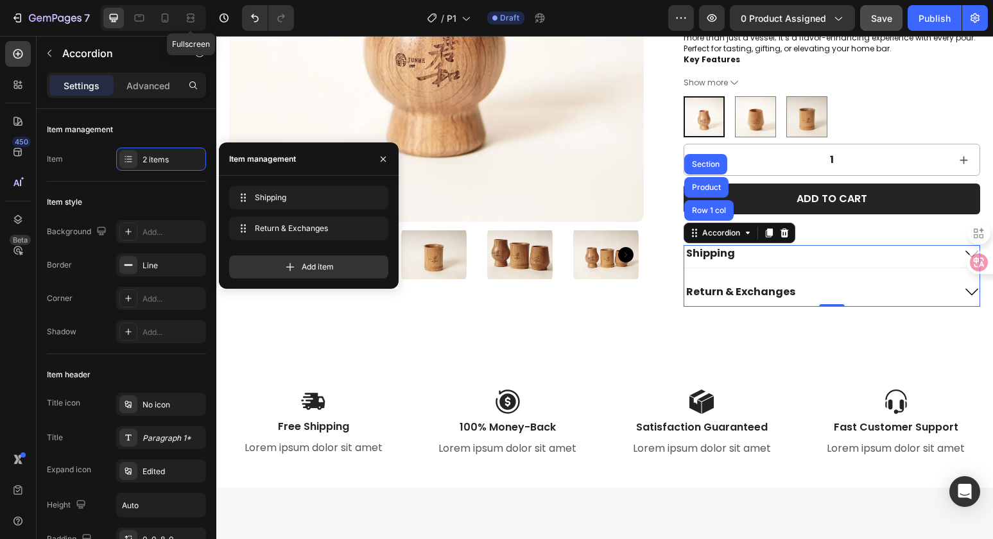
drag, startPoint x: 189, startPoint y: 18, endPoint x: 198, endPoint y: 28, distance: 13.6
click at [189, 18] on icon at bounding box center [189, 17] width 4 height 3
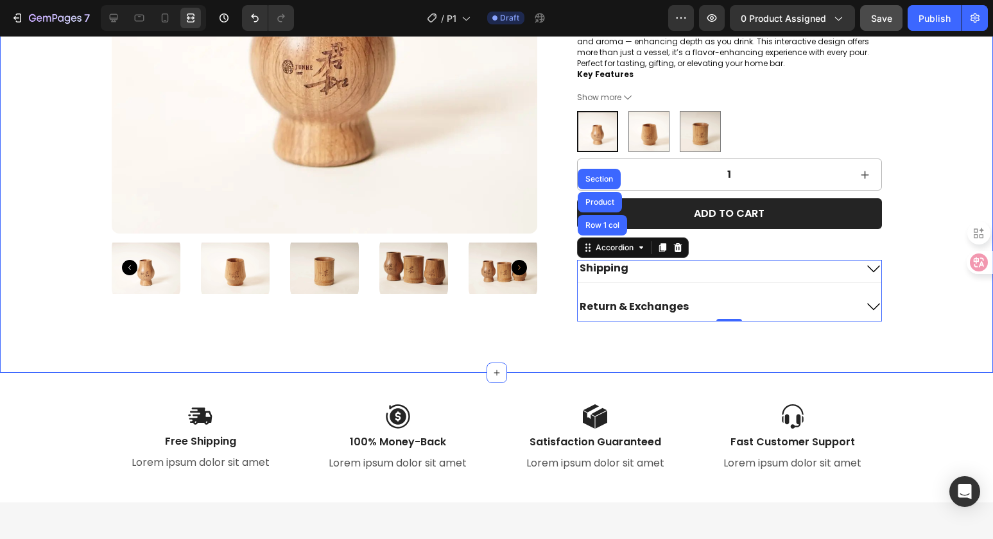
click at [940, 364] on div "Product Images Oak Whiskey Tumbler - 50ml Product Title $19.80 Product Price Pr…" at bounding box center [496, 64] width 993 height 617
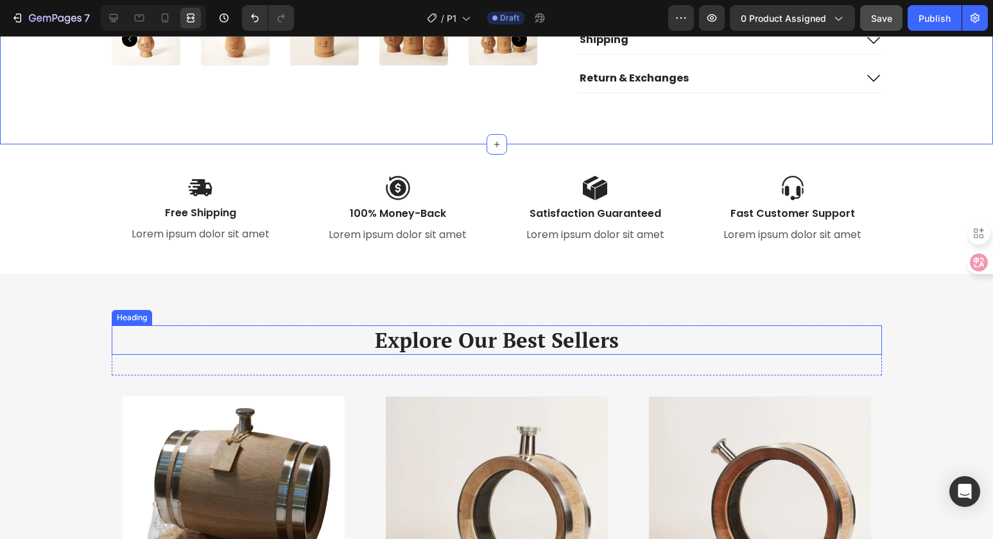
scroll to position [368, 0]
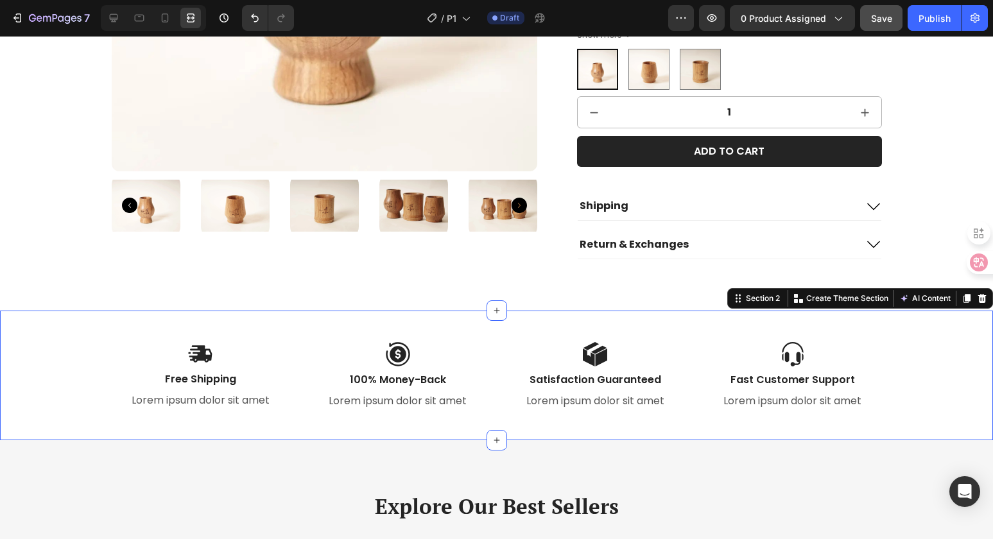
click at [936, 356] on div "Image Free Shipping Text Block Lorem ipsum dolor sit amet Text Block Image 100%…" at bounding box center [496, 390] width 973 height 99
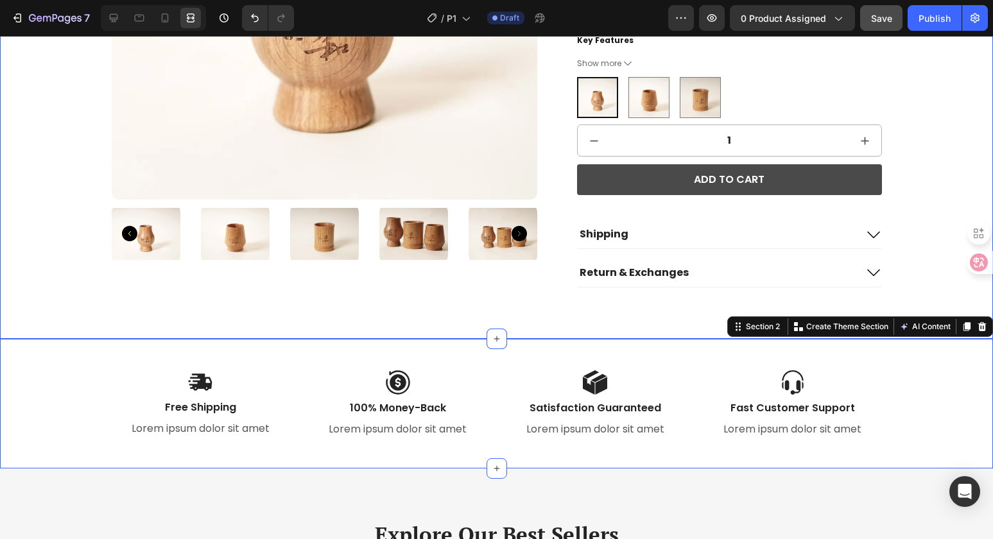
scroll to position [184, 0]
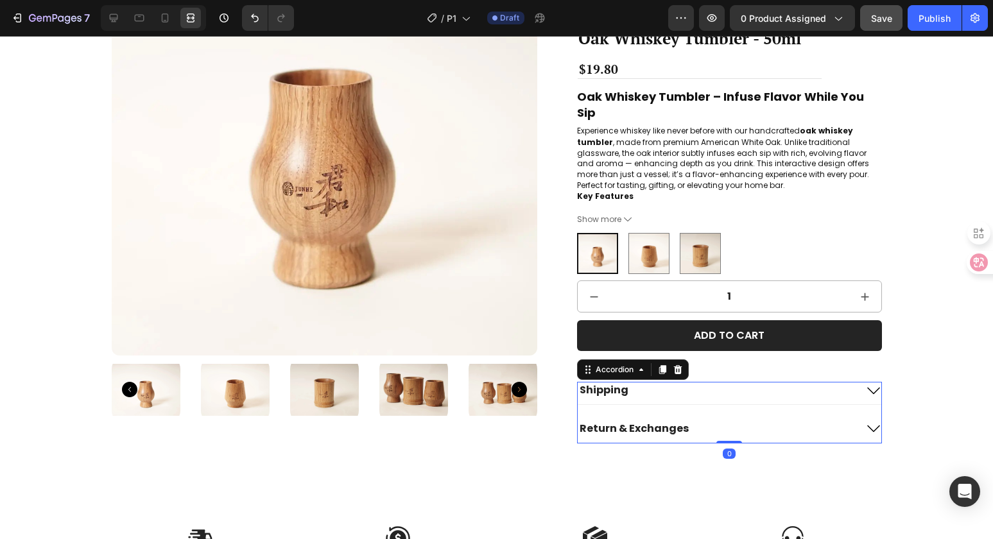
click at [872, 394] on icon at bounding box center [873, 390] width 15 height 15
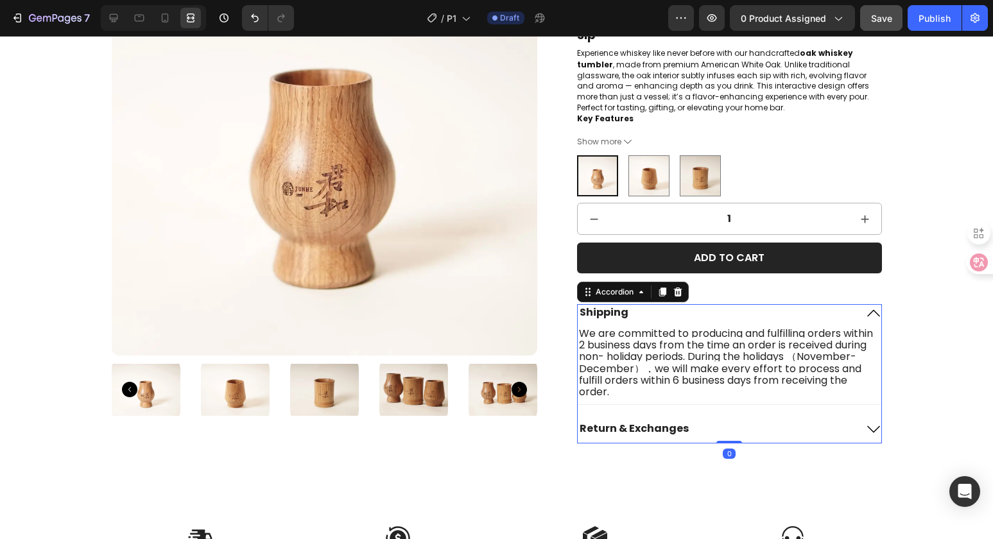
click at [866, 309] on icon at bounding box center [873, 312] width 15 height 15
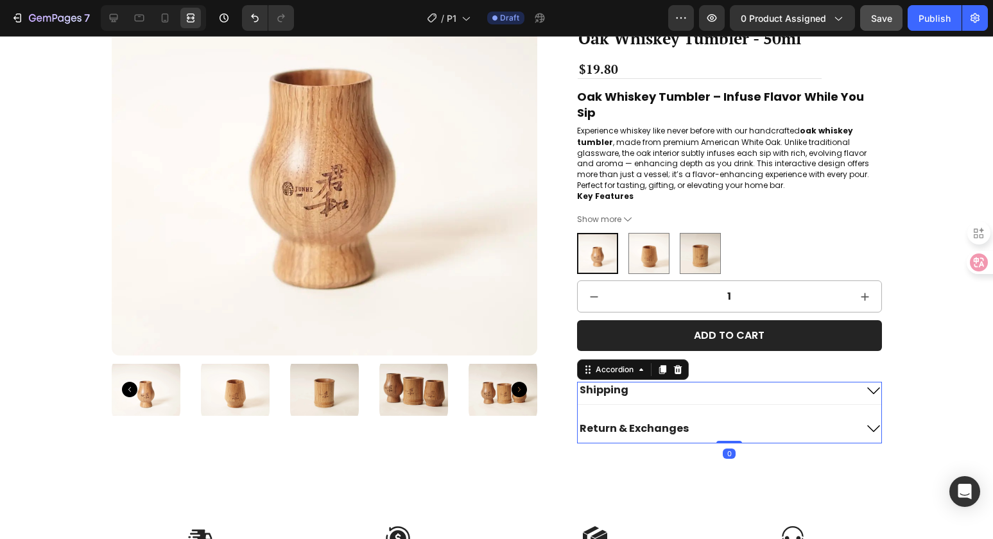
click at [869, 426] on icon at bounding box center [873, 429] width 15 height 15
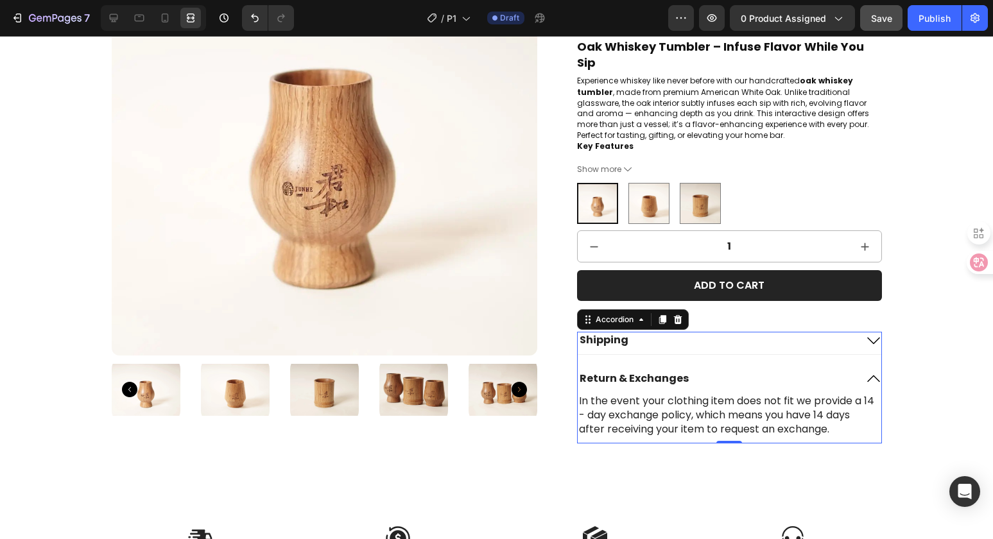
click at [868, 377] on icon at bounding box center [873, 379] width 15 height 15
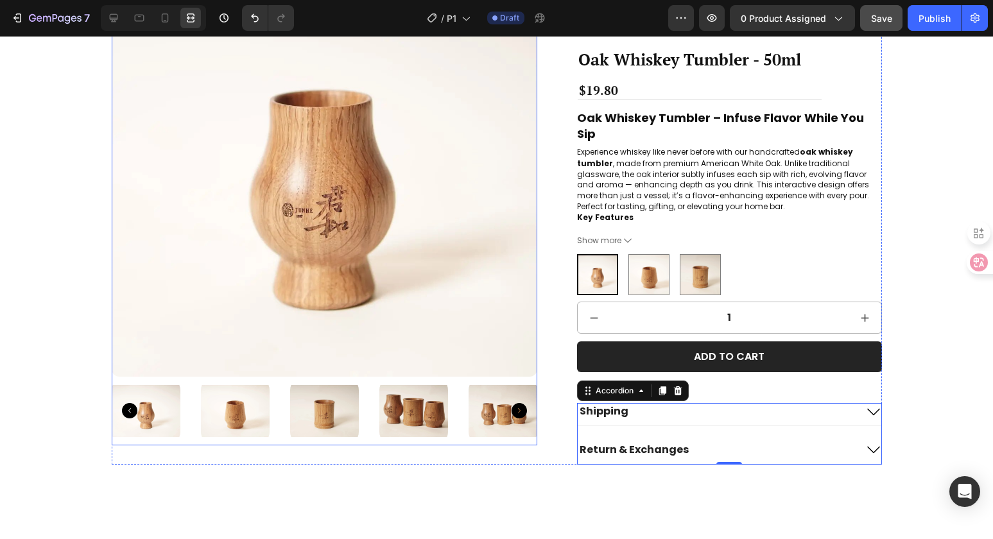
scroll to position [0, 0]
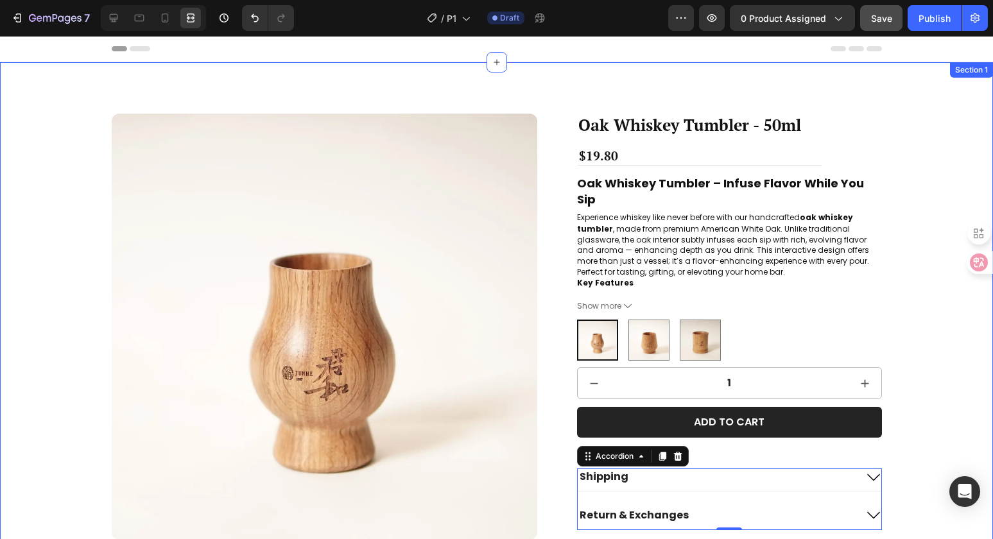
click at [947, 332] on div "Product Images Oak Whiskey Tumbler - 50ml Product Title $19.80 Product Price Pr…" at bounding box center [496, 371] width 967 height 514
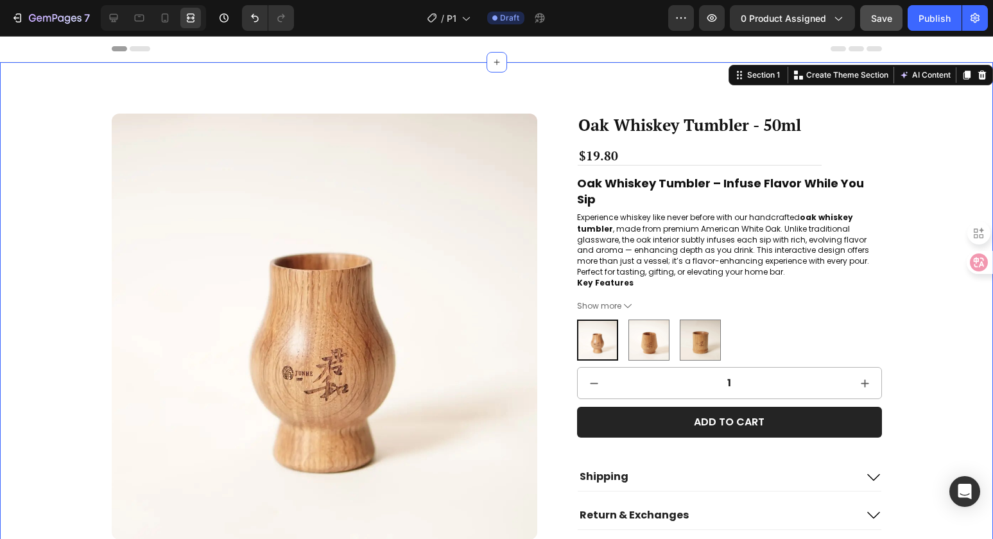
click at [936, 302] on div "Product Images Oak Whiskey Tumbler - 50ml Product Title $19.80 Product Price Pr…" at bounding box center [496, 371] width 967 height 514
